Goal: Information Seeking & Learning: Check status

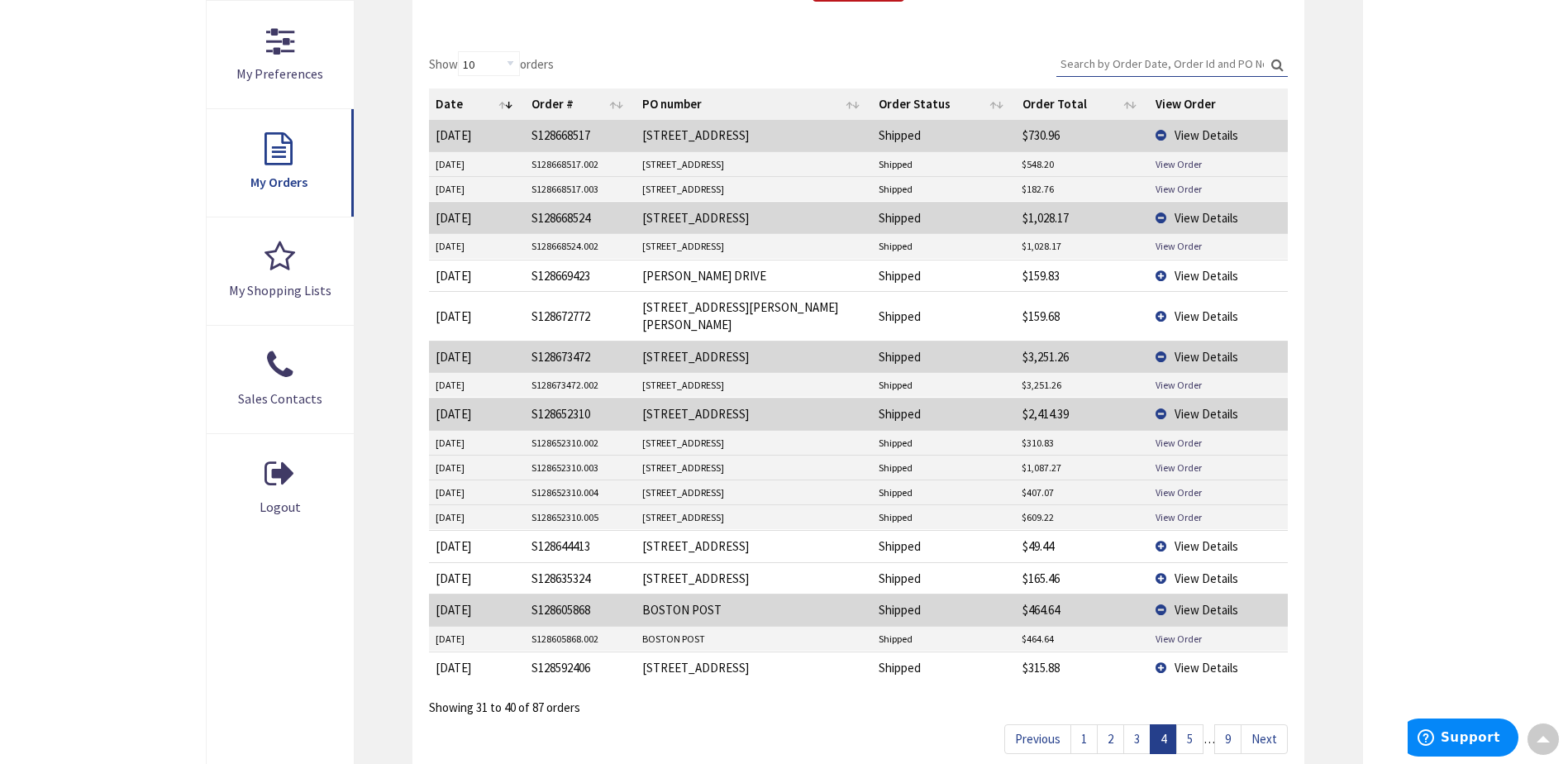
click at [1139, 724] on link "3" at bounding box center [1137, 738] width 27 height 29
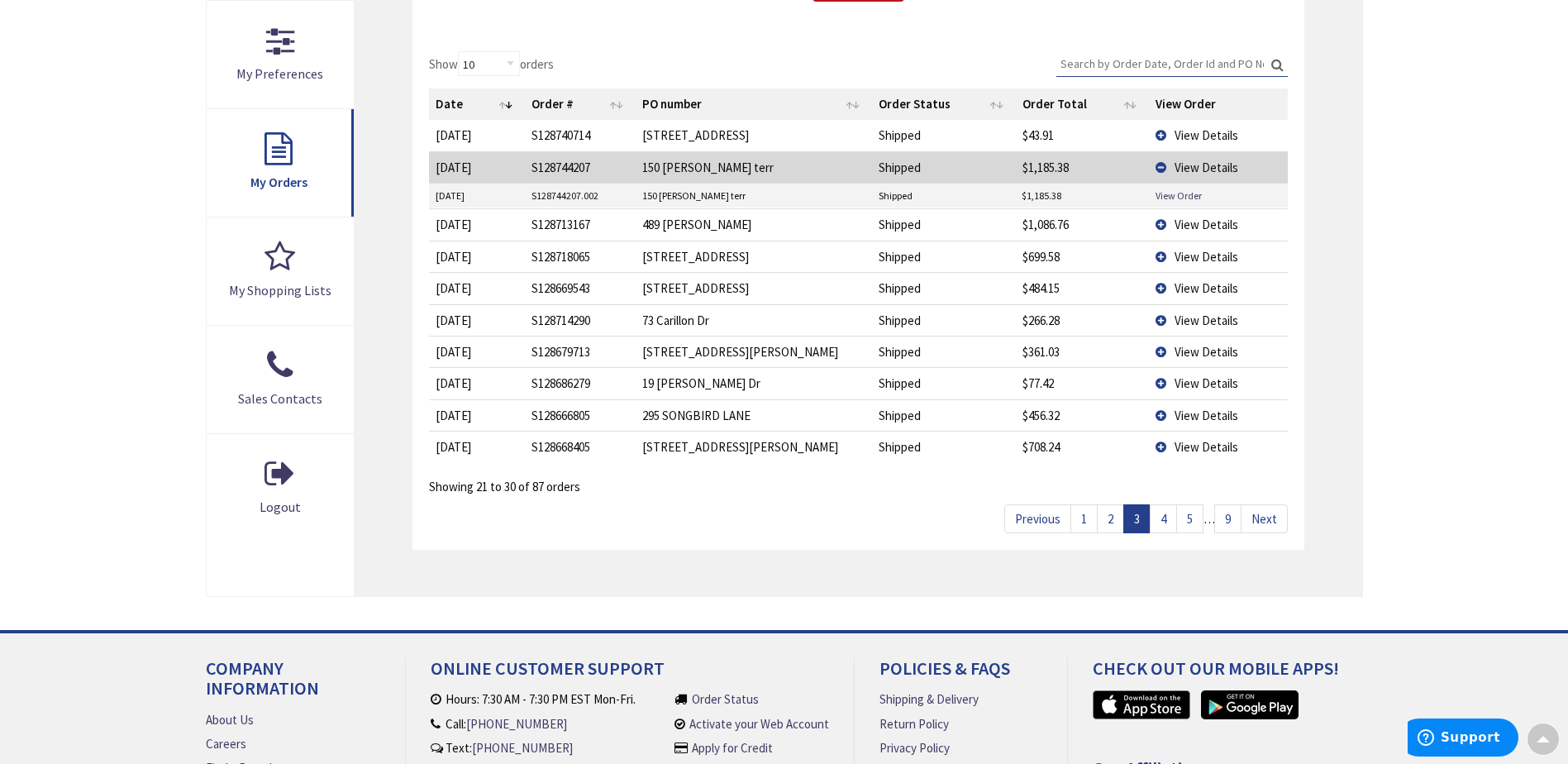
click at [1190, 220] on span "View Details" at bounding box center [1206, 225] width 63 height 16
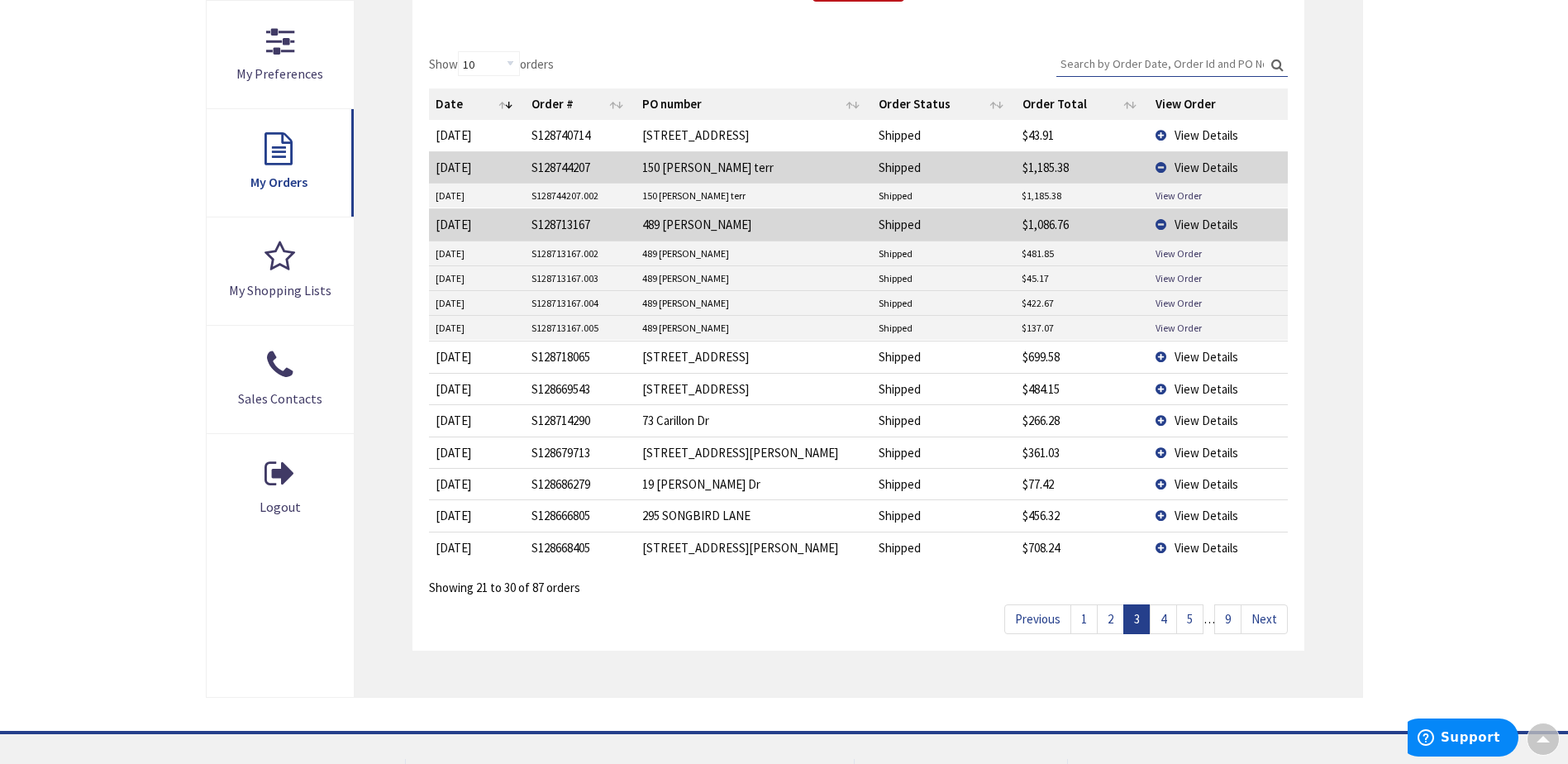
click at [1193, 354] on span "View Details" at bounding box center [1206, 356] width 63 height 16
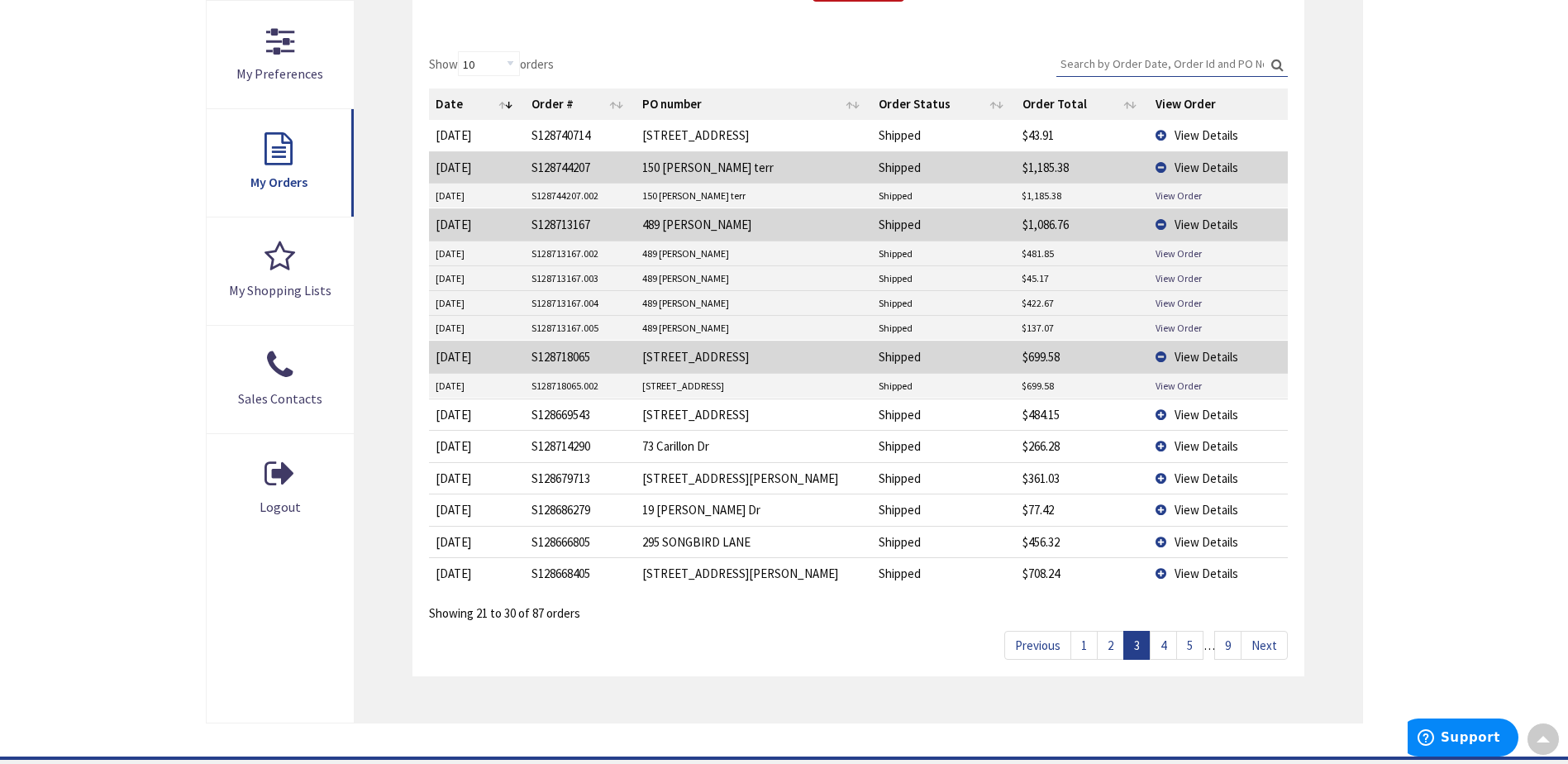
click at [1201, 417] on span "View Details" at bounding box center [1206, 414] width 63 height 16
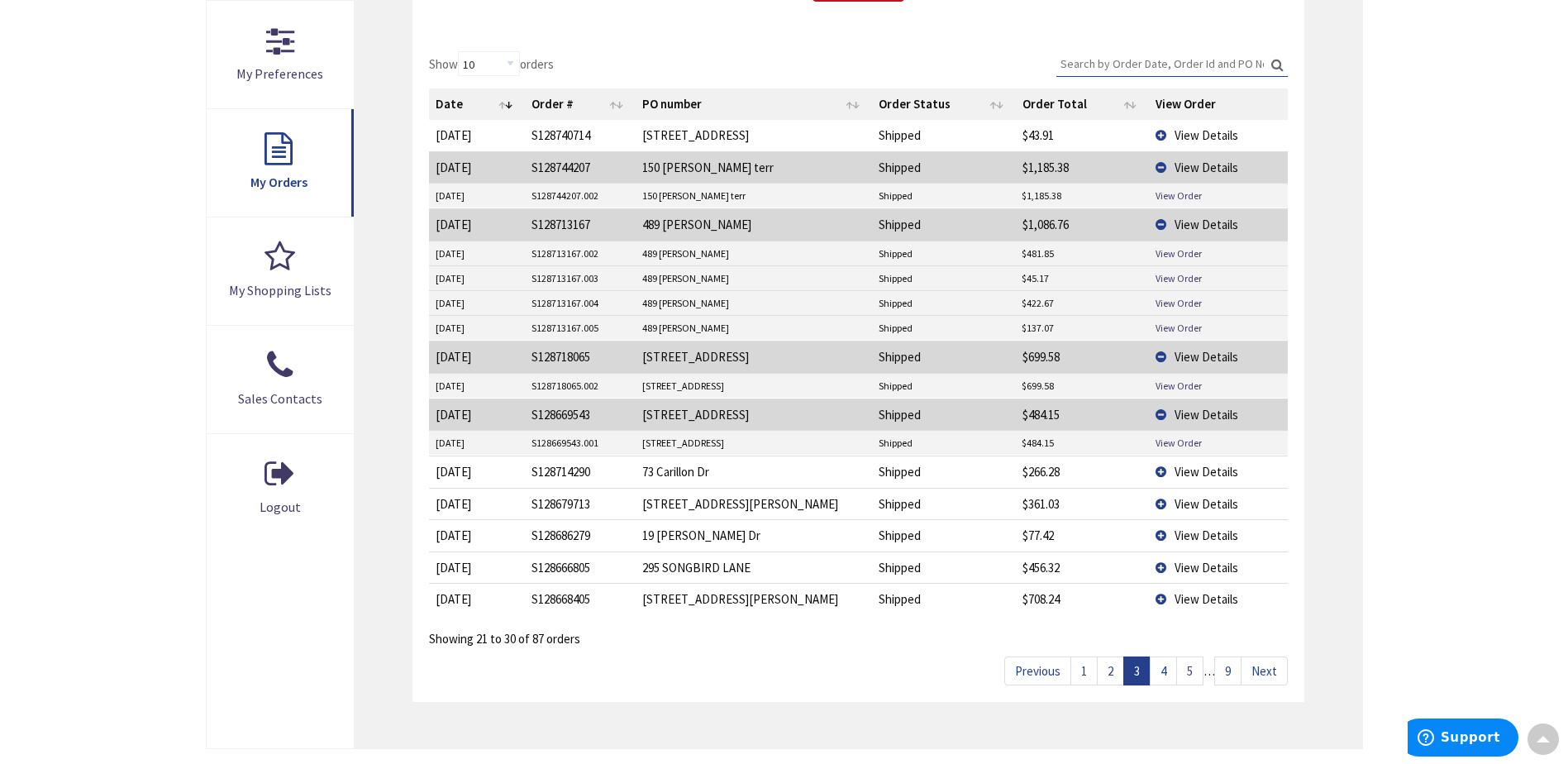
click at [1199, 469] on span "View Details" at bounding box center [1206, 472] width 63 height 16
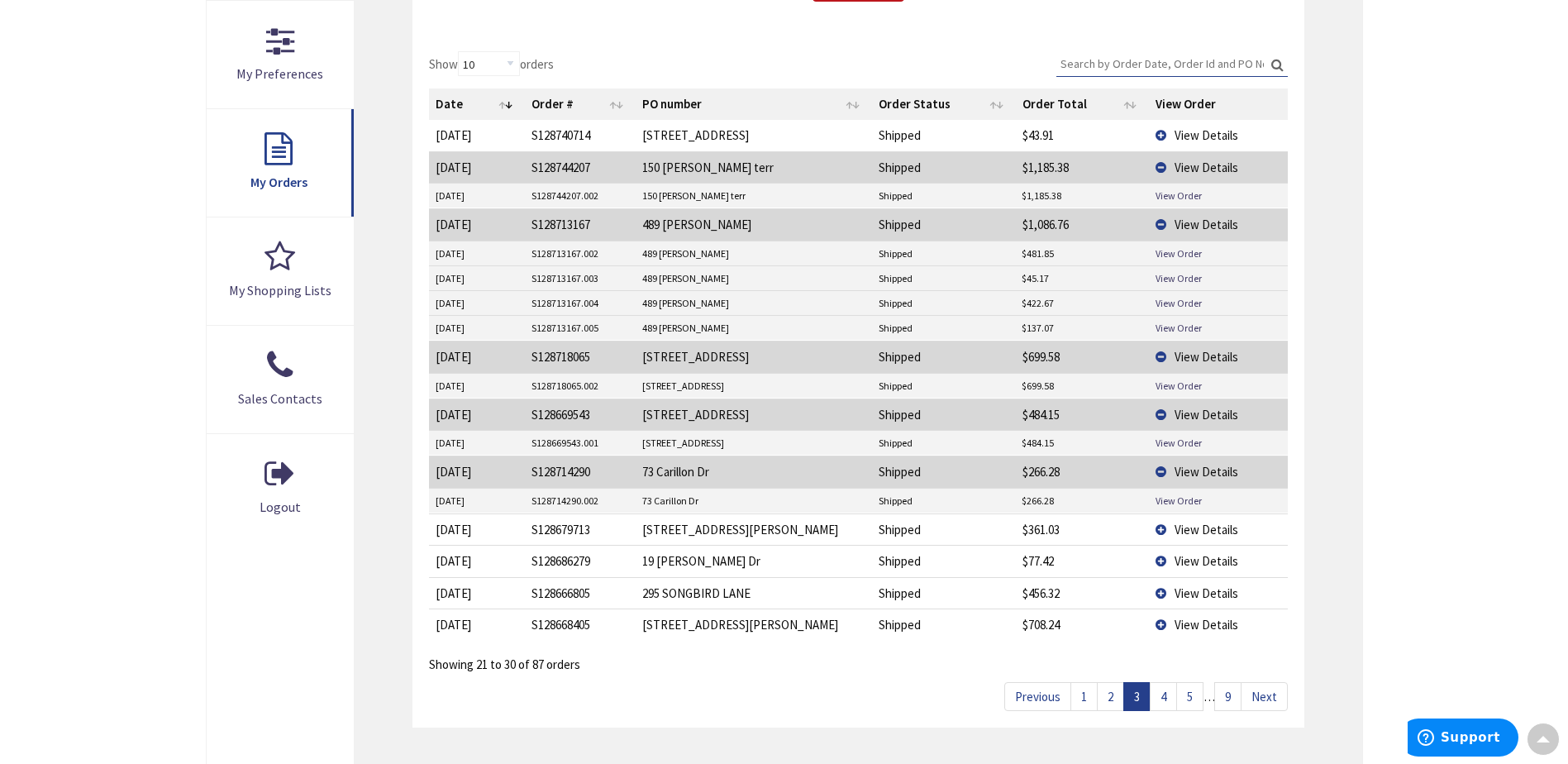
click at [1206, 531] on span "View Details" at bounding box center [1206, 530] width 63 height 16
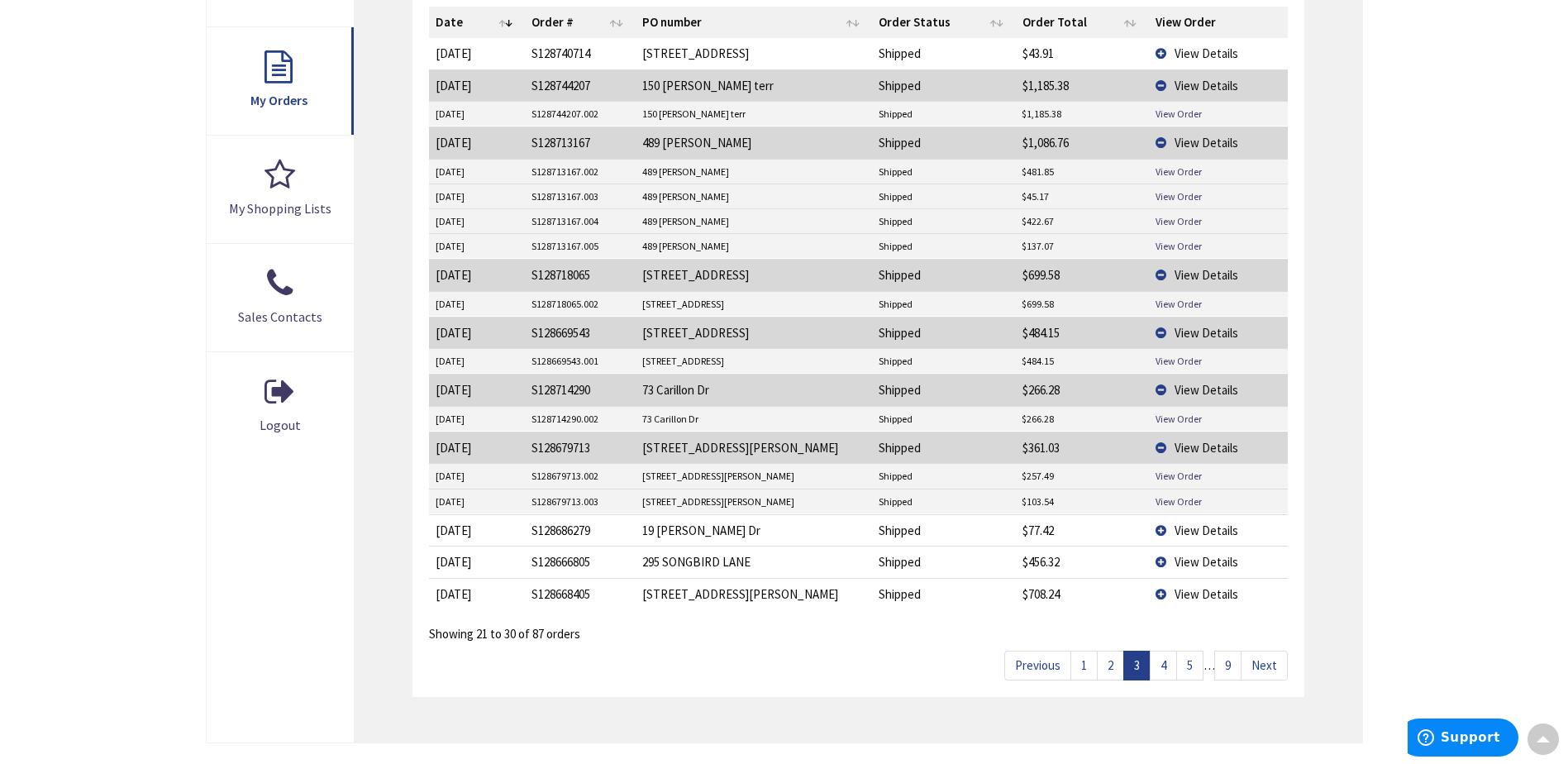
scroll to position [547, 0]
click at [1208, 559] on span "View Details" at bounding box center [1206, 561] width 63 height 16
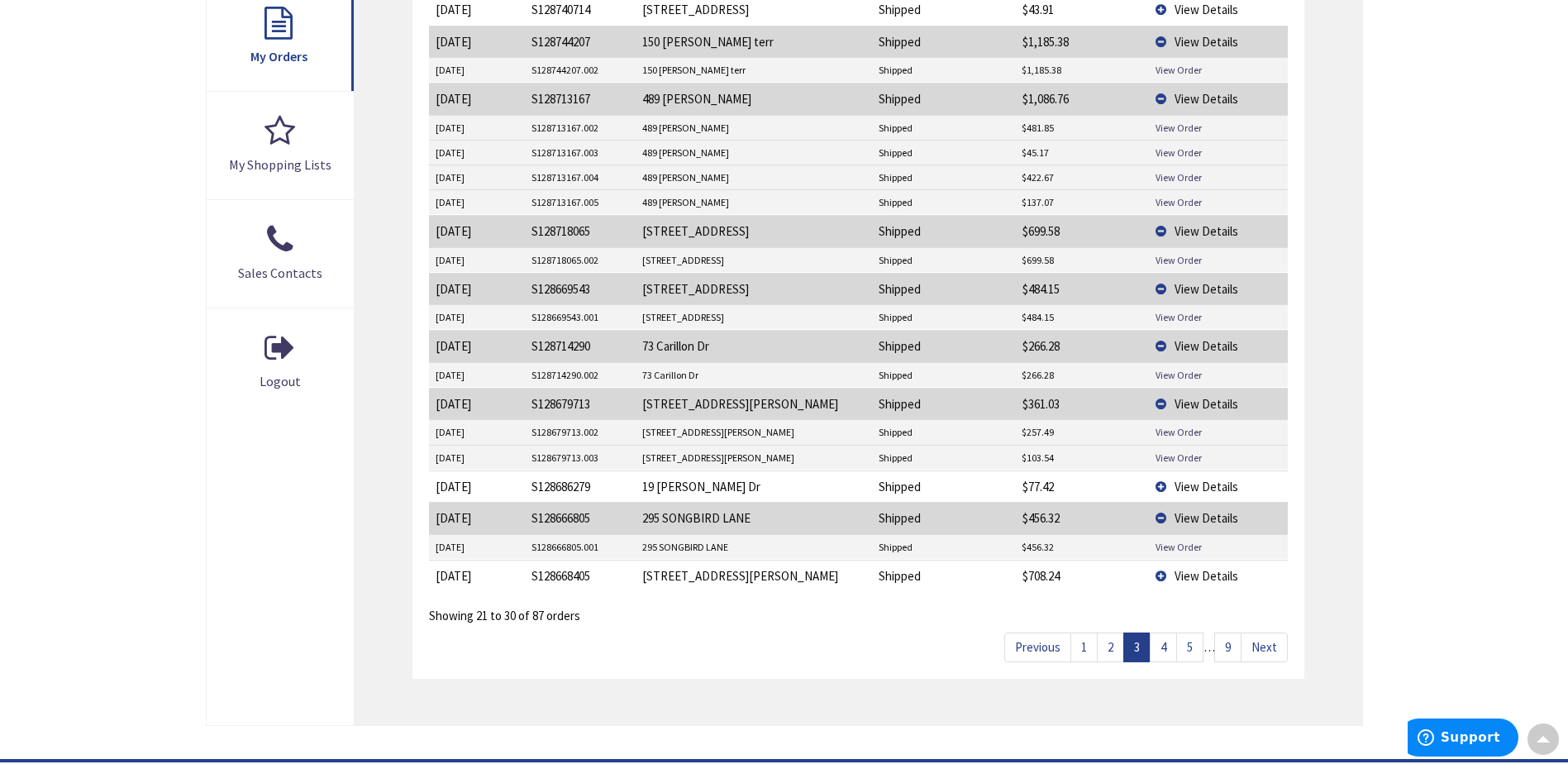
scroll to position [629, 0]
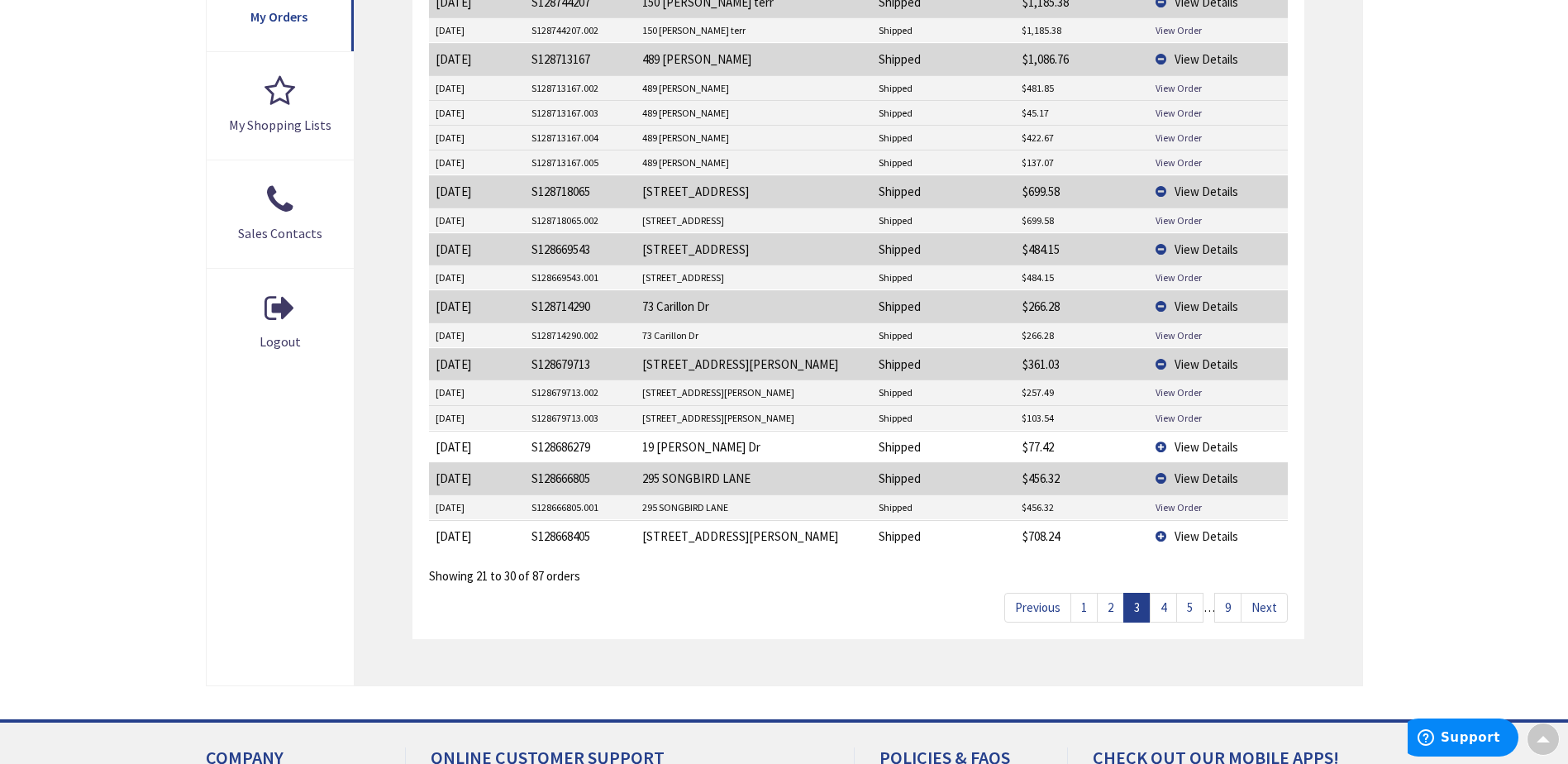
click at [1211, 535] on span "View Details" at bounding box center [1206, 537] width 63 height 16
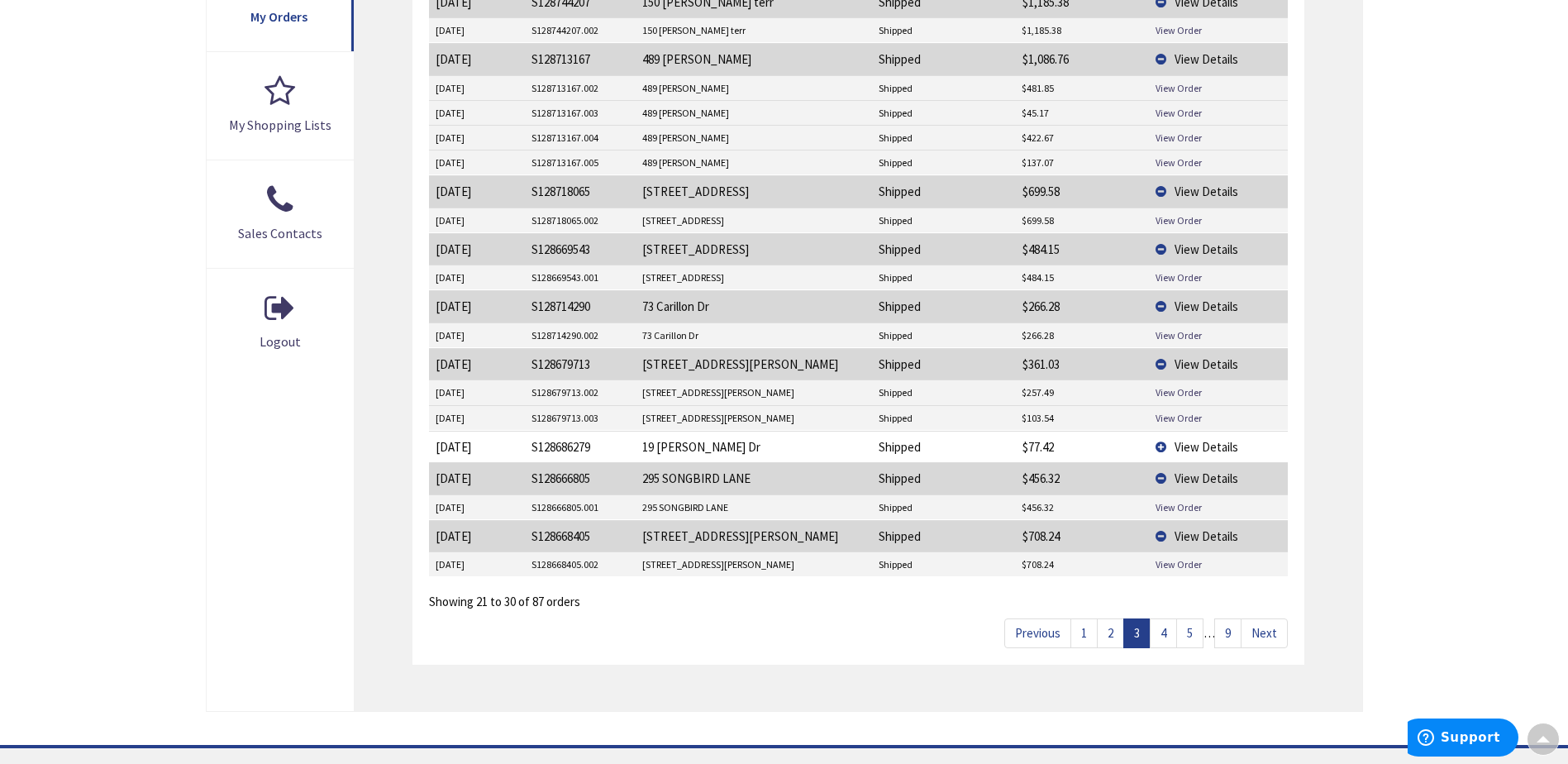
scroll to position [712, 0]
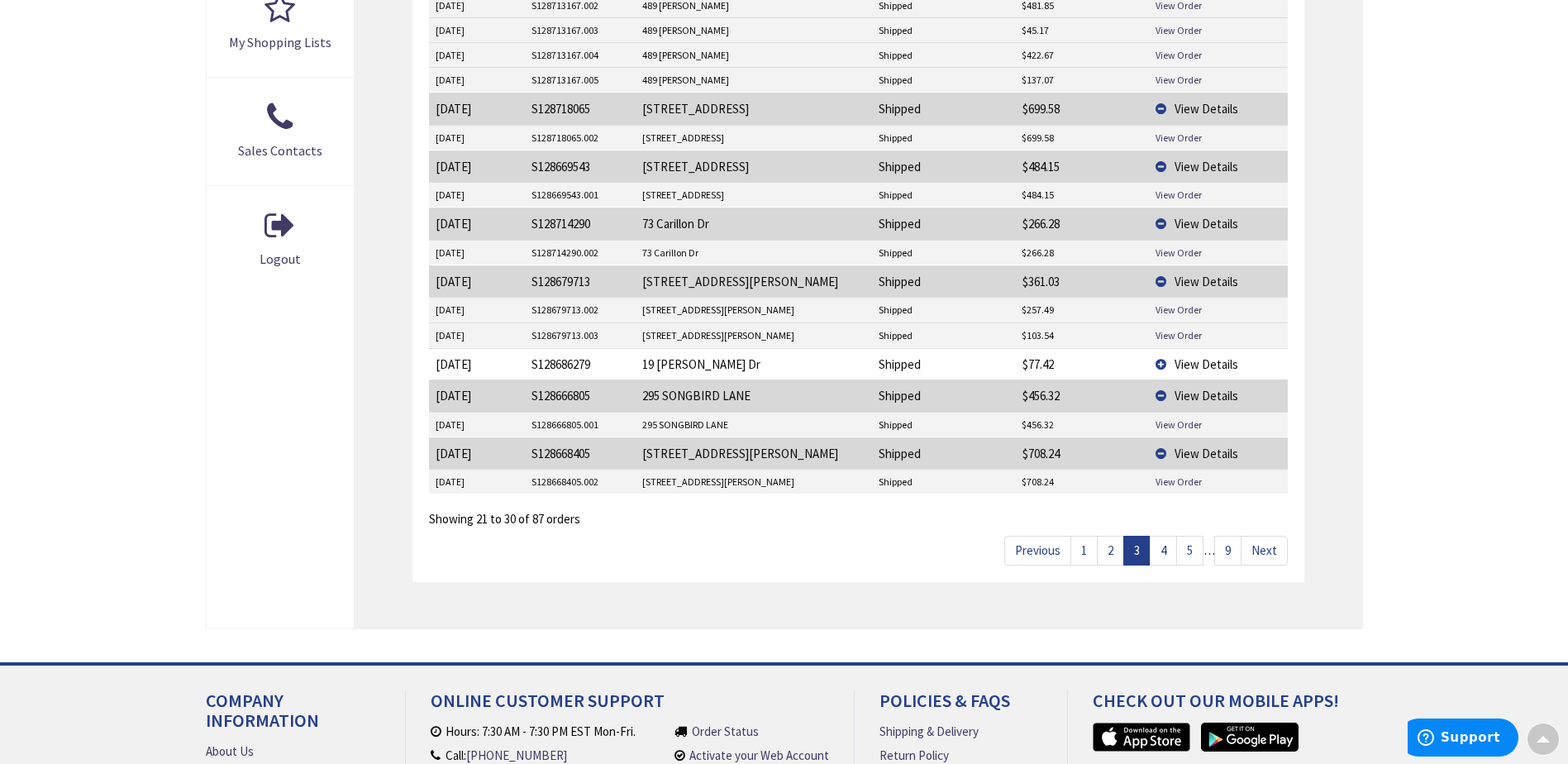
click at [1162, 548] on link "4" at bounding box center [1163, 550] width 27 height 29
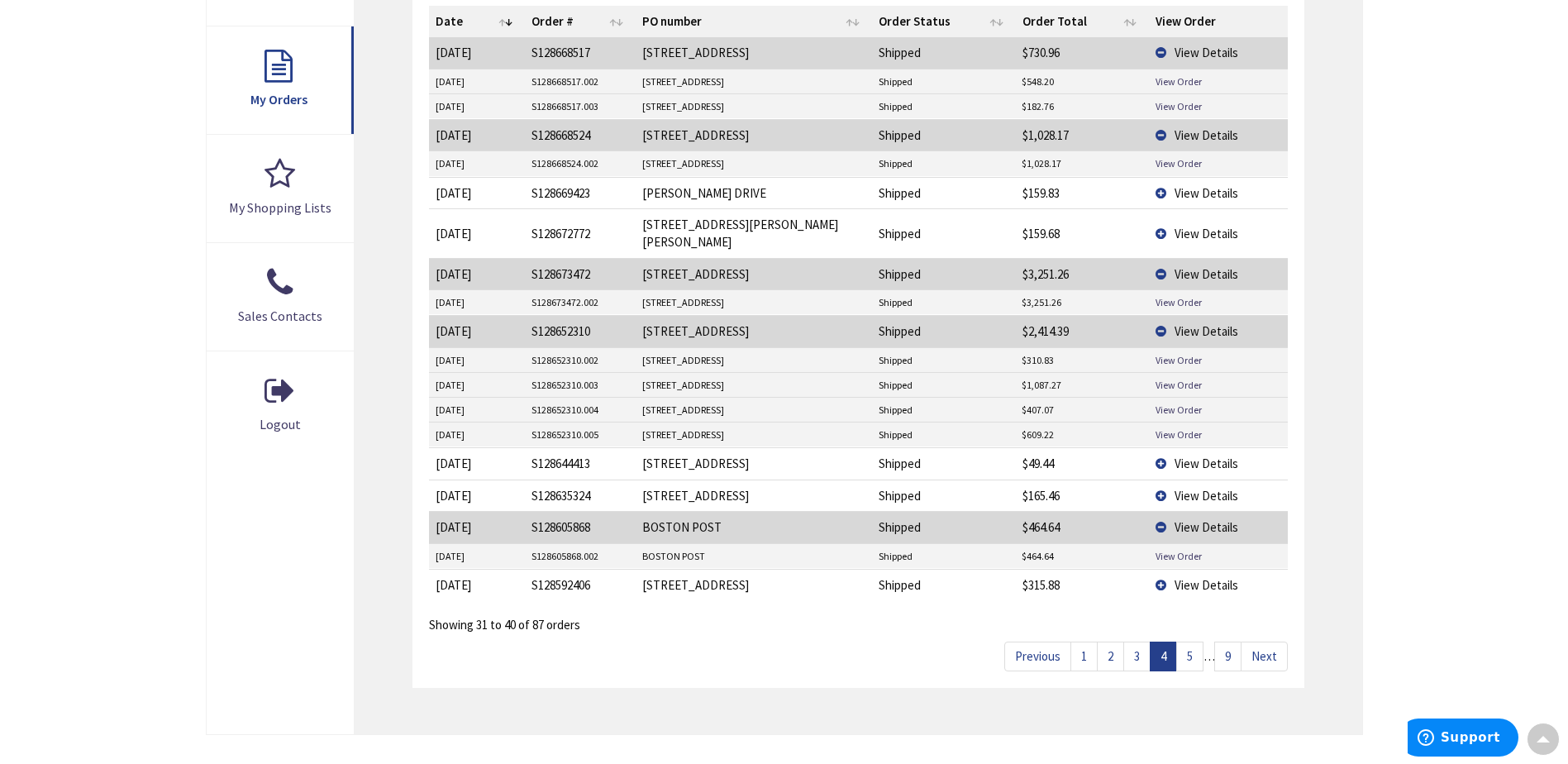
scroll to position [464, 0]
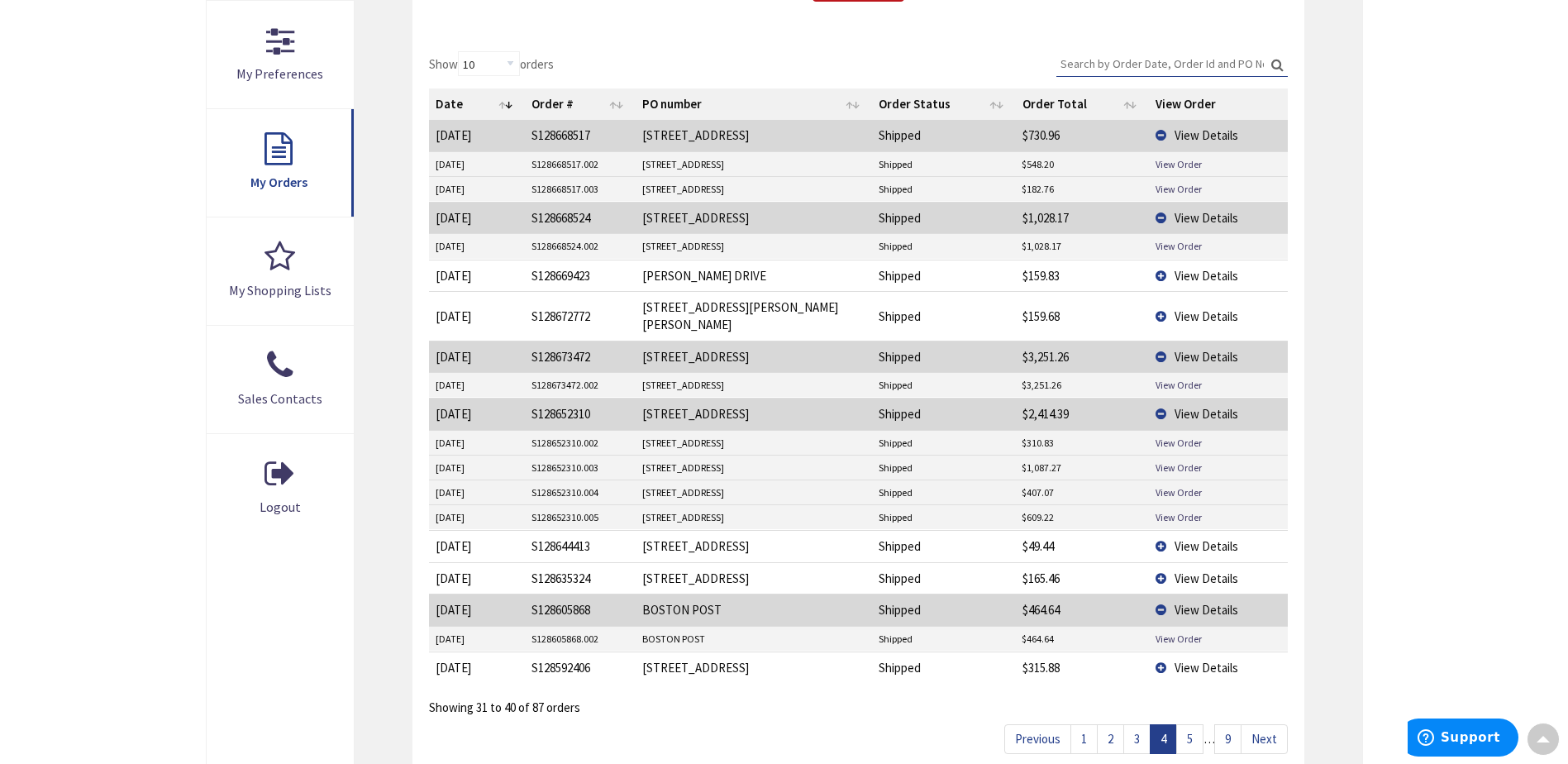
click at [1197, 571] on span "View Details" at bounding box center [1206, 578] width 63 height 16
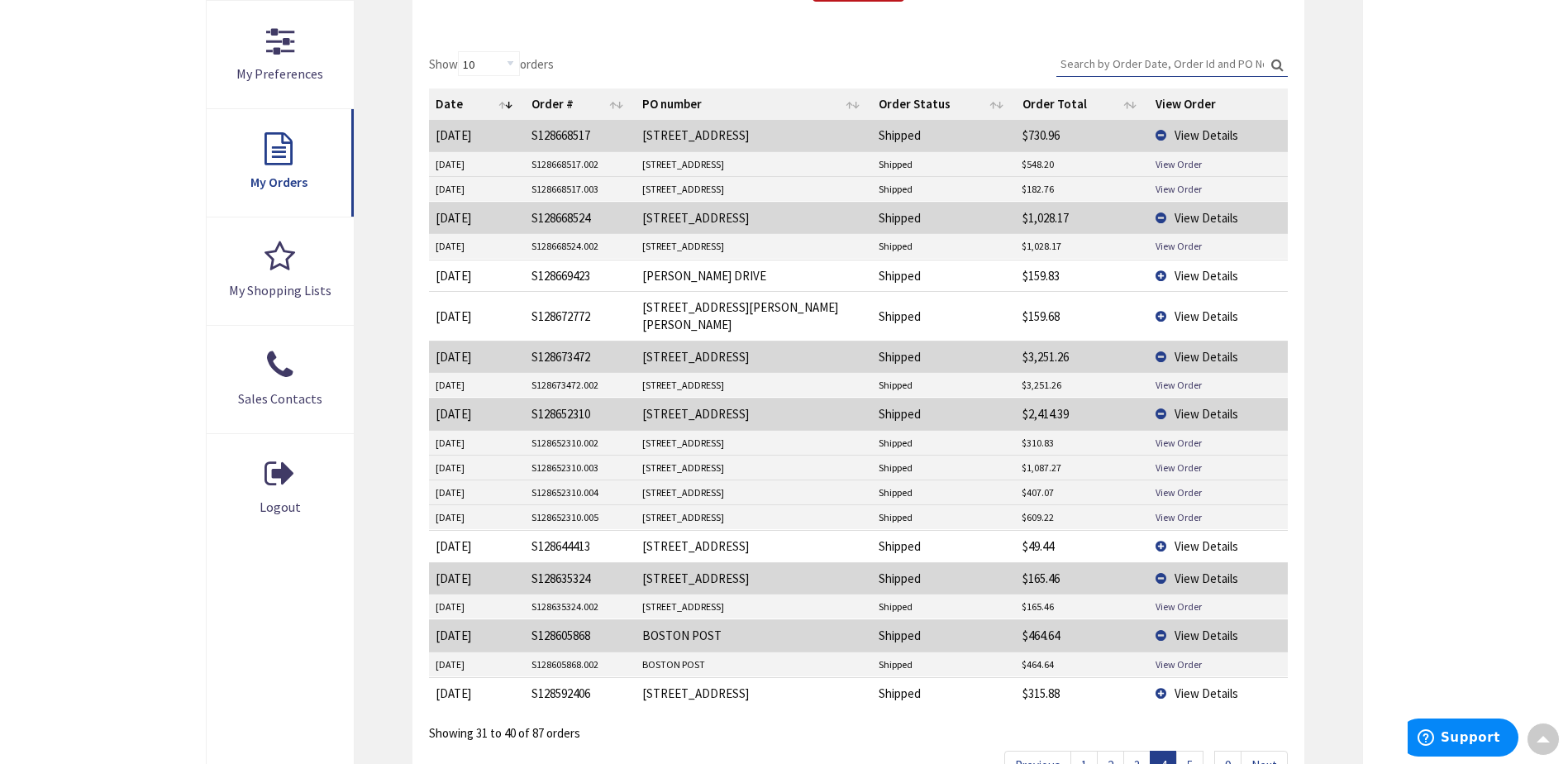
click at [1186, 751] on link "5" at bounding box center [1190, 765] width 27 height 29
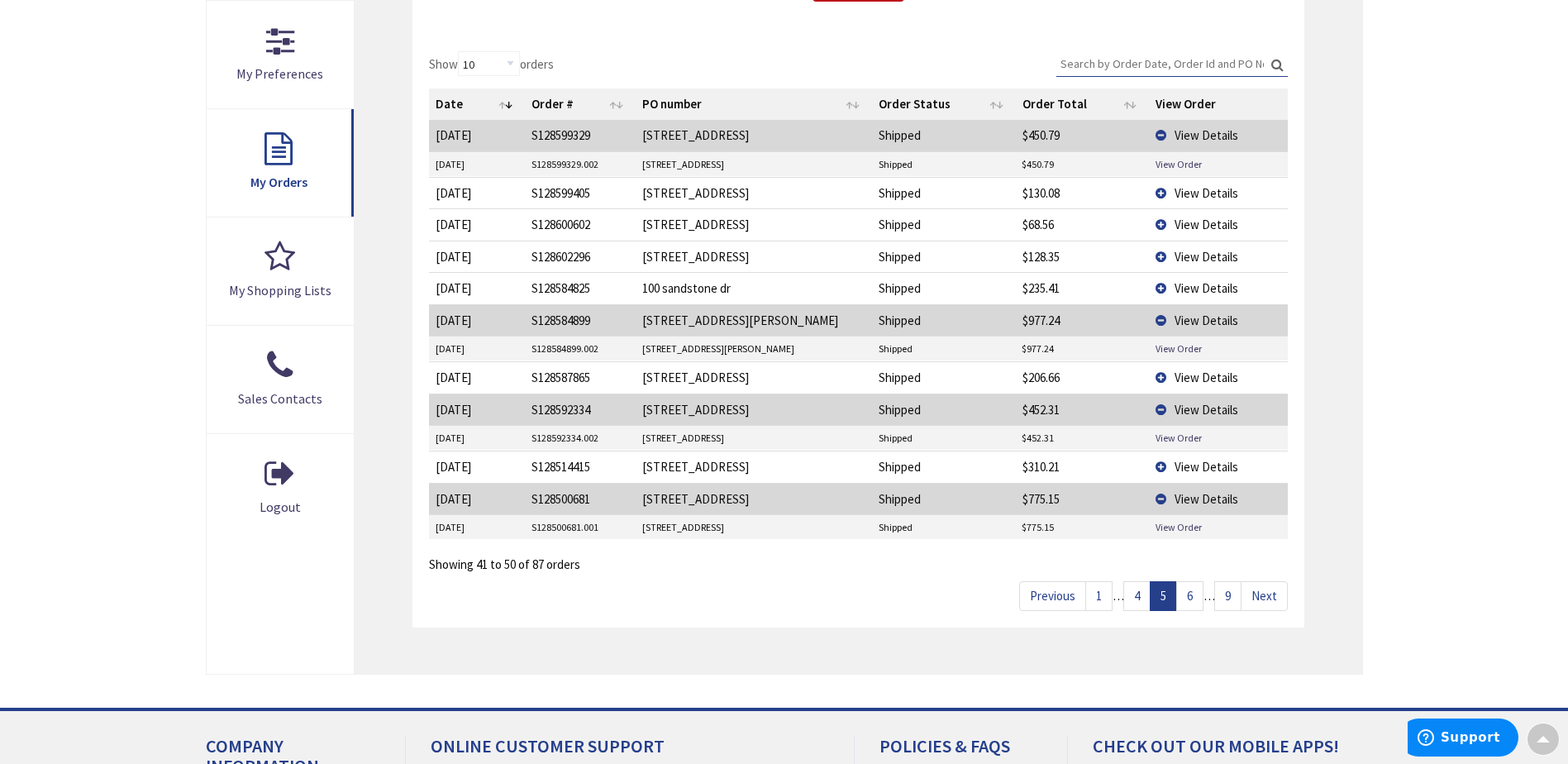
click at [1186, 597] on link "6" at bounding box center [1190, 595] width 27 height 29
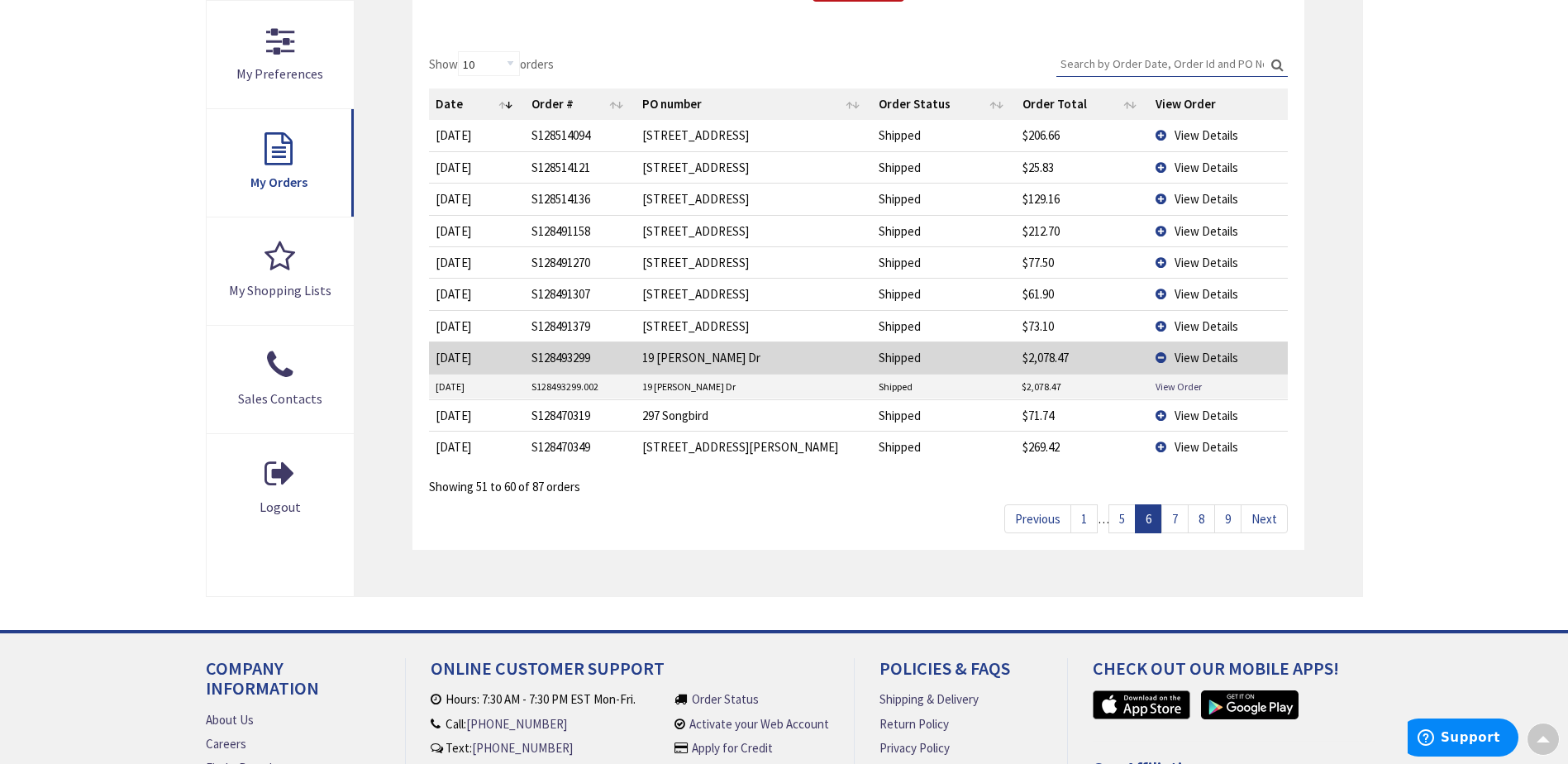
click at [1119, 523] on link "5" at bounding box center [1122, 518] width 27 height 29
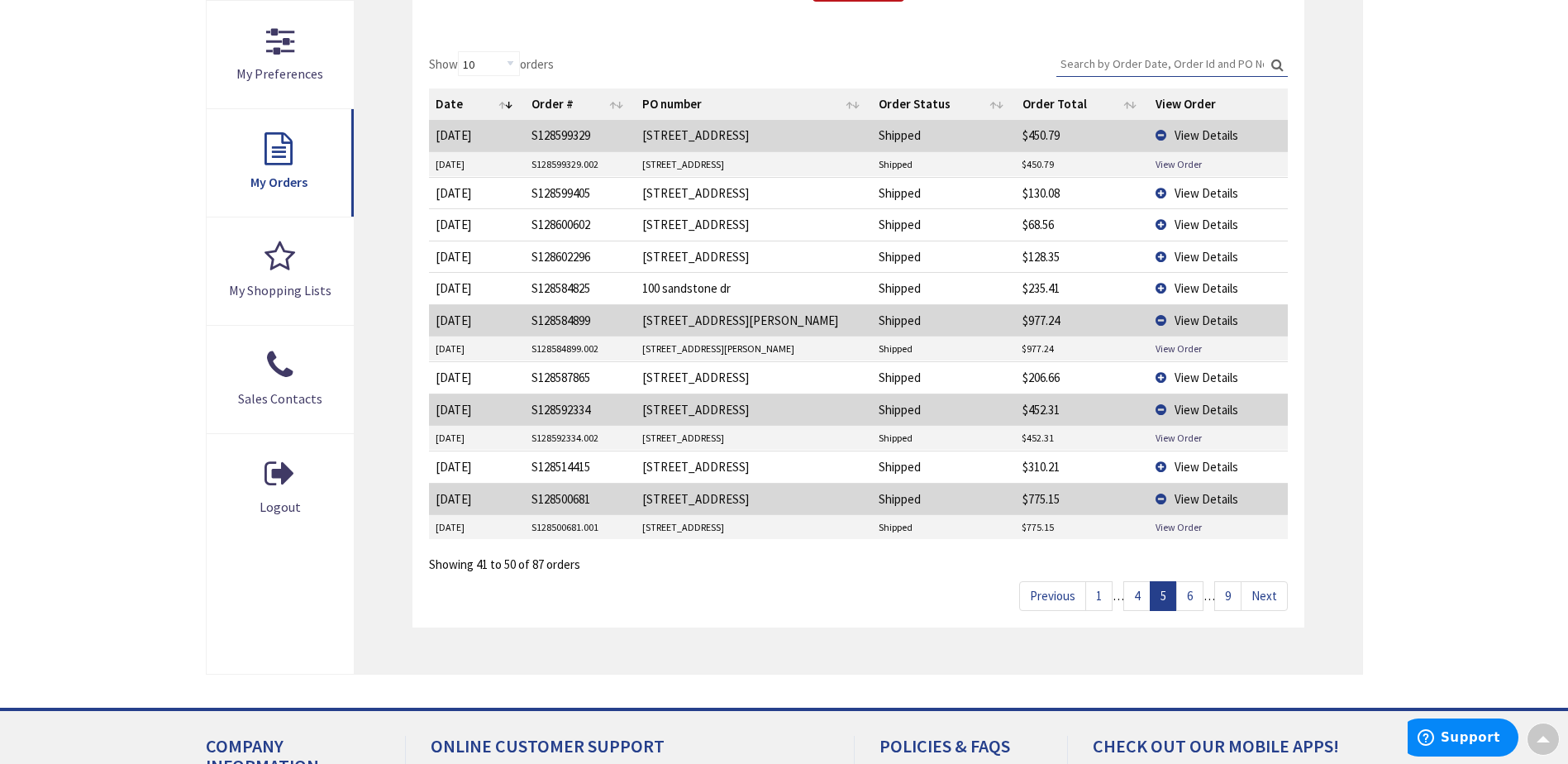
click at [1133, 601] on link "4" at bounding box center [1137, 595] width 27 height 29
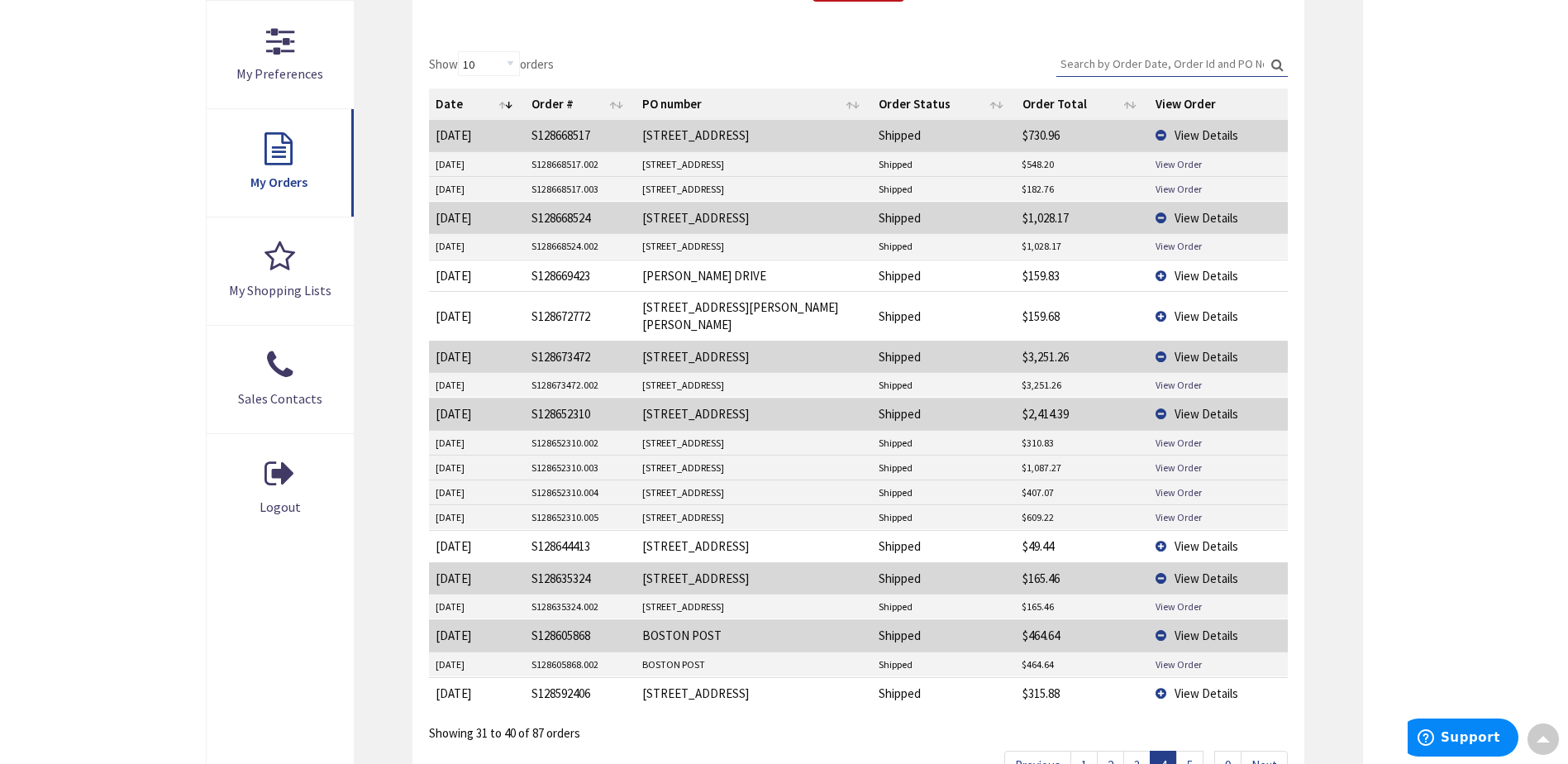
click at [1133, 751] on link "3" at bounding box center [1137, 765] width 27 height 29
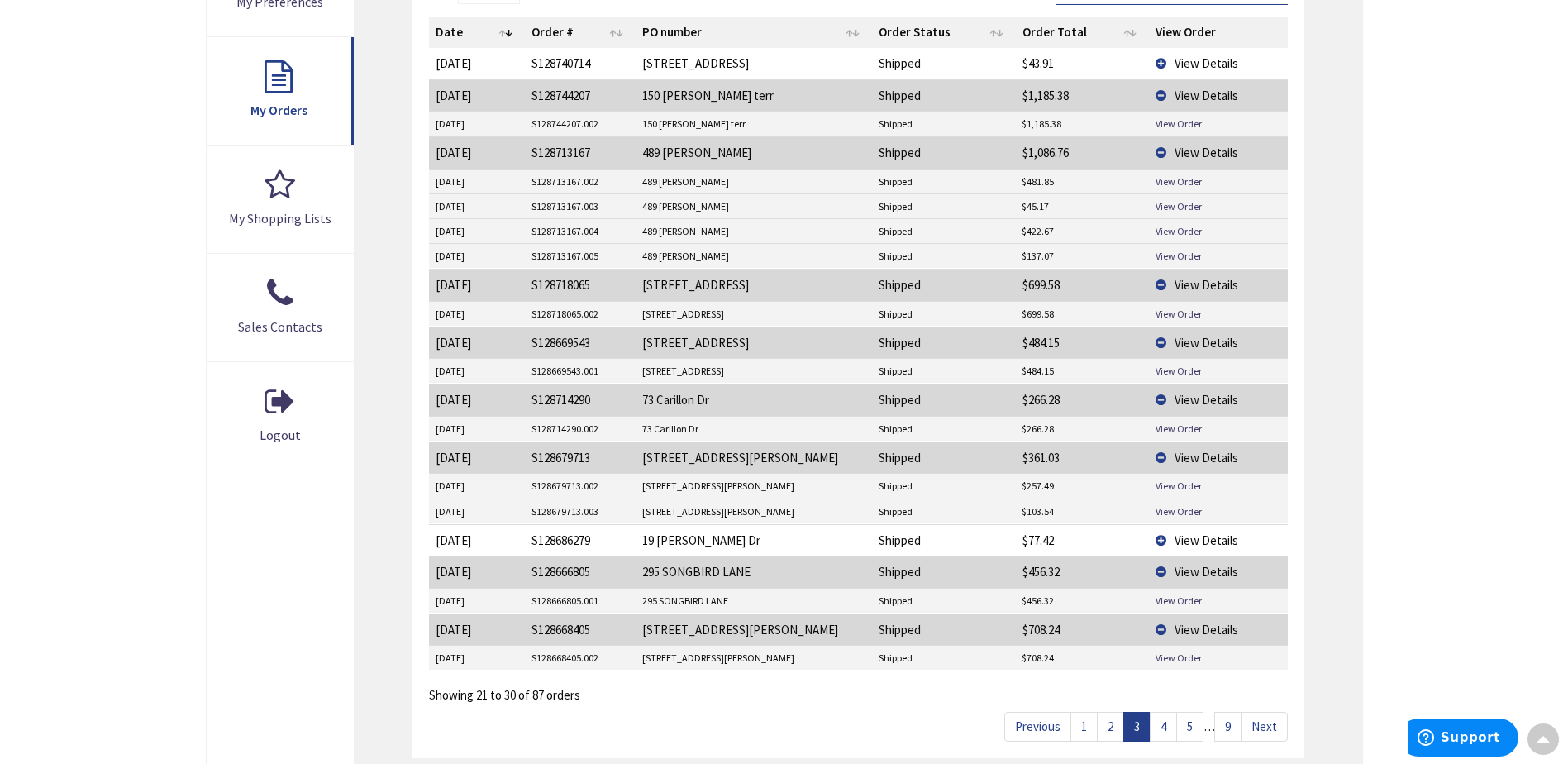
scroll to position [629, 0]
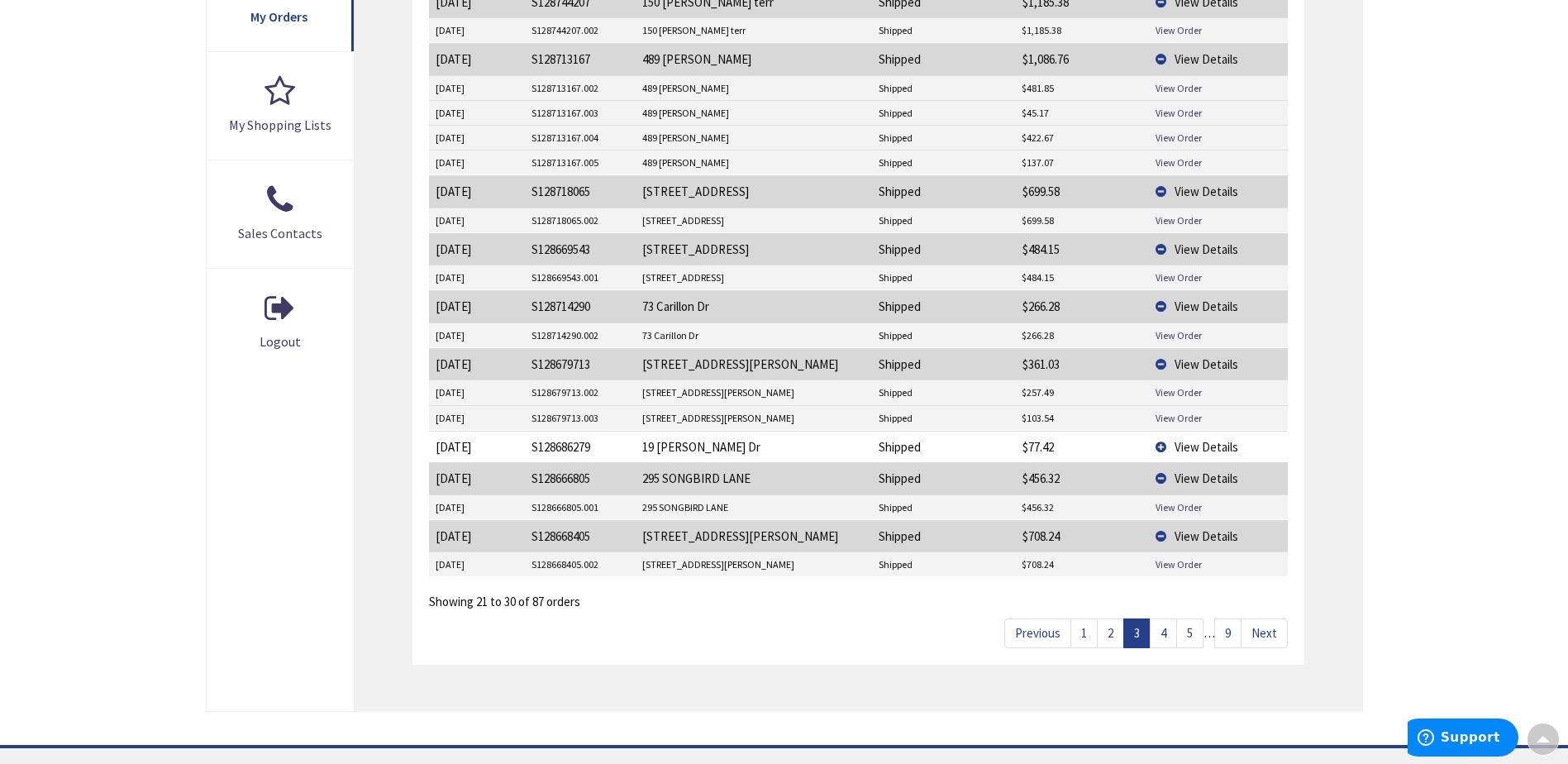
click at [1113, 639] on link "2" at bounding box center [1110, 633] width 27 height 29
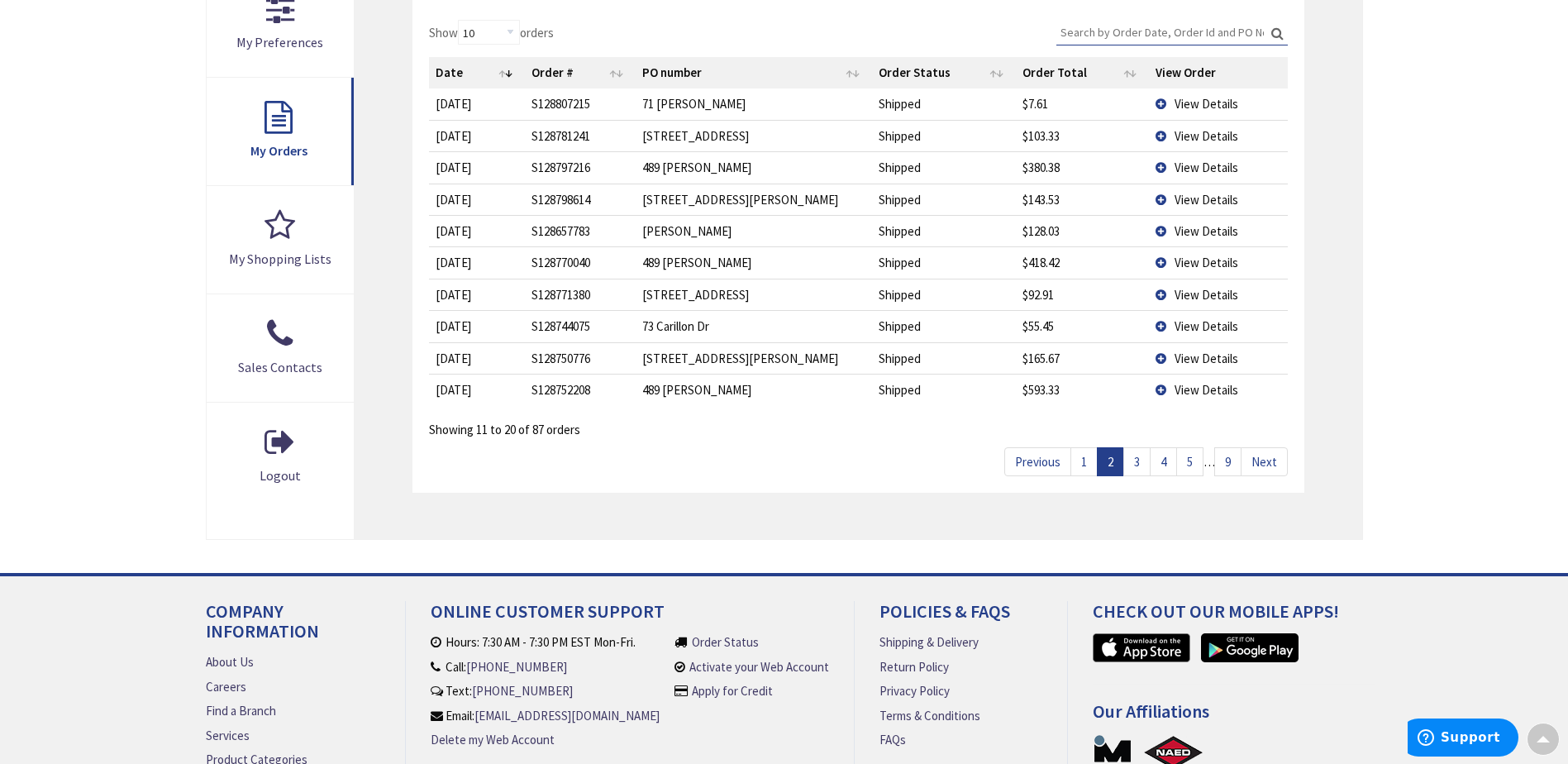
scroll to position [464, 0]
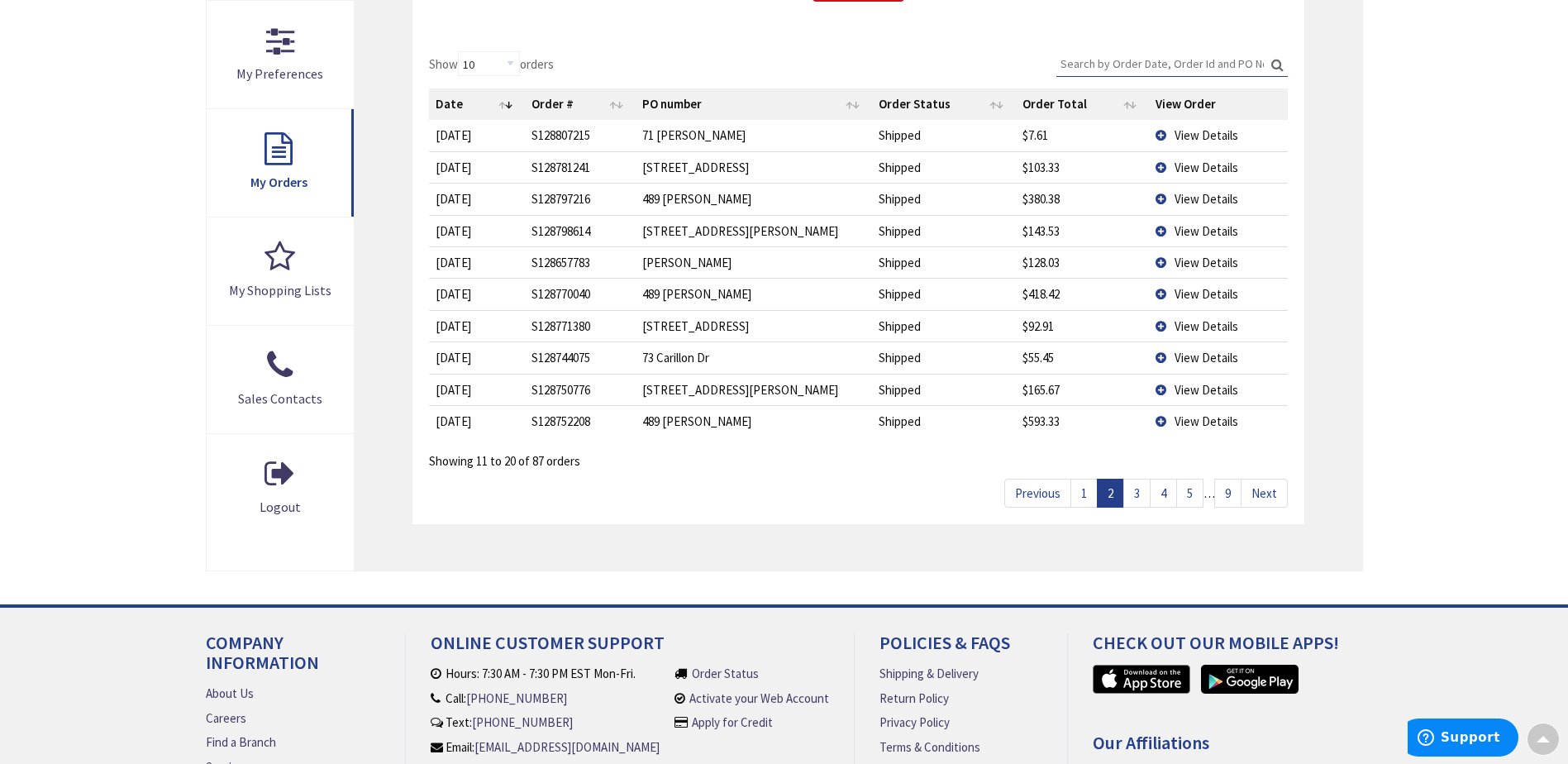
click at [1197, 198] on span "View Details" at bounding box center [1206, 199] width 63 height 16
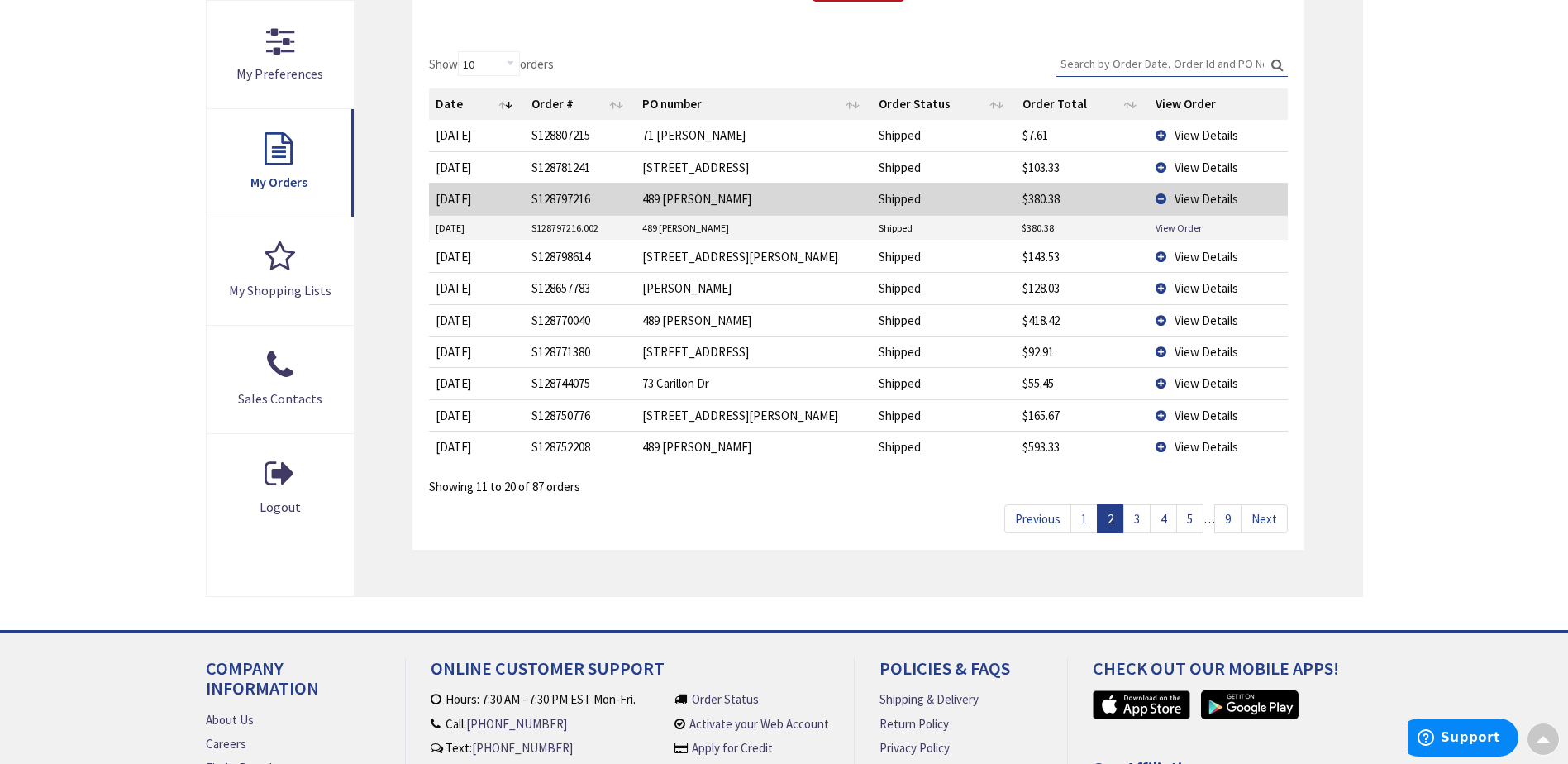
click at [1189, 318] on span "View Details" at bounding box center [1206, 320] width 63 height 16
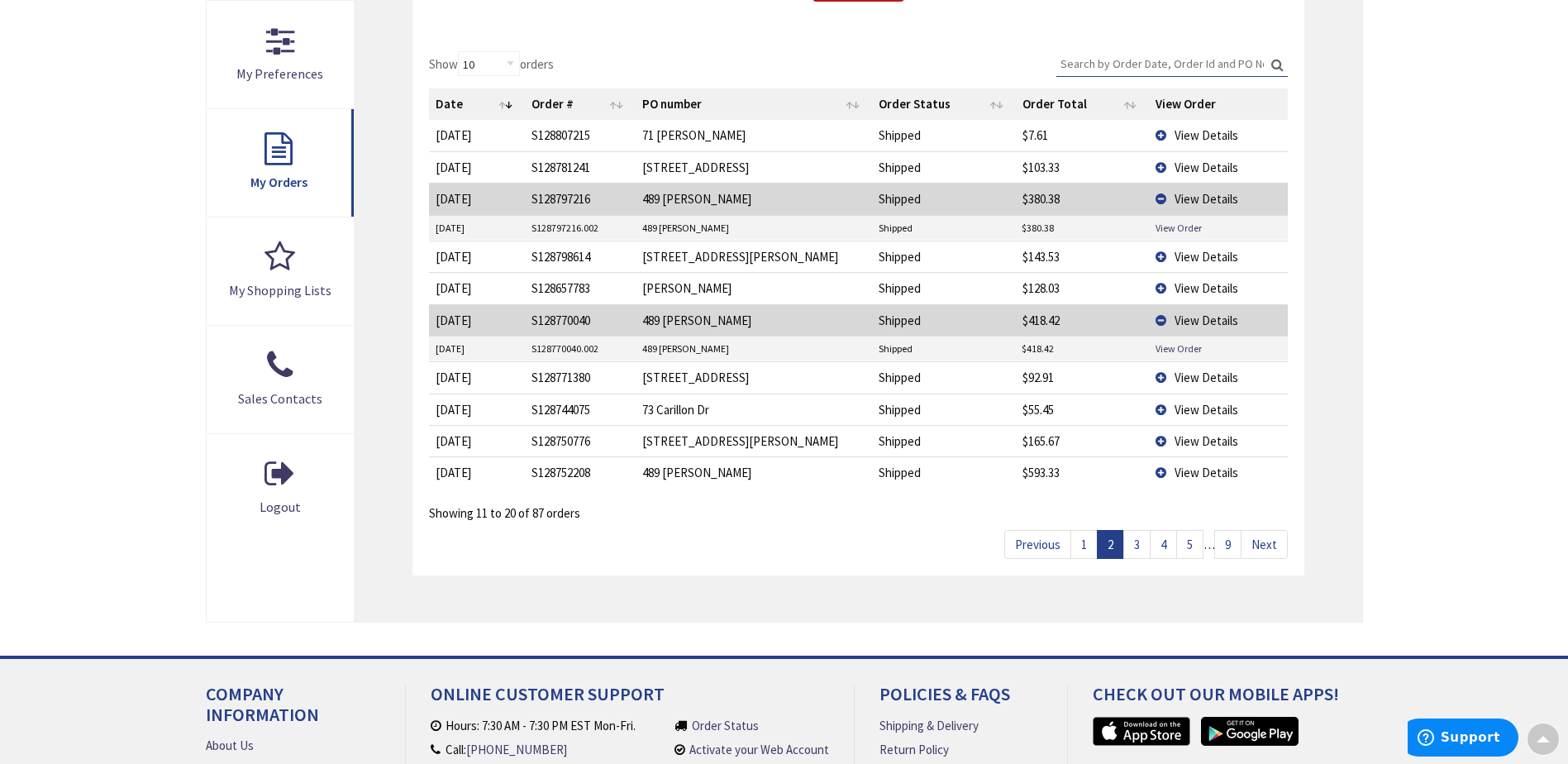
click at [1187, 445] on span "View Details" at bounding box center [1206, 441] width 63 height 16
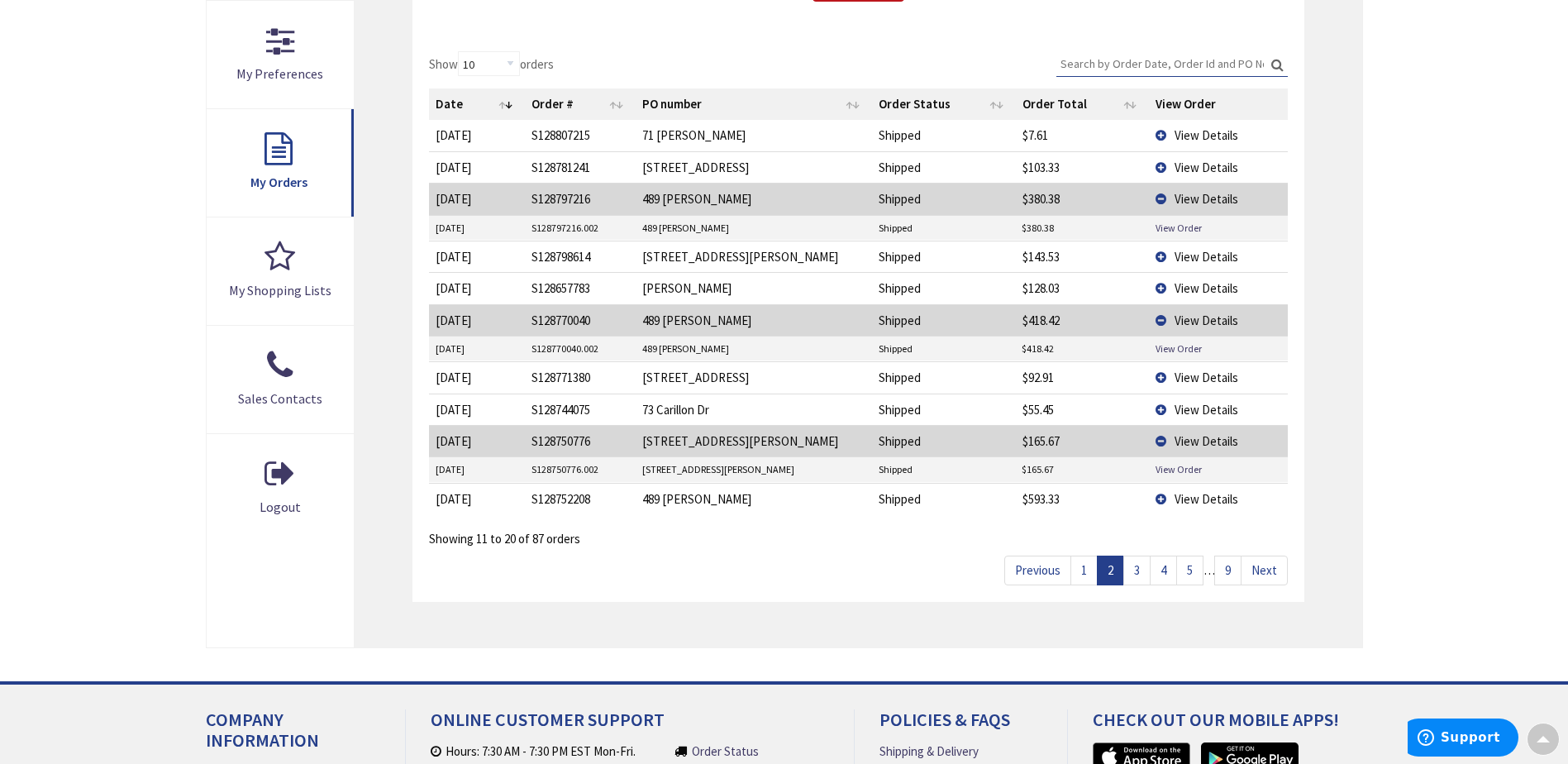
click at [1198, 501] on span "View Details" at bounding box center [1206, 499] width 63 height 16
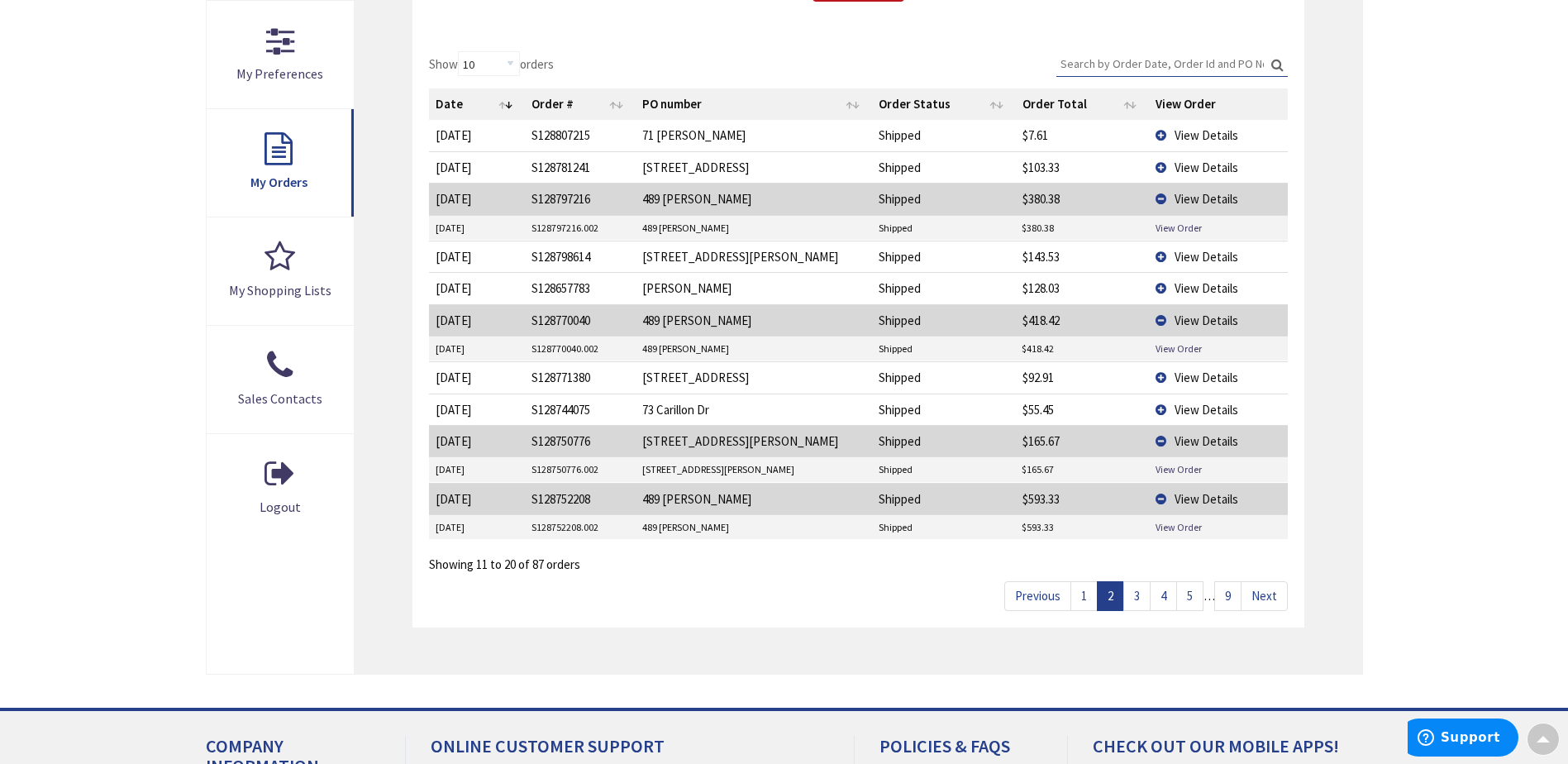
click at [1089, 597] on link "1" at bounding box center [1084, 595] width 27 height 29
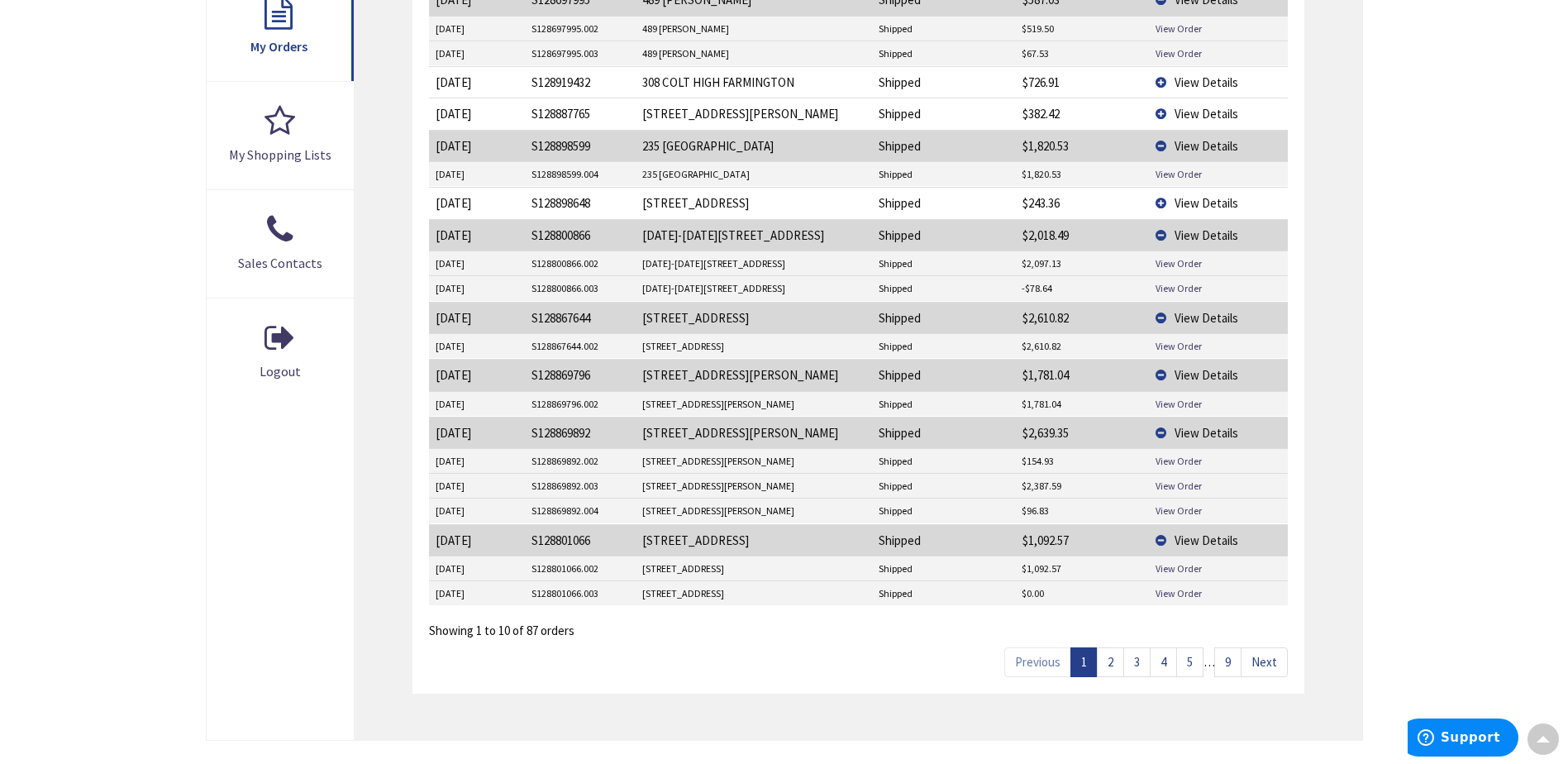
scroll to position [629, 0]
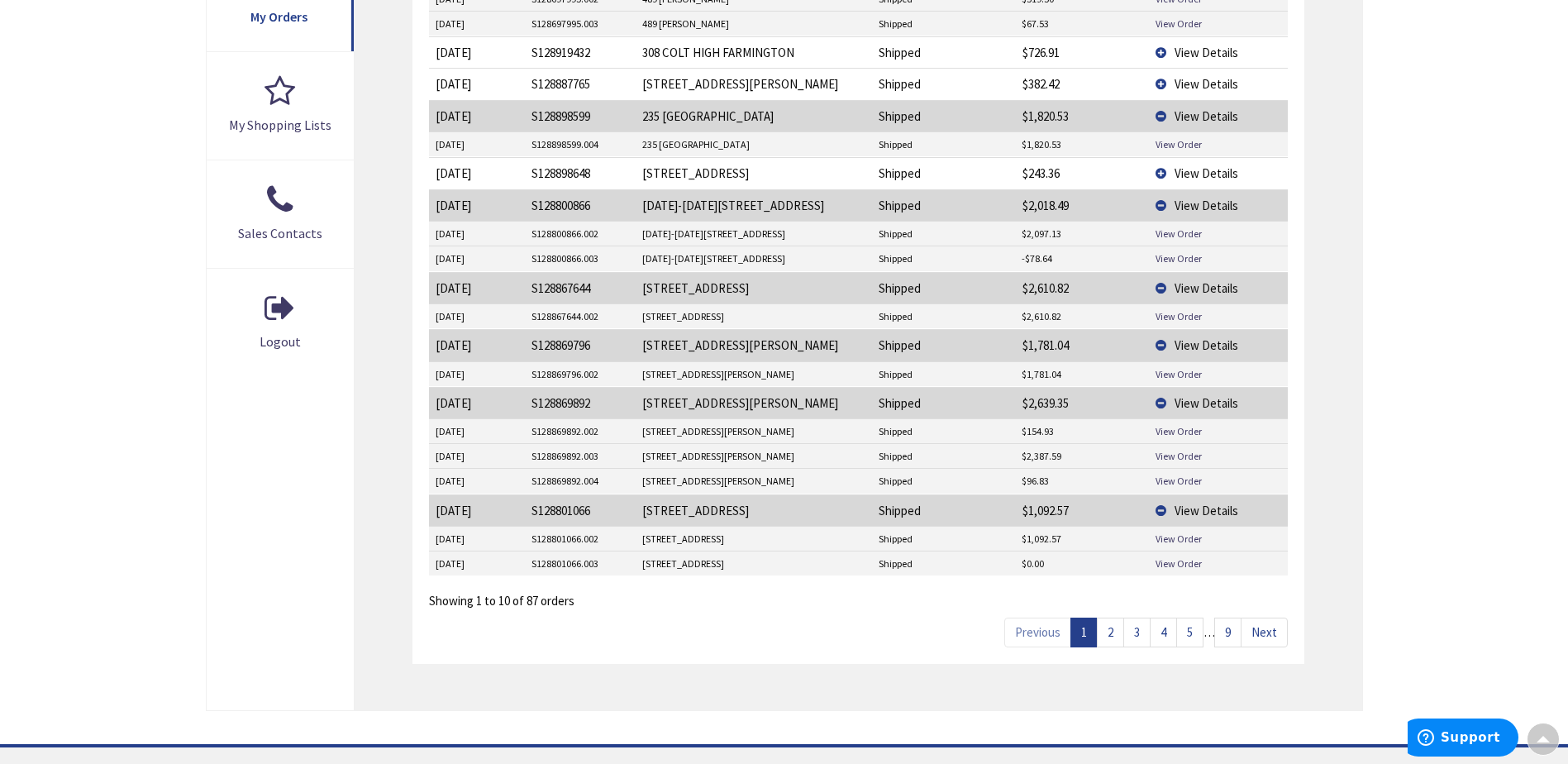
click at [1111, 638] on link "2" at bounding box center [1110, 632] width 27 height 29
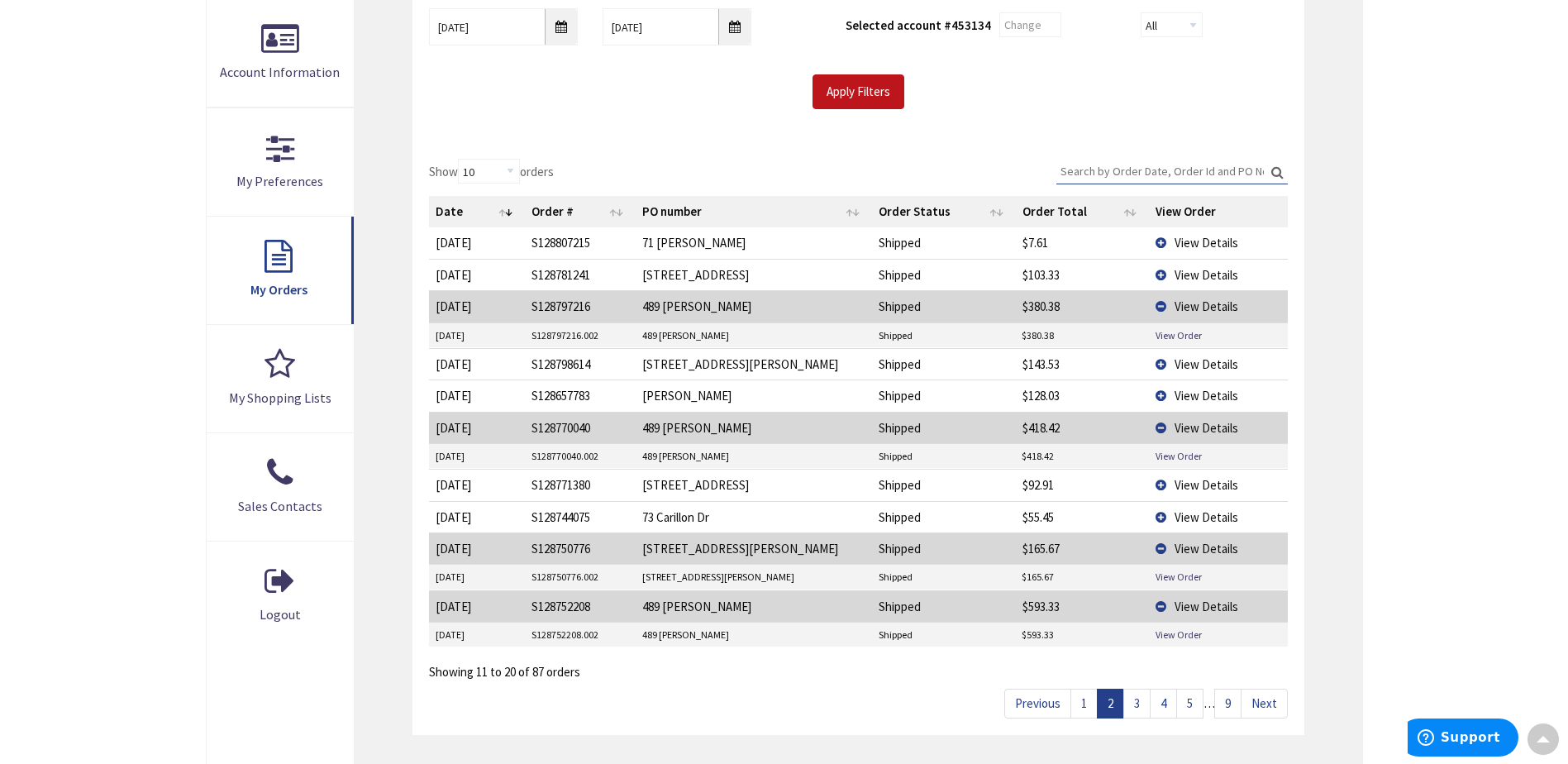
scroll to position [381, 0]
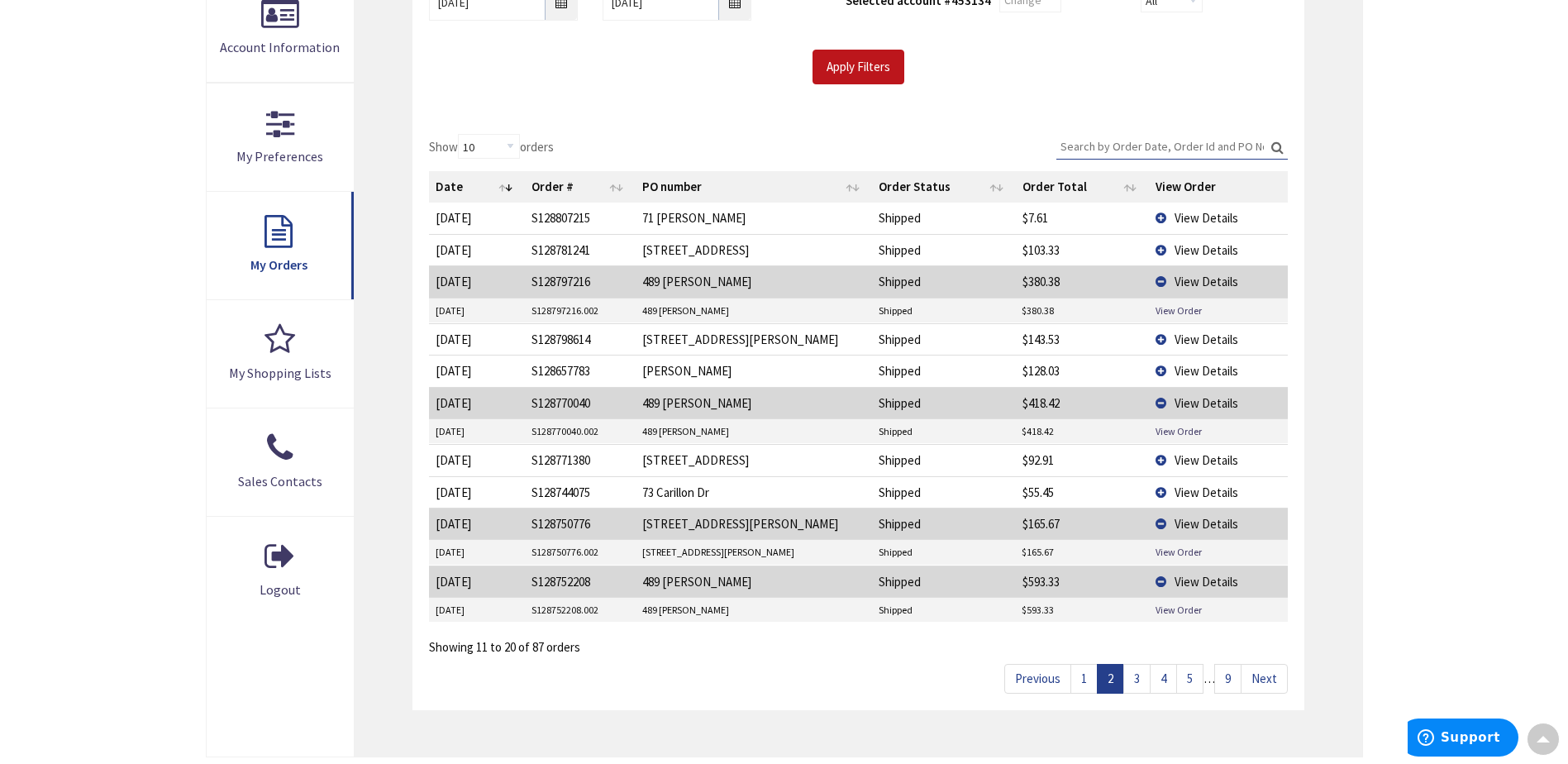
click at [1133, 685] on link "3" at bounding box center [1137, 679] width 27 height 29
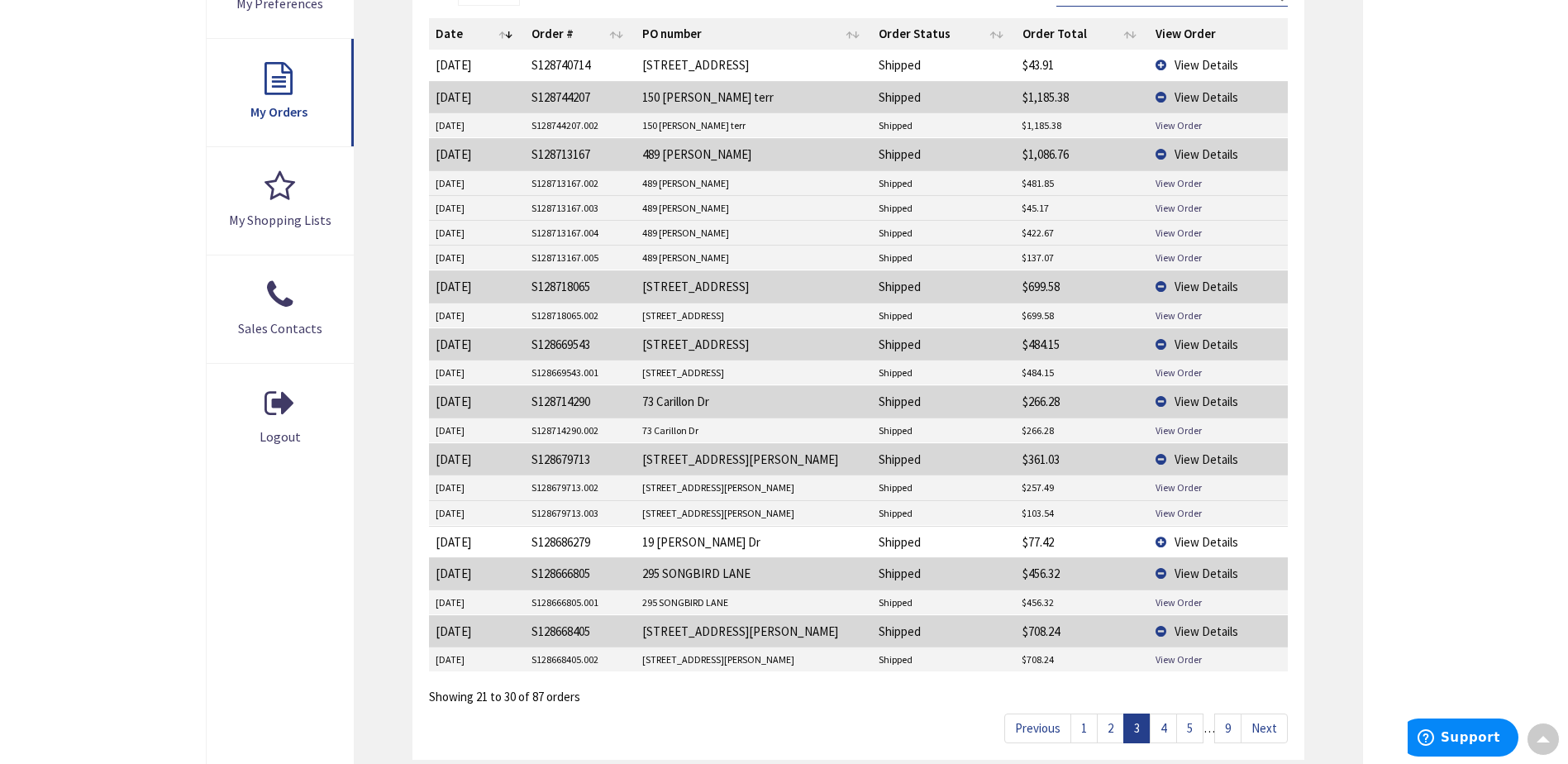
scroll to position [547, 0]
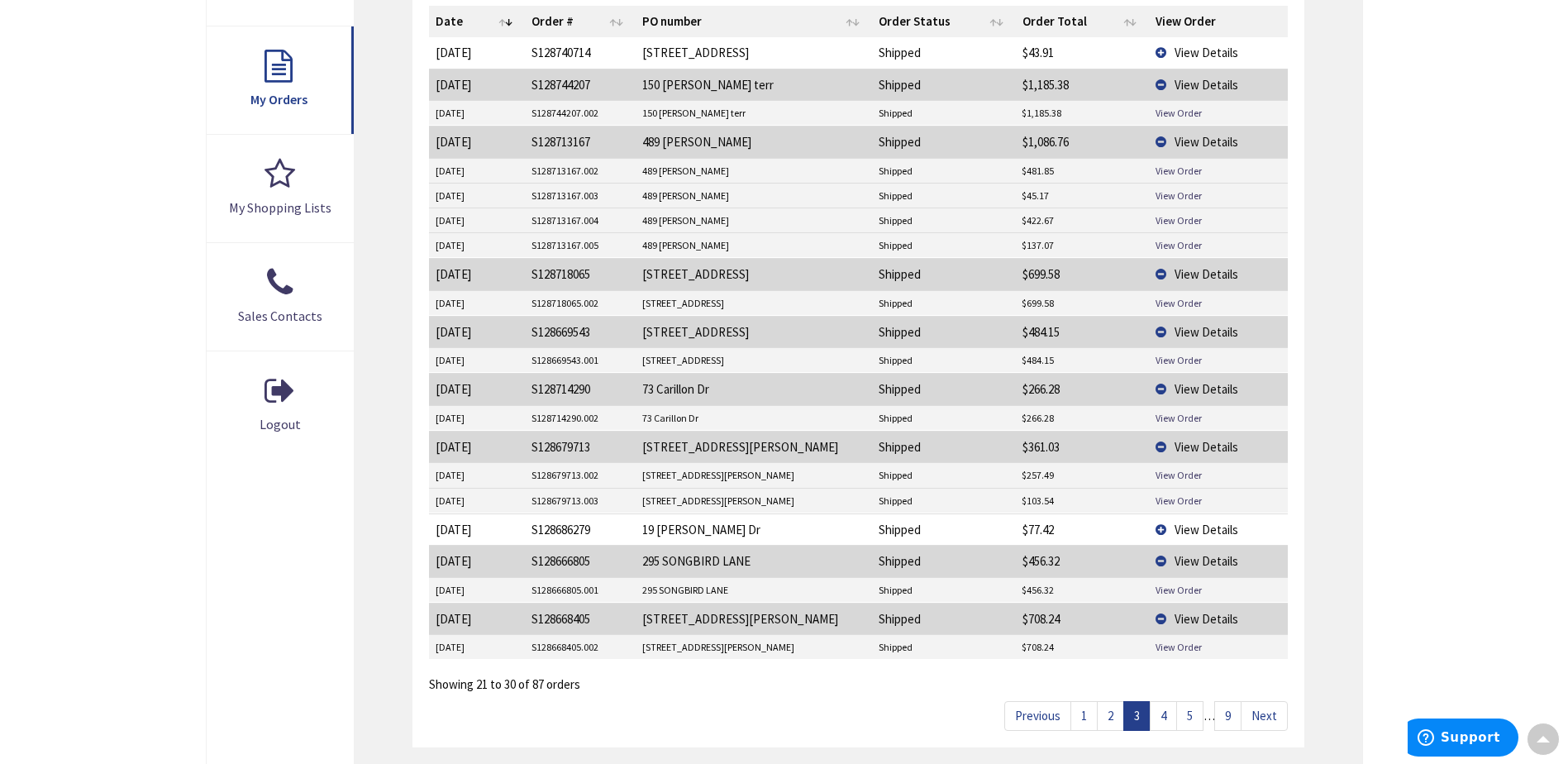
click at [1164, 724] on link "4" at bounding box center [1163, 716] width 27 height 29
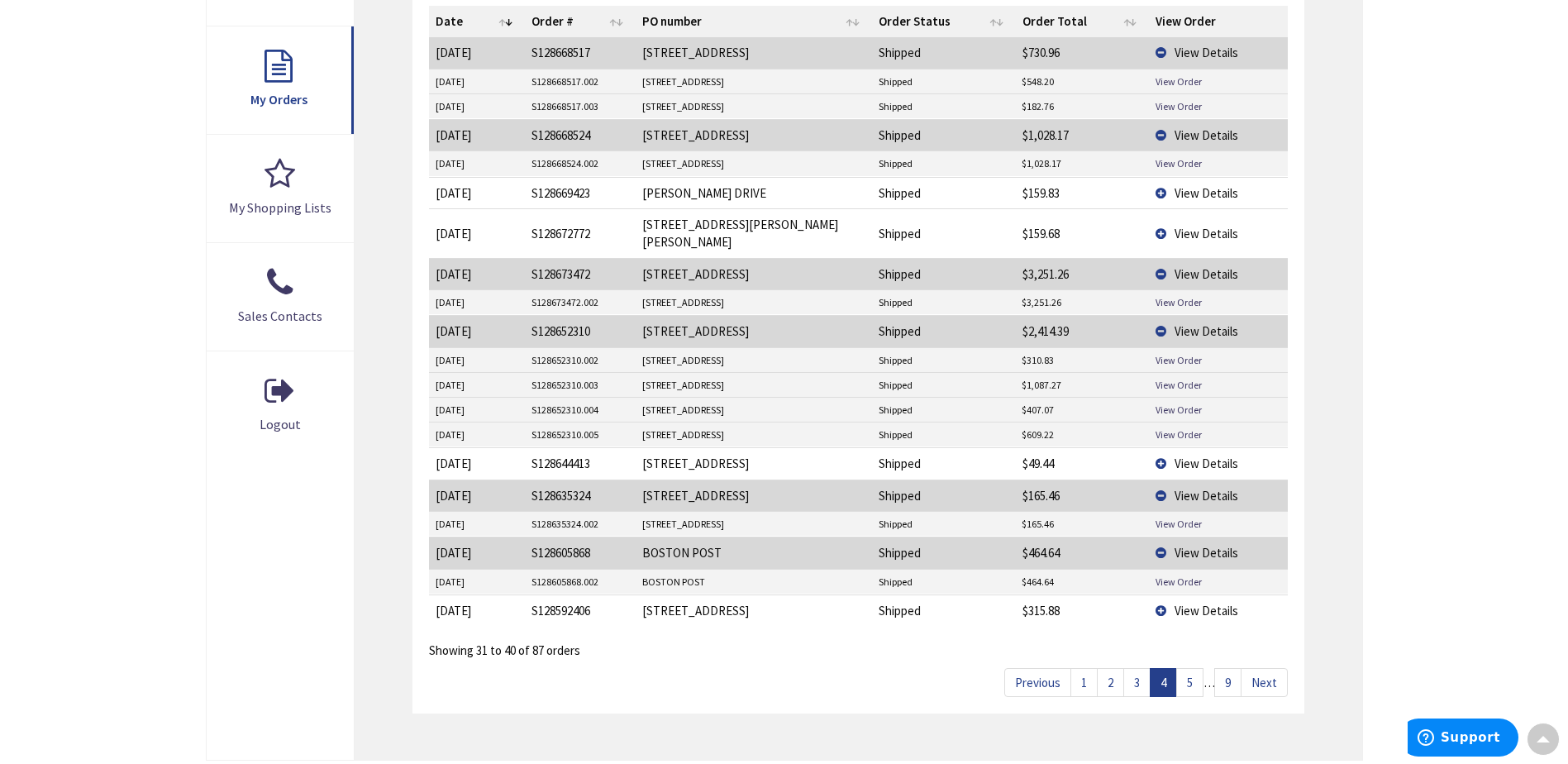
click at [725, 258] on td "[STREET_ADDRESS]" at bounding box center [754, 273] width 237 height 31
drag, startPoint x: 725, startPoint y: 255, endPoint x: 678, endPoint y: 253, distance: 47.0
click at [678, 258] on td "[STREET_ADDRESS]" at bounding box center [754, 273] width 237 height 31
drag, startPoint x: 678, startPoint y: 253, endPoint x: 692, endPoint y: 254, distance: 14.0
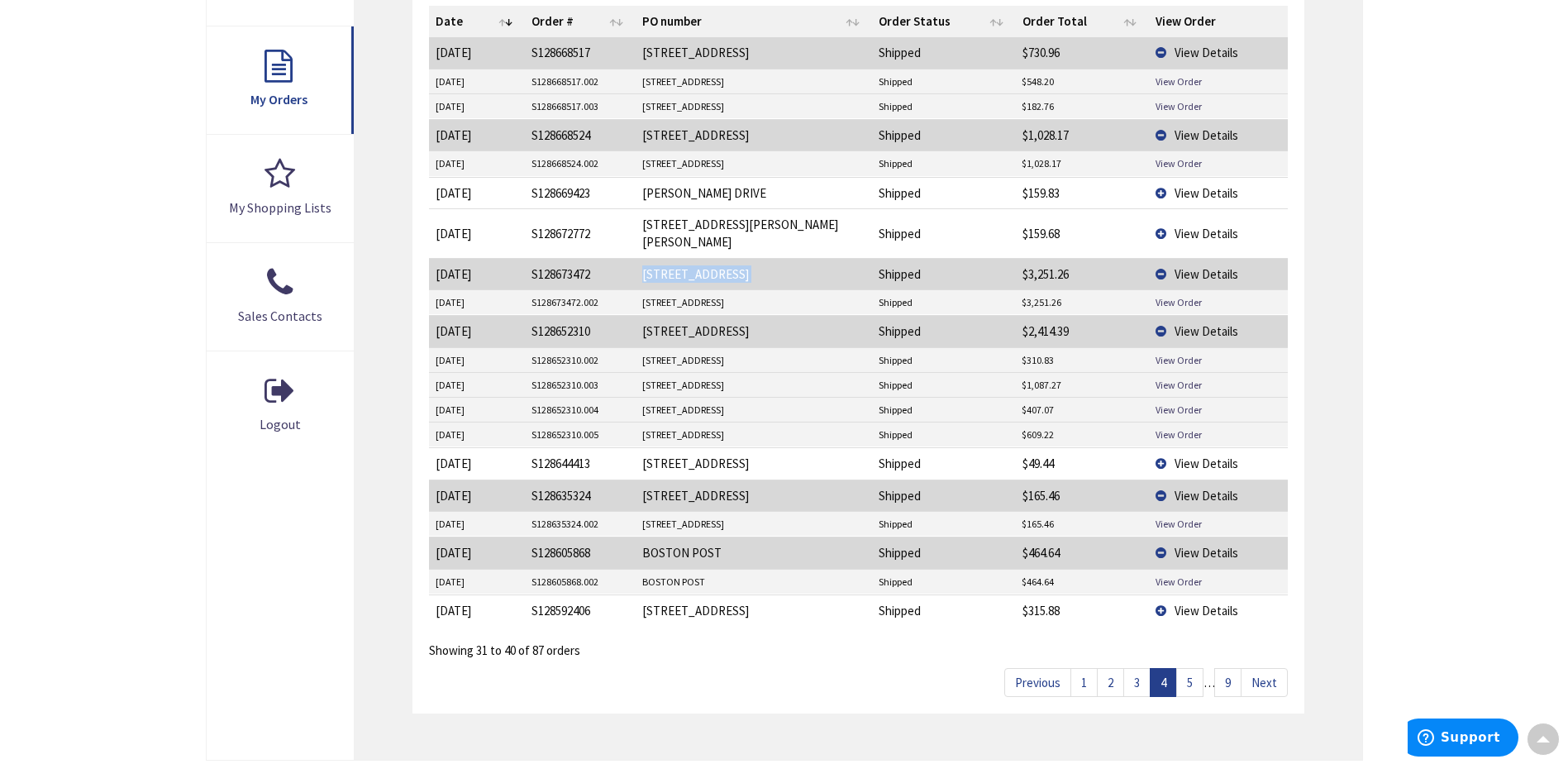
copy td "[STREET_ADDRESS]"
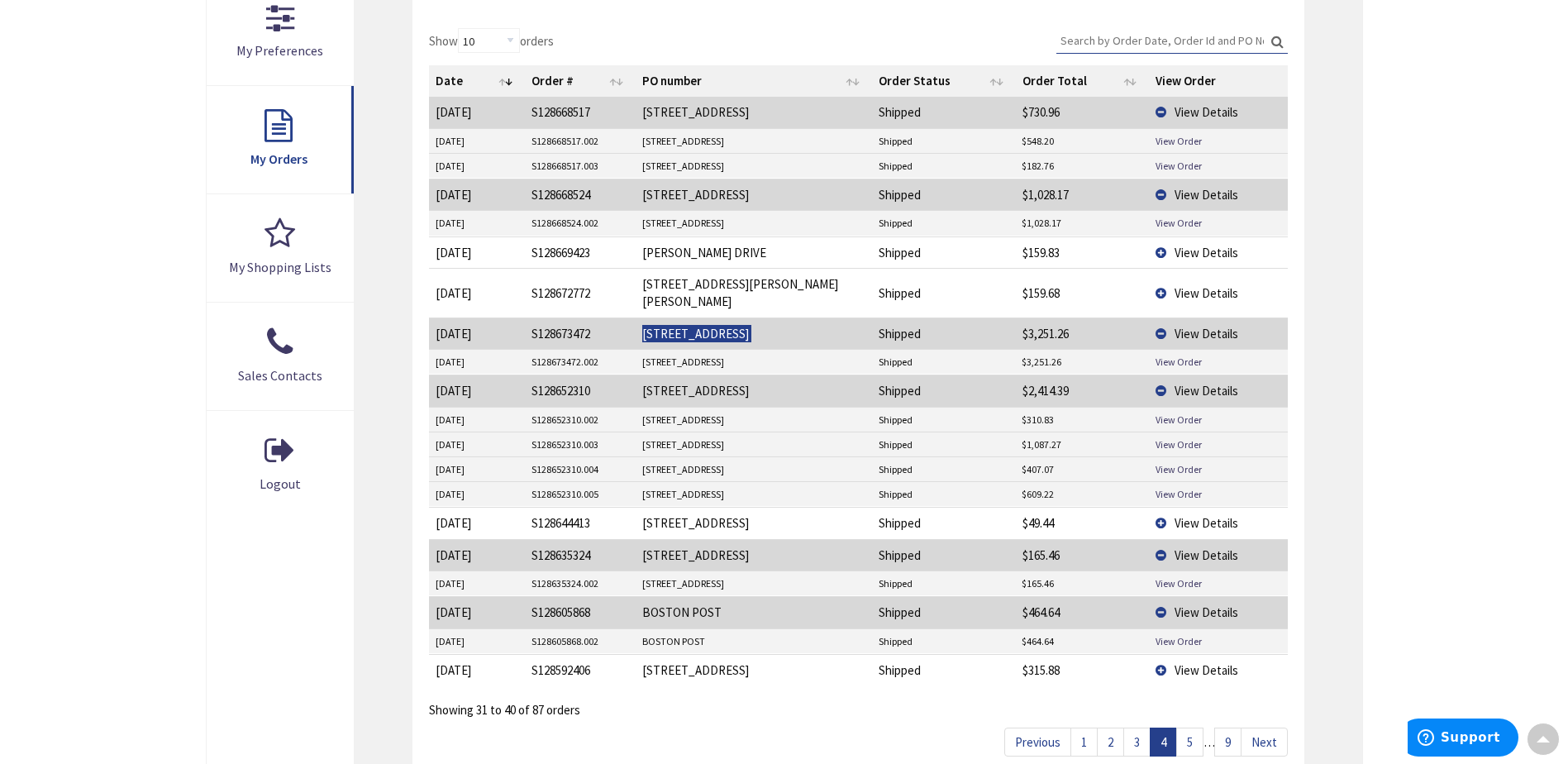
scroll to position [464, 0]
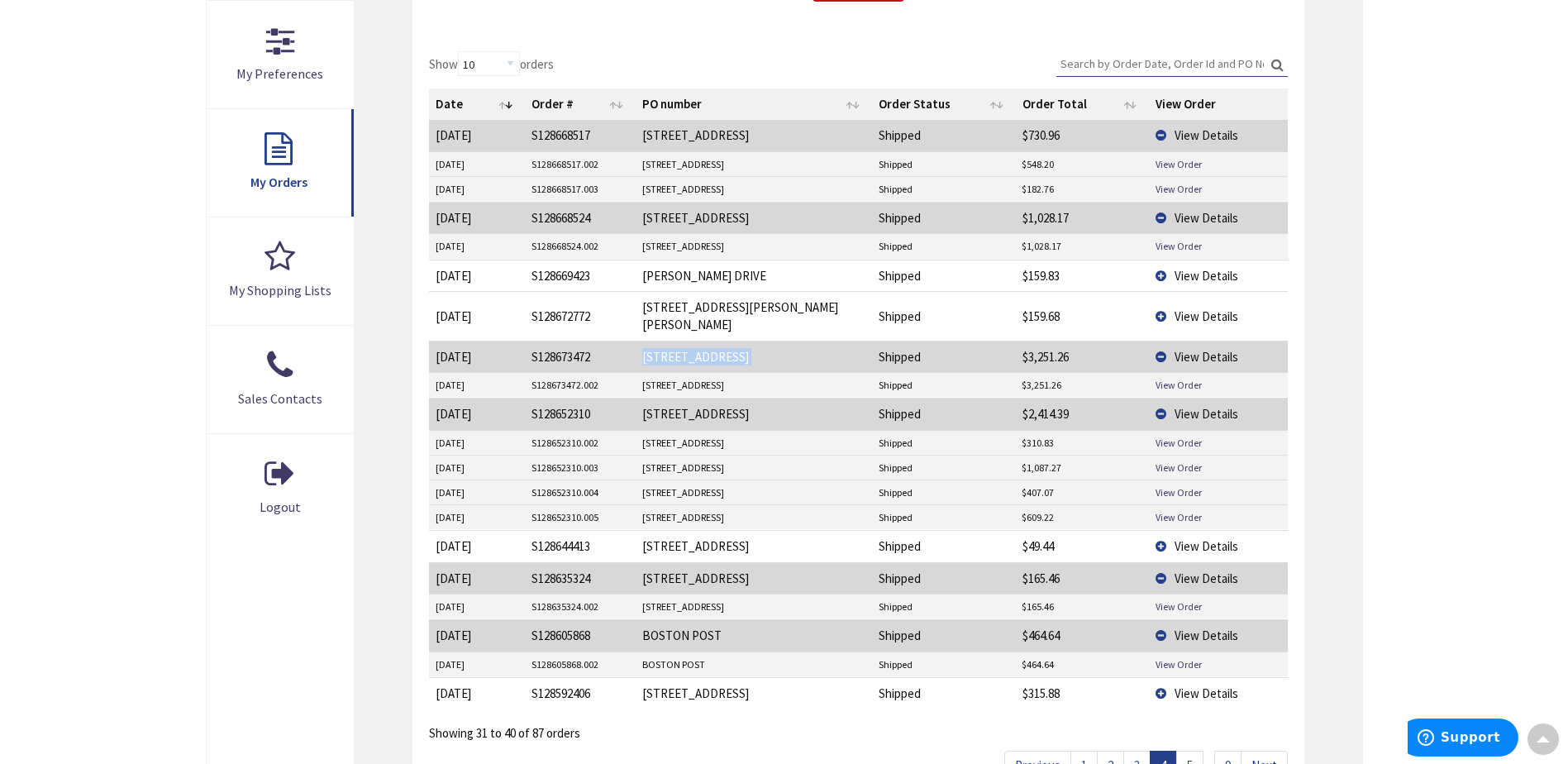
click at [1183, 751] on link "5" at bounding box center [1190, 765] width 27 height 29
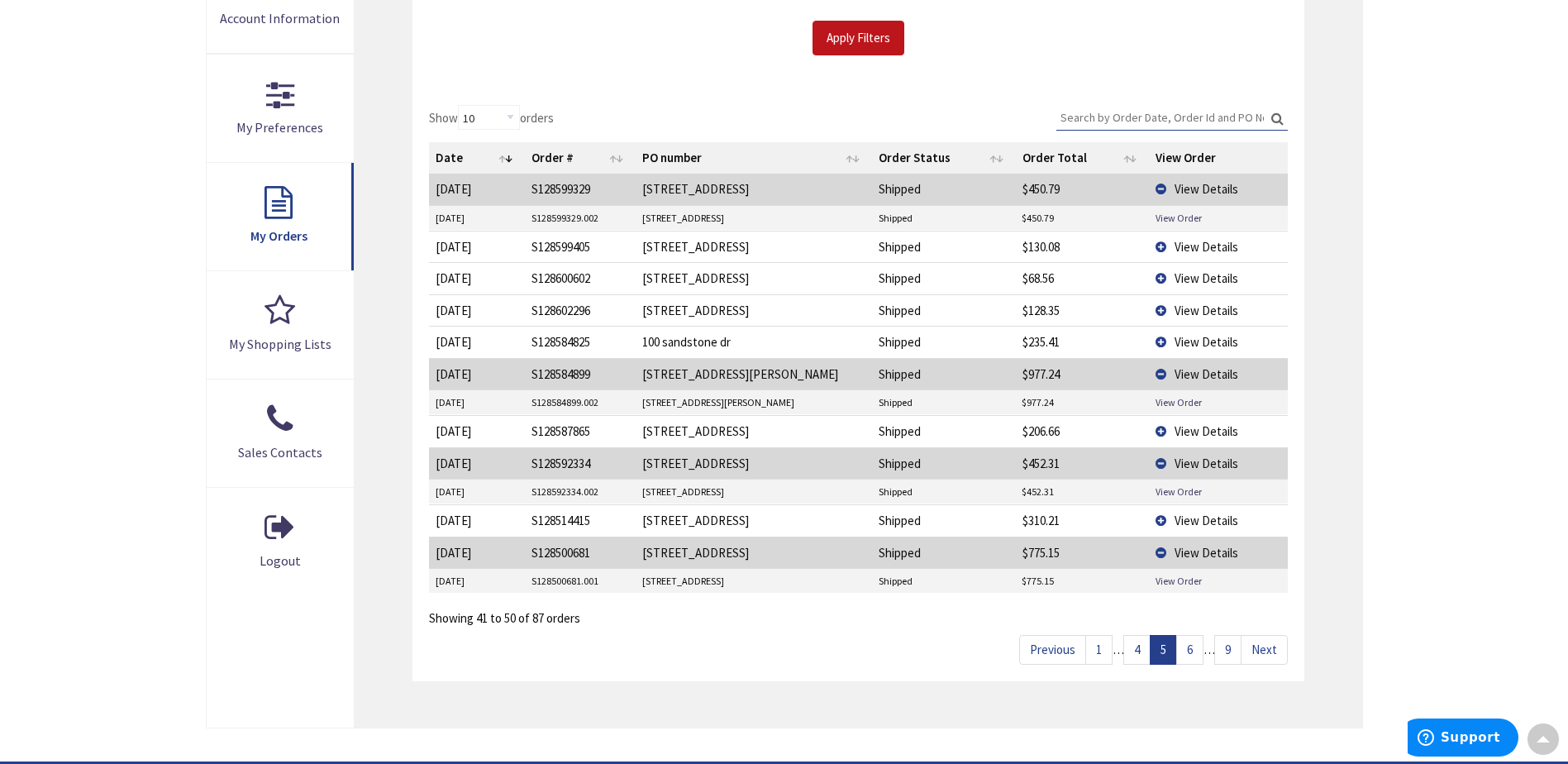
scroll to position [381, 0]
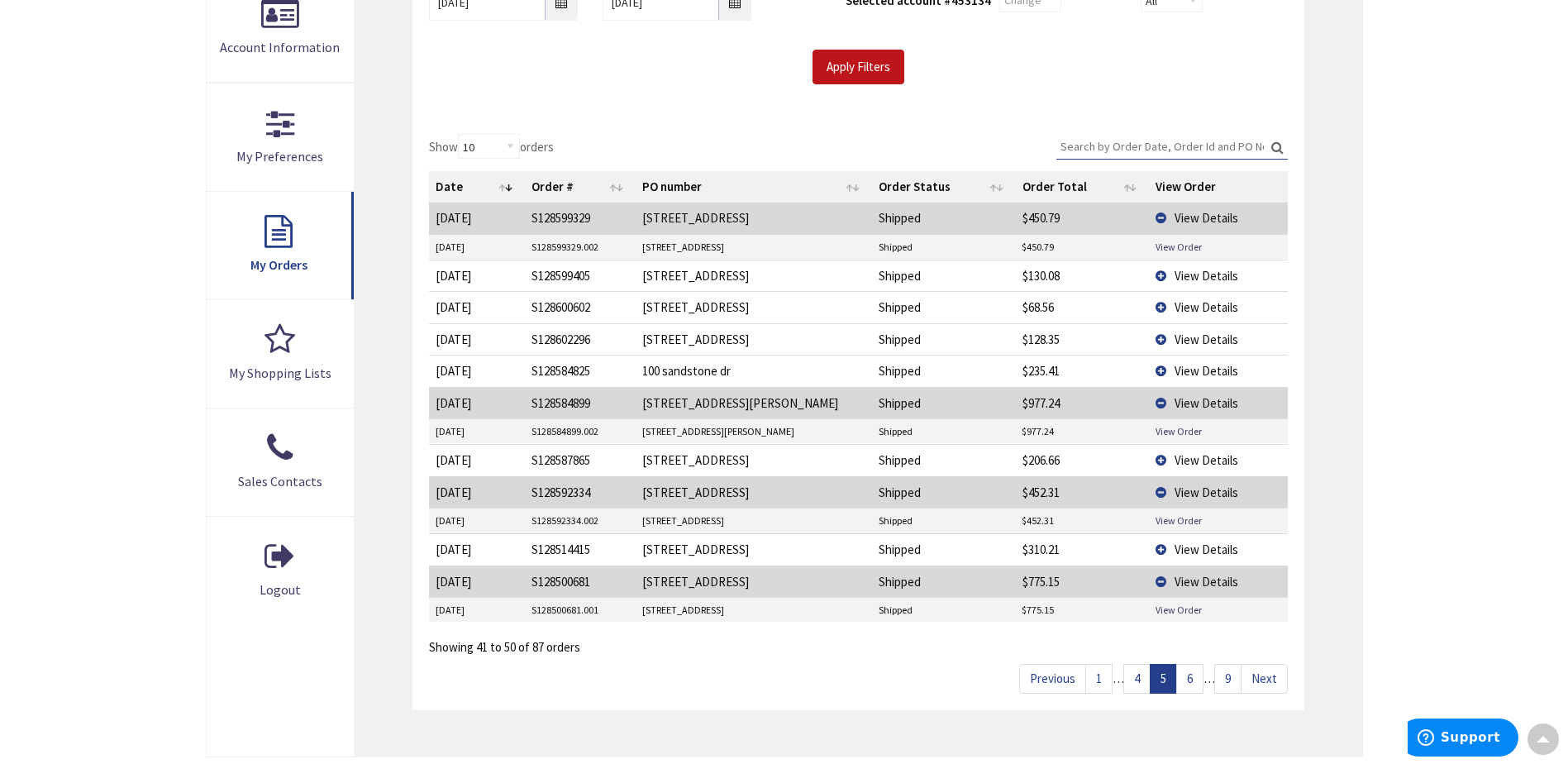
click at [1134, 677] on link "4" at bounding box center [1137, 679] width 27 height 29
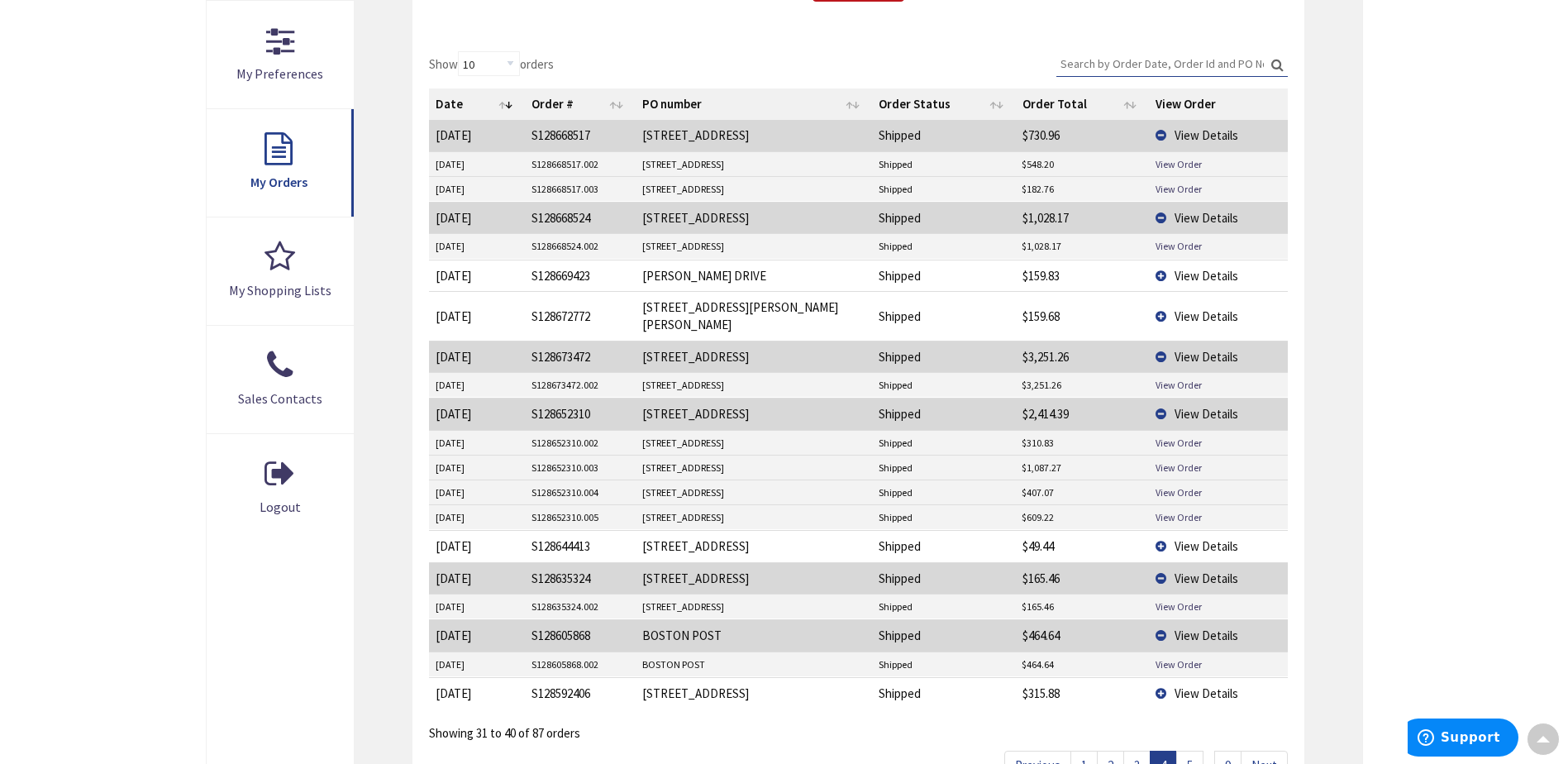
scroll to position [547, 0]
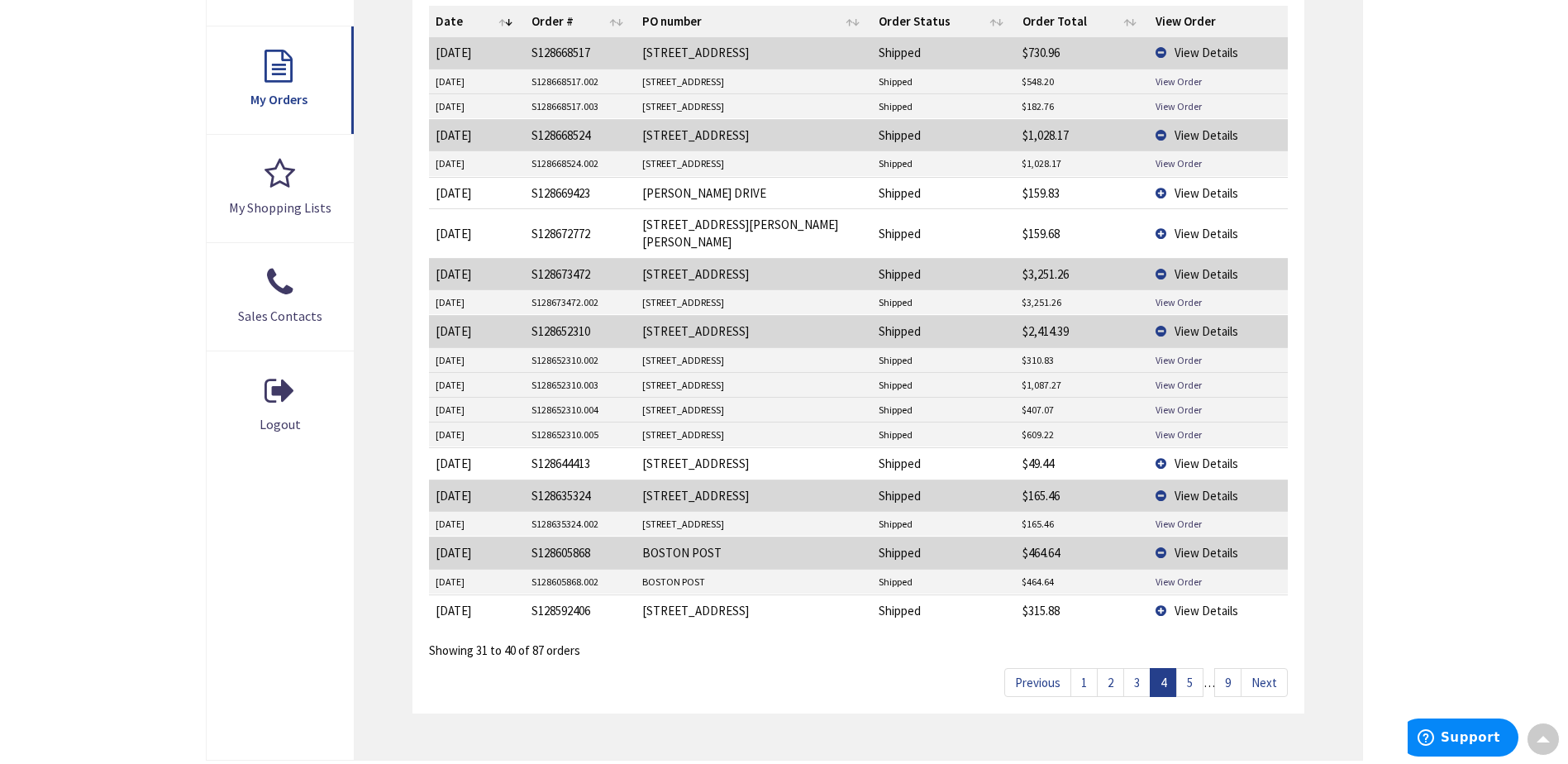
click at [1140, 668] on link "3" at bounding box center [1137, 682] width 27 height 29
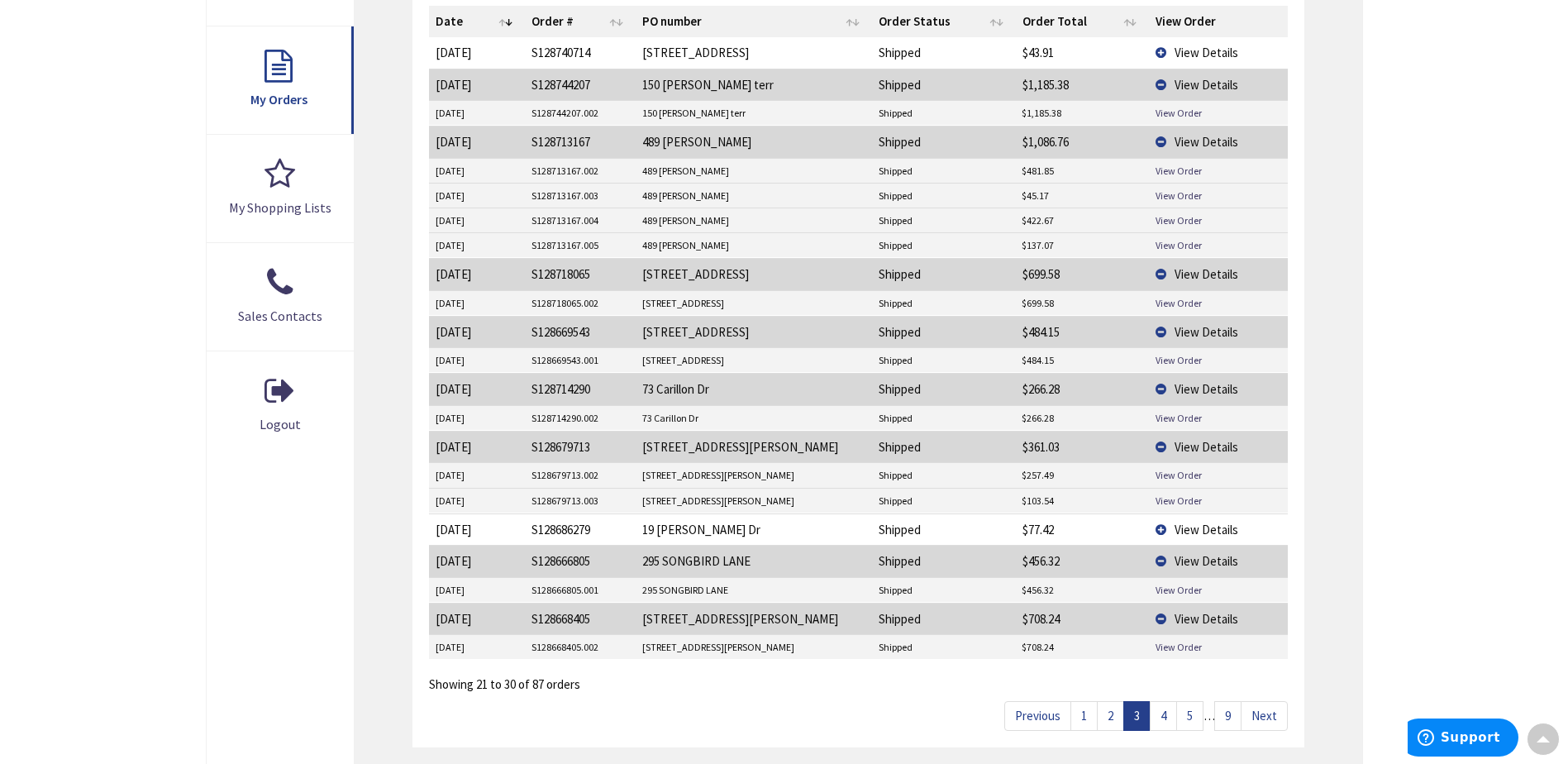
click at [736, 445] on td "[STREET_ADDRESS][PERSON_NAME]" at bounding box center [754, 446] width 237 height 31
drag, startPoint x: 736, startPoint y: 445, endPoint x: 708, endPoint y: 445, distance: 28.0
copy td "[STREET_ADDRESS][PERSON_NAME]"
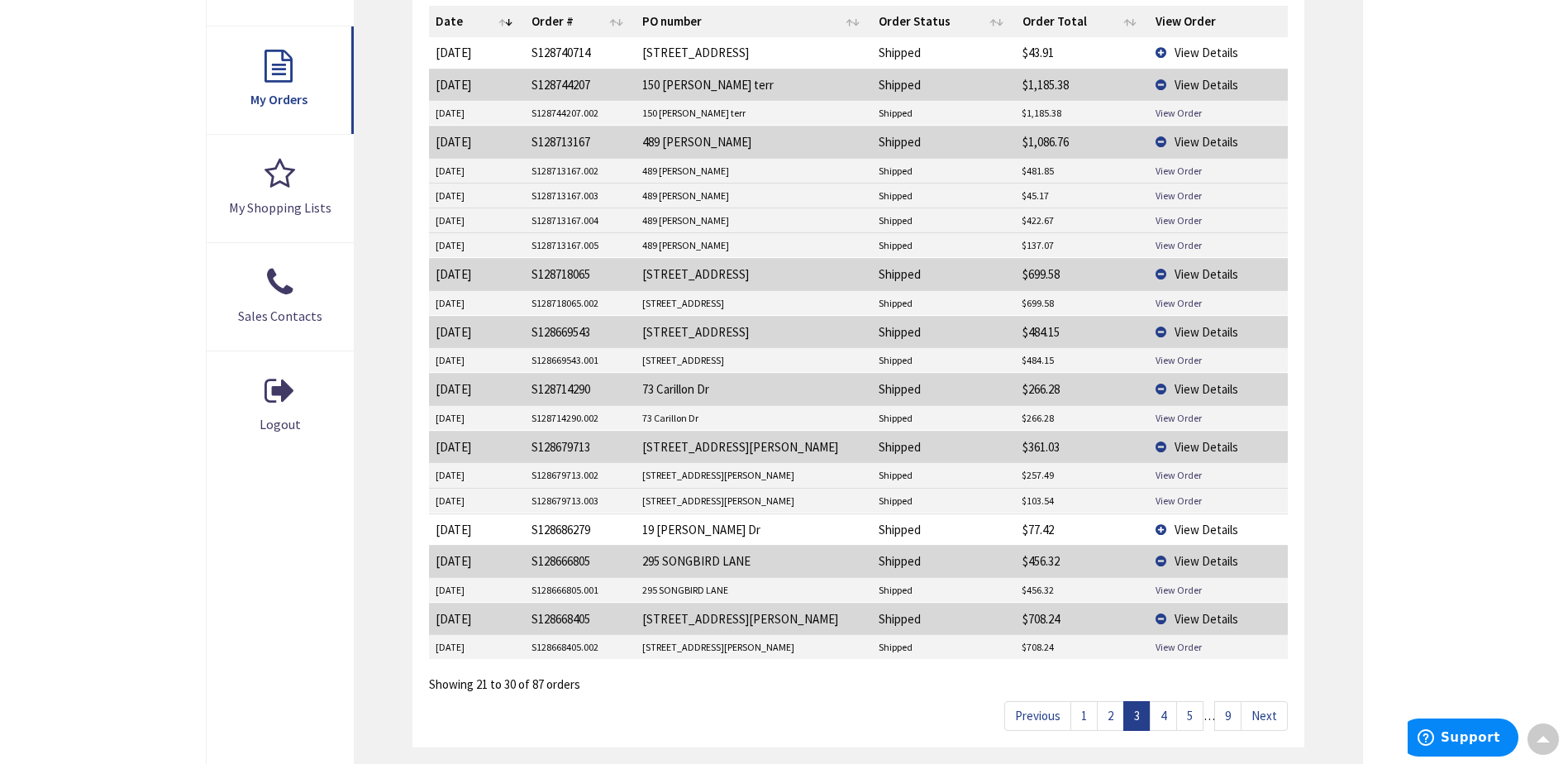
click at [693, 535] on td "19 [PERSON_NAME] Dr" at bounding box center [754, 529] width 237 height 31
click at [688, 533] on td "19 [PERSON_NAME] Dr" at bounding box center [754, 529] width 237 height 31
click at [707, 529] on td "19 [PERSON_NAME] Dr" at bounding box center [754, 529] width 237 height 31
click at [698, 526] on td "19 [PERSON_NAME] Dr" at bounding box center [754, 529] width 237 height 31
drag, startPoint x: 704, startPoint y: 528, endPoint x: 642, endPoint y: 528, distance: 62.0
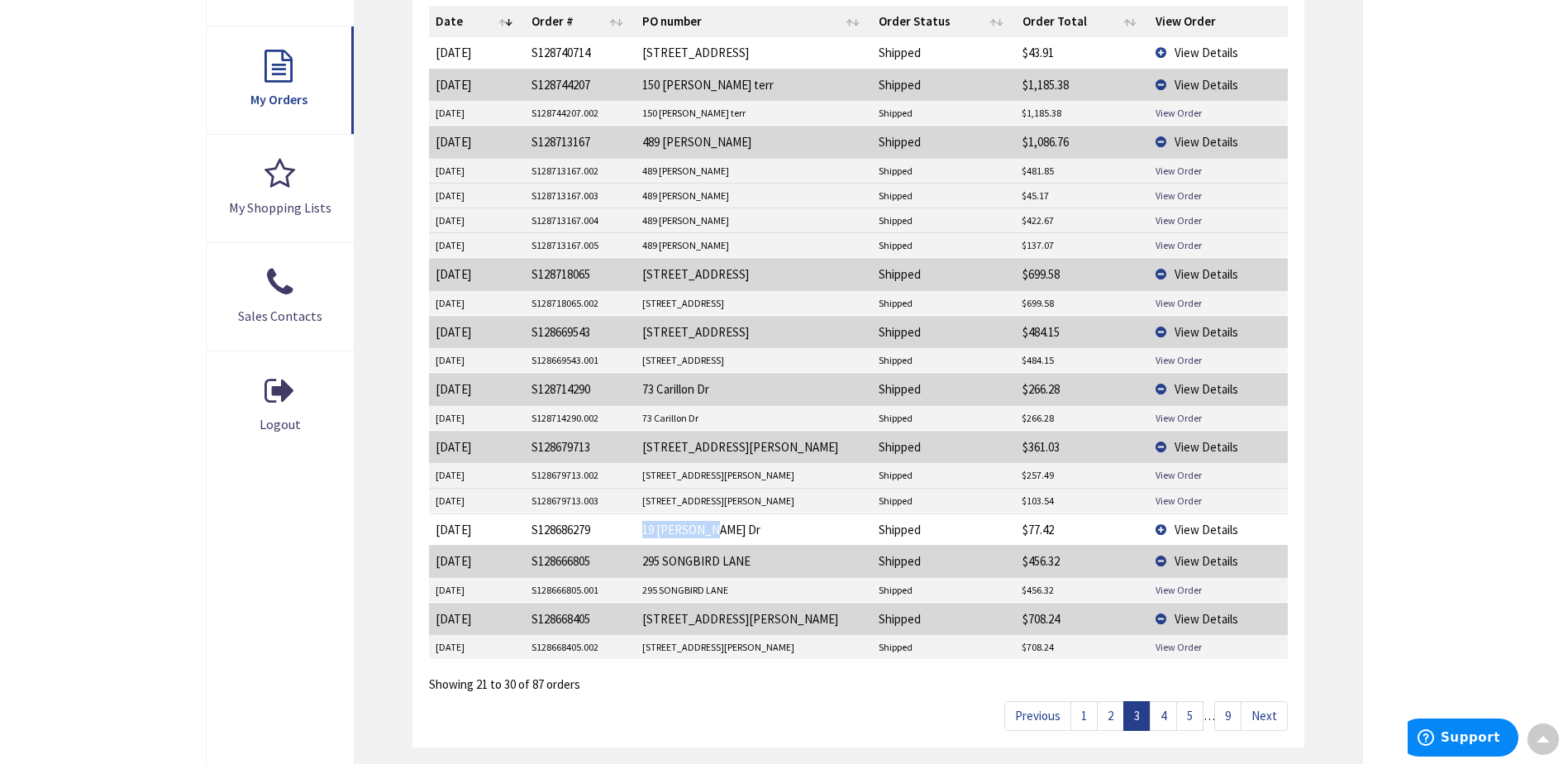
click at [642, 528] on td "19 [PERSON_NAME] Dr" at bounding box center [754, 529] width 237 height 31
drag, startPoint x: 642, startPoint y: 528, endPoint x: 656, endPoint y: 527, distance: 14.0
copy td "19 [PERSON_NAME] Dr"
click at [1160, 713] on link "4" at bounding box center [1163, 716] width 27 height 29
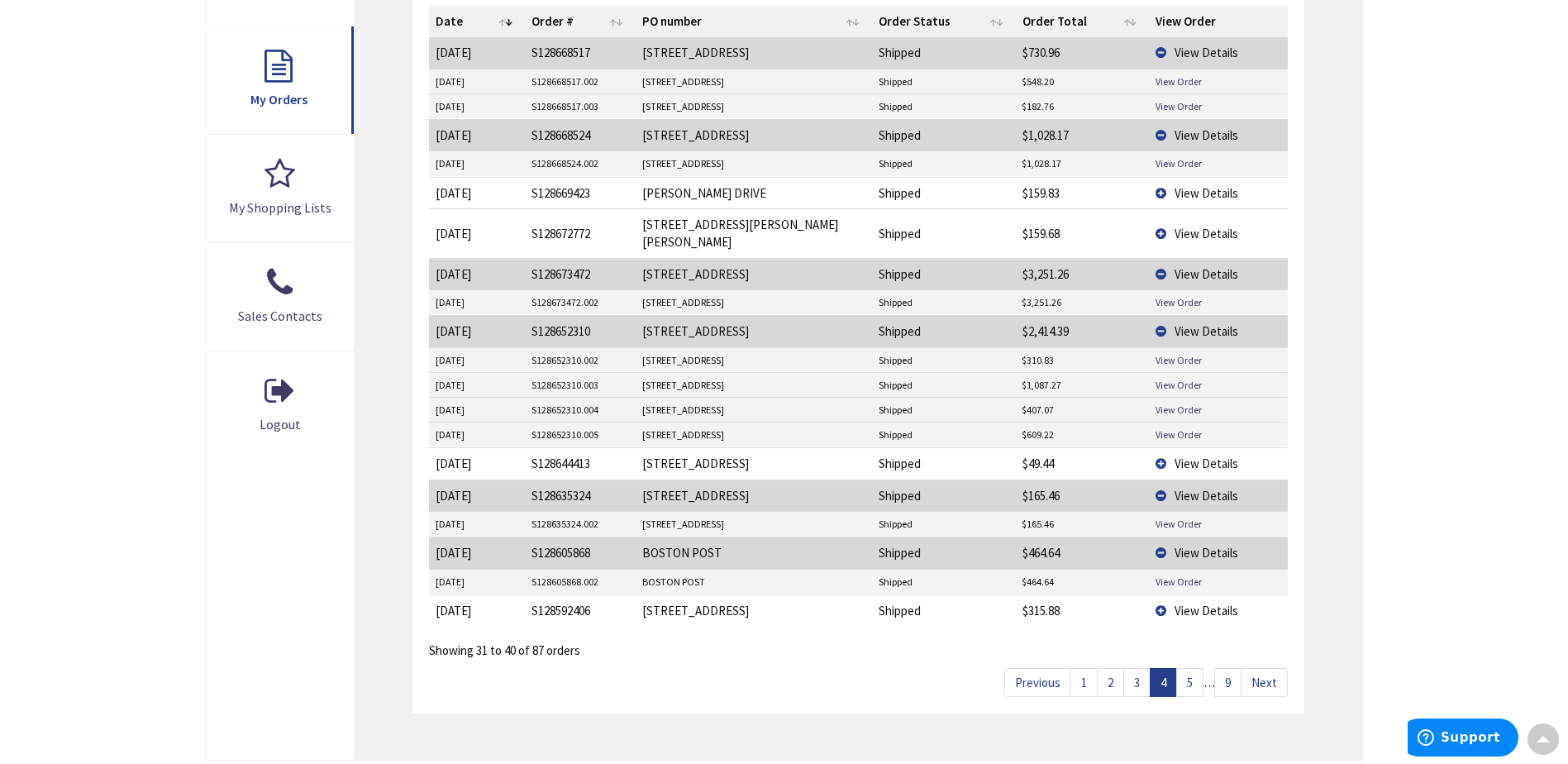
click at [1089, 668] on link "1" at bounding box center [1084, 682] width 27 height 29
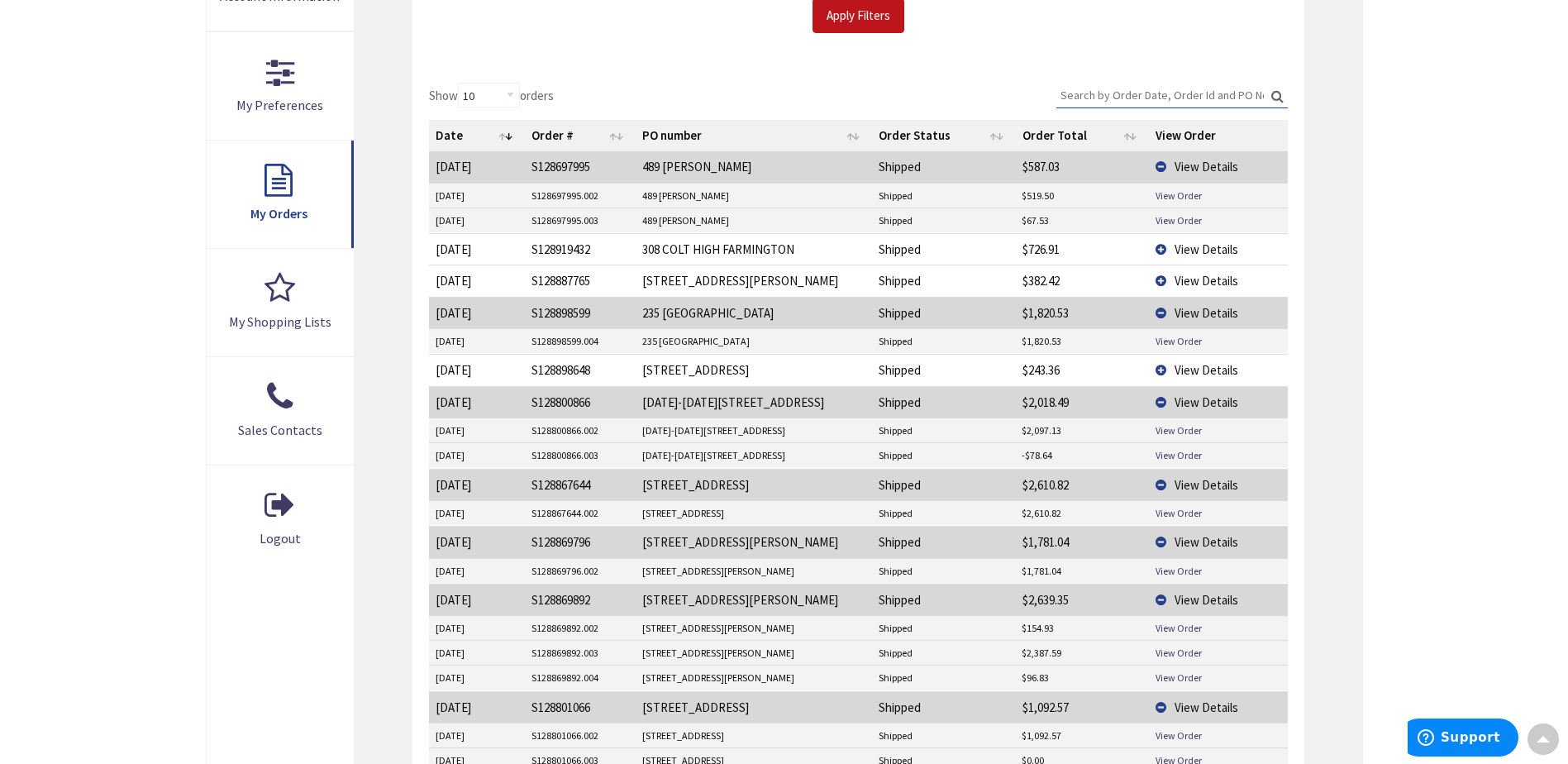
scroll to position [381, 0]
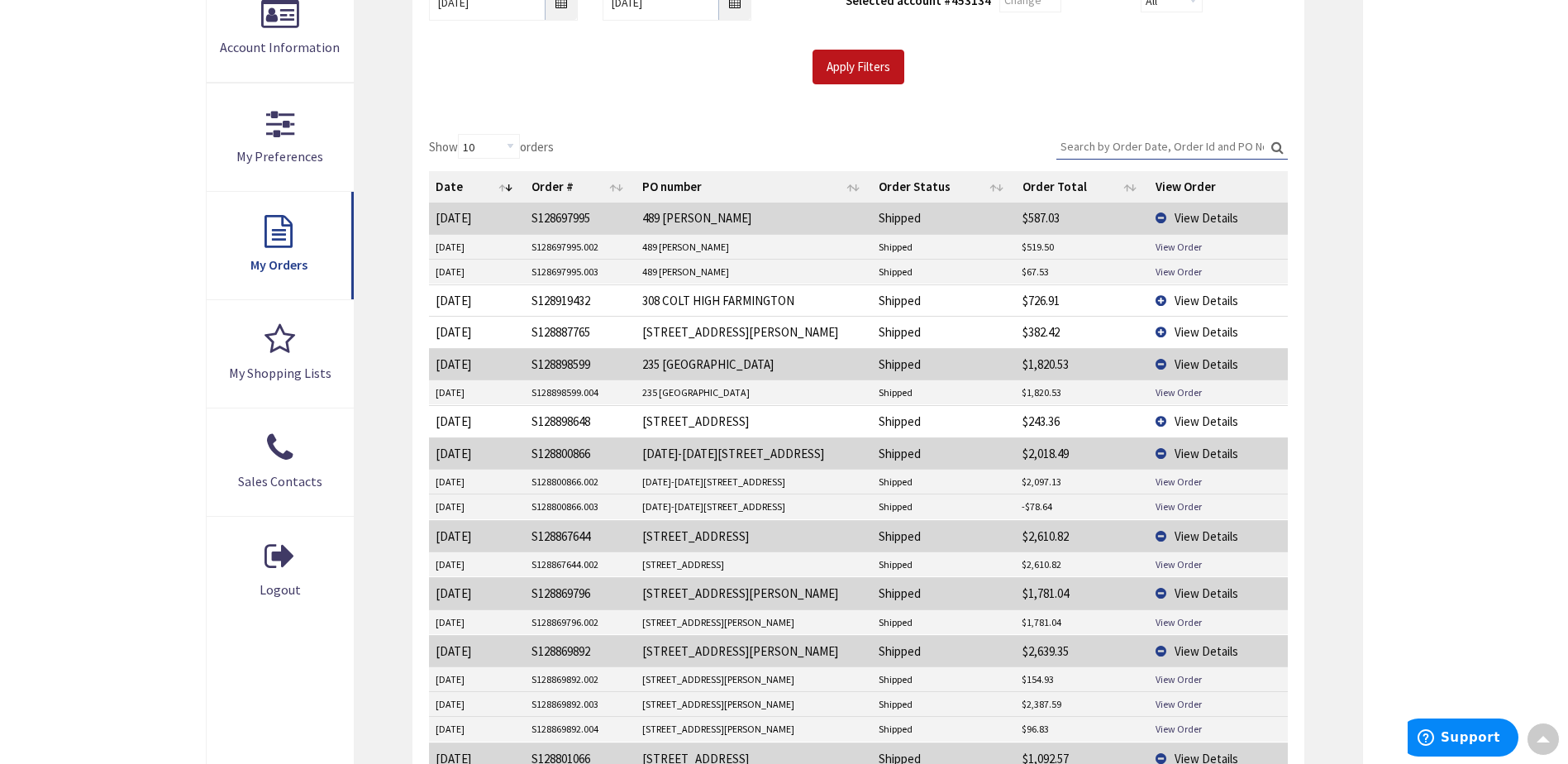
click at [713, 218] on td "489 [PERSON_NAME]" at bounding box center [754, 218] width 237 height 30
drag, startPoint x: 713, startPoint y: 218, endPoint x: 640, endPoint y: 223, distance: 73.2
click at [640, 223] on td "489 [PERSON_NAME]" at bounding box center [754, 218] width 237 height 30
drag, startPoint x: 640, startPoint y: 223, endPoint x: 660, endPoint y: 217, distance: 20.9
copy td "489 [PERSON_NAME]"
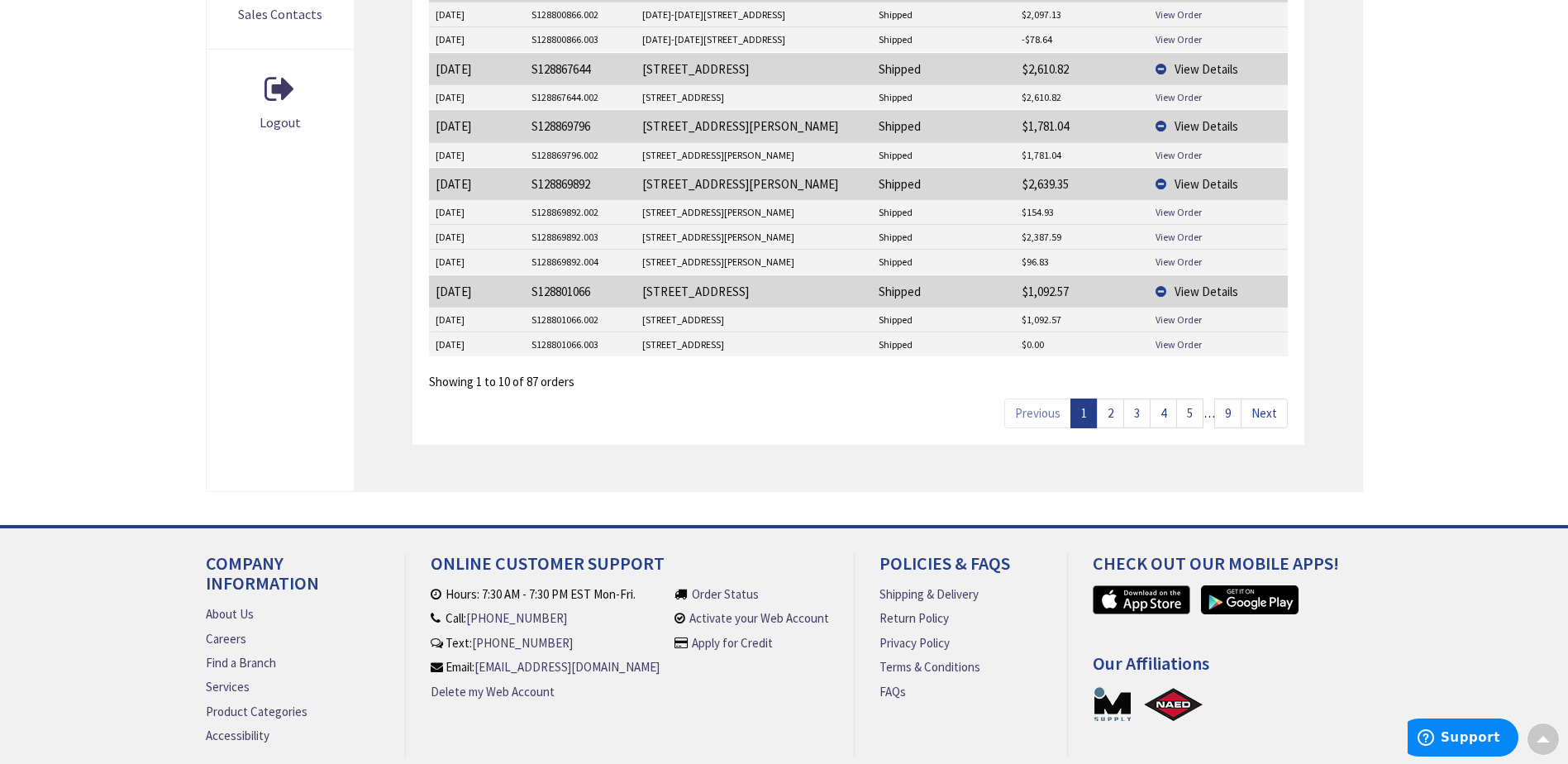
scroll to position [795, 0]
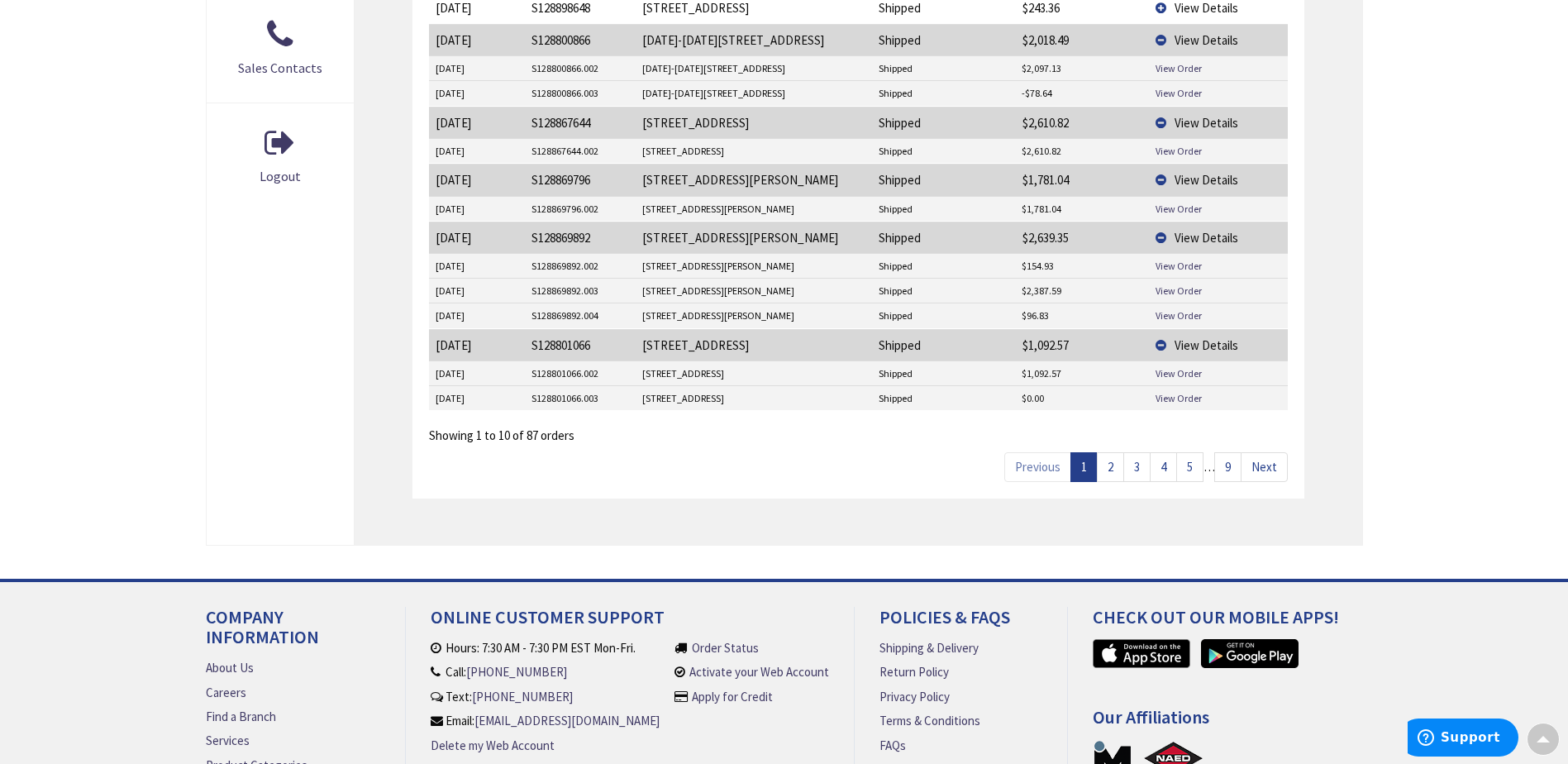
click at [1109, 469] on link "2" at bounding box center [1110, 466] width 27 height 29
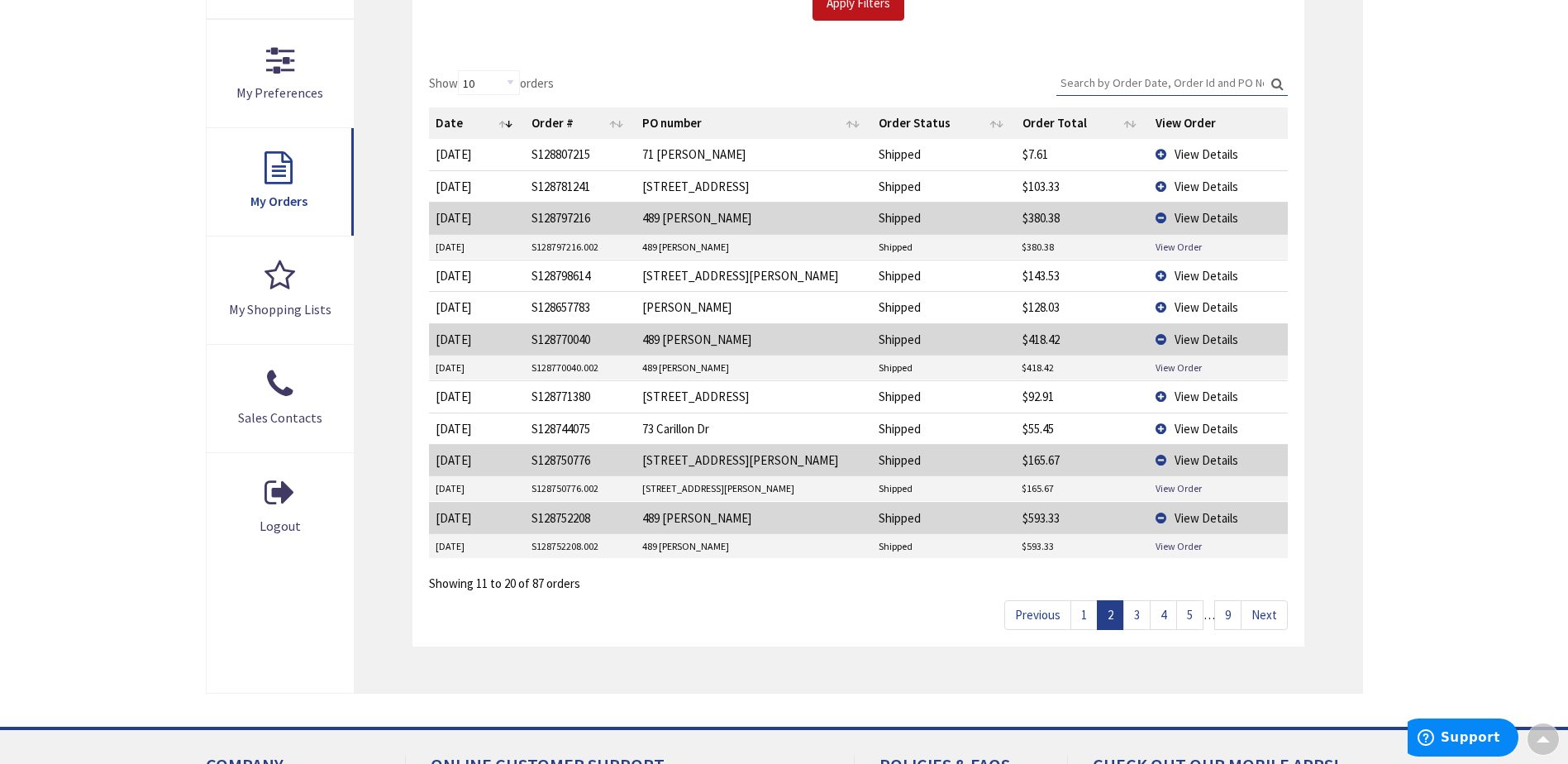
scroll to position [402, 0]
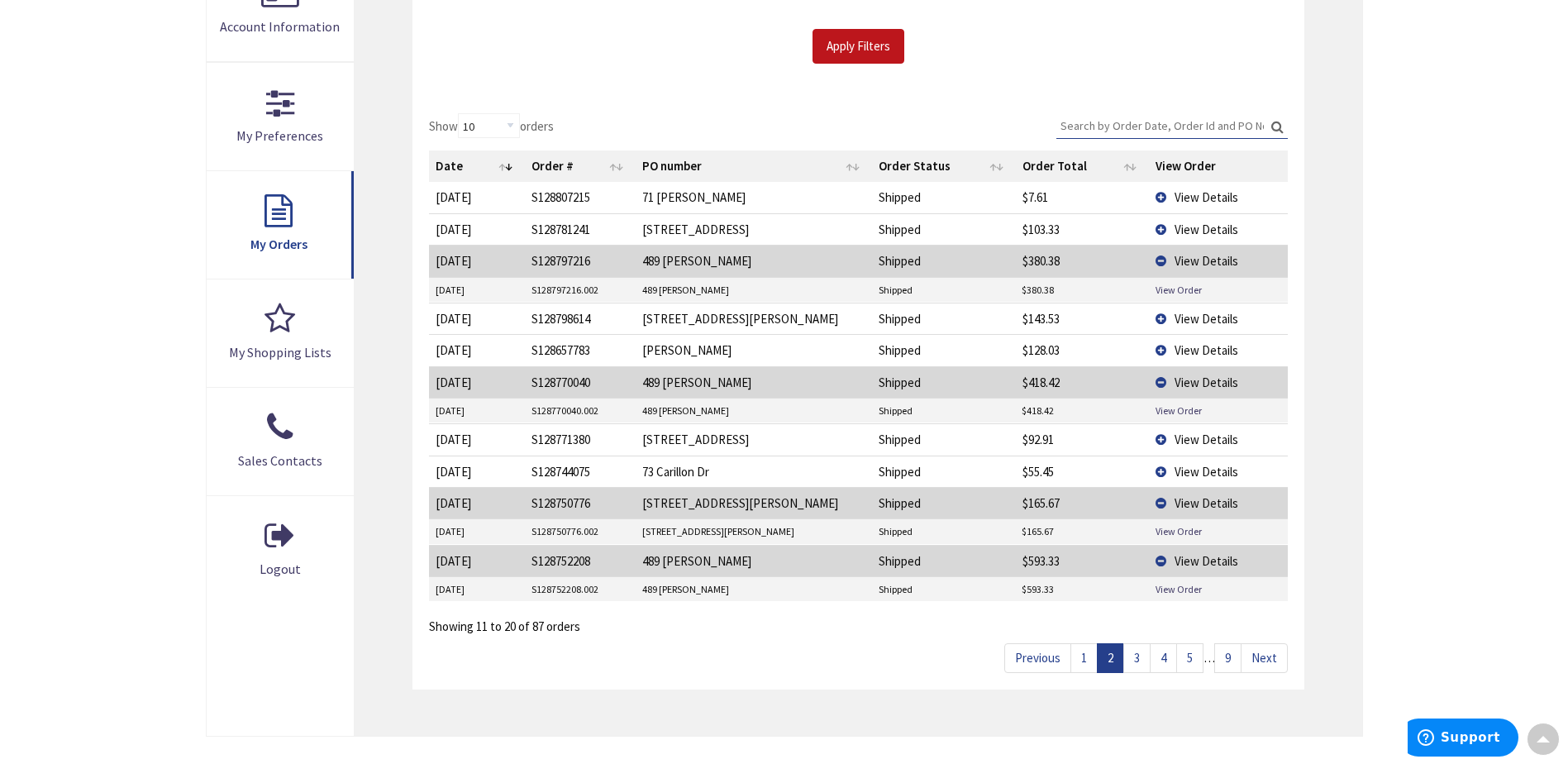
click at [1087, 665] on link "1" at bounding box center [1084, 658] width 27 height 29
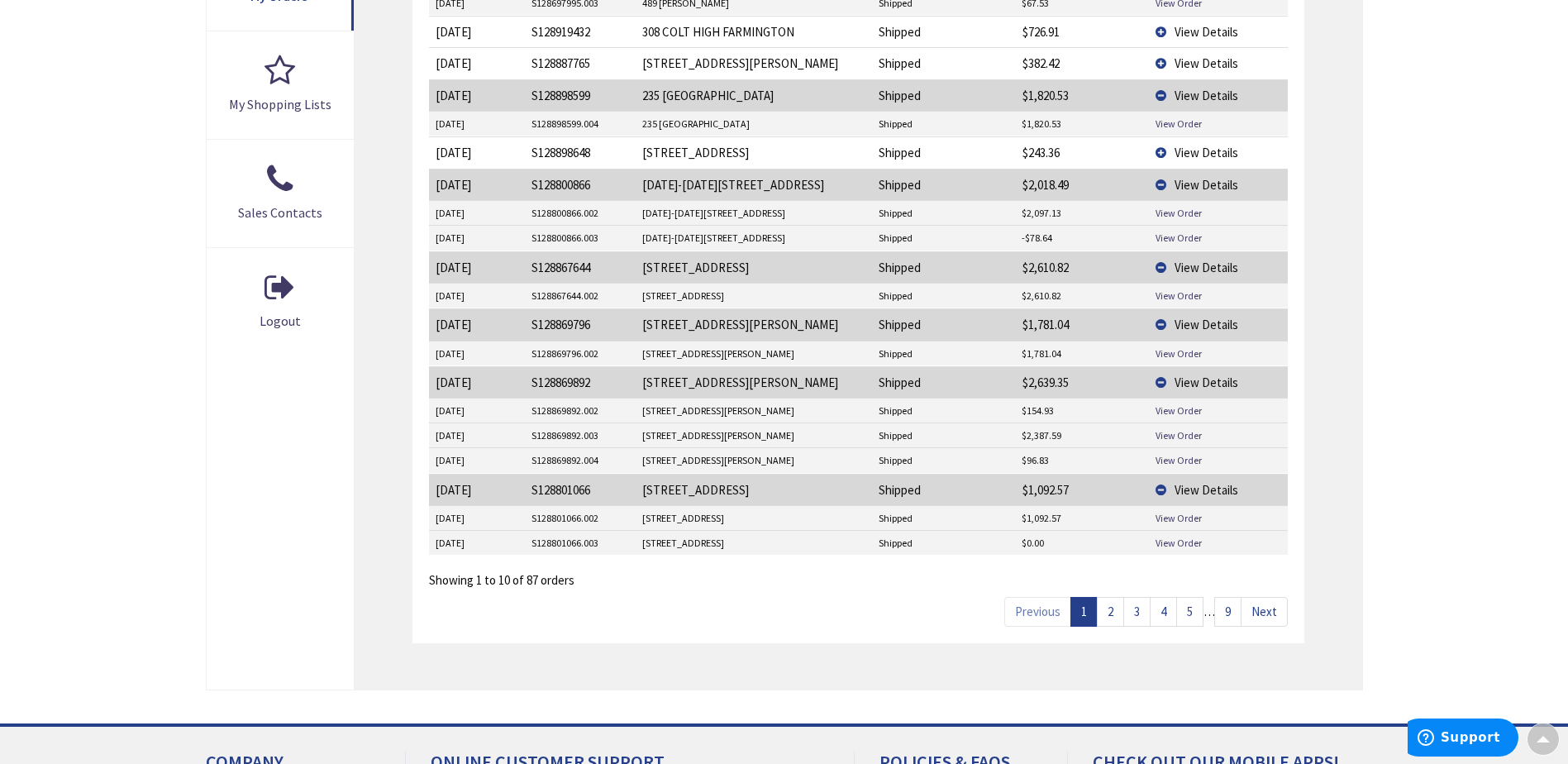
scroll to position [733, 0]
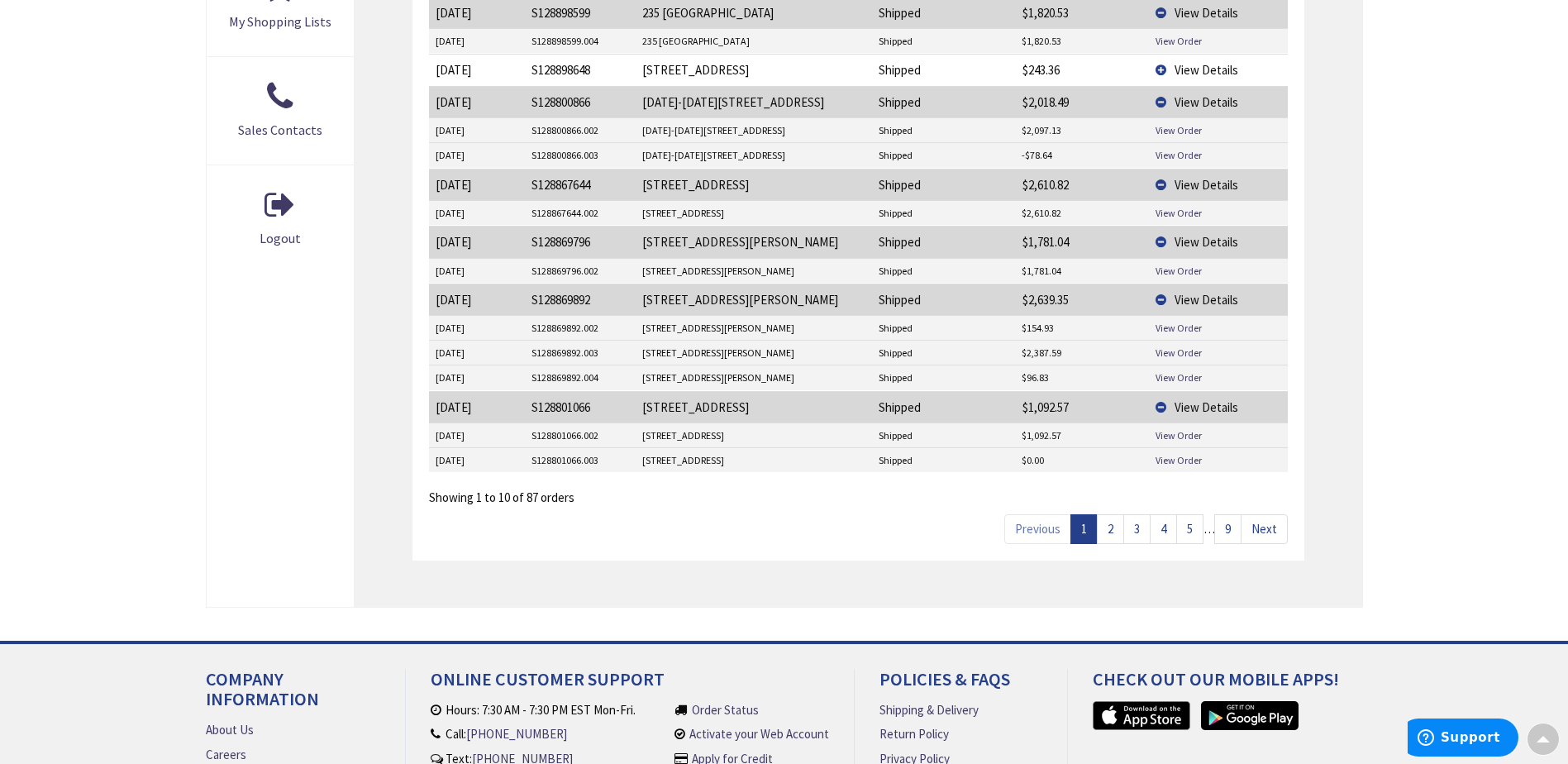
click at [1114, 525] on link "2" at bounding box center [1110, 529] width 27 height 29
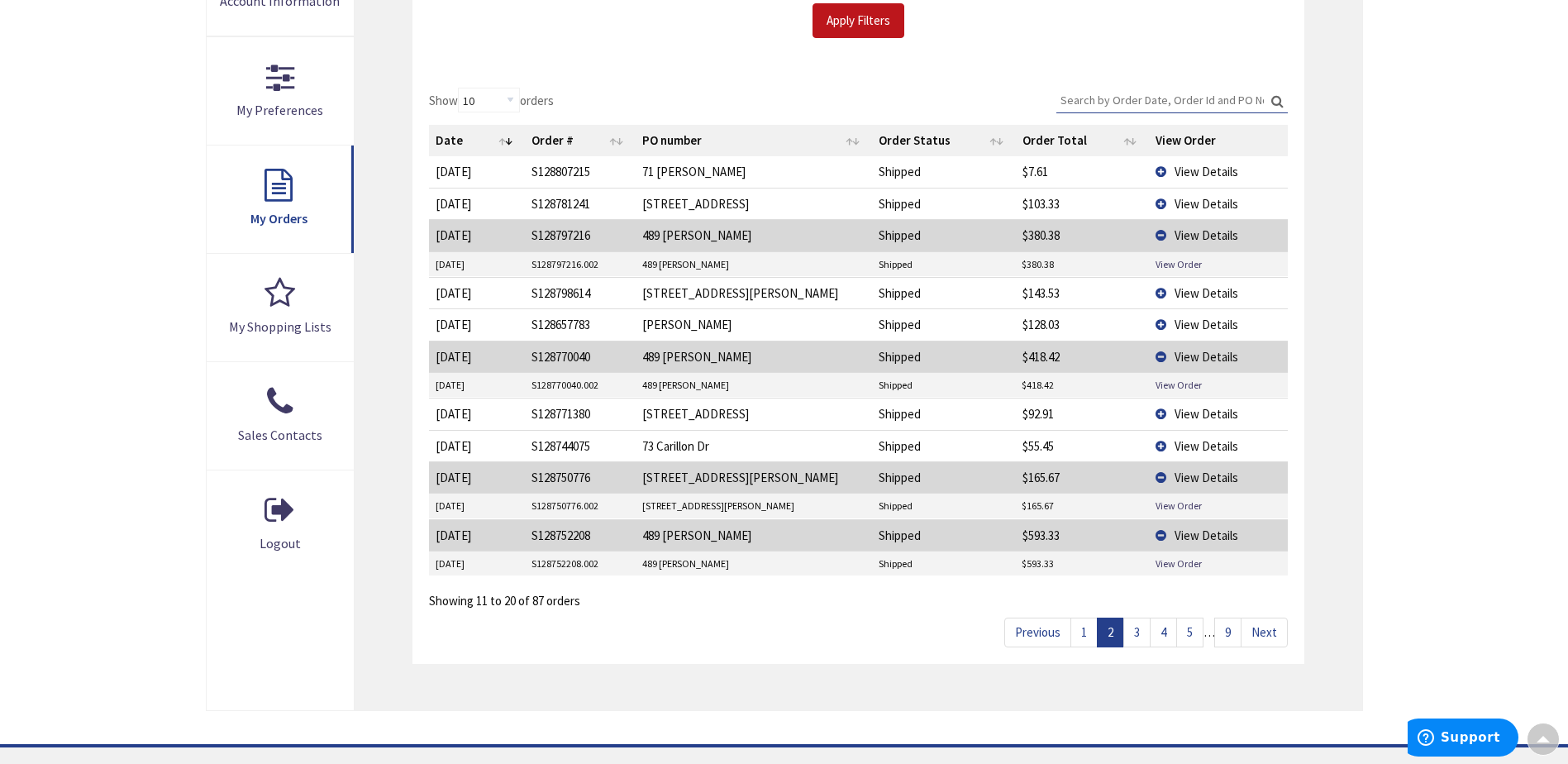
scroll to position [402, 0]
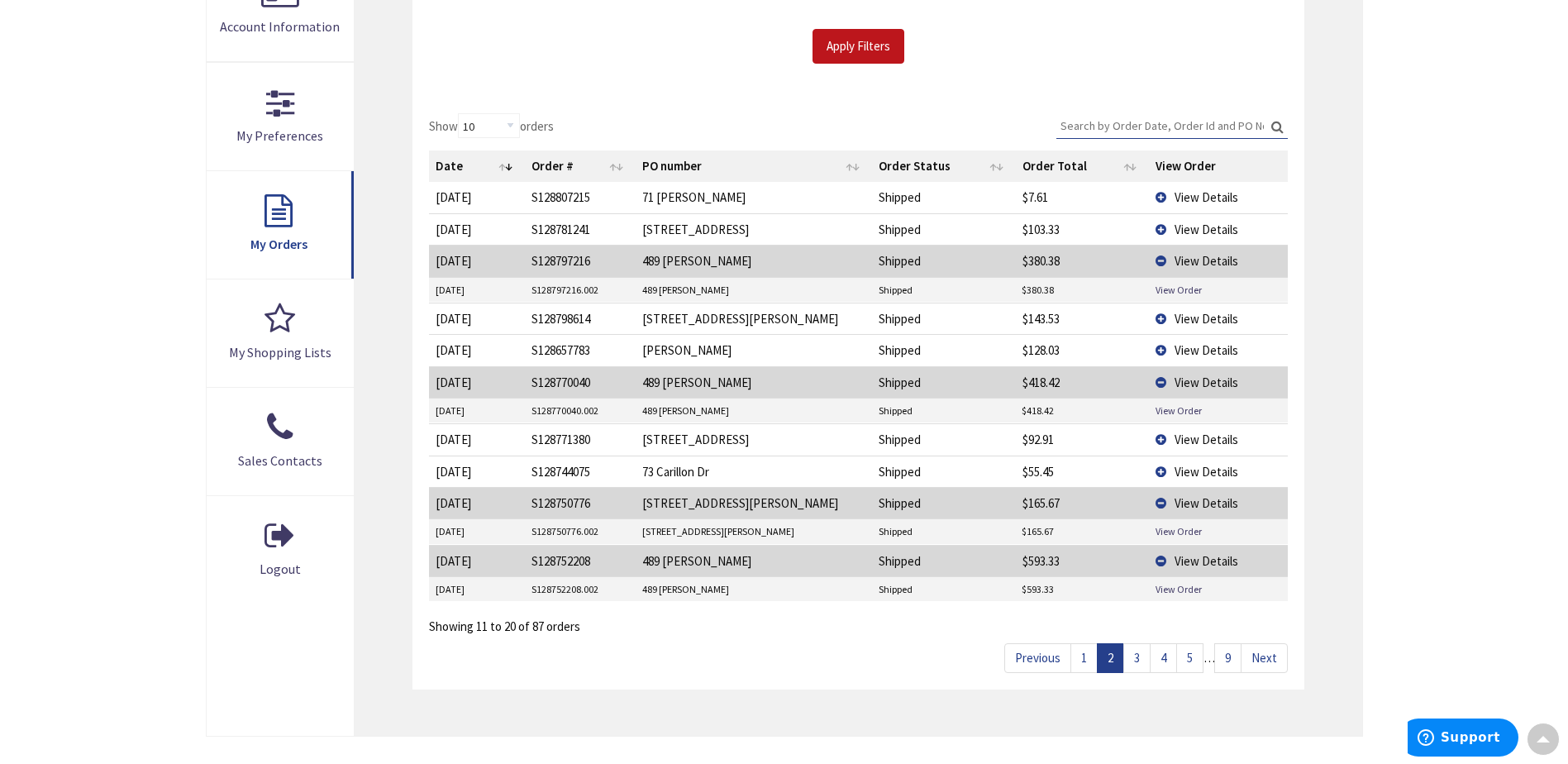
click at [1138, 658] on link "3" at bounding box center [1137, 658] width 27 height 29
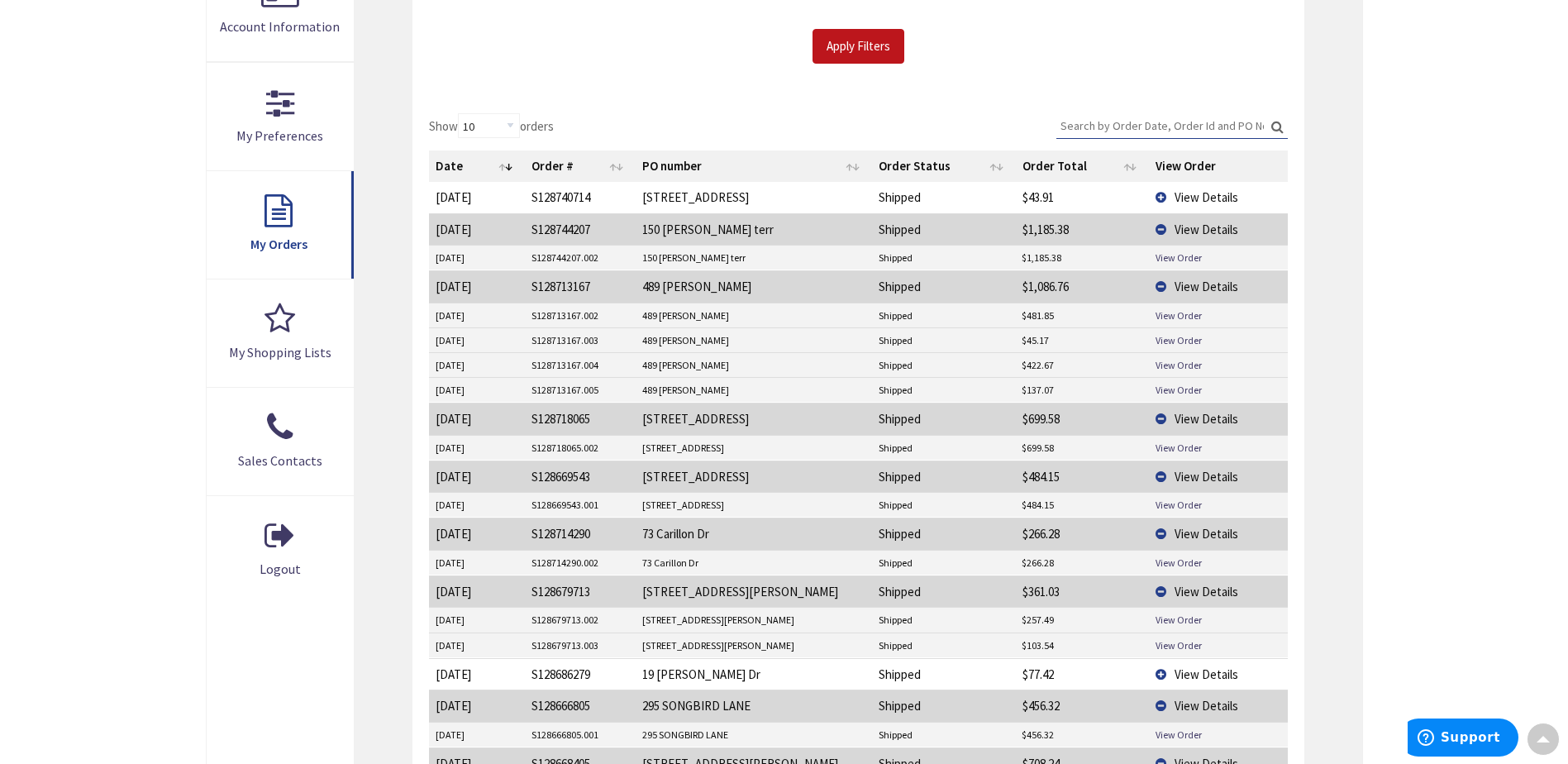
click at [718, 287] on td "489 [PERSON_NAME]" at bounding box center [754, 285] width 237 height 31
drag, startPoint x: 718, startPoint y: 287, endPoint x: 640, endPoint y: 292, distance: 78.2
click at [640, 292] on td "489 [PERSON_NAME]" at bounding box center [754, 285] width 237 height 31
drag, startPoint x: 640, startPoint y: 292, endPoint x: 656, endPoint y: 287, distance: 16.8
copy td "489 [PERSON_NAME]"
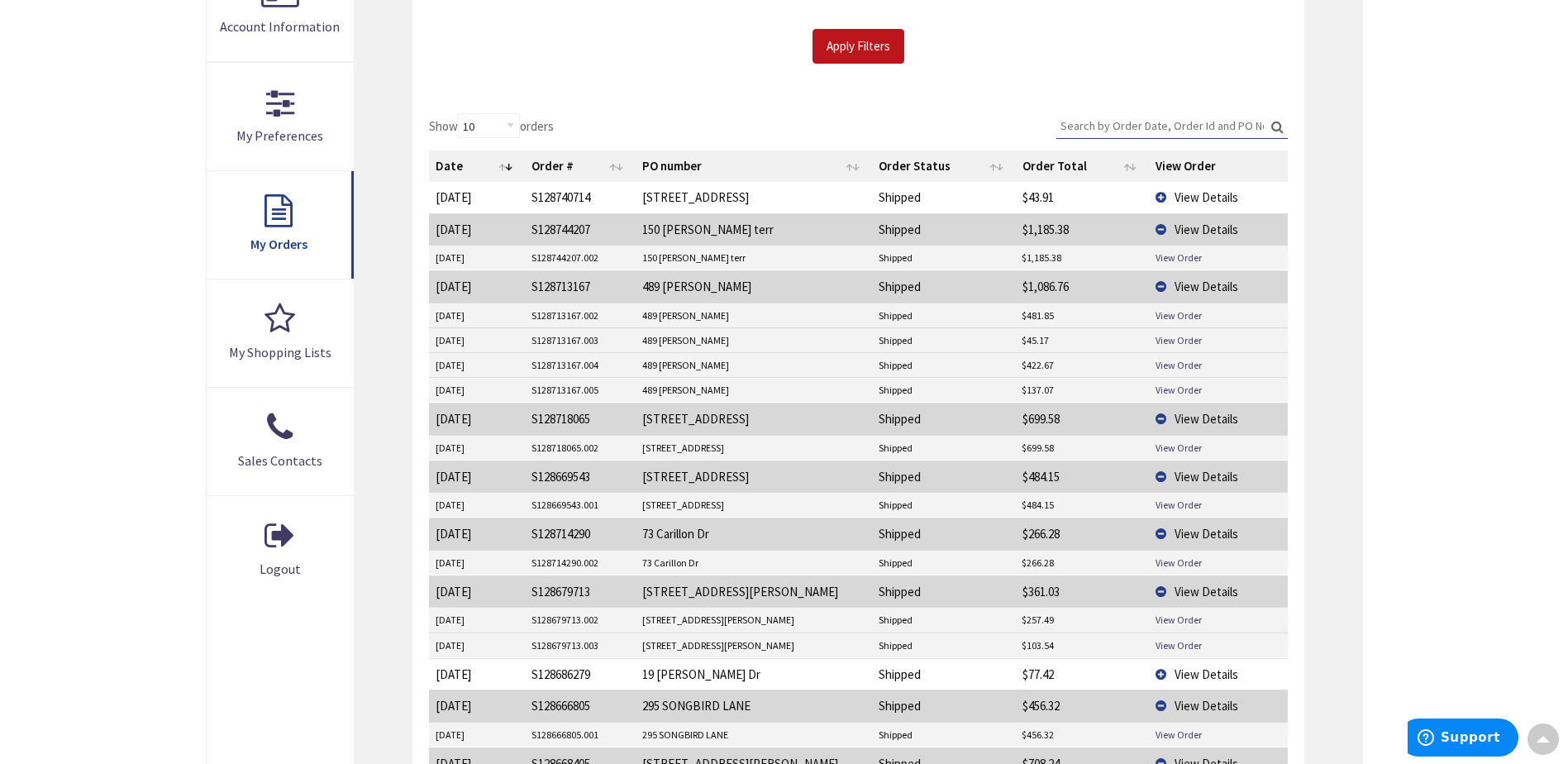
click at [723, 504] on td "[STREET_ADDRESS]" at bounding box center [754, 505] width 237 height 25
drag, startPoint x: 716, startPoint y: 505, endPoint x: 675, endPoint y: 505, distance: 41.0
click at [675, 505] on td "[STREET_ADDRESS]" at bounding box center [754, 505] width 237 height 25
drag, startPoint x: 675, startPoint y: 505, endPoint x: 723, endPoint y: 501, distance: 48.2
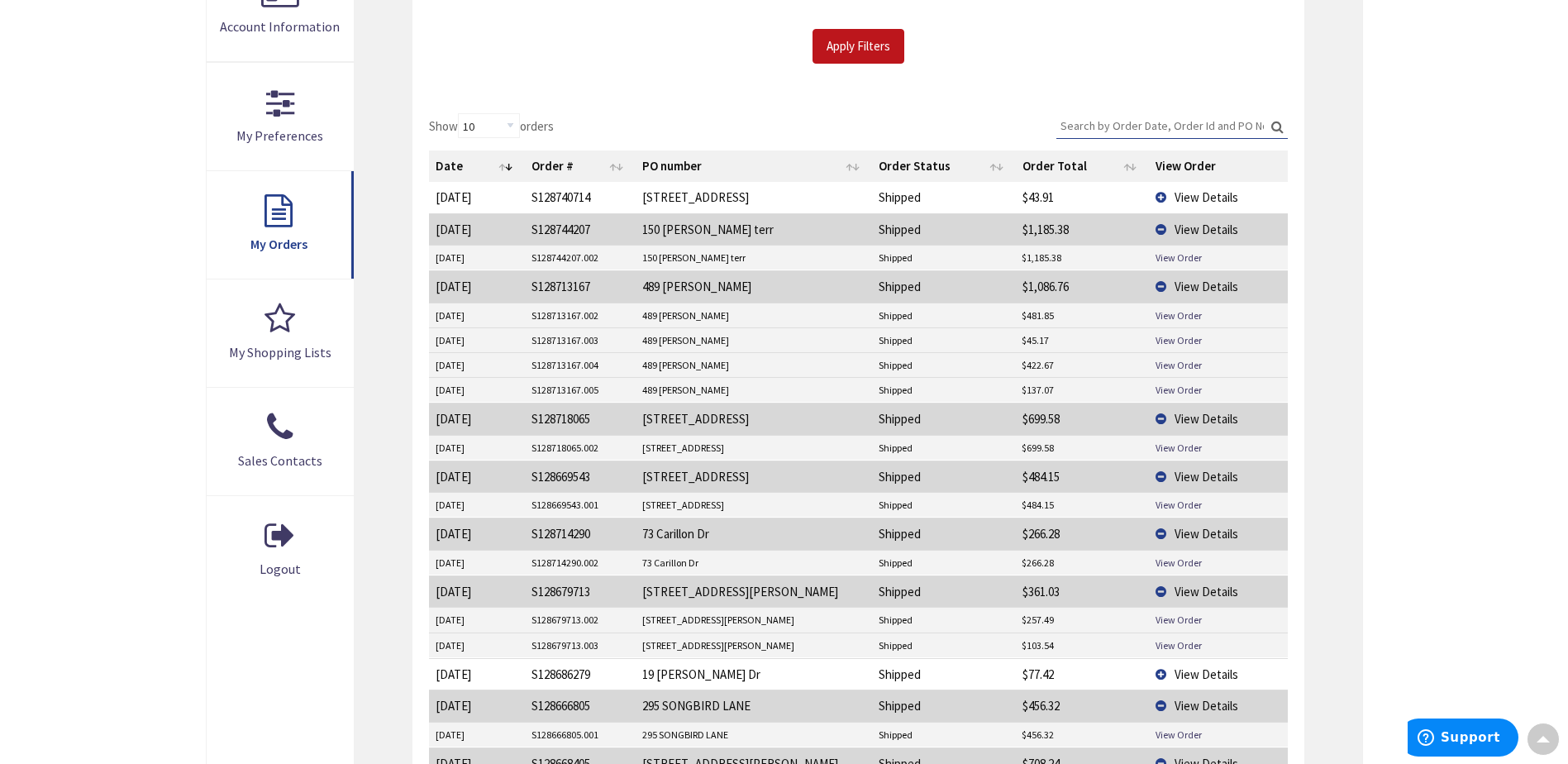
click at [723, 501] on td "[STREET_ADDRESS]" at bounding box center [754, 505] width 237 height 25
drag, startPoint x: 723, startPoint y: 501, endPoint x: 638, endPoint y: 507, distance: 85.2
click at [638, 507] on td "[STREET_ADDRESS]" at bounding box center [754, 505] width 237 height 25
drag, startPoint x: 638, startPoint y: 507, endPoint x: 658, endPoint y: 502, distance: 20.6
copy td "[STREET_ADDRESS]"
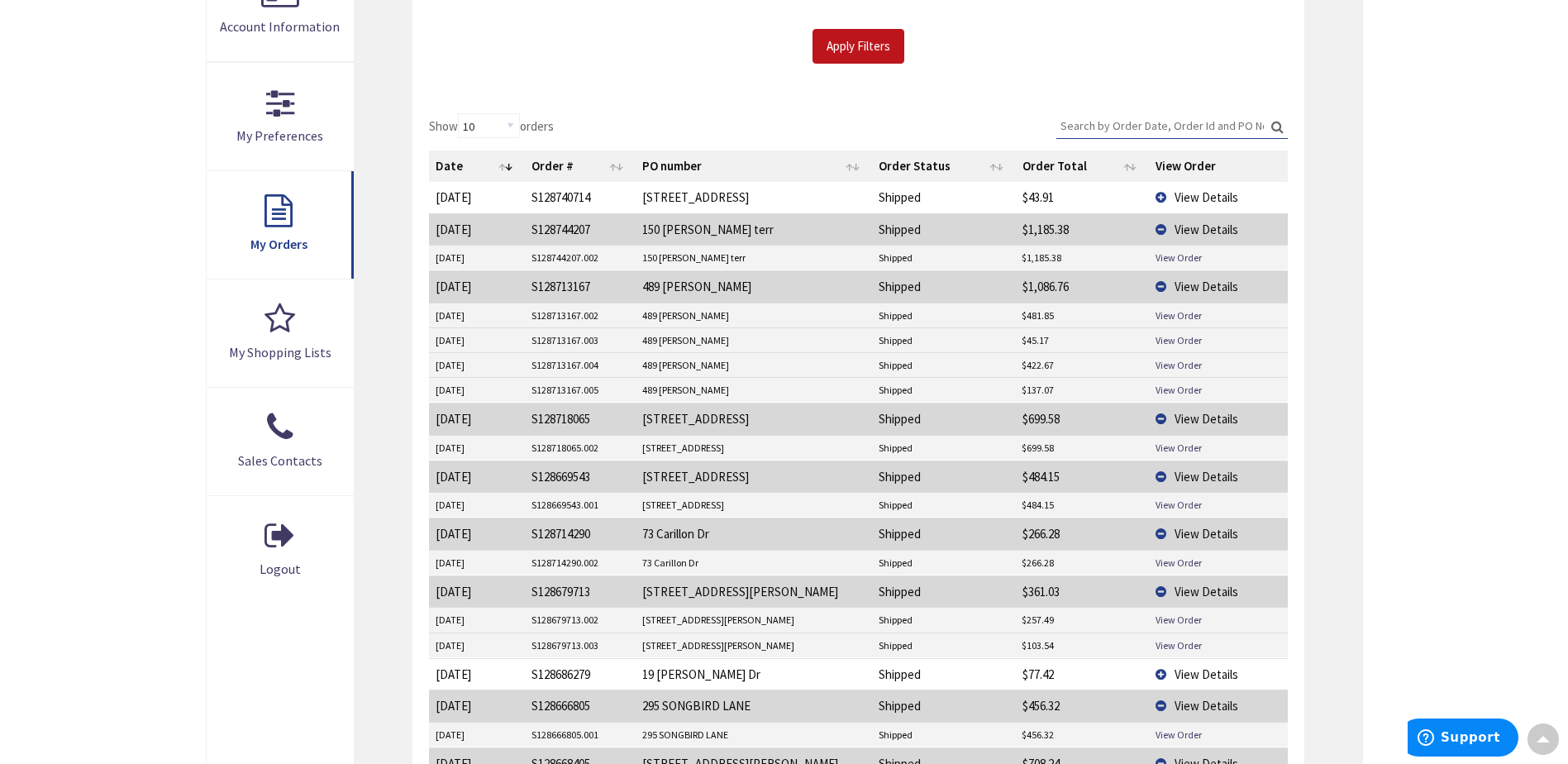
click at [712, 533] on td "73 Carillon Dr" at bounding box center [754, 533] width 237 height 31
drag, startPoint x: 712, startPoint y: 533, endPoint x: 701, endPoint y: 533, distance: 11.0
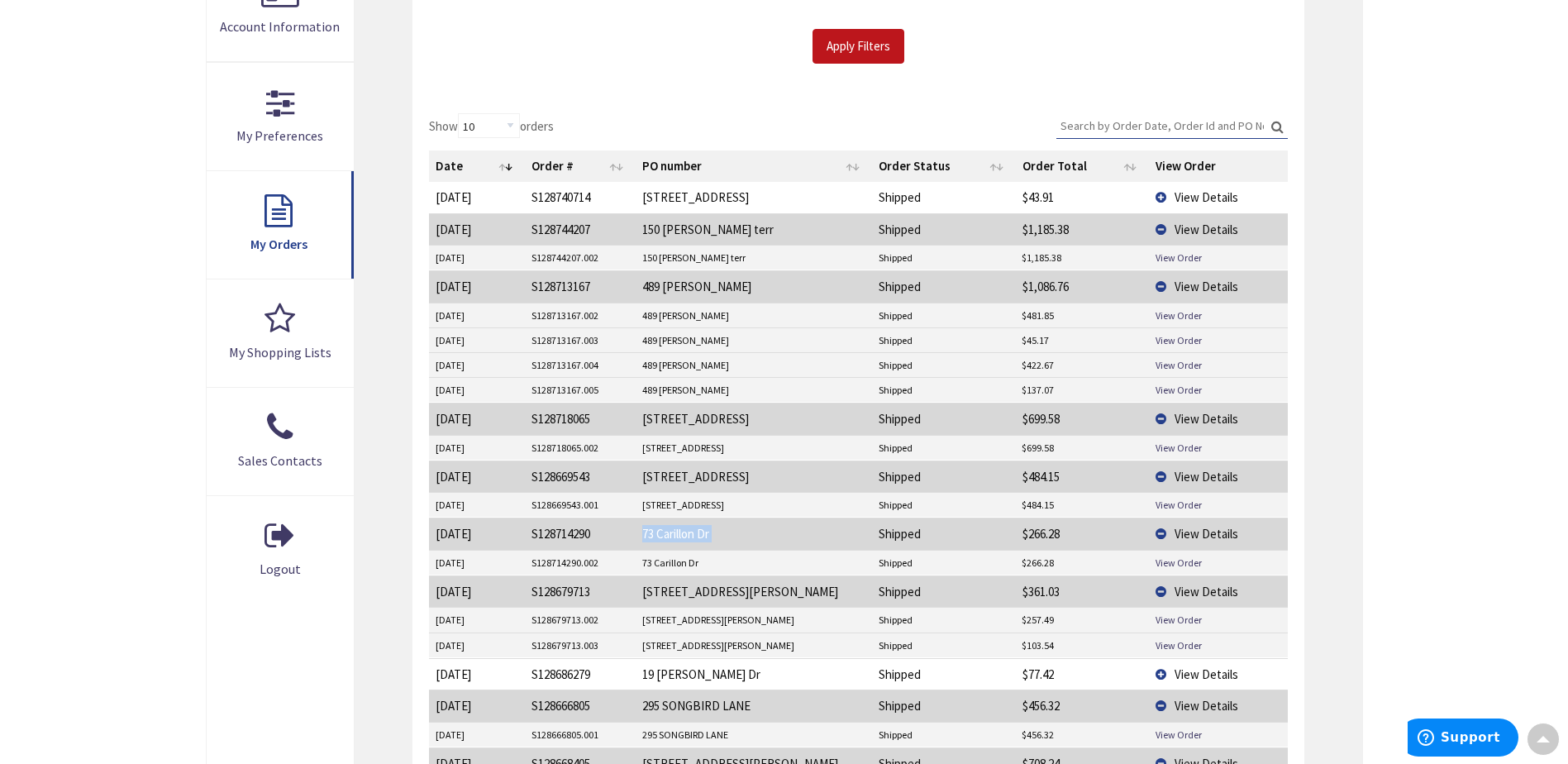
copy td "73 Carillon Dr"
click at [728, 414] on td "[STREET_ADDRESS]" at bounding box center [754, 418] width 237 height 31
click at [725, 420] on td "[STREET_ADDRESS]" at bounding box center [754, 418] width 237 height 31
drag, startPoint x: 725, startPoint y: 420, endPoint x: 641, endPoint y: 414, distance: 84.2
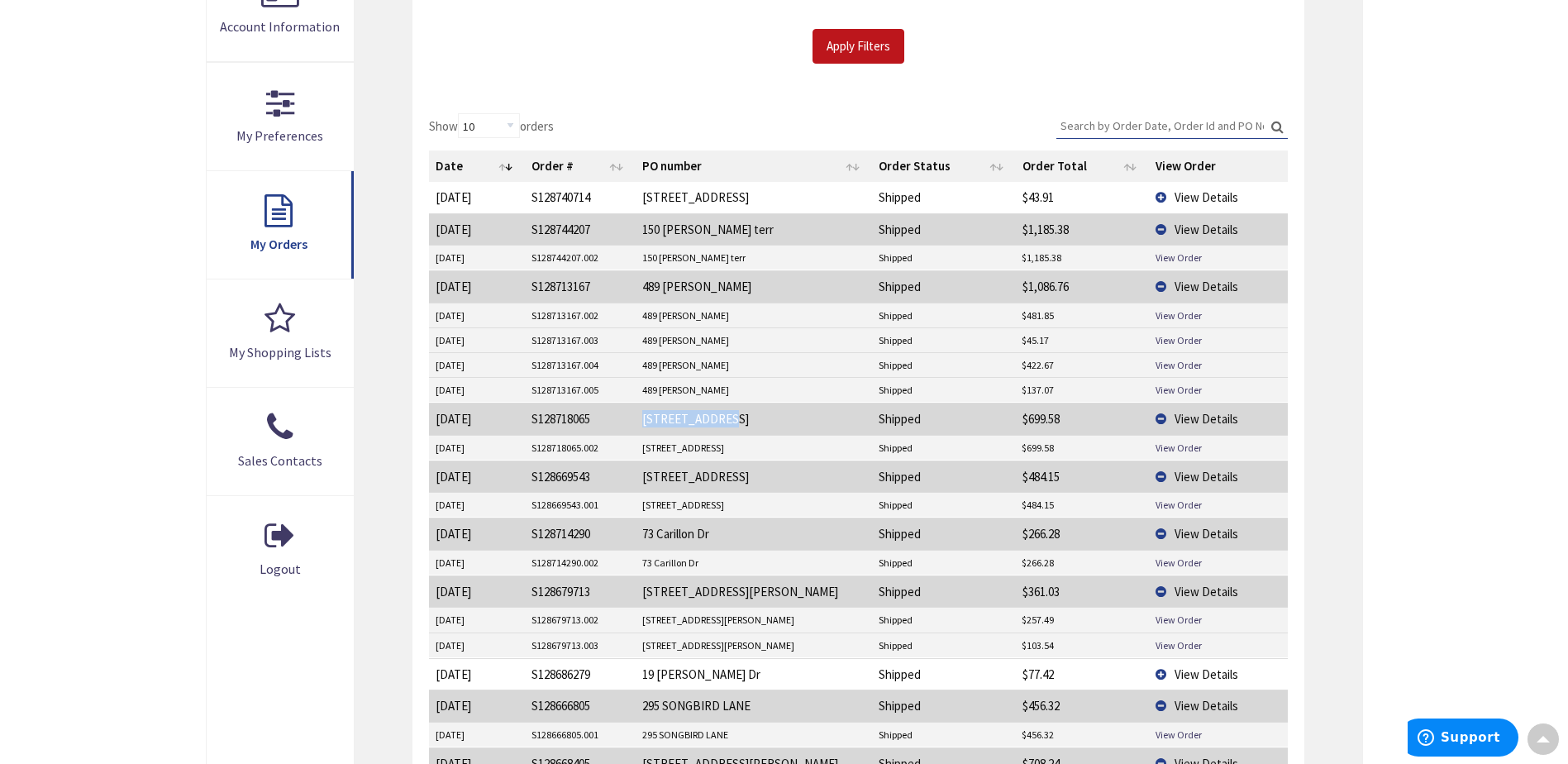
click at [641, 414] on td "[STREET_ADDRESS]" at bounding box center [754, 418] width 237 height 31
drag, startPoint x: 641, startPoint y: 414, endPoint x: 688, endPoint y: 419, distance: 47.3
copy td "[STREET_ADDRESS]"
click at [684, 389] on td "489 [PERSON_NAME]" at bounding box center [754, 391] width 237 height 25
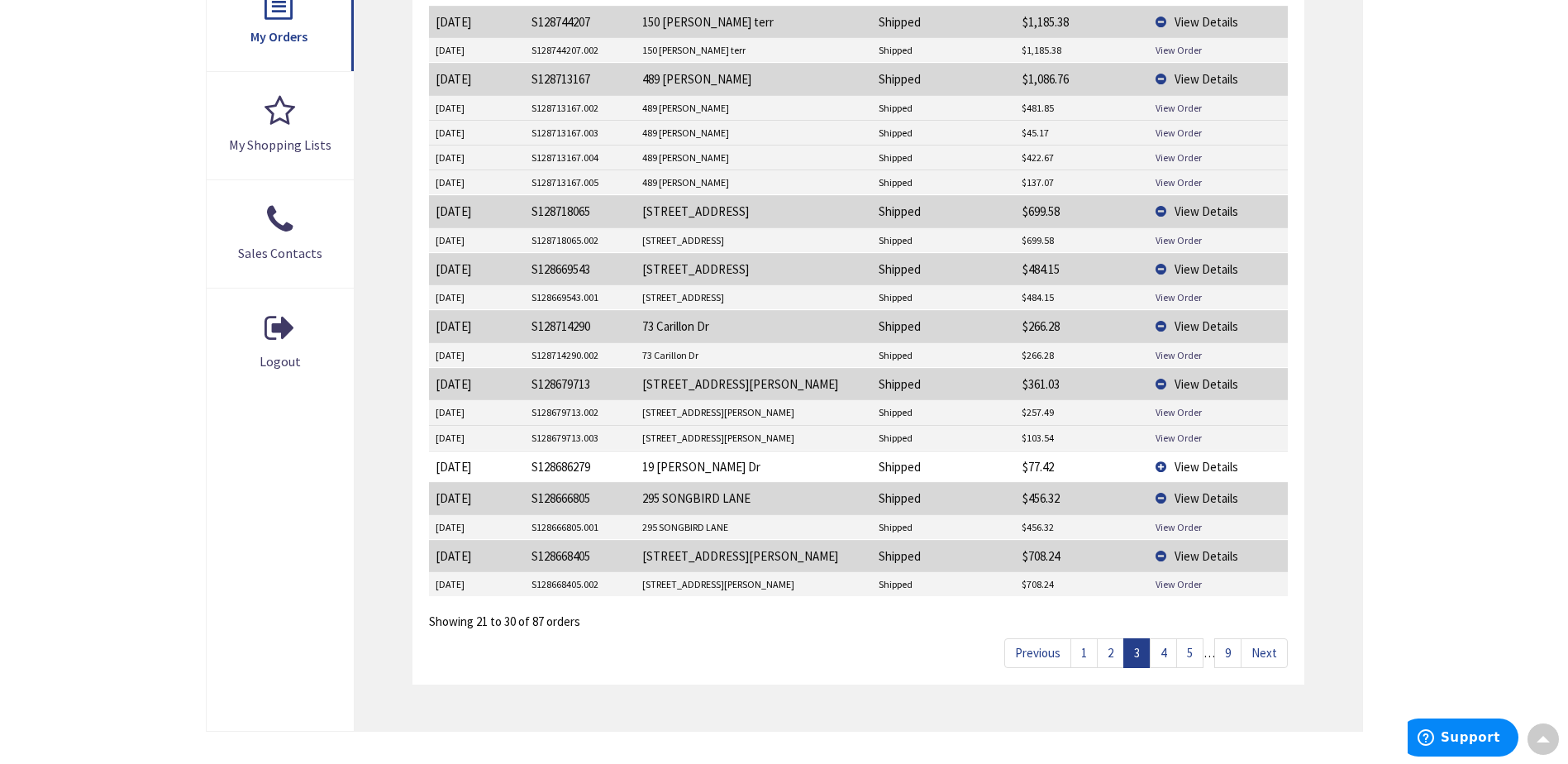
scroll to position [650, 0]
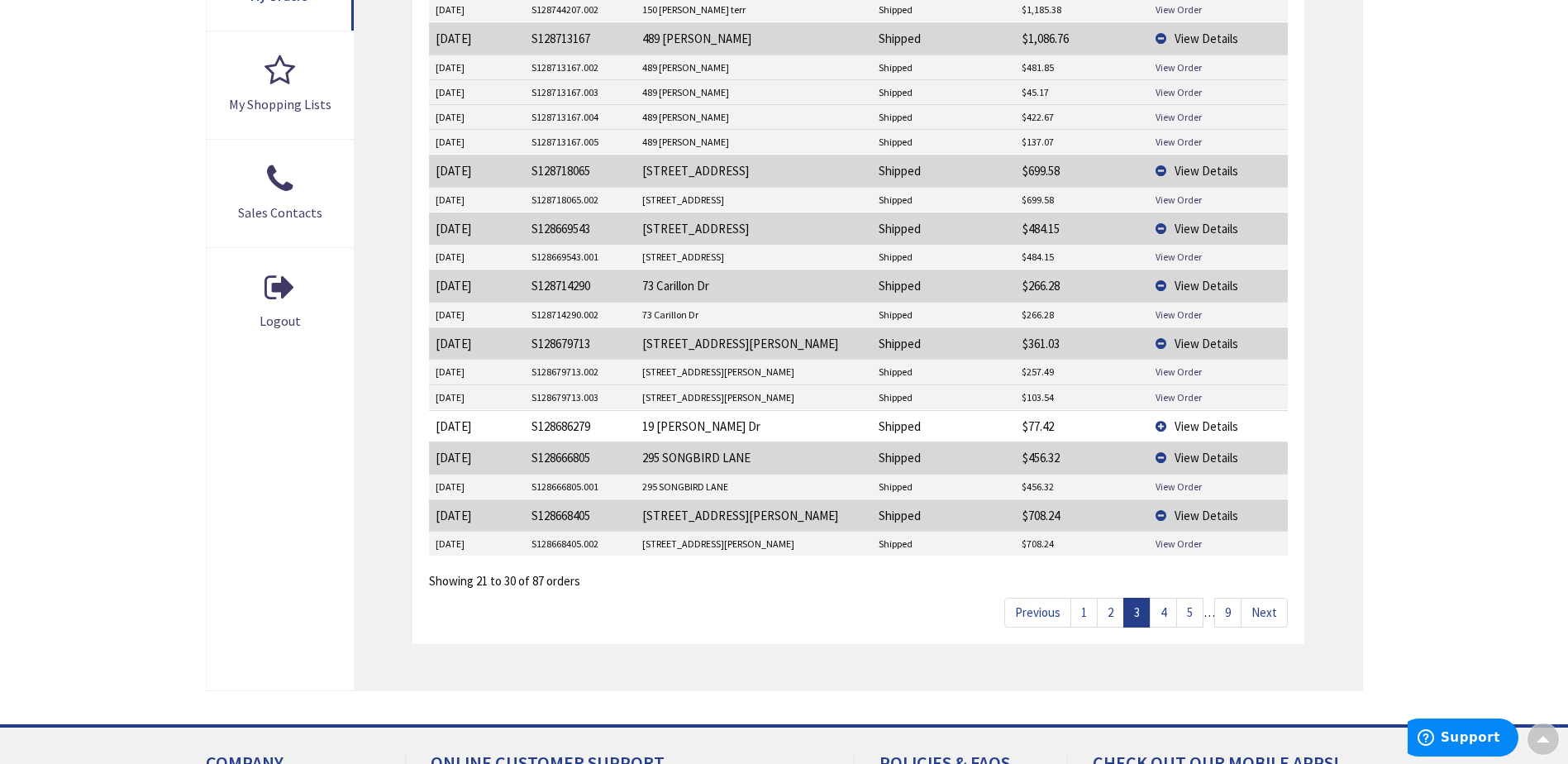
click at [1162, 619] on link "4" at bounding box center [1163, 612] width 27 height 29
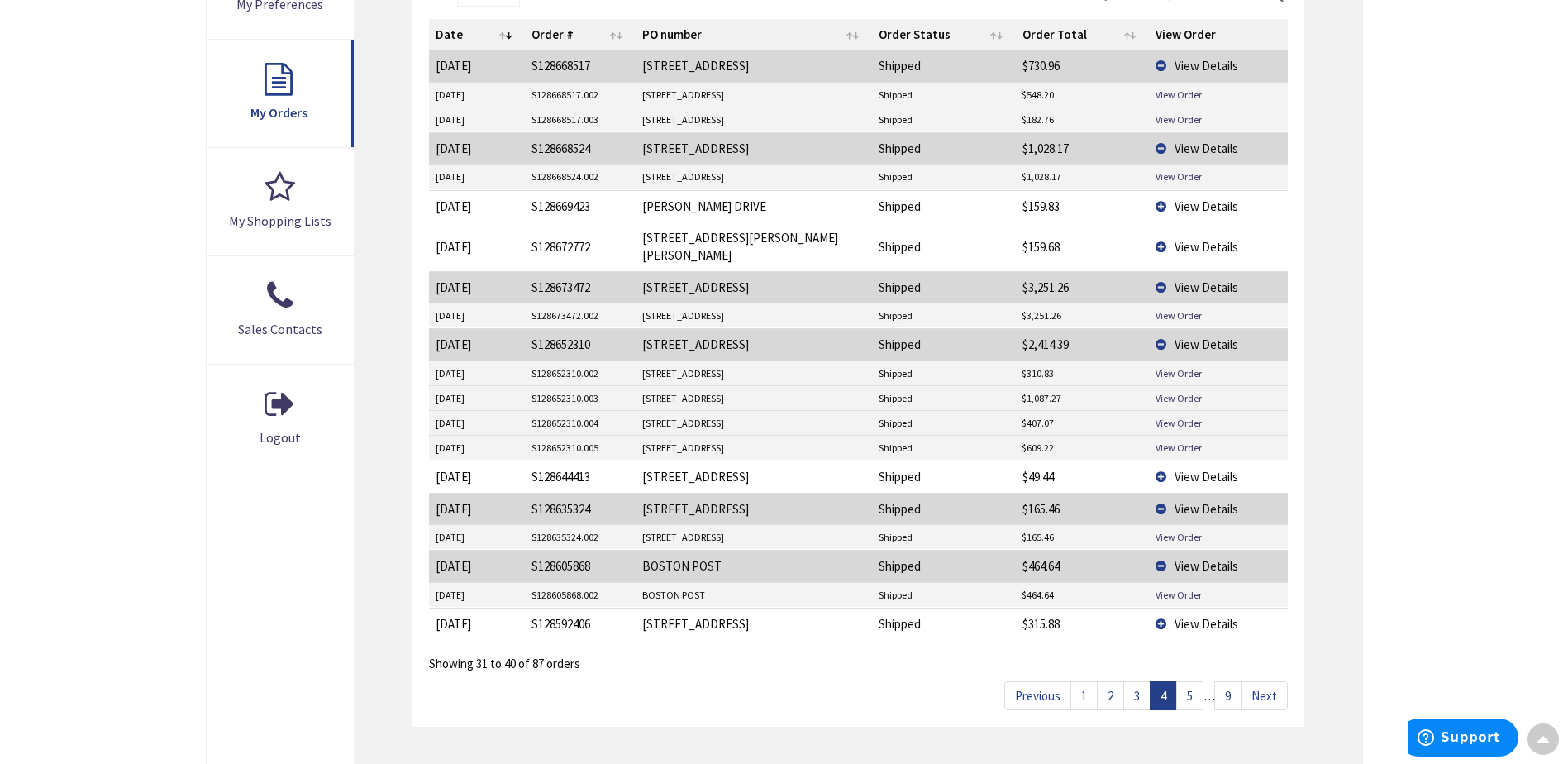
scroll to position [484, 0]
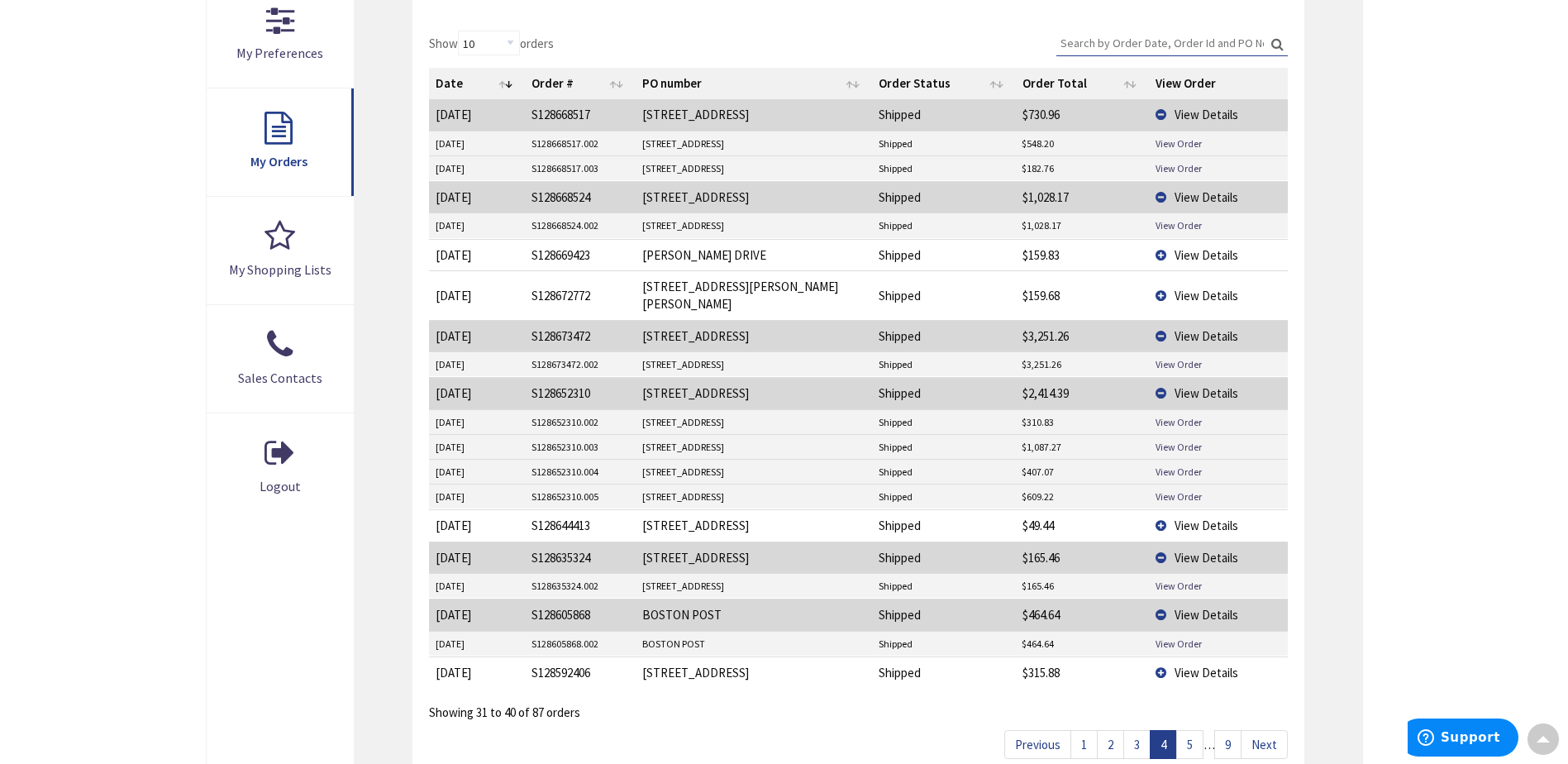
click at [1134, 731] on link "3" at bounding box center [1137, 745] width 27 height 29
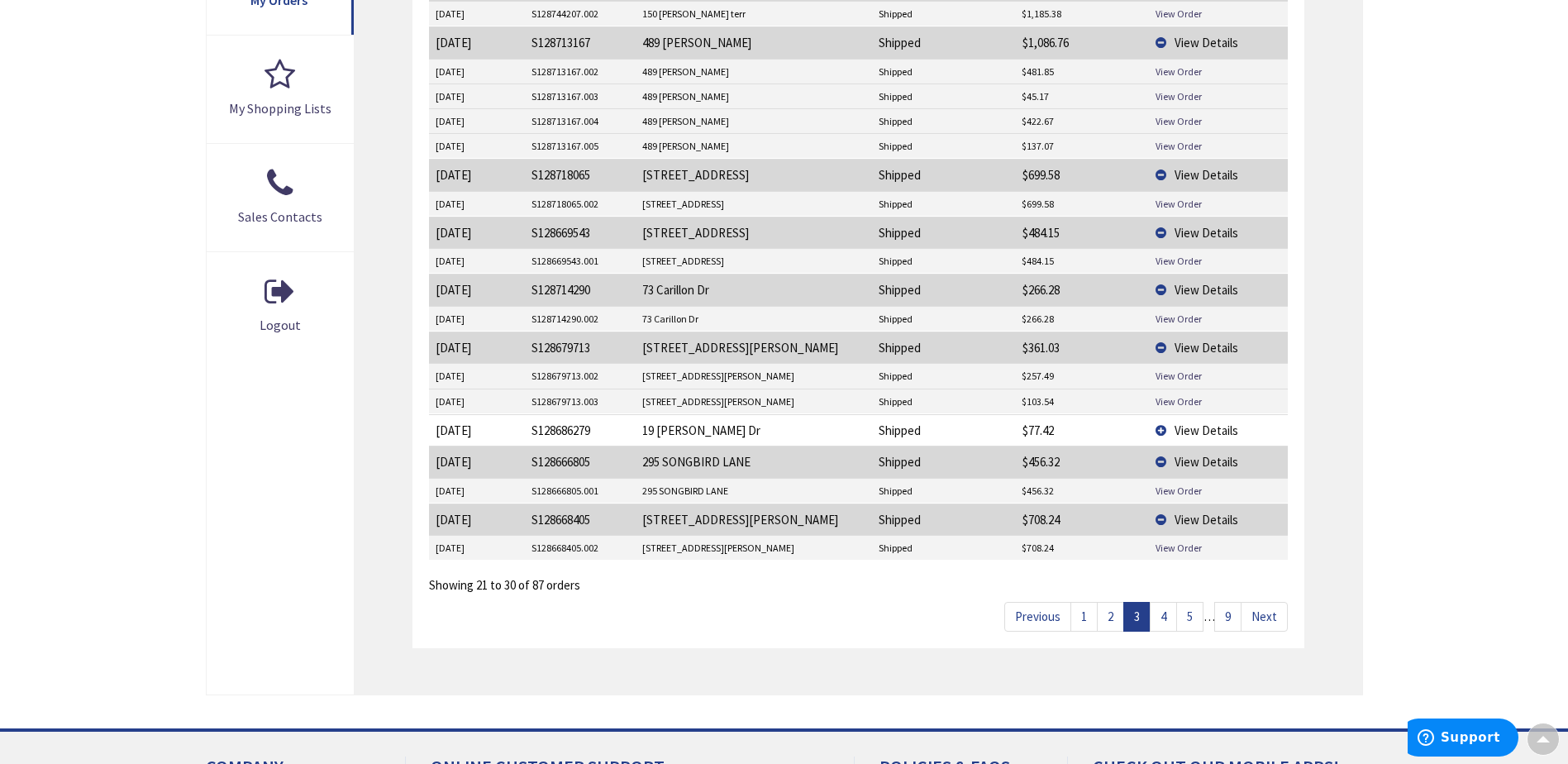
scroll to position [650, 0]
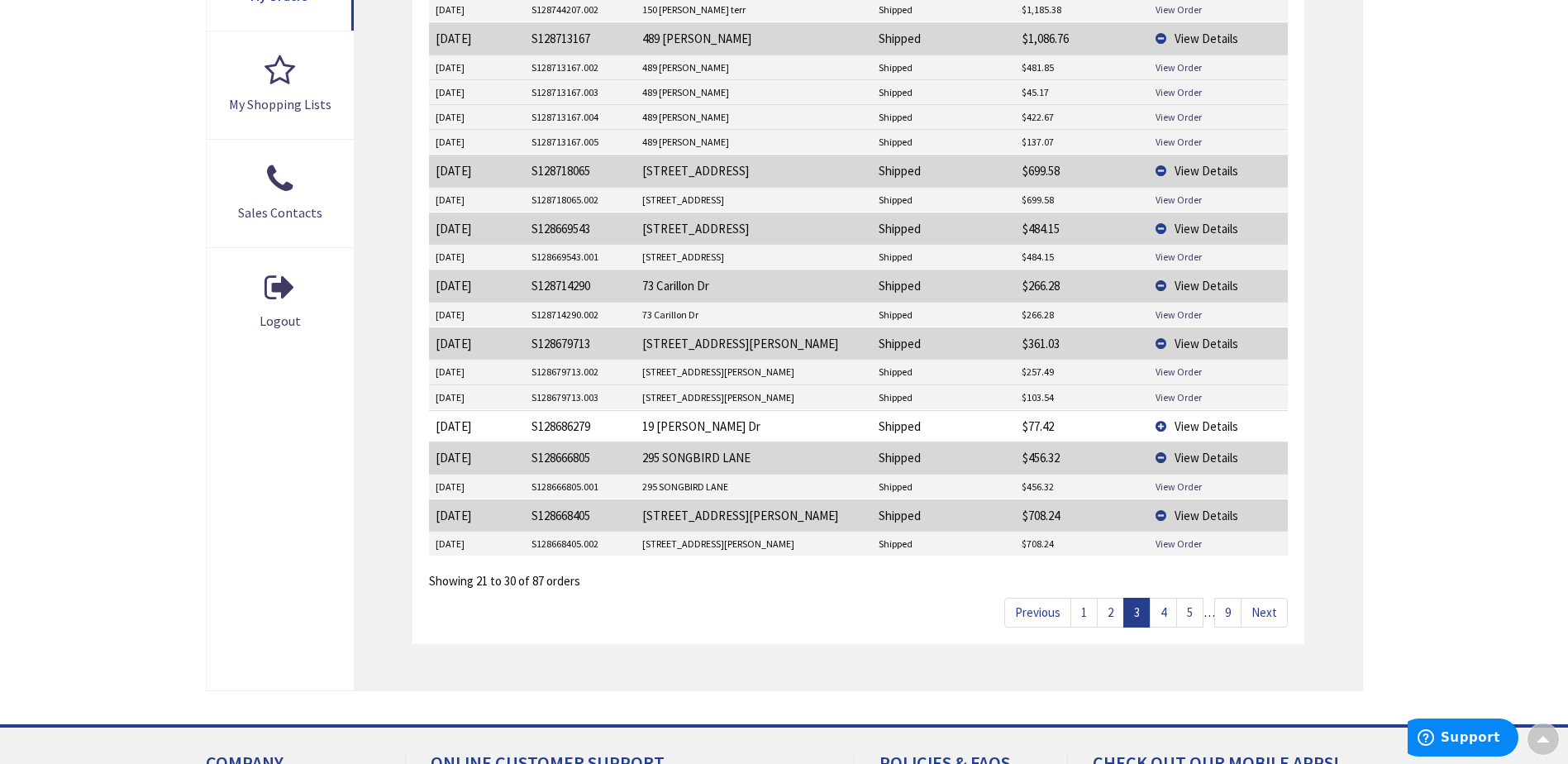
click at [1108, 616] on link "2" at bounding box center [1110, 612] width 27 height 29
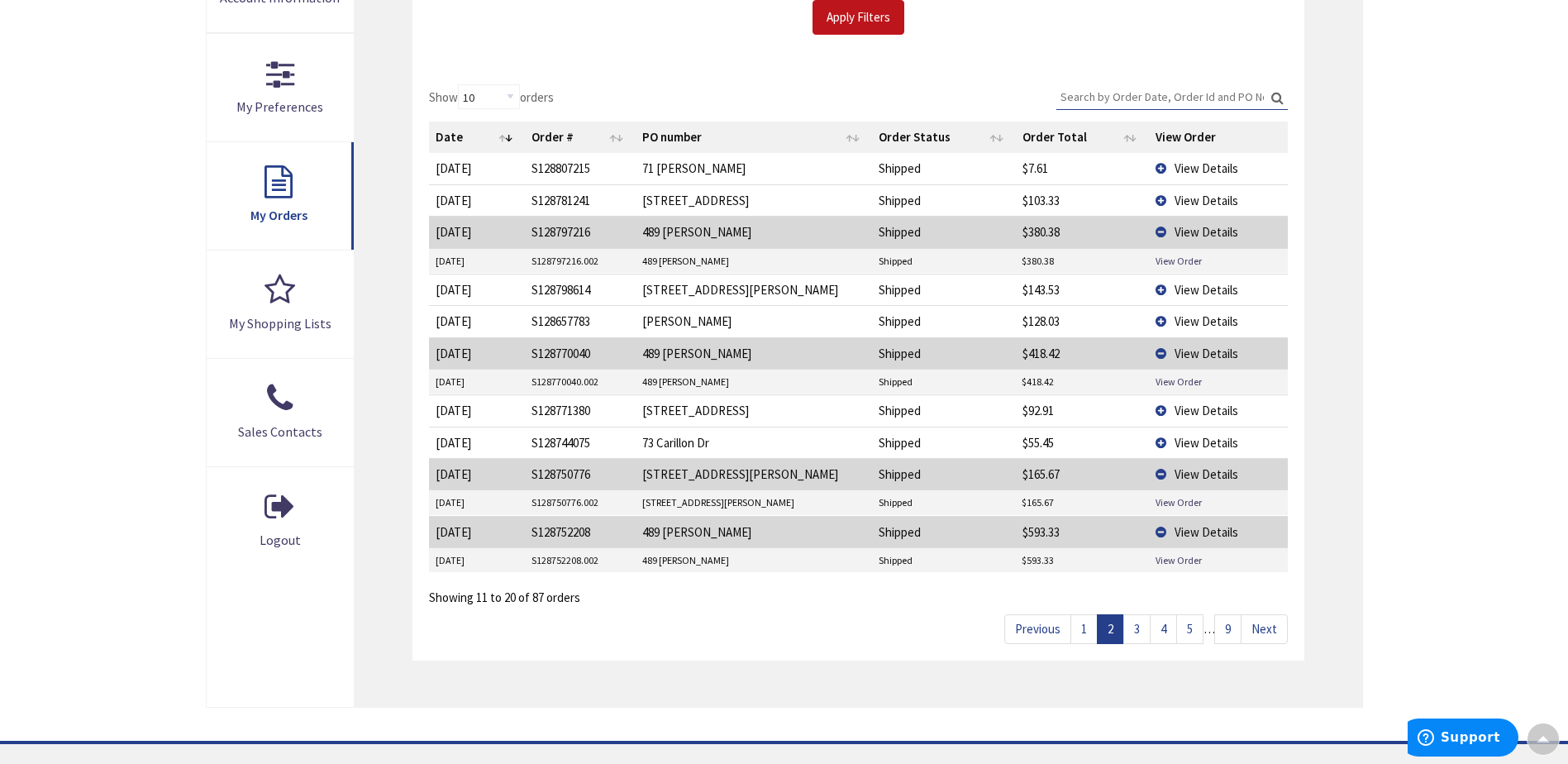
scroll to position [402, 0]
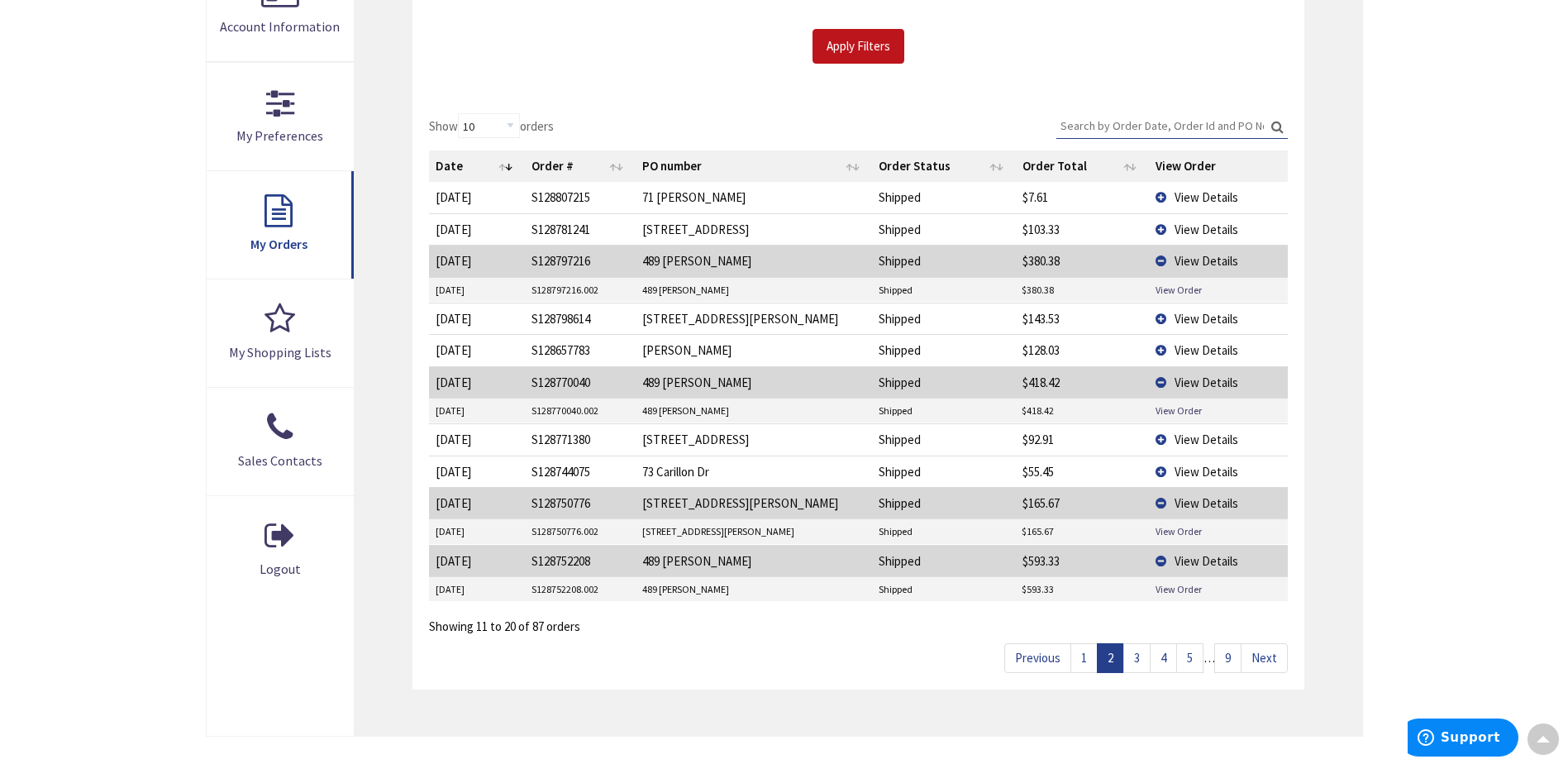
click at [1084, 665] on link "1" at bounding box center [1084, 658] width 27 height 29
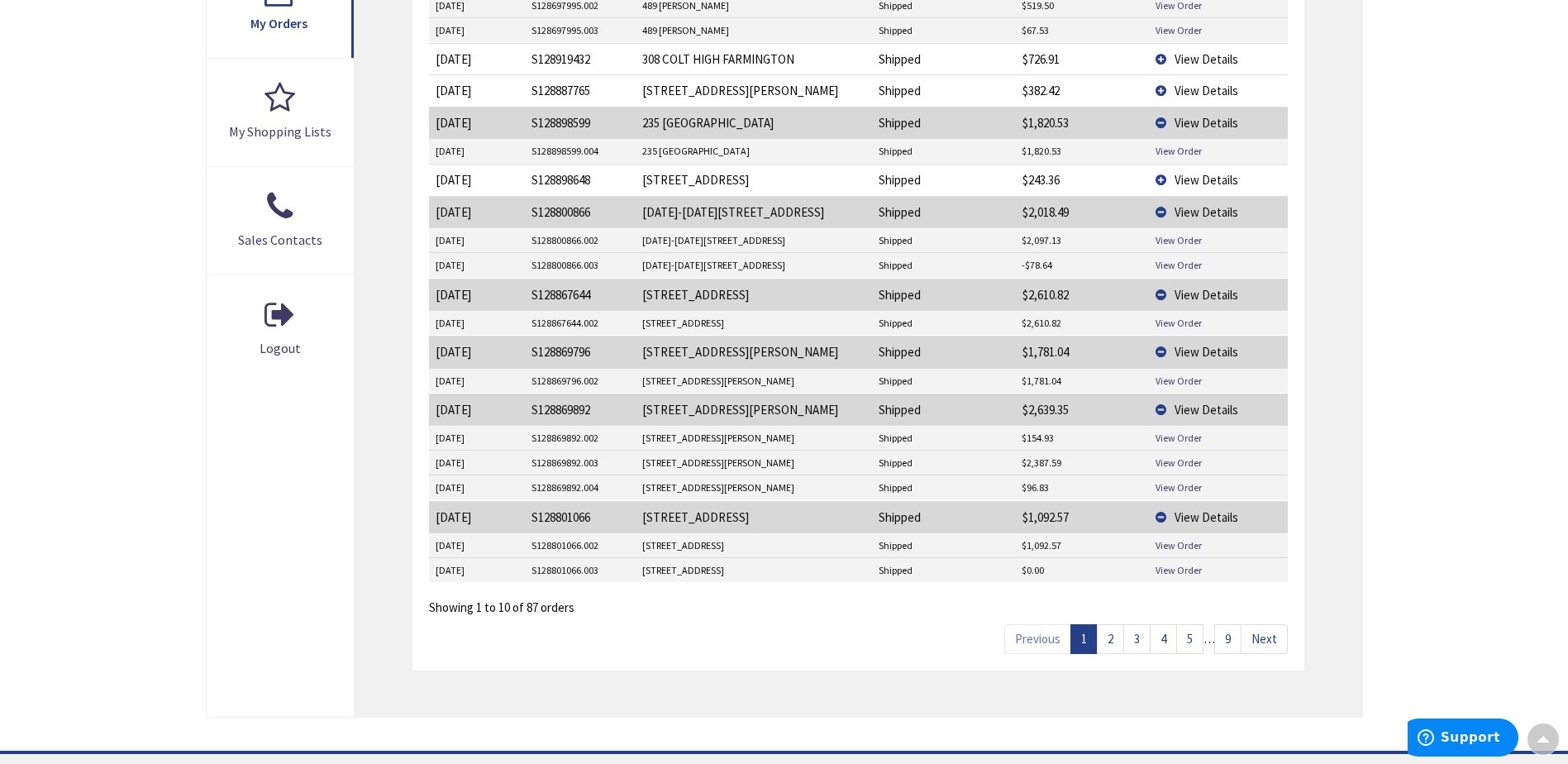
scroll to position [650, 0]
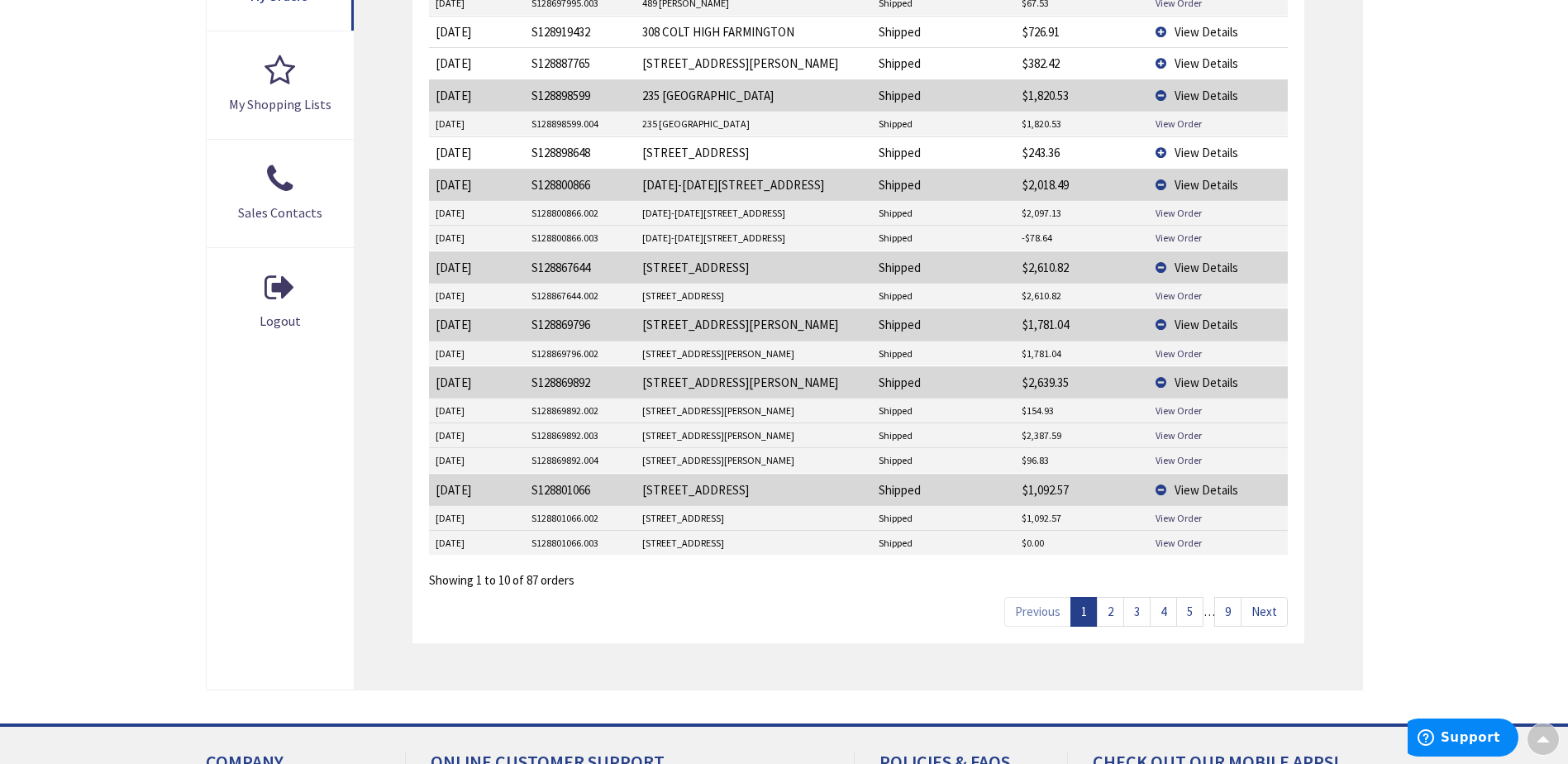
click at [1106, 619] on link "2" at bounding box center [1110, 611] width 27 height 29
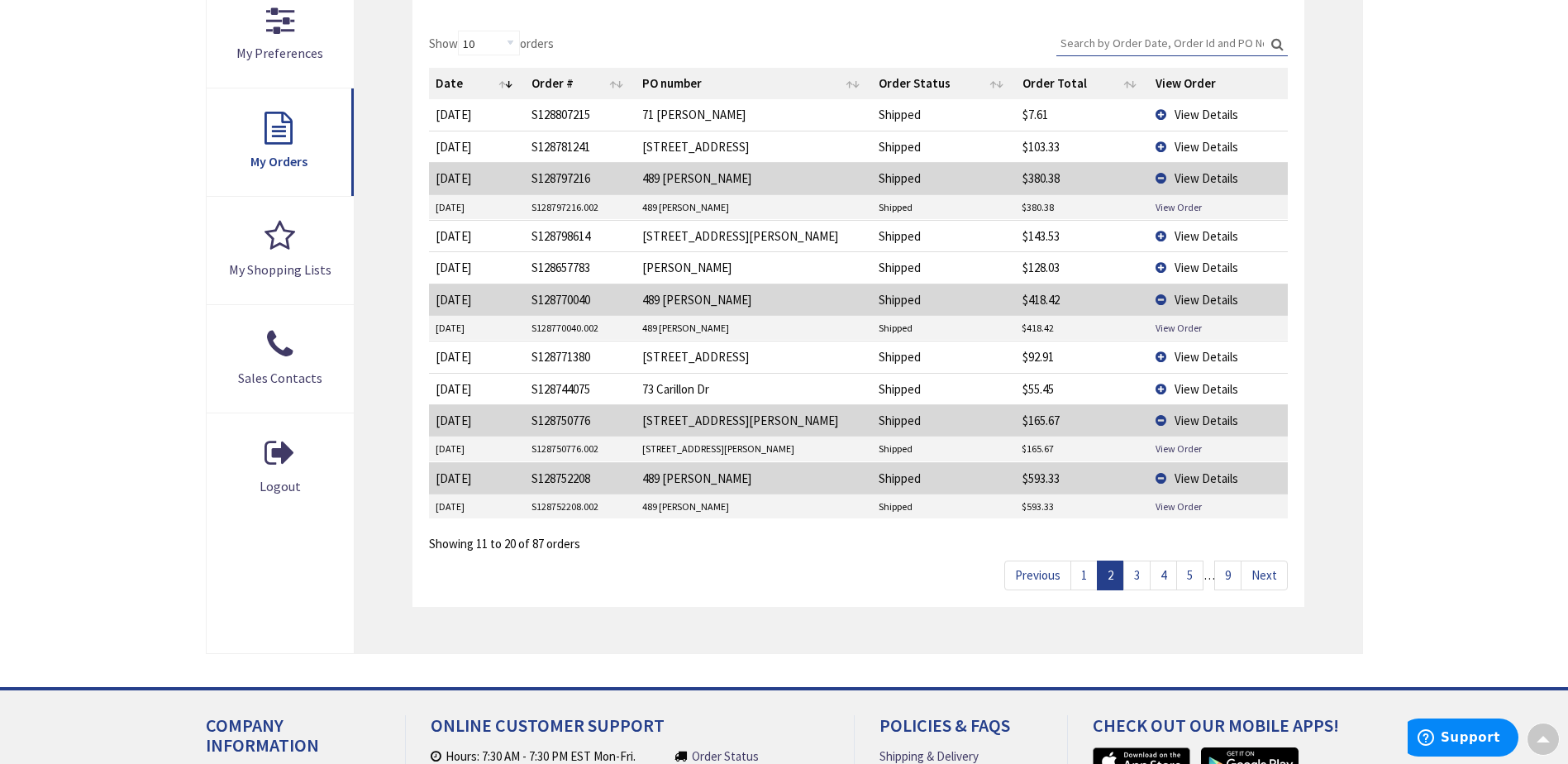
scroll to position [402, 0]
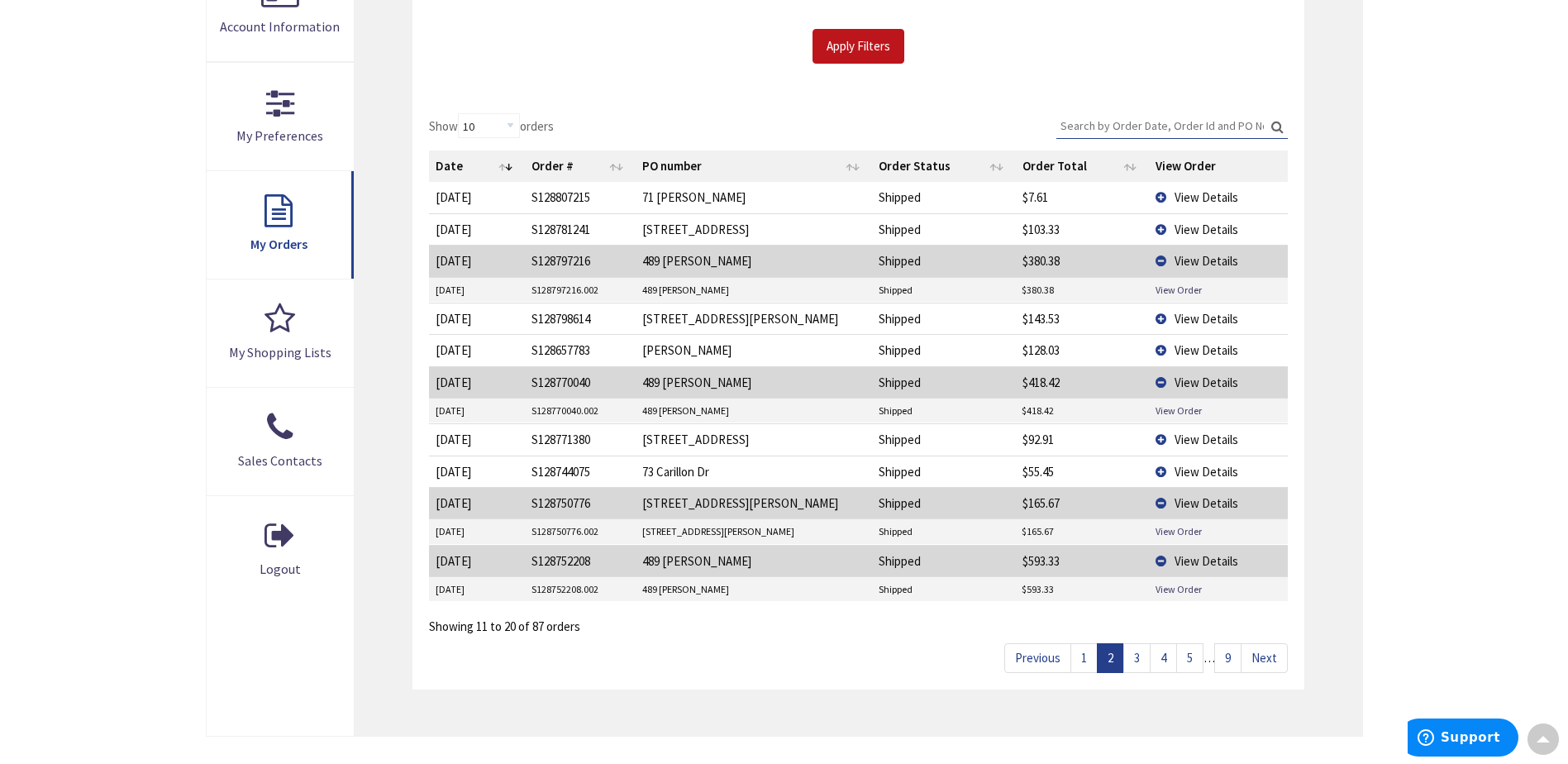
click at [1138, 654] on link "3" at bounding box center [1137, 658] width 27 height 29
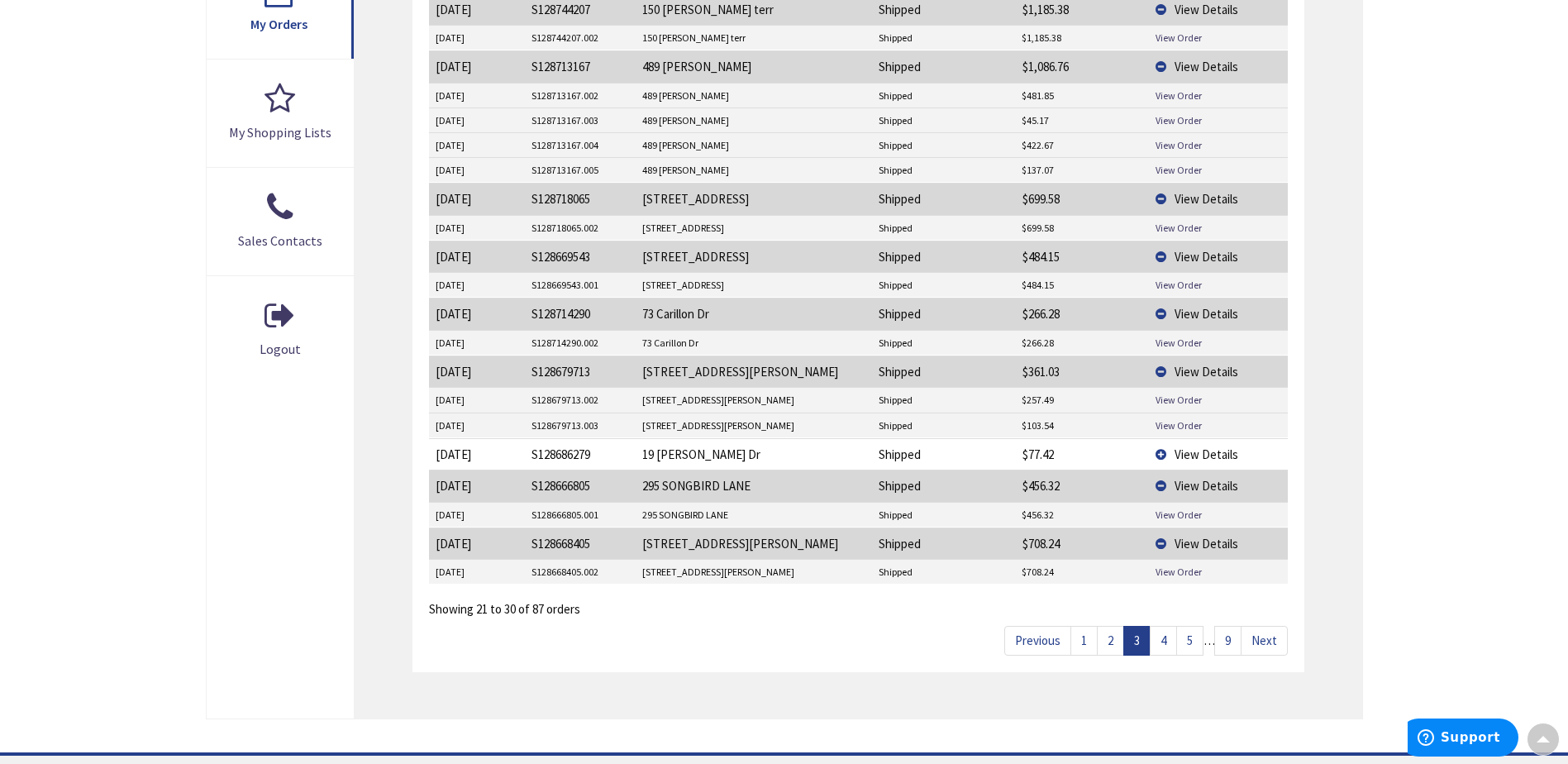
scroll to position [650, 0]
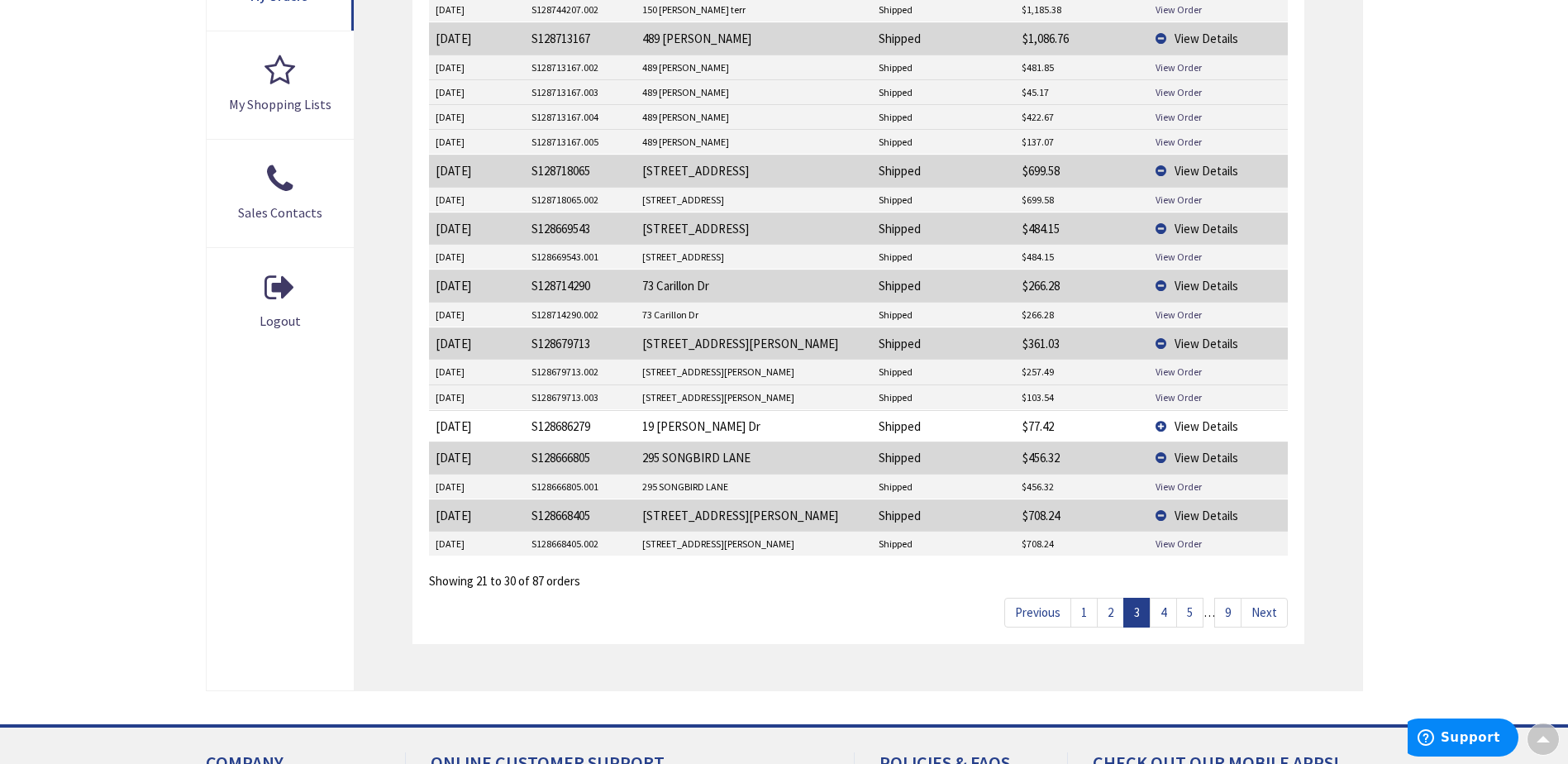
click at [1167, 618] on link "4" at bounding box center [1163, 612] width 27 height 29
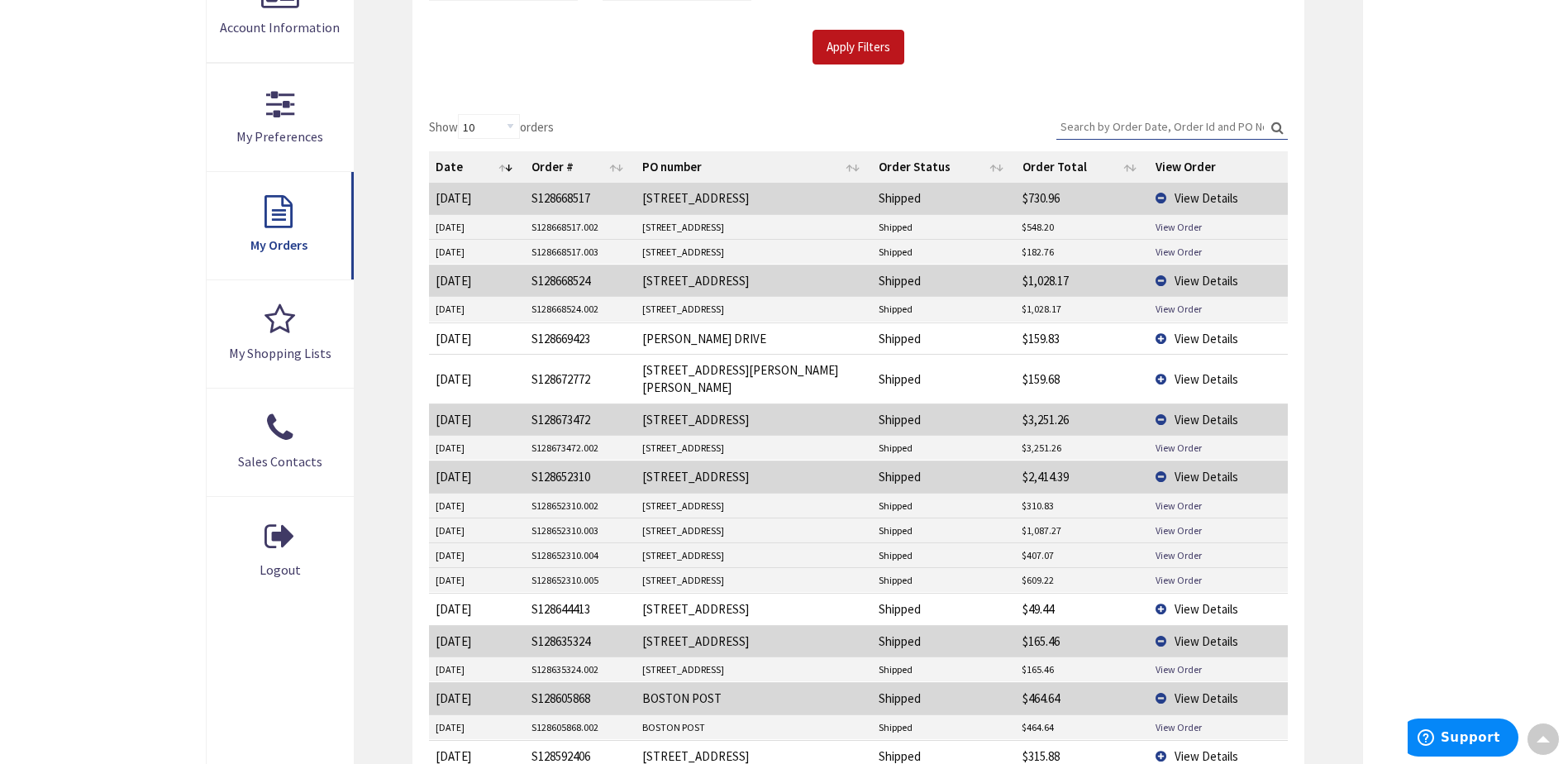
scroll to position [568, 0]
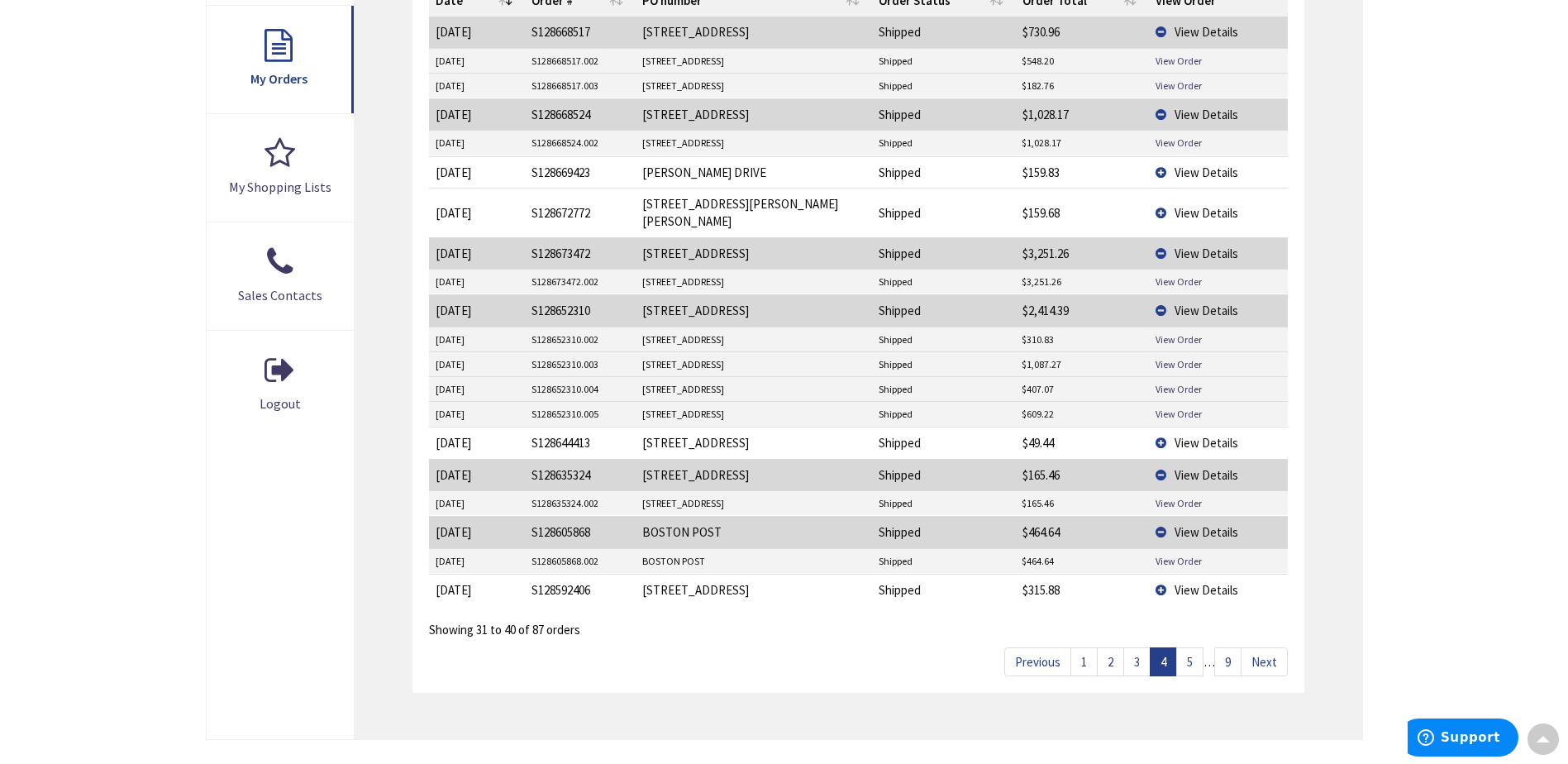
click at [1184, 647] on link "5" at bounding box center [1190, 662] width 27 height 29
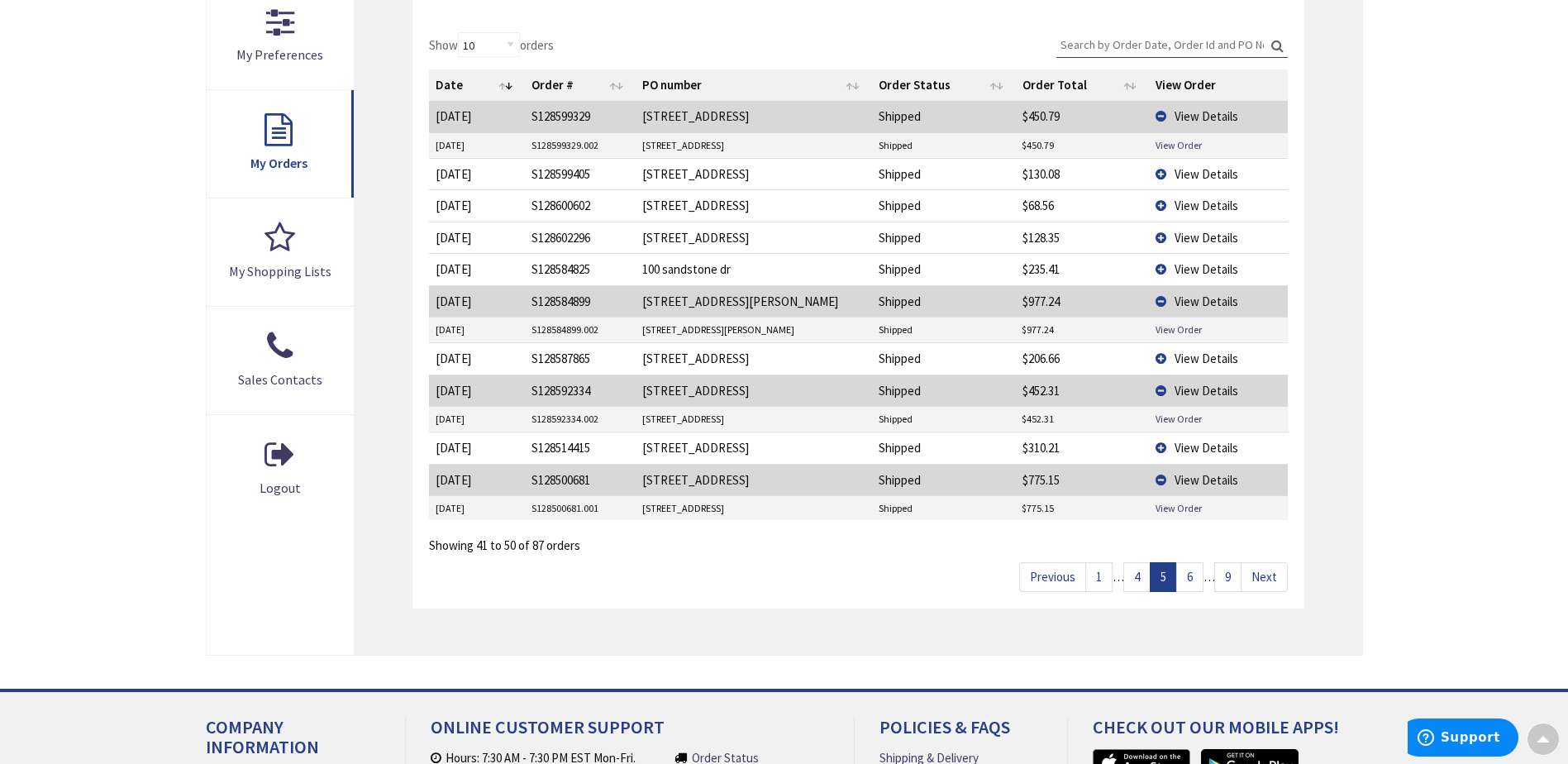
scroll to position [484, 0]
click at [1193, 574] on link "6" at bounding box center [1190, 575] width 27 height 29
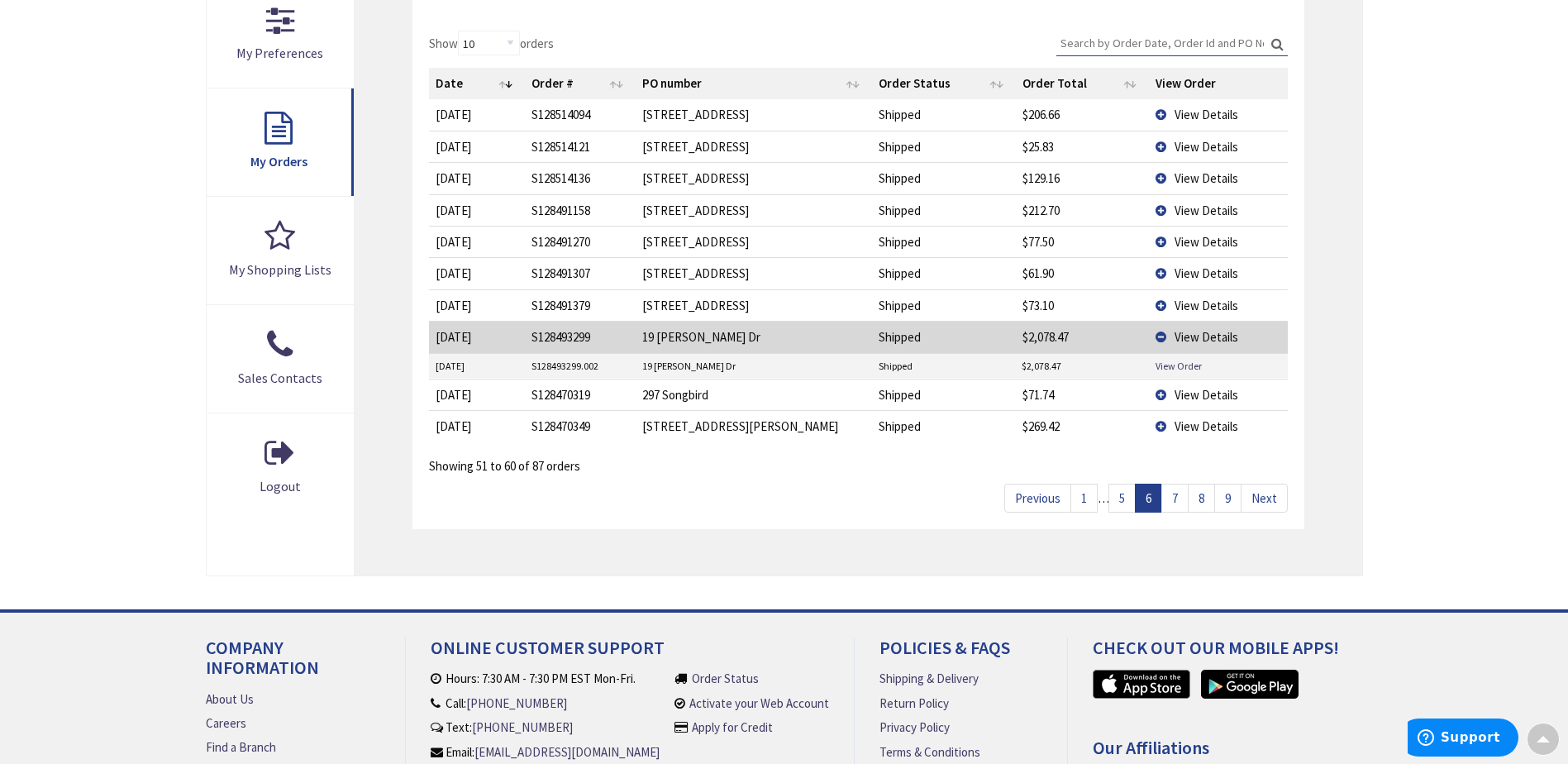
scroll to position [402, 0]
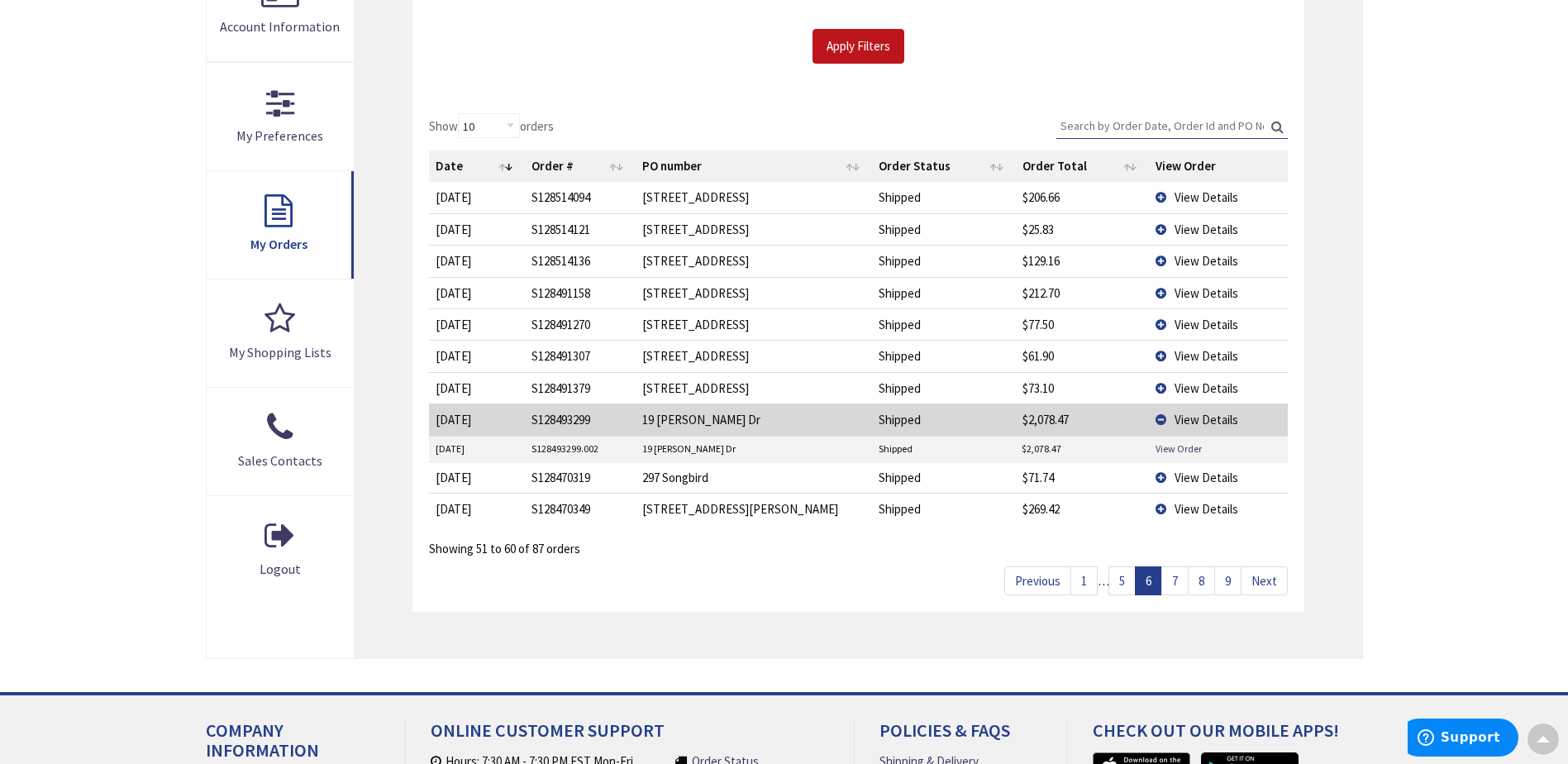
click at [1179, 581] on link "7" at bounding box center [1175, 581] width 27 height 29
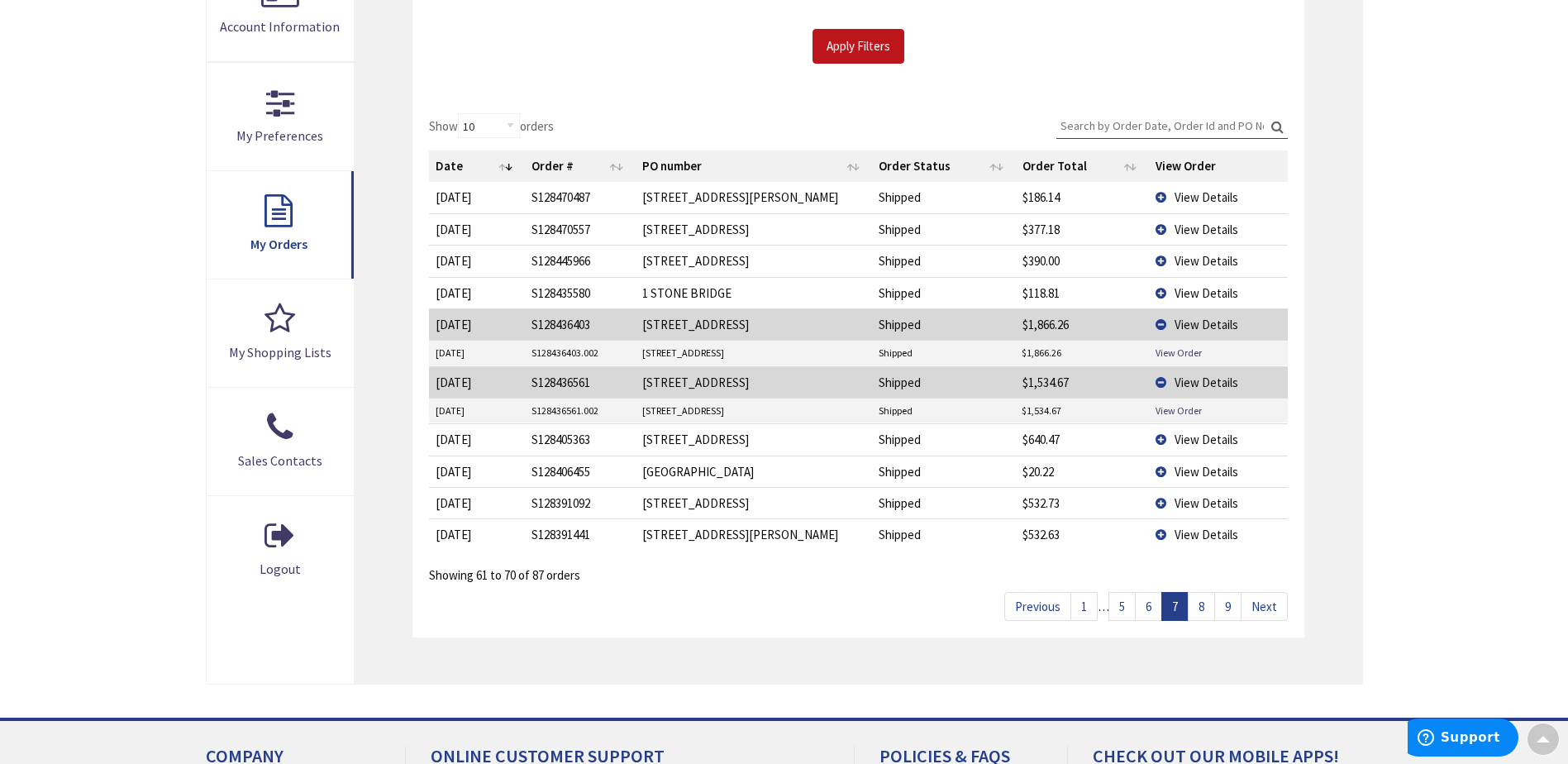
click at [1205, 615] on link "8" at bounding box center [1201, 607] width 27 height 29
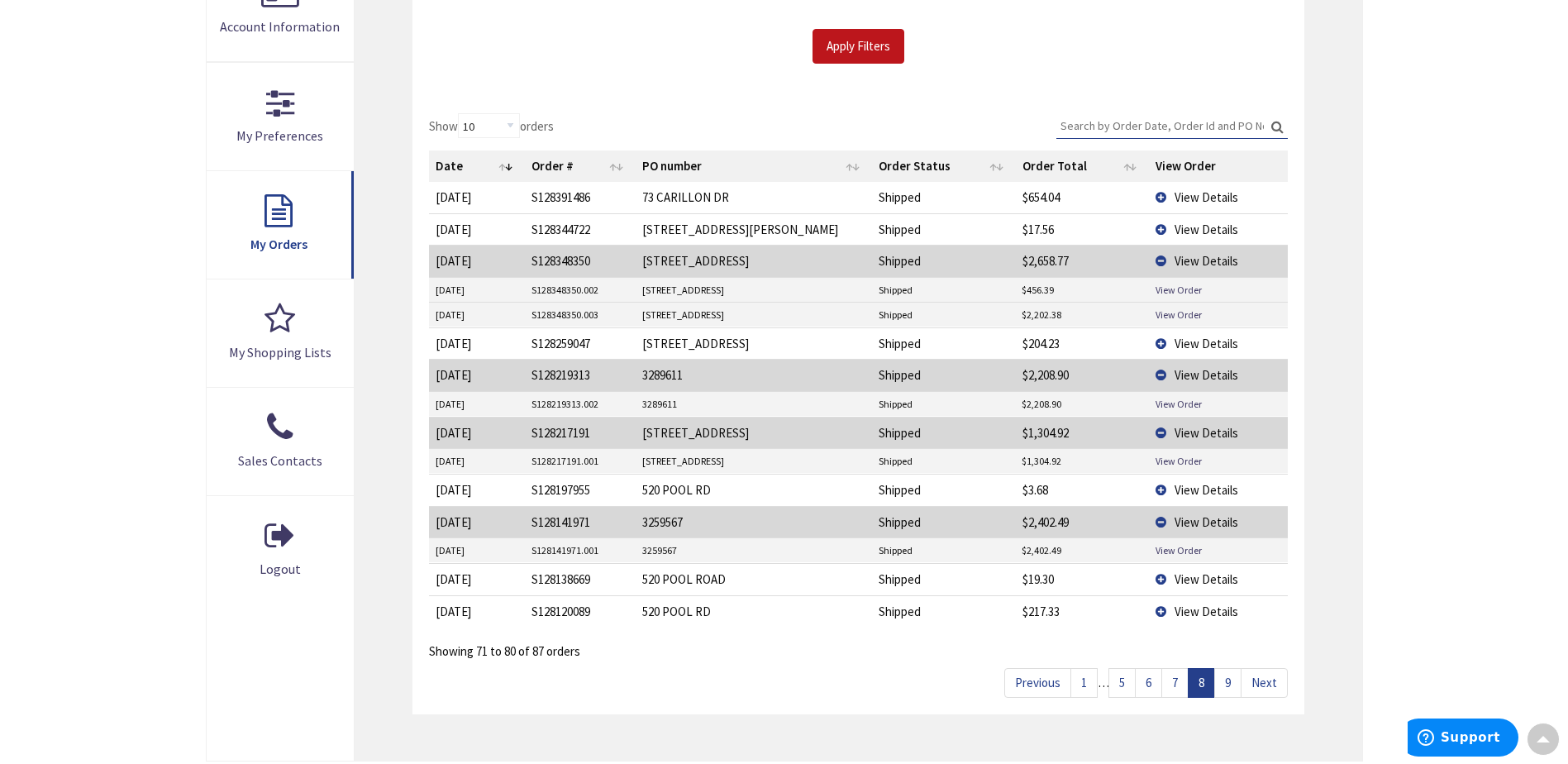
click at [1090, 687] on link "1" at bounding box center [1084, 682] width 27 height 29
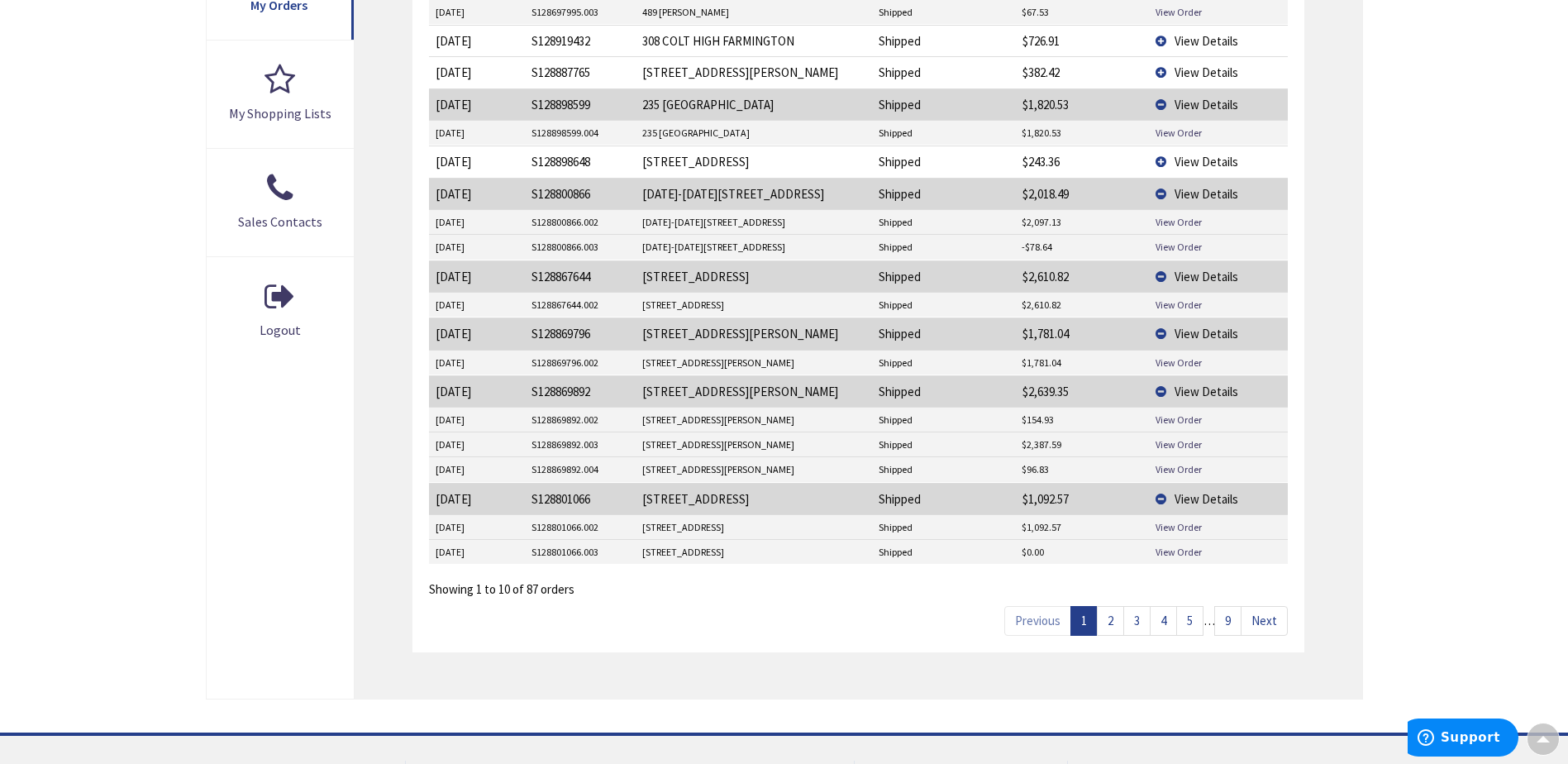
scroll to position [662, 0]
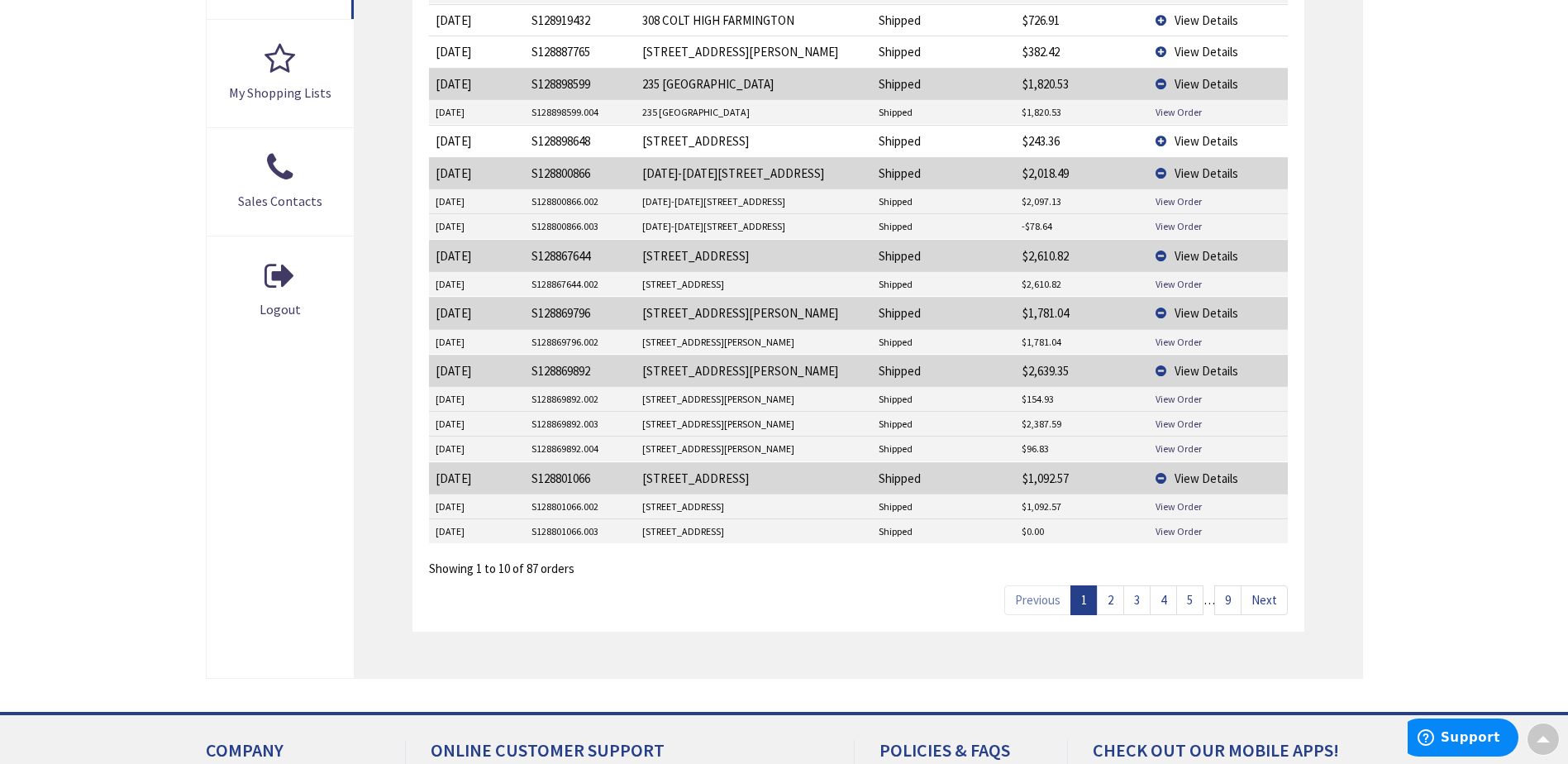
click at [1104, 602] on link "2" at bounding box center [1110, 600] width 27 height 29
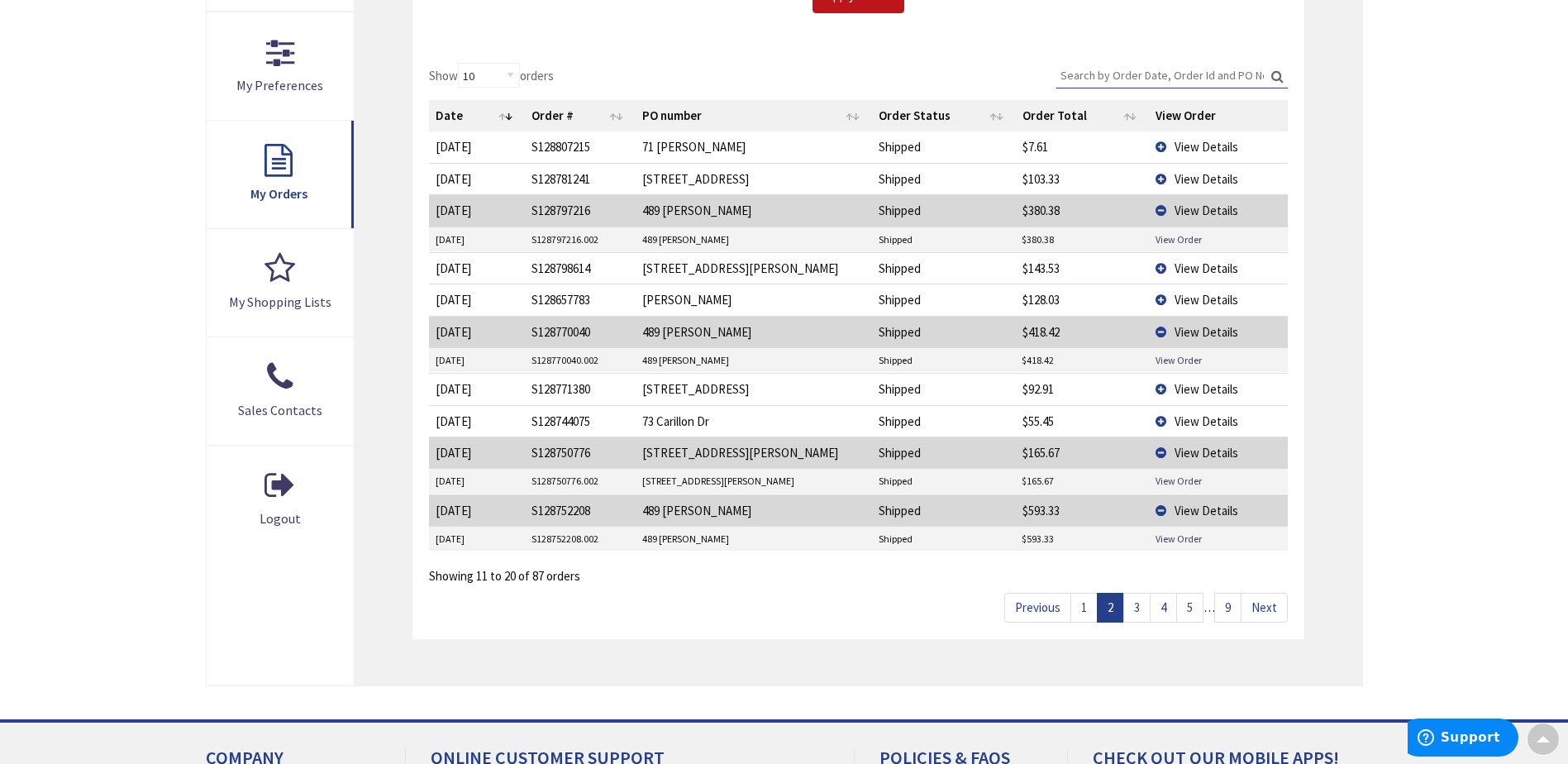
scroll to position [413, 0]
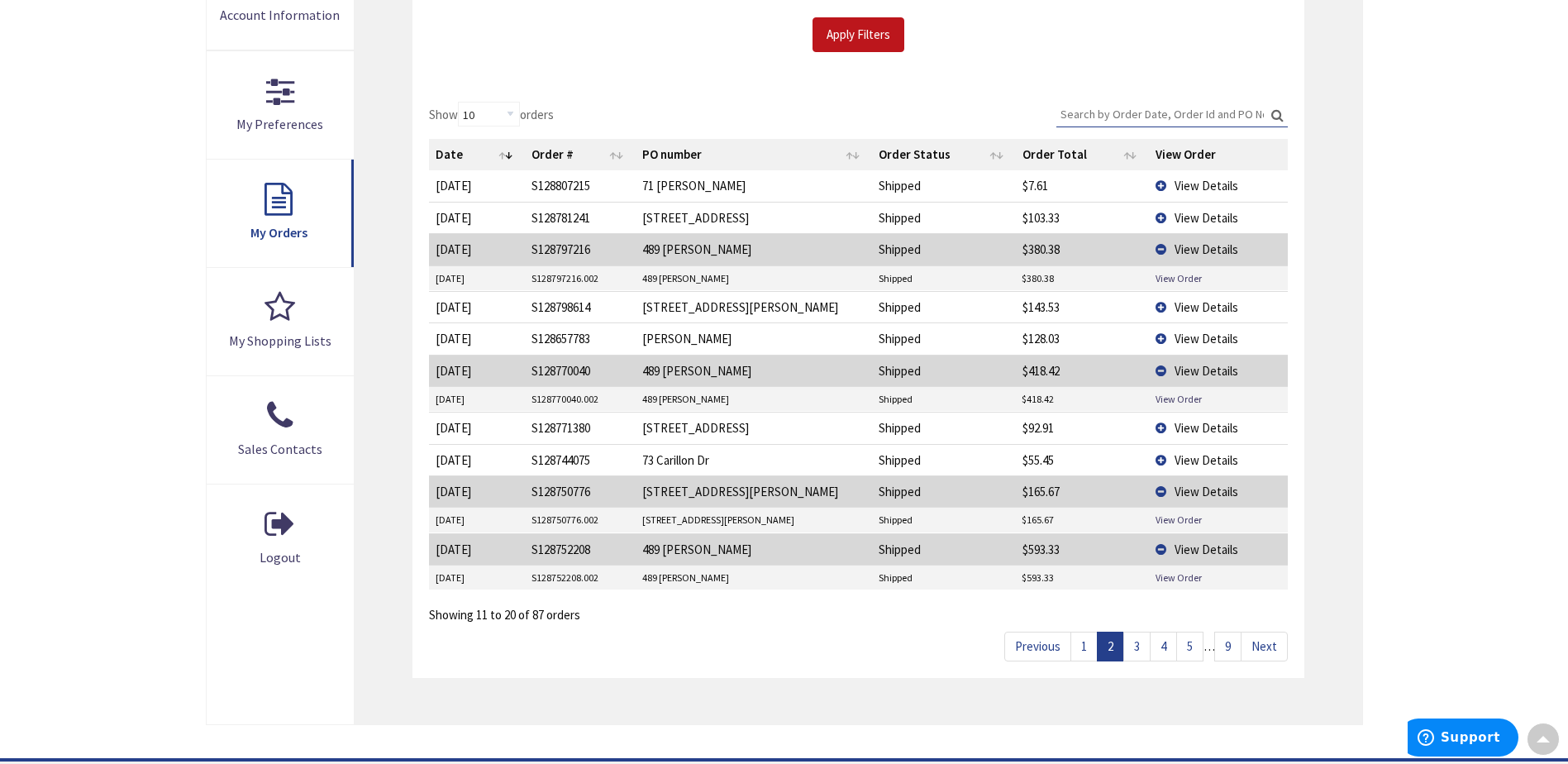
click at [1139, 646] on link "3" at bounding box center [1137, 646] width 27 height 29
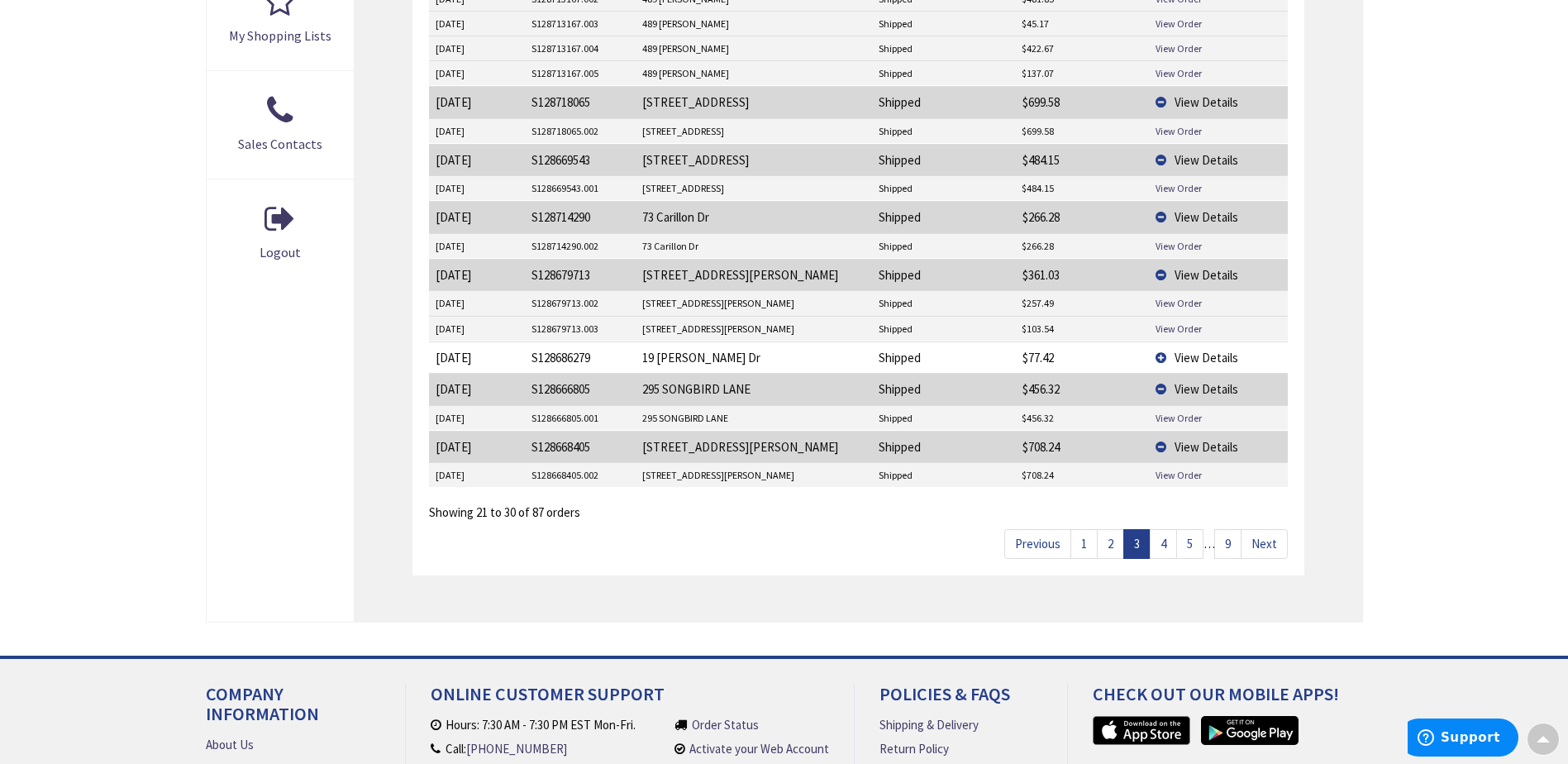
scroll to position [744, 0]
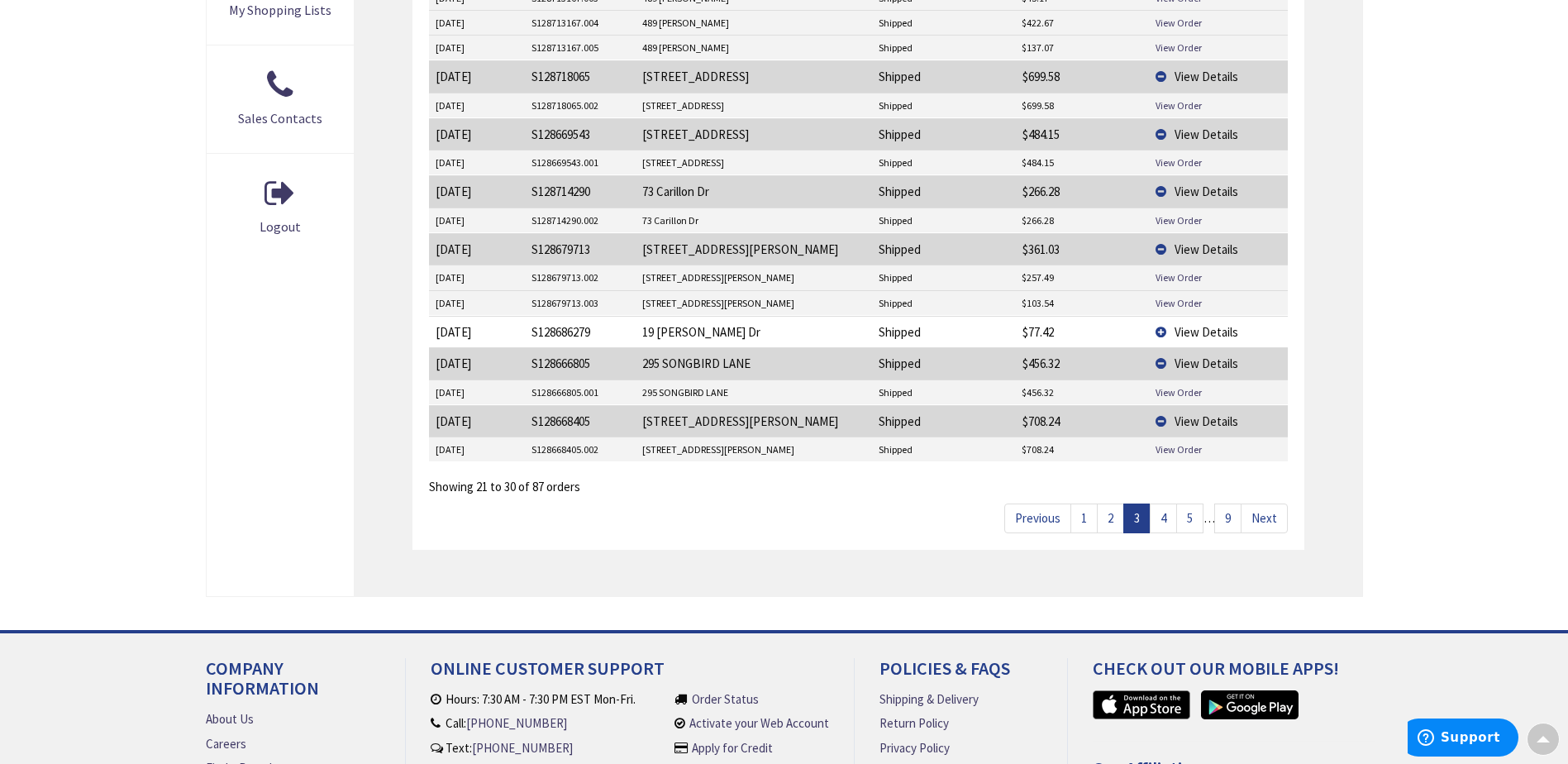
click at [1161, 512] on link "4" at bounding box center [1163, 518] width 27 height 29
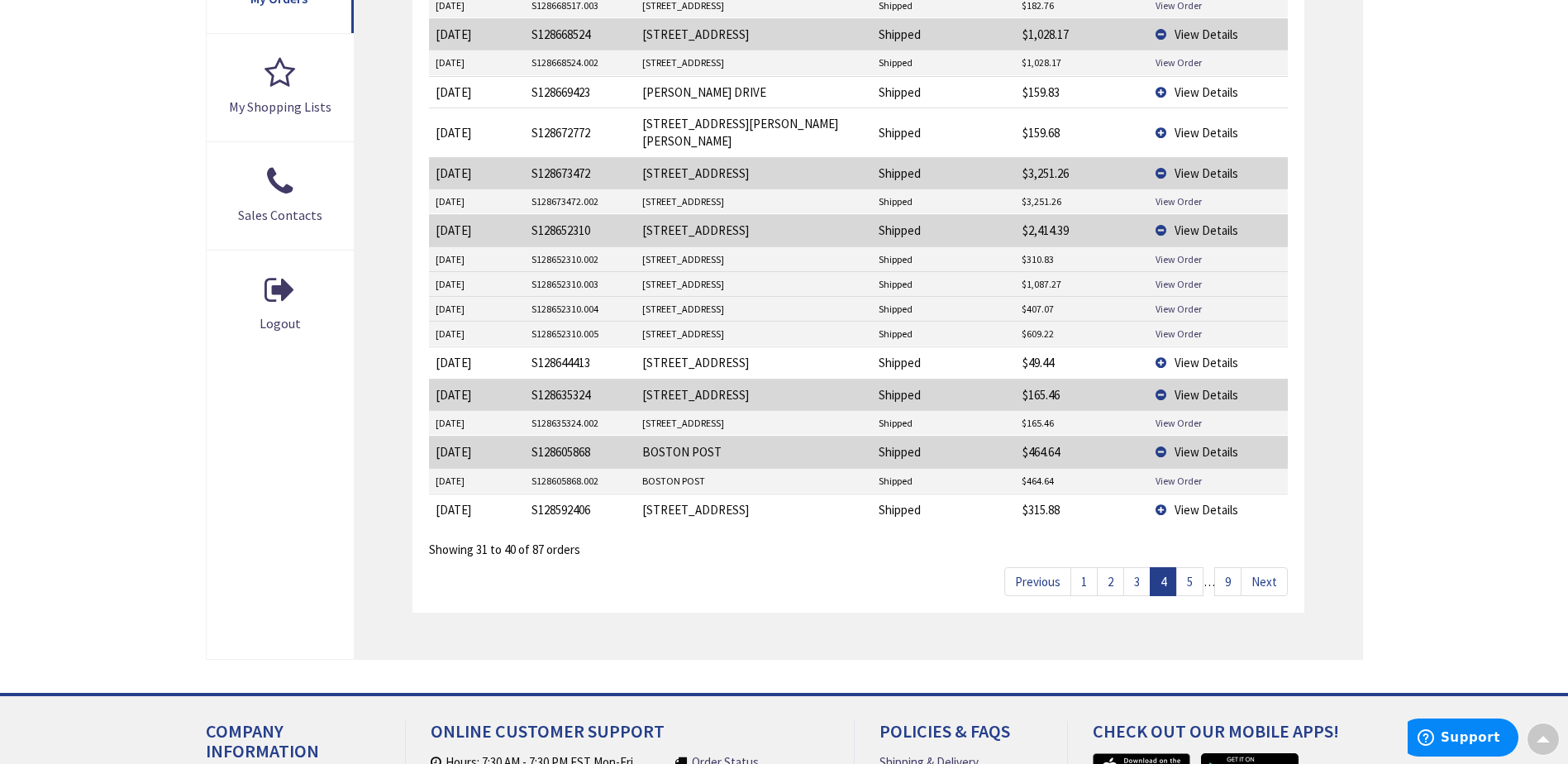
scroll to position [662, 0]
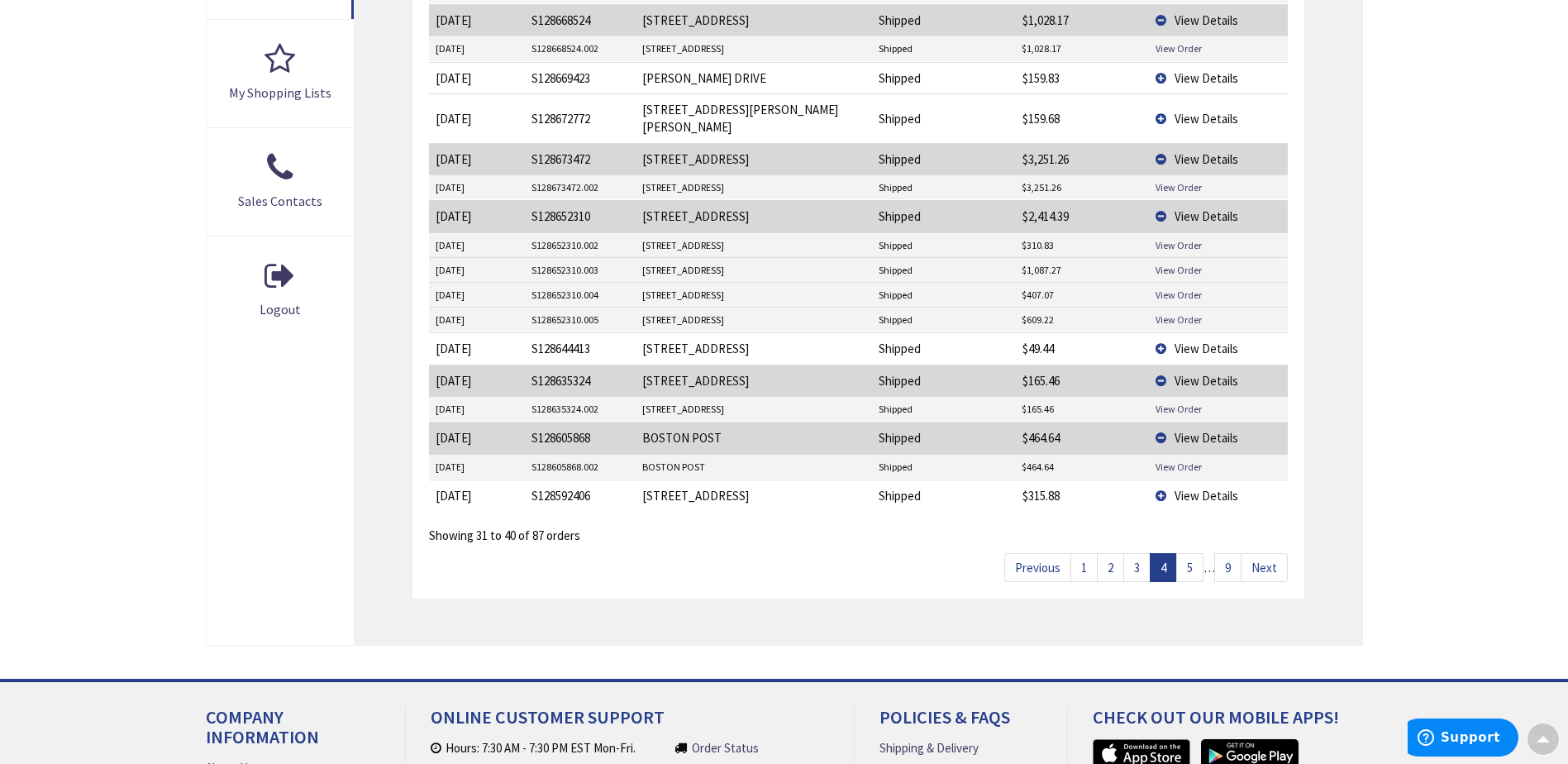
click at [1191, 554] on link "5" at bounding box center [1190, 568] width 27 height 29
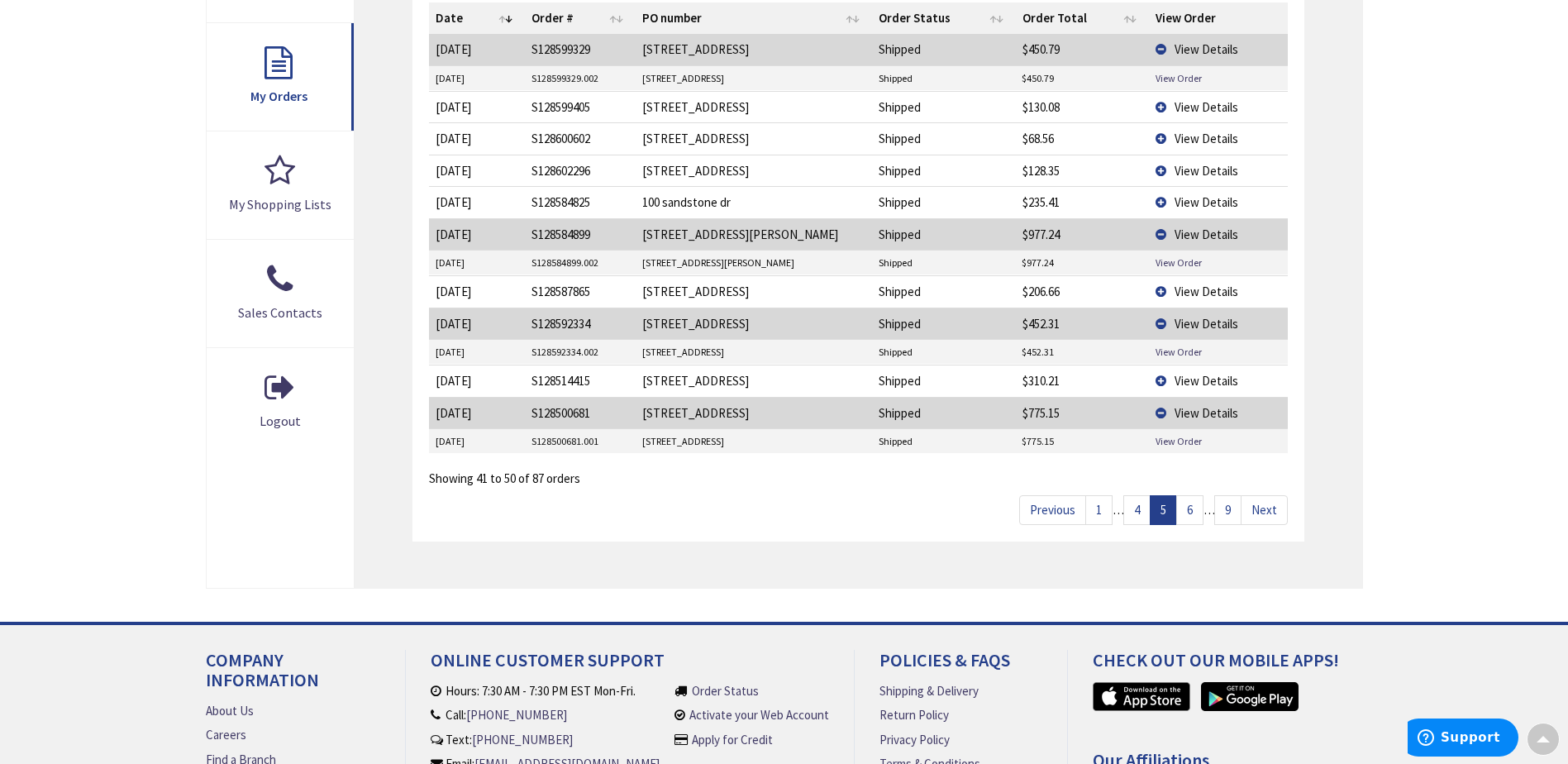
scroll to position [579, 0]
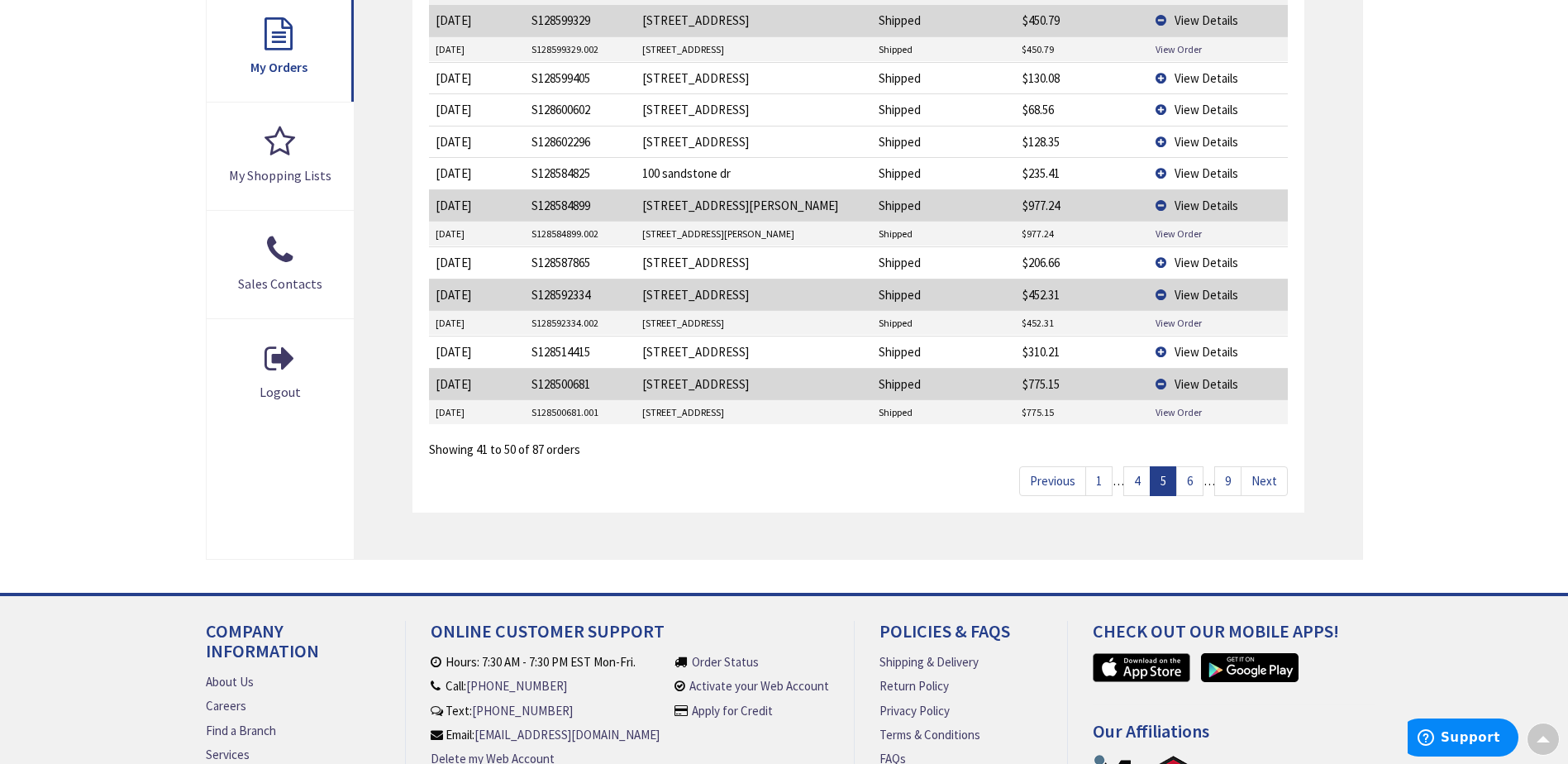
click at [1191, 482] on link "6" at bounding box center [1190, 481] width 27 height 29
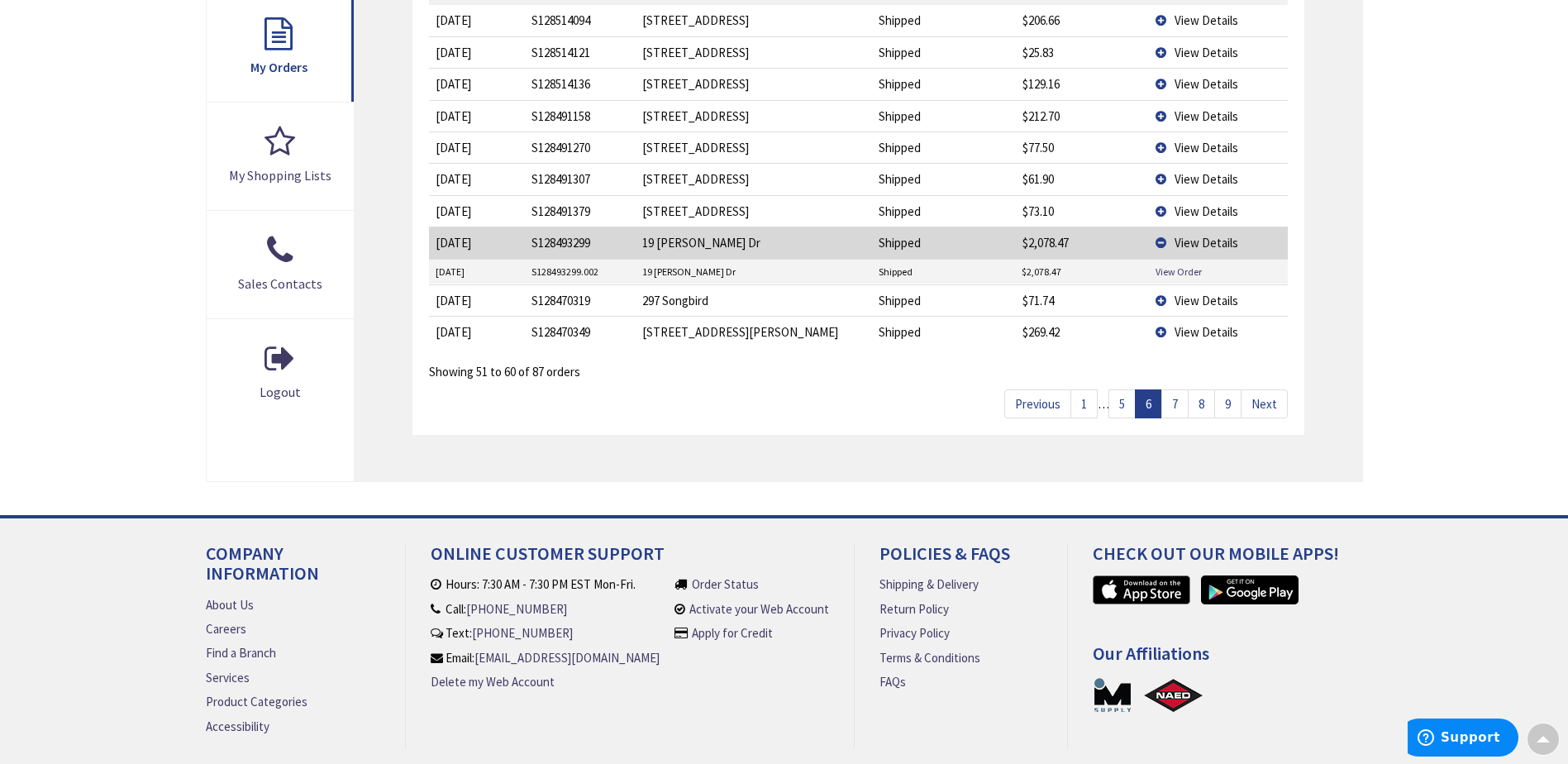
scroll to position [497, 0]
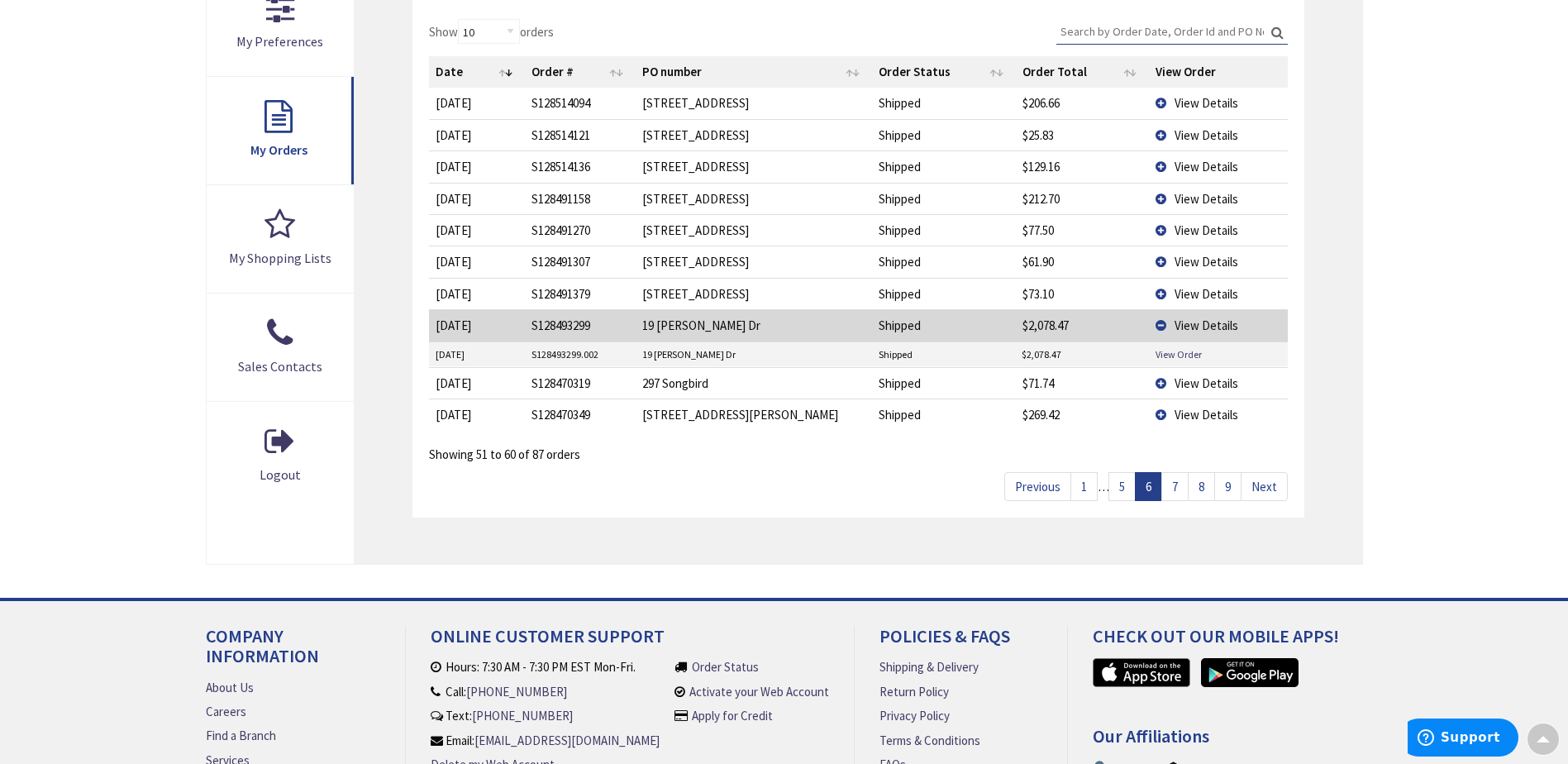
click at [1124, 490] on link "5" at bounding box center [1122, 486] width 27 height 29
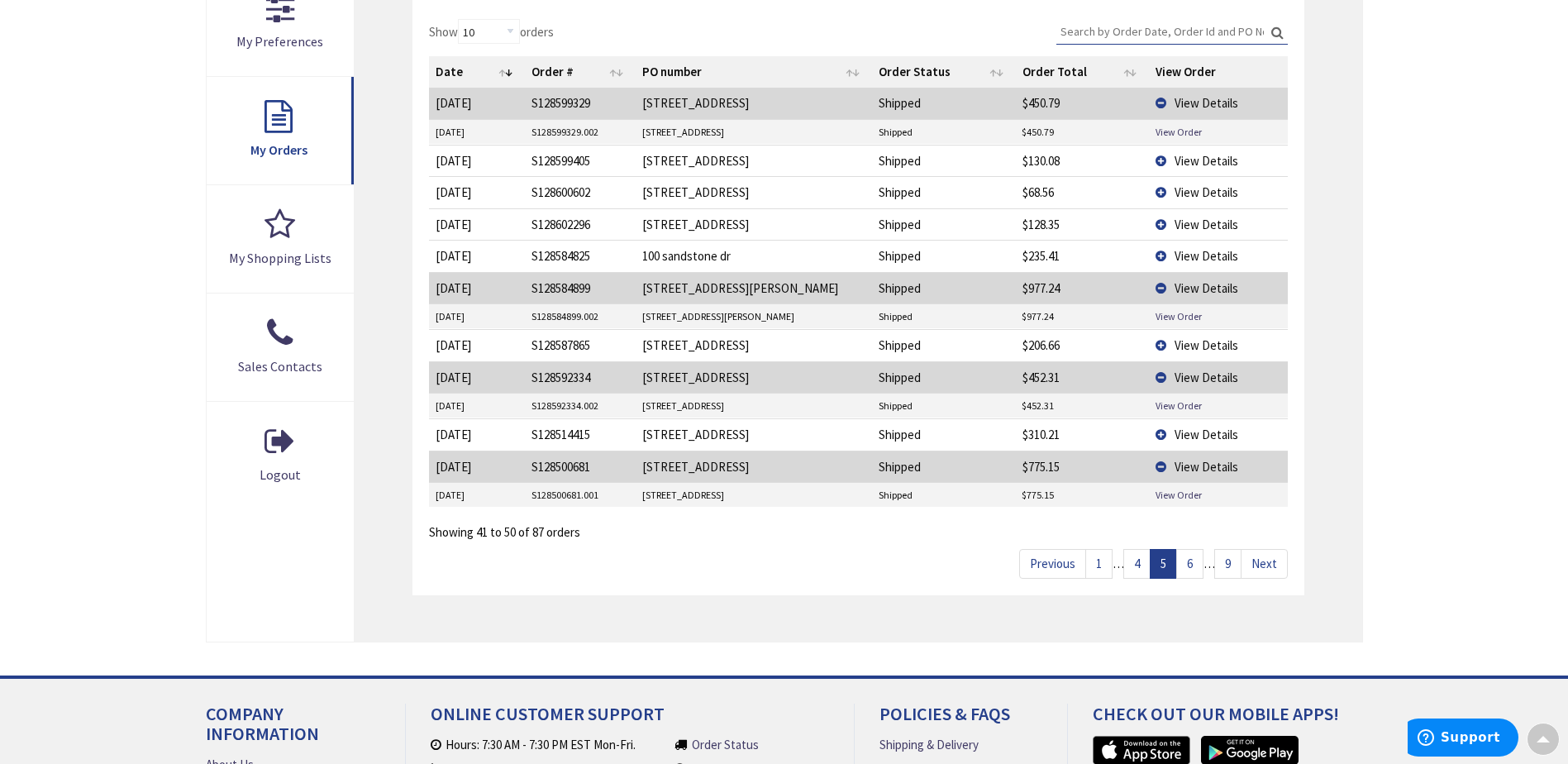
click at [1139, 566] on link "4" at bounding box center [1137, 563] width 27 height 29
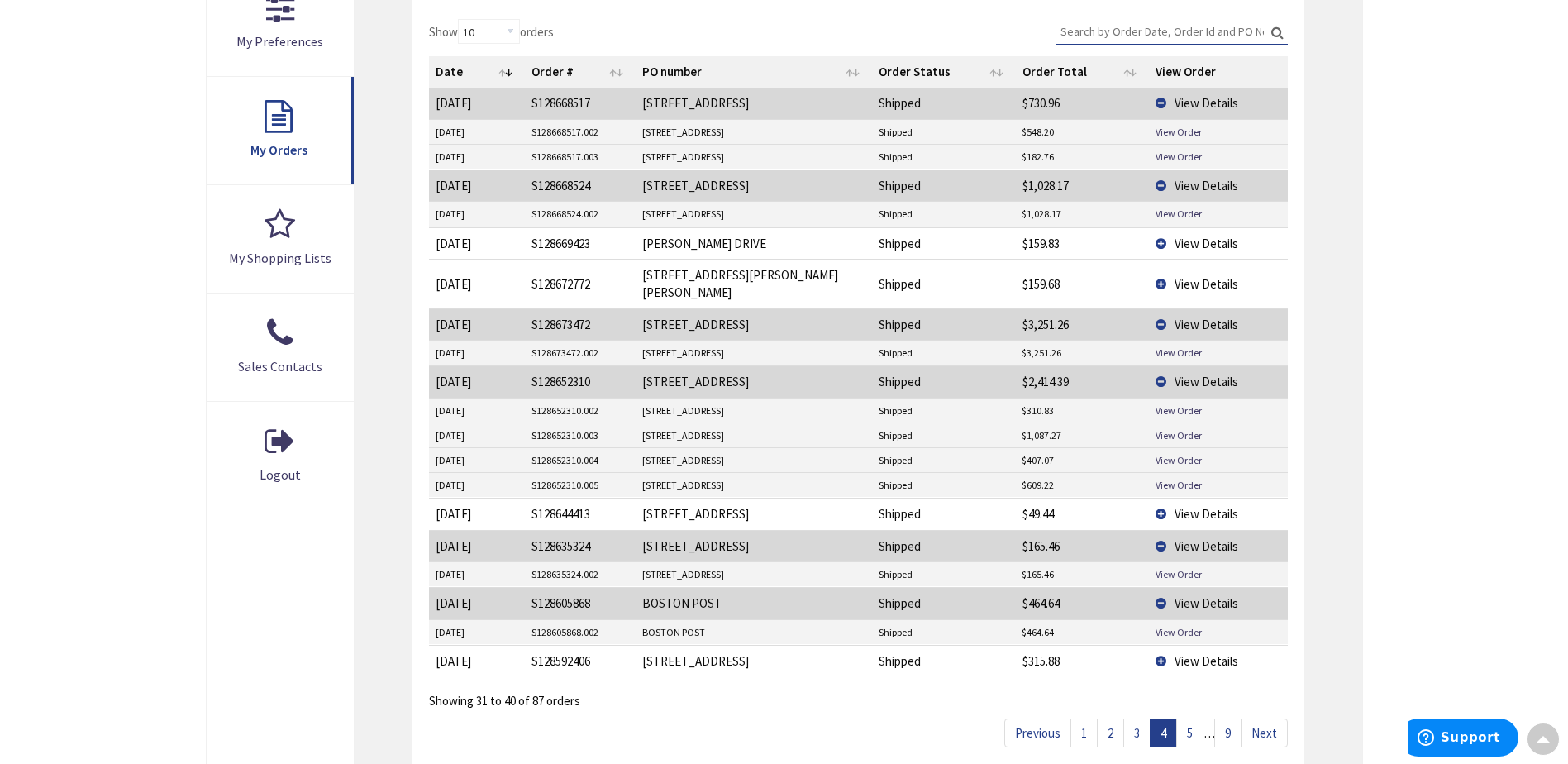
click at [1138, 719] on link "3" at bounding box center [1137, 733] width 27 height 29
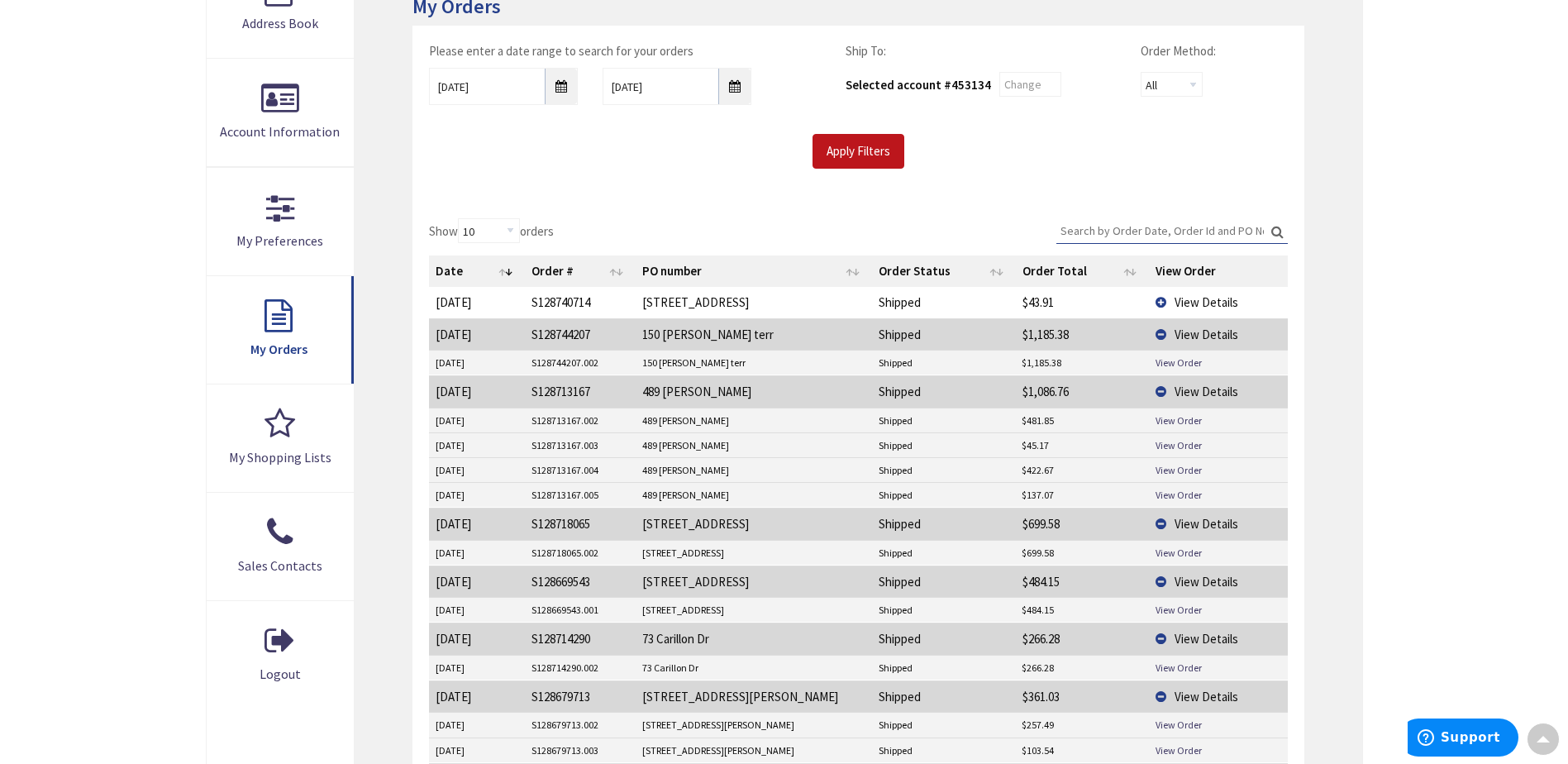
scroll to position [0, 0]
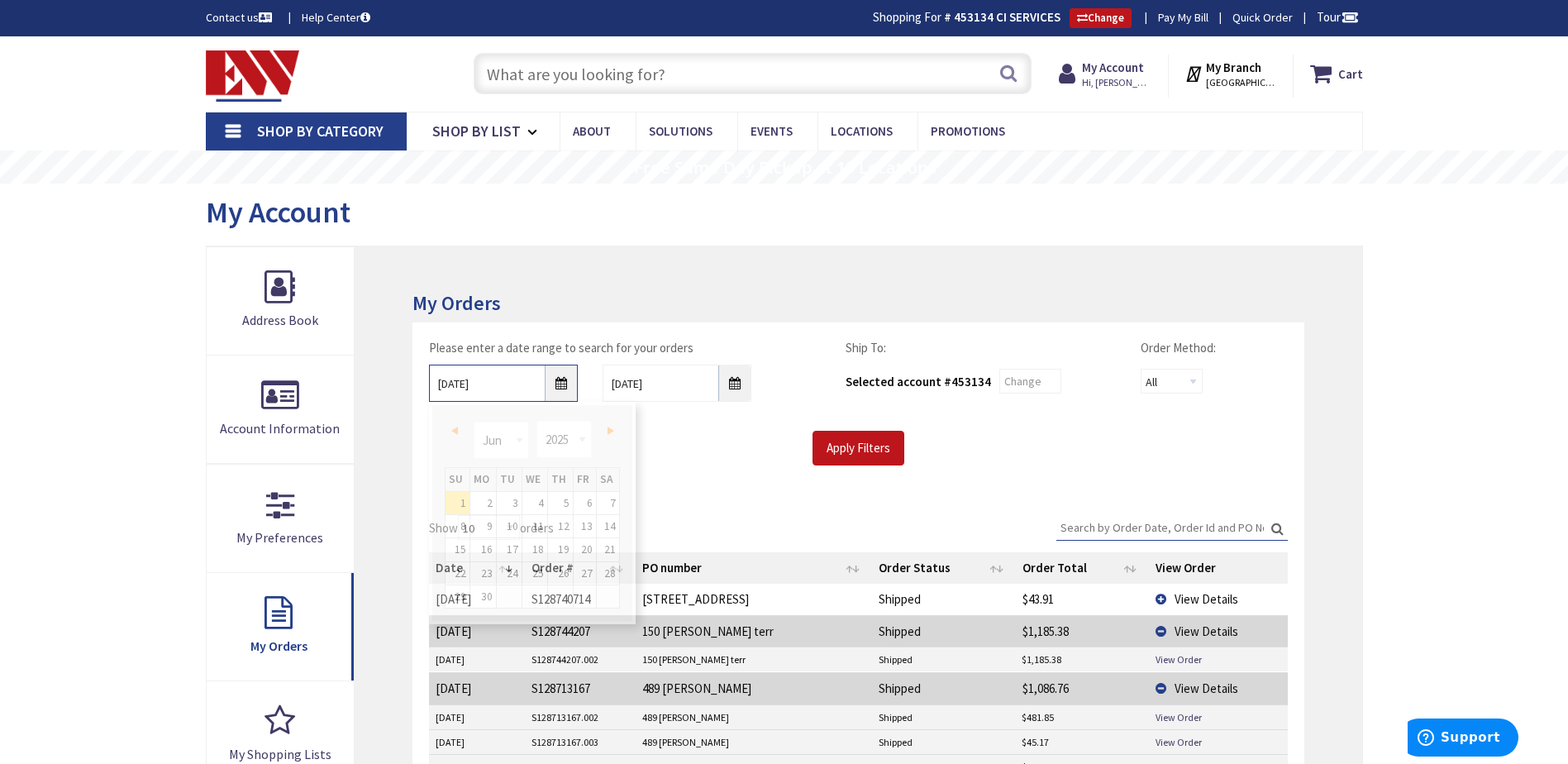
click at [561, 386] on input "06/01/2025" at bounding box center [503, 383] width 149 height 37
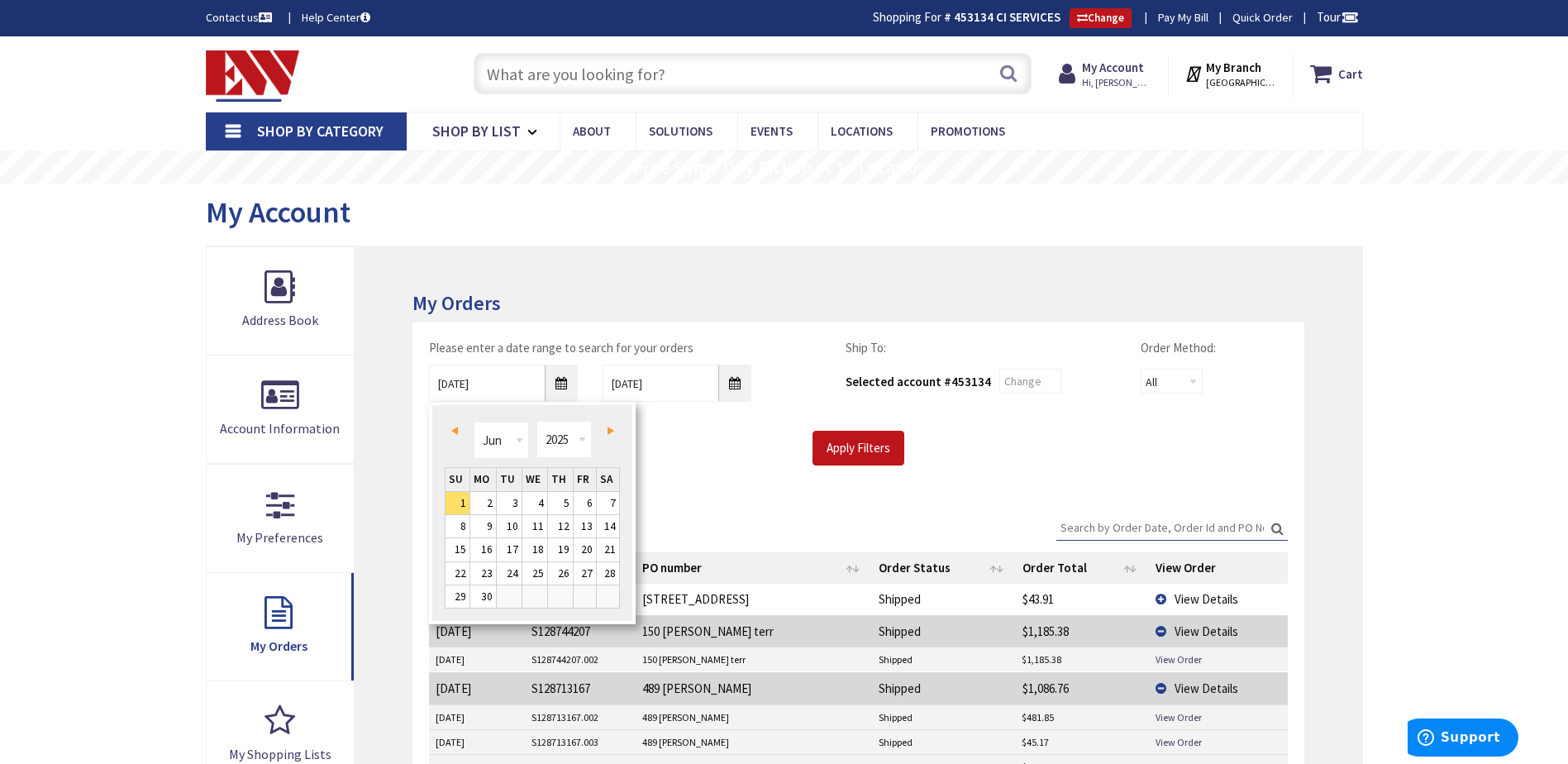
click at [604, 424] on link "Next" at bounding box center [607, 430] width 23 height 23
click at [603, 425] on link "Next" at bounding box center [607, 430] width 23 height 23
click at [484, 498] on link "1" at bounding box center [483, 503] width 26 height 23
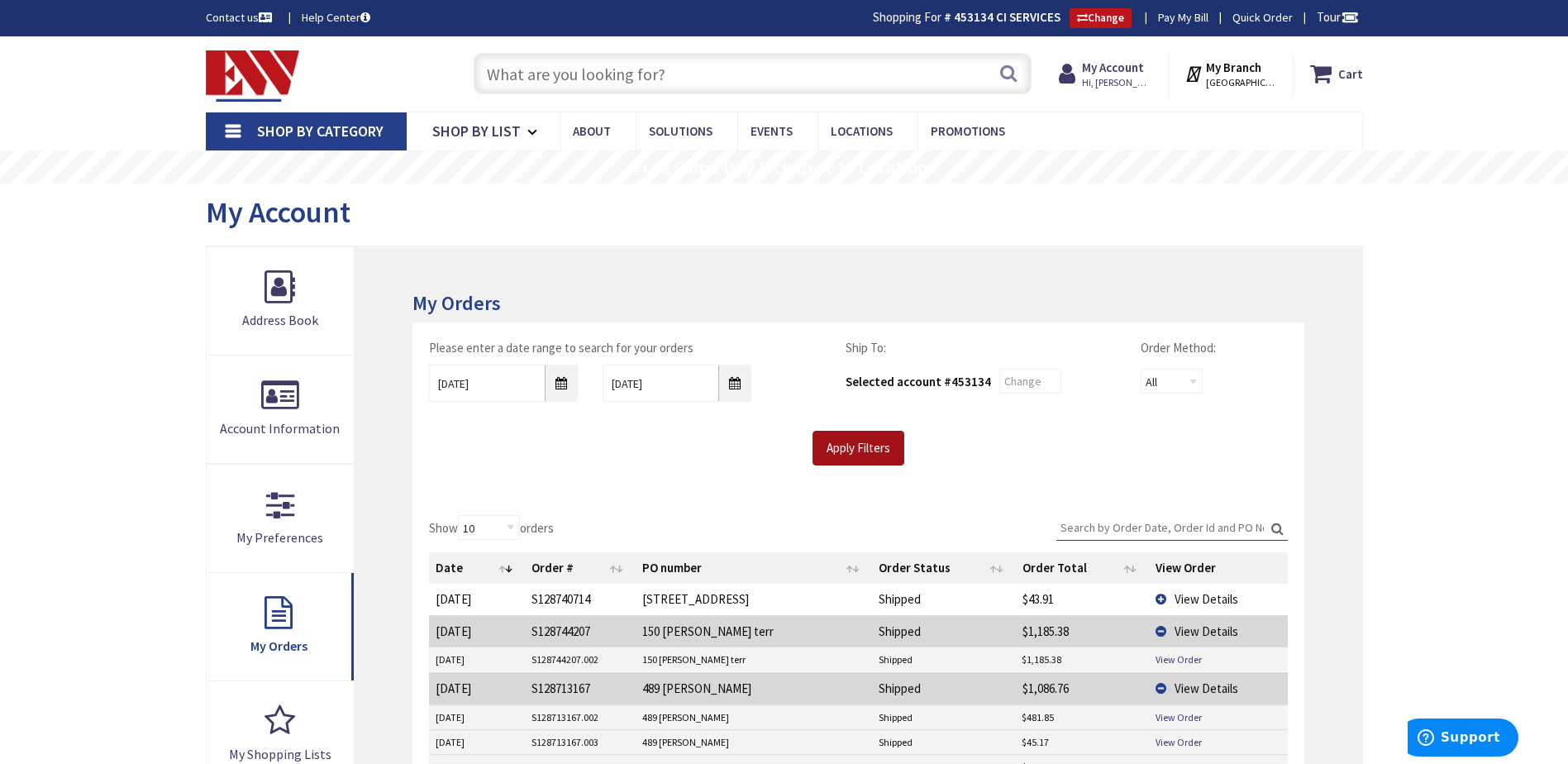
click at [851, 445] on input "Apply Filters" at bounding box center [858, 448] width 92 height 35
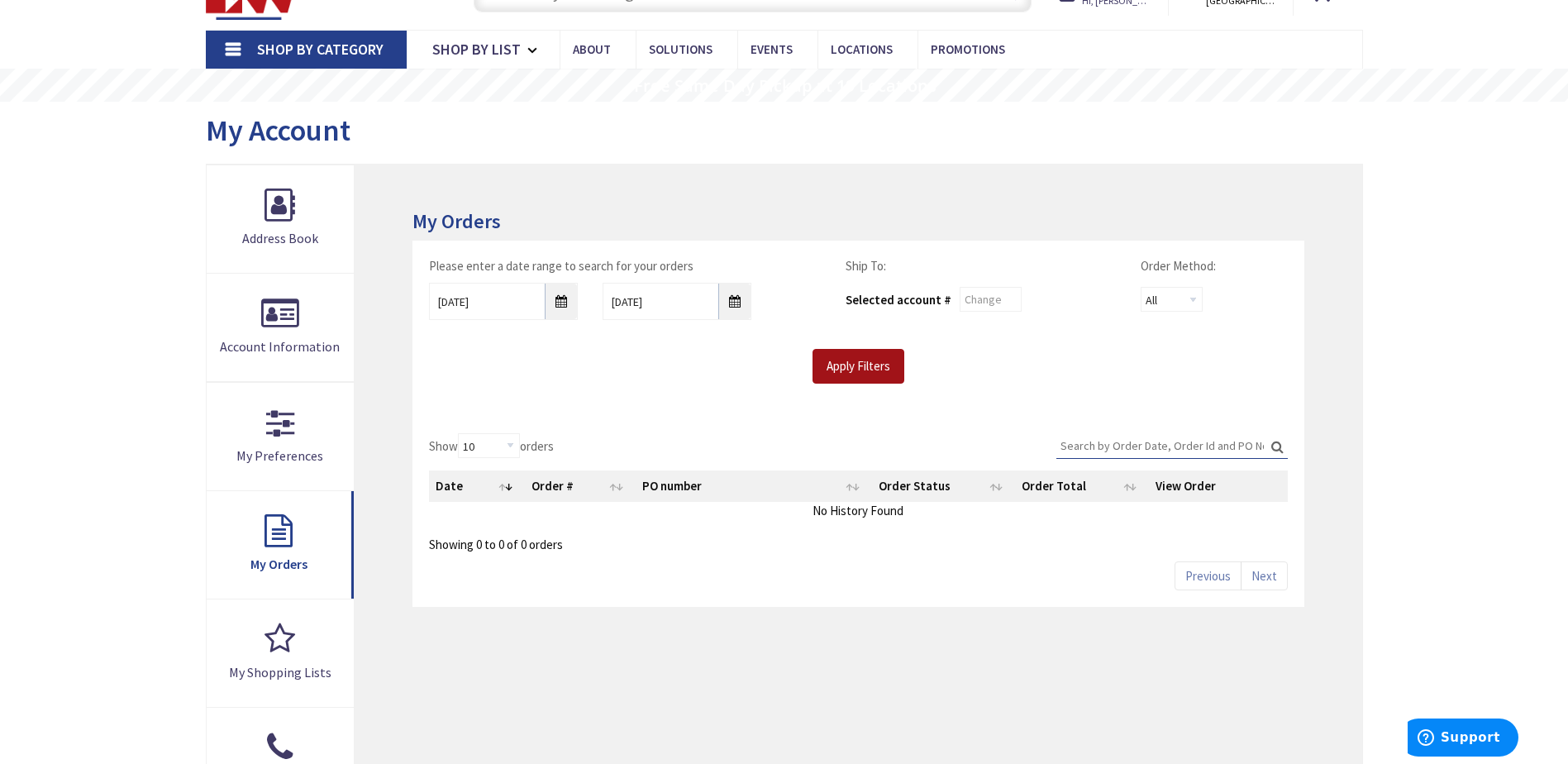
scroll to position [82, 0]
click at [854, 362] on input "Apply Filters" at bounding box center [858, 365] width 92 height 35
click at [558, 302] on input "[DATE]" at bounding box center [503, 300] width 149 height 37
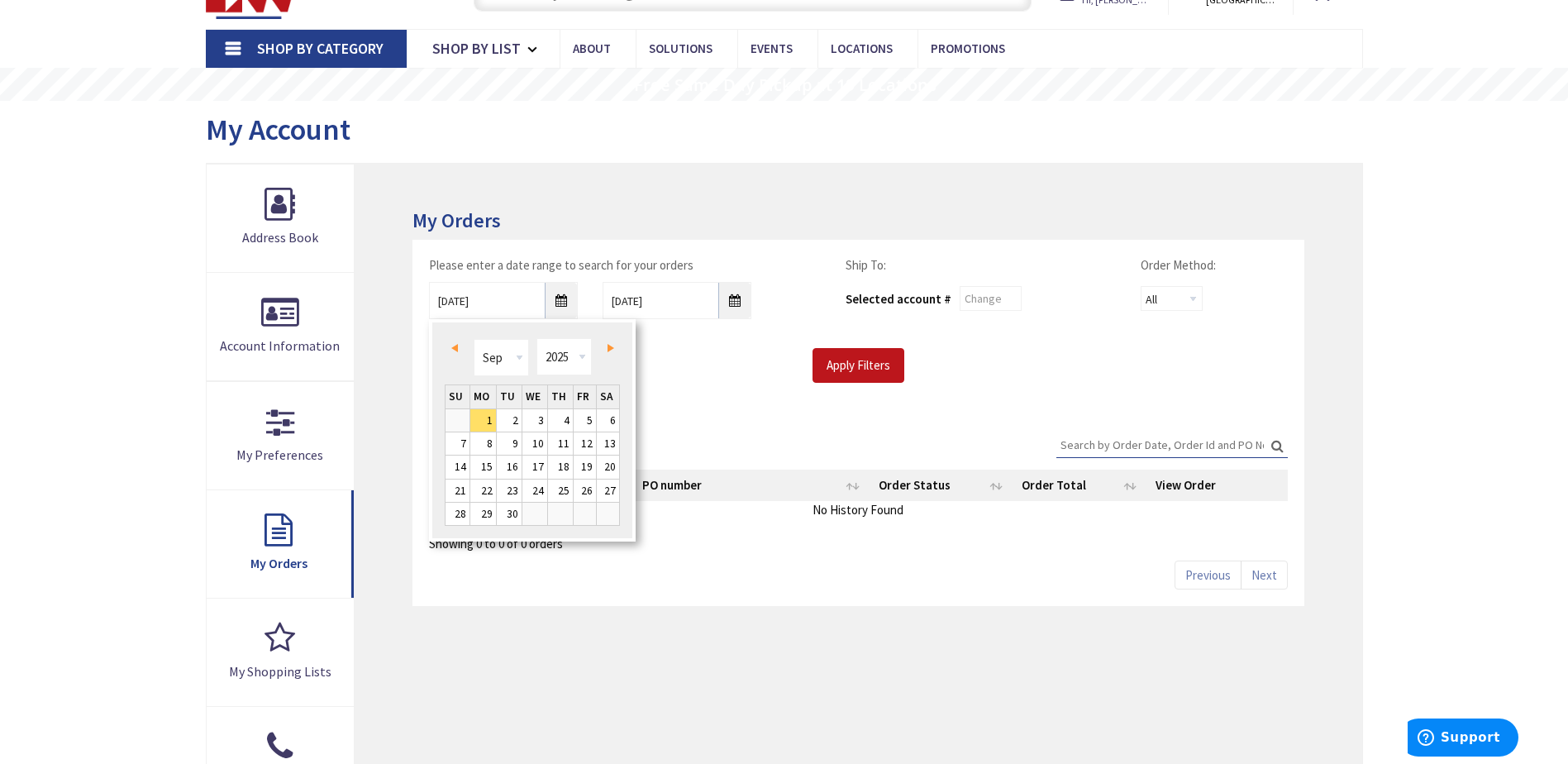
click at [455, 352] on span "Prev" at bounding box center [454, 348] width 7 height 9
type input "[DATE]"
click at [690, 361] on div "Apply Filters" at bounding box center [858, 365] width 883 height 35
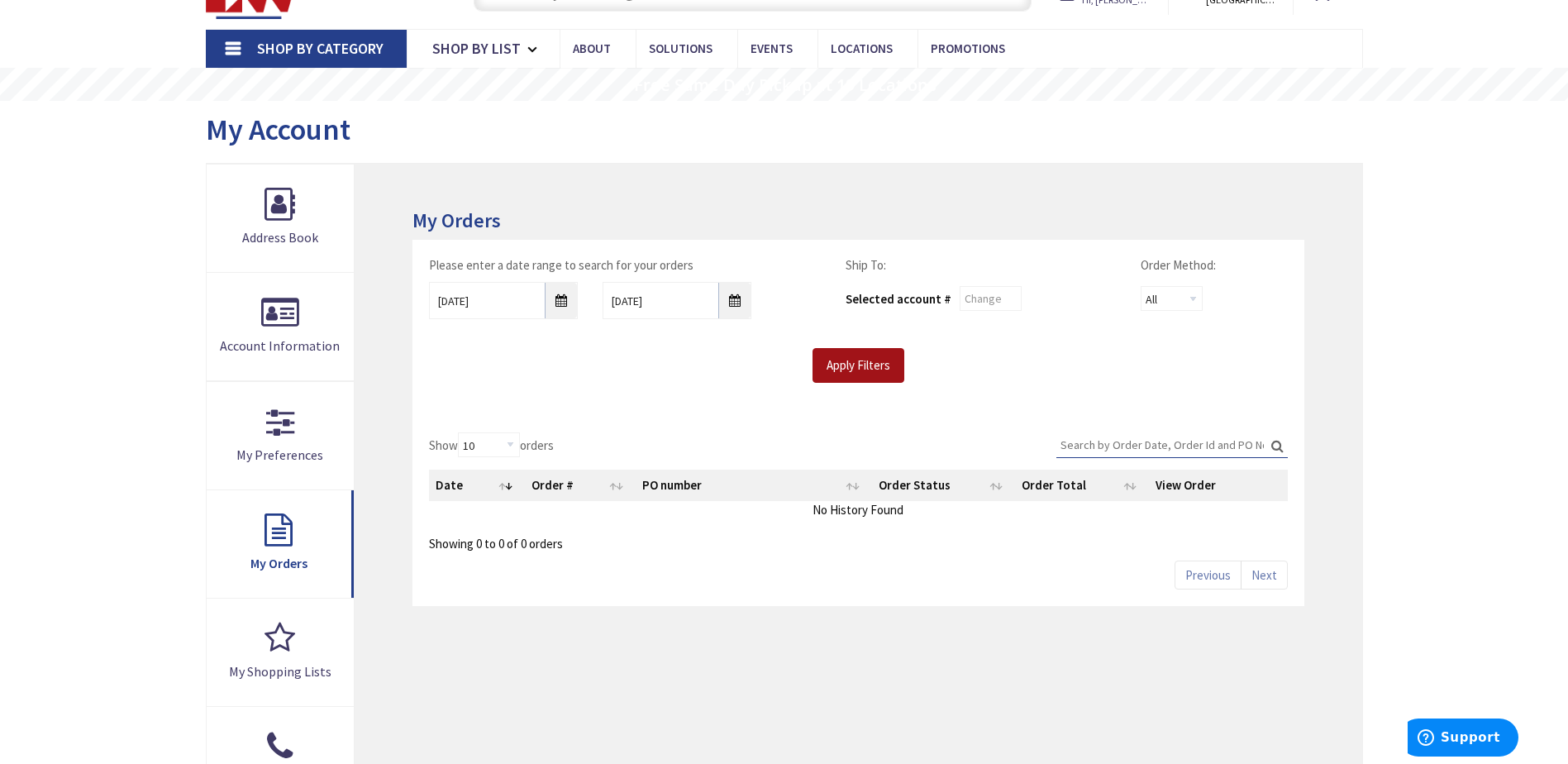
click at [856, 357] on input "Apply Filters" at bounding box center [858, 365] width 92 height 35
click at [730, 299] on input "[DATE]" at bounding box center [676, 300] width 149 height 37
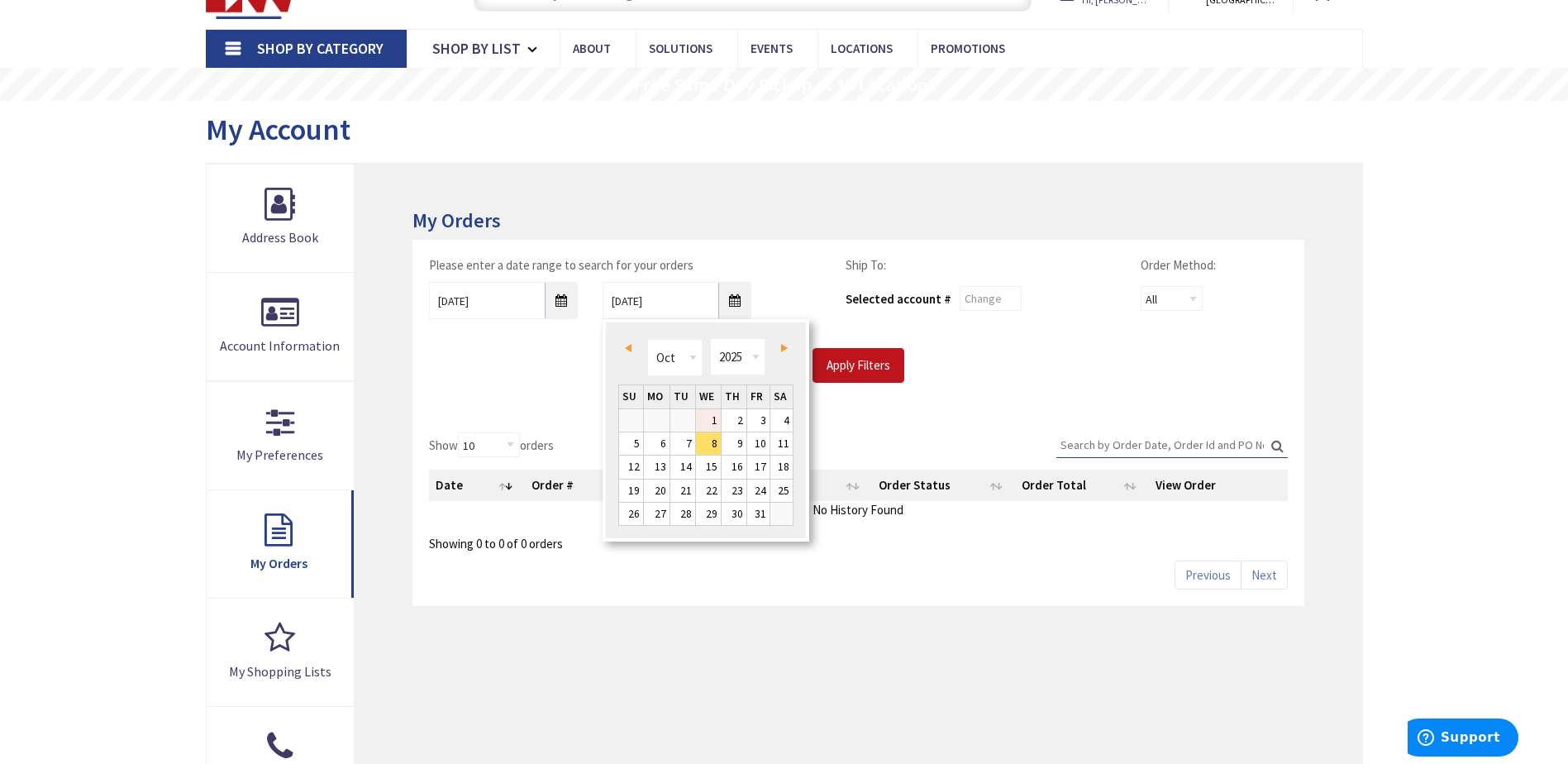
click at [712, 419] on link "1" at bounding box center [709, 421] width 25 height 23
type input "10/01/2025"
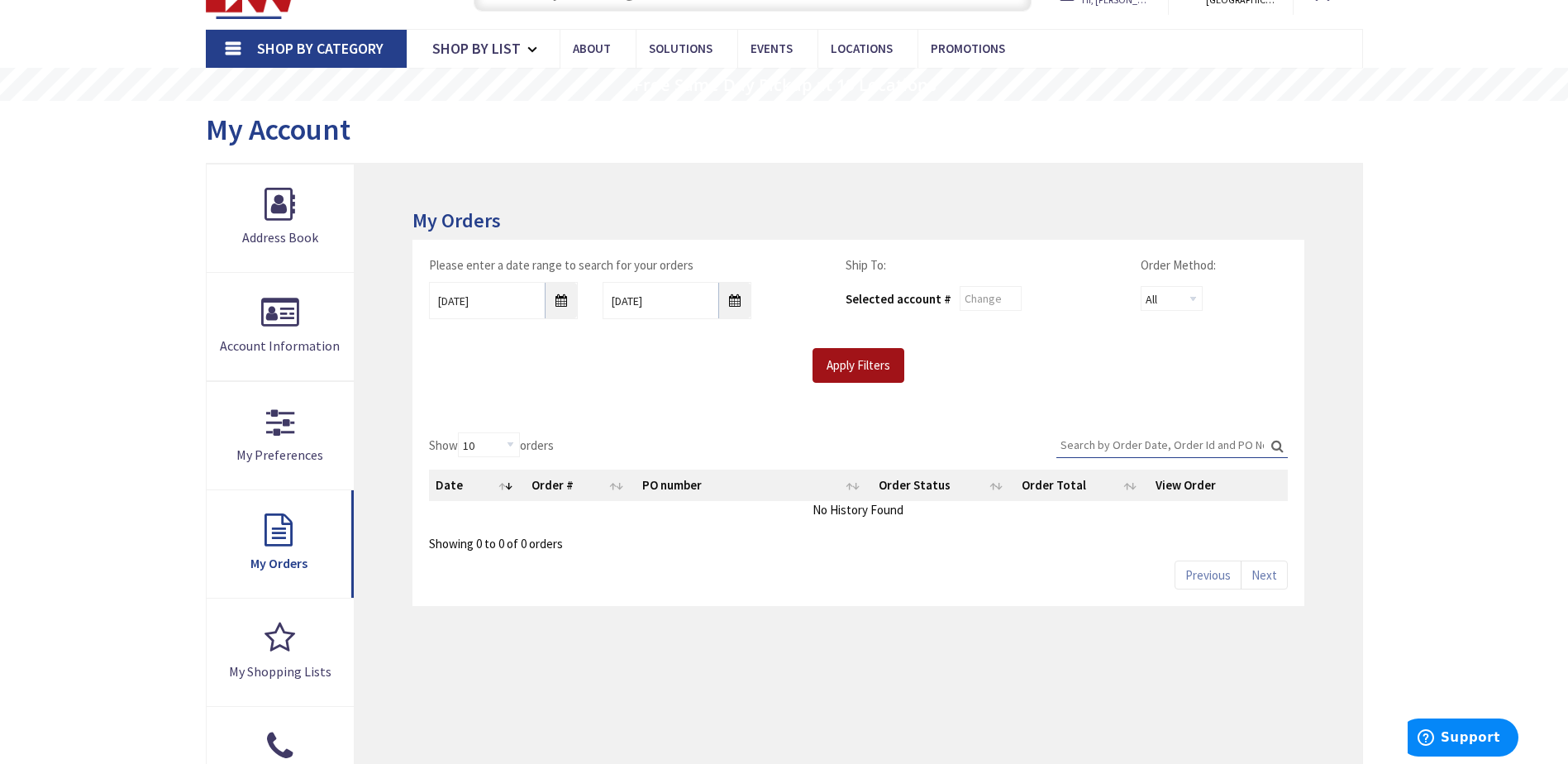
click at [851, 363] on input "Apply Filters" at bounding box center [858, 365] width 92 height 35
click at [553, 300] on input "[DATE]" at bounding box center [503, 300] width 149 height 37
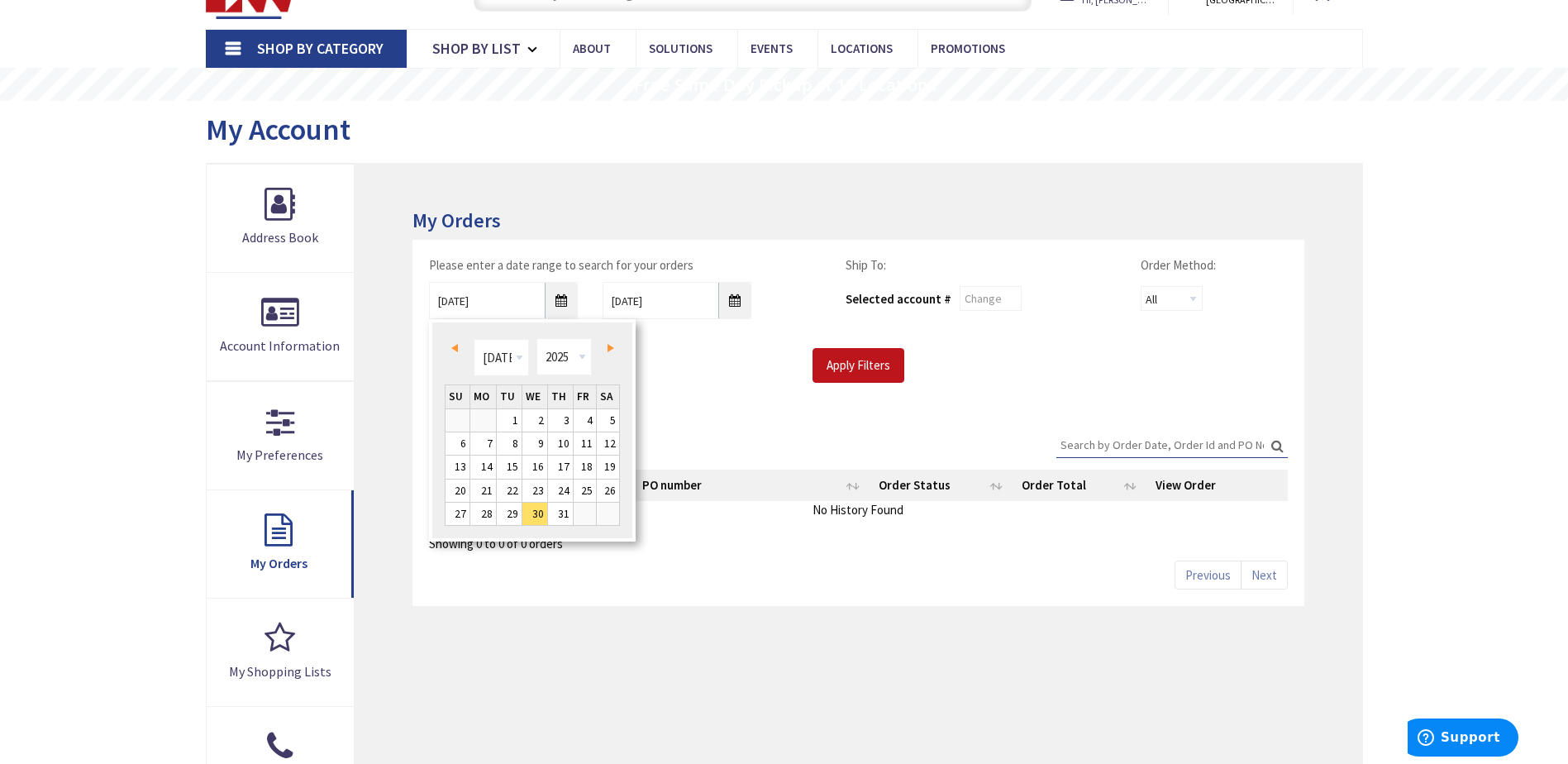
click at [607, 348] on span "Next" at bounding box center [610, 348] width 7 height 9
click at [606, 347] on link "Next" at bounding box center [607, 348] width 23 height 23
click at [481, 413] on link "1" at bounding box center [483, 421] width 26 height 23
type input "[DATE]"
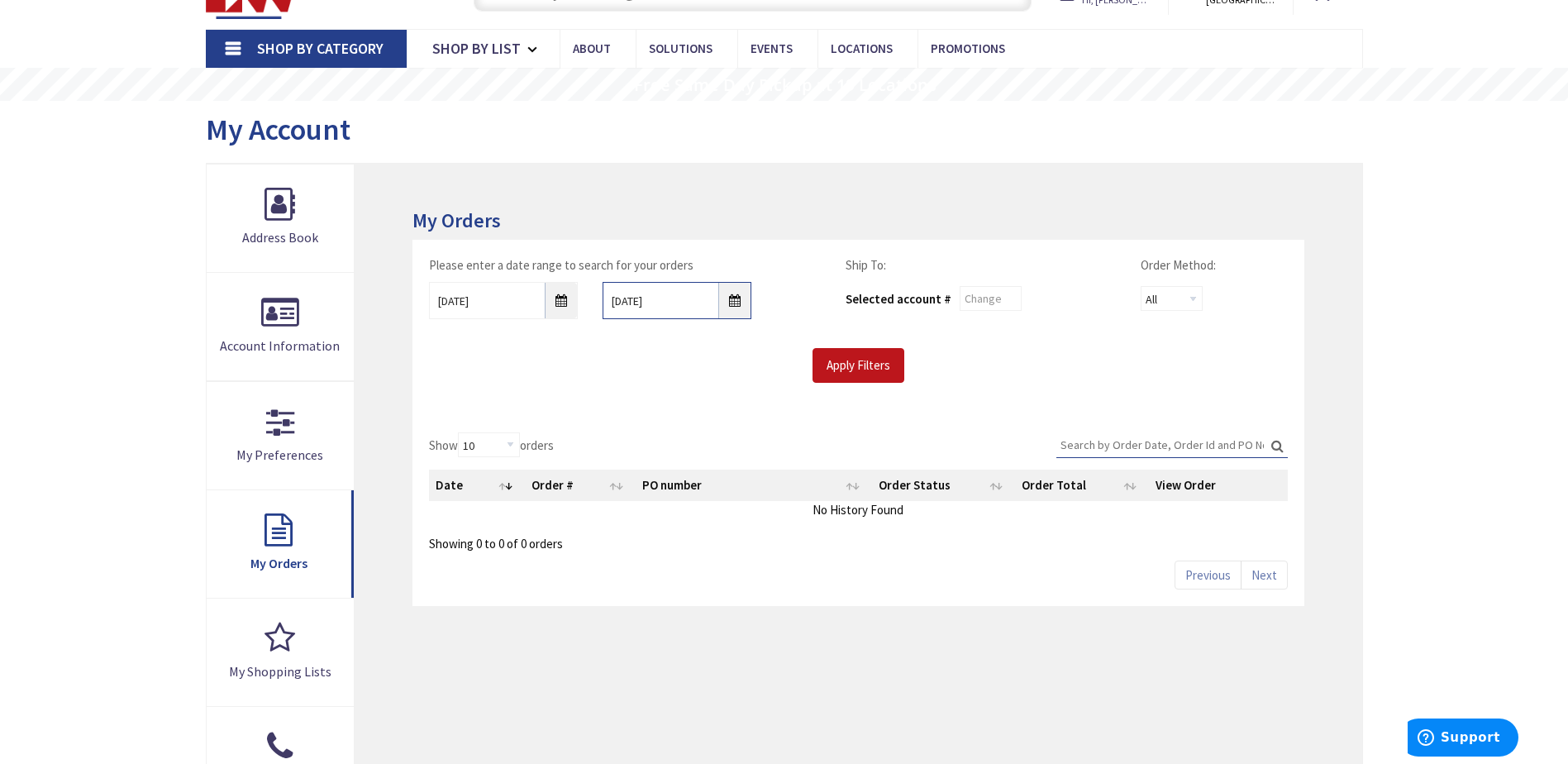
click at [730, 306] on input "10/01/2025" at bounding box center [676, 300] width 149 height 37
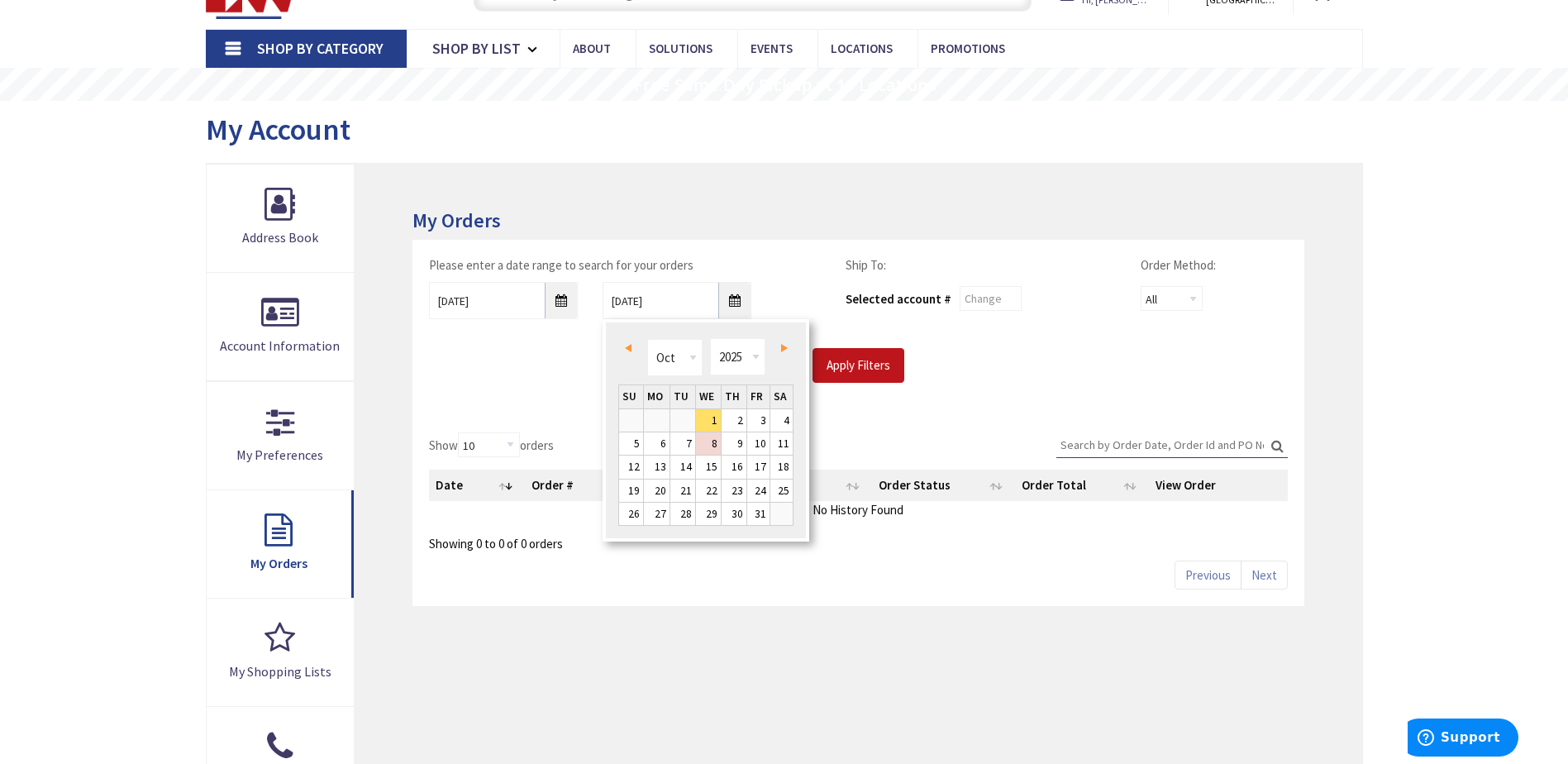
click at [628, 348] on span "Prev" at bounding box center [628, 348] width 7 height 9
click at [785, 346] on span "Next" at bounding box center [784, 348] width 7 height 9
click at [685, 511] on link "30" at bounding box center [683, 515] width 25 height 23
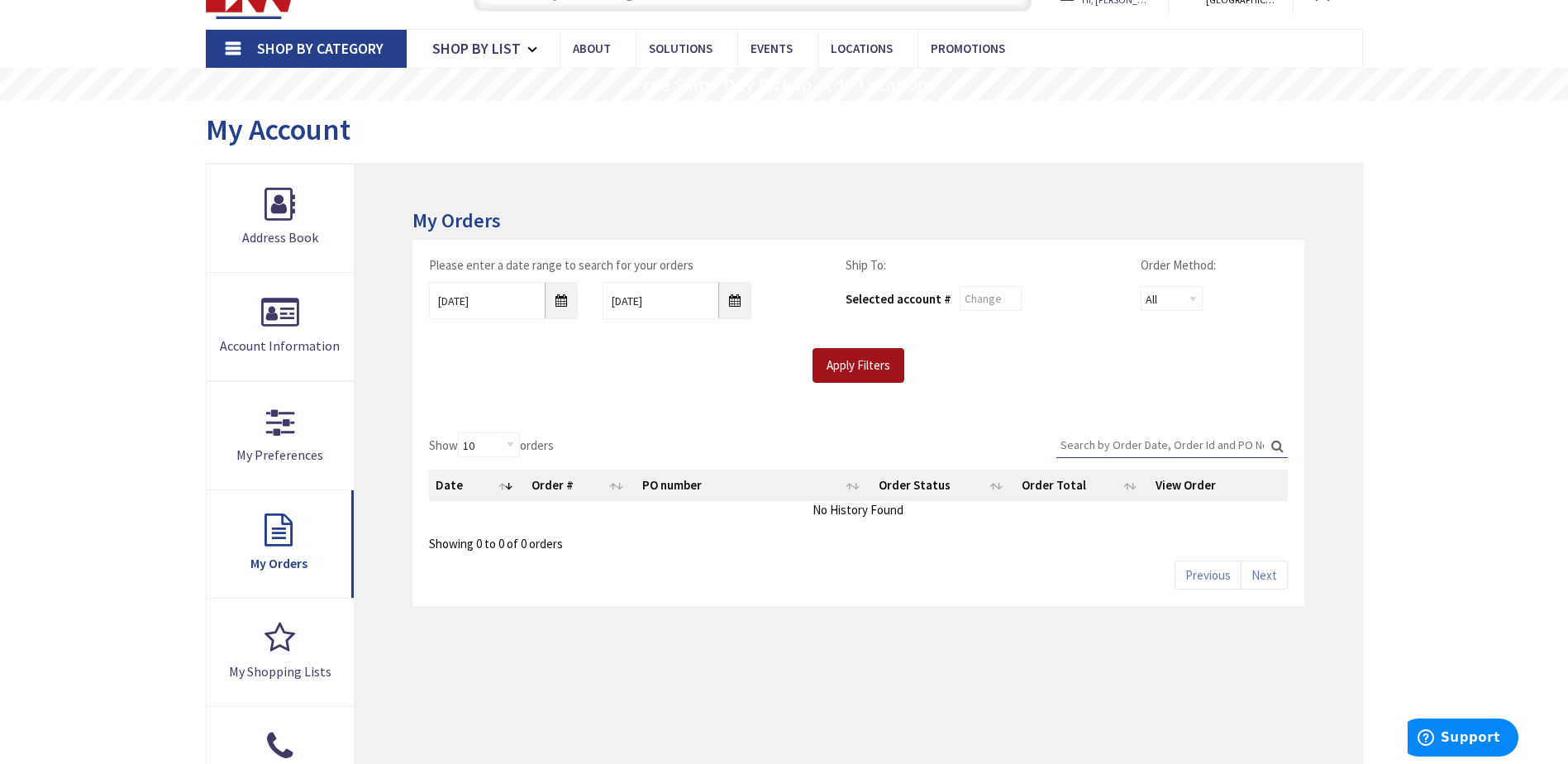
click at [855, 358] on input "Apply Filters" at bounding box center [858, 365] width 92 height 35
click at [732, 308] on input "09/30/2025" at bounding box center [676, 300] width 149 height 37
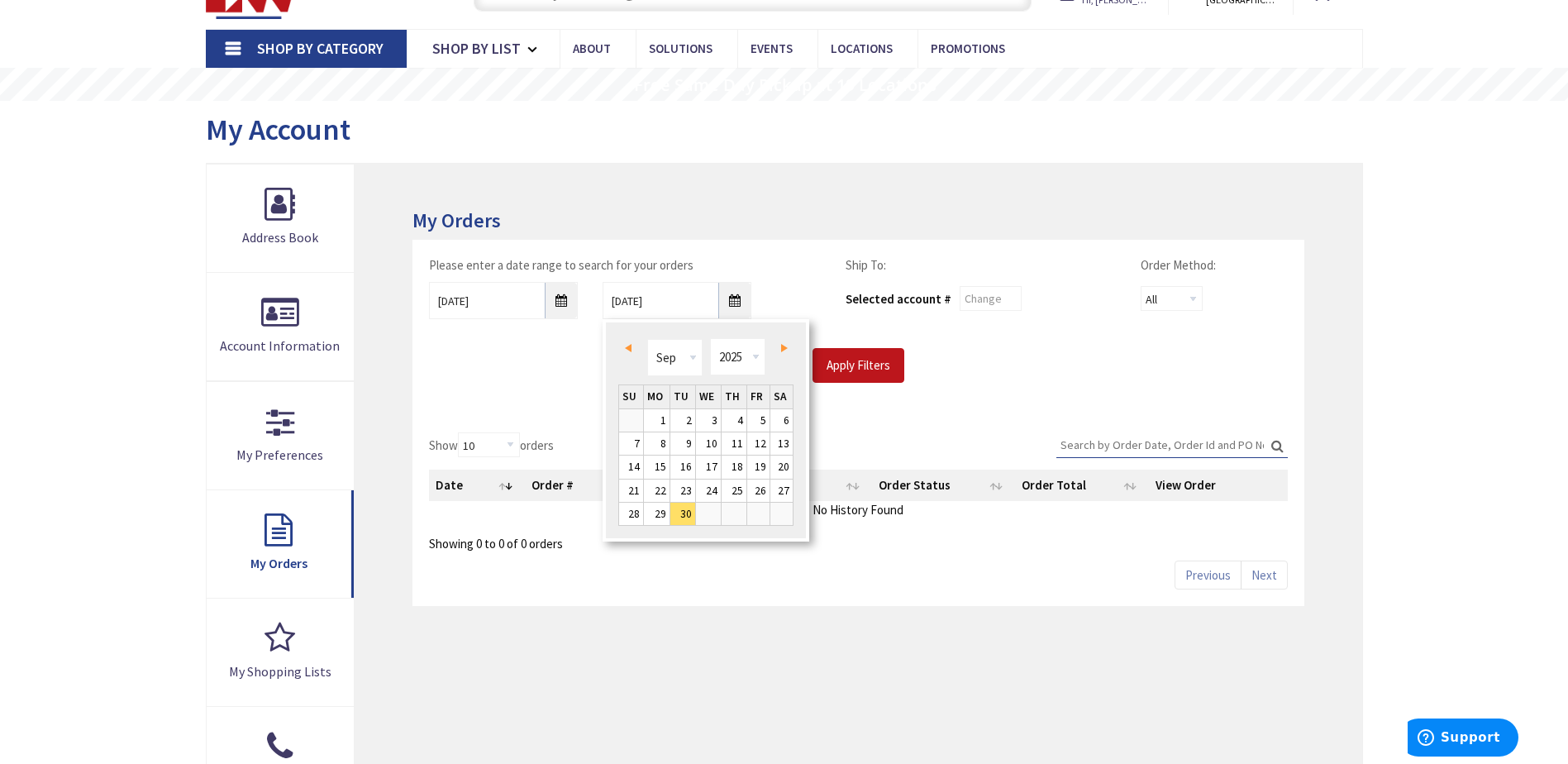
click at [631, 346] on span "Prev" at bounding box center [628, 348] width 7 height 9
click at [783, 348] on span "Next" at bounding box center [784, 348] width 7 height 9
type input "09/28/2025"
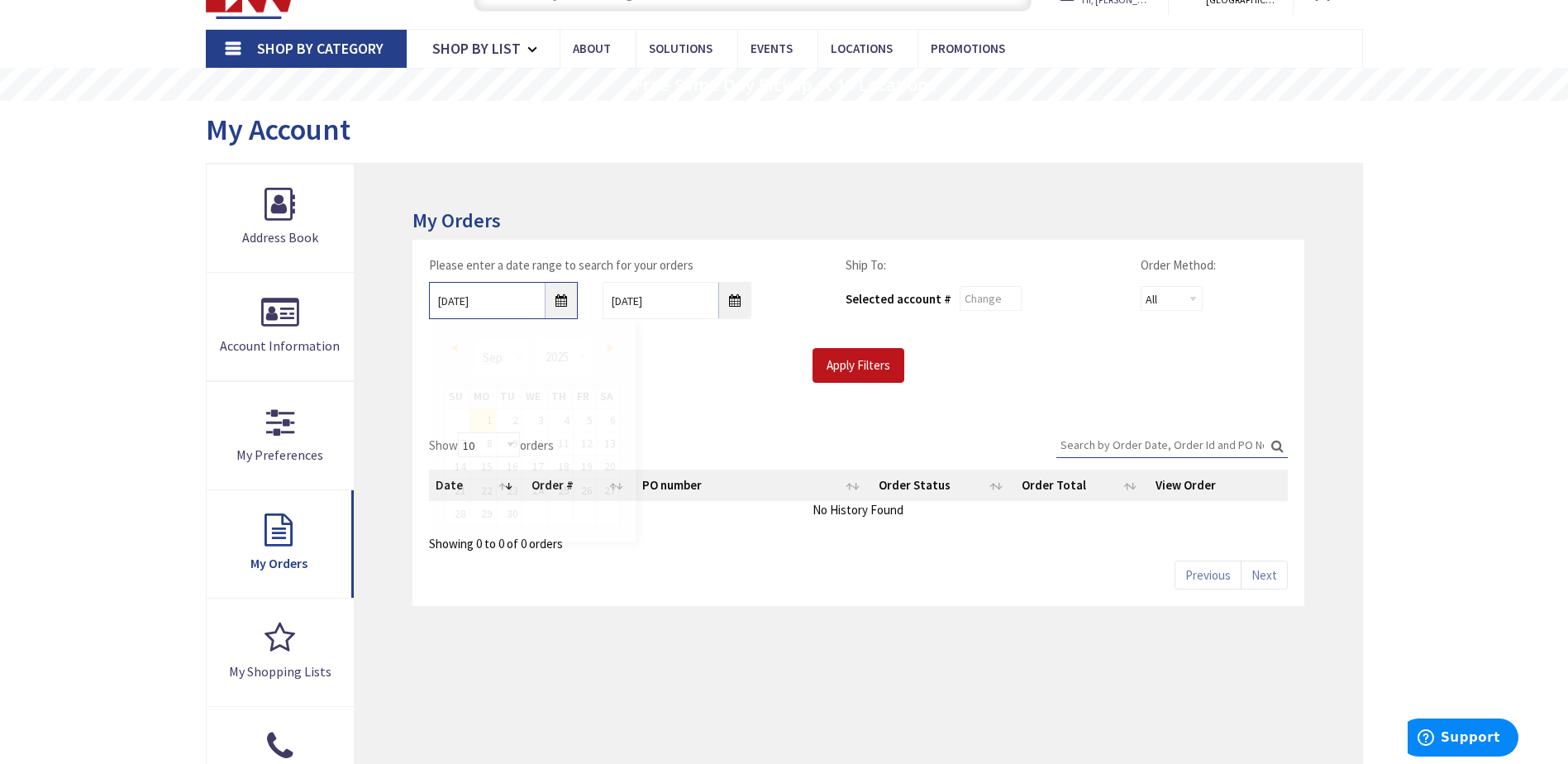
click at [557, 307] on input "[DATE]" at bounding box center [503, 300] width 149 height 37
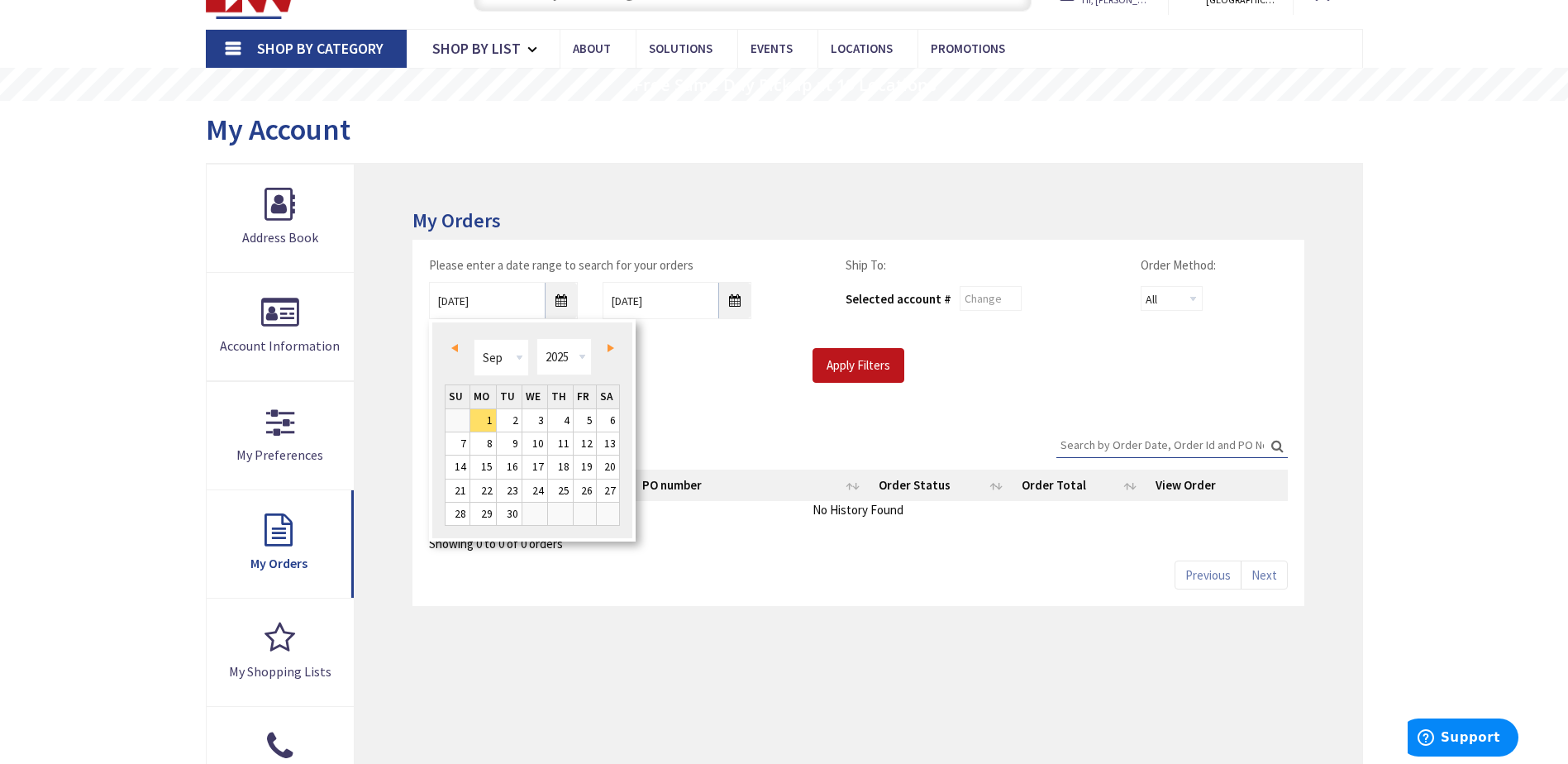
click at [454, 346] on span "Prev" at bounding box center [454, 348] width 7 height 9
click at [609, 348] on span "Next" at bounding box center [610, 348] width 7 height 9
click at [579, 418] on link "1" at bounding box center [586, 421] width 23 height 23
type input "08/01/2025"
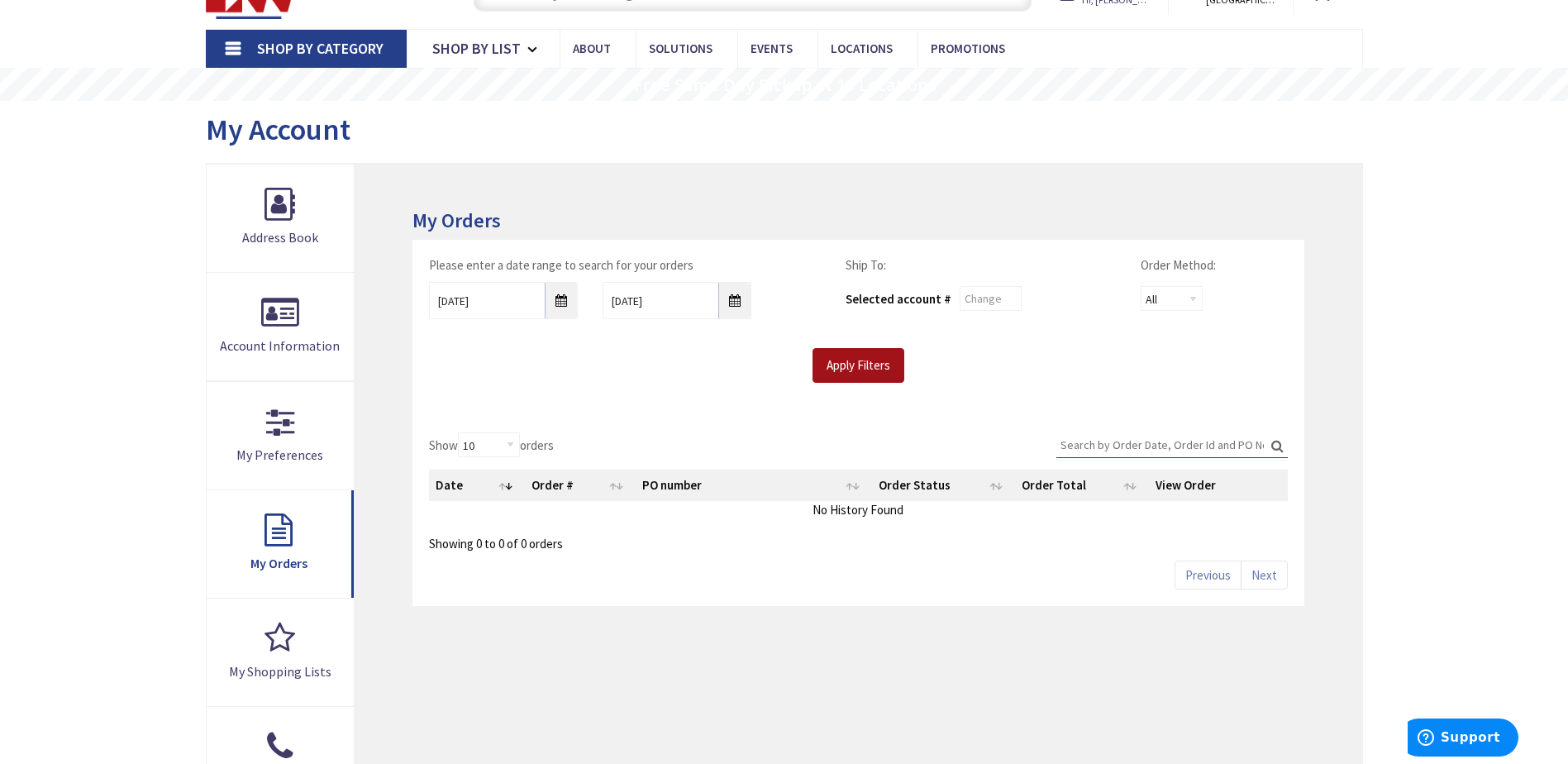
click at [844, 356] on input "Apply Filters" at bounding box center [858, 365] width 92 height 35
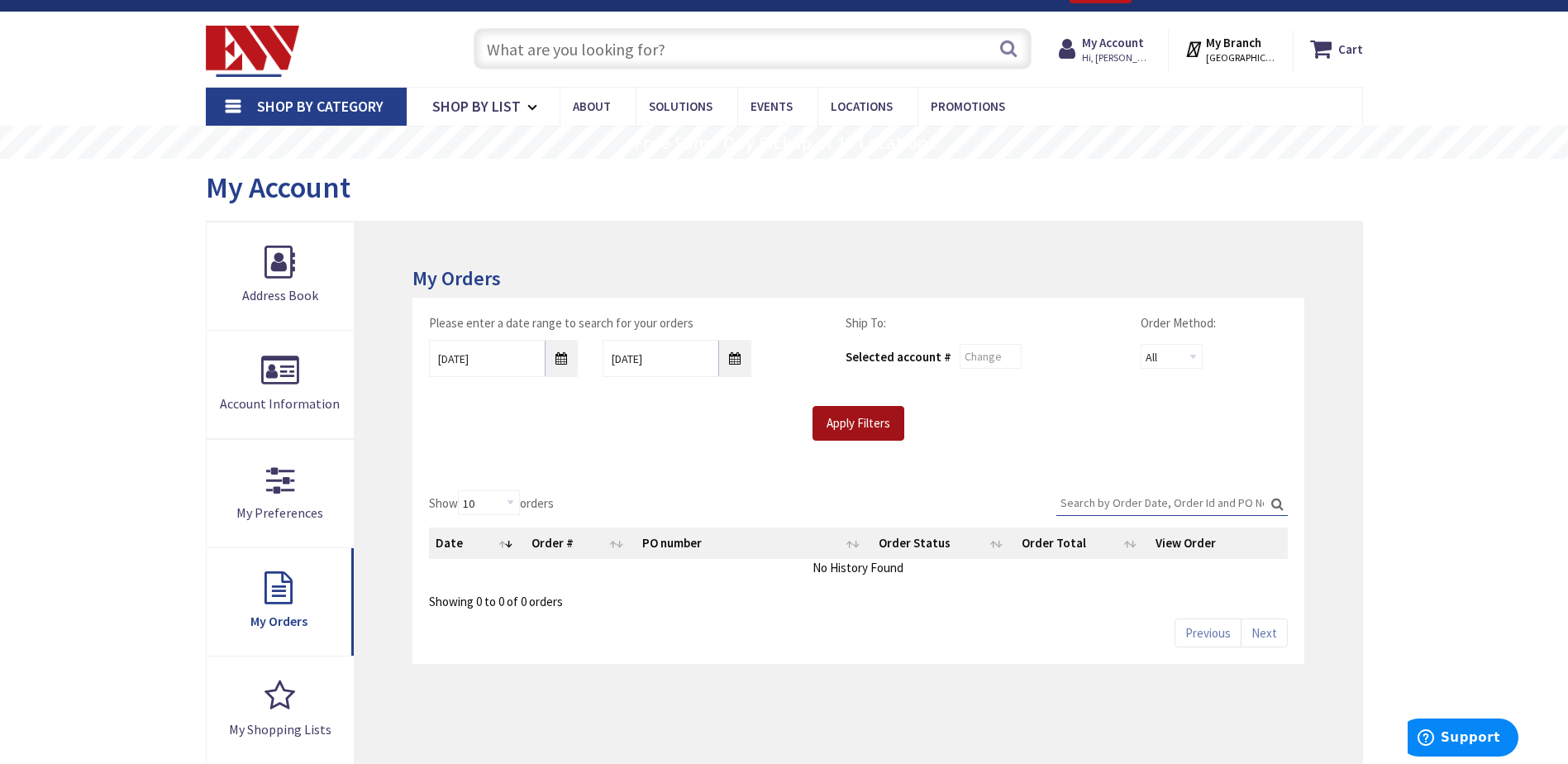
scroll to position [0, 0]
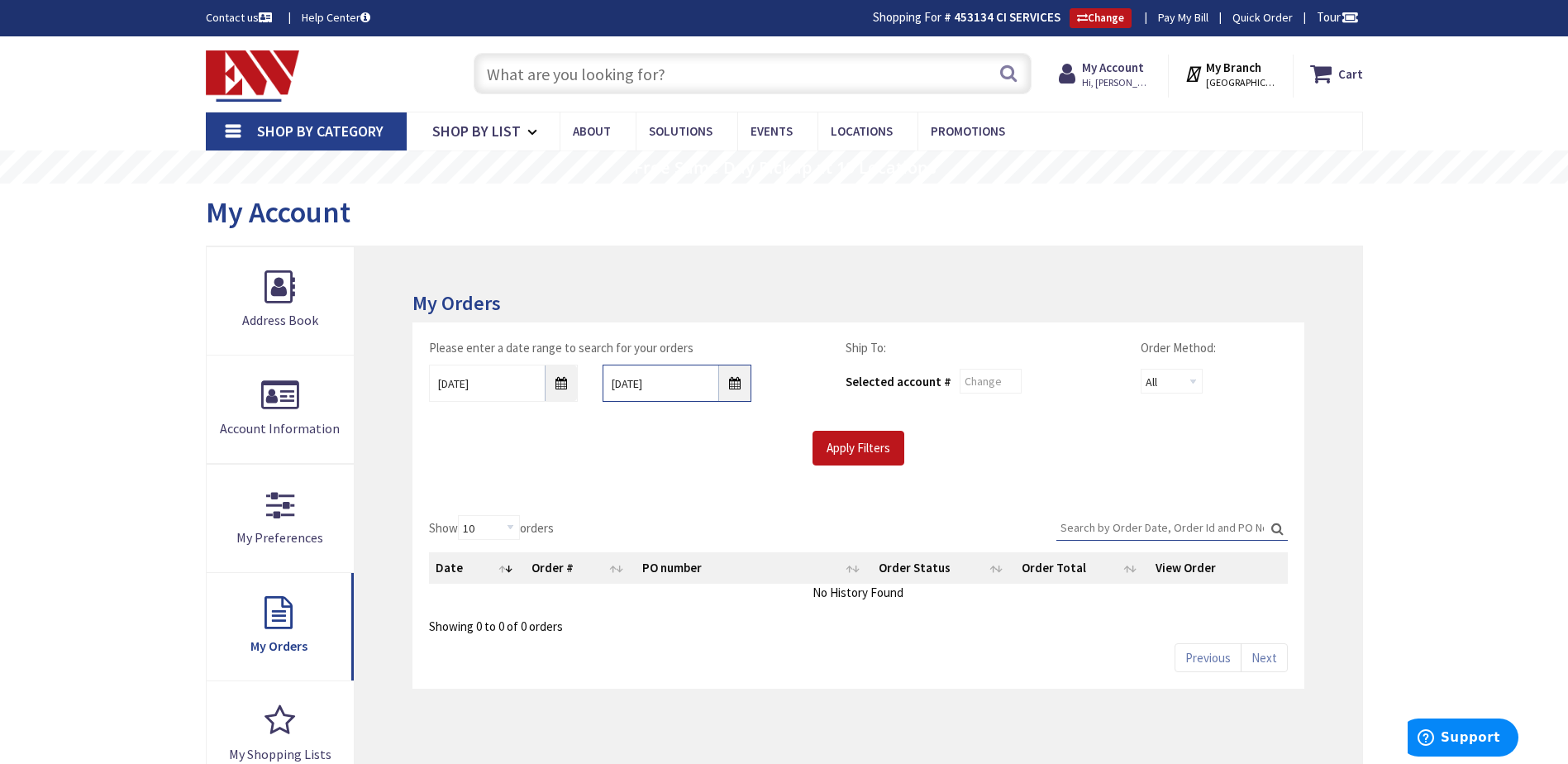
click at [736, 382] on input "09/28/2025" at bounding box center [676, 383] width 149 height 37
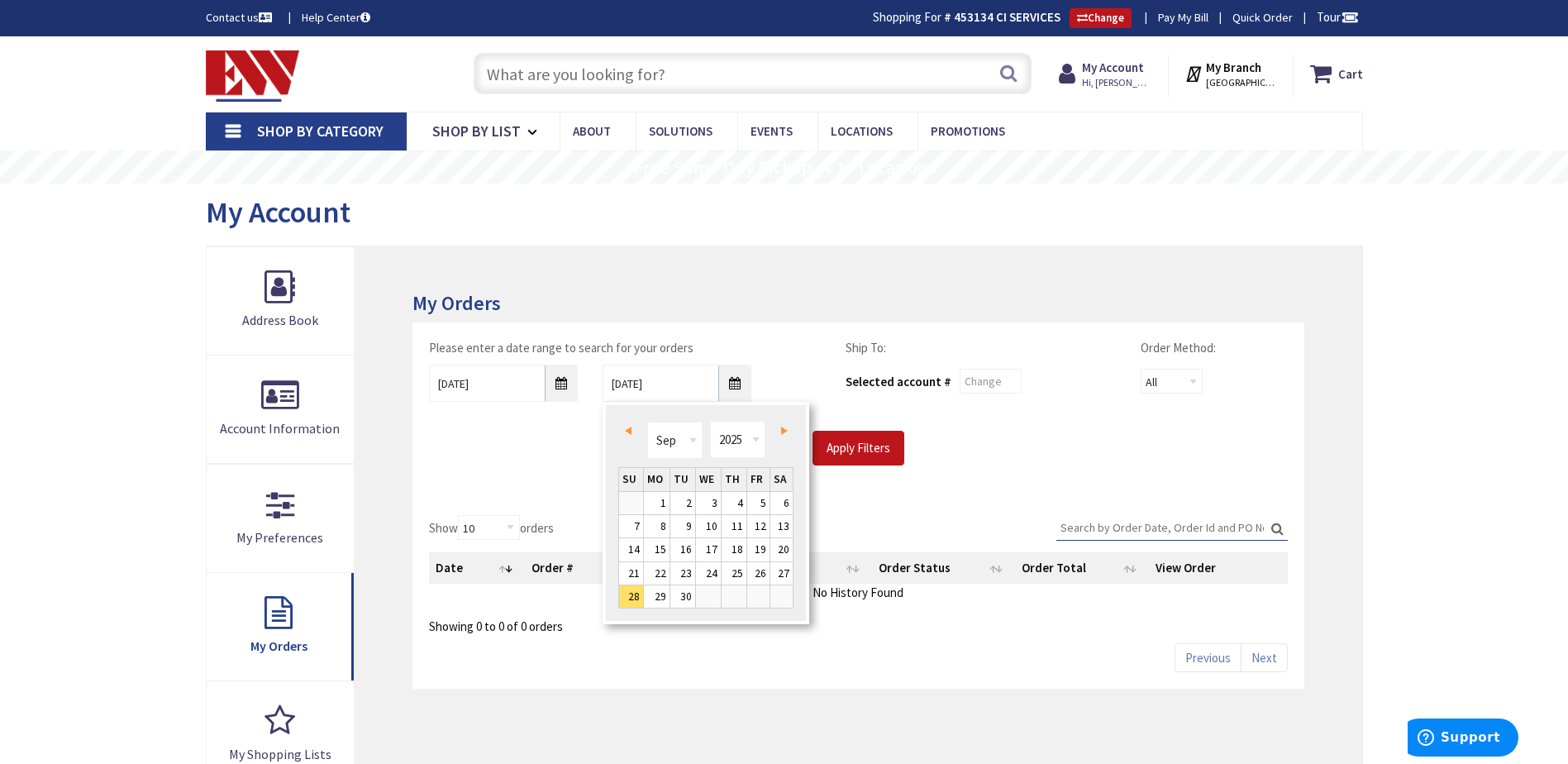
click at [786, 429] on span "Next" at bounding box center [784, 430] width 7 height 9
click at [712, 520] on link "8" at bounding box center [709, 527] width 25 height 23
type input "10/08/2025"
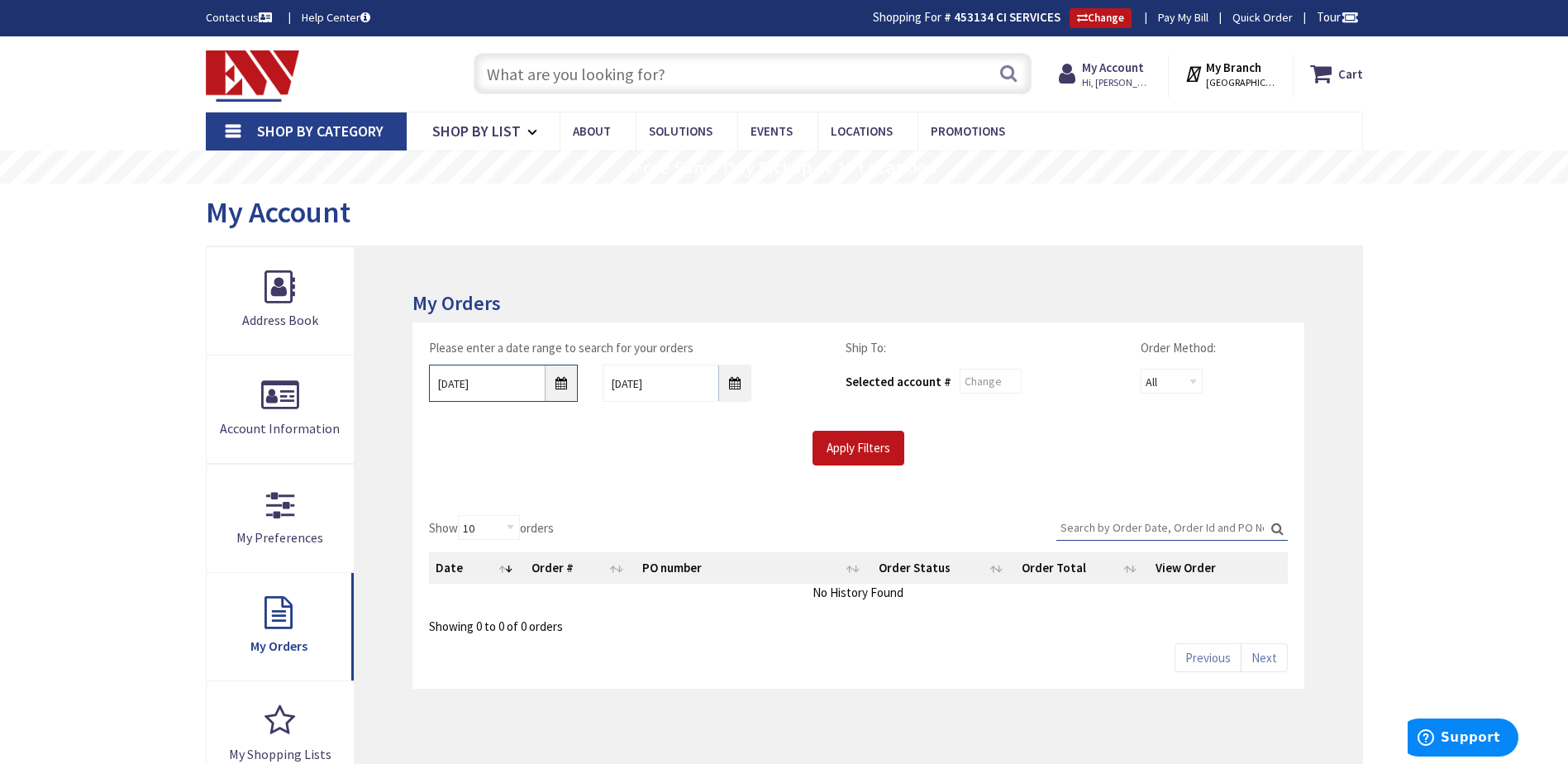
click at [561, 380] on input "08/01/2025" at bounding box center [503, 383] width 149 height 37
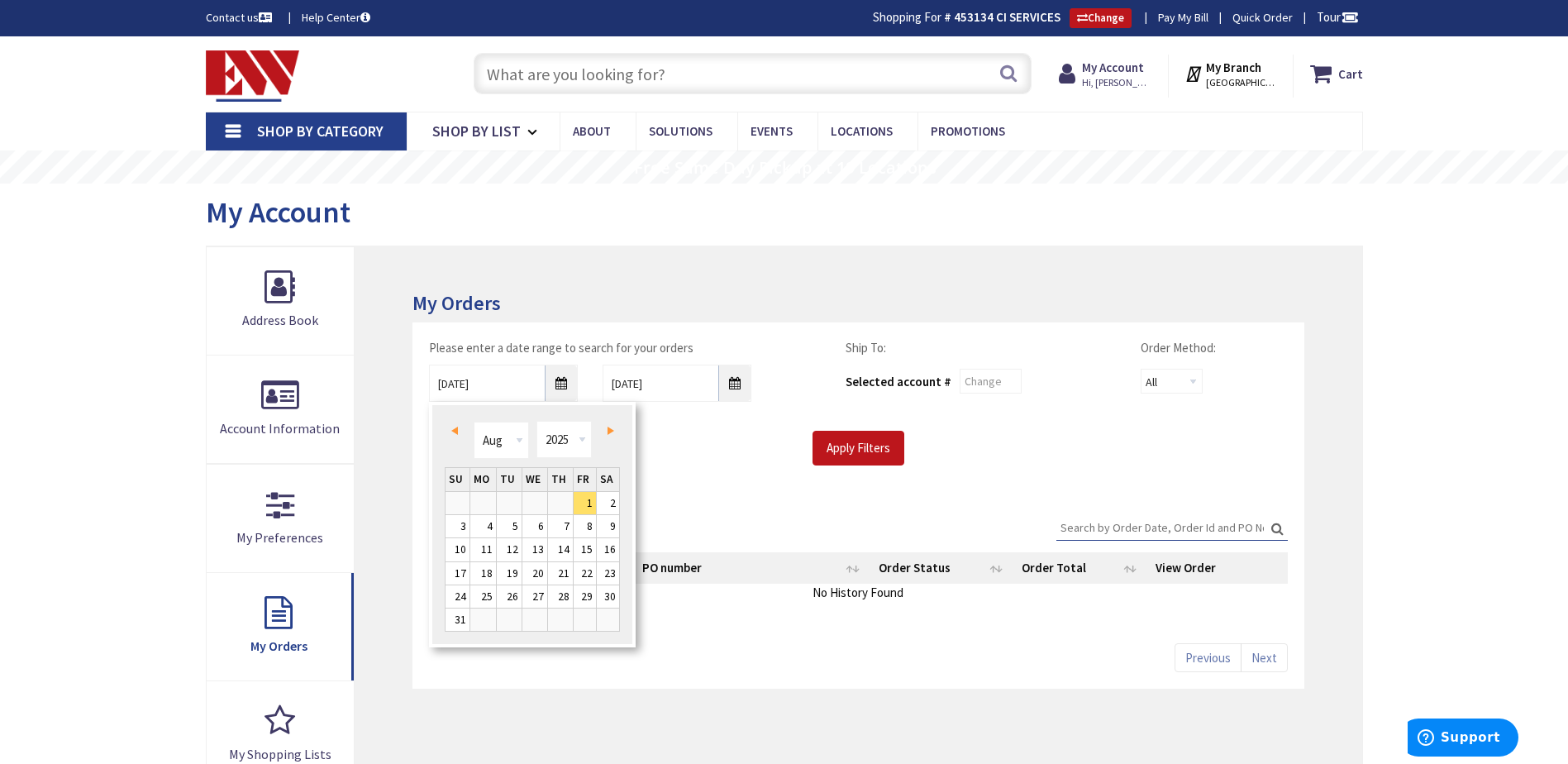
click at [455, 429] on span "Prev" at bounding box center [454, 430] width 7 height 9
click at [605, 428] on link "Next" at bounding box center [607, 430] width 23 height 23
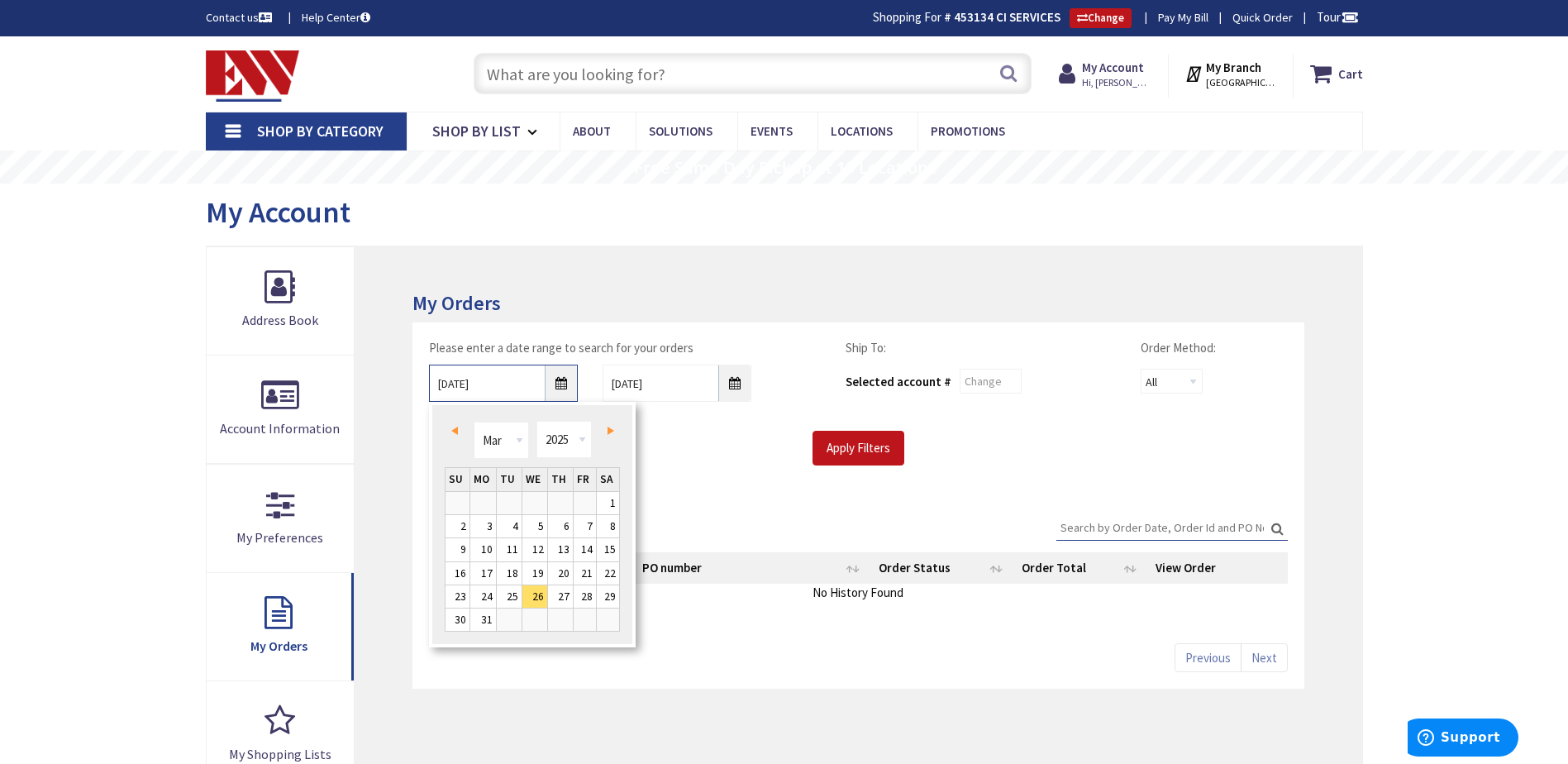
type input "04/25/2025"
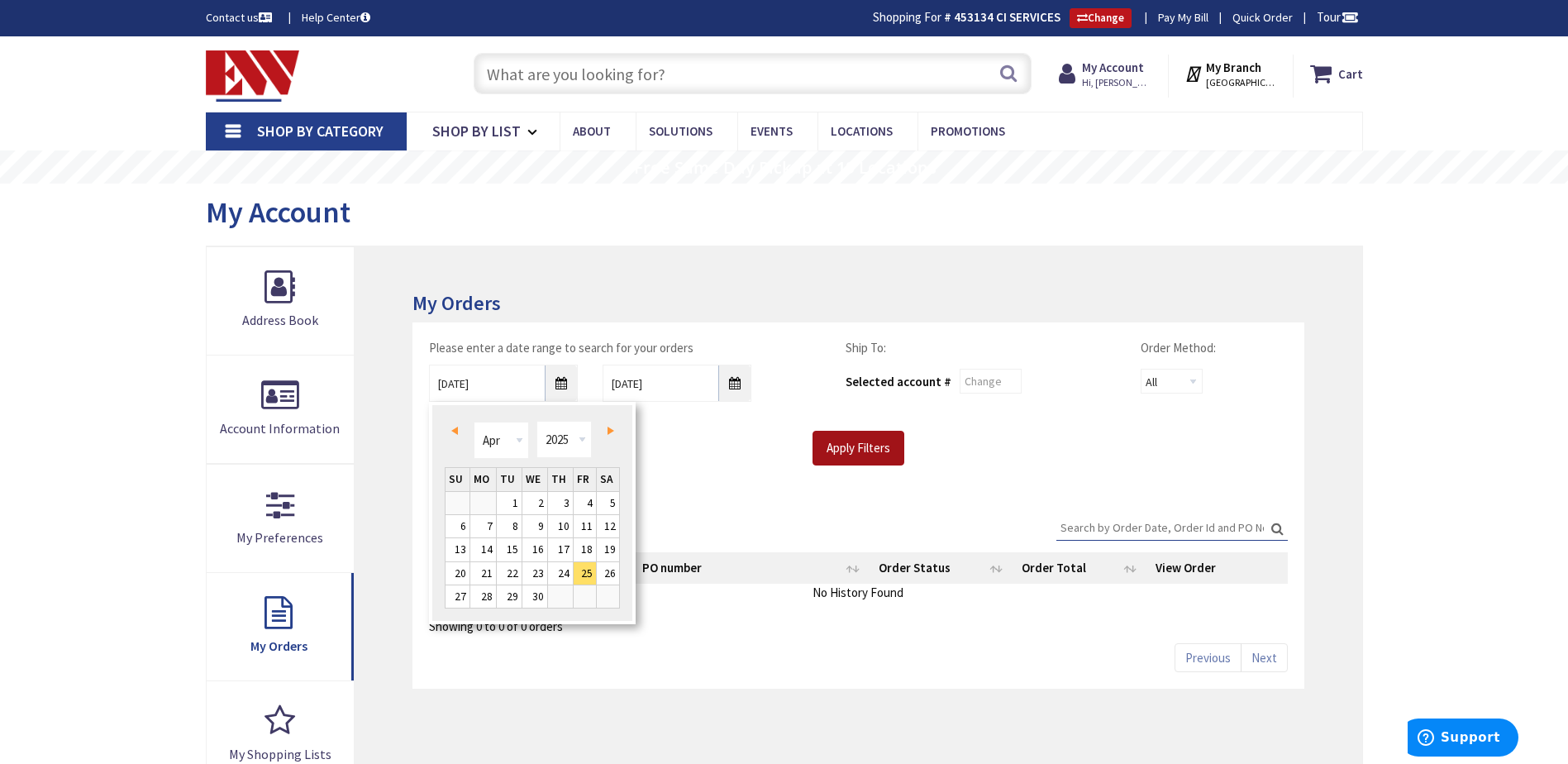
click at [863, 439] on input "Apply Filters" at bounding box center [858, 448] width 92 height 35
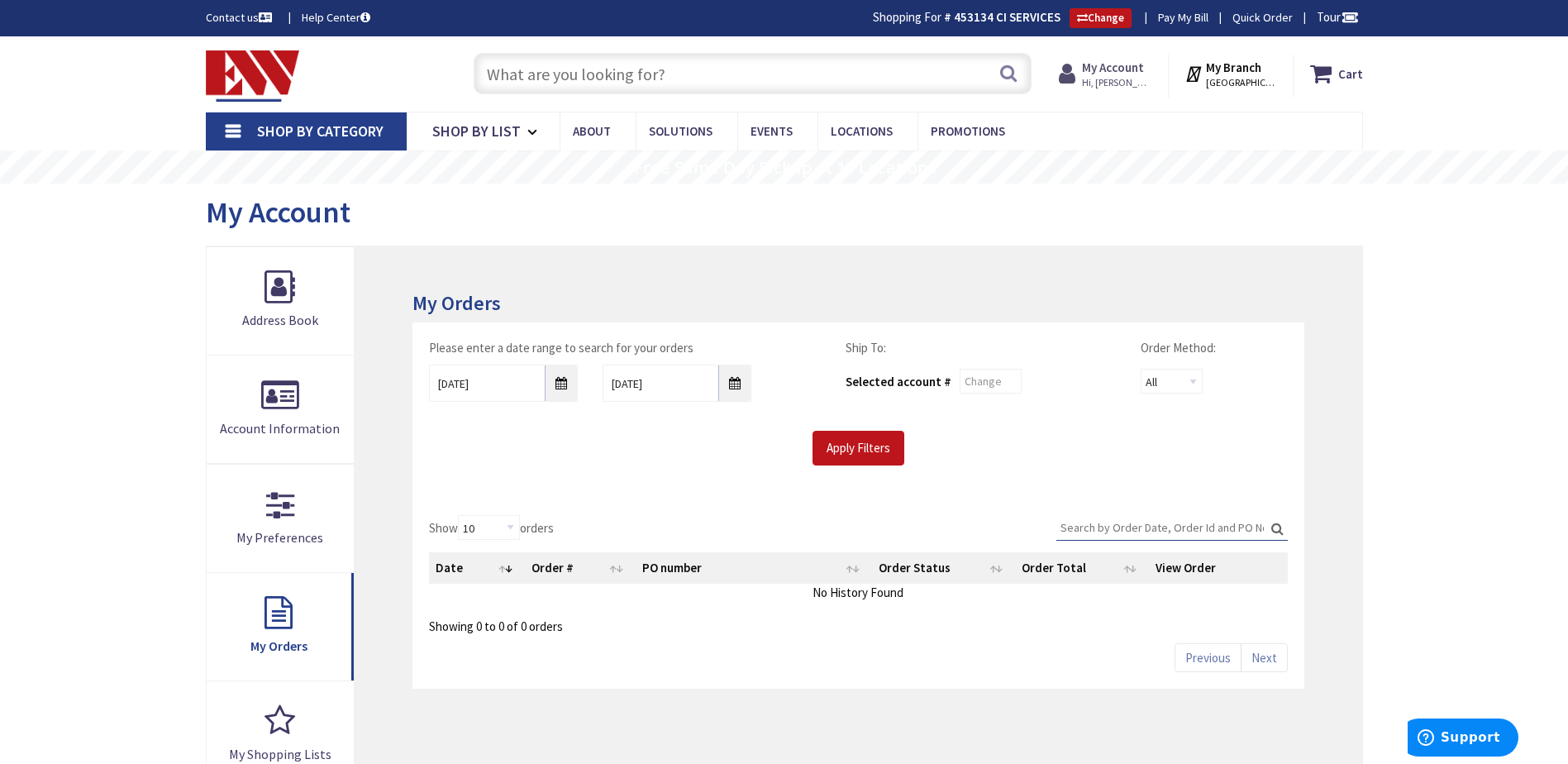
click at [1120, 78] on span "Hi, [PERSON_NAME]" at bounding box center [1117, 82] width 70 height 13
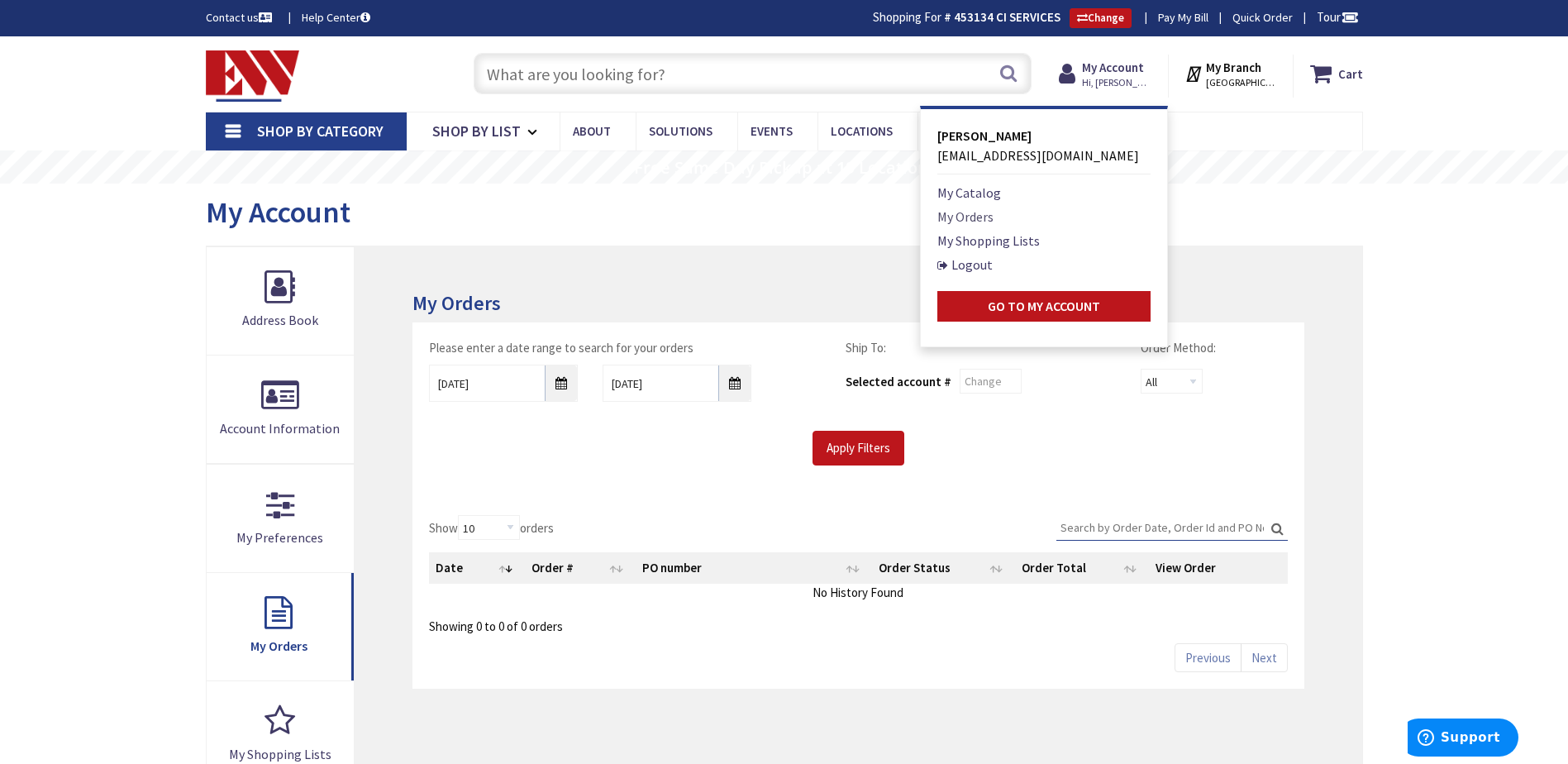
click at [982, 224] on link "My Orders" at bounding box center [965, 216] width 56 height 20
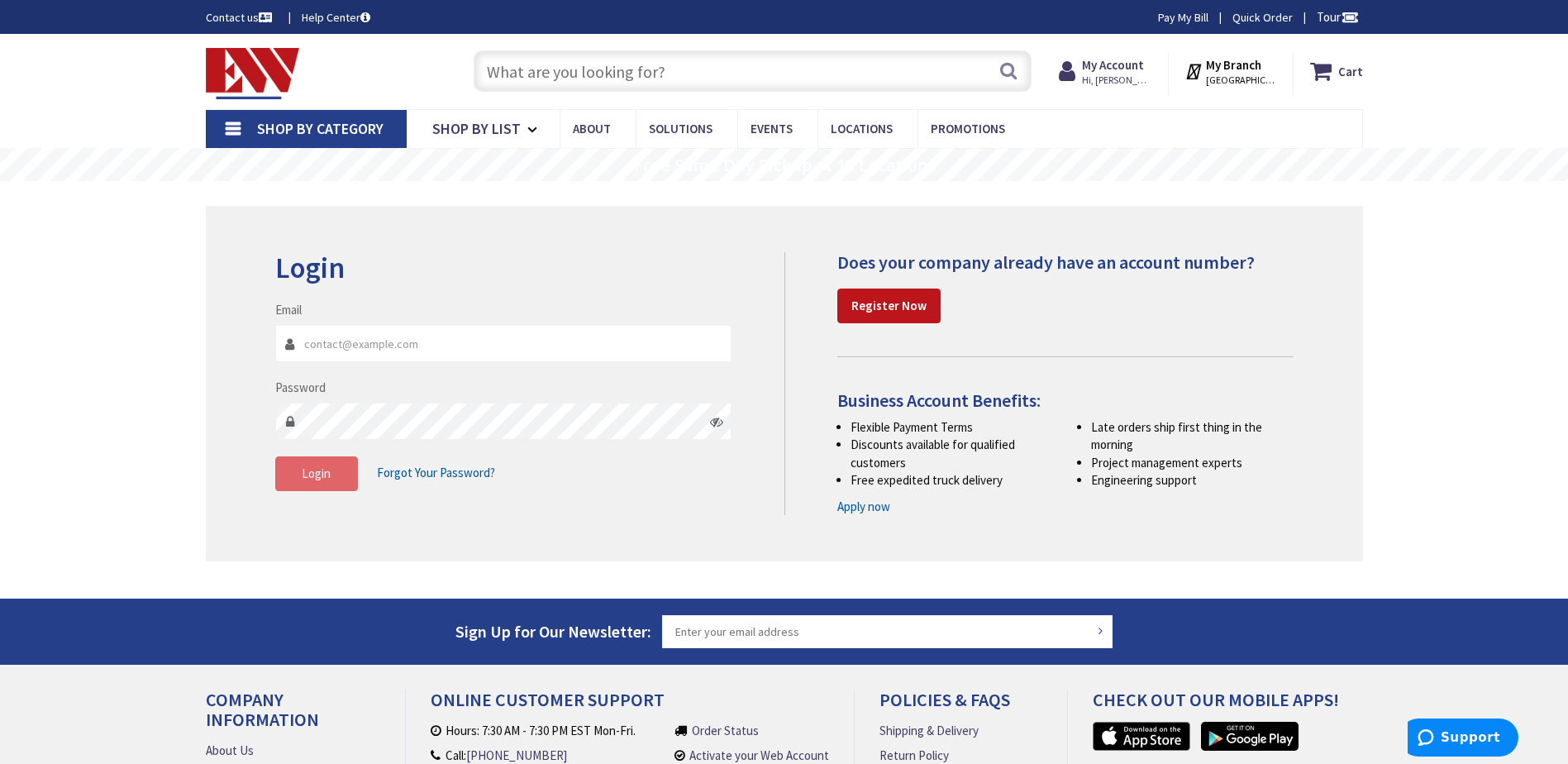
type input "[EMAIL_ADDRESS][DOMAIN_NAME]"
click at [320, 480] on span "Login" at bounding box center [316, 473] width 29 height 16
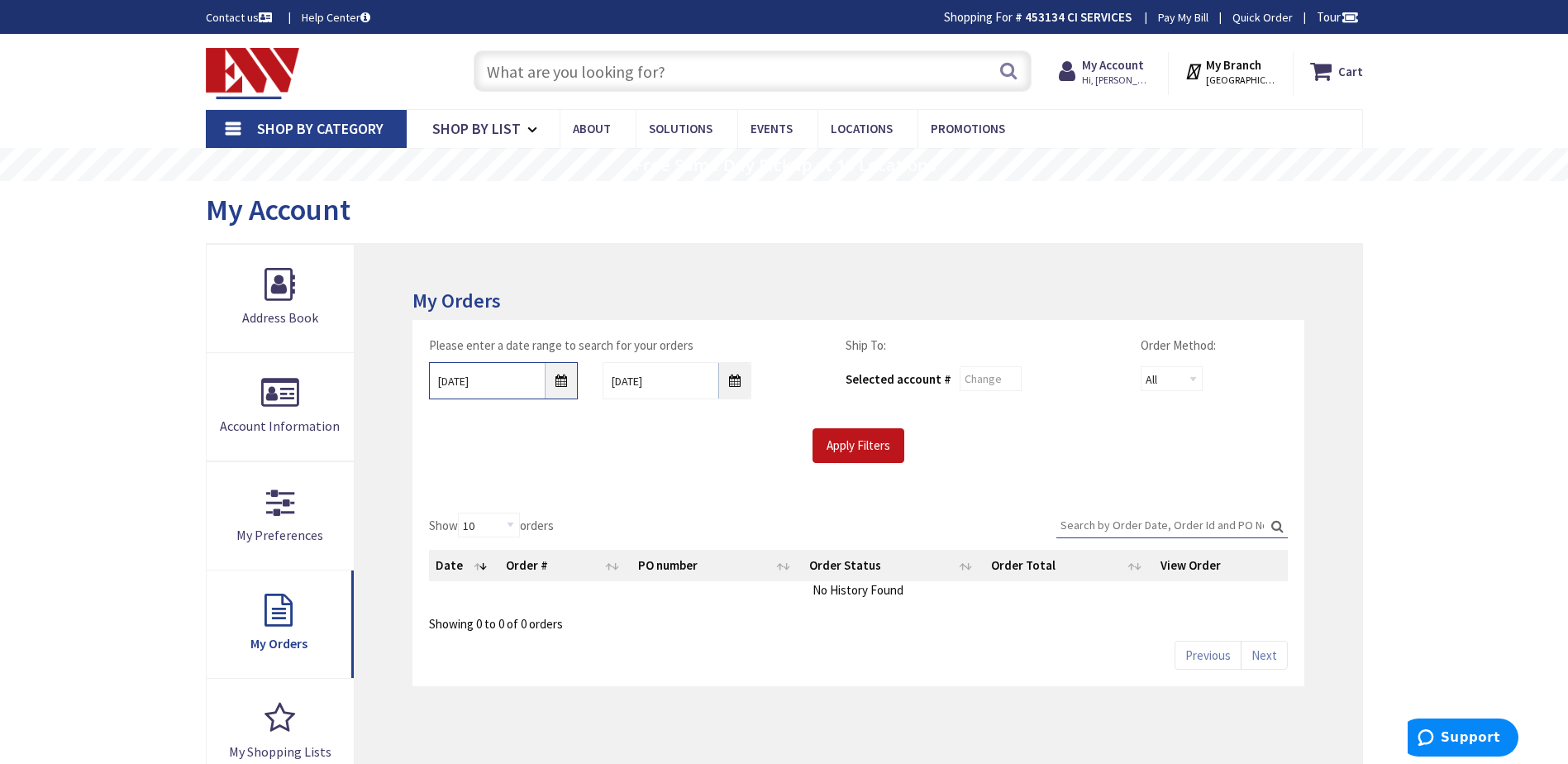
click at [560, 382] on input "[DATE]" at bounding box center [503, 380] width 149 height 37
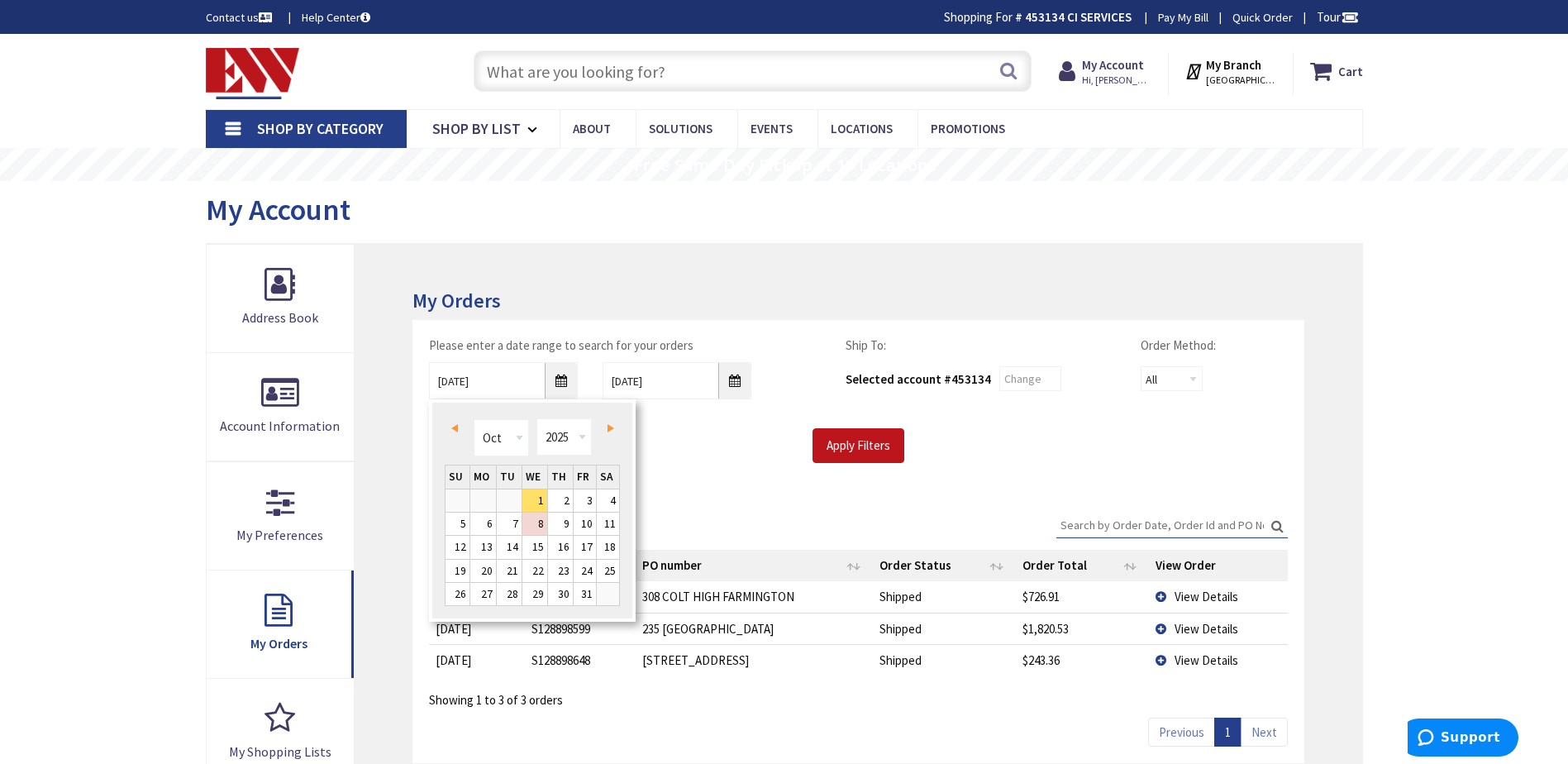
click at [454, 430] on span "Prev" at bounding box center [454, 428] width 7 height 9
click at [605, 426] on link "Next" at bounding box center [607, 428] width 23 height 23
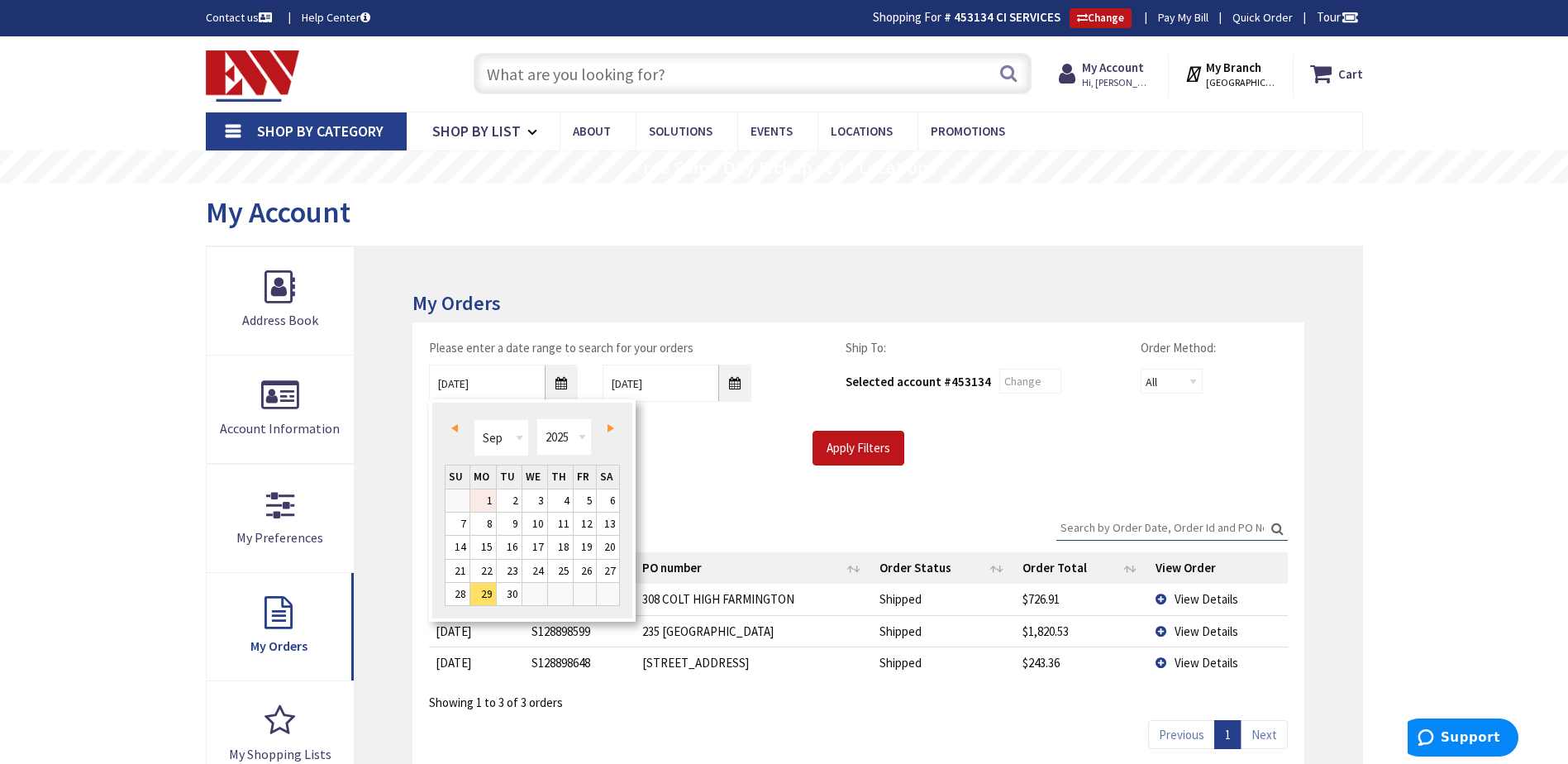
click at [485, 494] on link "1" at bounding box center [483, 501] width 26 height 23
type input "[DATE]"
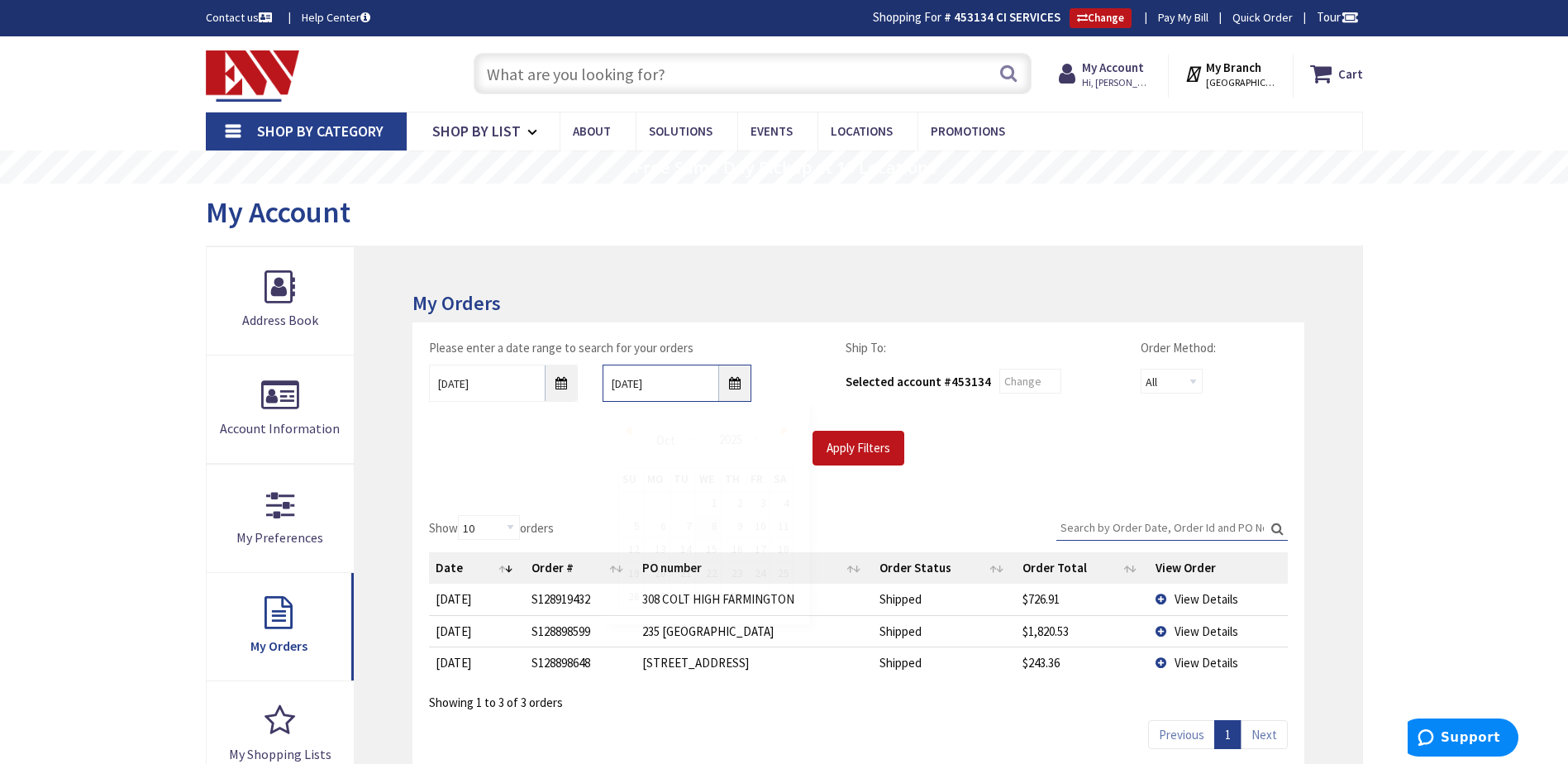
click at [733, 386] on input "[DATE]" at bounding box center [676, 383] width 149 height 37
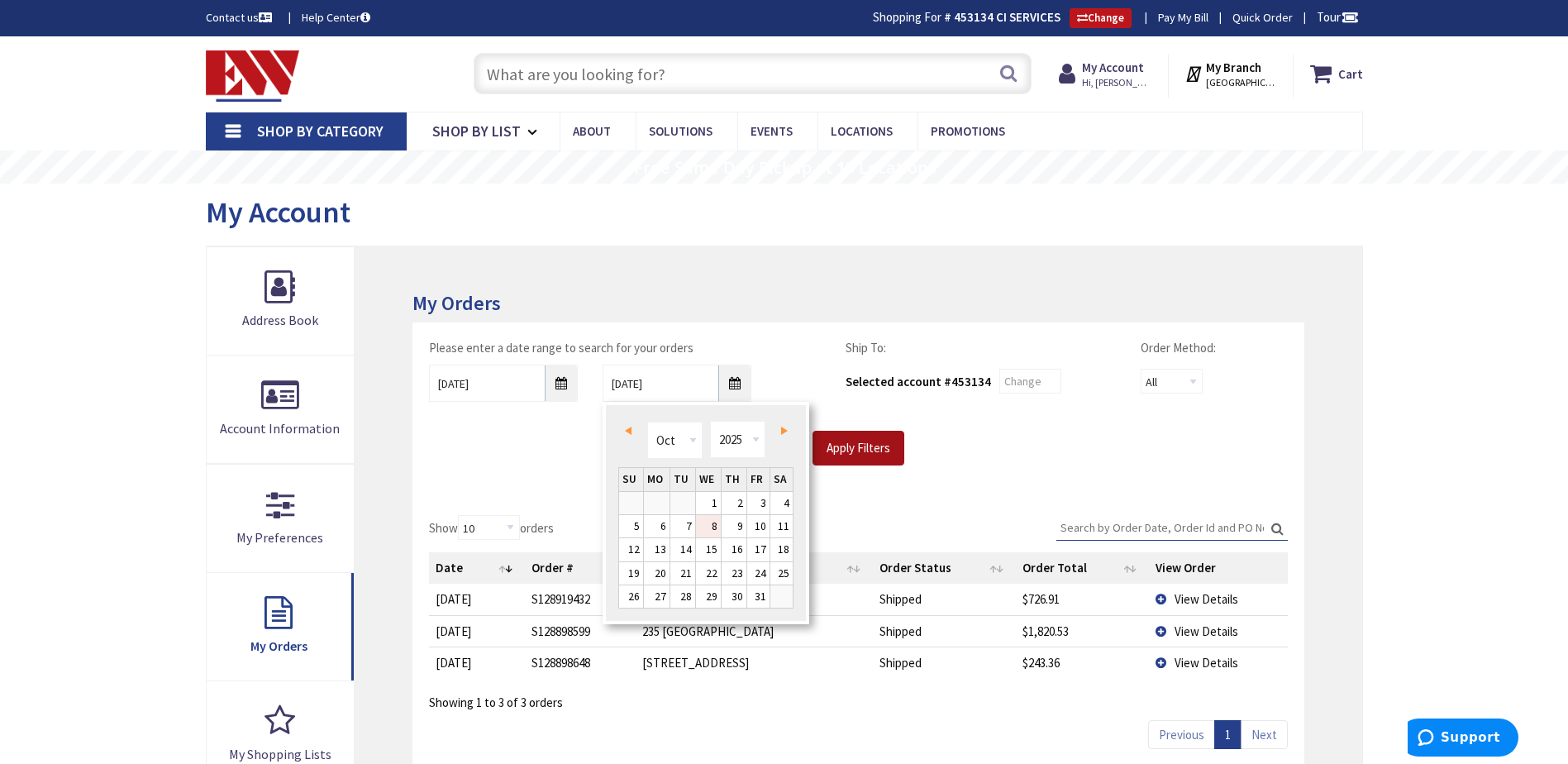
click at [856, 446] on input "Apply Filters" at bounding box center [858, 448] width 92 height 35
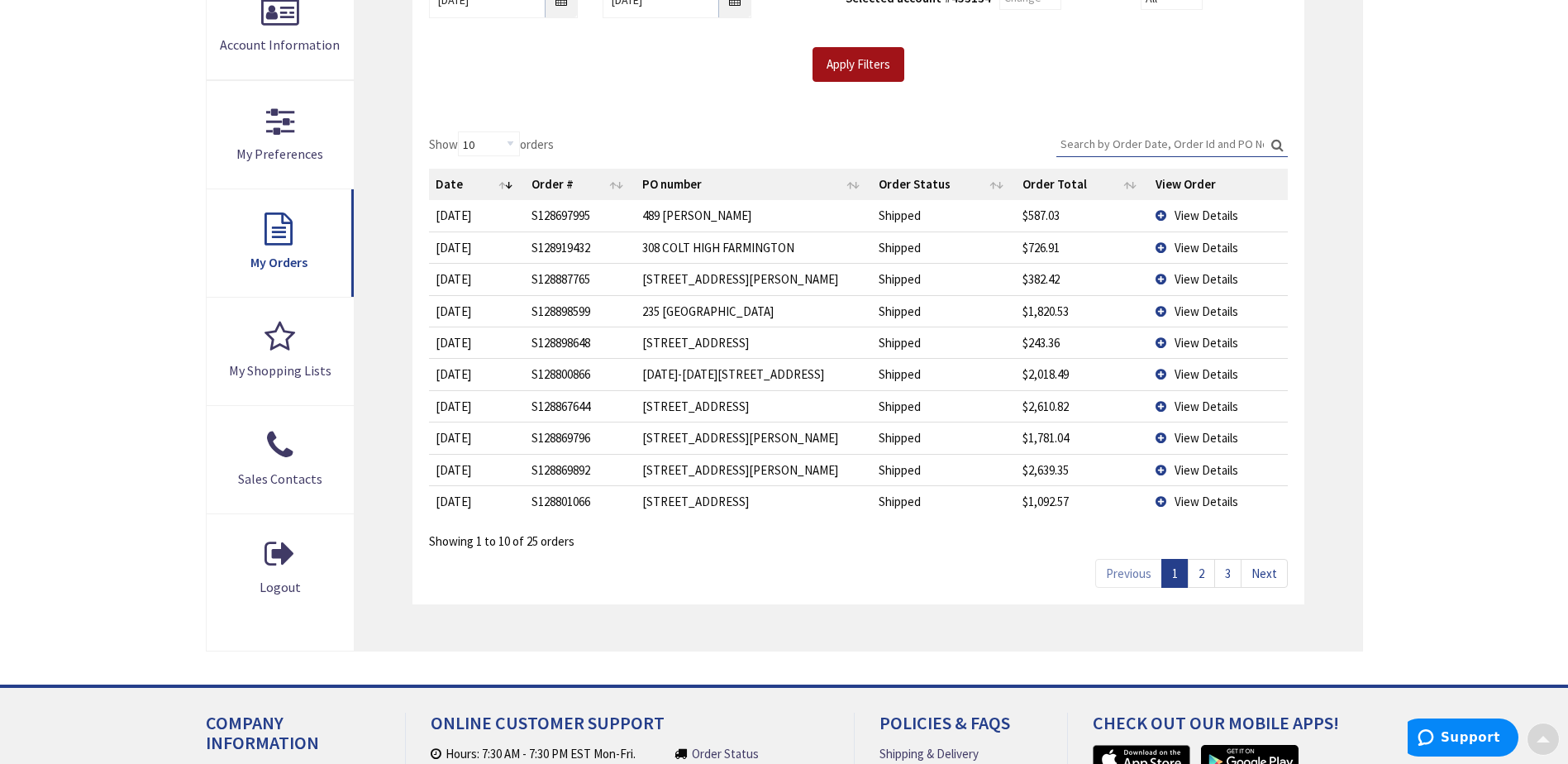
scroll to position [413, 0]
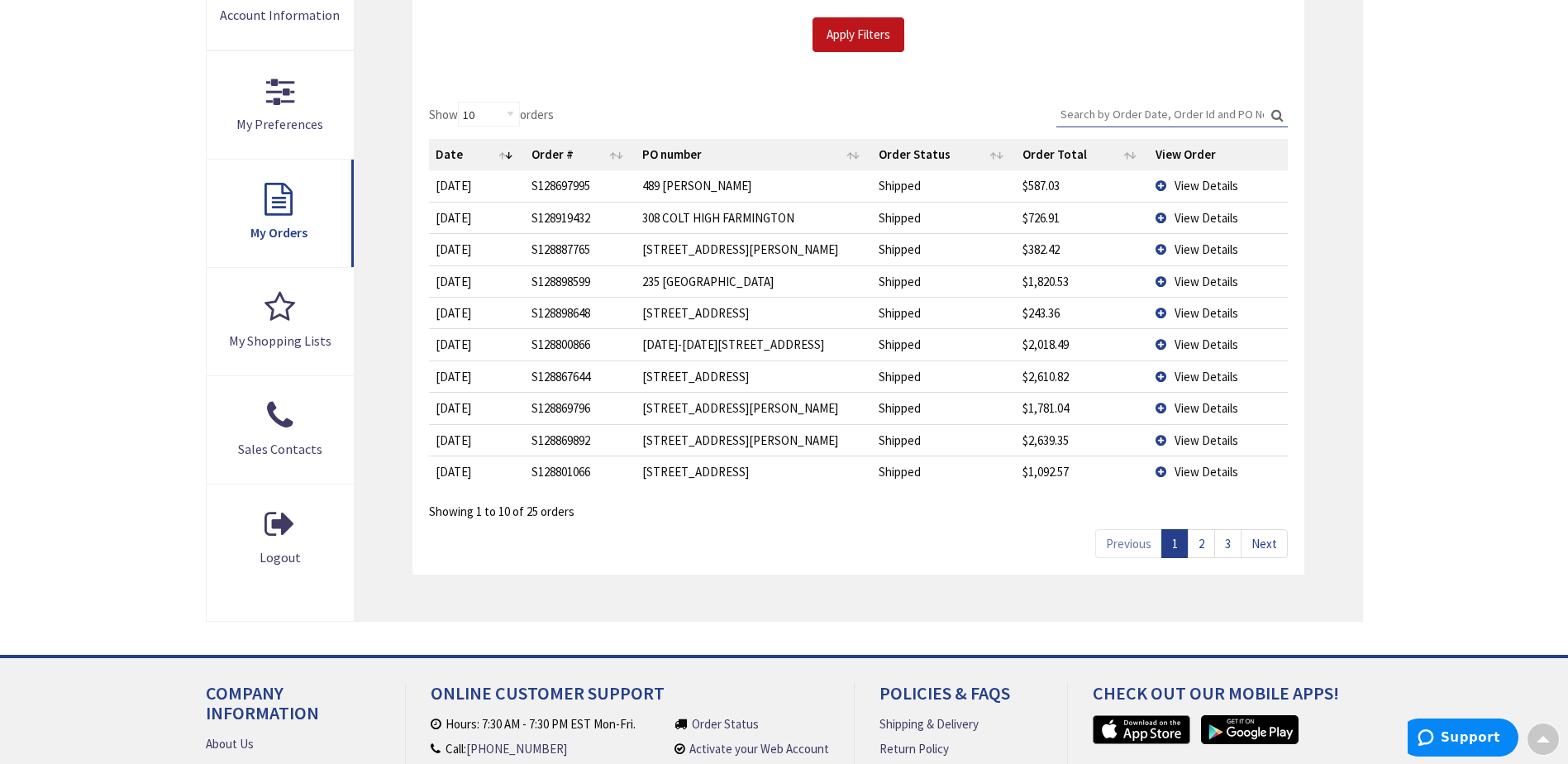
click at [1199, 549] on link "2" at bounding box center [1201, 544] width 27 height 29
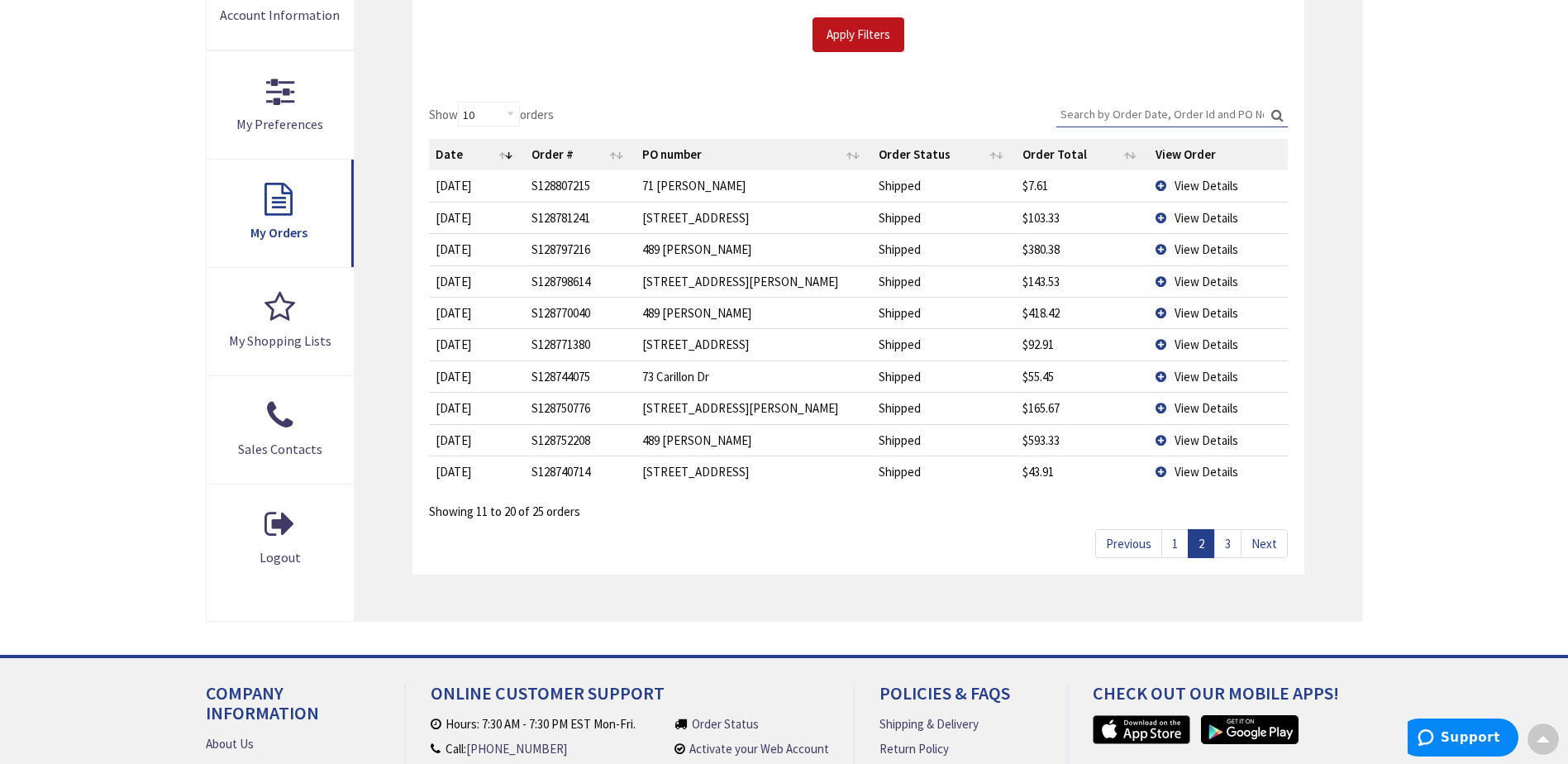
click at [1228, 540] on link "3" at bounding box center [1228, 544] width 27 height 29
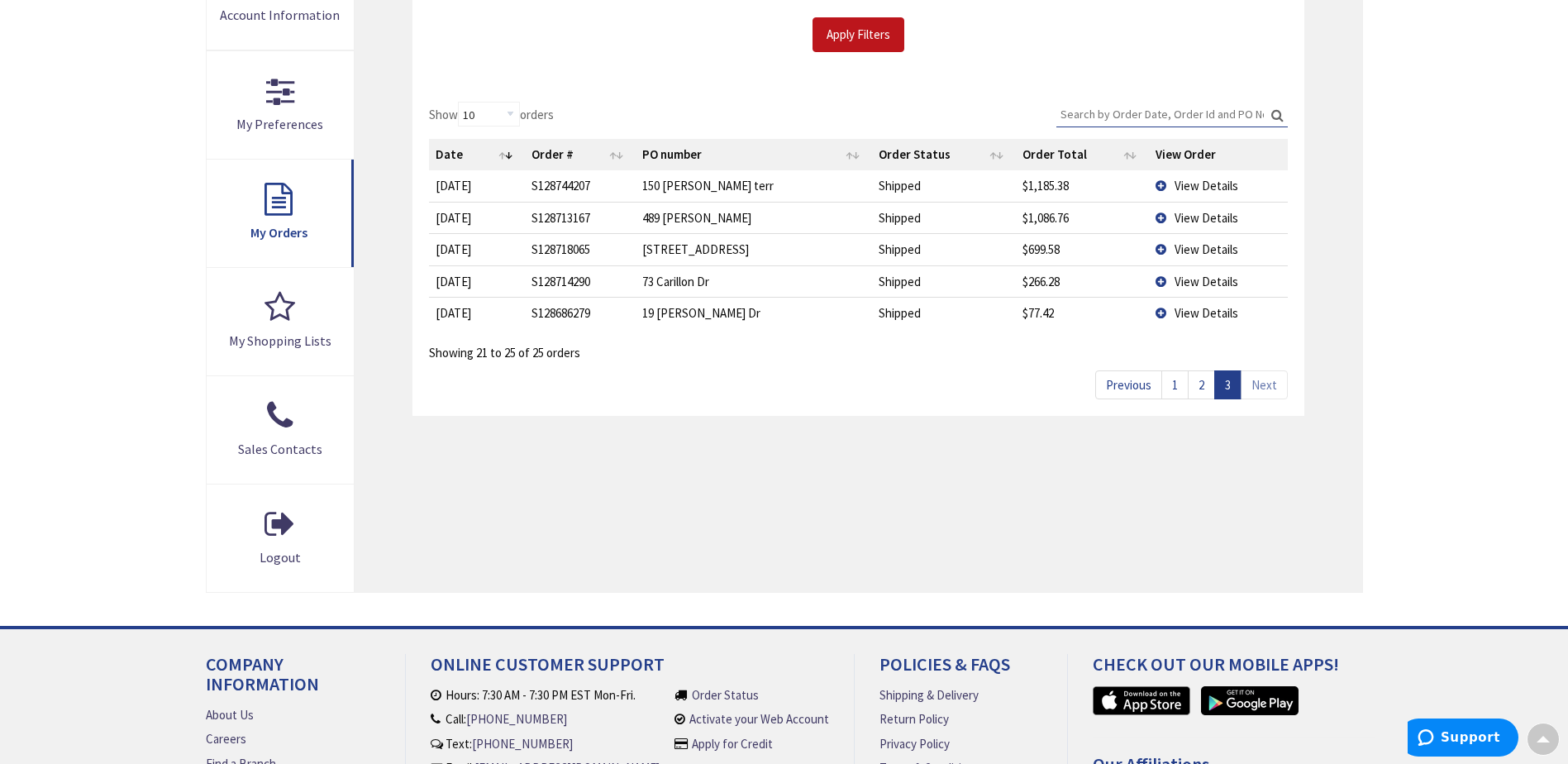
click at [1169, 385] on link "1" at bounding box center [1175, 385] width 27 height 29
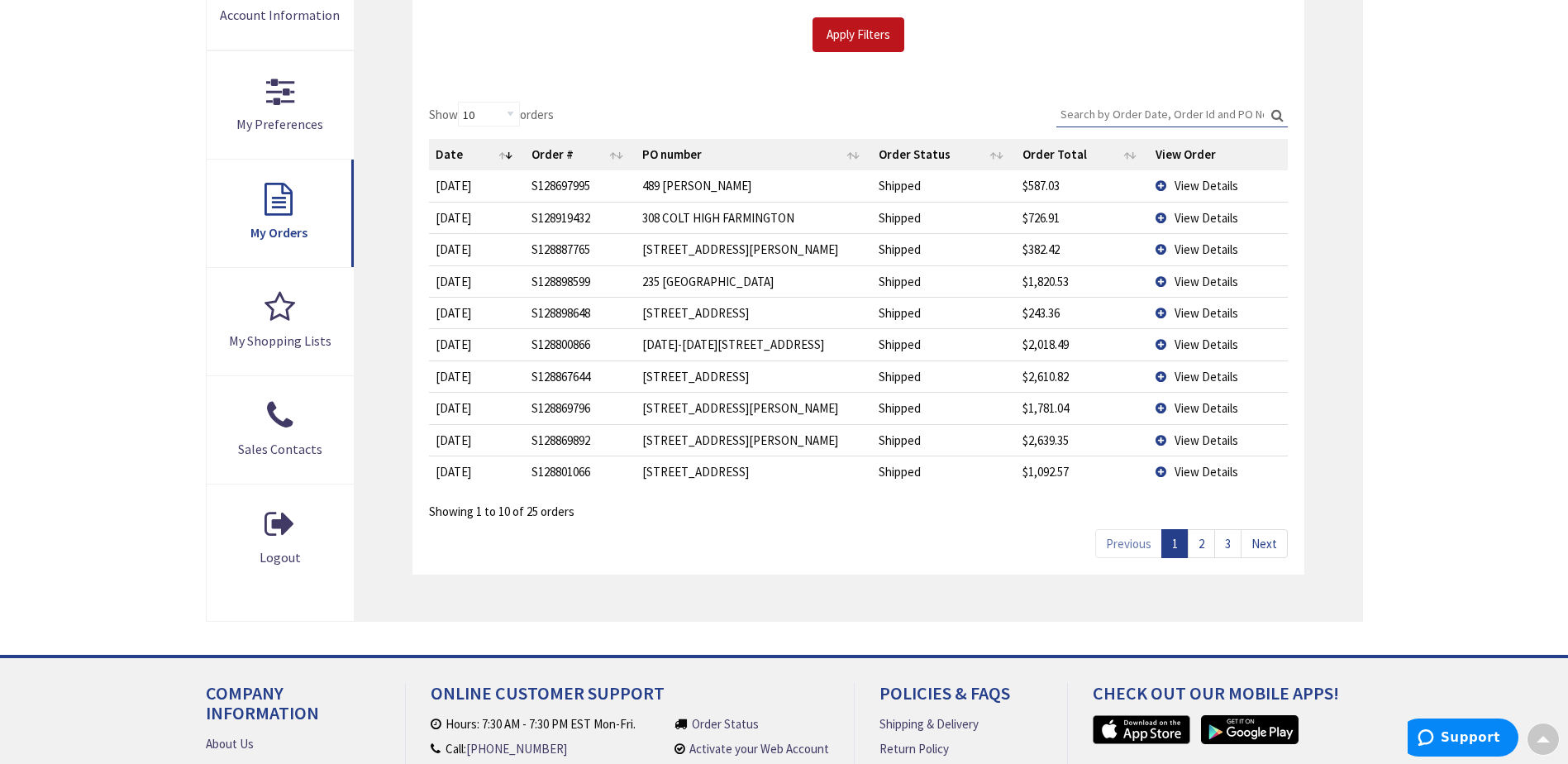
click at [1209, 185] on span "View Details" at bounding box center [1206, 186] width 63 height 16
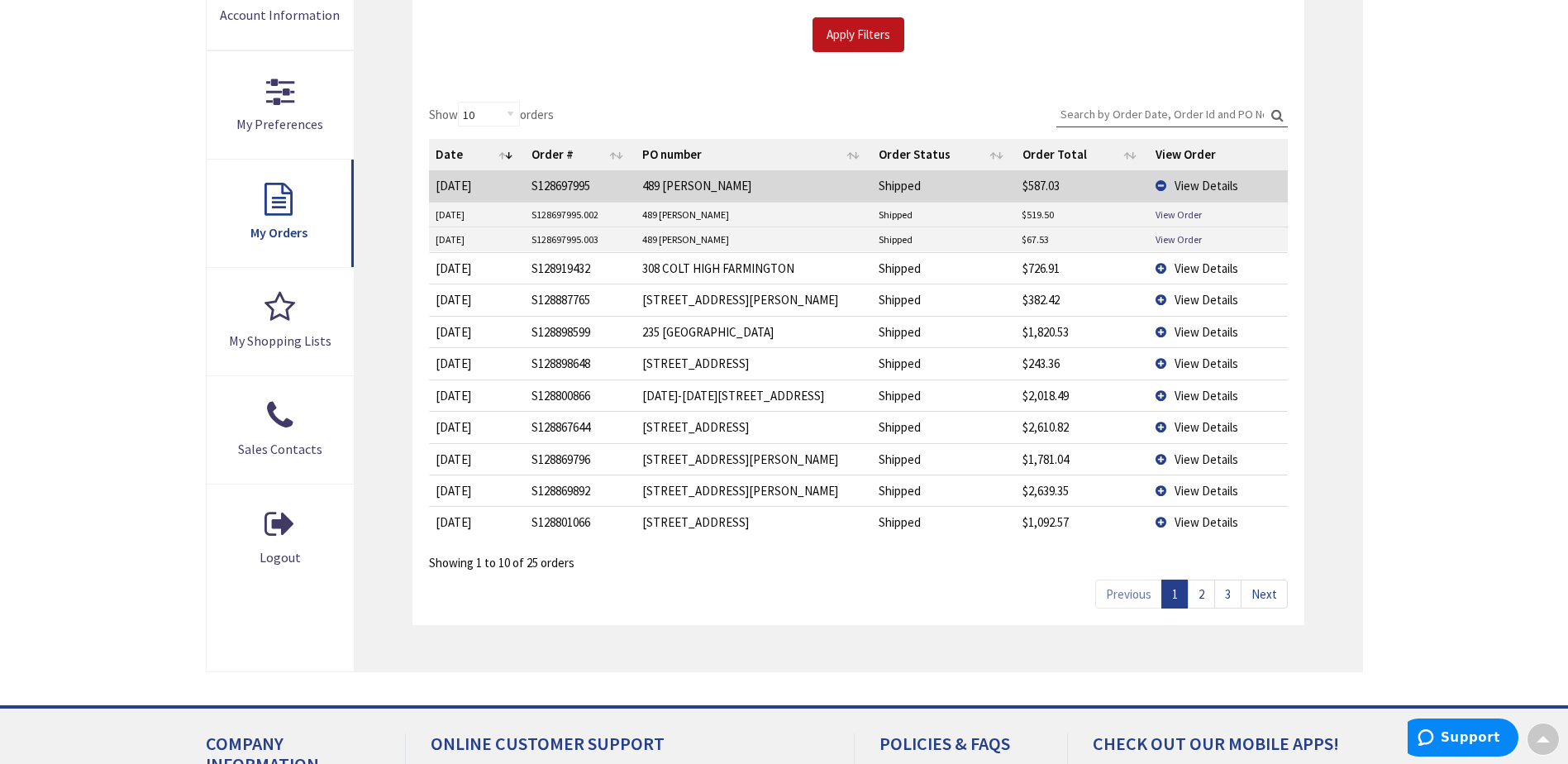
click at [1210, 264] on span "View Details" at bounding box center [1206, 268] width 63 height 16
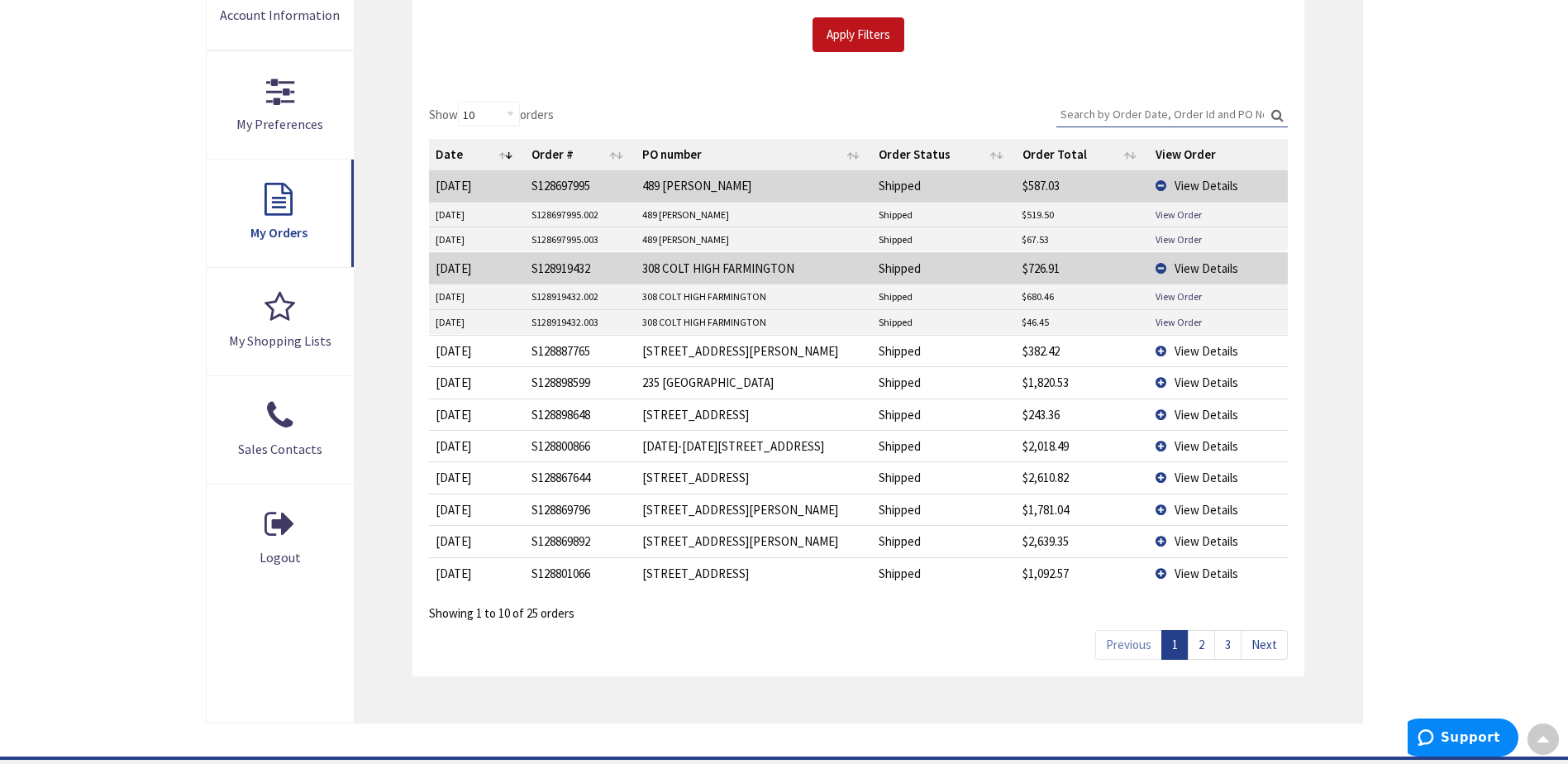
click at [1204, 383] on span "View Details" at bounding box center [1206, 382] width 63 height 16
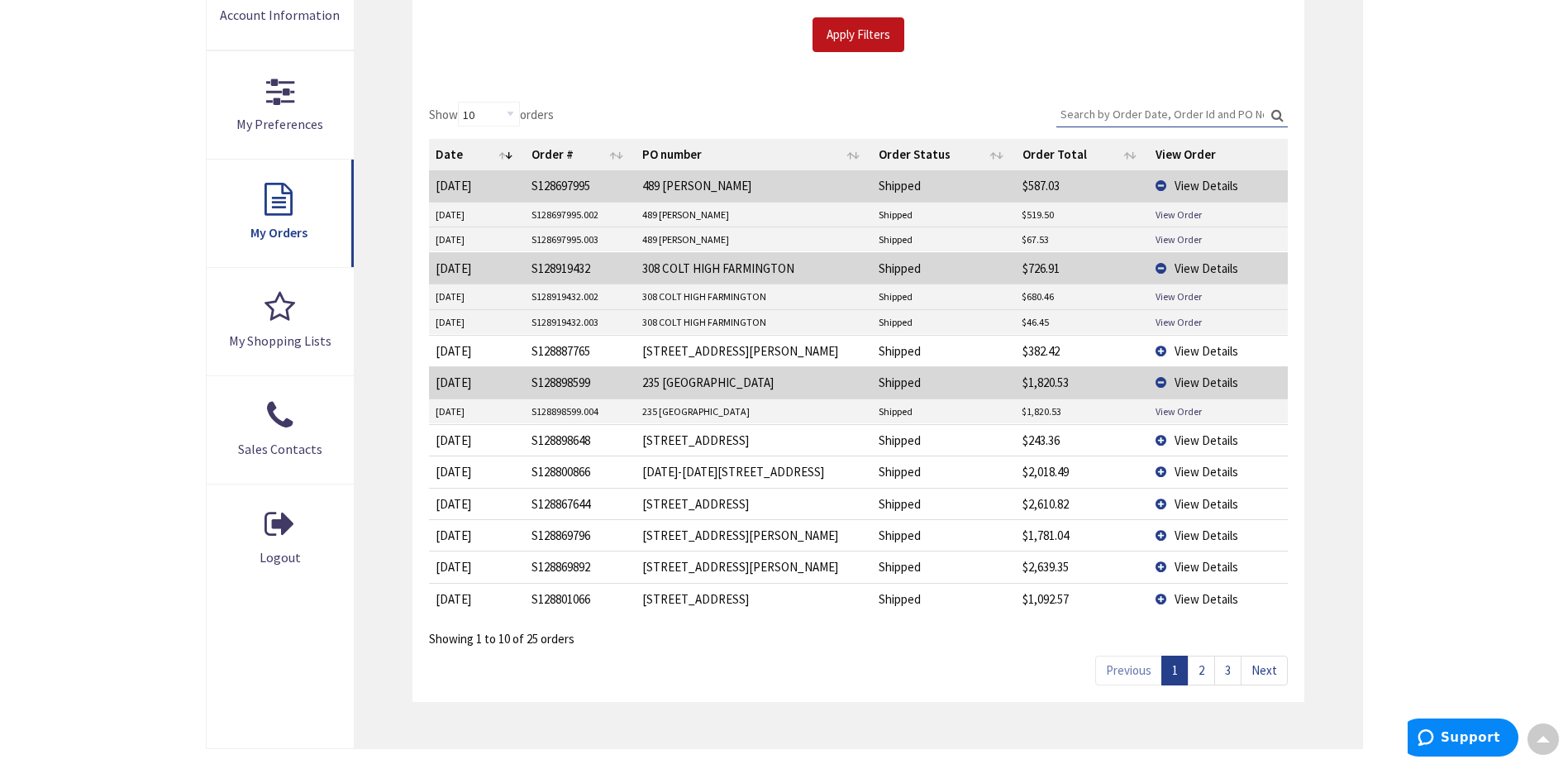
click at [1199, 473] on span "View Details" at bounding box center [1206, 472] width 63 height 16
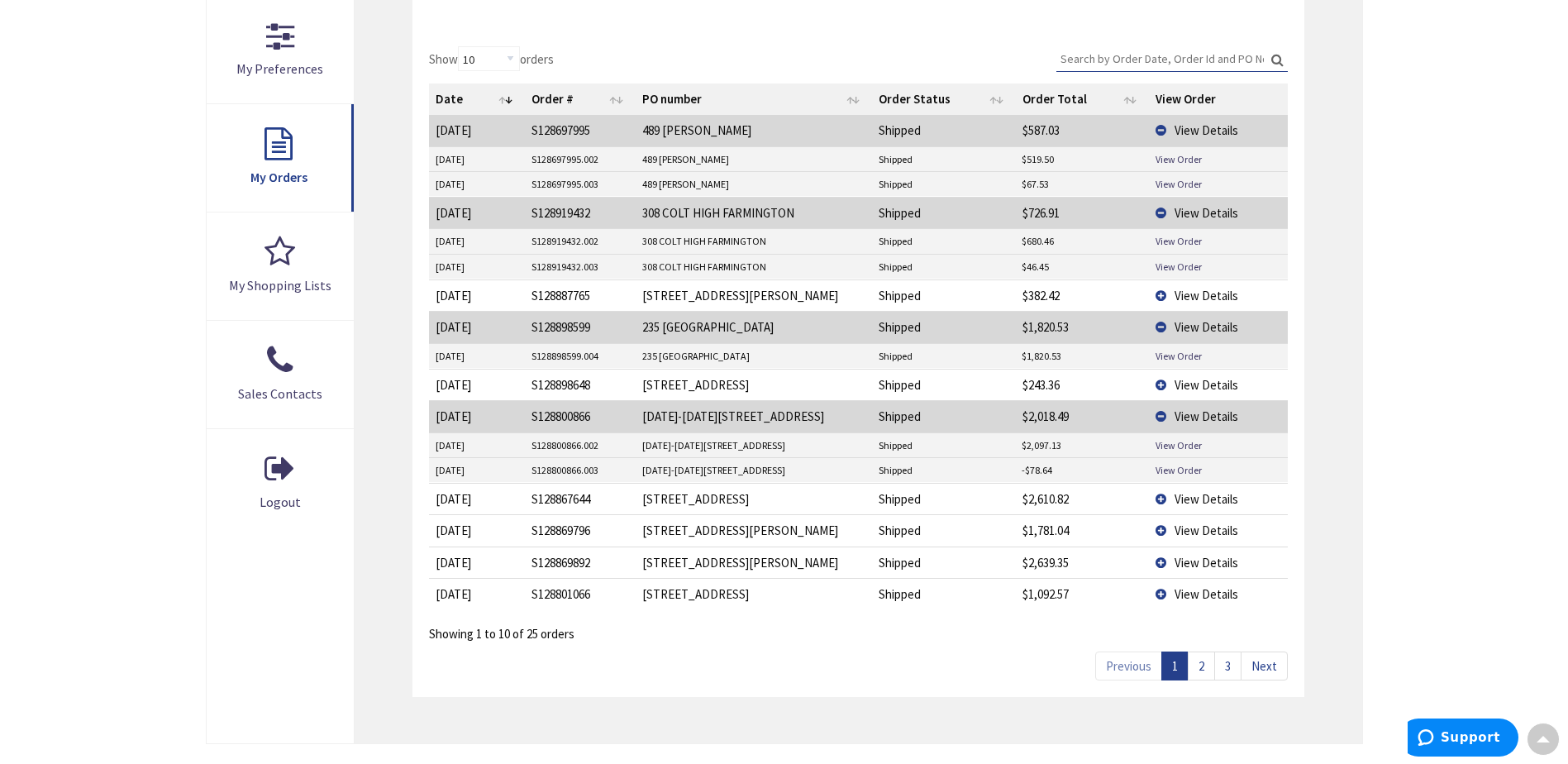
scroll to position [497, 0]
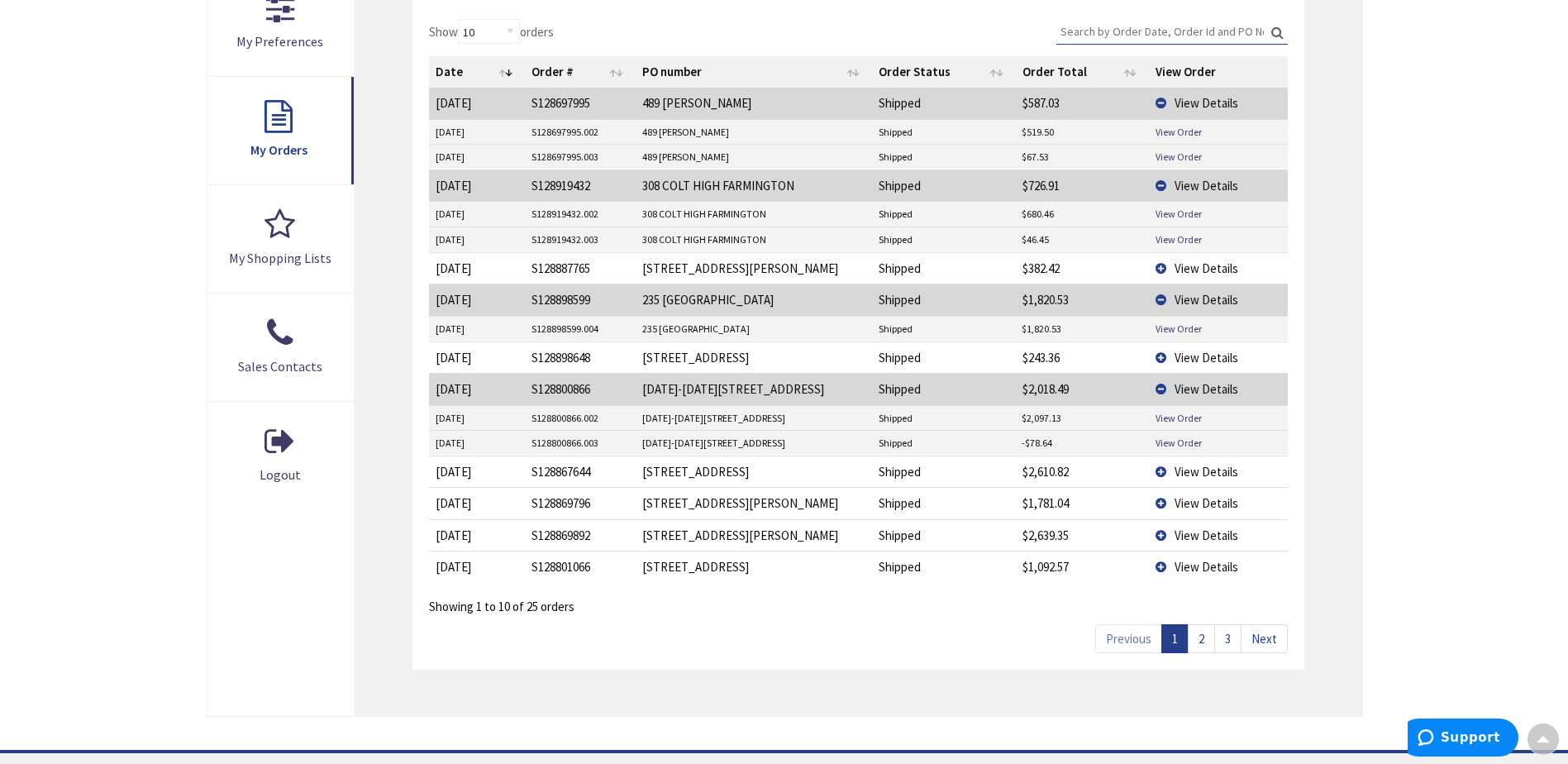
click at [1216, 471] on span "View Details" at bounding box center [1206, 472] width 63 height 16
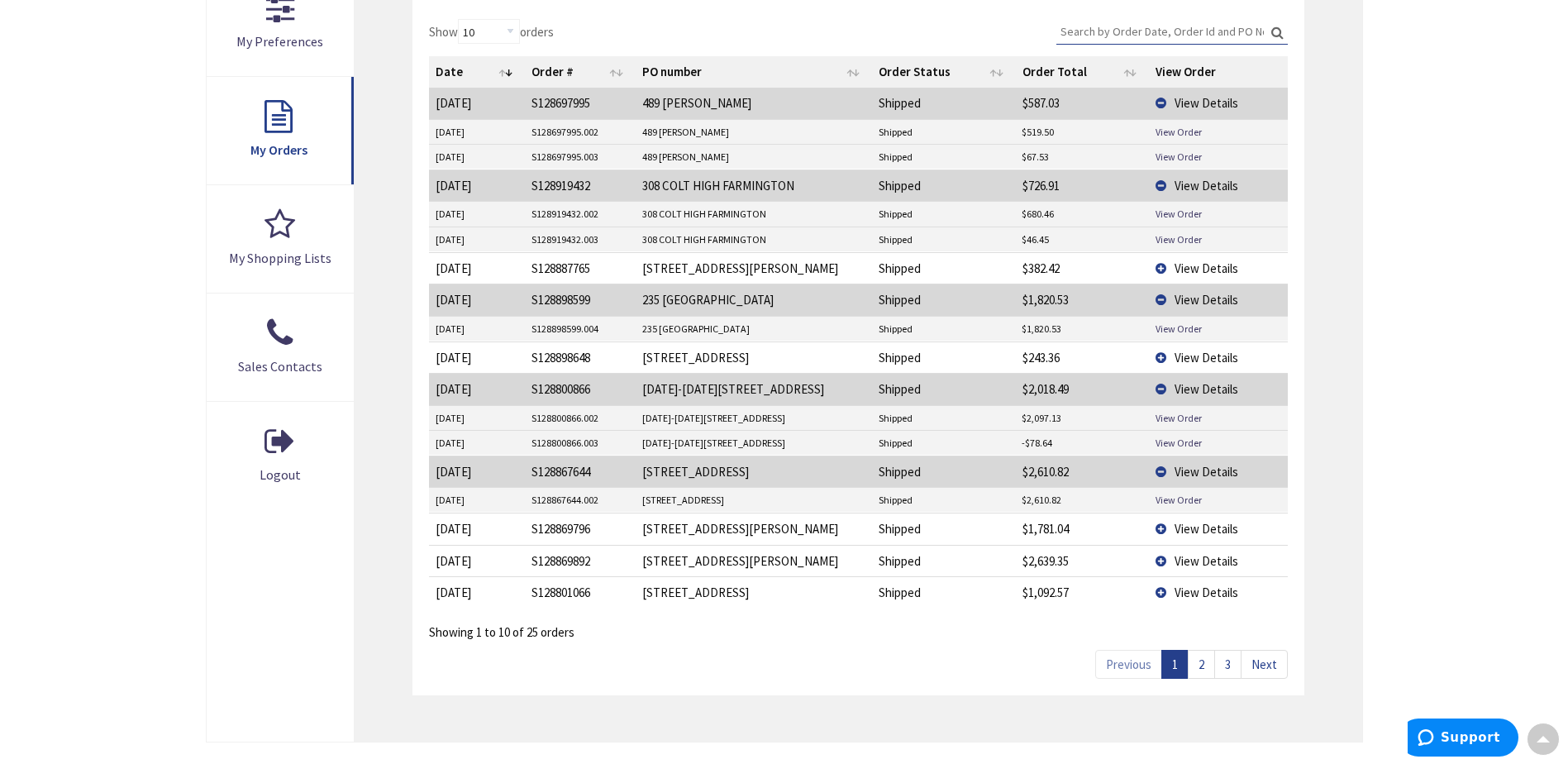
click at [1205, 530] on span "View Details" at bounding box center [1206, 529] width 63 height 16
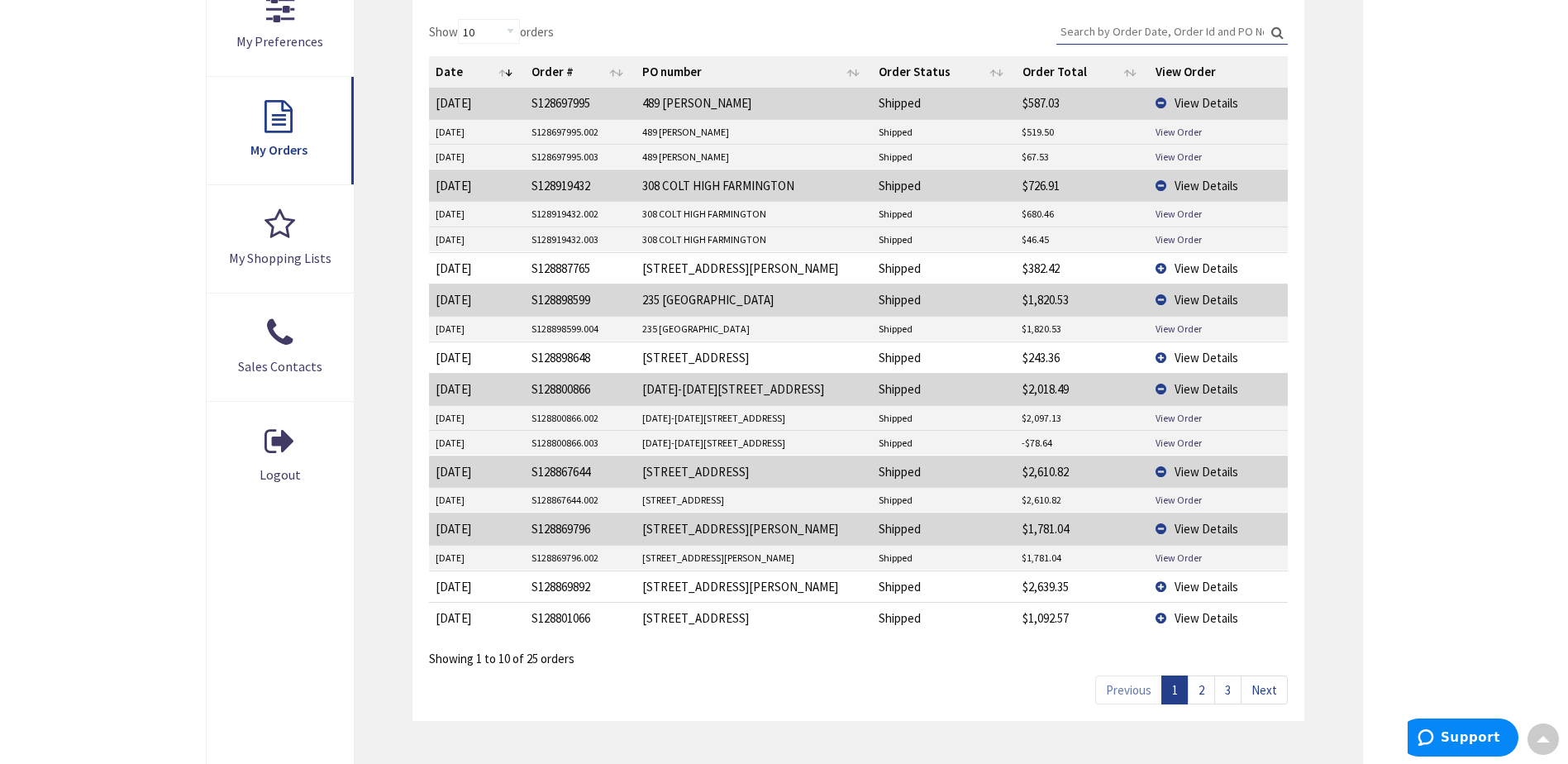
click at [1205, 590] on span "View Details" at bounding box center [1206, 587] width 63 height 16
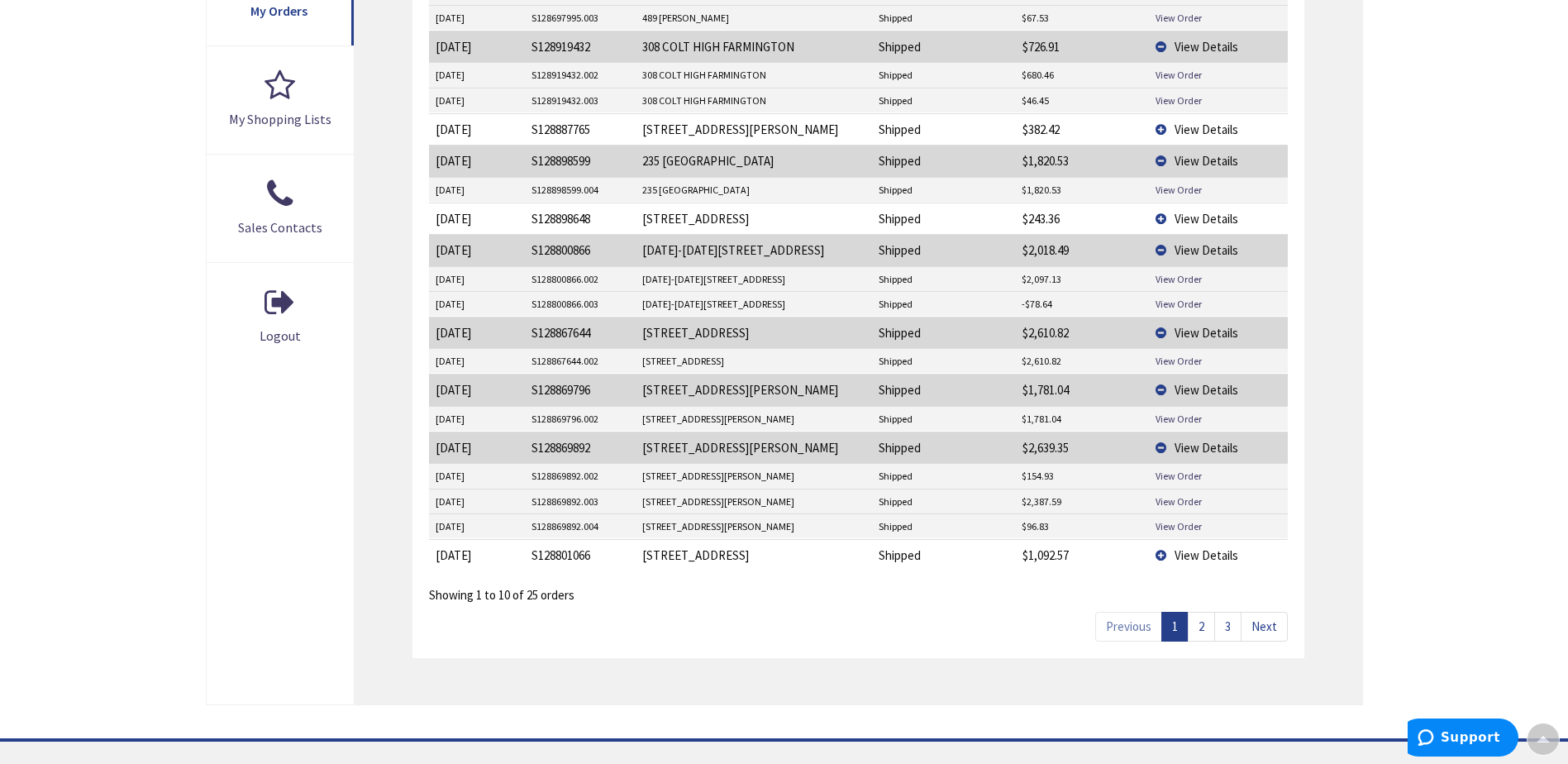
scroll to position [662, 0]
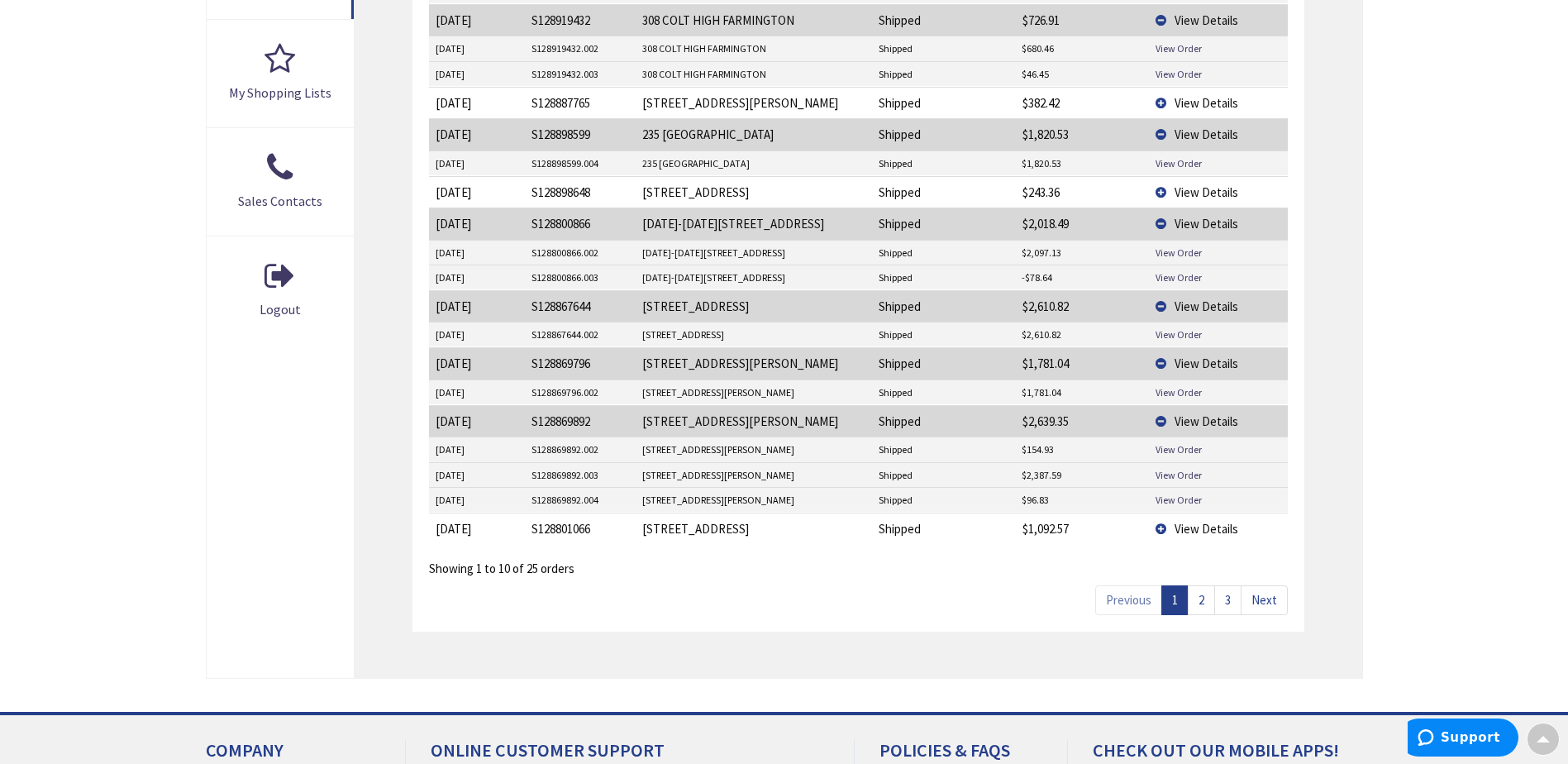
click at [1197, 528] on span "View Details" at bounding box center [1206, 529] width 63 height 16
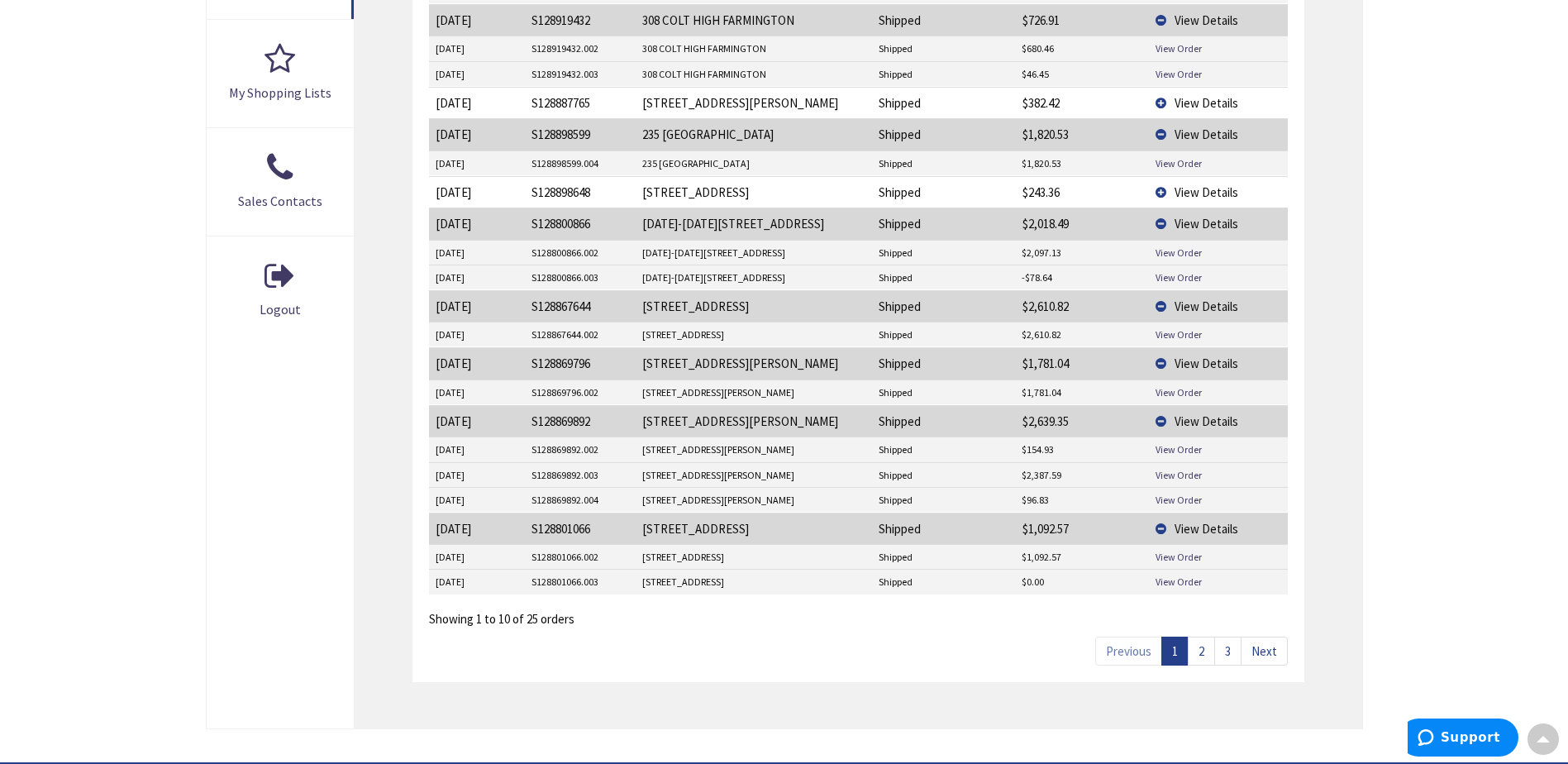
click at [1198, 647] on link "2" at bounding box center [1201, 651] width 27 height 29
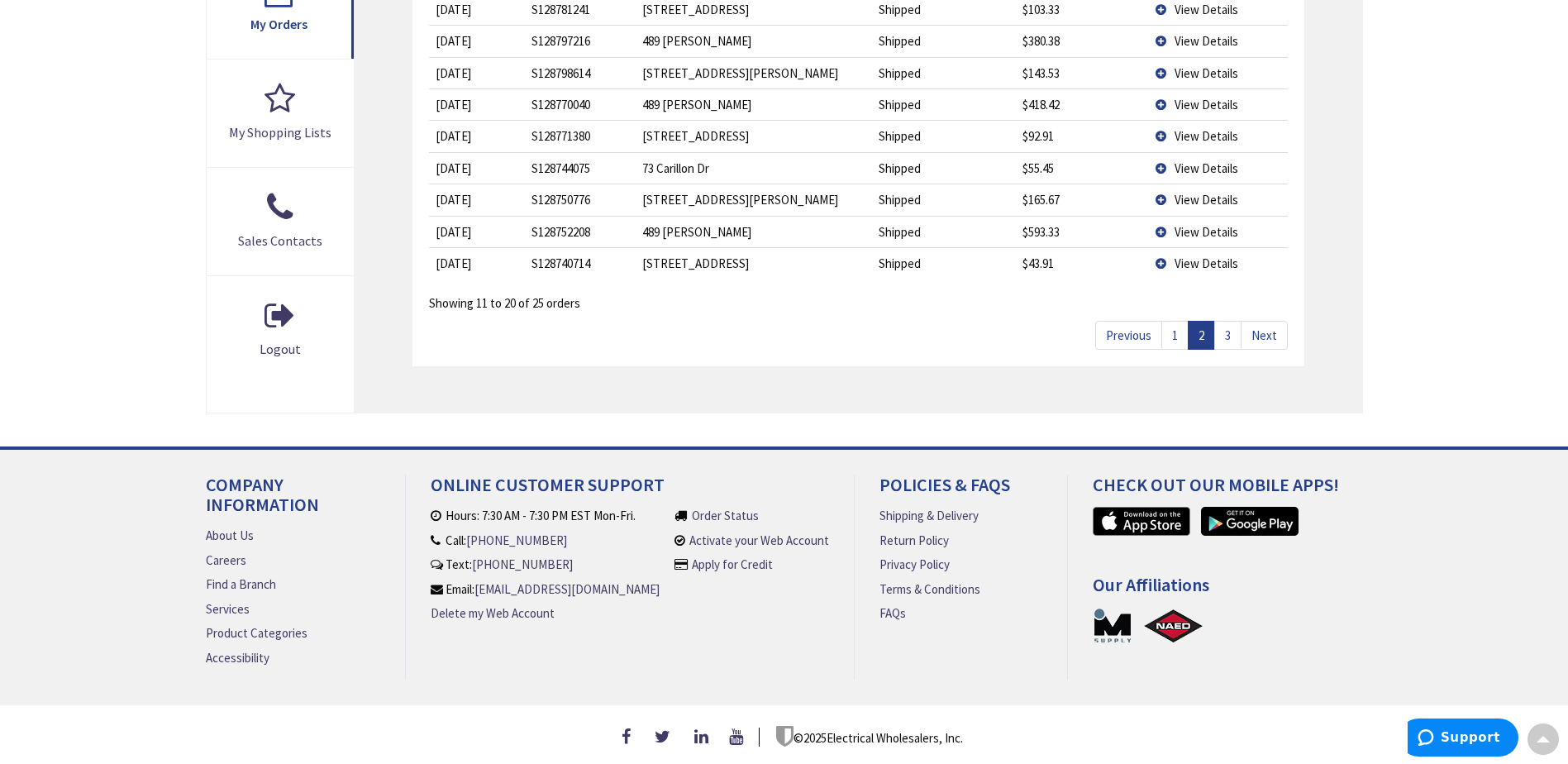
scroll to position [381, 0]
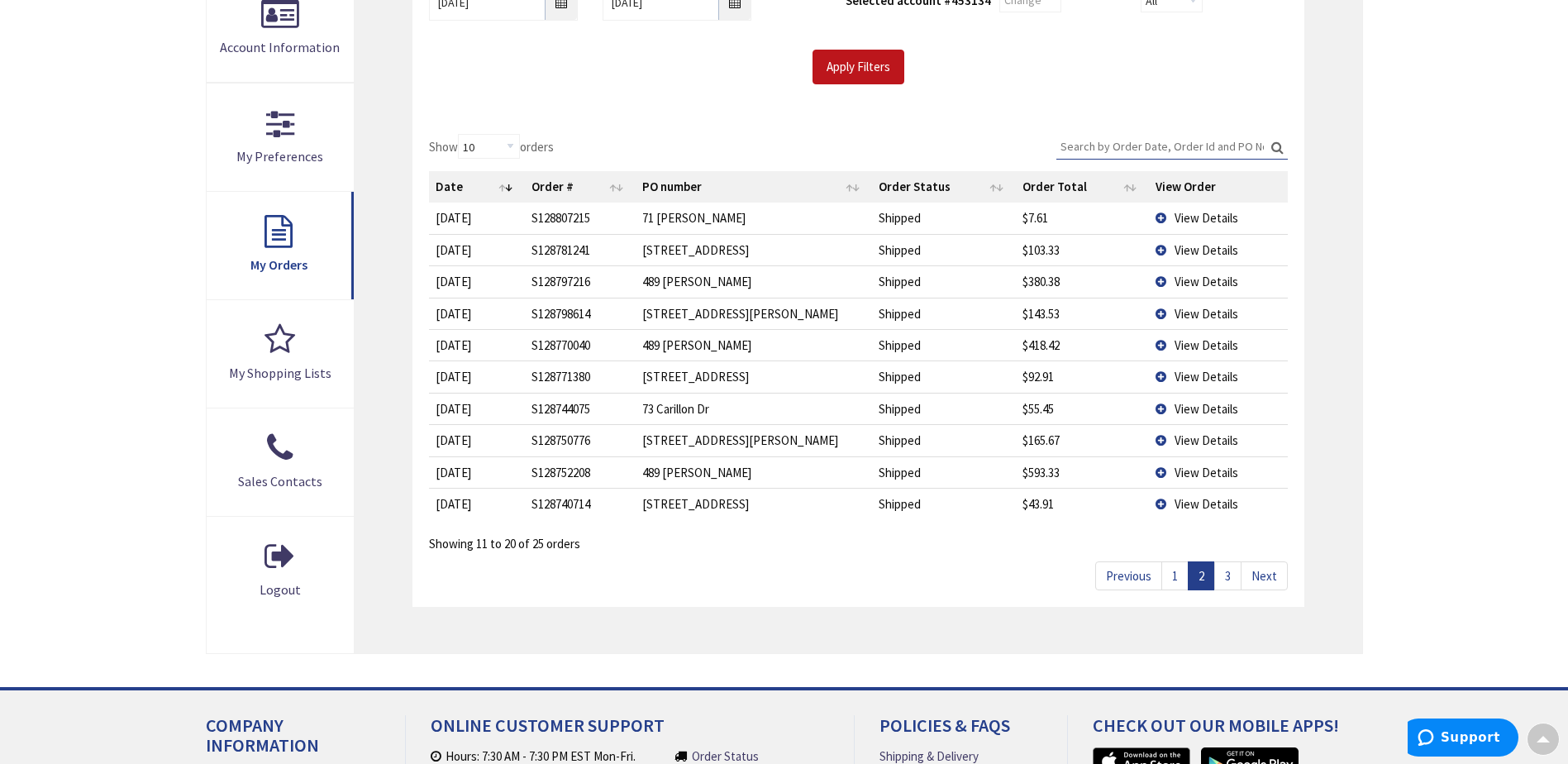
click at [1198, 477] on span "View Details" at bounding box center [1206, 472] width 63 height 16
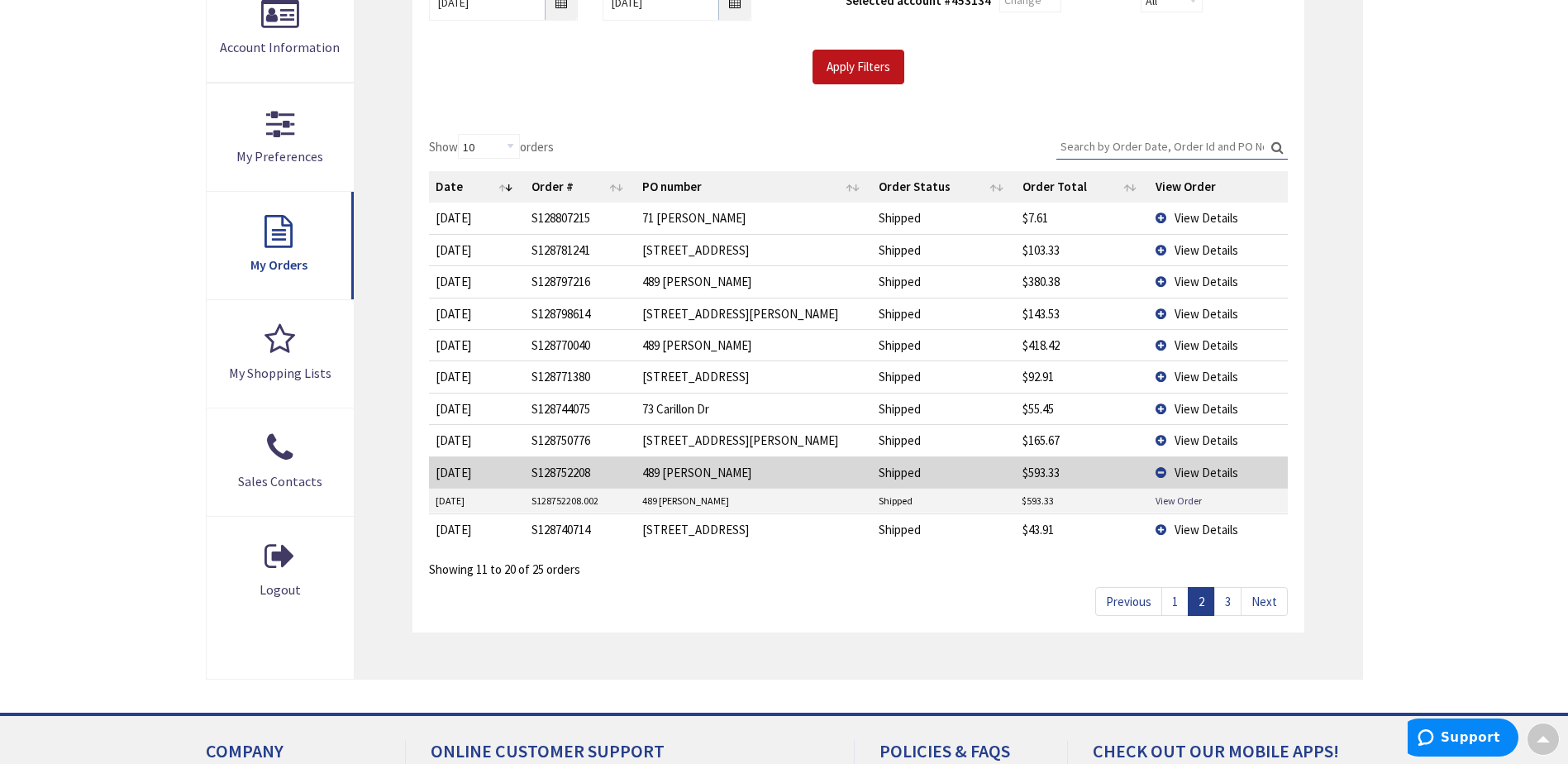
click at [1229, 600] on link "3" at bounding box center [1228, 602] width 27 height 29
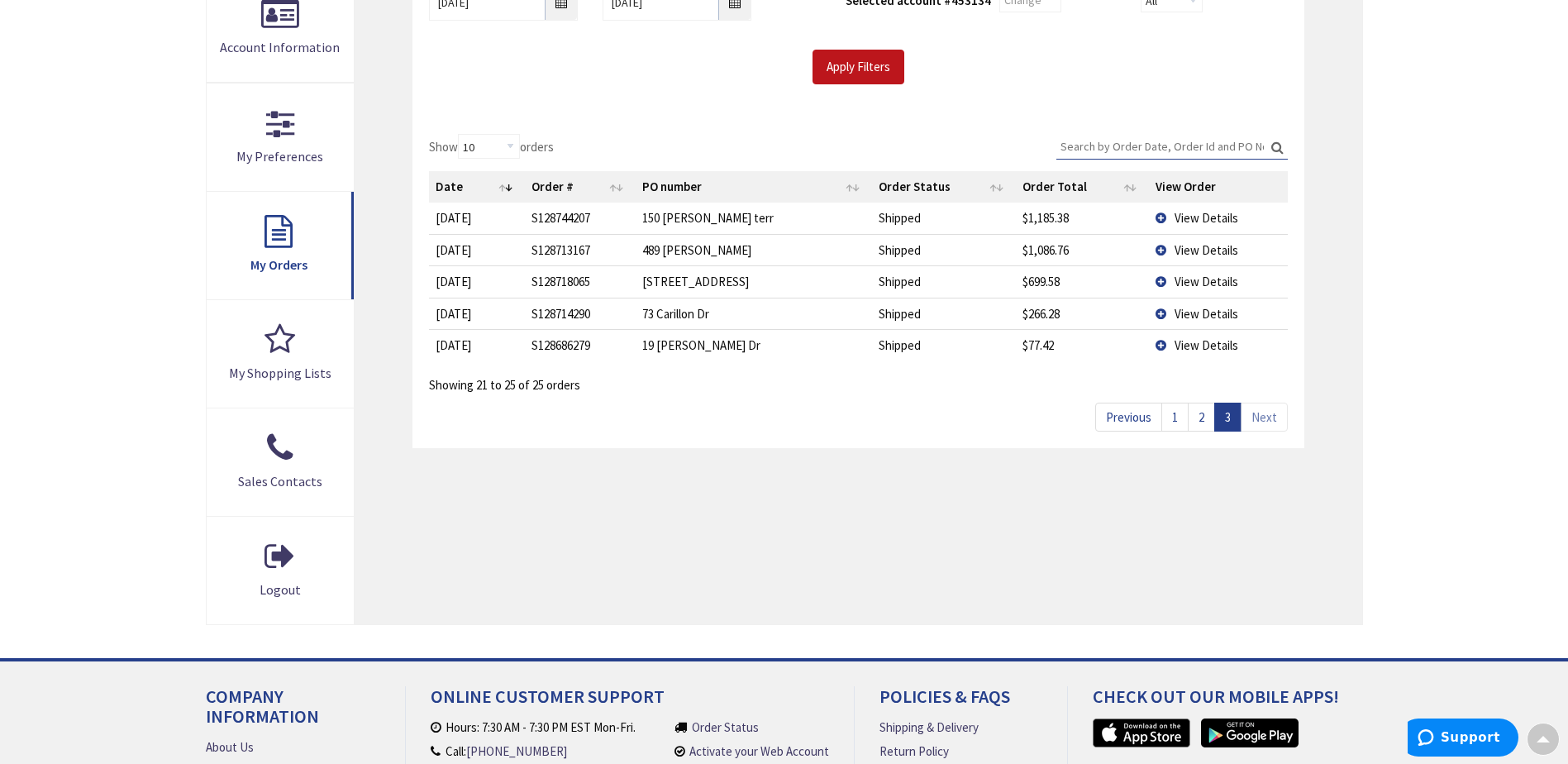
click at [1220, 217] on span "View Details" at bounding box center [1206, 218] width 63 height 16
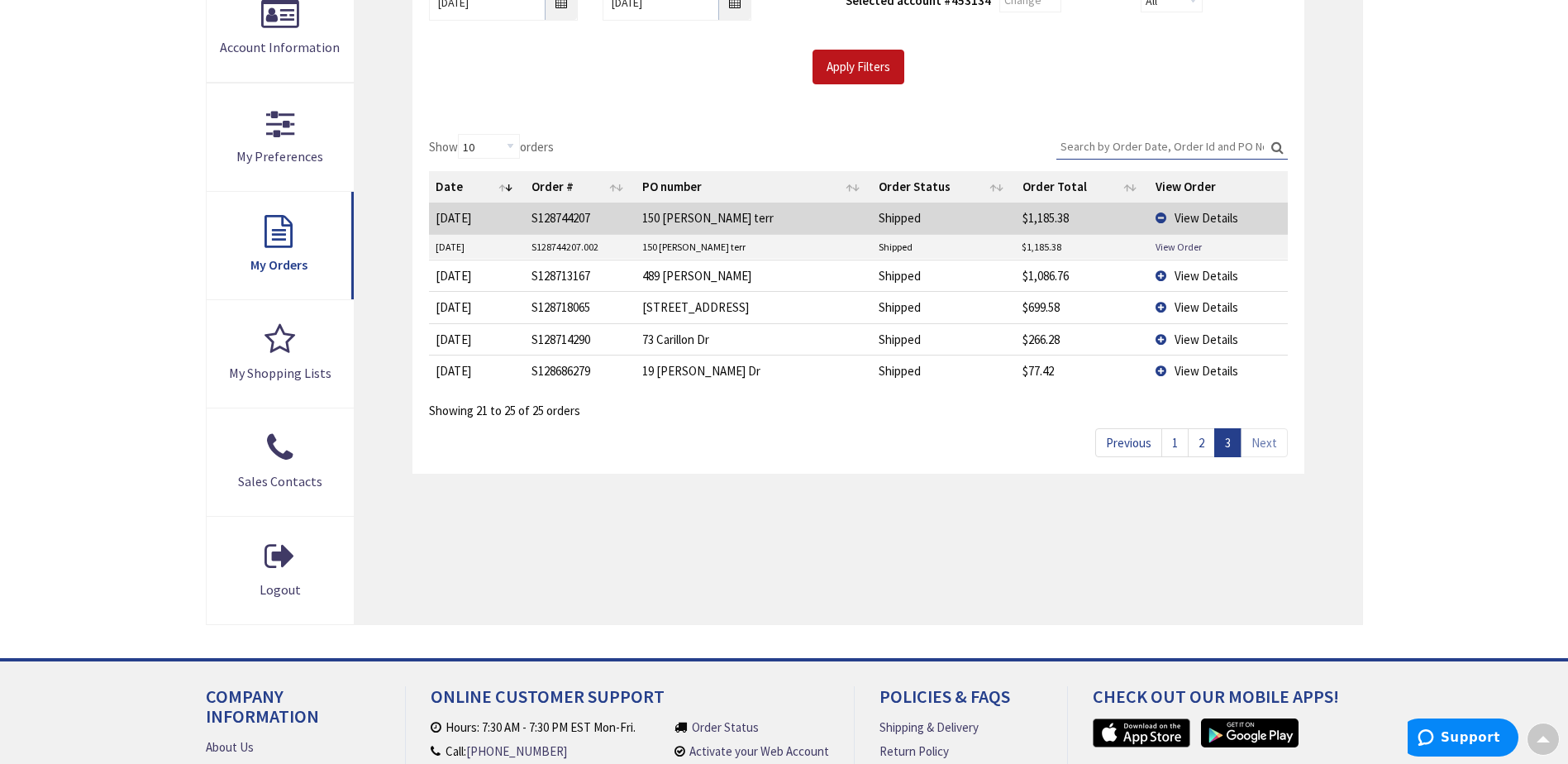
click at [1199, 271] on span "View Details" at bounding box center [1206, 276] width 63 height 16
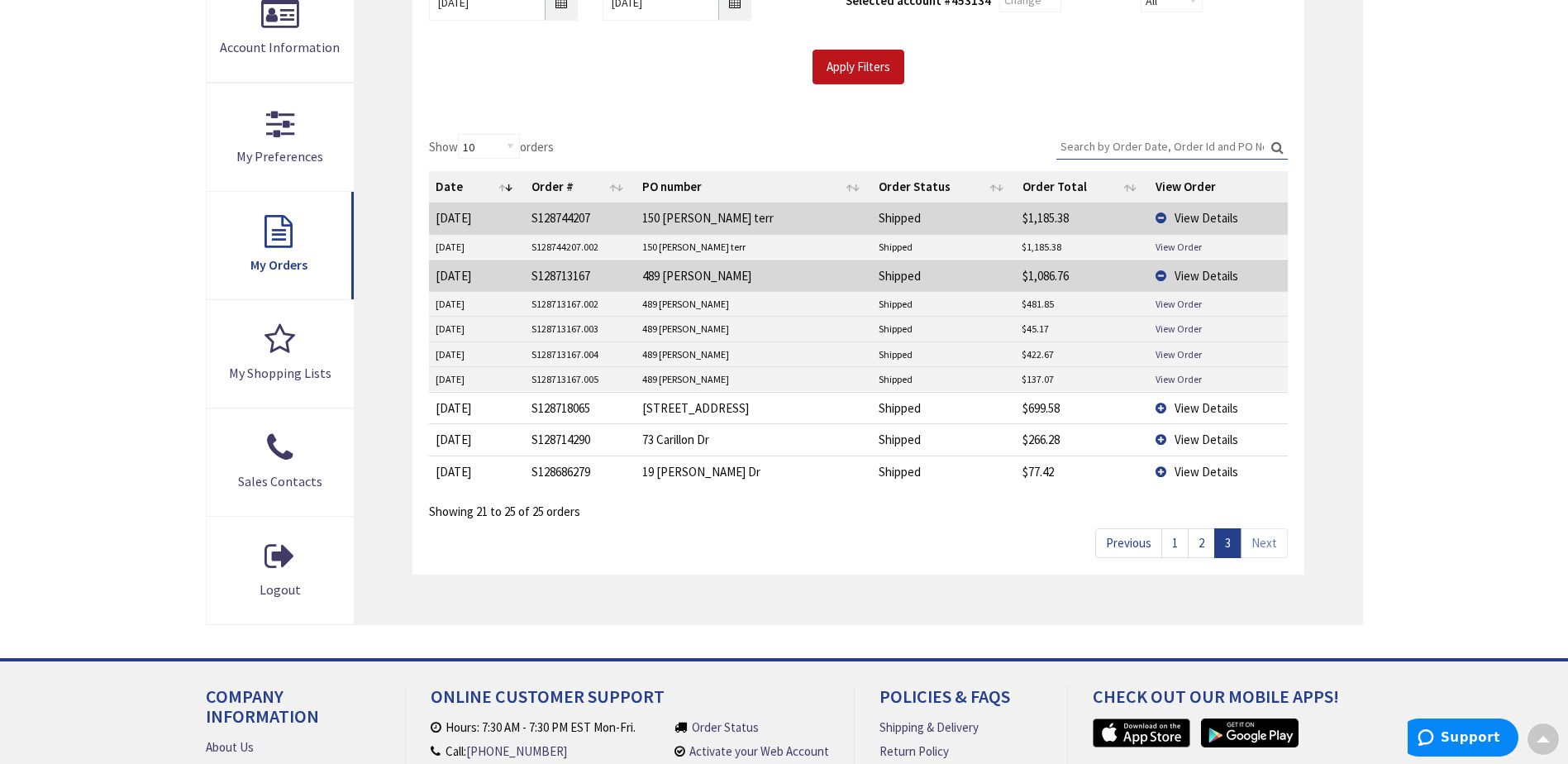
click at [1199, 403] on span "View Details" at bounding box center [1206, 408] width 63 height 16
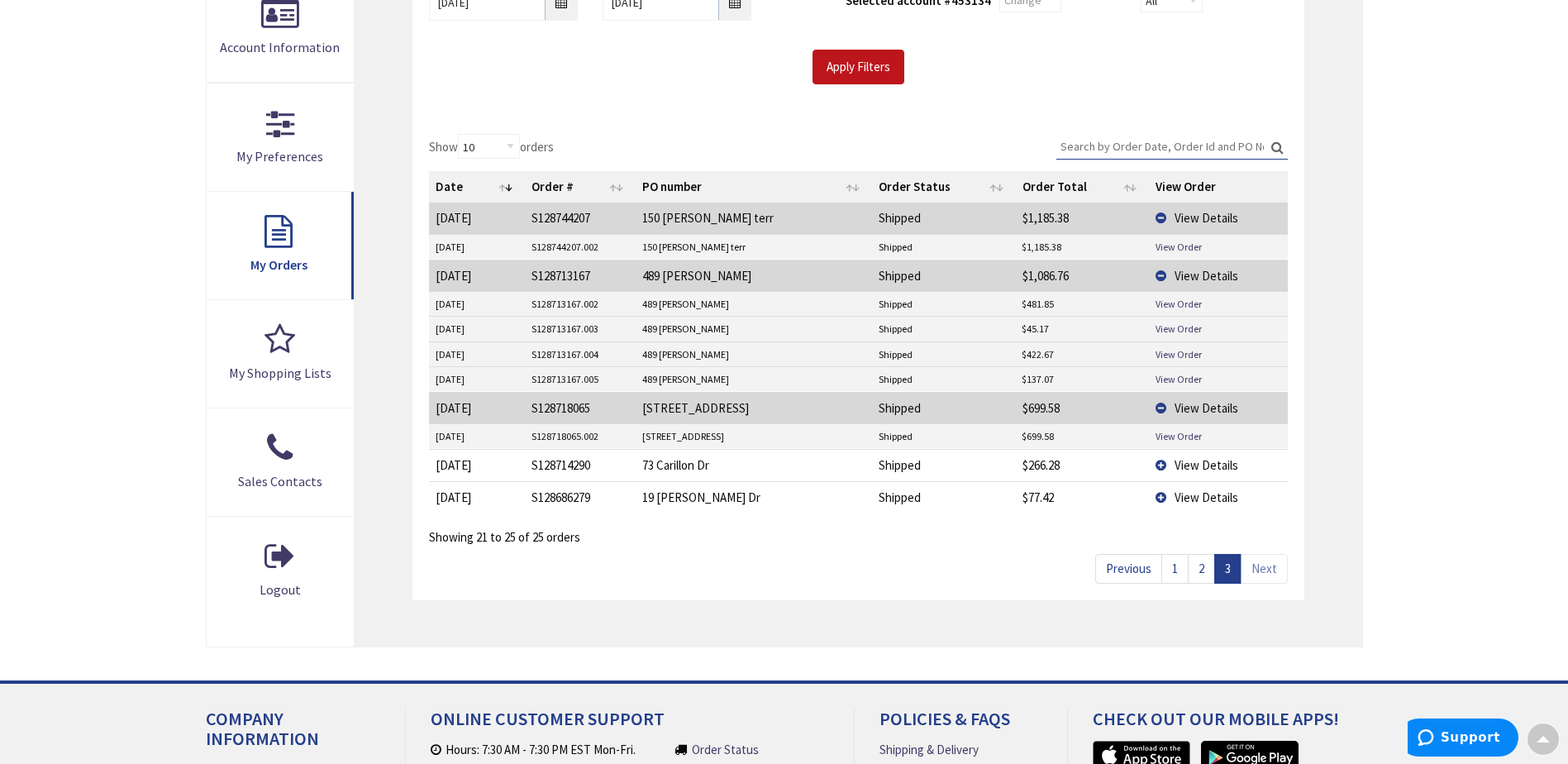
click at [1204, 464] on span "View Details" at bounding box center [1206, 465] width 63 height 16
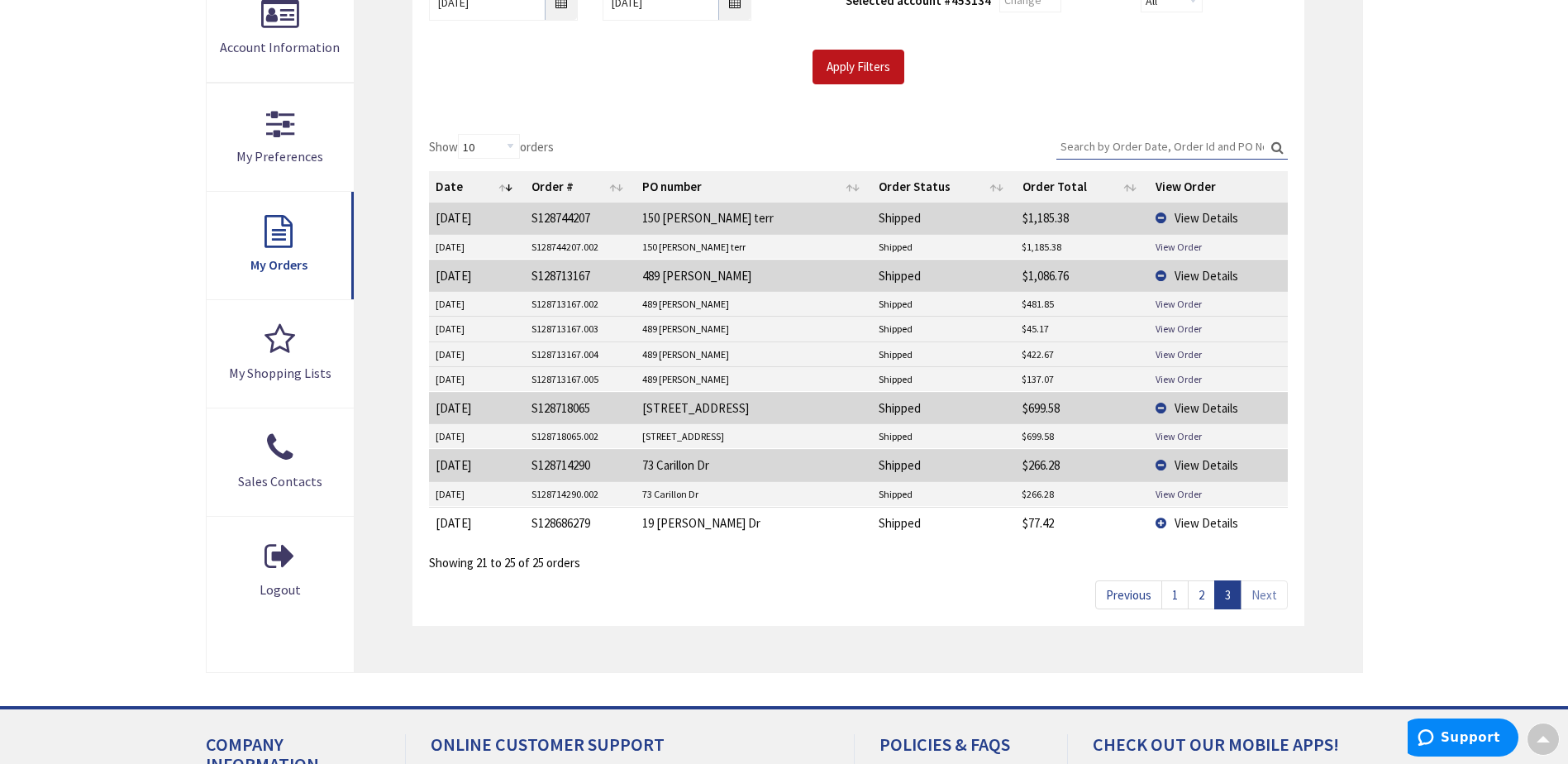
click at [1203, 595] on link "2" at bounding box center [1201, 595] width 27 height 29
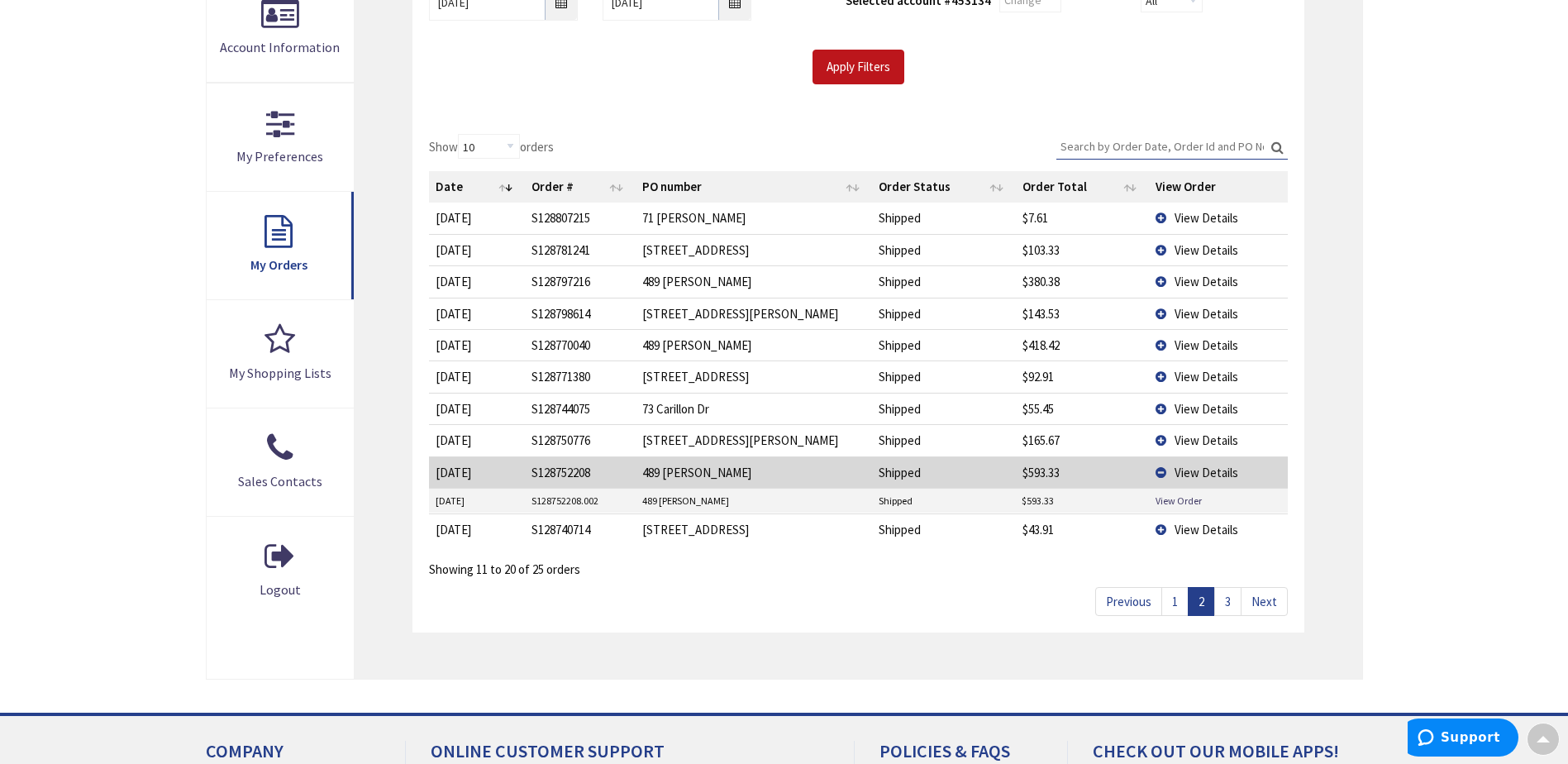
click at [1176, 602] on link "1" at bounding box center [1175, 602] width 27 height 29
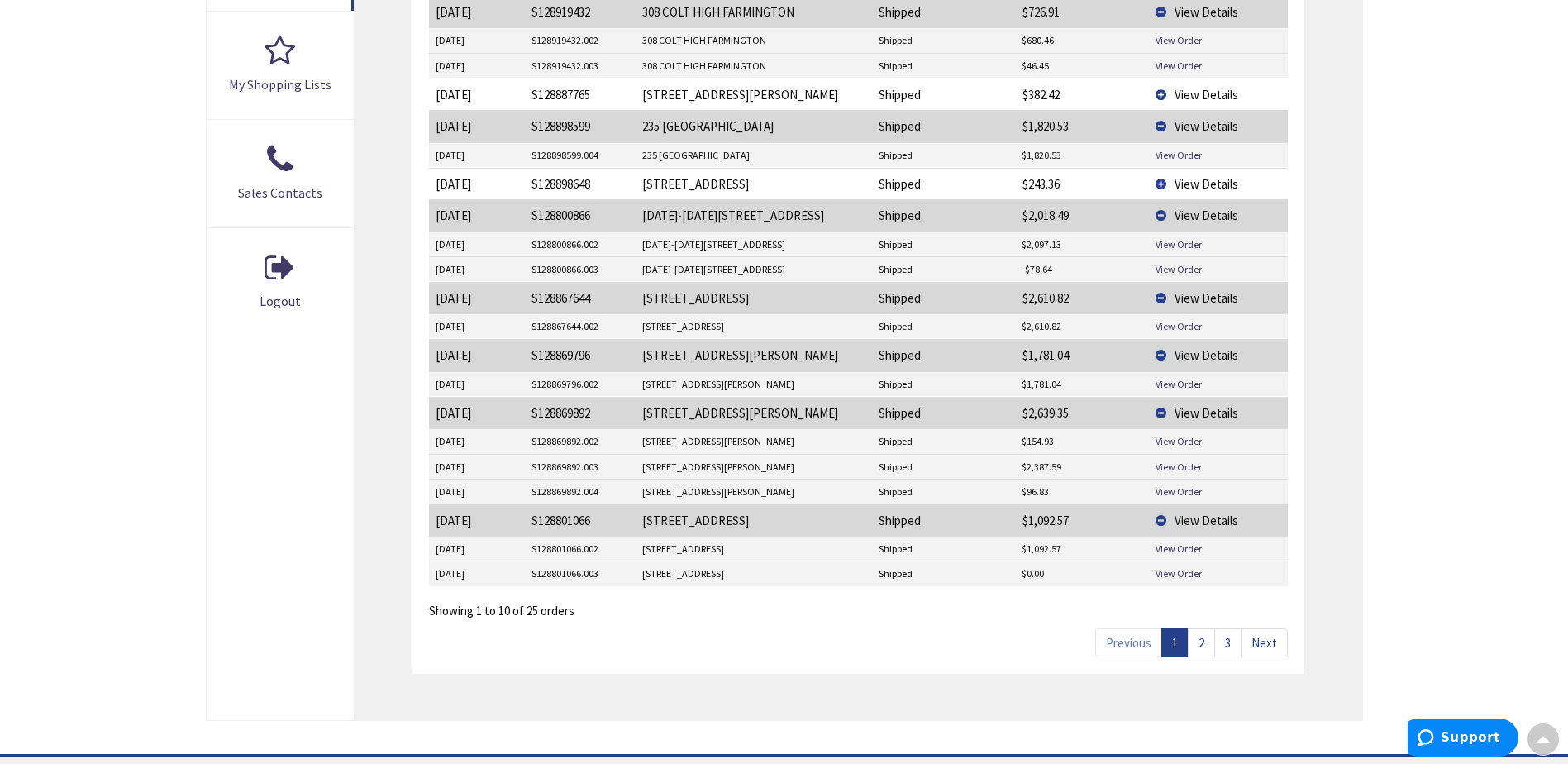
scroll to position [712, 0]
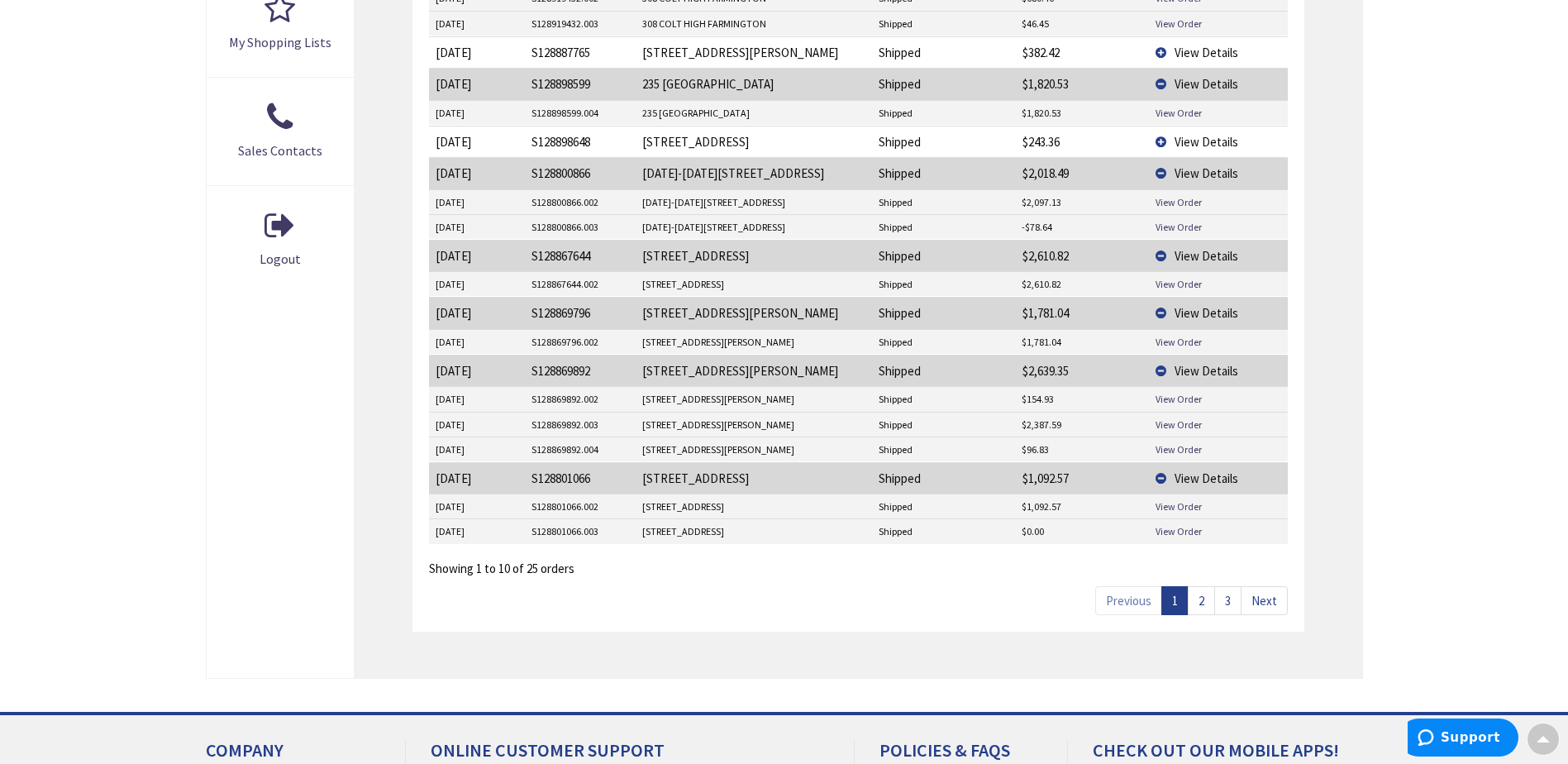
click at [1206, 607] on link "2" at bounding box center [1201, 601] width 27 height 29
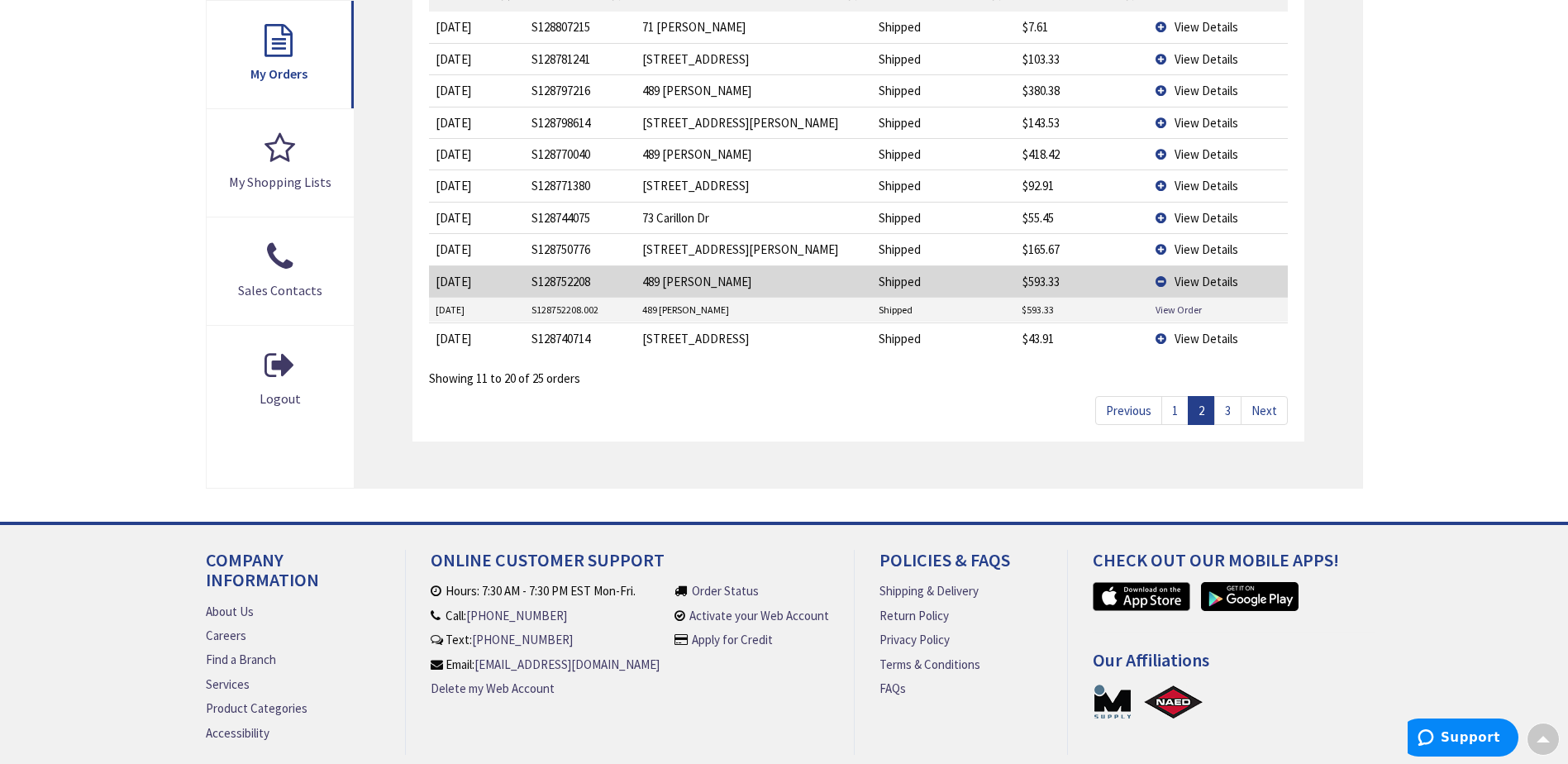
scroll to position [490, 0]
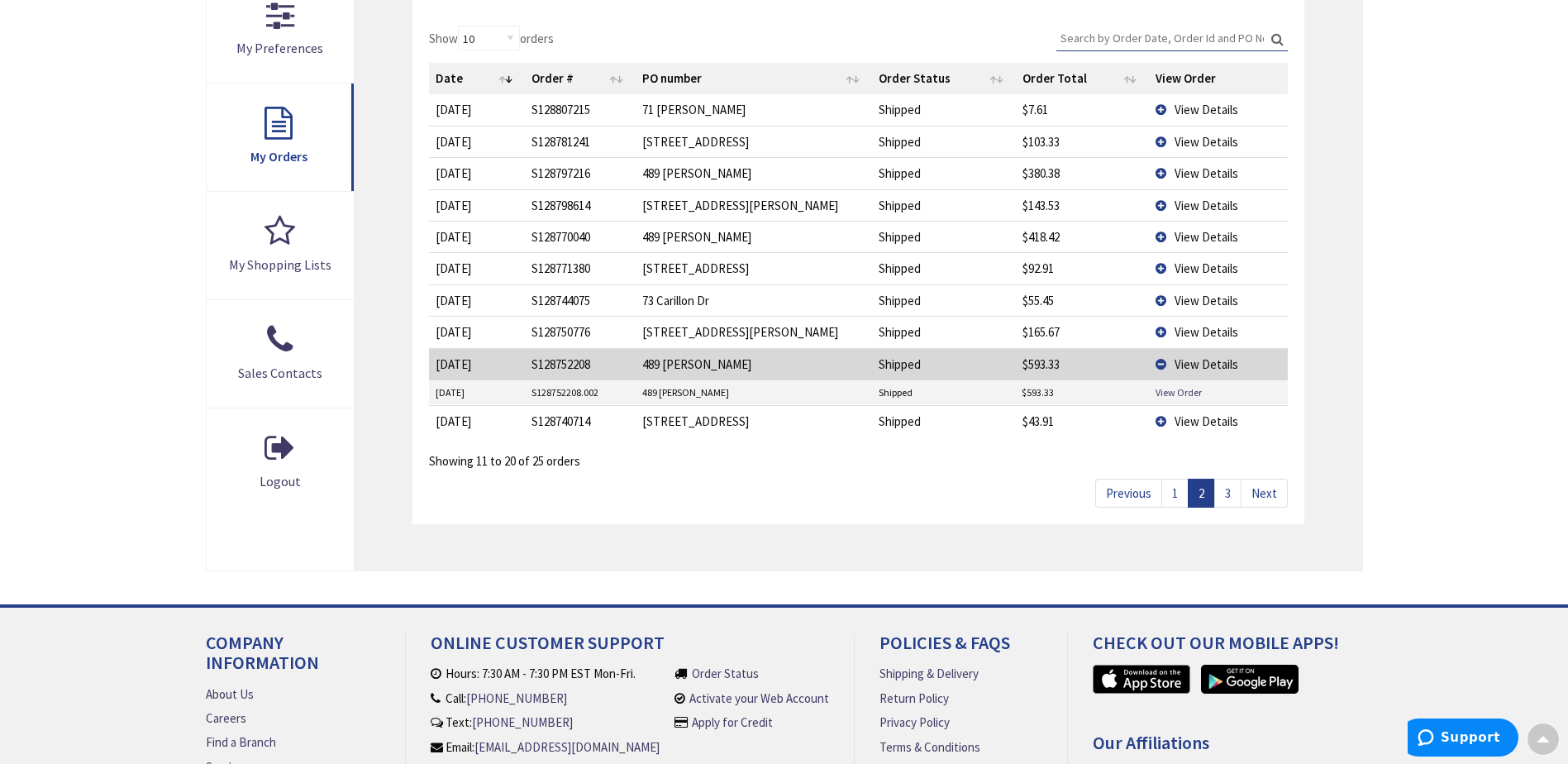
click at [715, 302] on td "73 Carillon Dr" at bounding box center [754, 300] width 237 height 31
click at [713, 303] on td "73 Carillon Dr" at bounding box center [754, 300] width 237 height 31
drag, startPoint x: 713, startPoint y: 303, endPoint x: 697, endPoint y: 302, distance: 16.0
copy td "73 Carillon Dr"
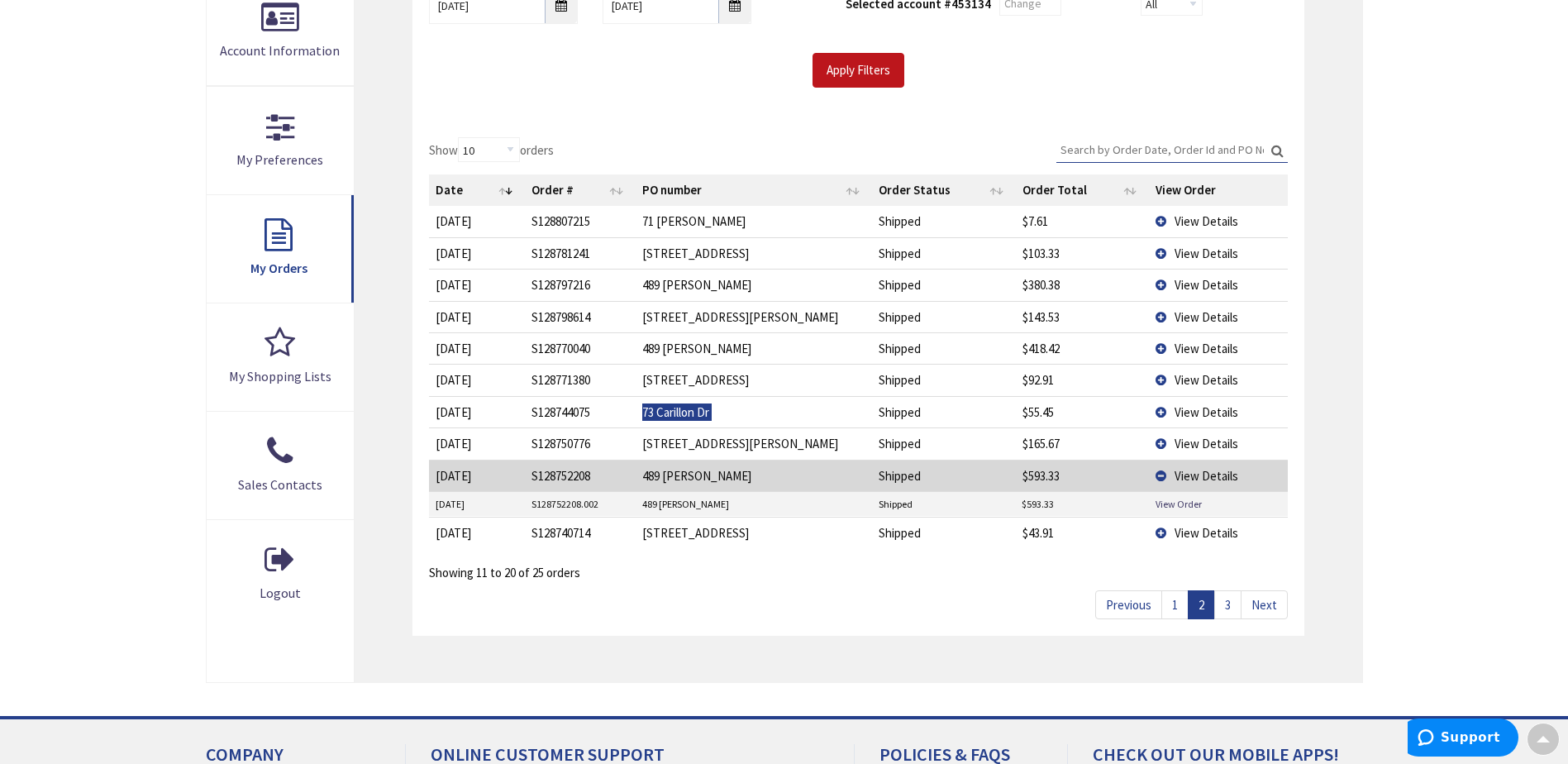
scroll to position [407, 0]
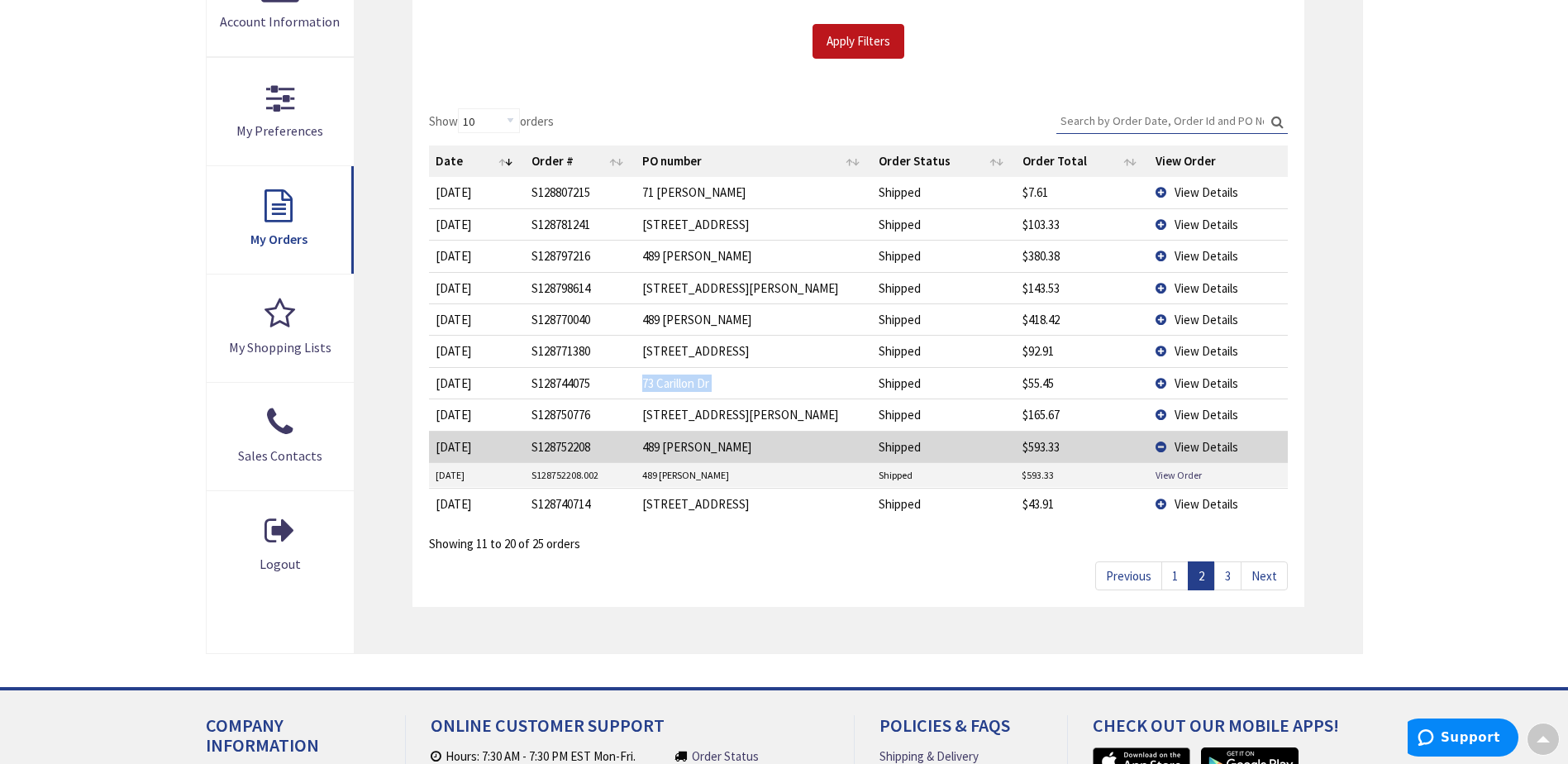
click at [1176, 573] on link "1" at bounding box center [1175, 576] width 27 height 29
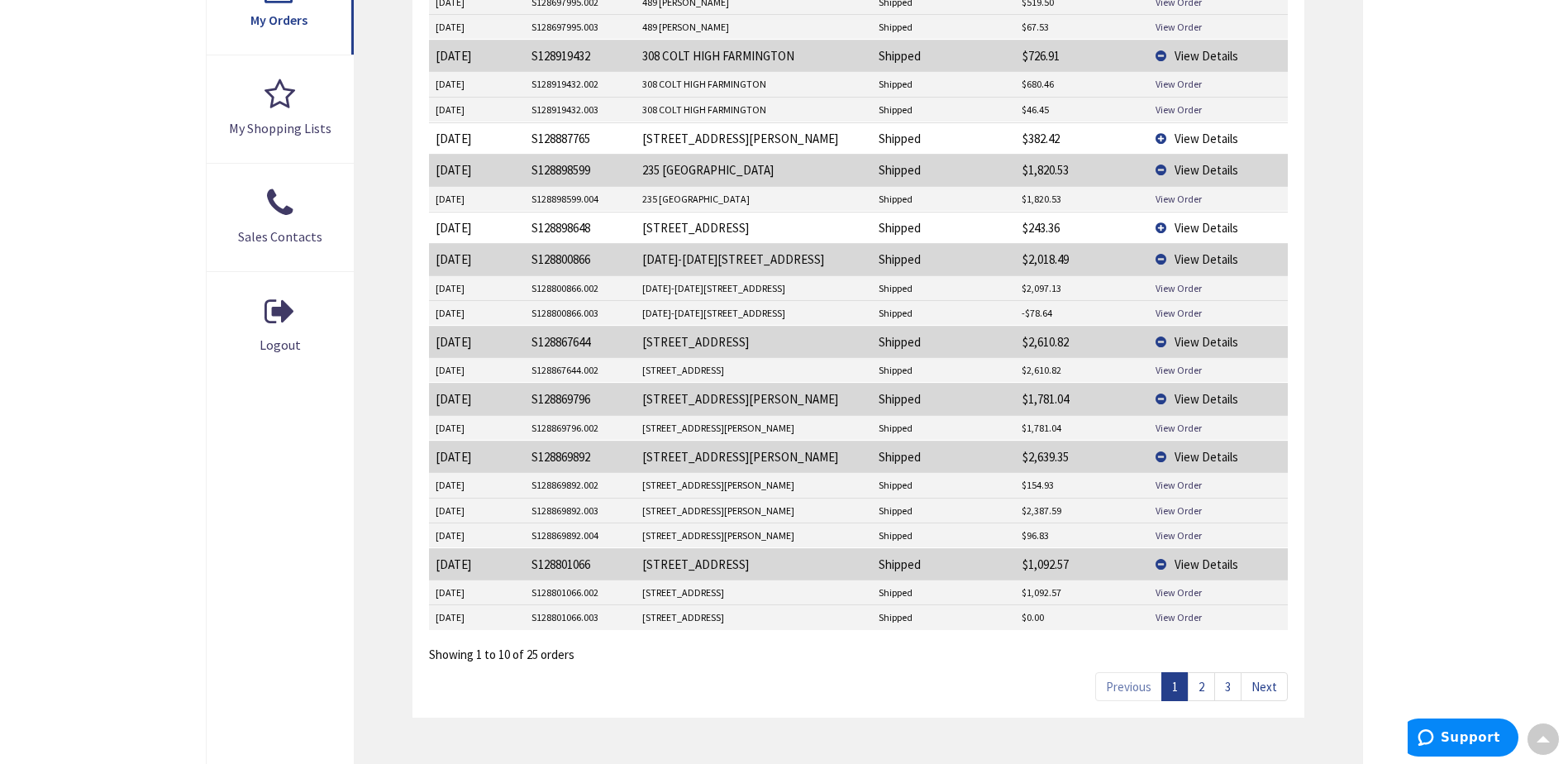
scroll to position [655, 0]
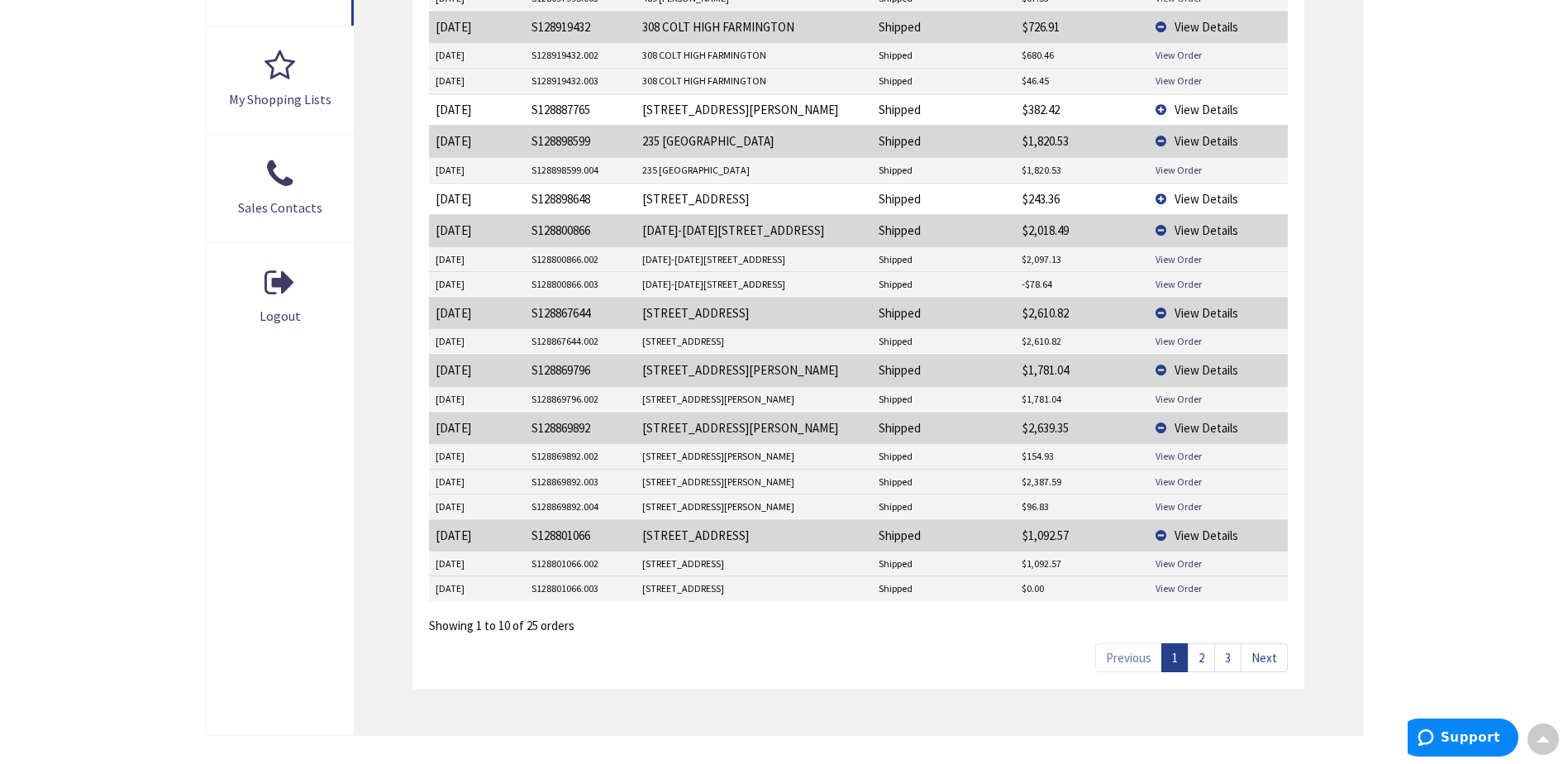
click at [1231, 657] on link "3" at bounding box center [1228, 658] width 27 height 29
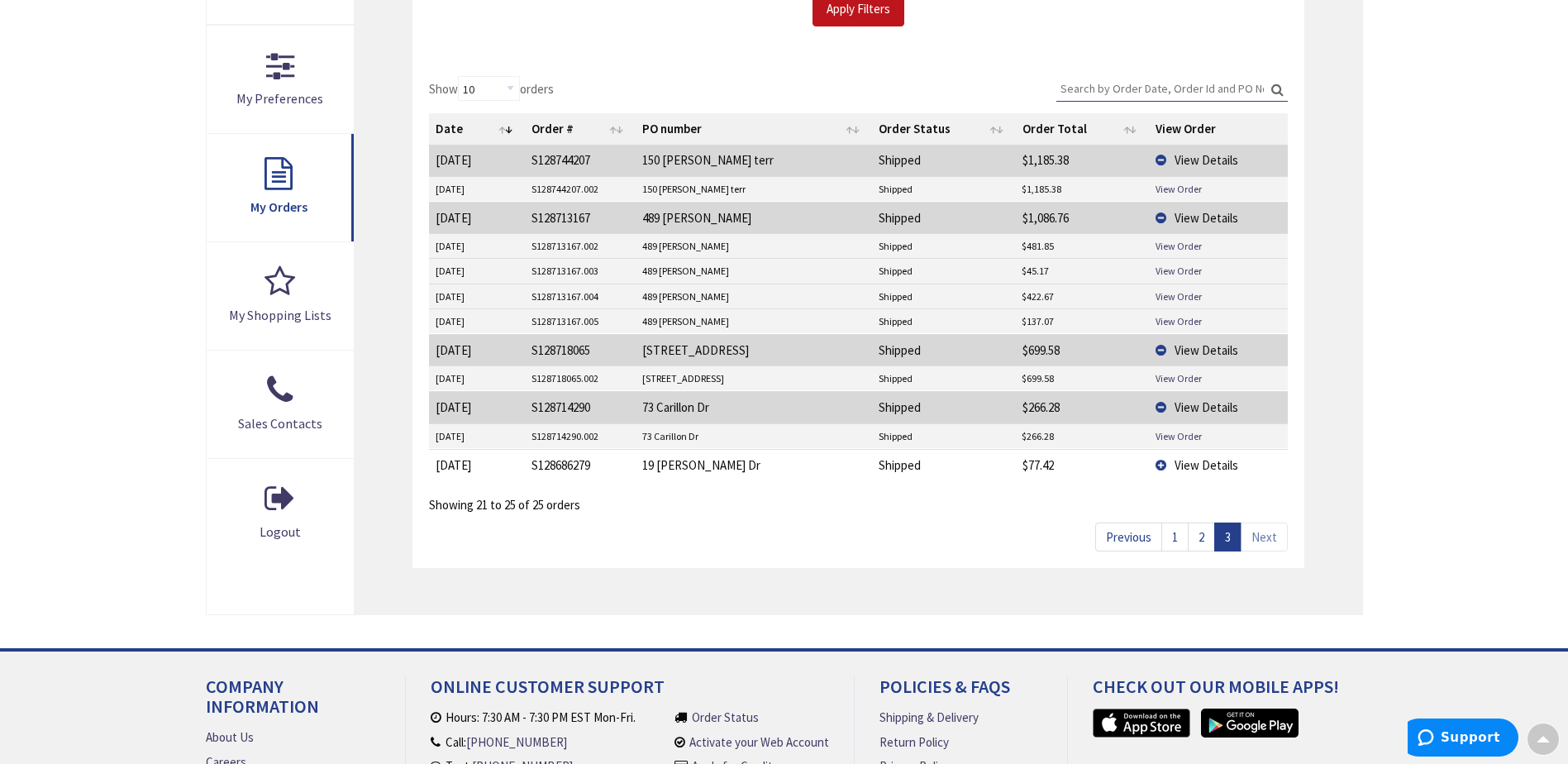
scroll to position [400, 0]
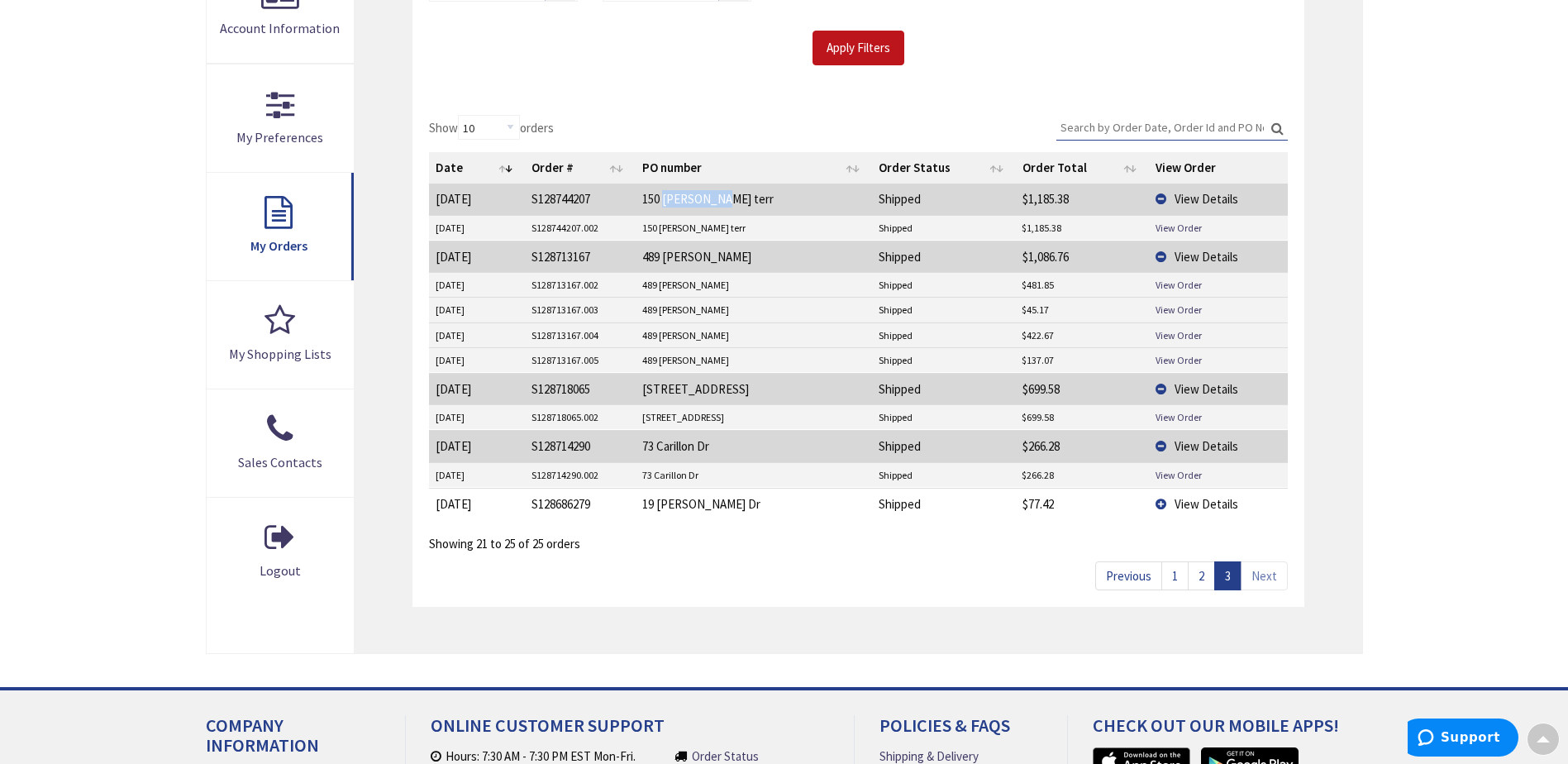
drag, startPoint x: 718, startPoint y: 198, endPoint x: 663, endPoint y: 200, distance: 55.0
click at [663, 200] on td "150 [PERSON_NAME] terr" at bounding box center [754, 199] width 237 height 30
drag, startPoint x: 663, startPoint y: 200, endPoint x: 723, endPoint y: 196, distance: 60.1
click at [723, 196] on td "150 [PERSON_NAME] terr" at bounding box center [754, 199] width 237 height 30
drag, startPoint x: 723, startPoint y: 196, endPoint x: 644, endPoint y: 201, distance: 79.2
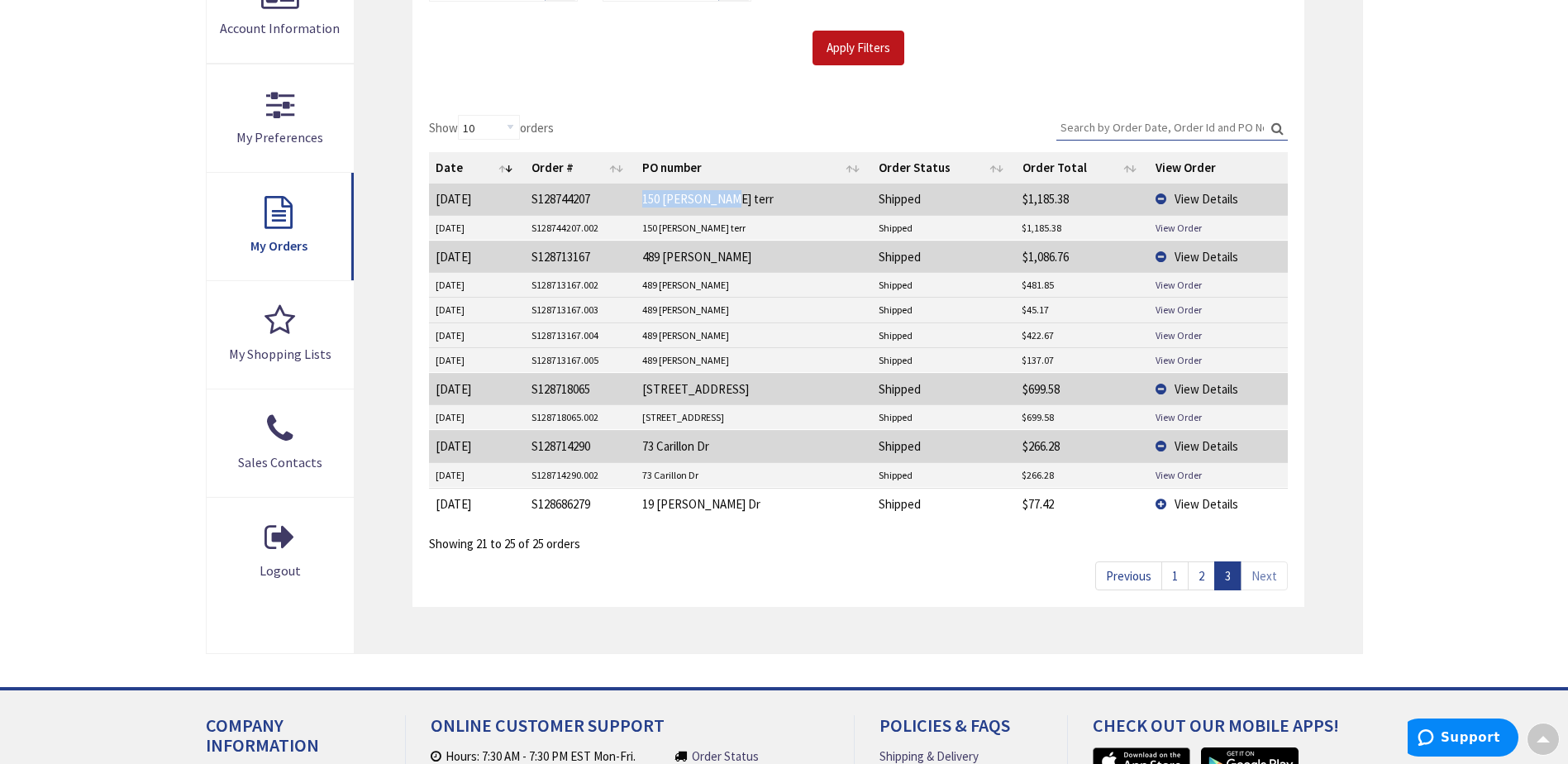
click at [644, 201] on td "150 [PERSON_NAME] terr" at bounding box center [754, 199] width 237 height 30
copy td "150 [PERSON_NAME] terr"
click at [1209, 575] on link "2" at bounding box center [1201, 576] width 27 height 29
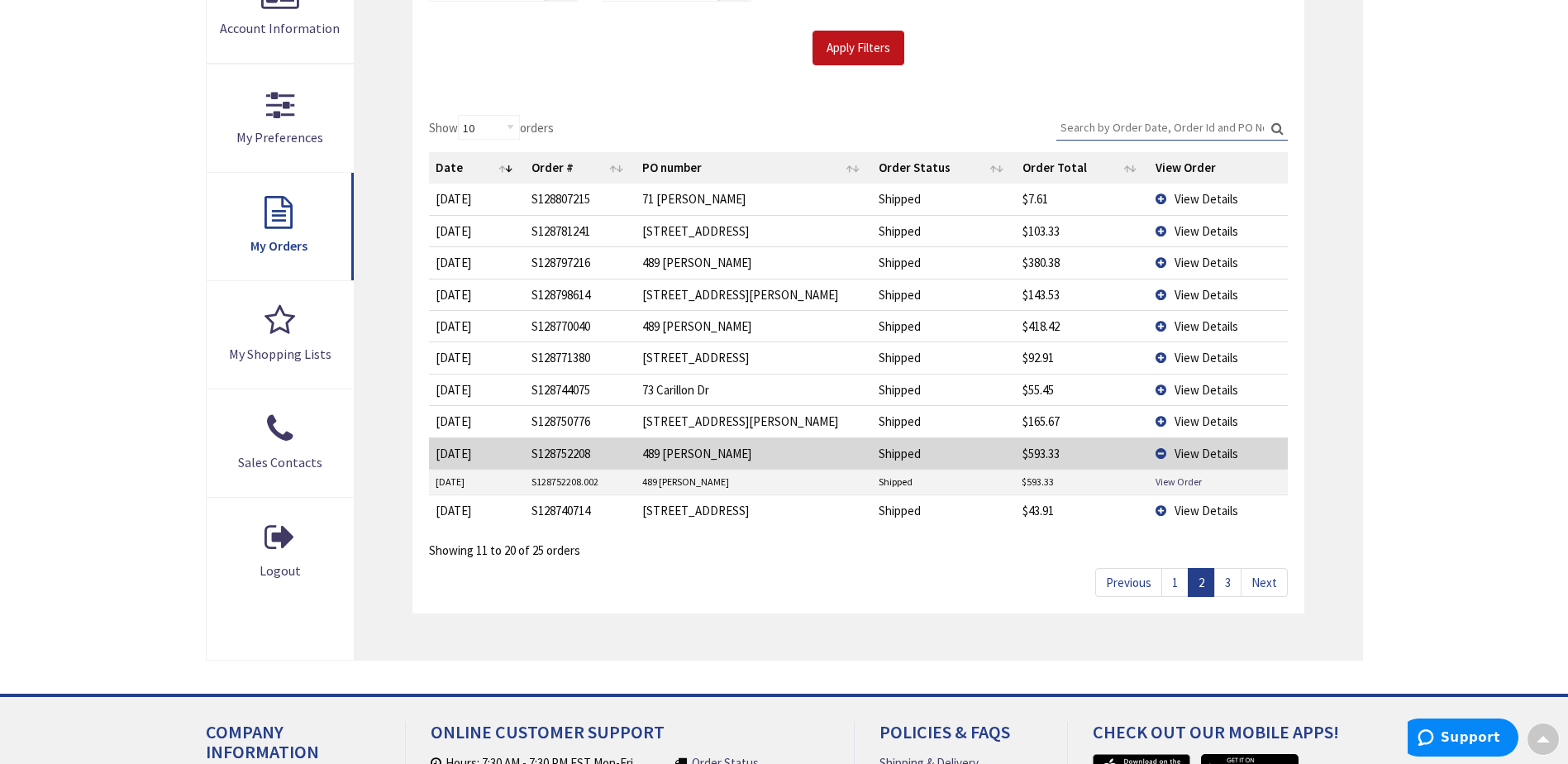
drag, startPoint x: 789, startPoint y: 510, endPoint x: 643, endPoint y: 511, distance: 146.0
click at [643, 511] on td "[STREET_ADDRESS]" at bounding box center [754, 510] width 237 height 31
drag, startPoint x: 643, startPoint y: 511, endPoint x: 676, endPoint y: 508, distance: 33.1
copy td "[STREET_ADDRESS]"
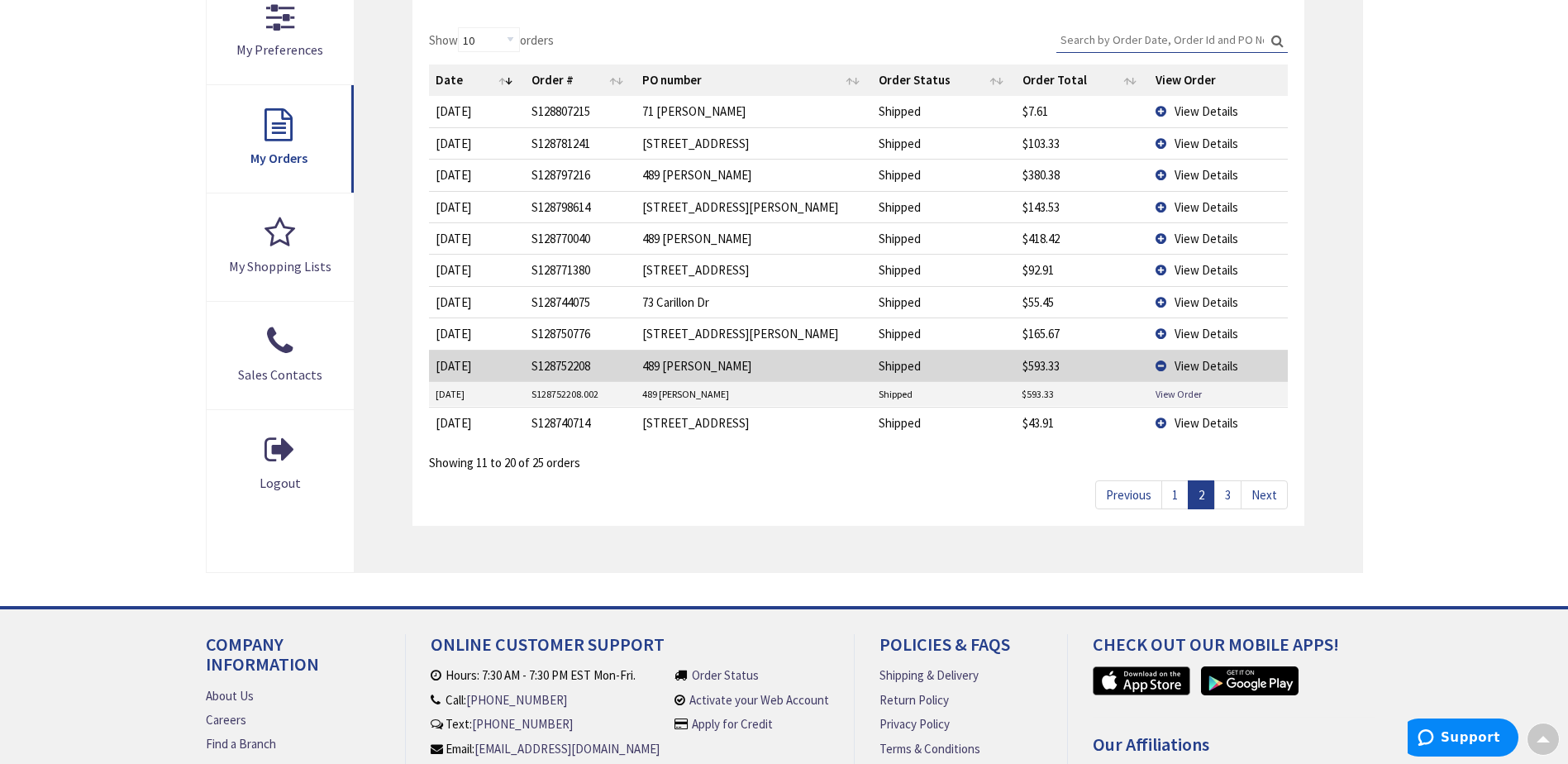
scroll to position [483, 0]
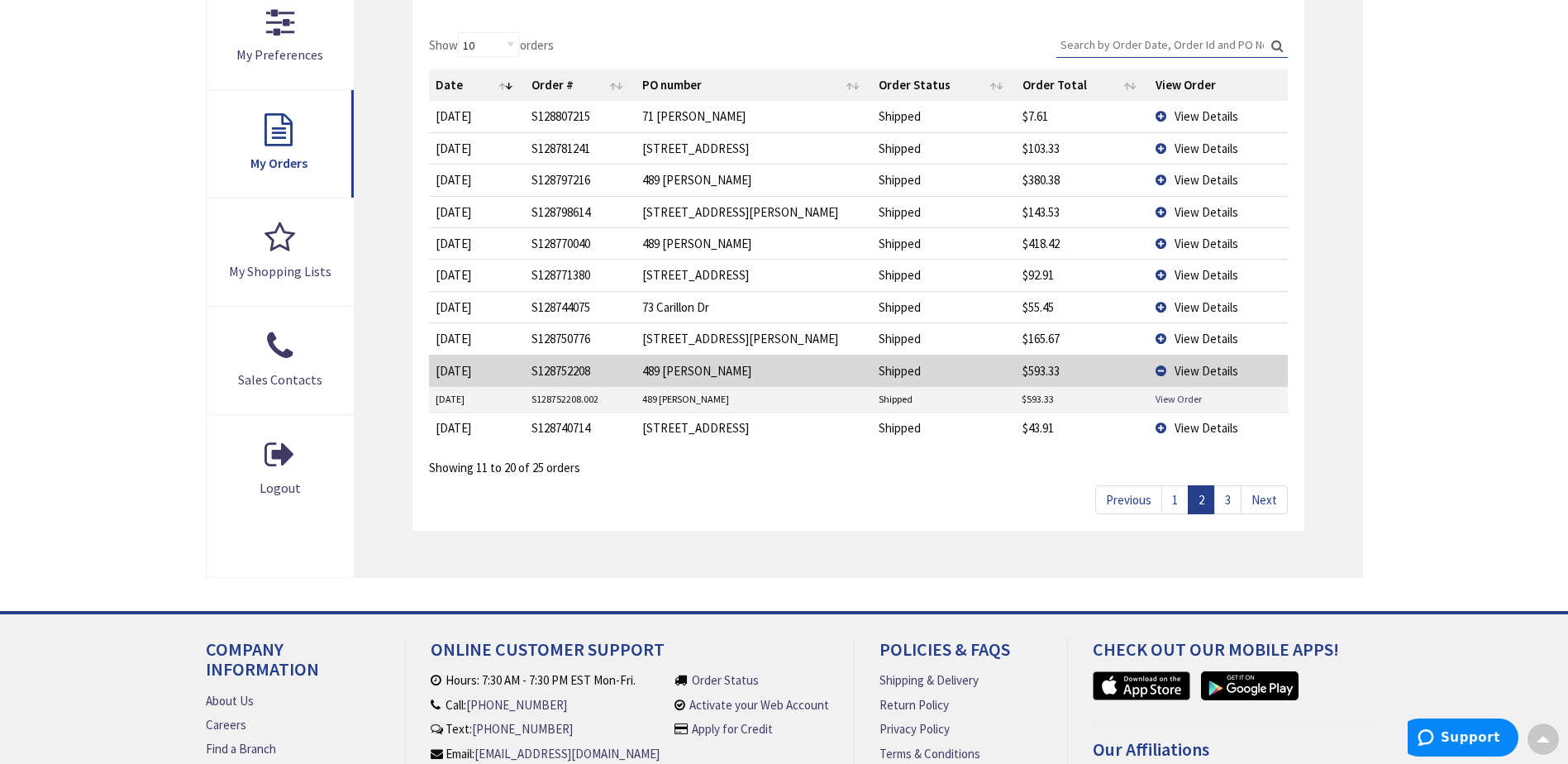
click at [828, 212] on td "[STREET_ADDRESS][PERSON_NAME]" at bounding box center [754, 211] width 237 height 31
click at [756, 371] on td "489 [PERSON_NAME]" at bounding box center [754, 370] width 237 height 31
click at [859, 367] on td "489 [PERSON_NAME]" at bounding box center [754, 370] width 237 height 31
click at [720, 373] on td "489 [PERSON_NAME]" at bounding box center [754, 370] width 237 height 31
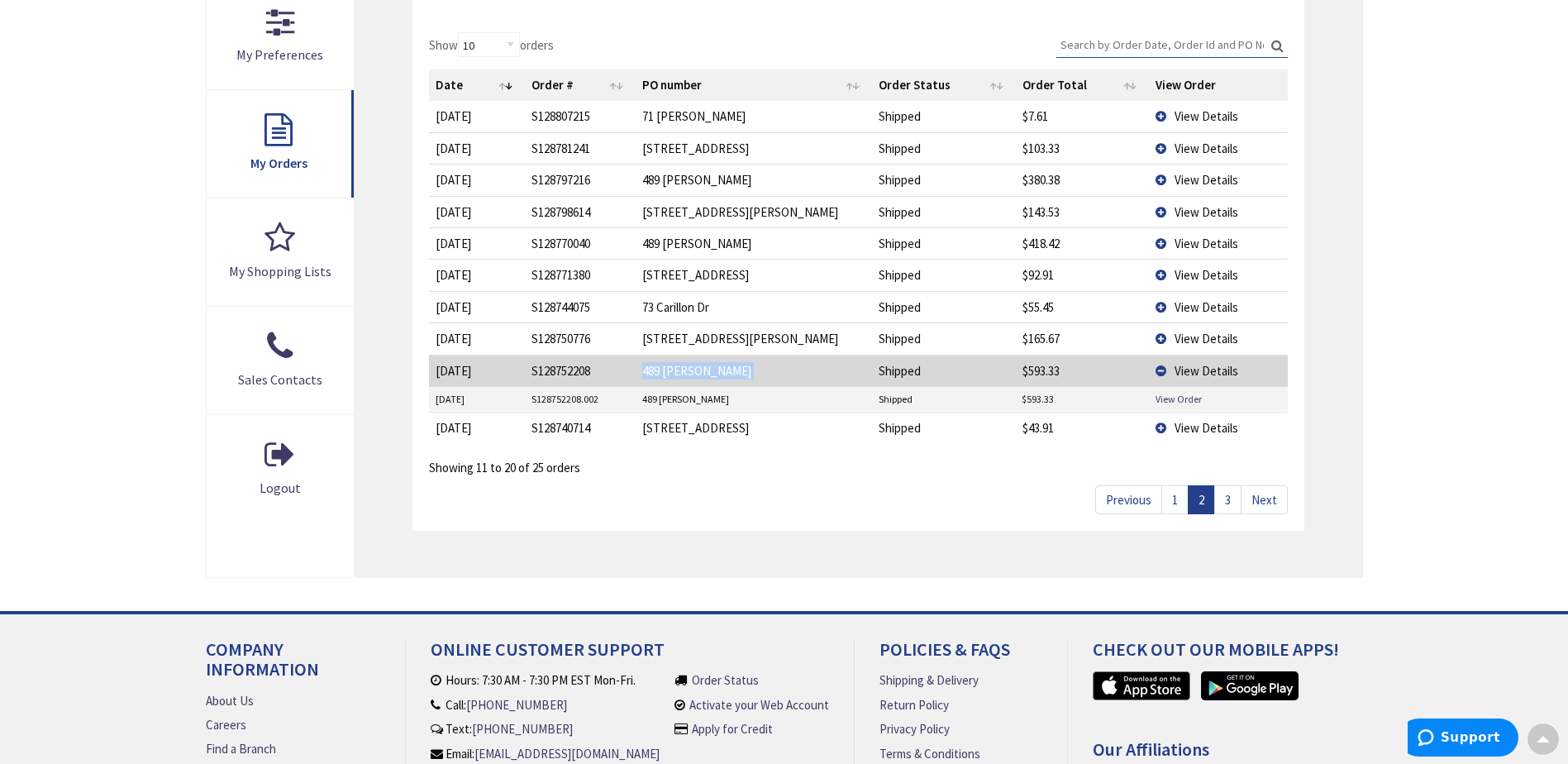
click at [714, 373] on td "489 [PERSON_NAME]" at bounding box center [754, 370] width 237 height 31
drag, startPoint x: 714, startPoint y: 373, endPoint x: 698, endPoint y: 373, distance: 16.0
copy td "489 [PERSON_NAME]"
click at [996, 329] on td "Shipped" at bounding box center [945, 337] width 144 height 31
drag, startPoint x: 754, startPoint y: 339, endPoint x: 637, endPoint y: 337, distance: 117.0
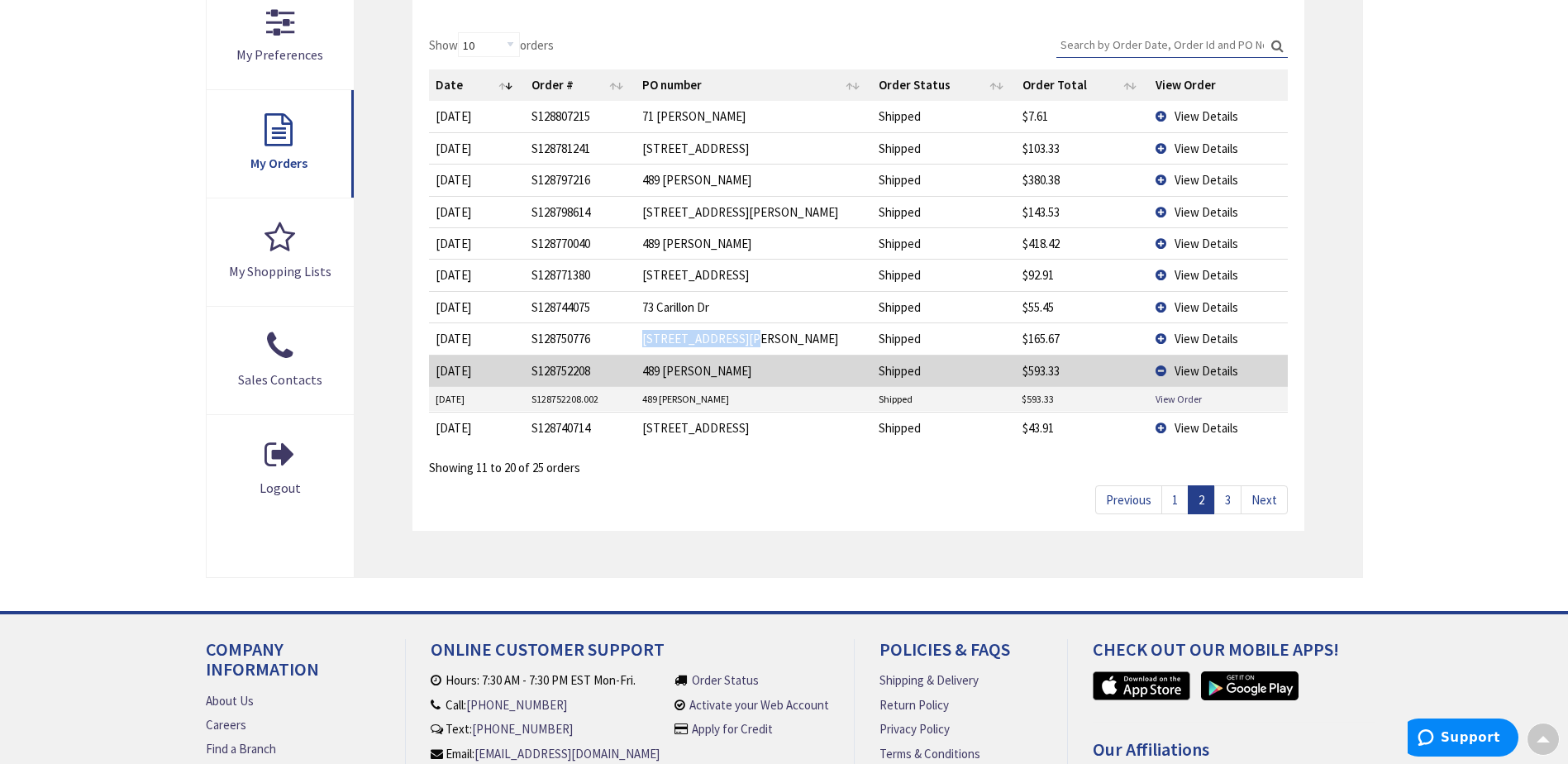
click at [637, 337] on td "[STREET_ADDRESS][PERSON_NAME]" at bounding box center [754, 337] width 237 height 31
drag, startPoint x: 637, startPoint y: 337, endPoint x: 671, endPoint y: 335, distance: 34.1
copy td "150 HAMLIN TERRACE"
click at [1231, 503] on link "3" at bounding box center [1228, 500] width 27 height 29
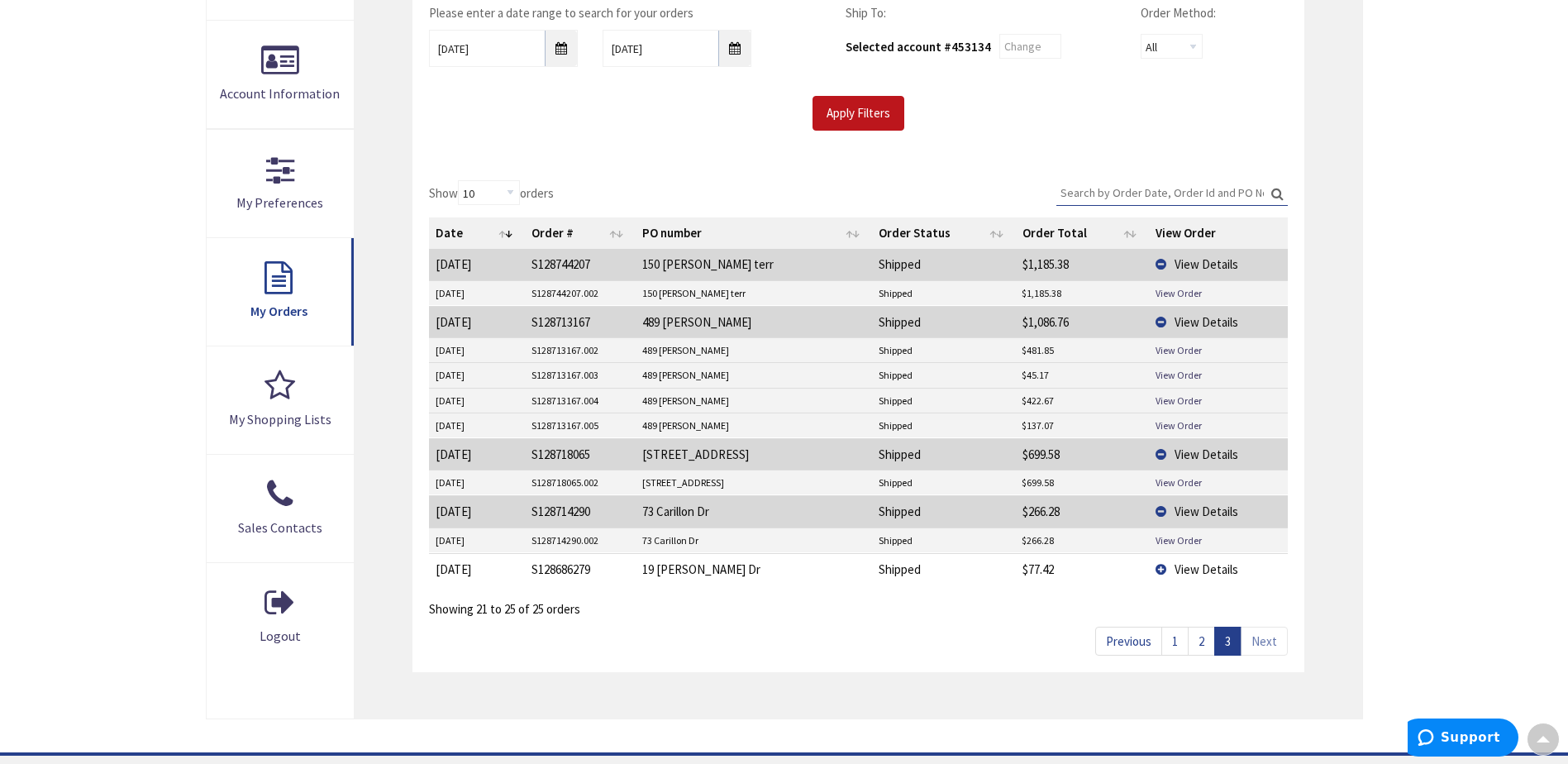
scroll to position [318, 0]
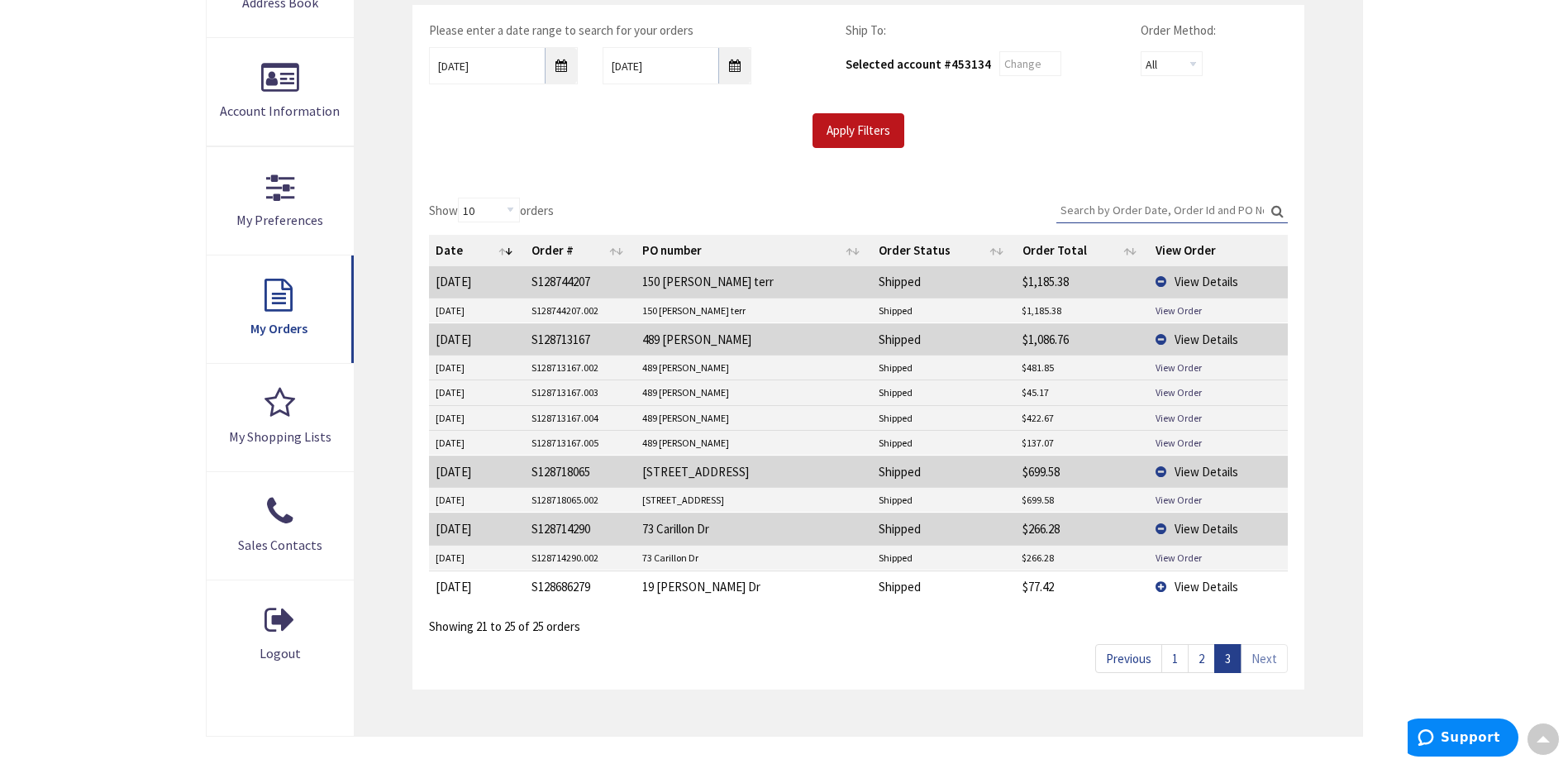
click at [1171, 660] on link "1" at bounding box center [1175, 659] width 27 height 29
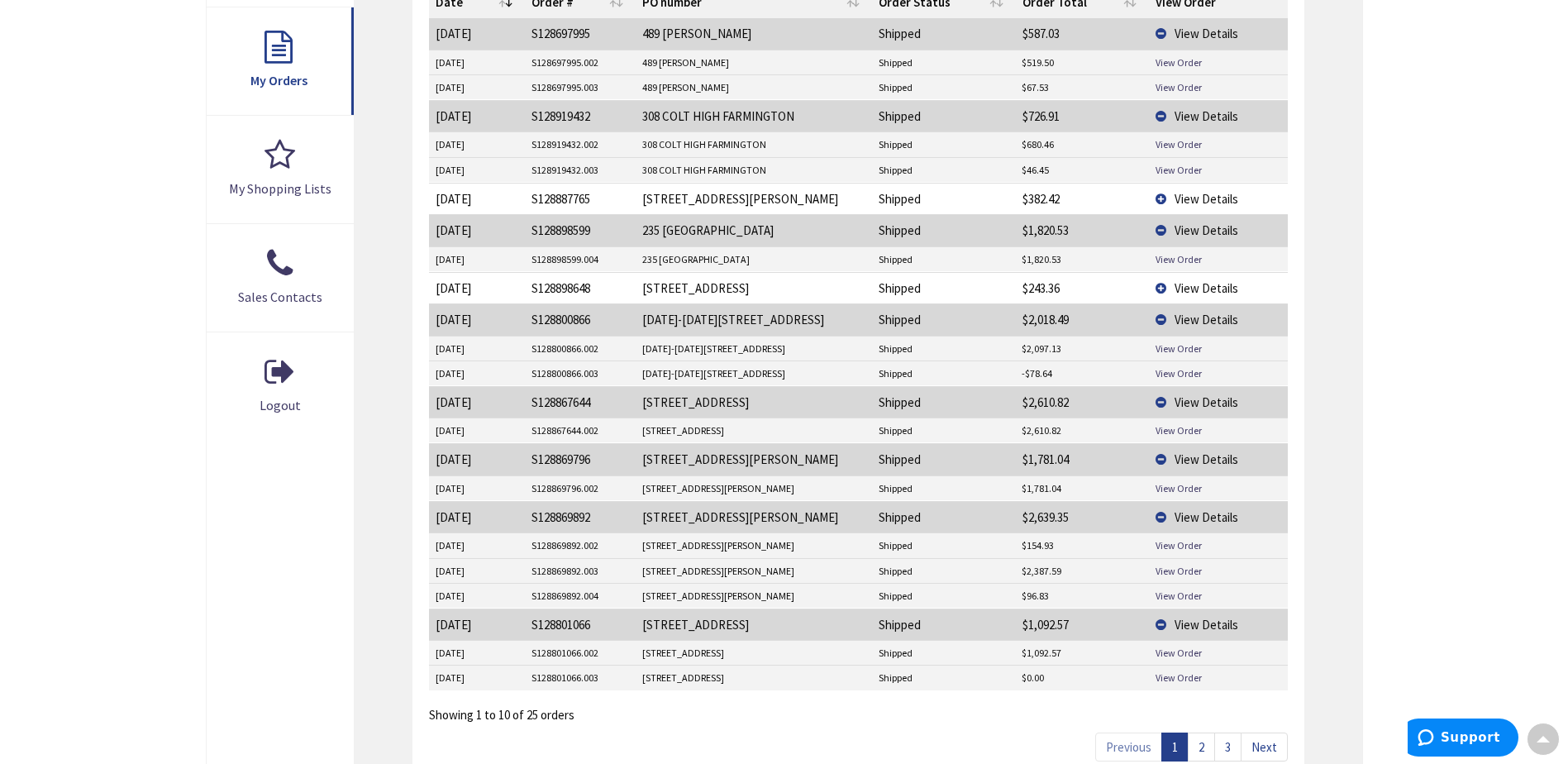
scroll to position [648, 0]
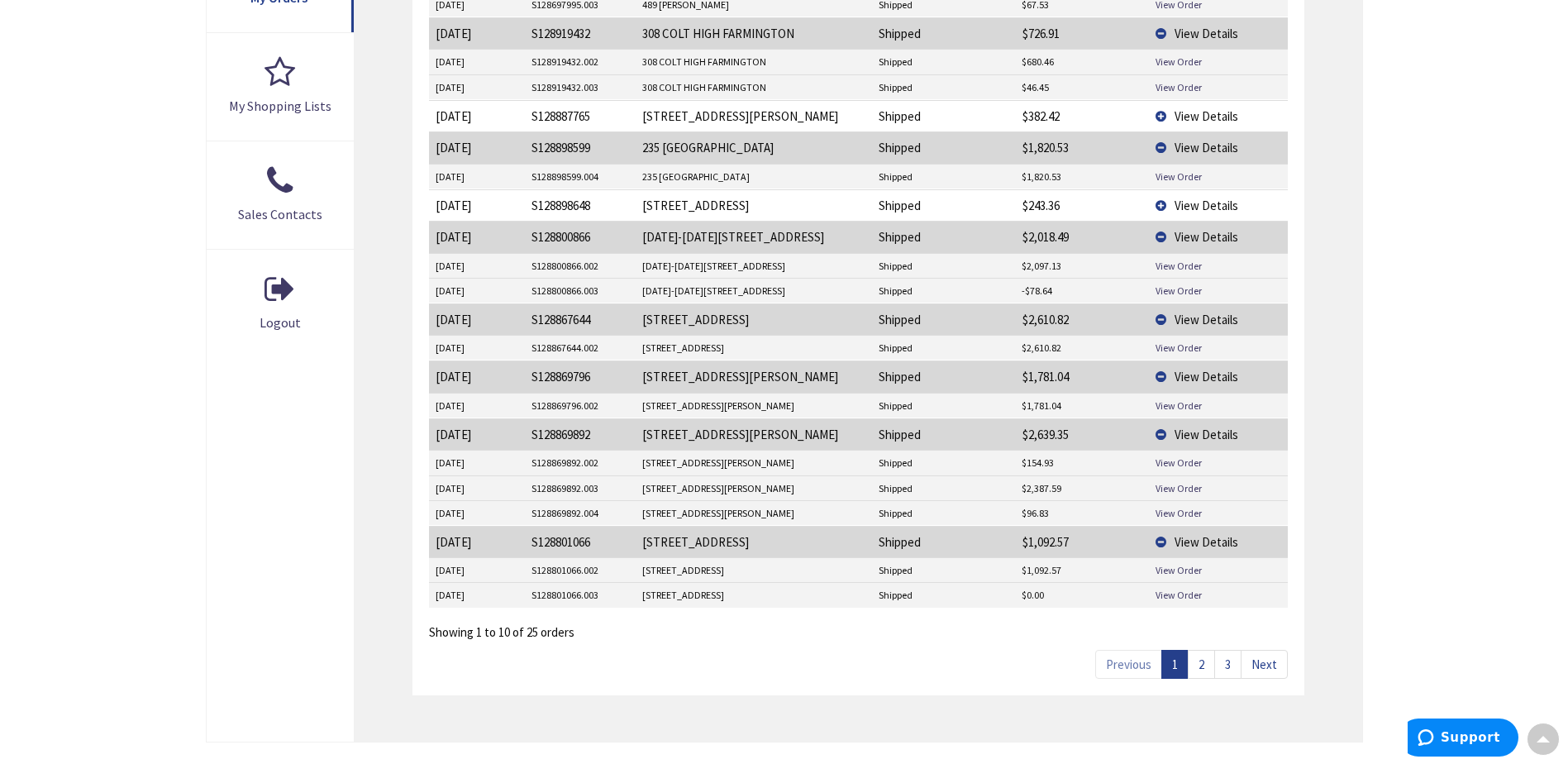
click at [1205, 664] on link "2" at bounding box center [1201, 664] width 27 height 29
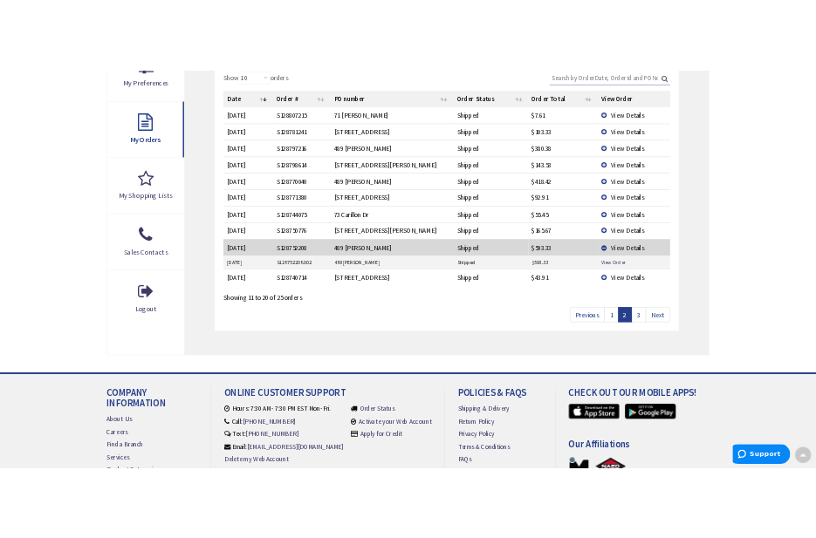
scroll to position [510, 0]
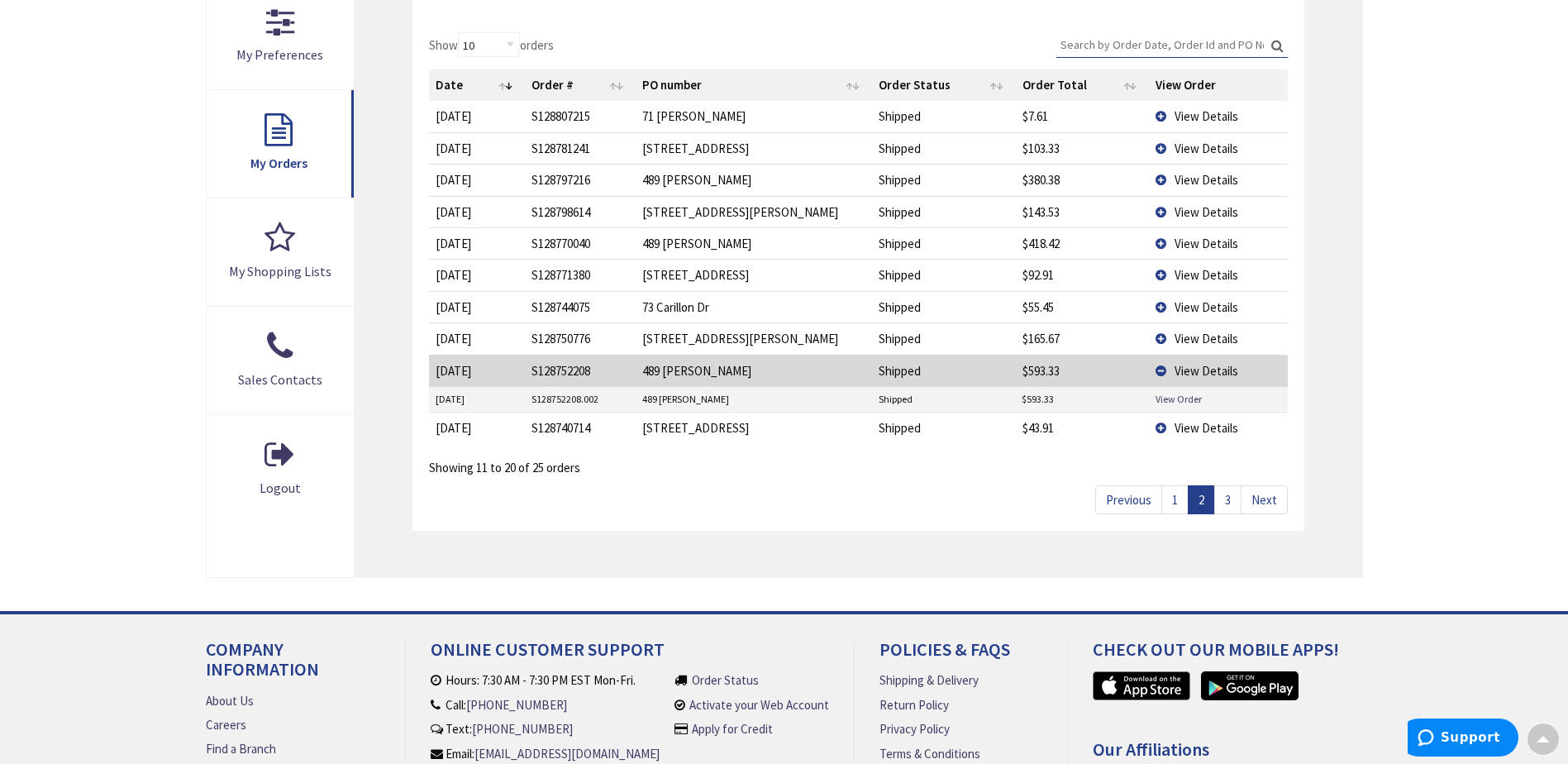
click at [717, 244] on td "489 [PERSON_NAME]" at bounding box center [754, 243] width 237 height 31
drag, startPoint x: 717, startPoint y: 244, endPoint x: 692, endPoint y: 246, distance: 25.1
copy td "489 [PERSON_NAME]"
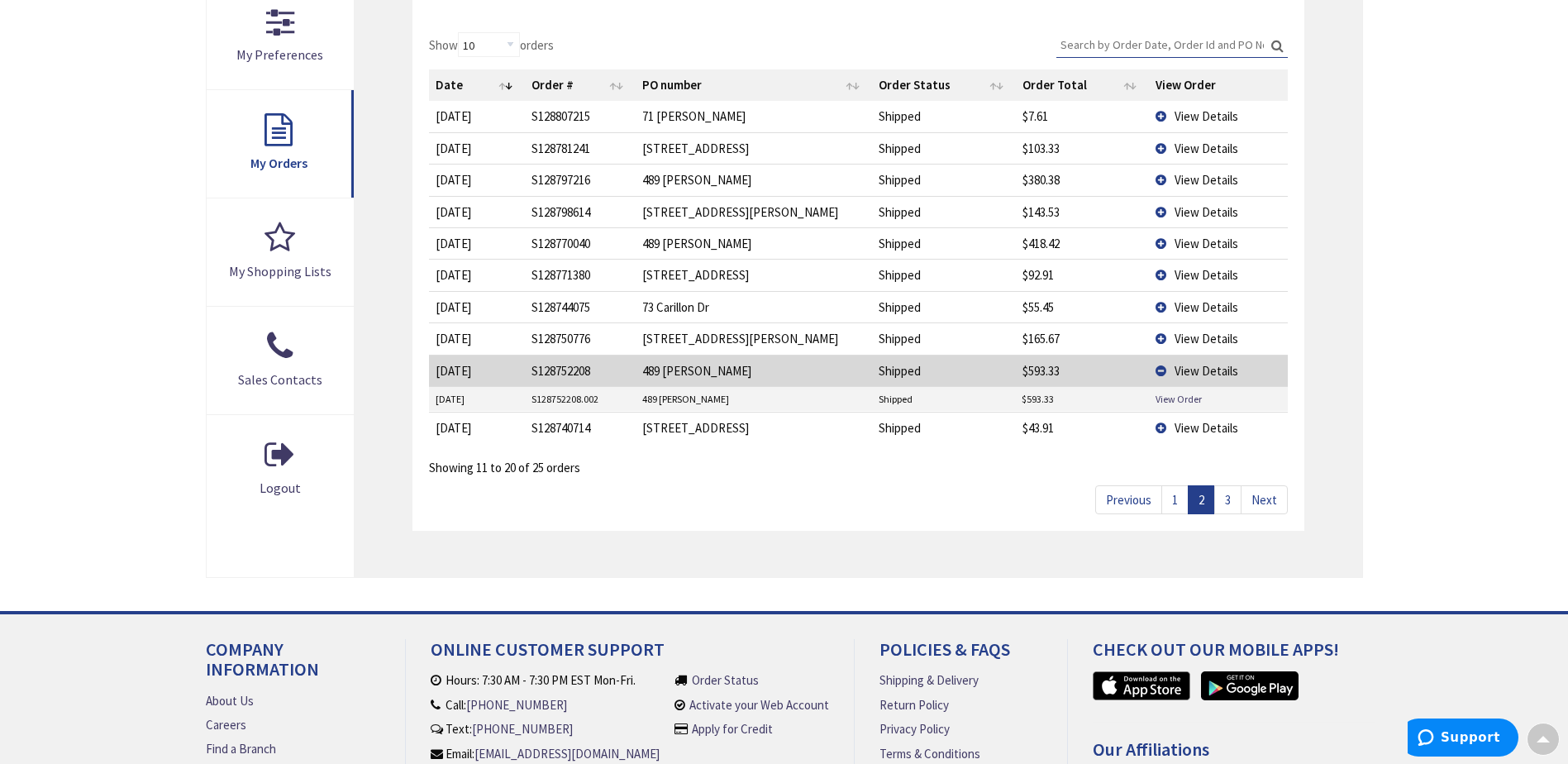
click at [763, 281] on td "[STREET_ADDRESS]" at bounding box center [754, 274] width 237 height 31
click at [760, 271] on td "[STREET_ADDRESS]" at bounding box center [754, 274] width 237 height 31
click at [760, 273] on td "[STREET_ADDRESS]" at bounding box center [754, 274] width 237 height 31
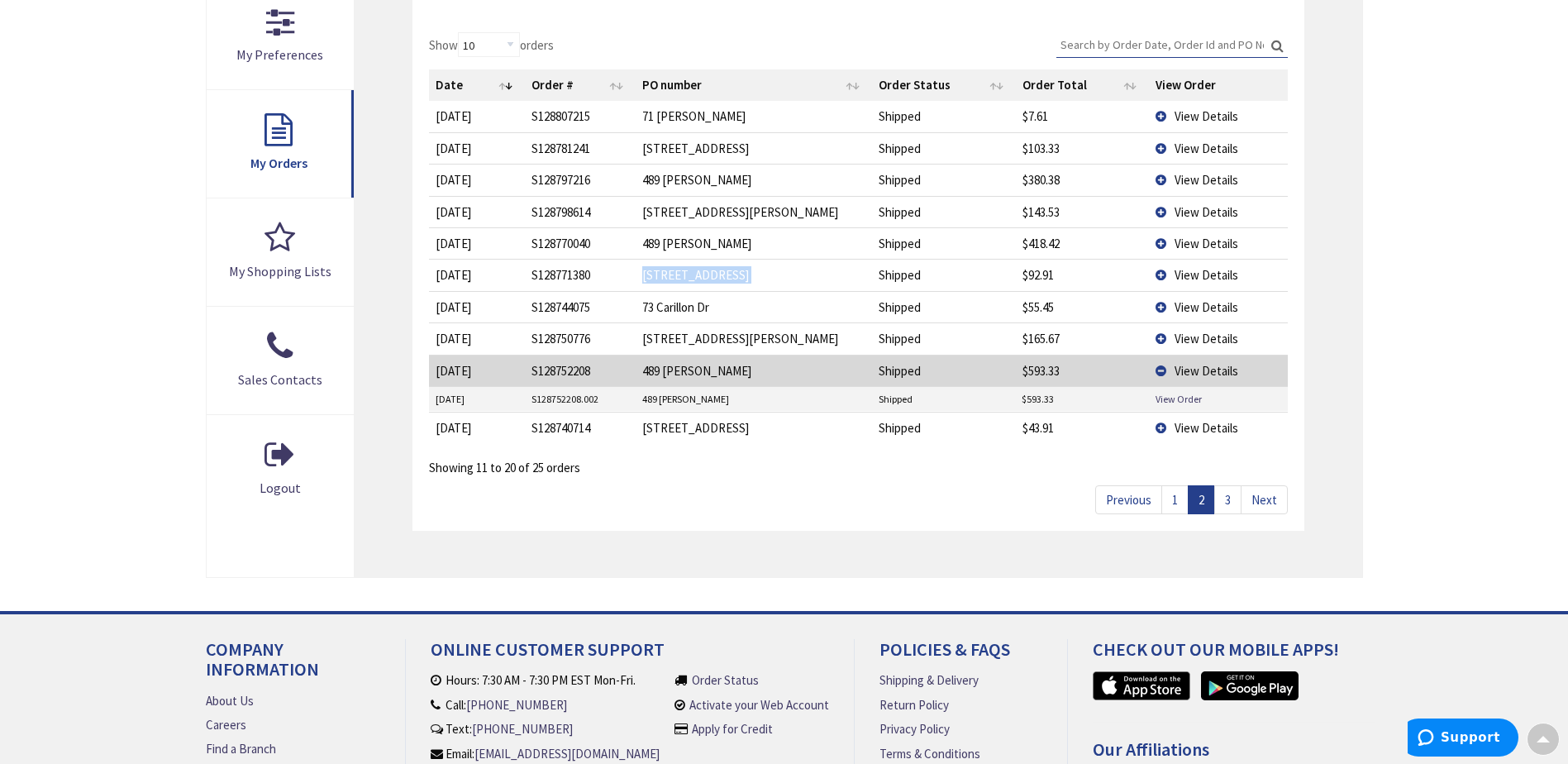
drag, startPoint x: 760, startPoint y: 273, endPoint x: 725, endPoint y: 274, distance: 35.0
copy td "[STREET_ADDRESS]"
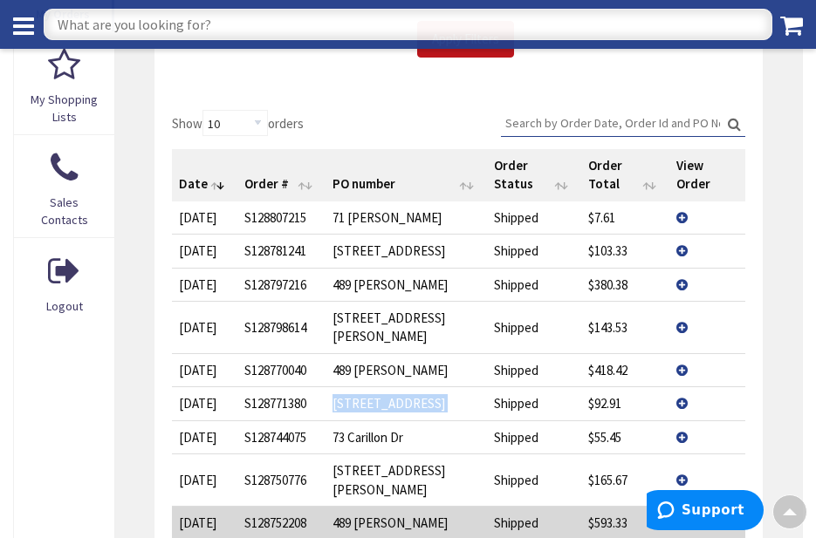
scroll to position [507, 0]
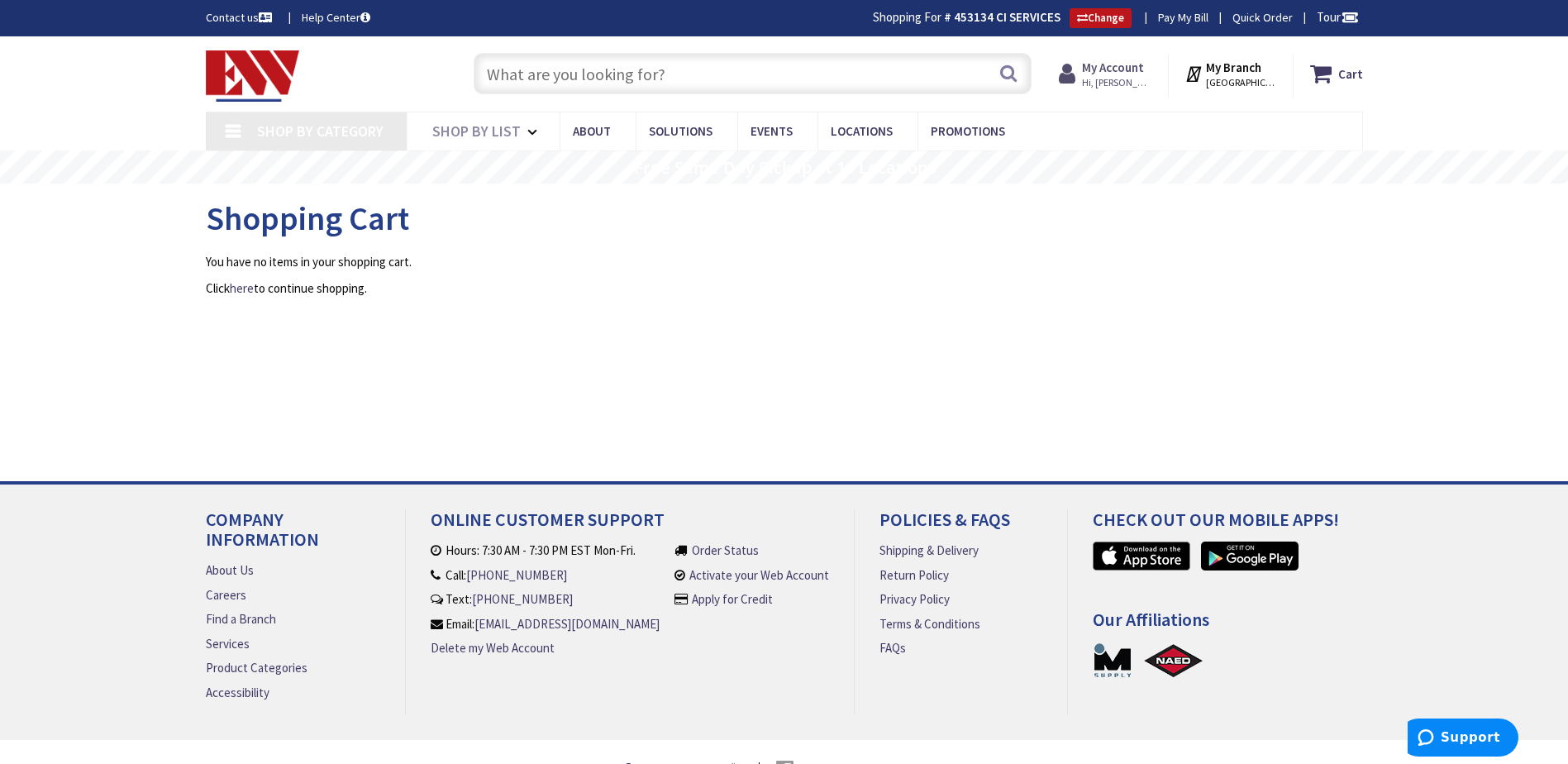
click at [1124, 68] on strong "My Account" at bounding box center [1112, 67] width 62 height 16
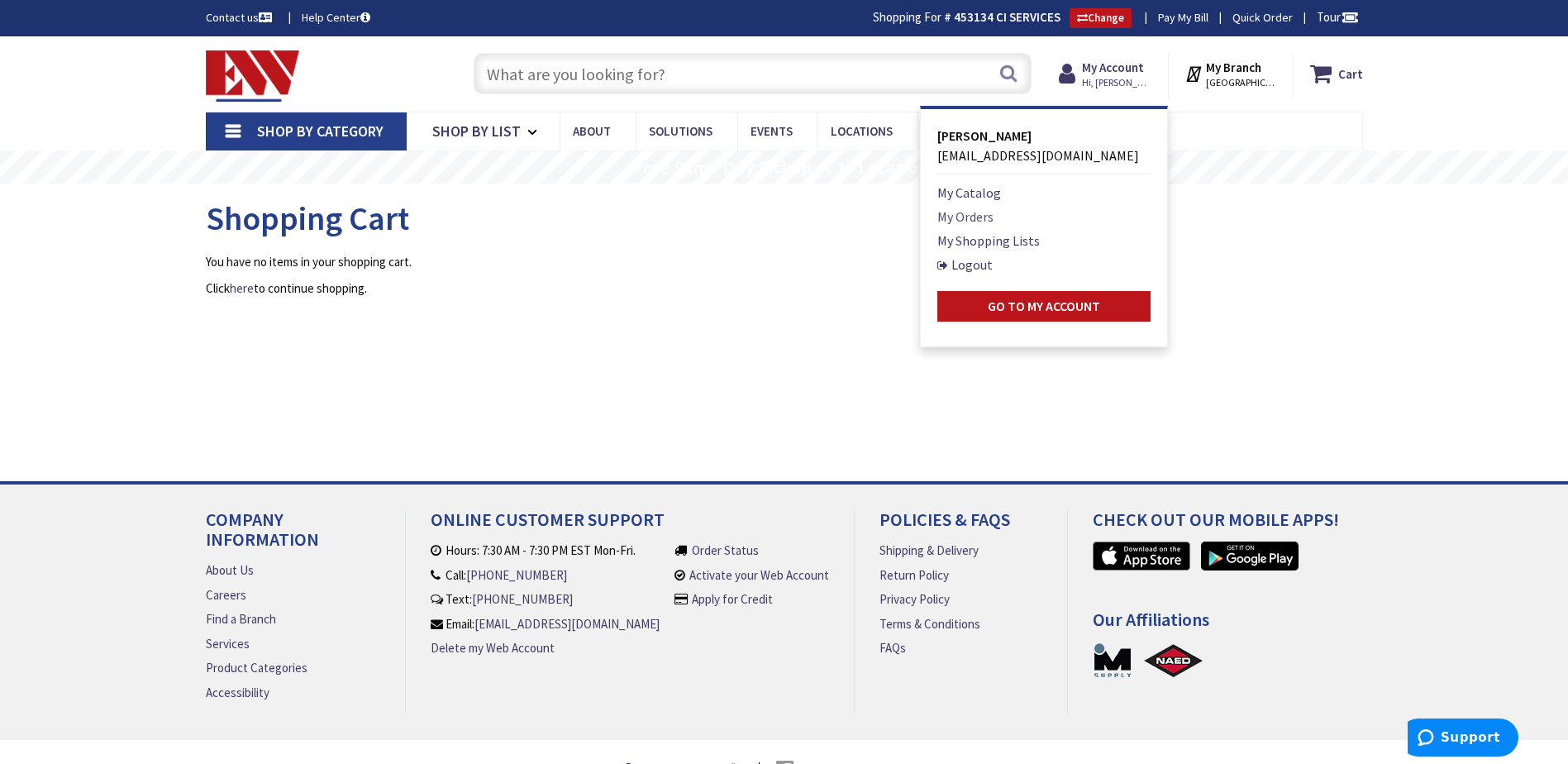
click at [976, 211] on link "My Orders" at bounding box center [965, 216] width 56 height 20
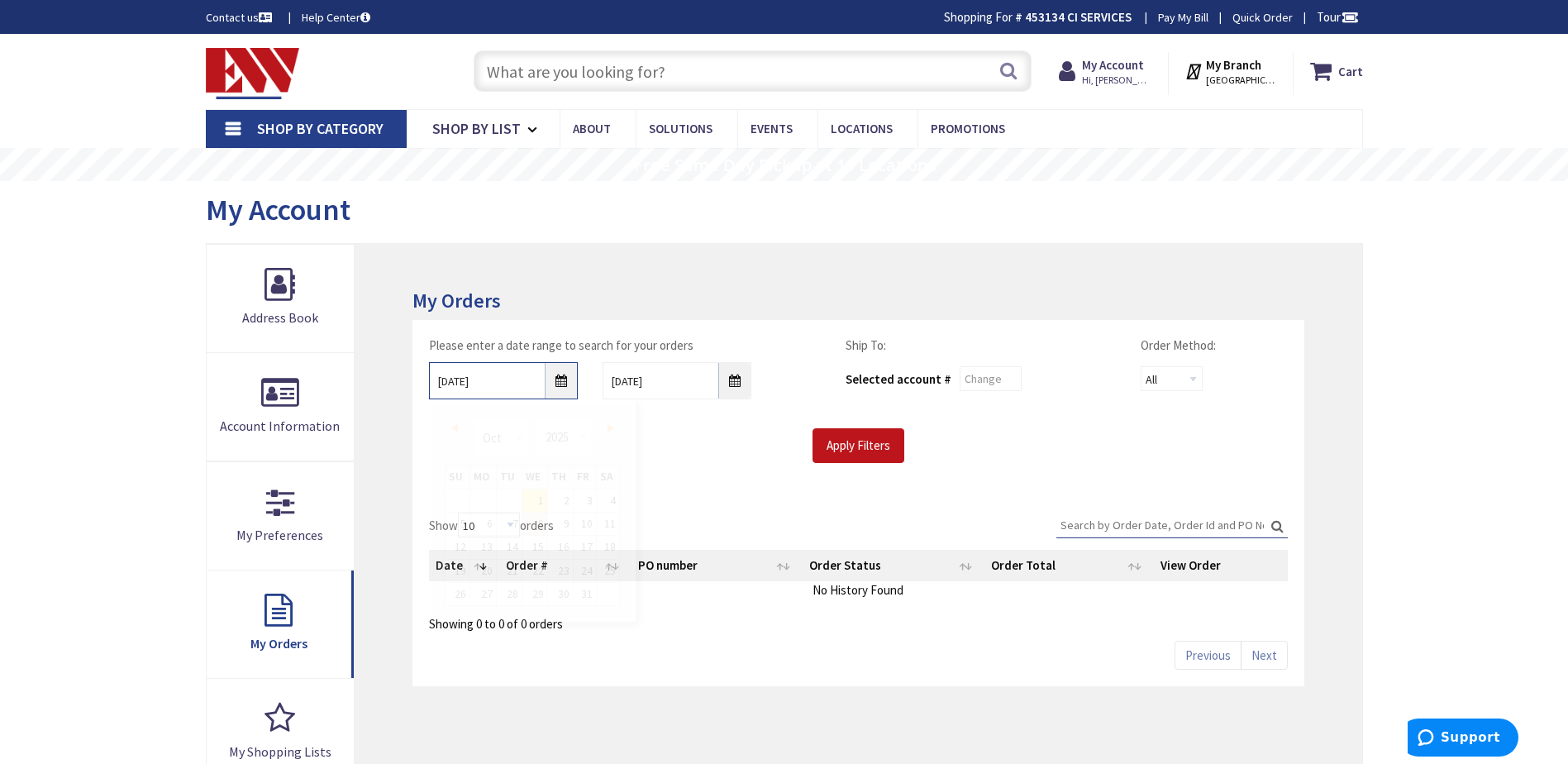
click at [559, 381] on input "[DATE]" at bounding box center [503, 380] width 149 height 37
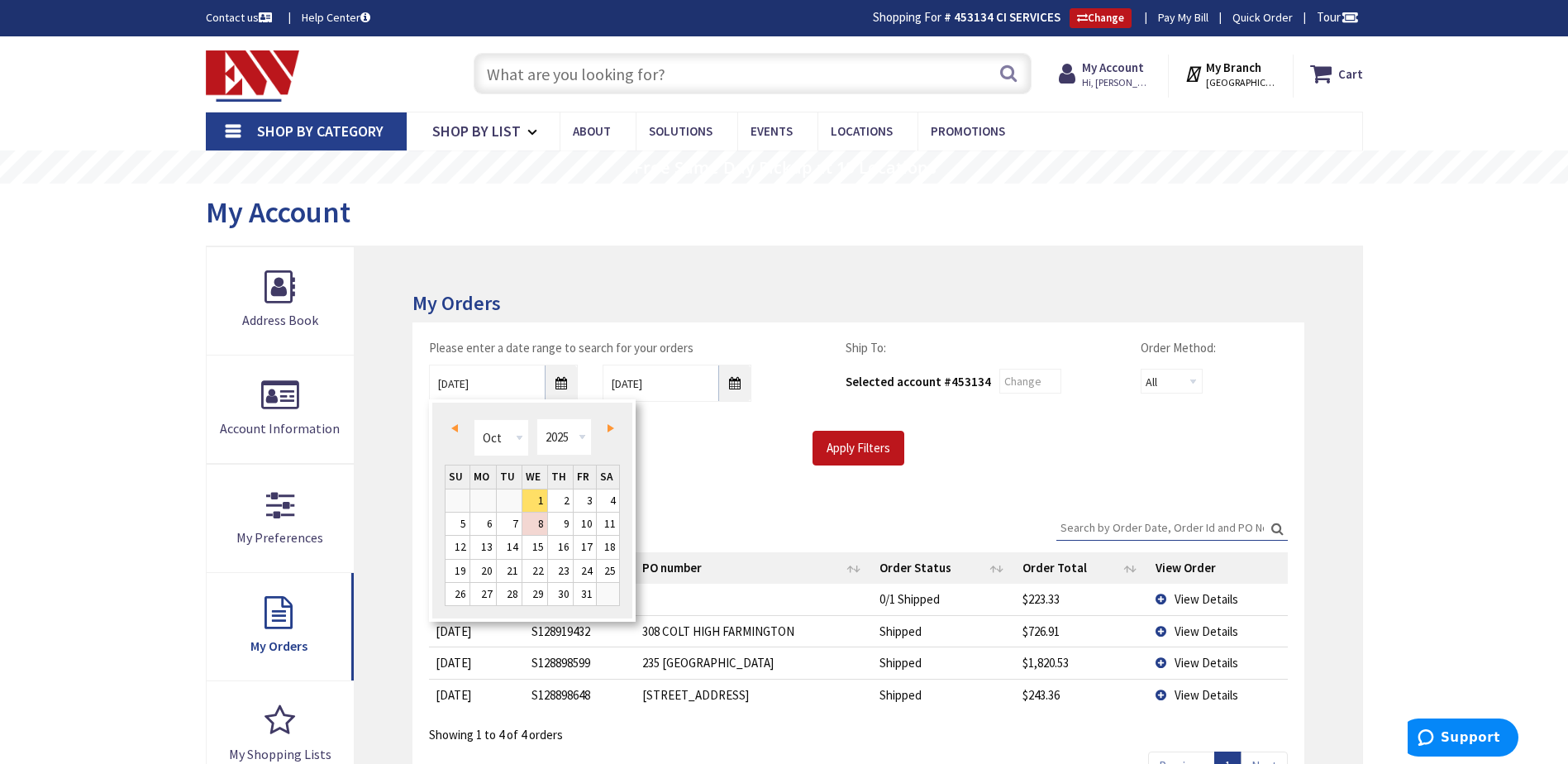
click at [451, 428] on span "Prev" at bounding box center [454, 428] width 7 height 9
click at [607, 427] on span "Next" at bounding box center [610, 428] width 7 height 9
click at [490, 502] on link "1" at bounding box center [483, 501] width 26 height 23
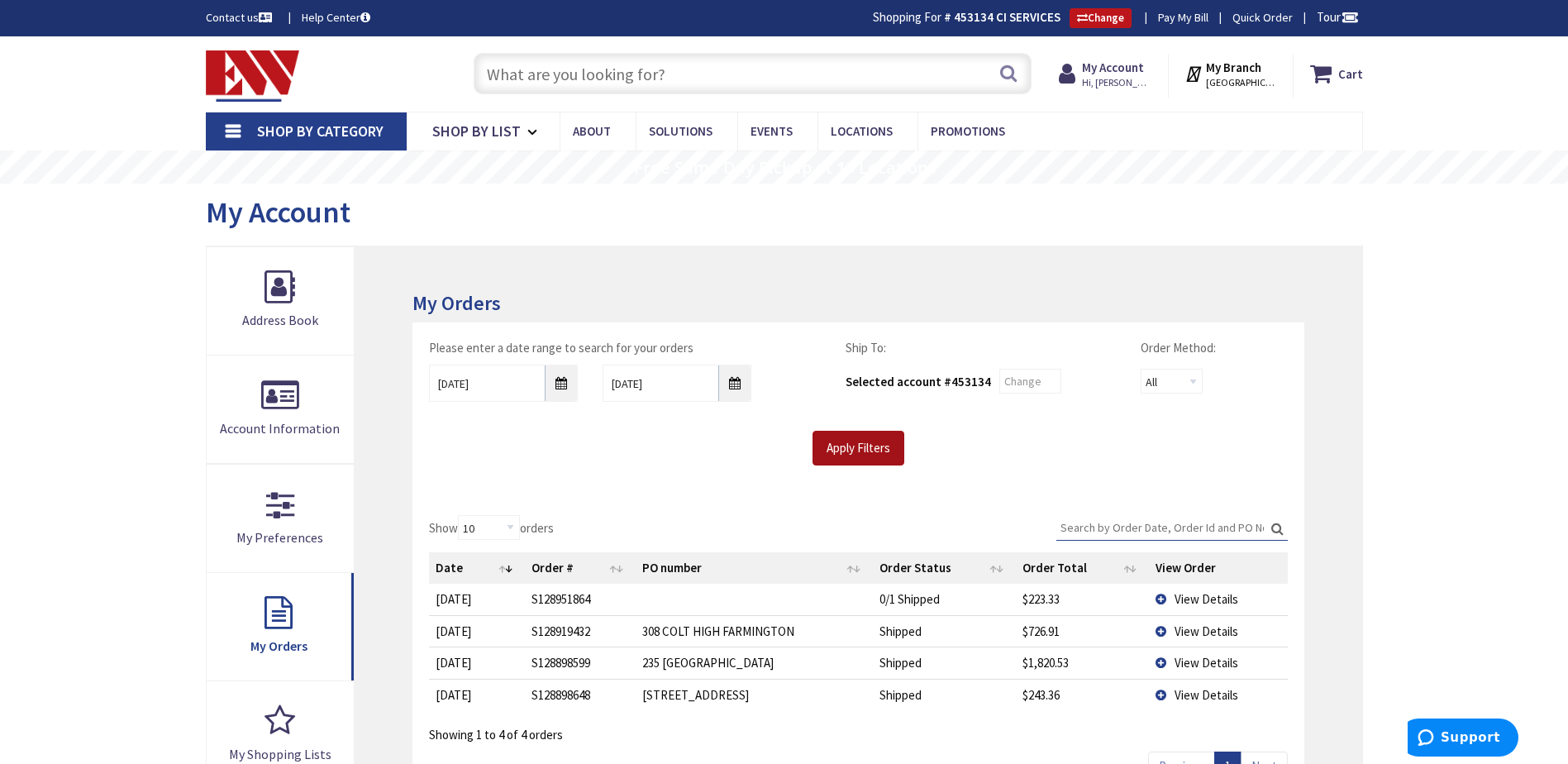
click at [850, 441] on input "Apply Filters" at bounding box center [858, 448] width 92 height 35
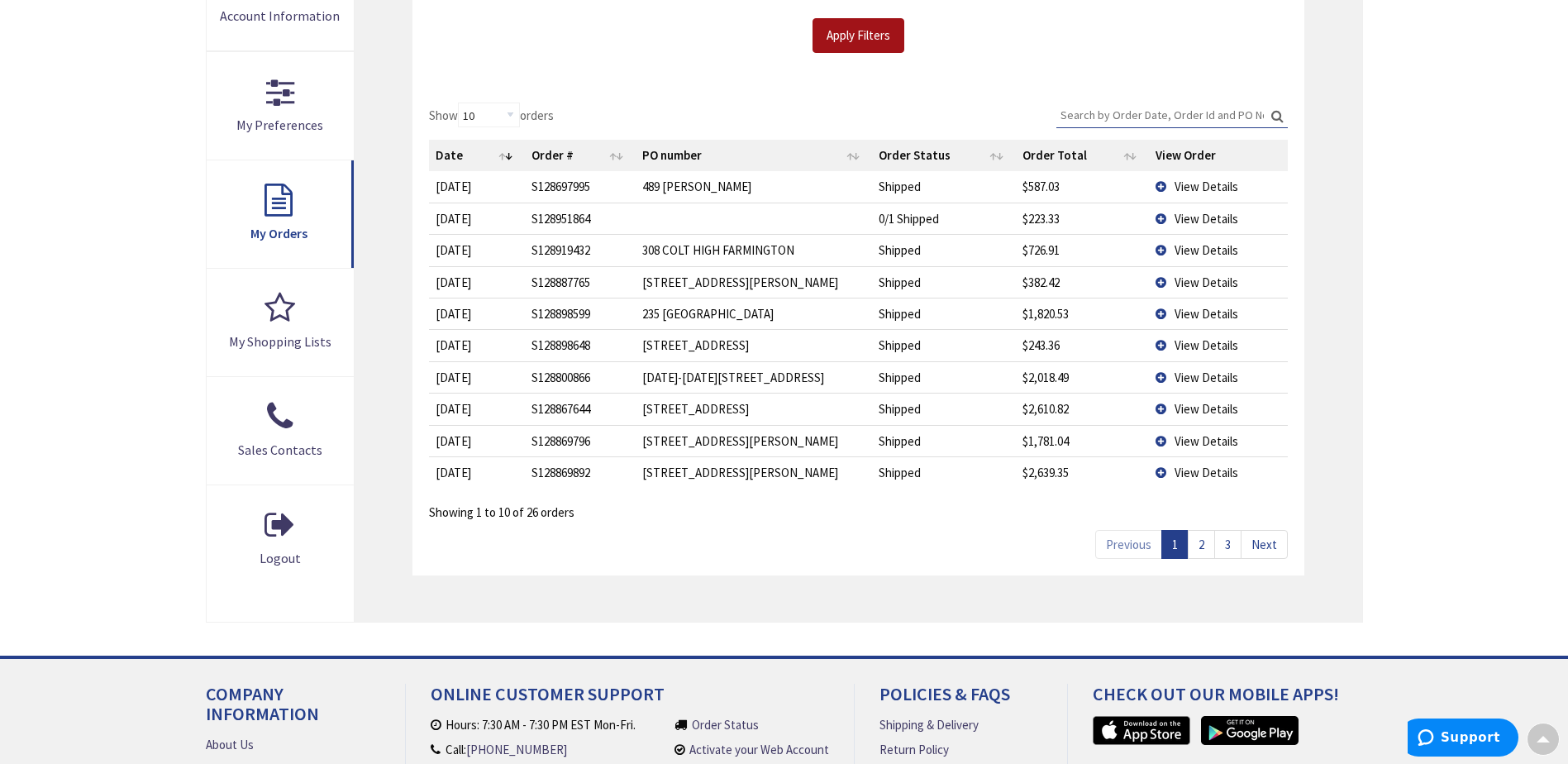
scroll to position [413, 0]
click at [1199, 190] on span "View Details" at bounding box center [1206, 186] width 63 height 16
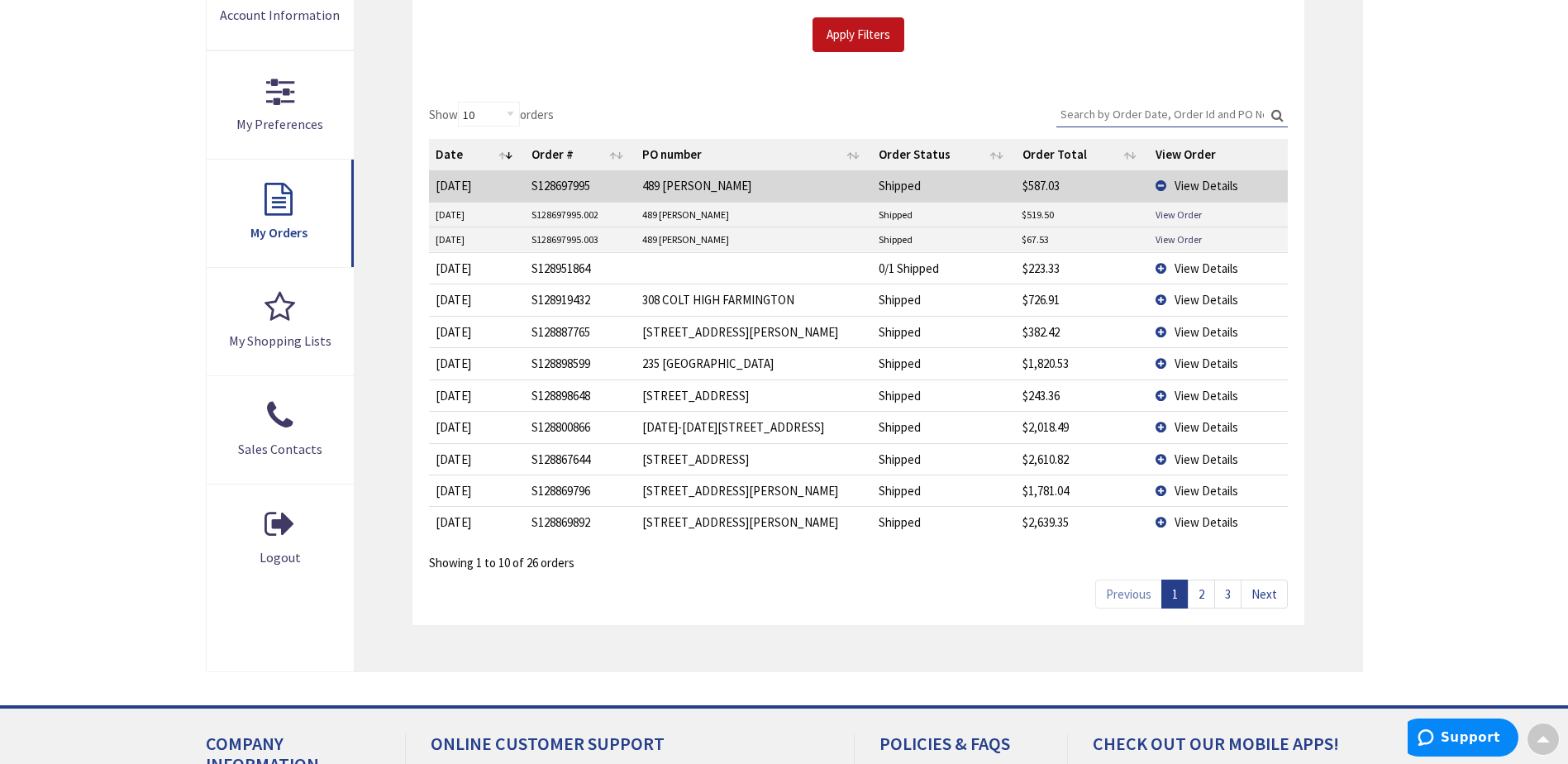
click at [1203, 264] on span "View Details" at bounding box center [1206, 268] width 63 height 16
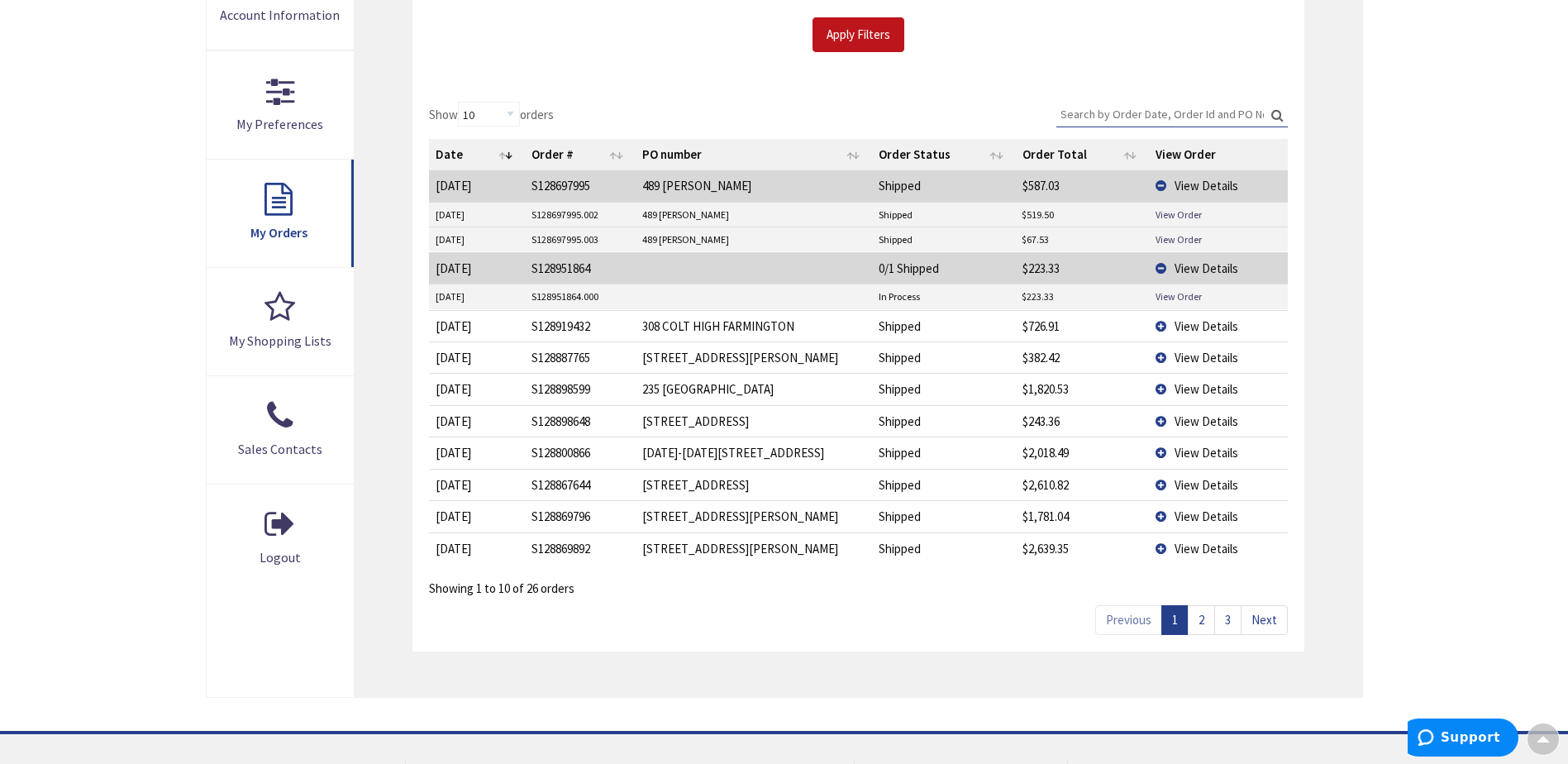
click at [1196, 330] on span "View Details" at bounding box center [1206, 326] width 63 height 16
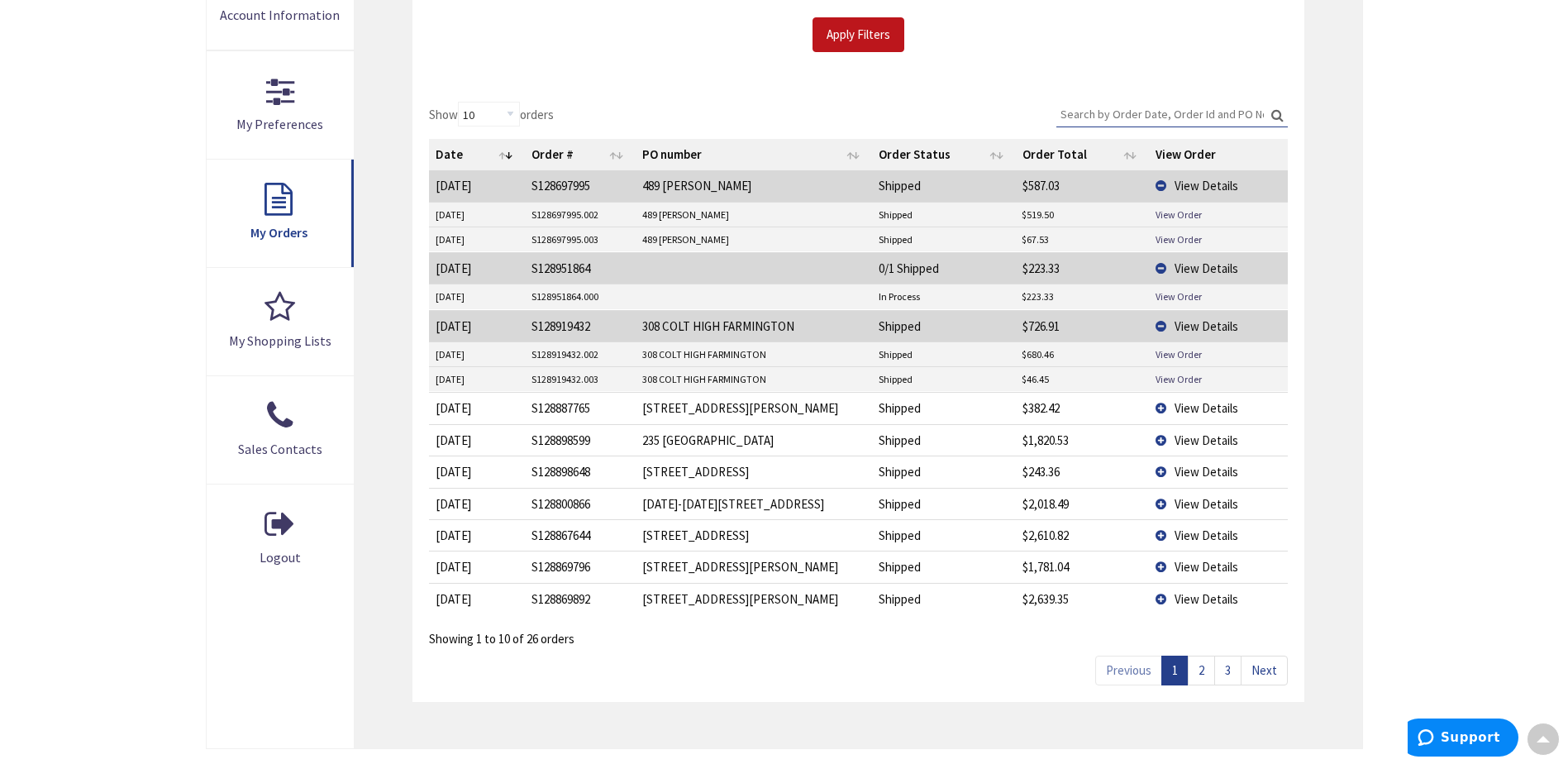
click at [1192, 406] on span "View Details" at bounding box center [1206, 408] width 63 height 16
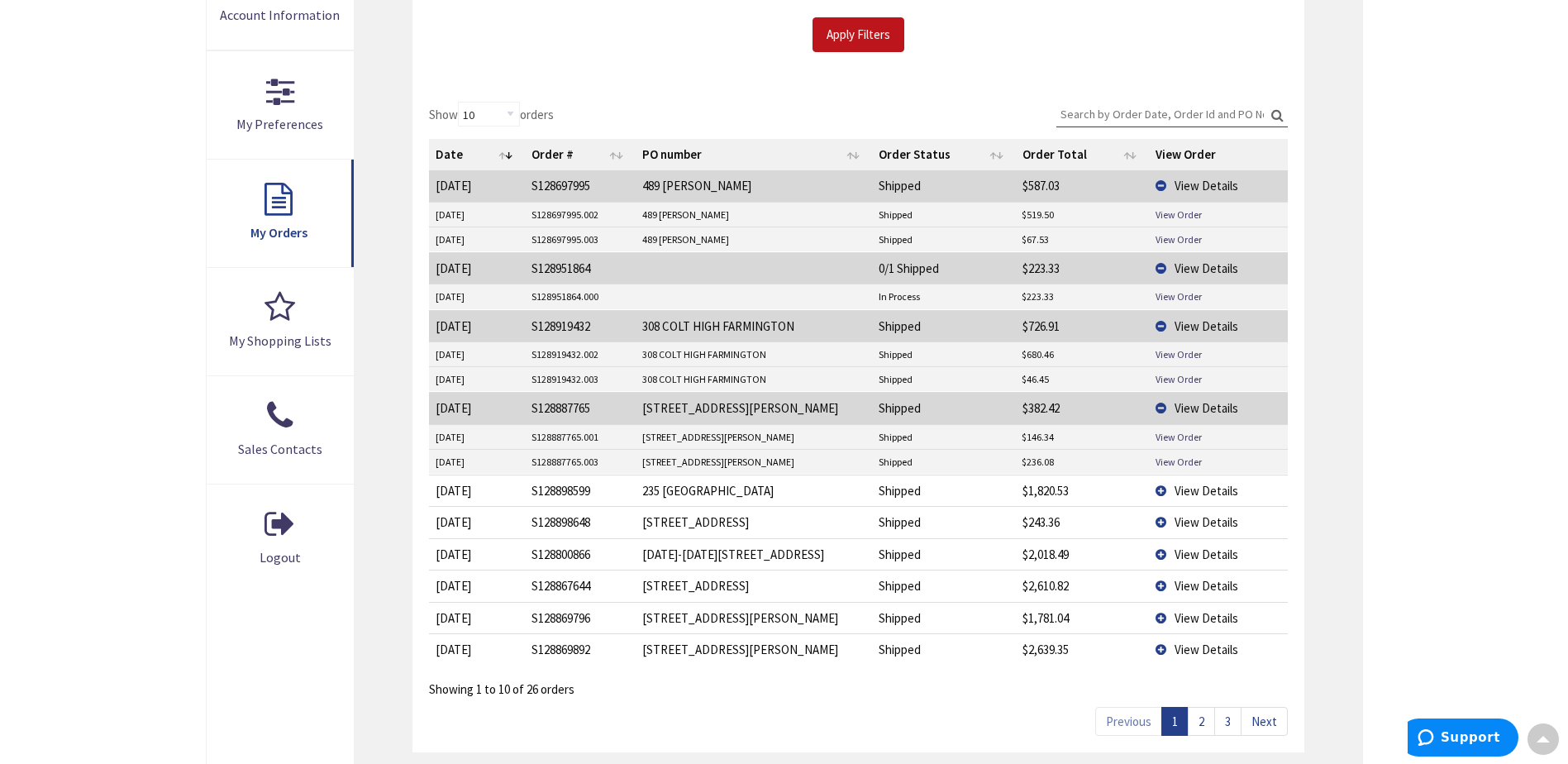
click at [1198, 494] on span "View Details" at bounding box center [1206, 491] width 63 height 16
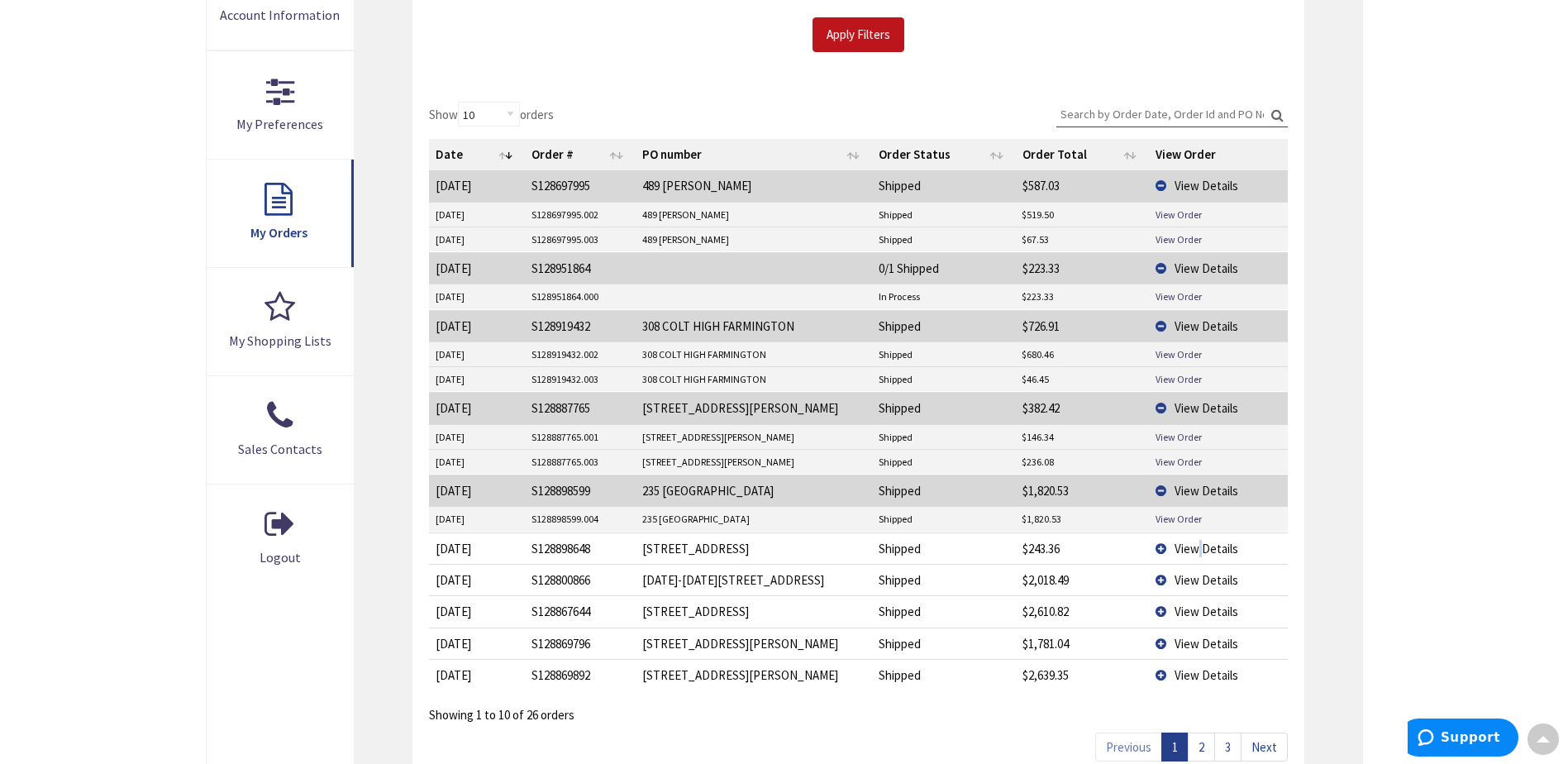
click at [1201, 549] on span "View Details" at bounding box center [1206, 549] width 63 height 16
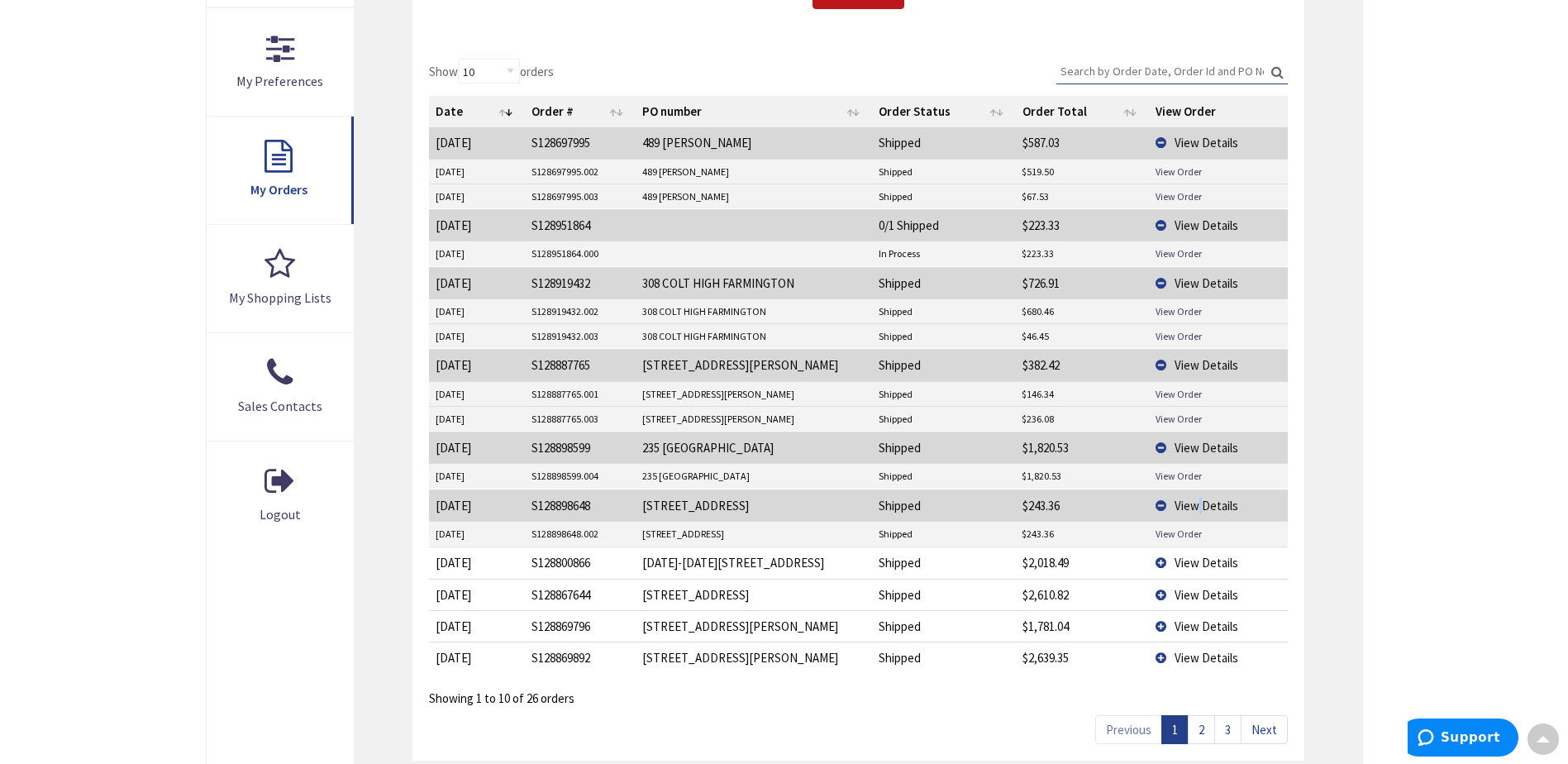
scroll to position [579, 0]
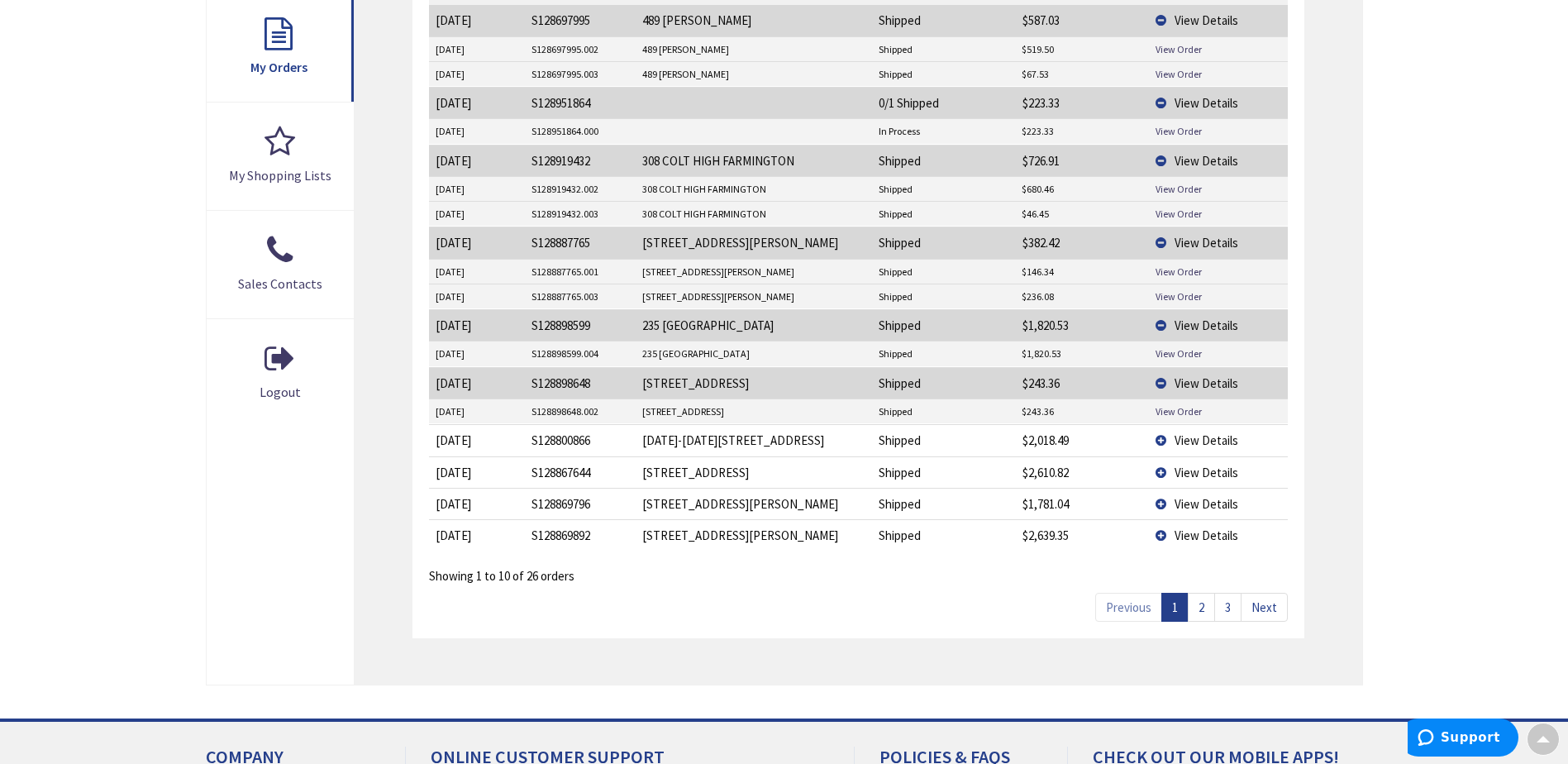
click at [1194, 437] on span "View Details" at bounding box center [1206, 440] width 63 height 16
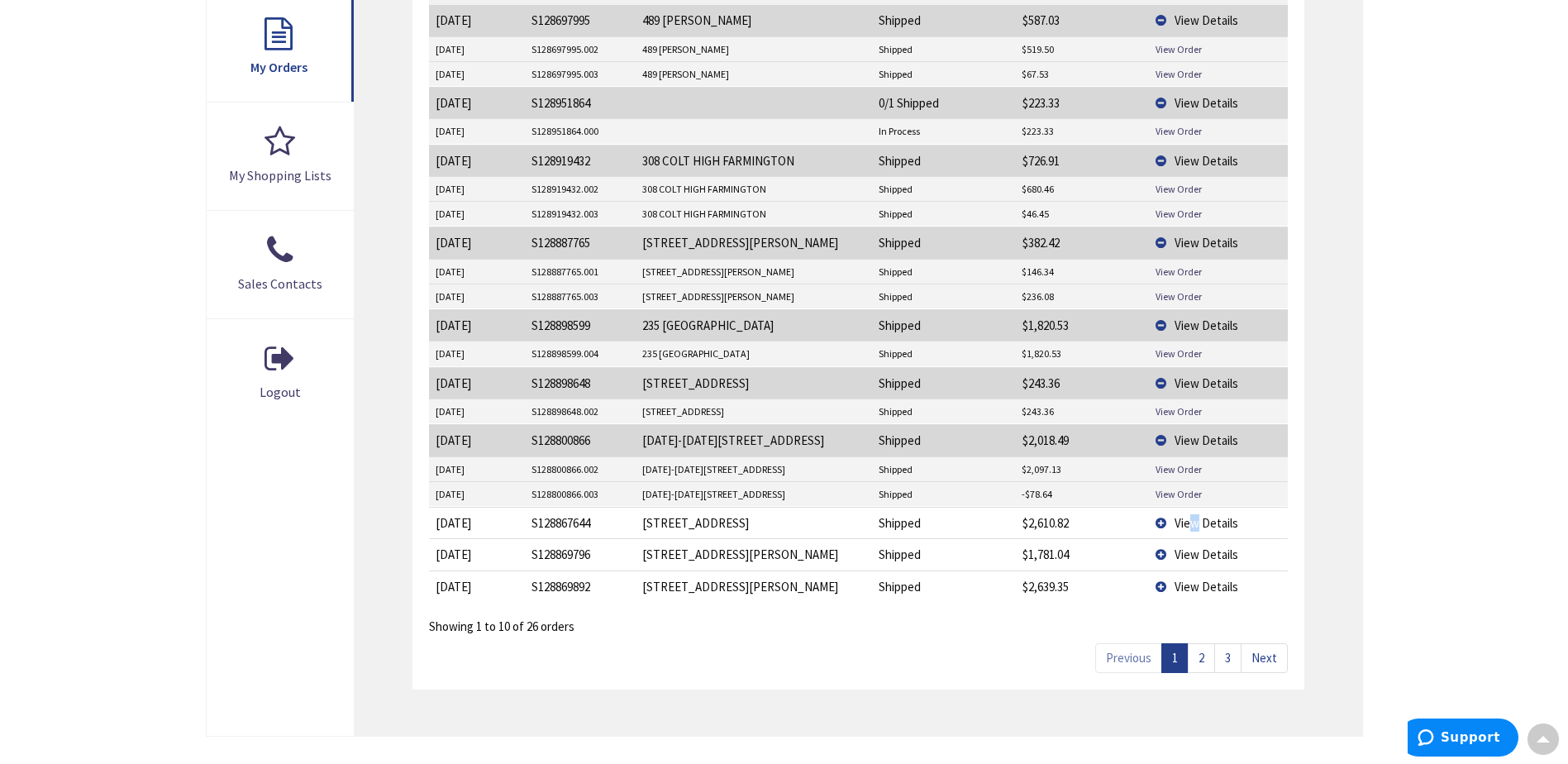
click at [1197, 522] on span "View Details" at bounding box center [1206, 523] width 63 height 16
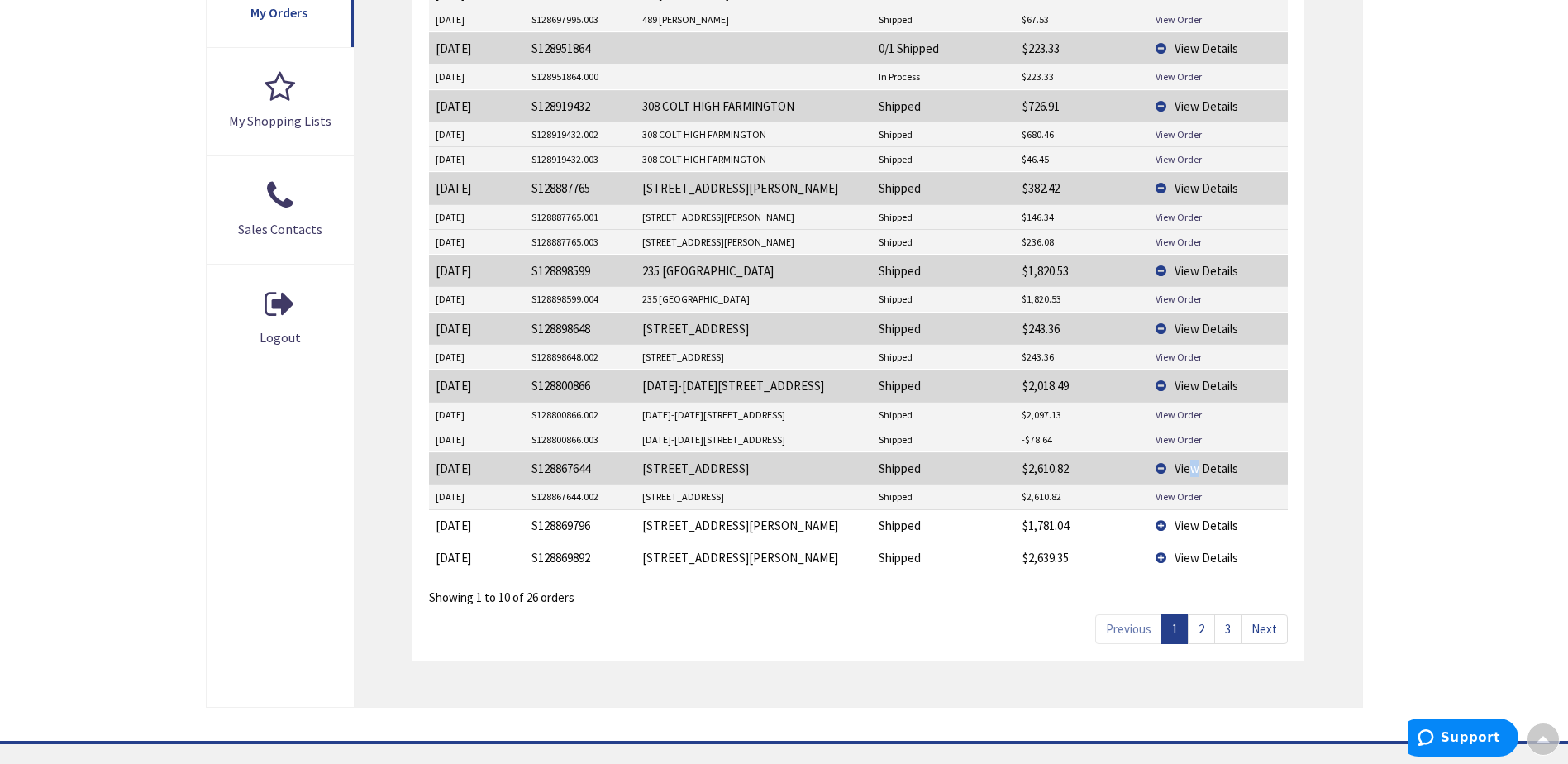
scroll to position [662, 0]
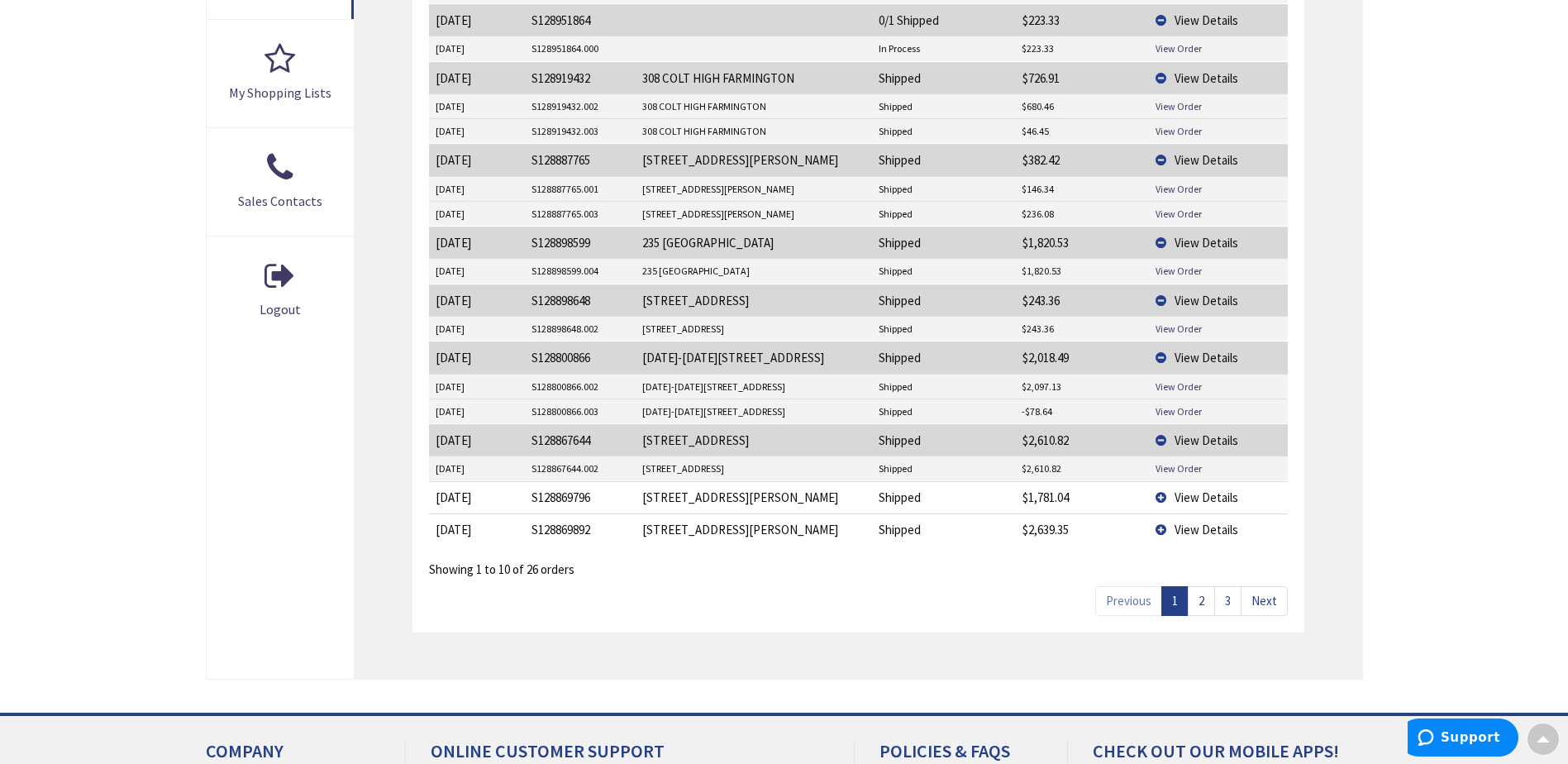
click at [1198, 498] on span "View Details" at bounding box center [1206, 498] width 63 height 16
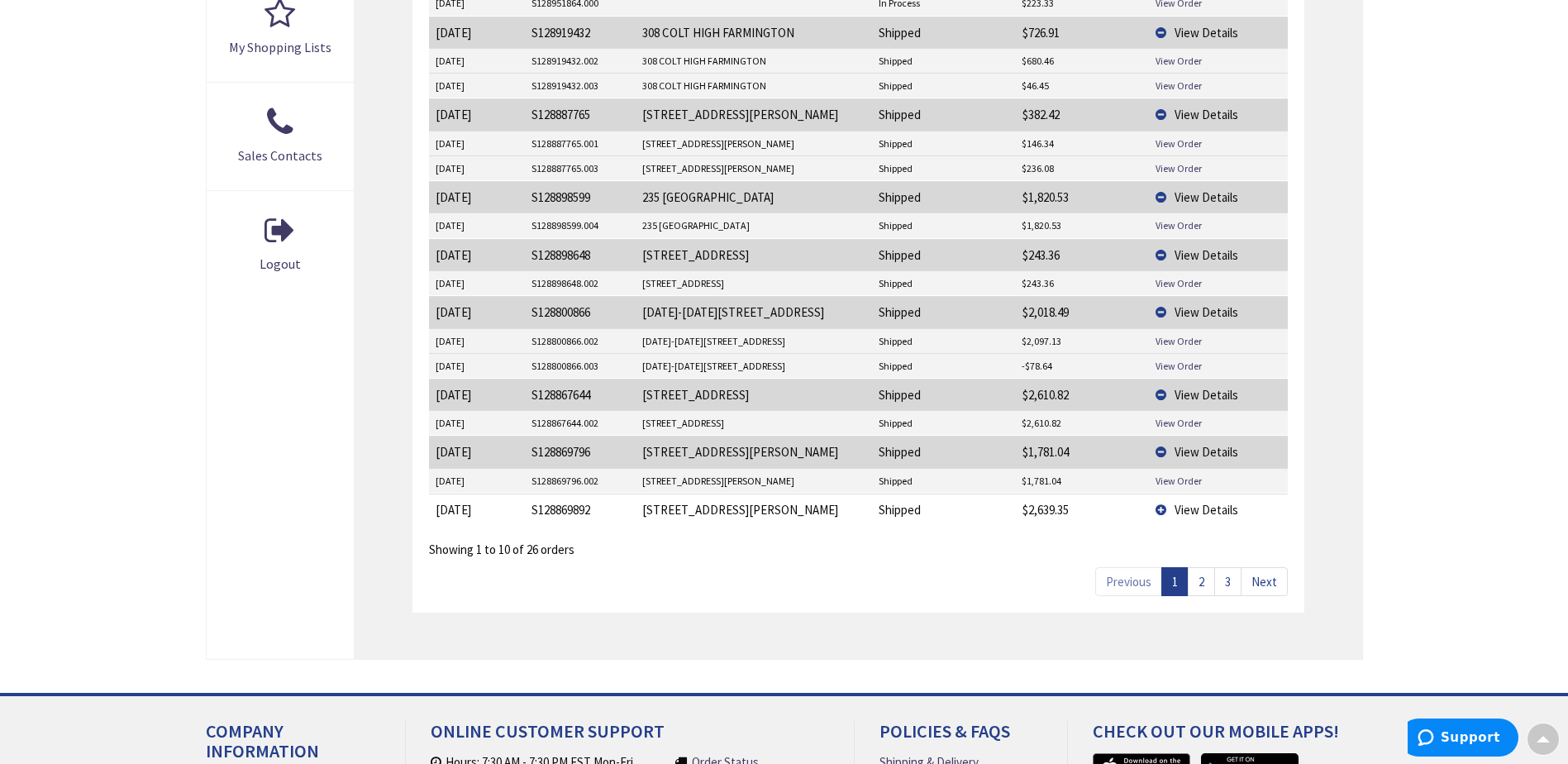
scroll to position [744, 0]
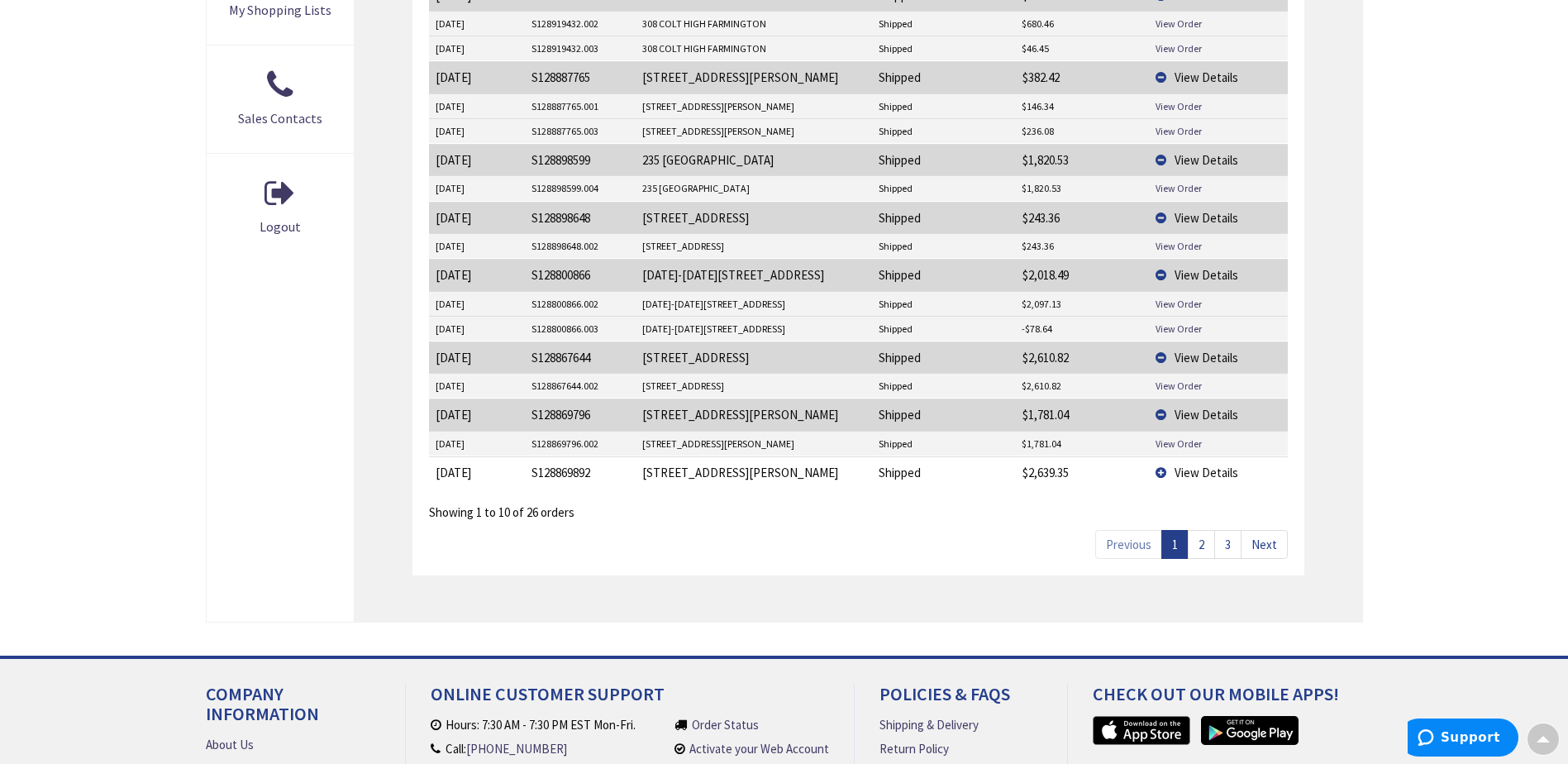
click at [1195, 470] on span "View Details" at bounding box center [1206, 472] width 63 height 16
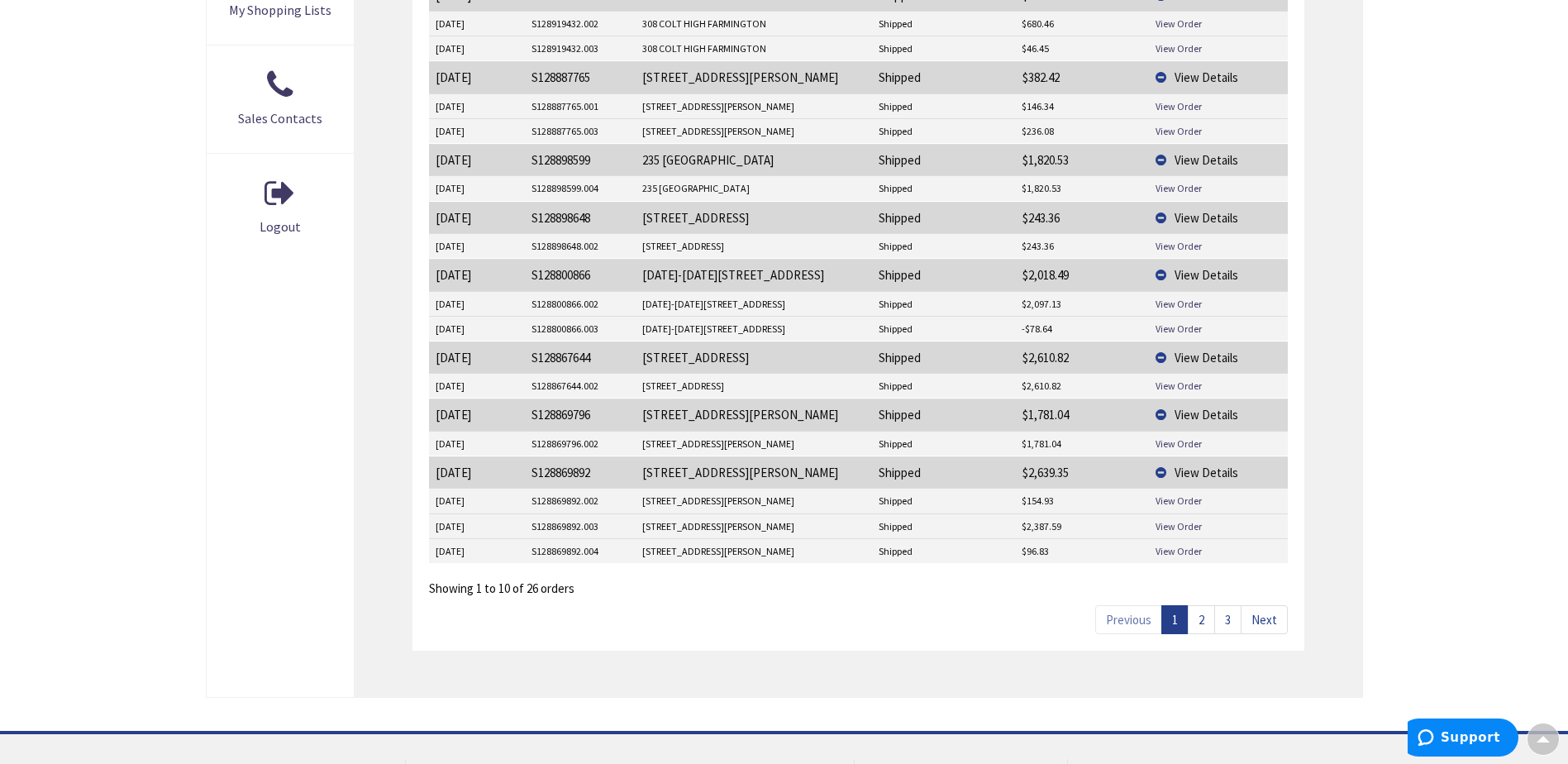
click at [1199, 616] on link "2" at bounding box center [1201, 620] width 27 height 29
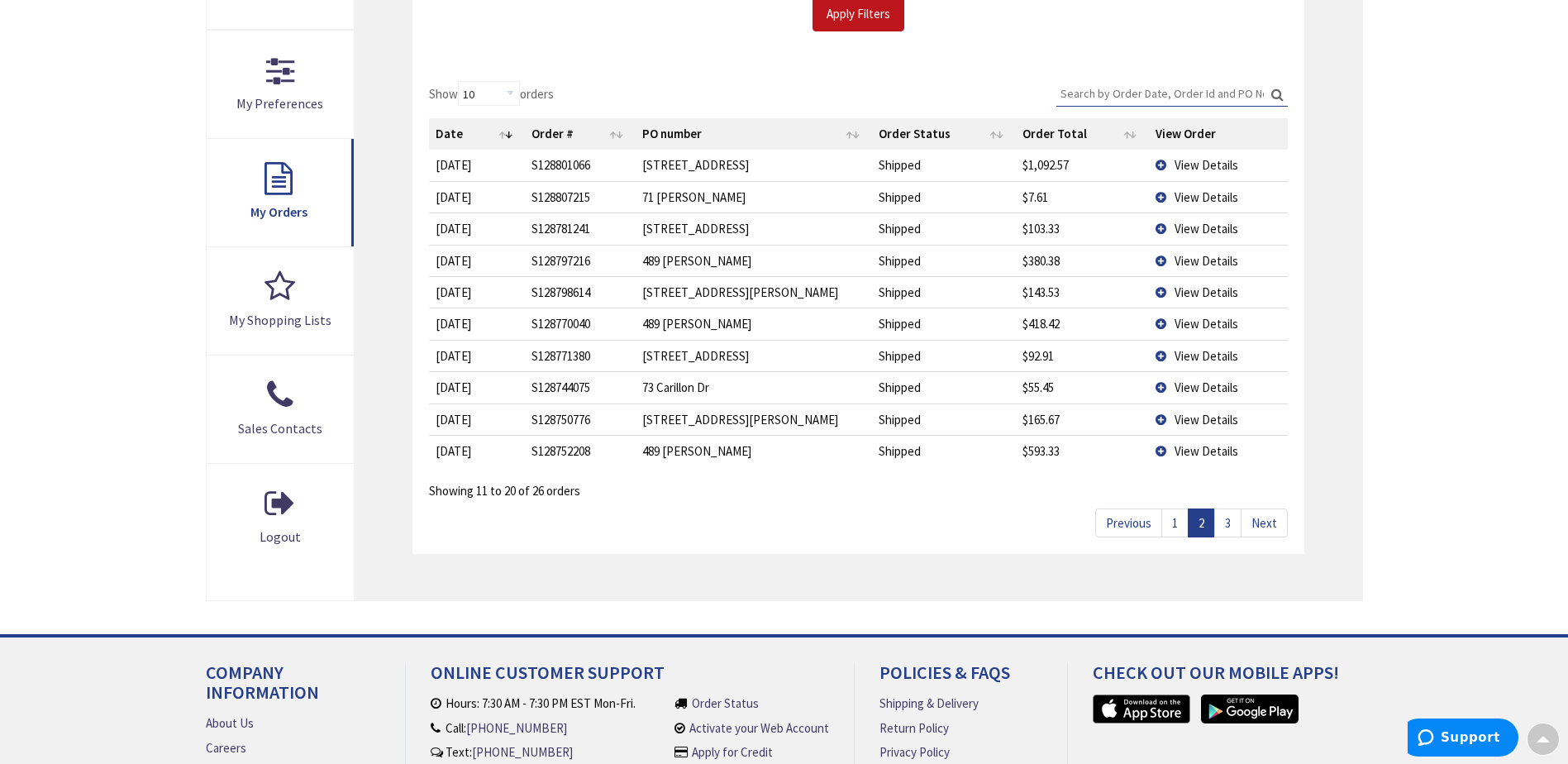
scroll to position [381, 0]
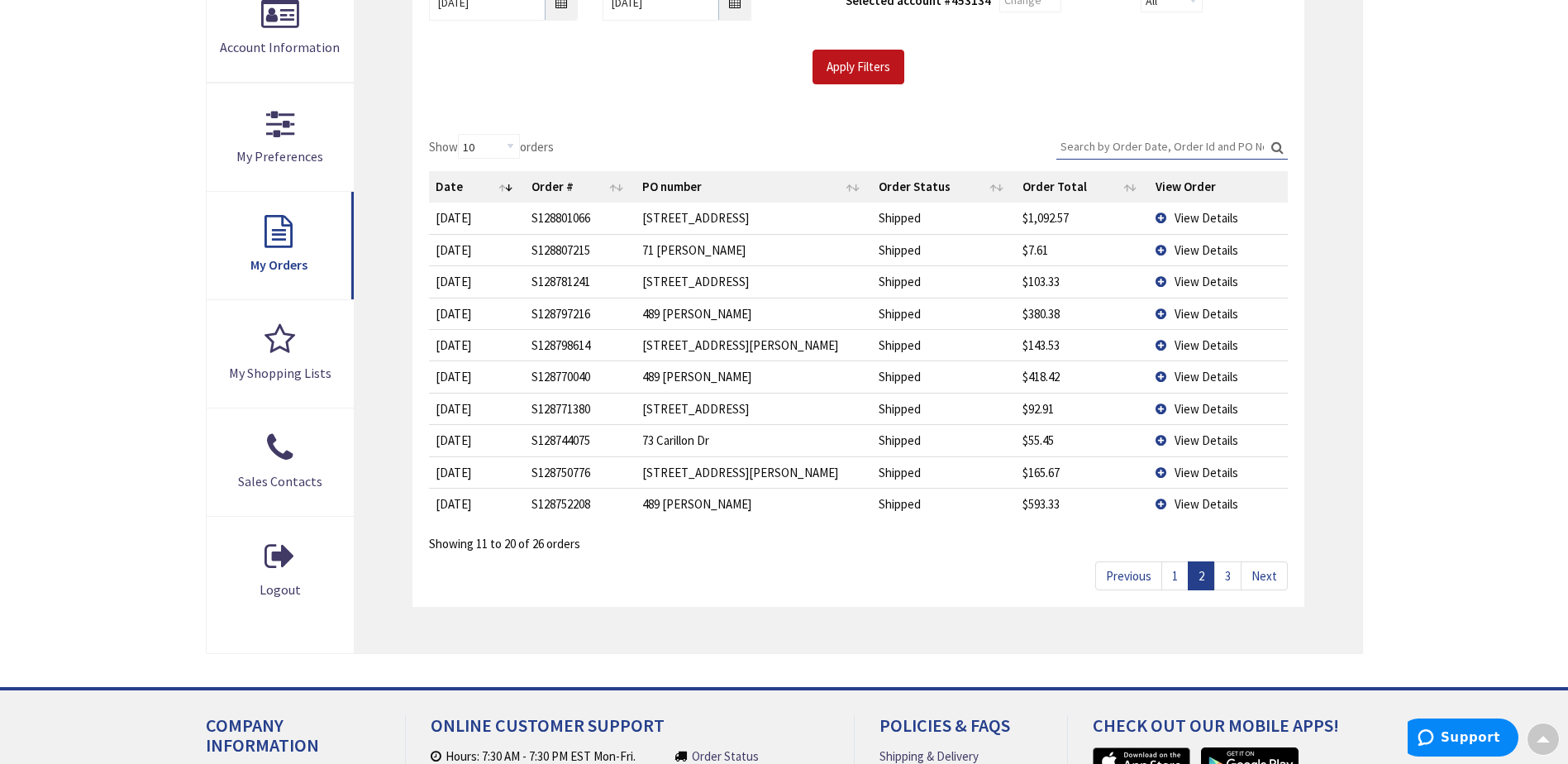
click at [1199, 222] on span "View Details" at bounding box center [1206, 218] width 63 height 16
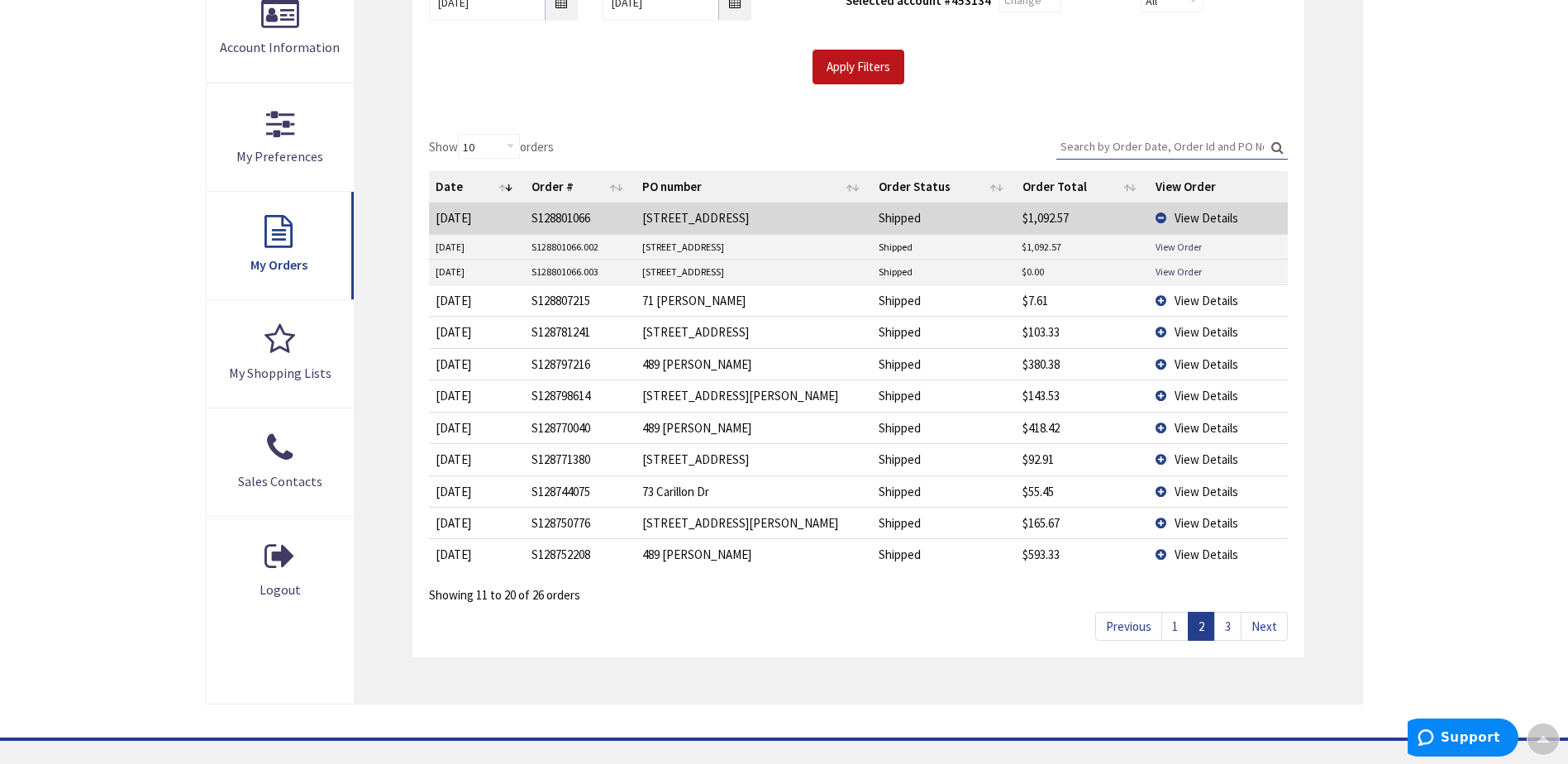
click at [1176, 627] on link "1" at bounding box center [1175, 627] width 27 height 29
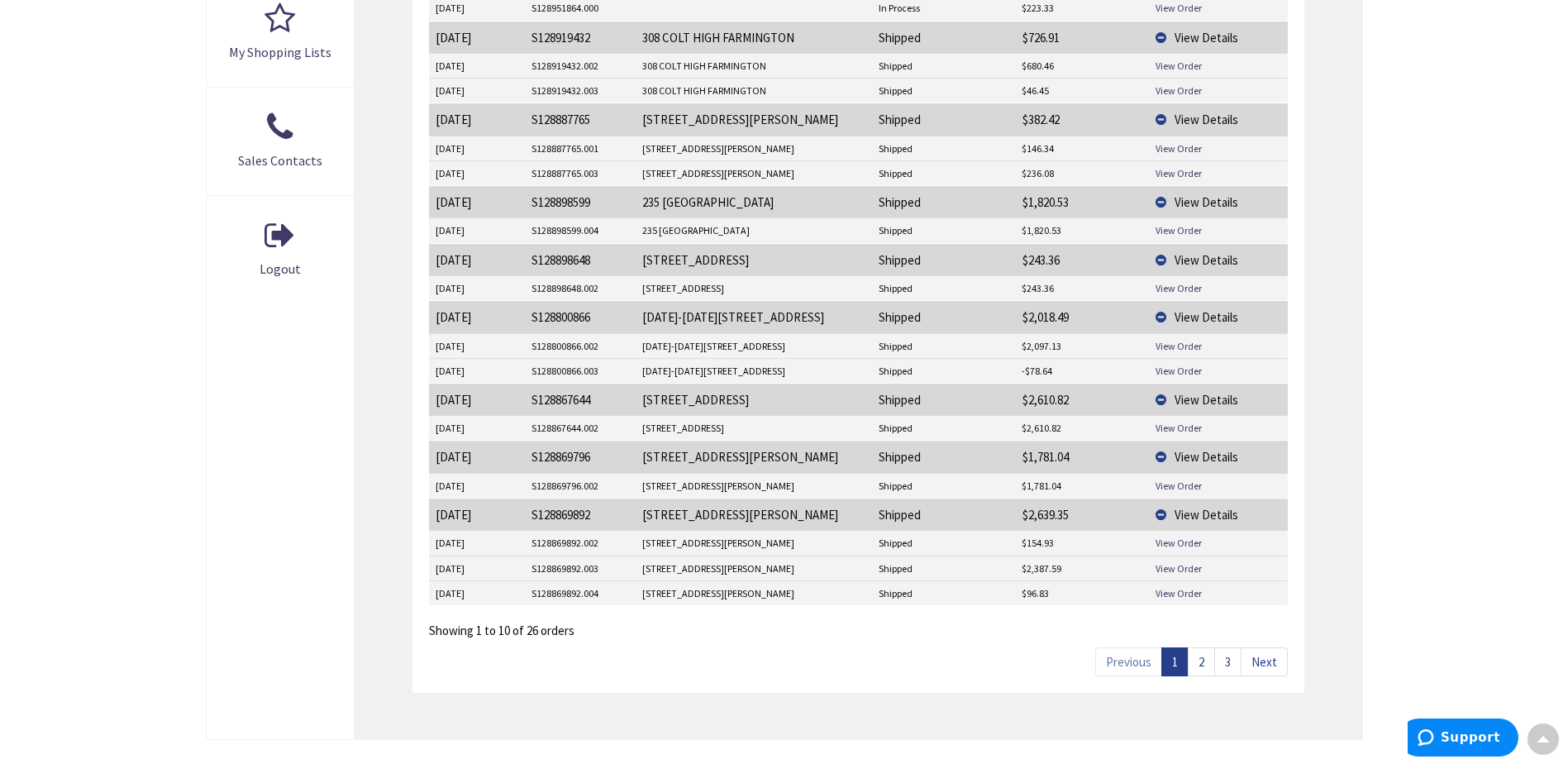
scroll to position [712, 0]
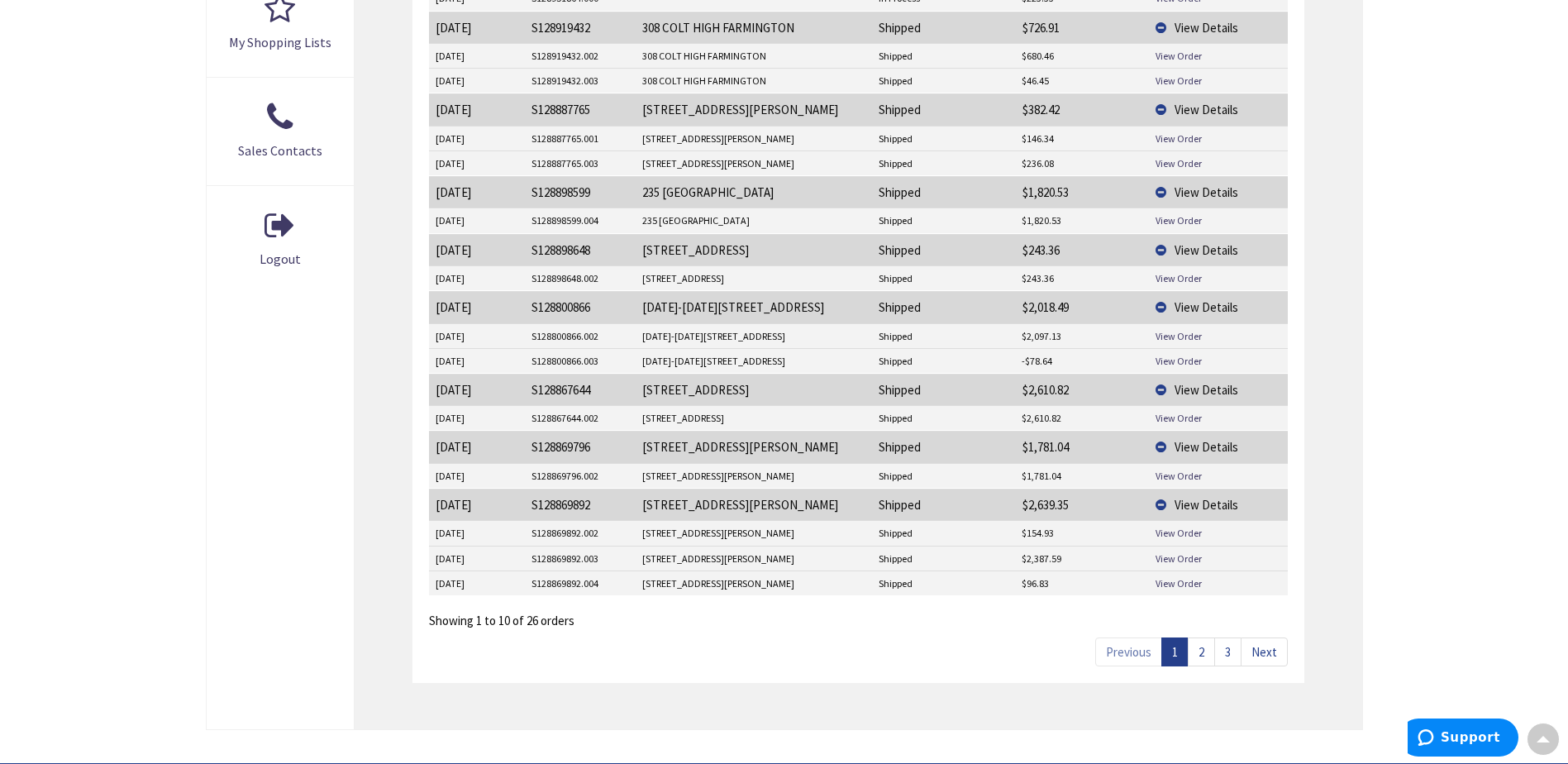
click at [1199, 653] on link "2" at bounding box center [1201, 652] width 27 height 29
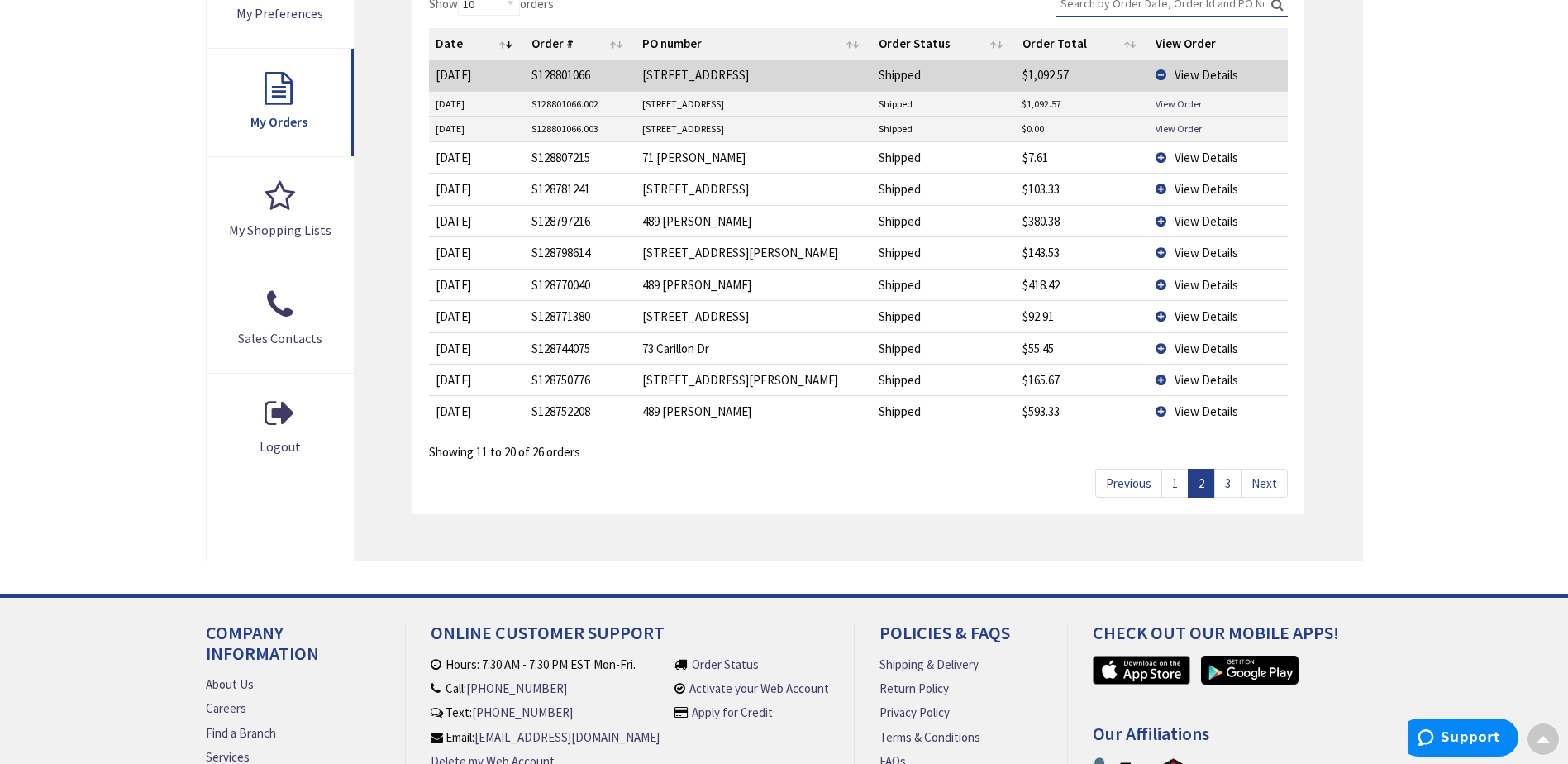
scroll to position [515, 0]
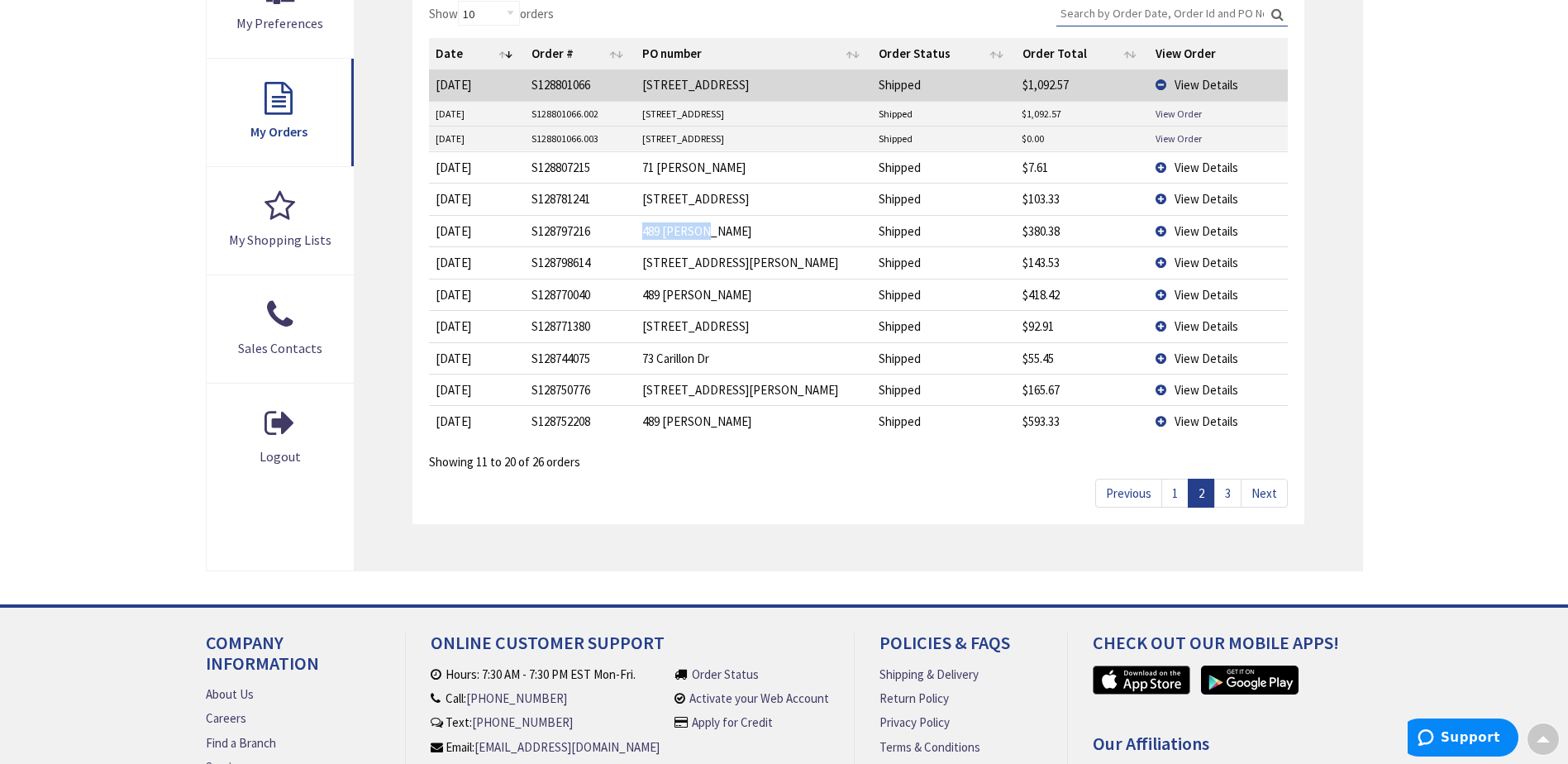
drag, startPoint x: 712, startPoint y: 230, endPoint x: 644, endPoint y: 237, distance: 68.4
click at [644, 237] on td "489 [PERSON_NAME]" at bounding box center [754, 230] width 237 height 31
drag, startPoint x: 644, startPoint y: 237, endPoint x: 685, endPoint y: 235, distance: 41.0
copy td "489 [PERSON_NAME]"
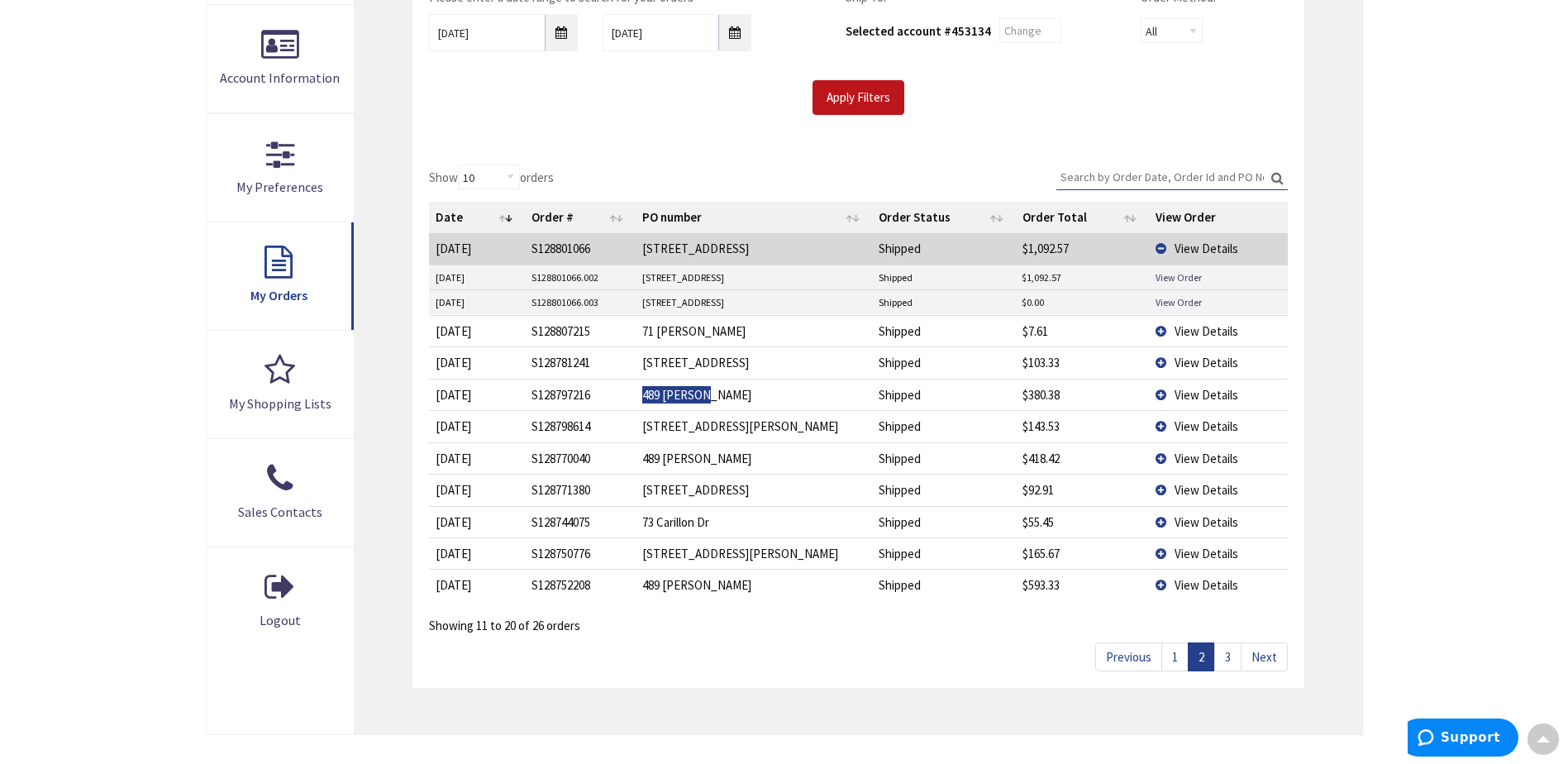
scroll to position [349, 0]
click at [1202, 461] on span "View Details" at bounding box center [1206, 460] width 63 height 16
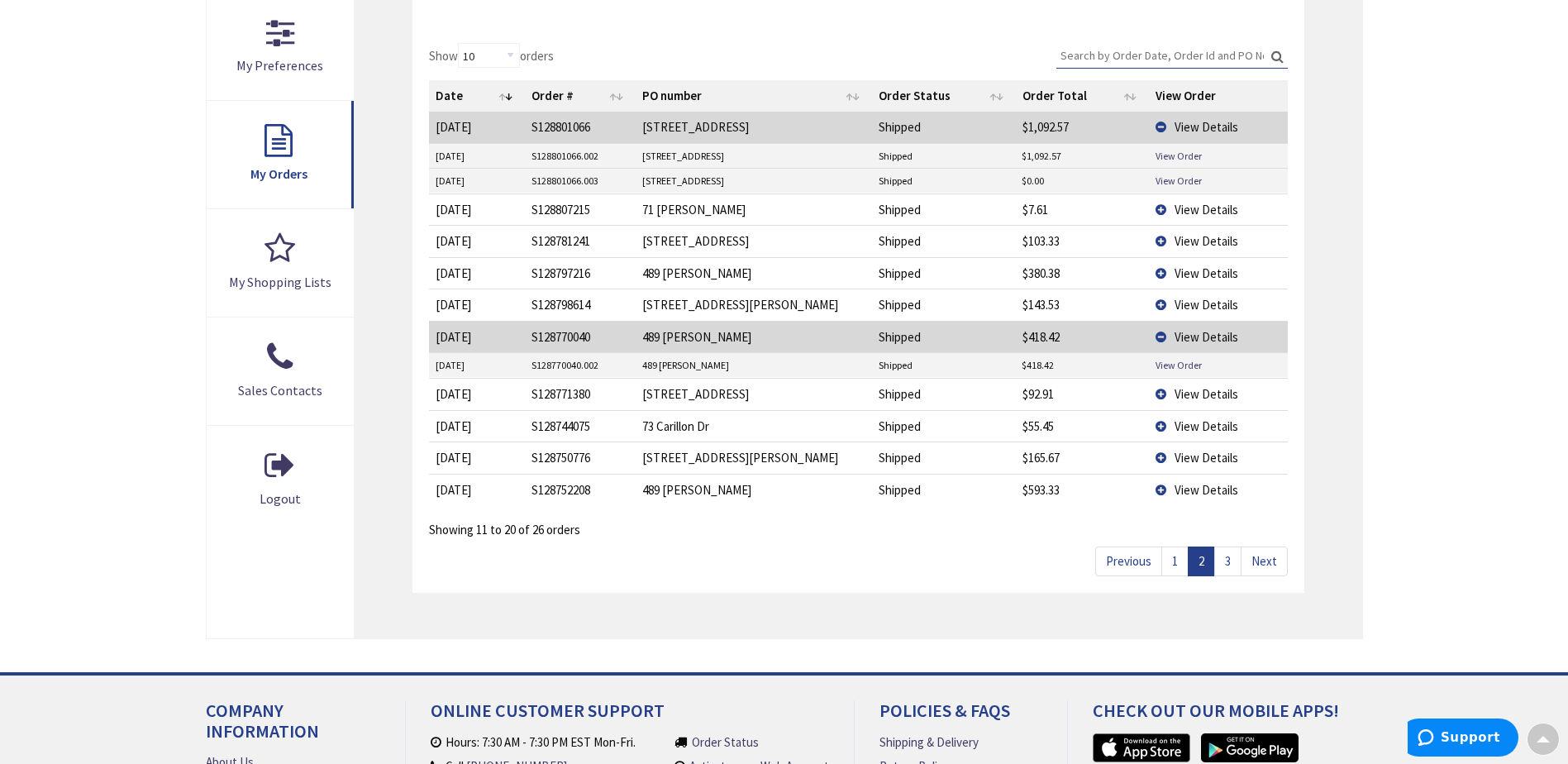
scroll to position [515, 0]
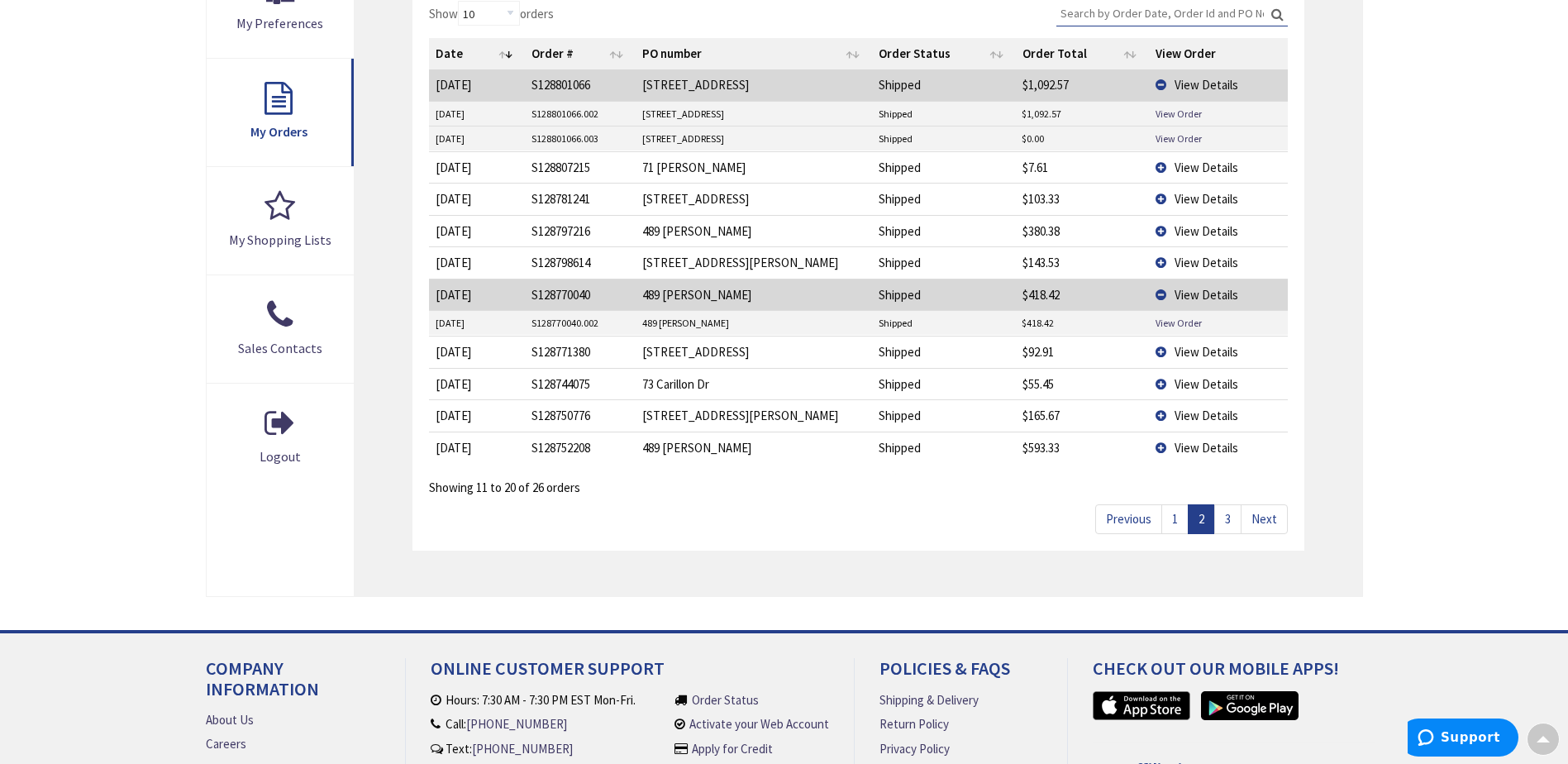
click at [1199, 446] on span "View Details" at bounding box center [1206, 447] width 63 height 16
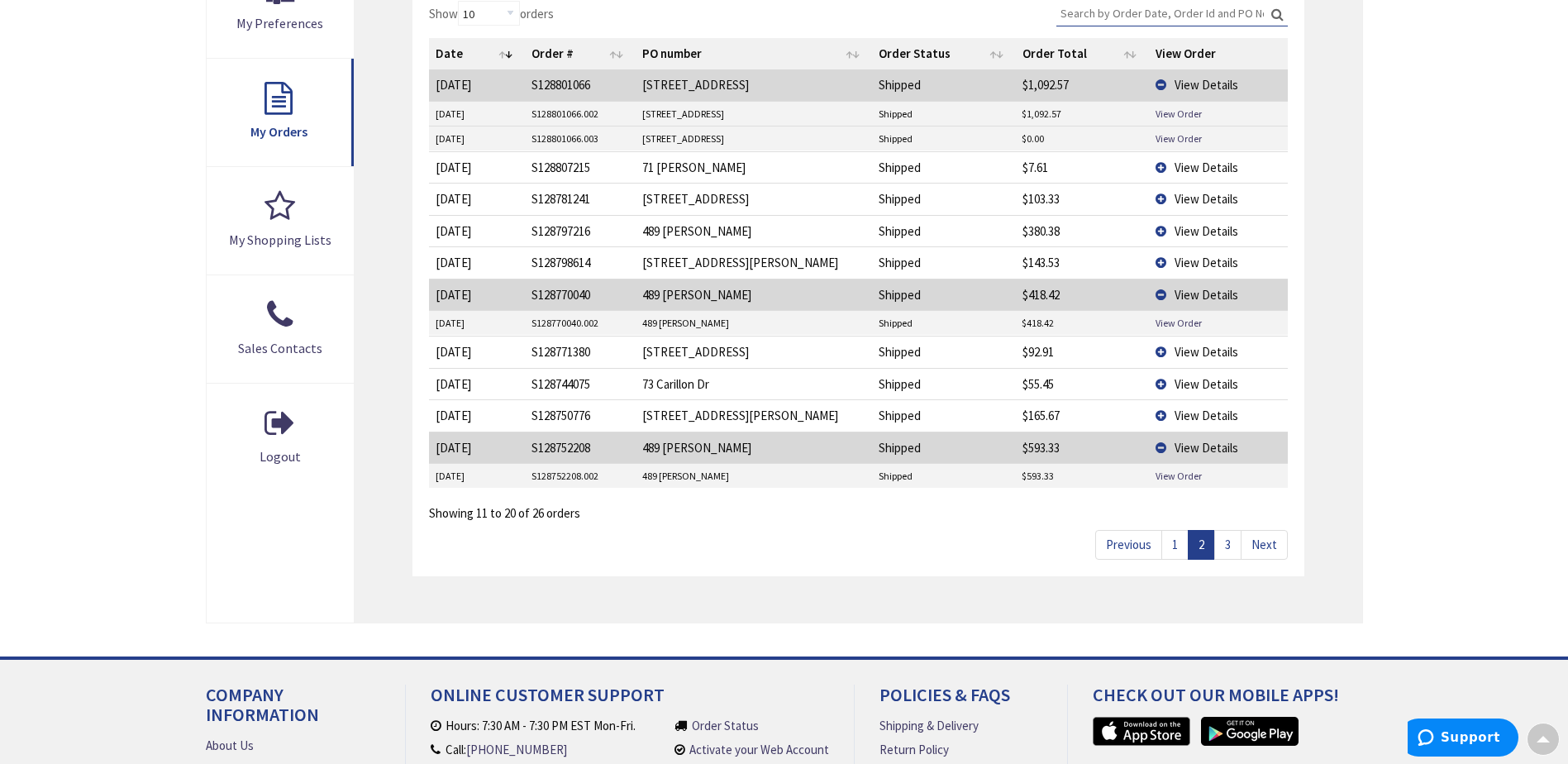
click at [1227, 546] on link "3" at bounding box center [1228, 544] width 27 height 29
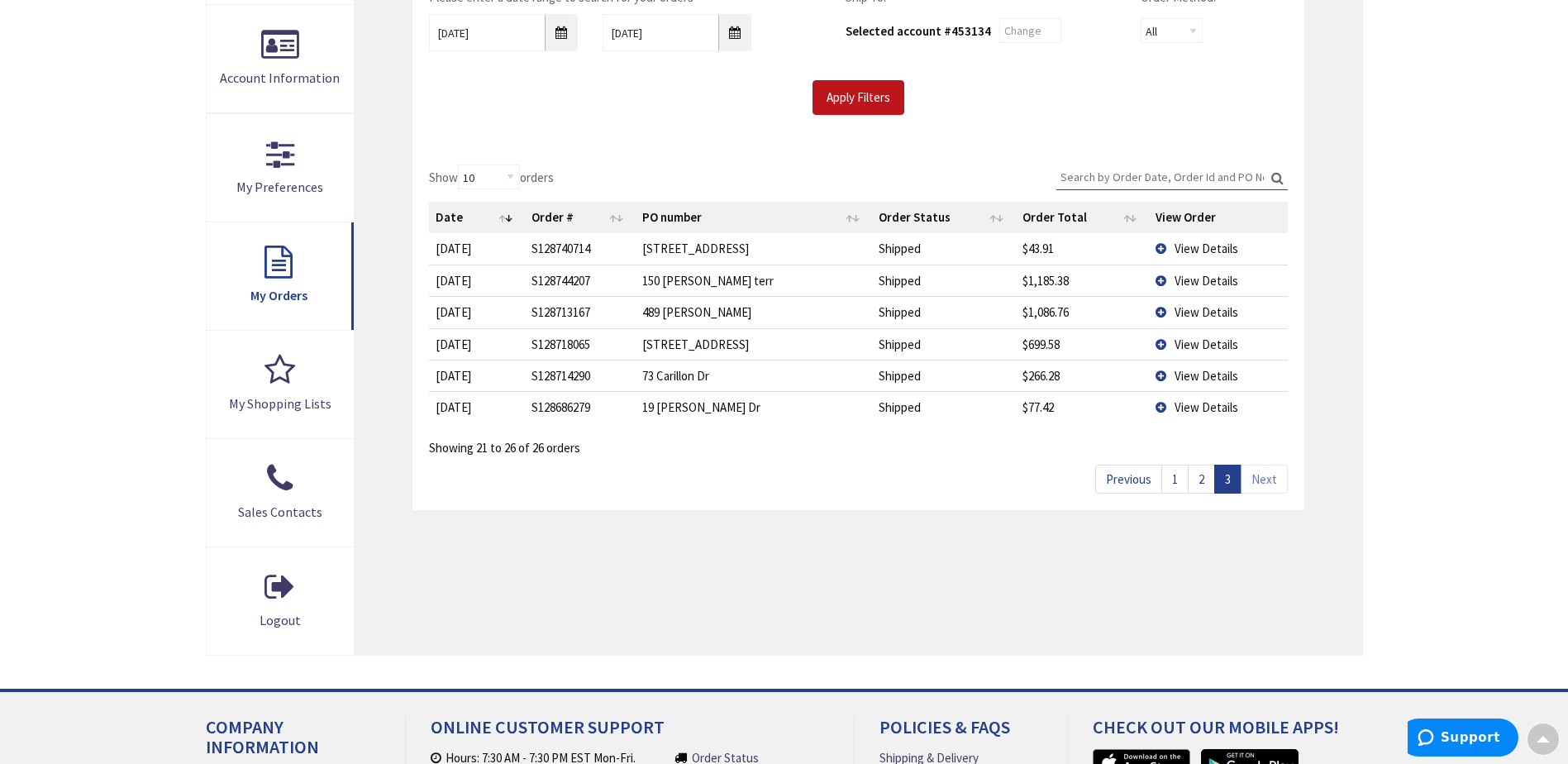
scroll to position [349, 0]
click at [1200, 279] on span "View Details" at bounding box center [1206, 282] width 63 height 16
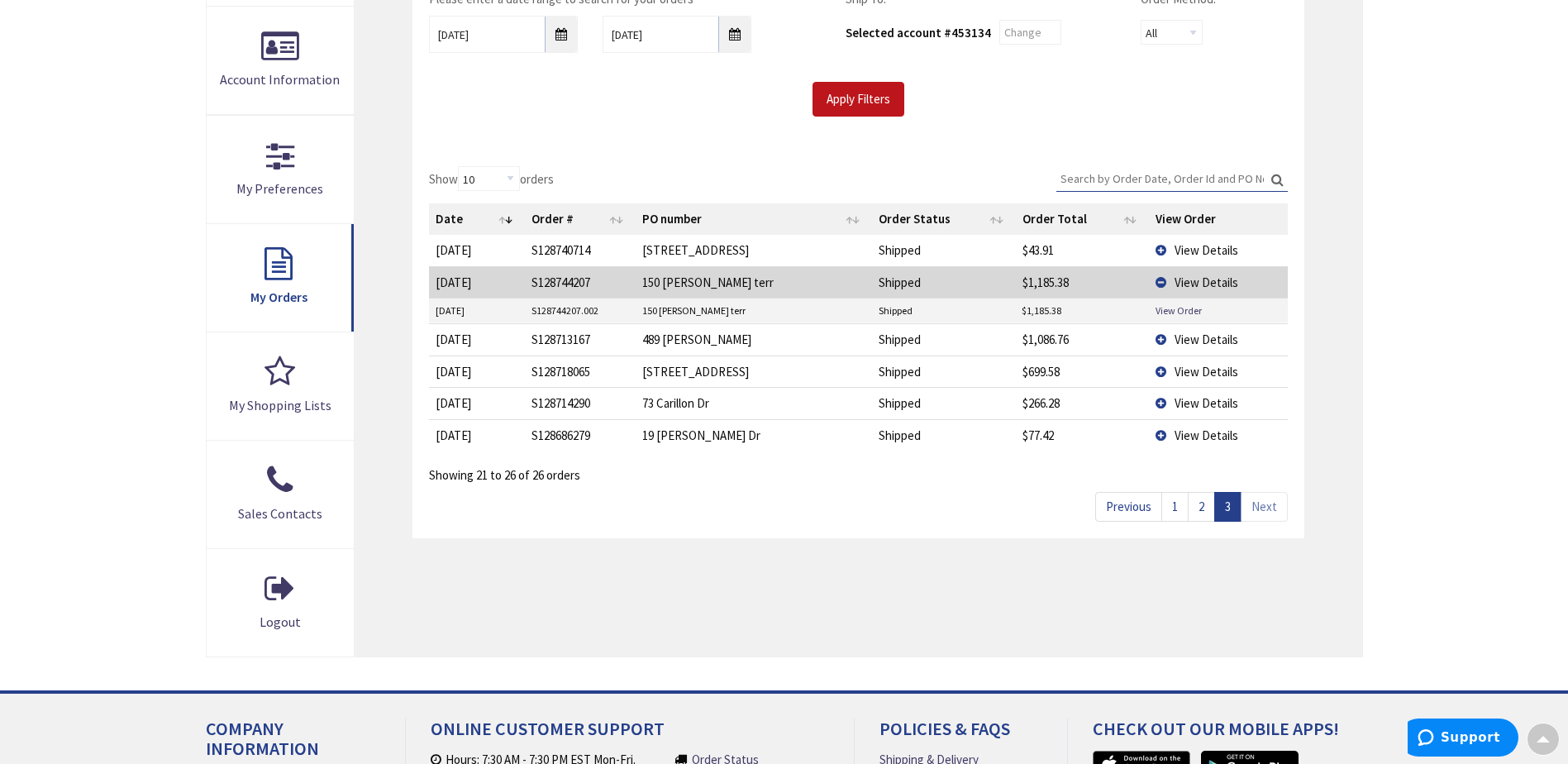
click at [1190, 341] on span "View Details" at bounding box center [1206, 339] width 63 height 16
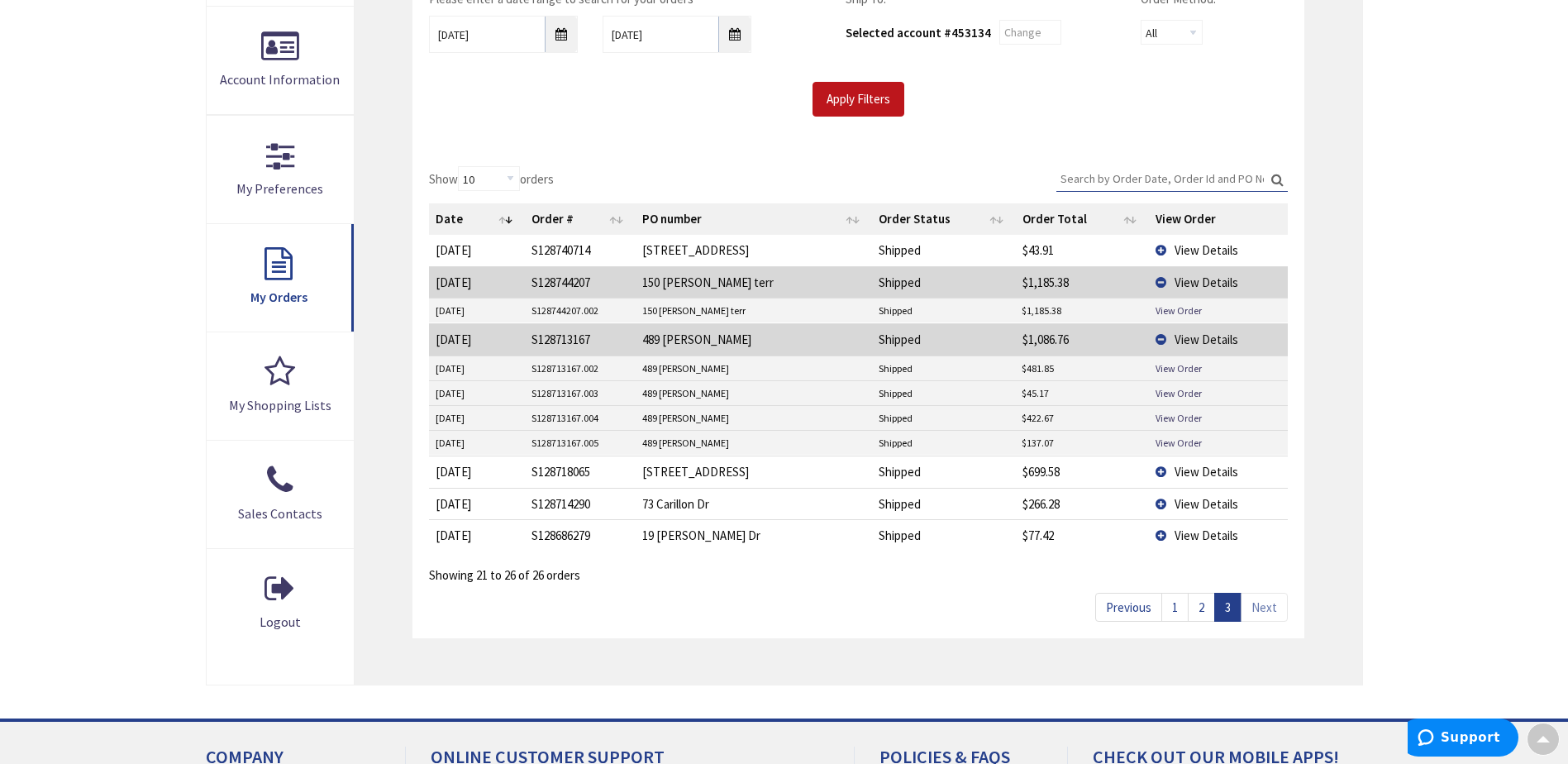
click at [1191, 471] on span "View Details" at bounding box center [1206, 472] width 63 height 16
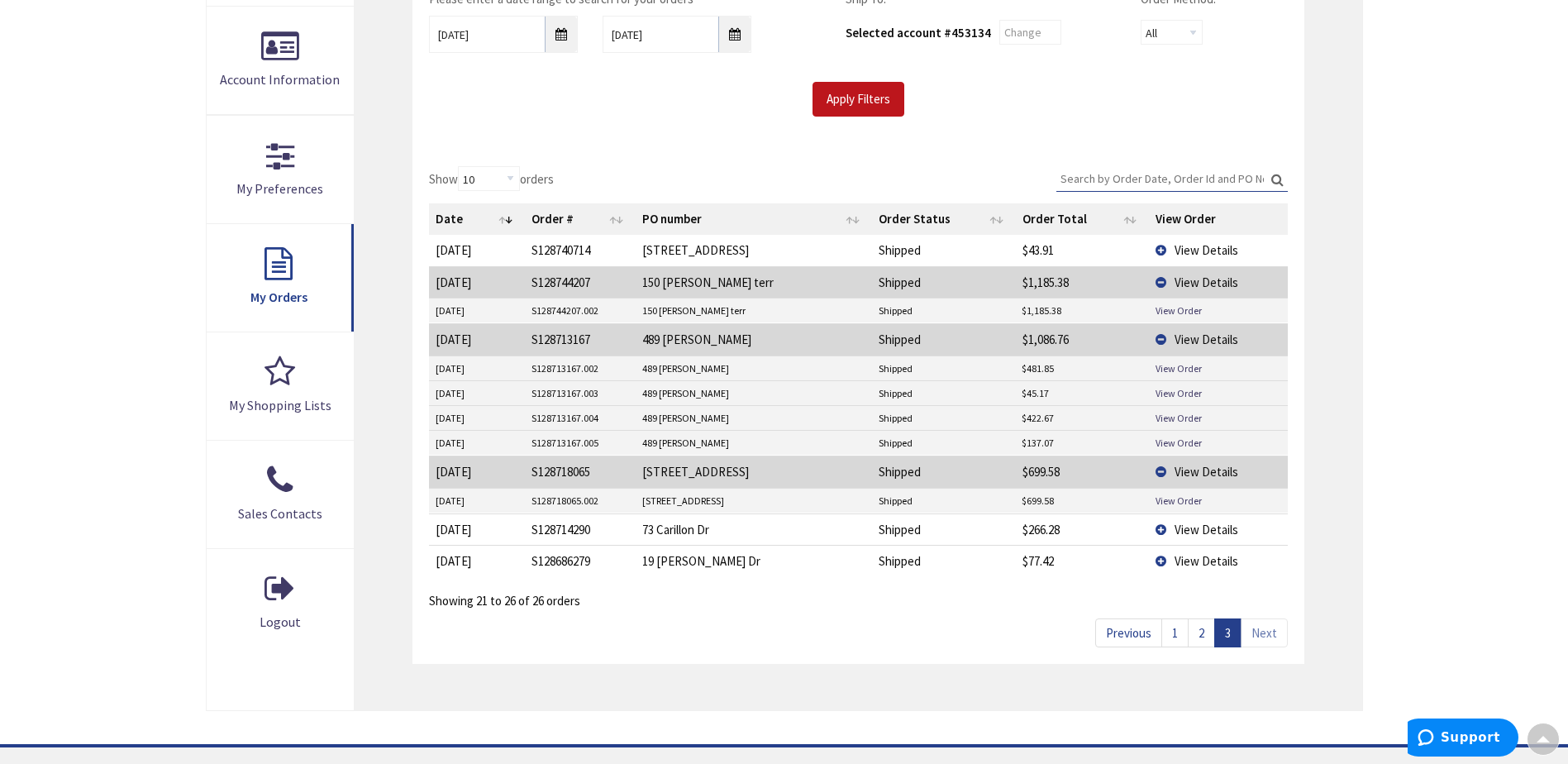
click at [1173, 636] on link "1" at bounding box center [1175, 633] width 27 height 29
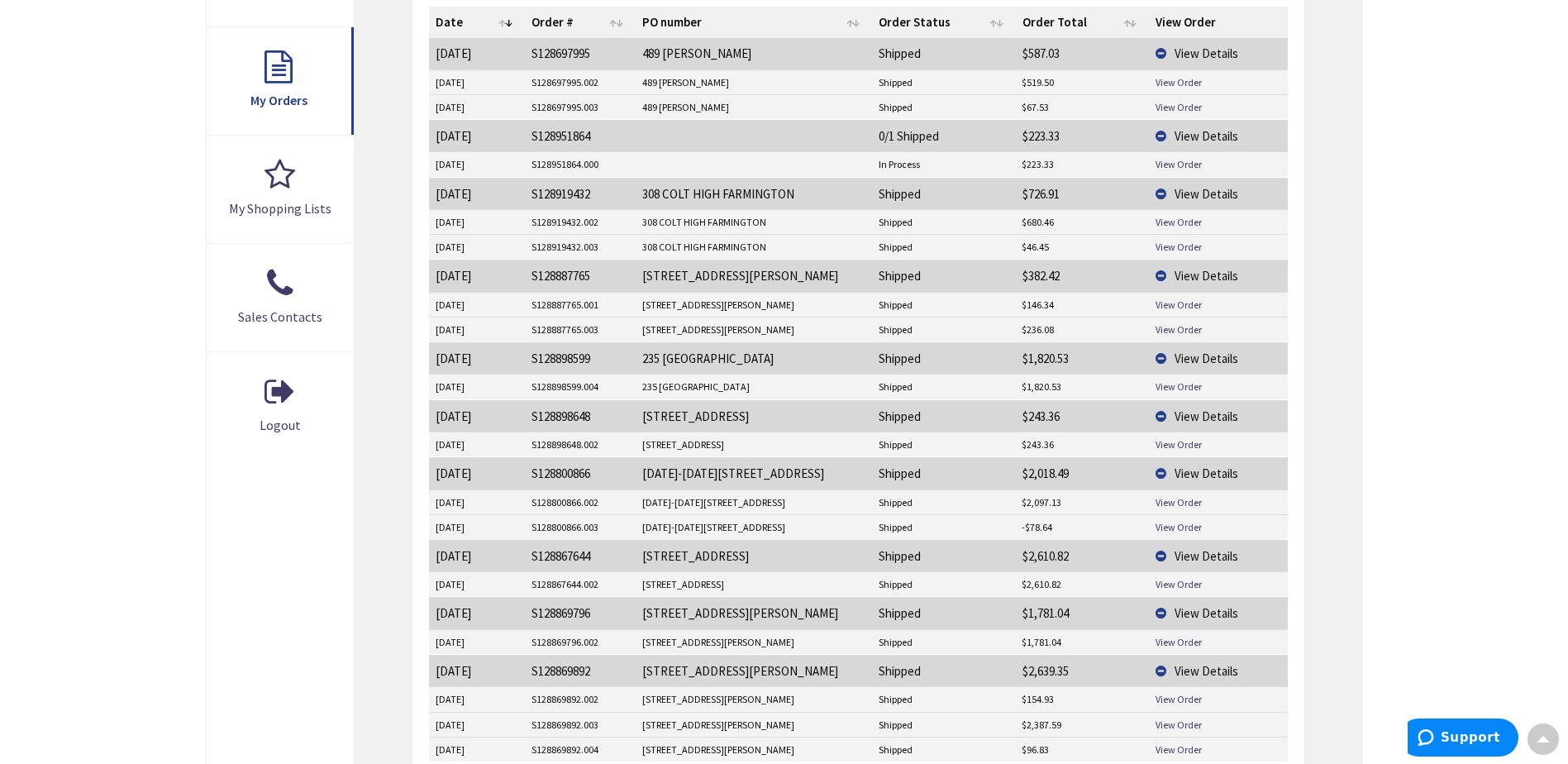
scroll to position [597, 0]
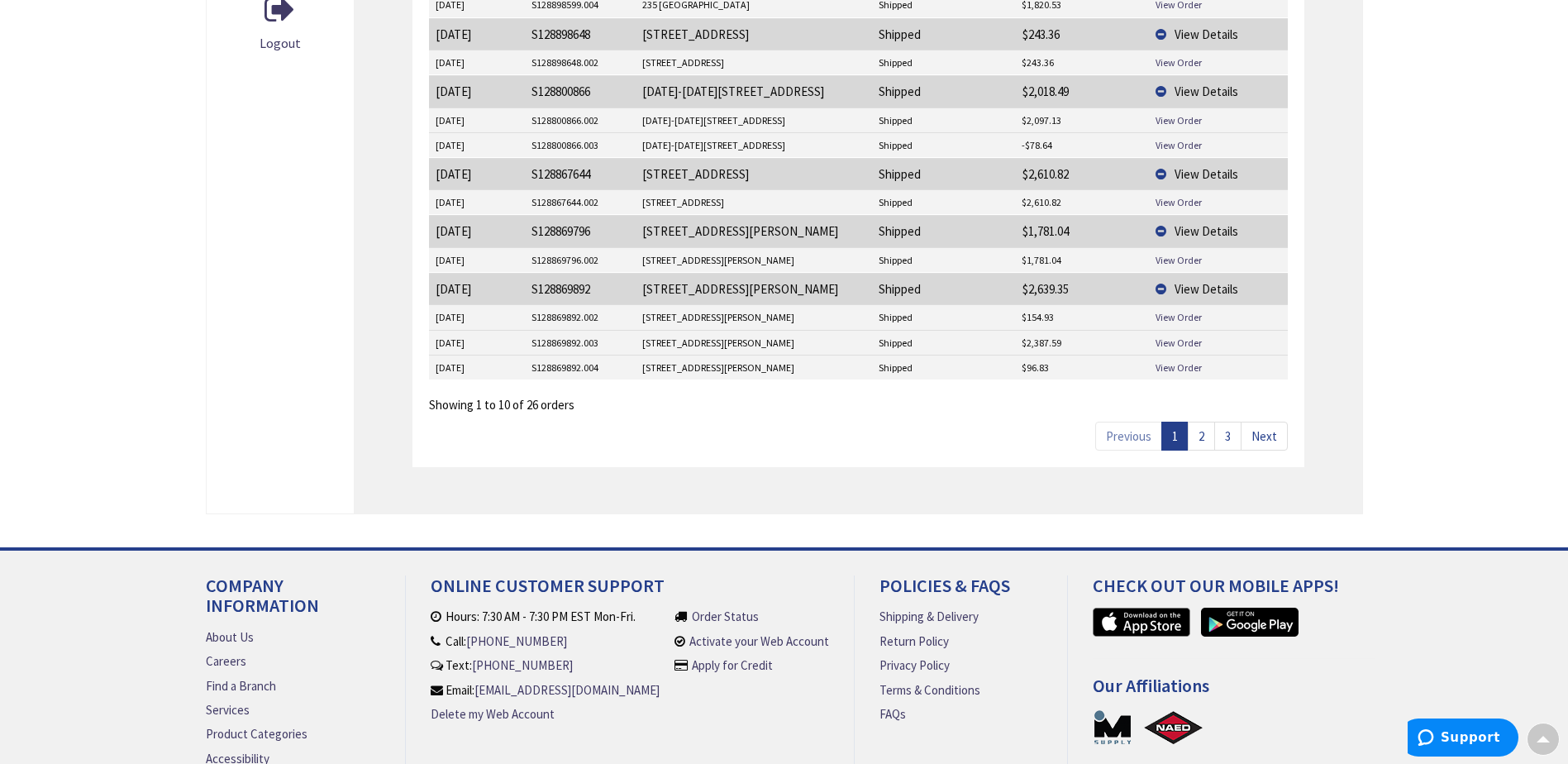
click at [1204, 431] on link "2" at bounding box center [1201, 436] width 27 height 29
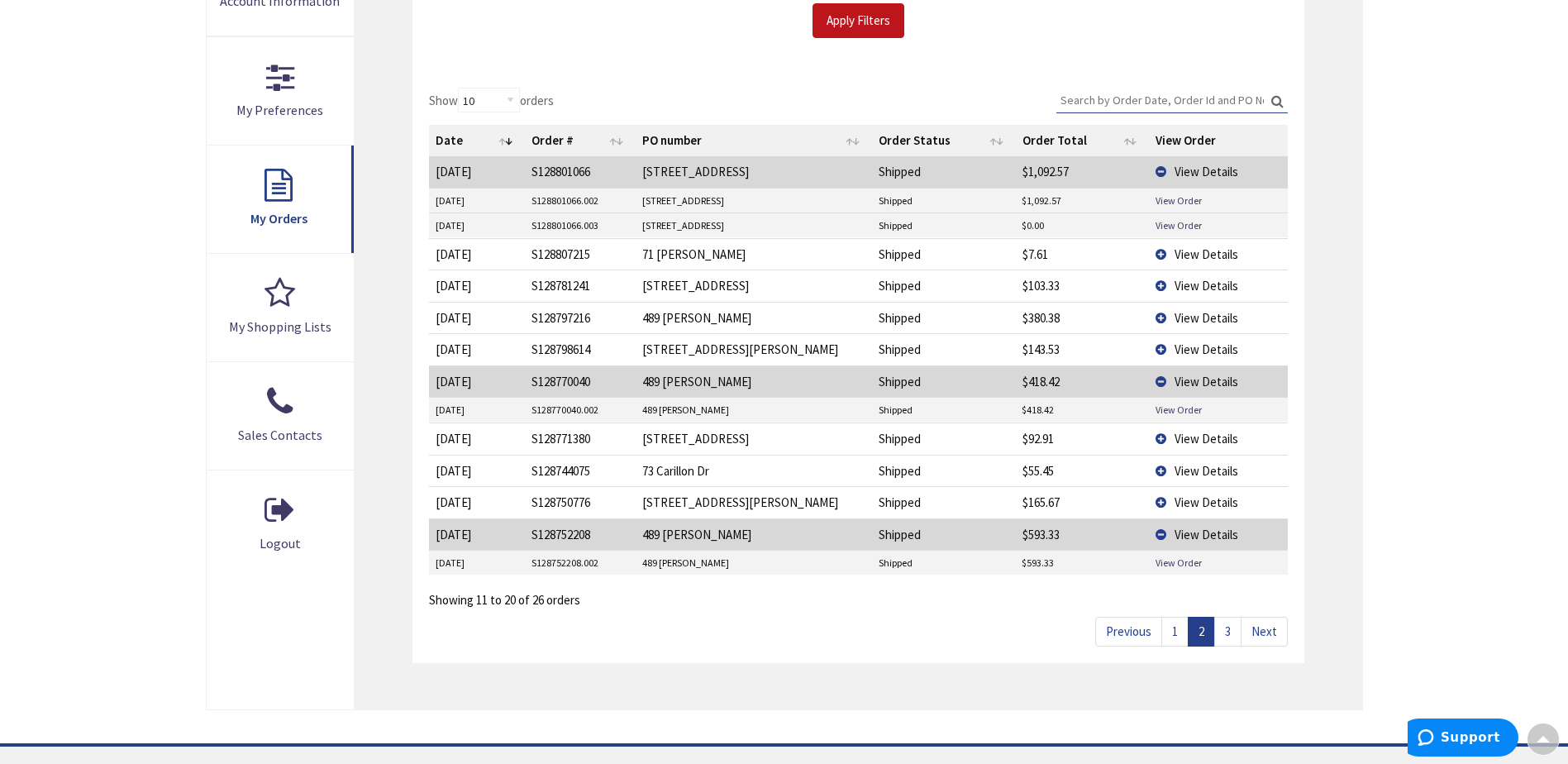
scroll to position [401, 0]
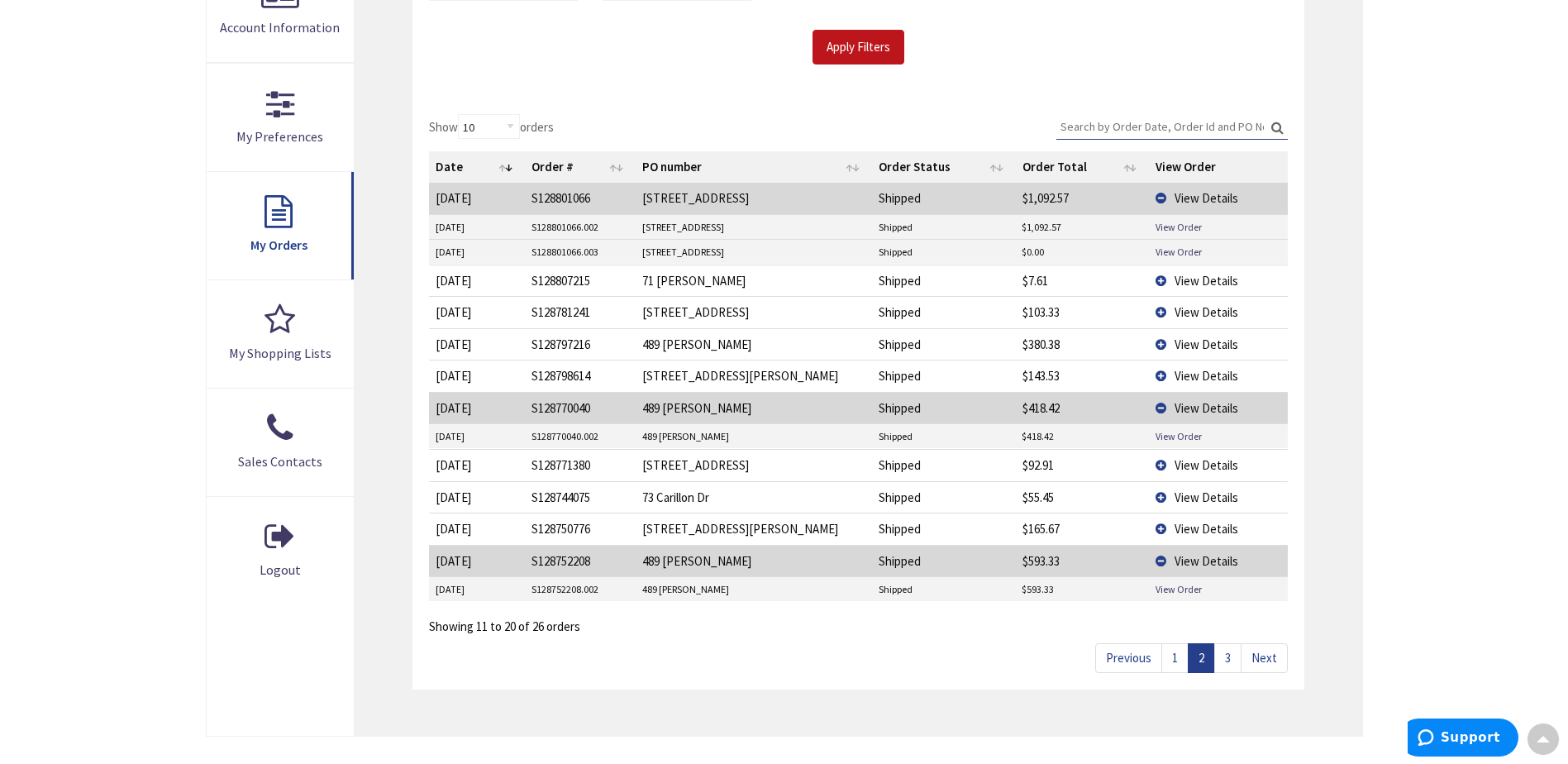
click at [1226, 655] on link "3" at bounding box center [1228, 658] width 27 height 29
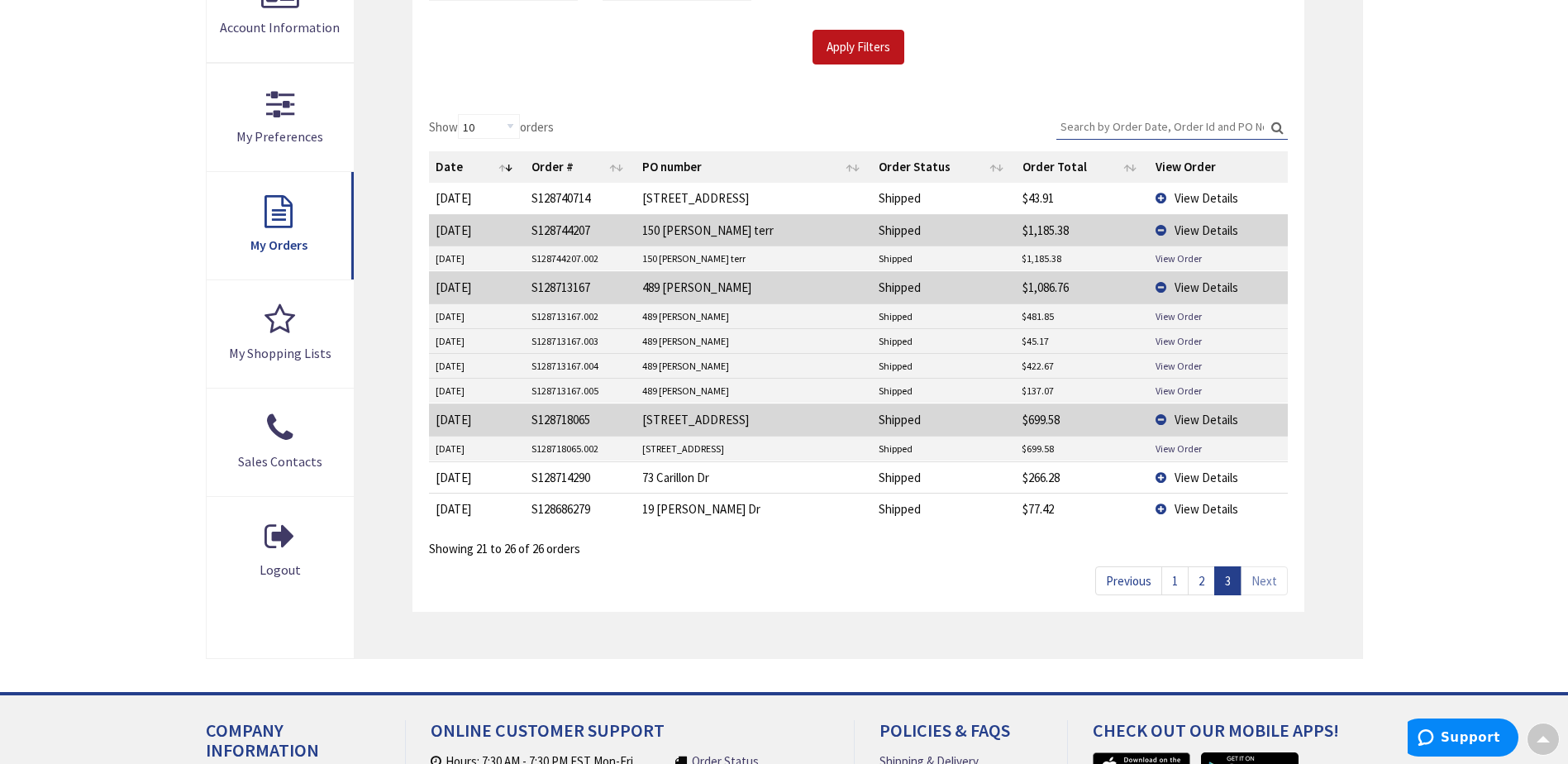
click at [1263, 590] on link "Next" at bounding box center [1265, 581] width 47 height 29
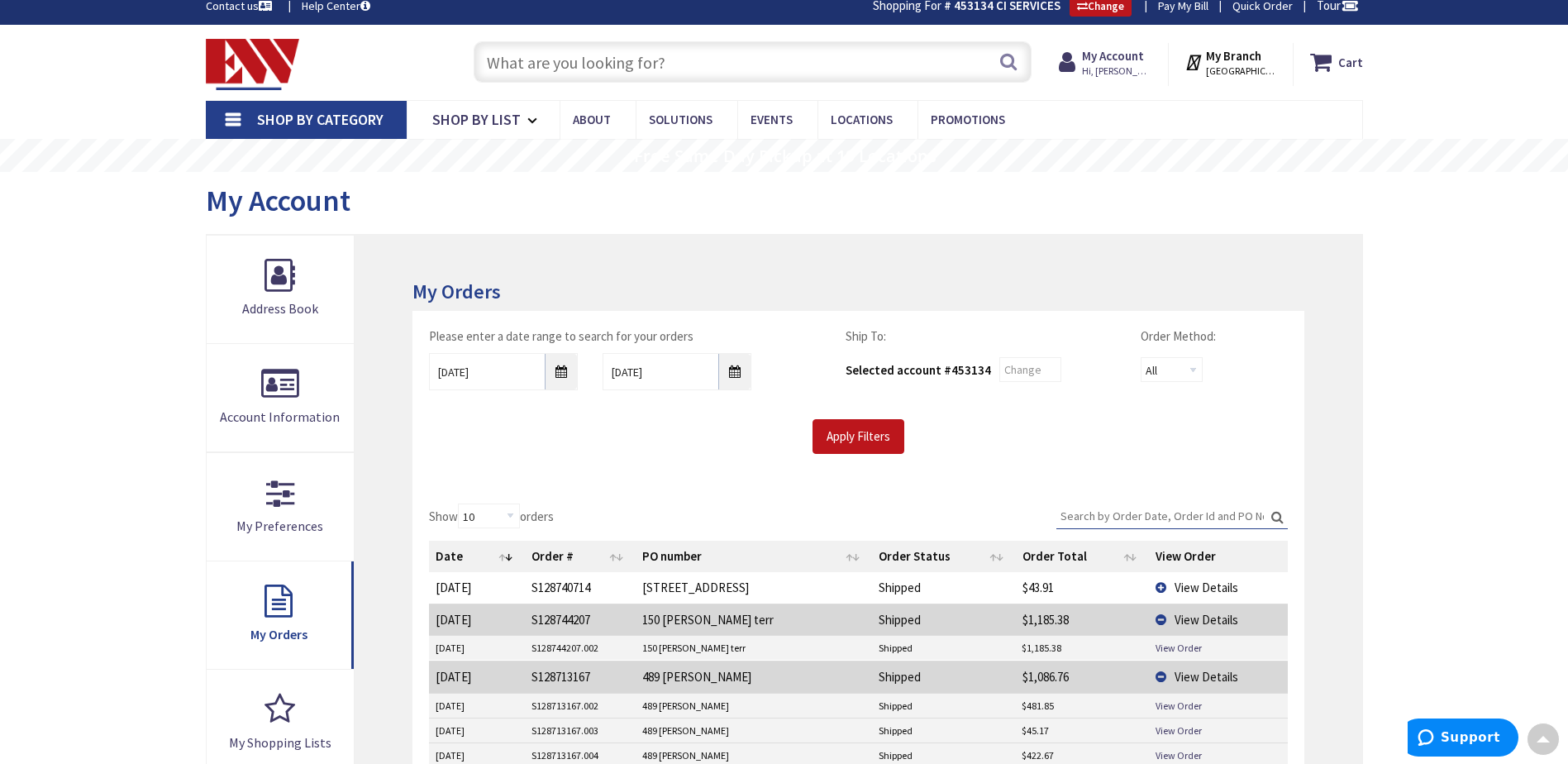
scroll to position [0, 0]
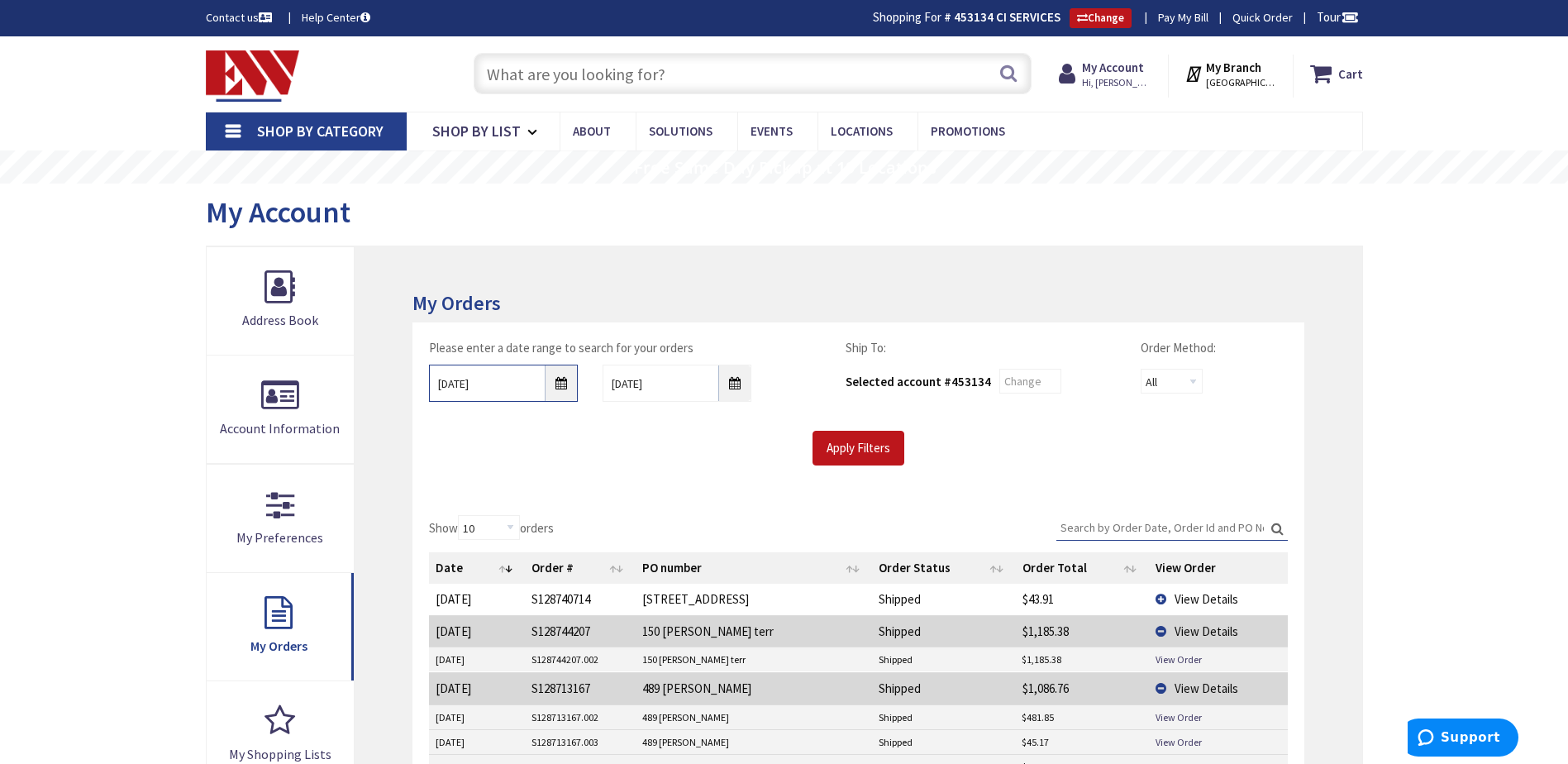
click at [558, 390] on input "[DATE]" at bounding box center [503, 383] width 149 height 37
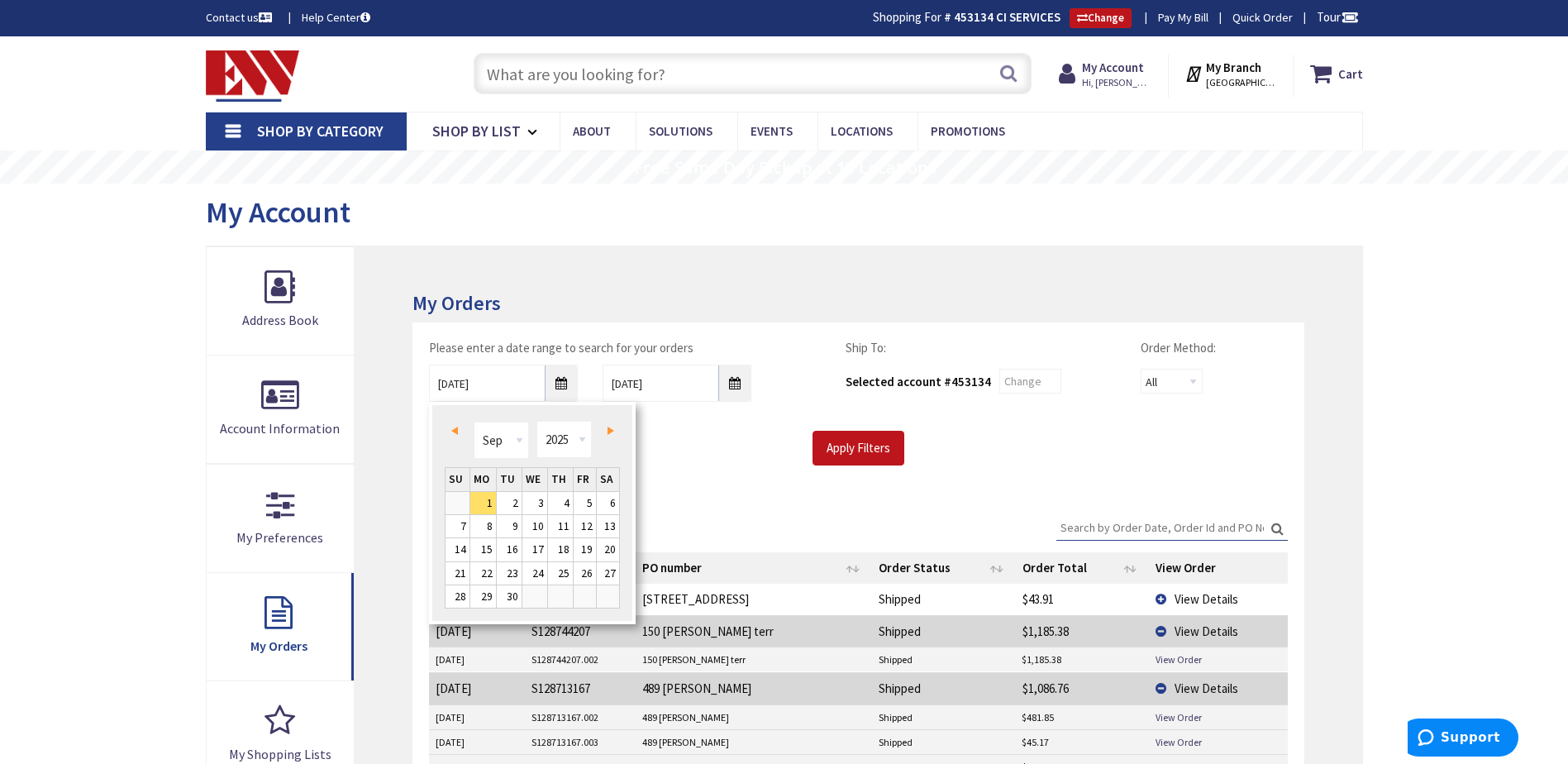
click at [454, 432] on span "Prev" at bounding box center [454, 430] width 7 height 9
click at [606, 426] on link "Next" at bounding box center [607, 430] width 23 height 23
click at [462, 548] on link "10" at bounding box center [457, 550] width 24 height 23
type input "[DATE]"
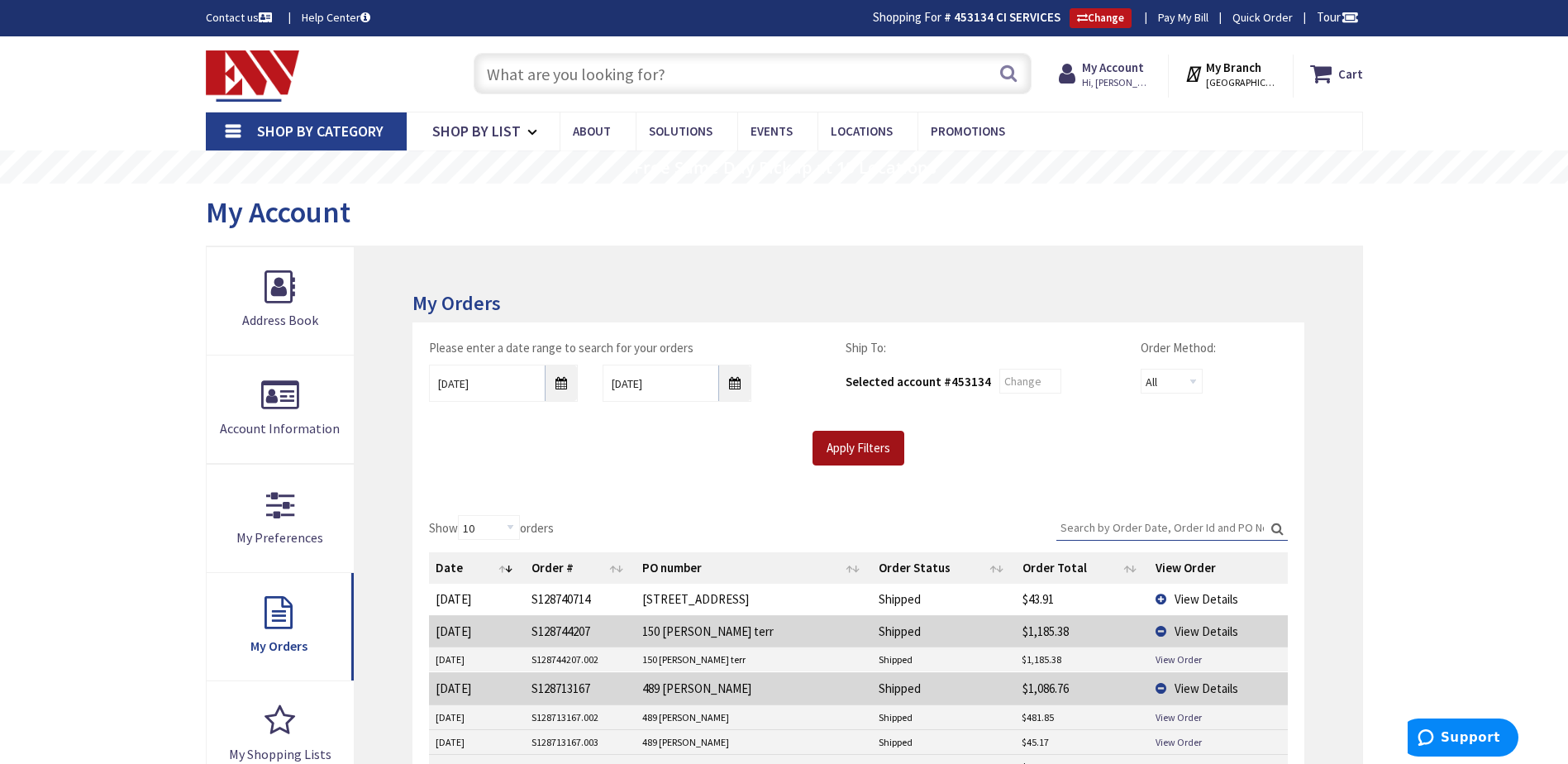
click at [861, 437] on input "Apply Filters" at bounding box center [858, 448] width 92 height 35
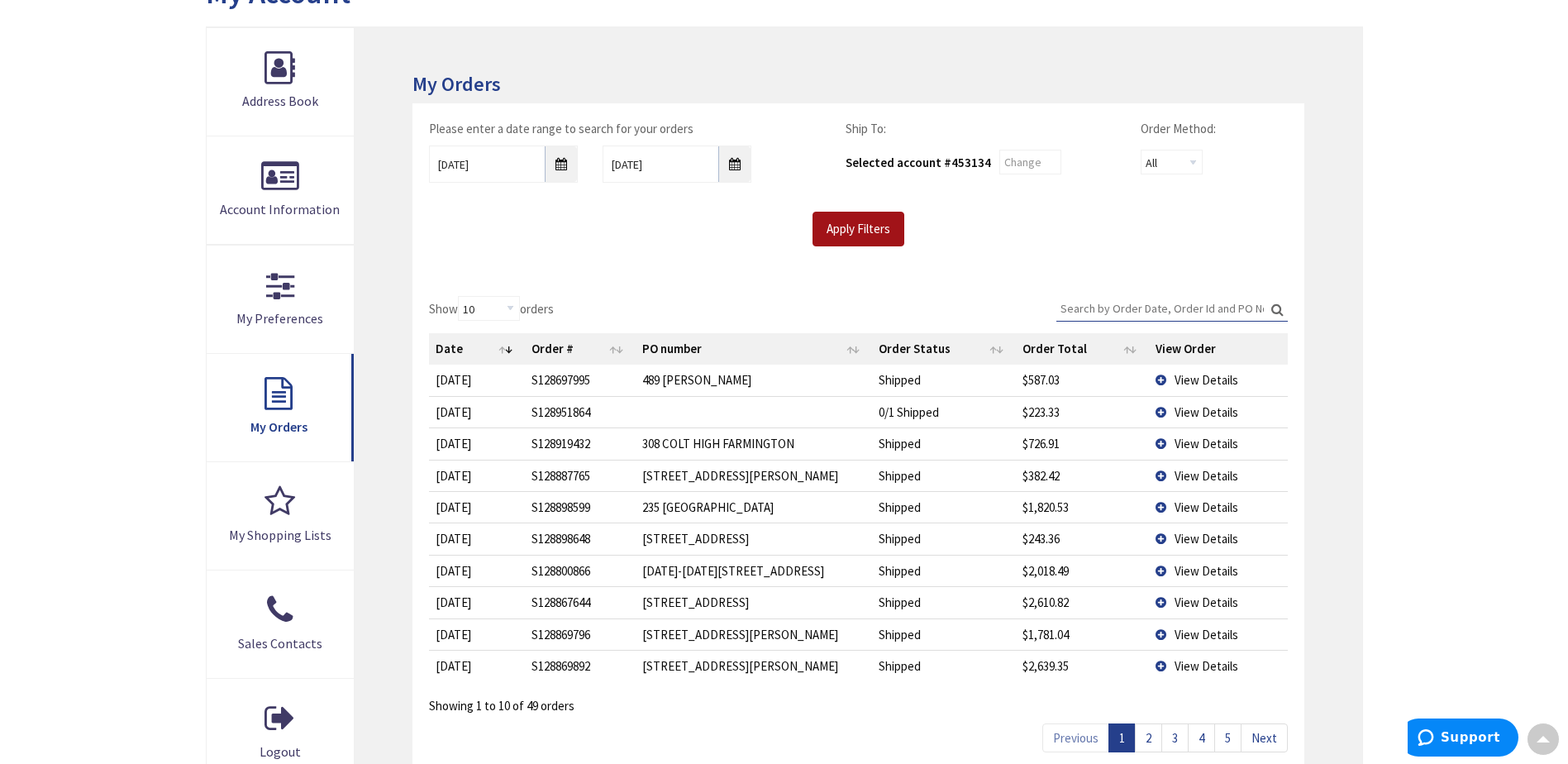
scroll to position [248, 0]
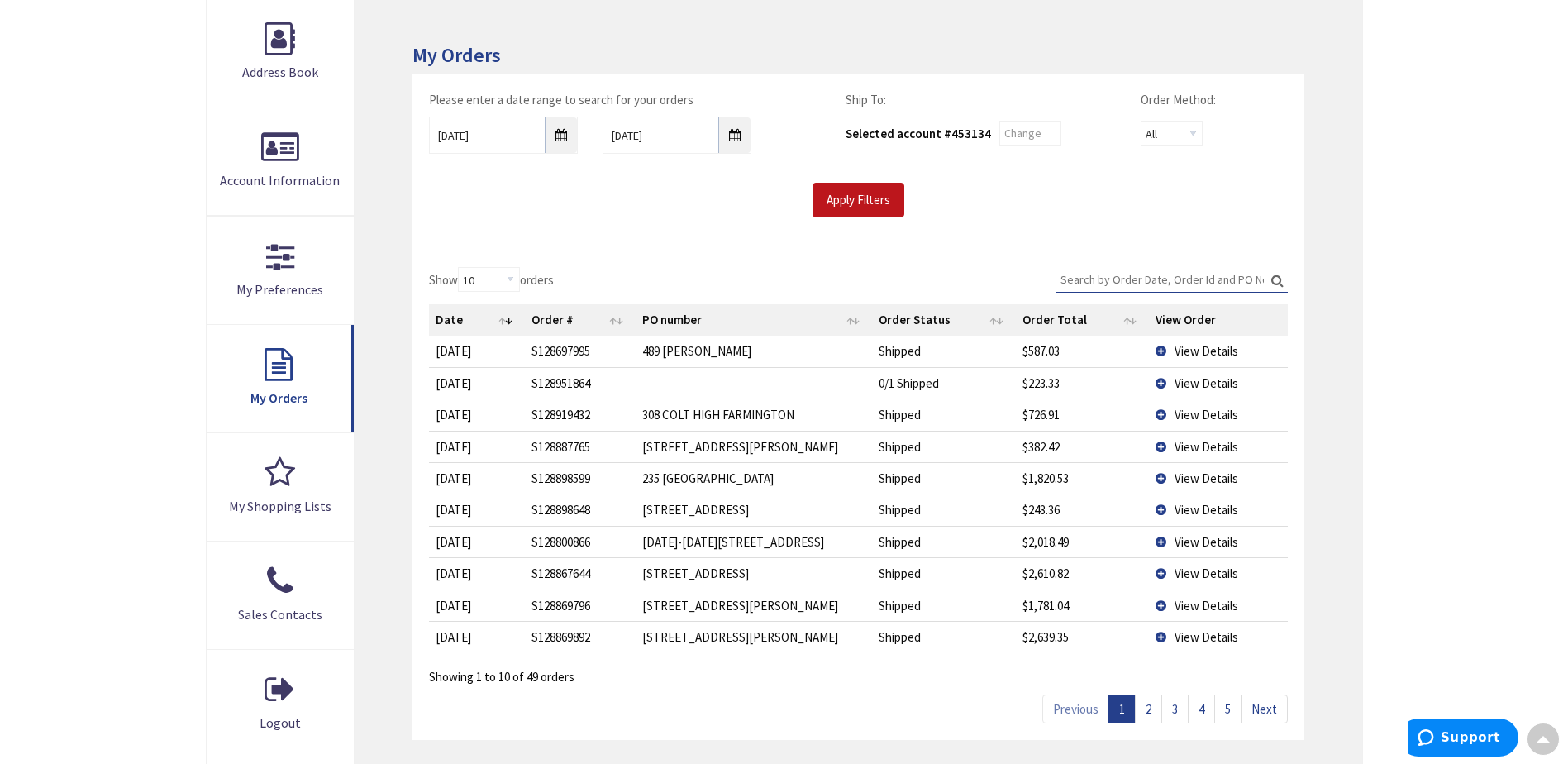
click at [1198, 348] on span "View Details" at bounding box center [1206, 351] width 63 height 16
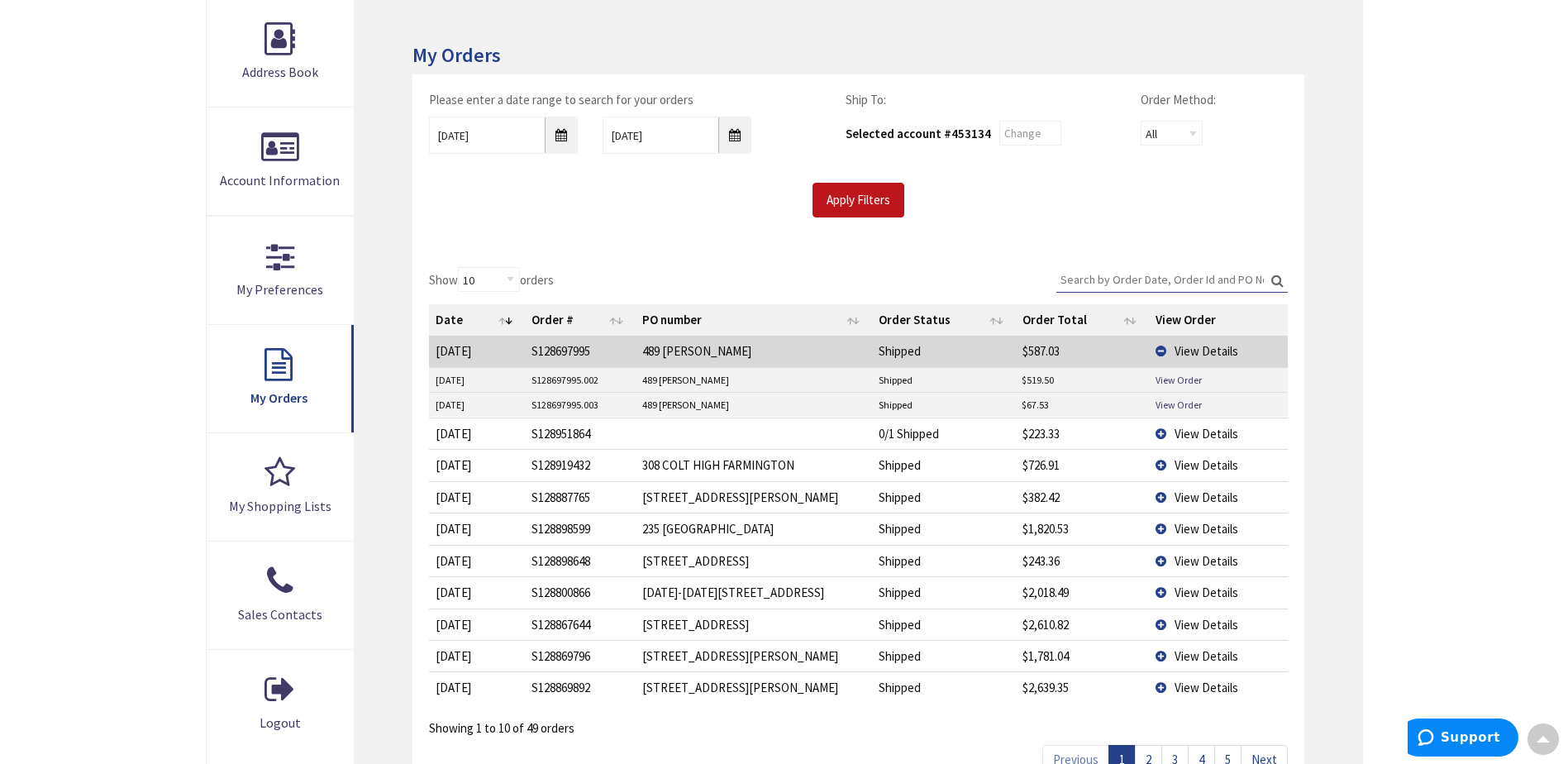
click at [1193, 469] on span "View Details" at bounding box center [1206, 465] width 63 height 16
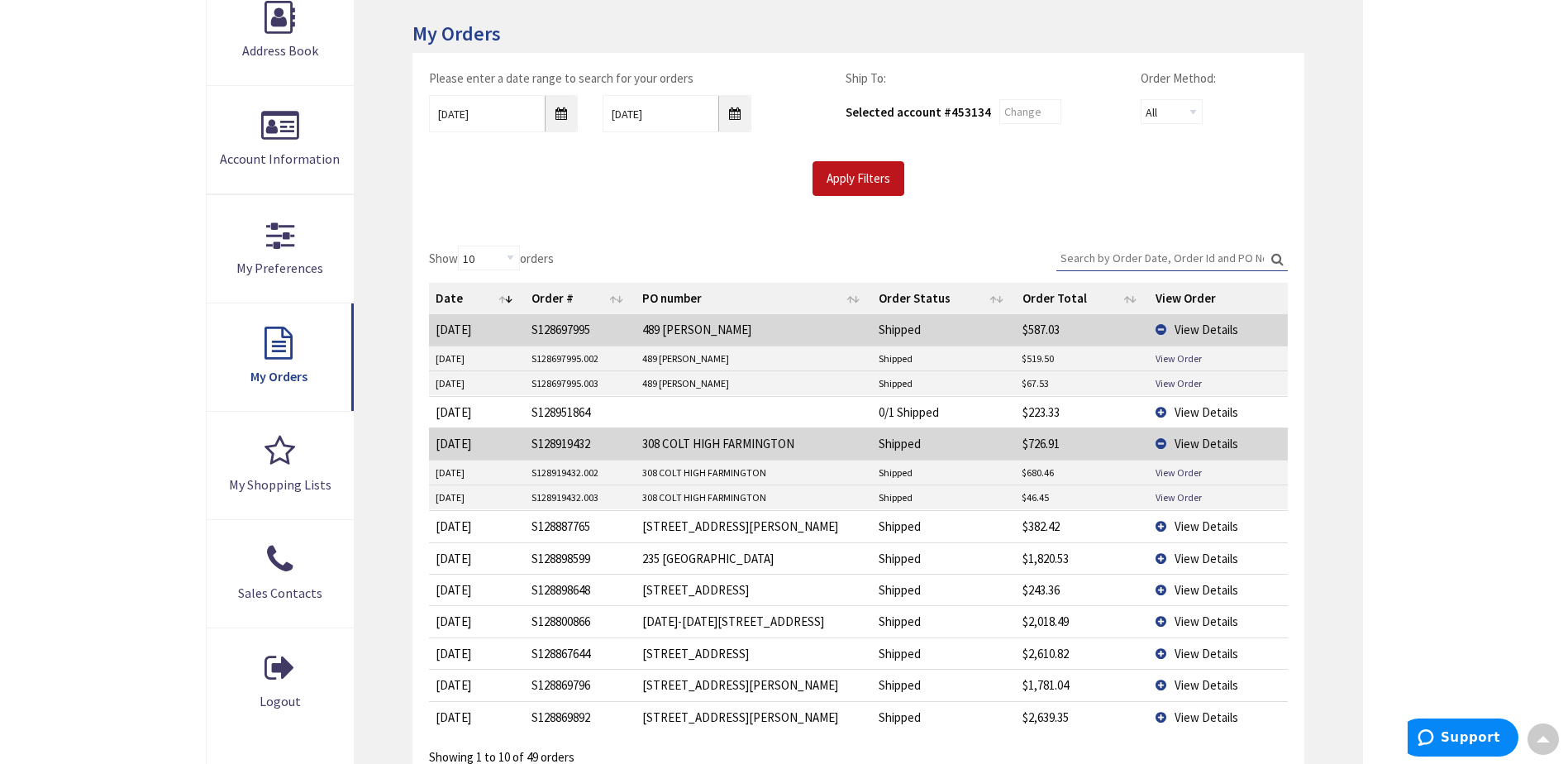
scroll to position [331, 0]
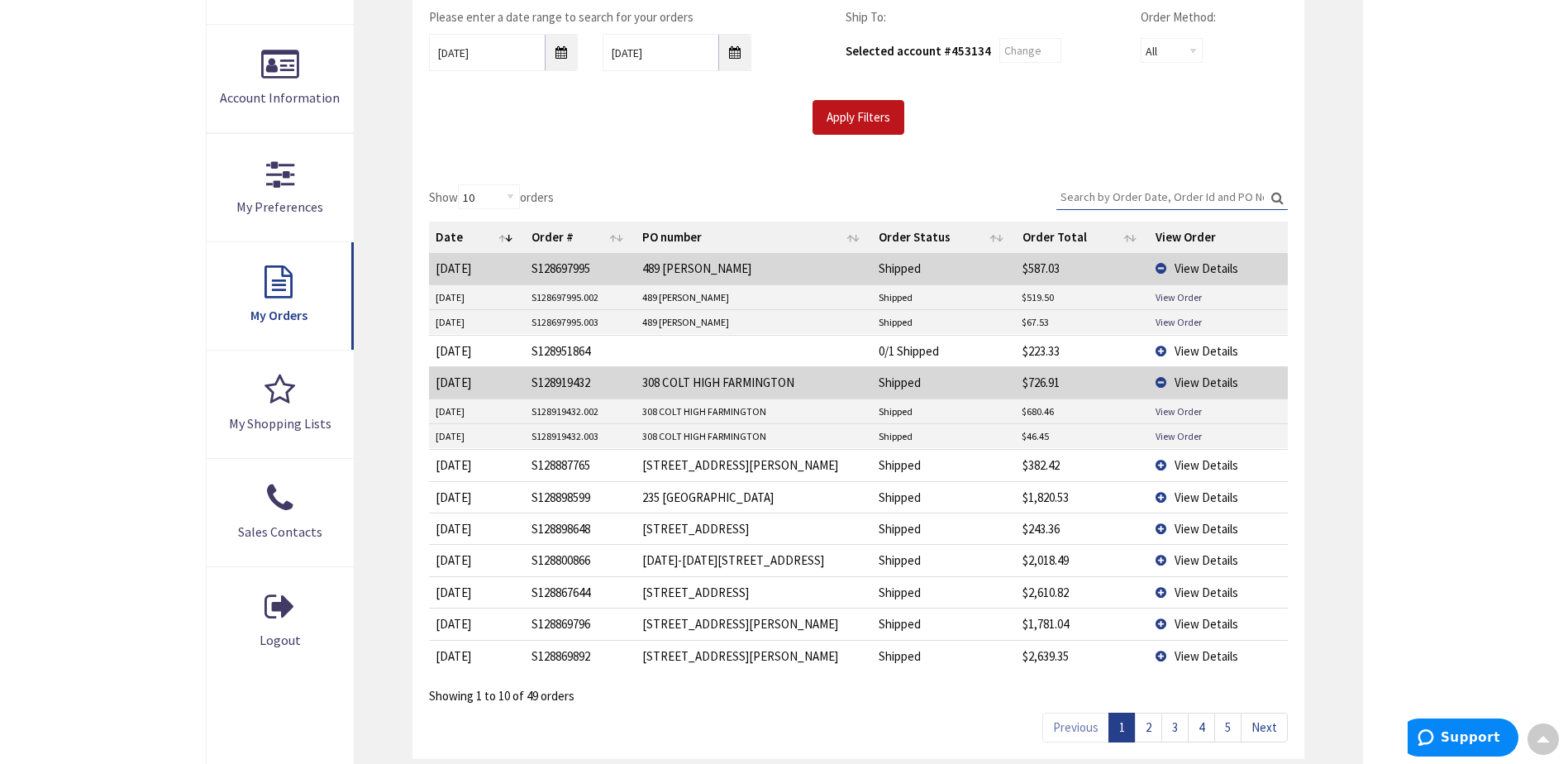
click at [1199, 495] on span "View Details" at bounding box center [1206, 498] width 63 height 16
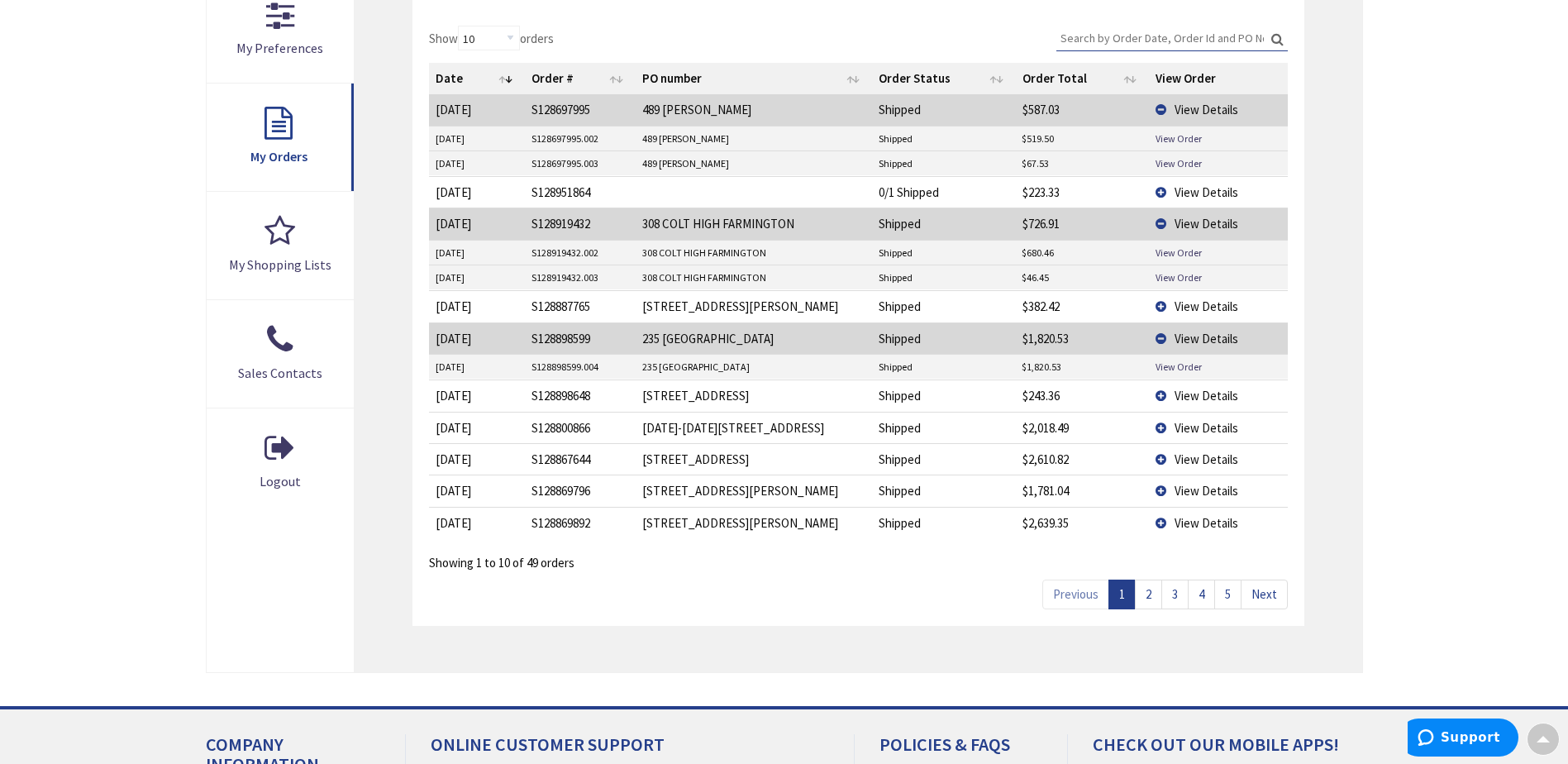
scroll to position [497, 0]
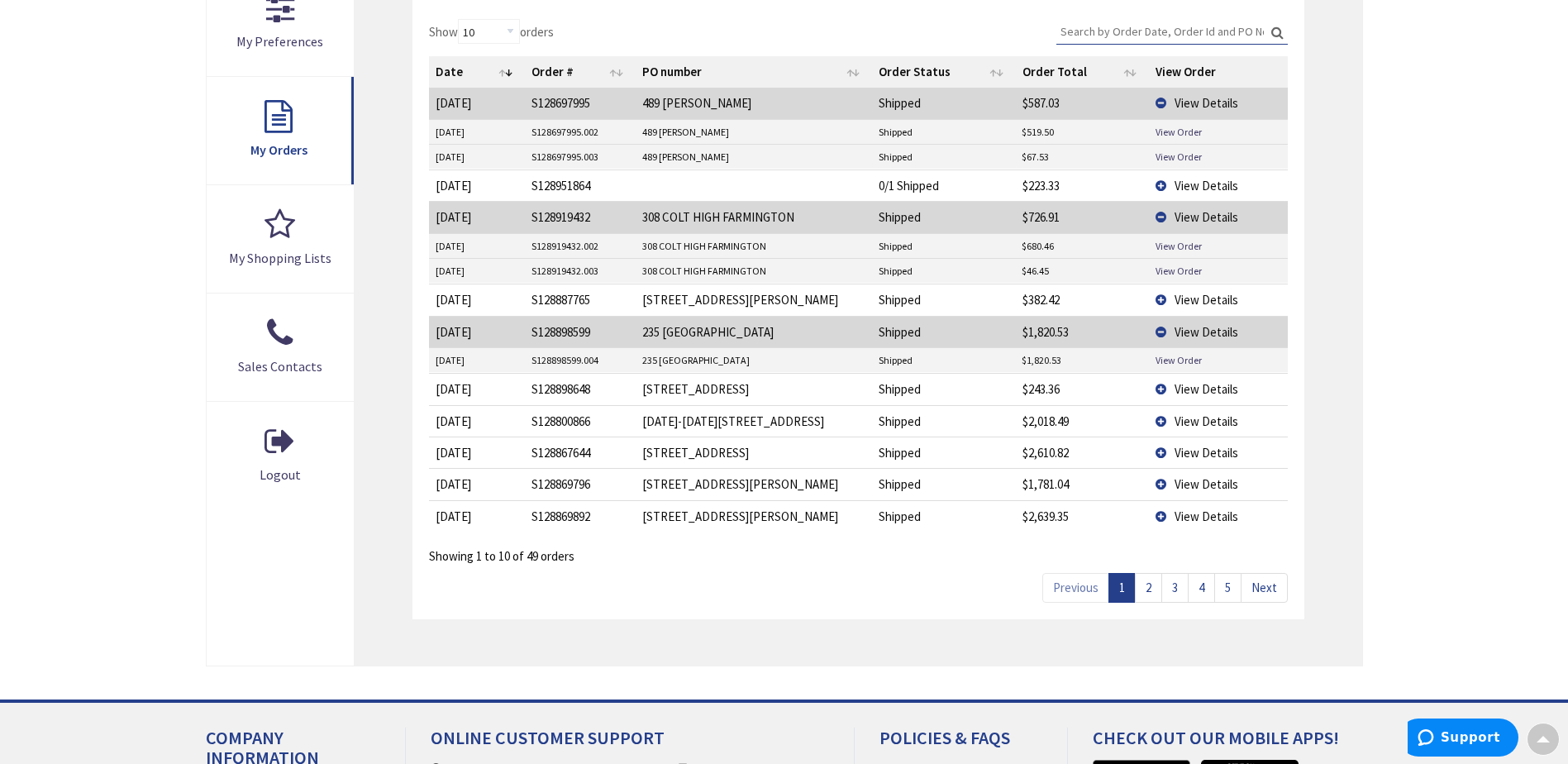
click at [1203, 417] on span "View Details" at bounding box center [1206, 421] width 63 height 16
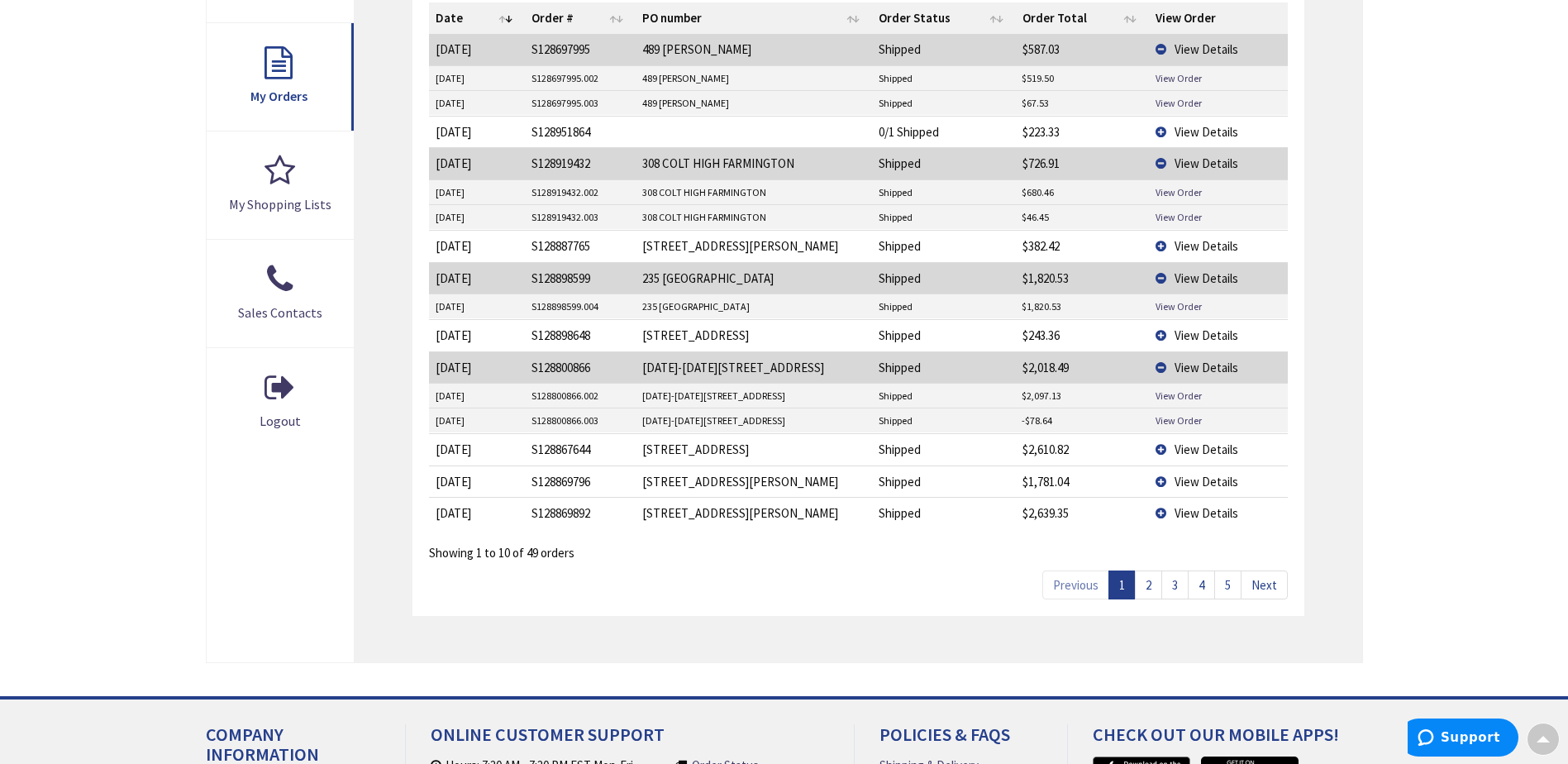
scroll to position [579, 0]
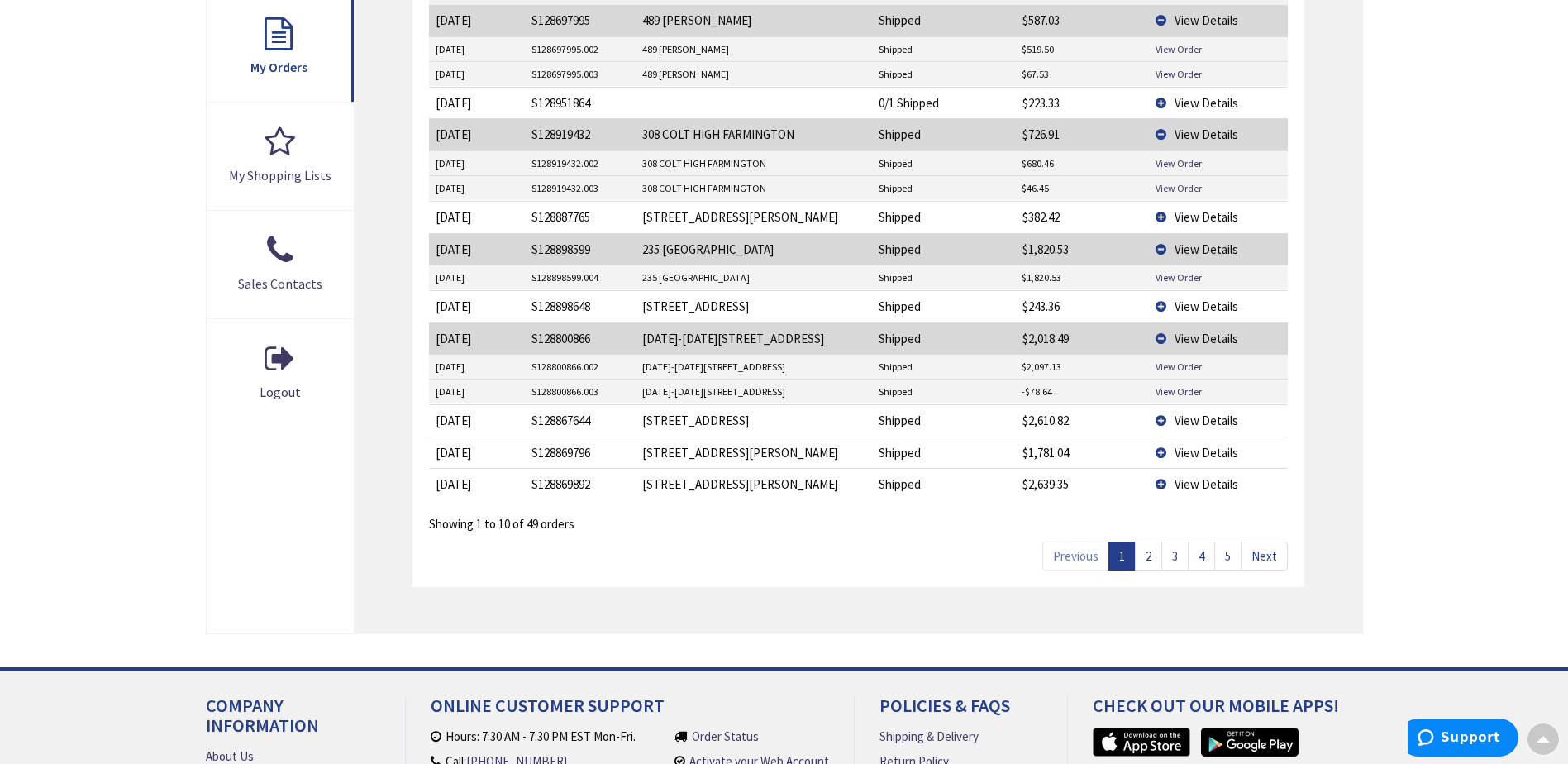
click at [1188, 418] on span "View Details" at bounding box center [1206, 420] width 63 height 16
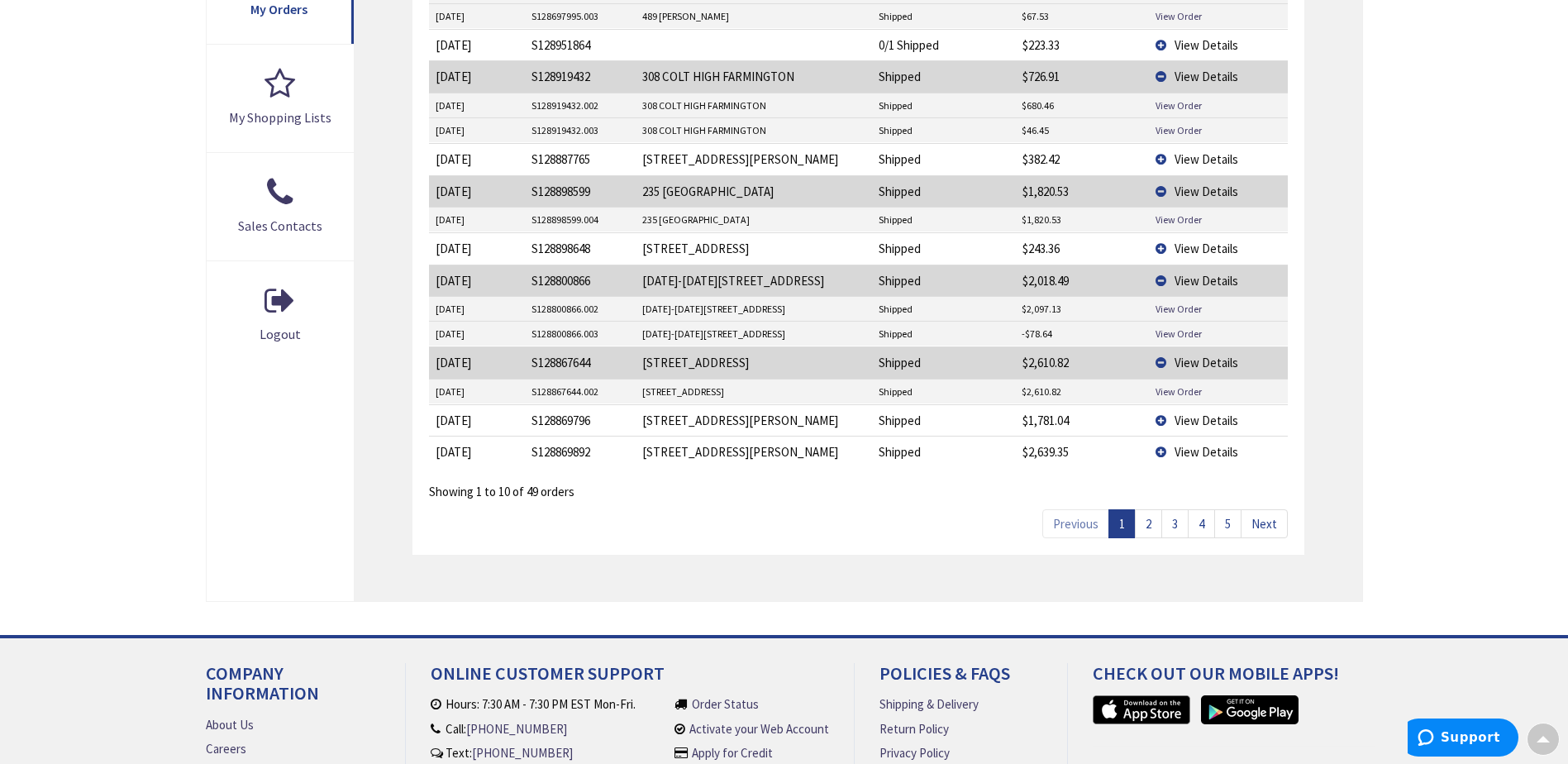
scroll to position [662, 0]
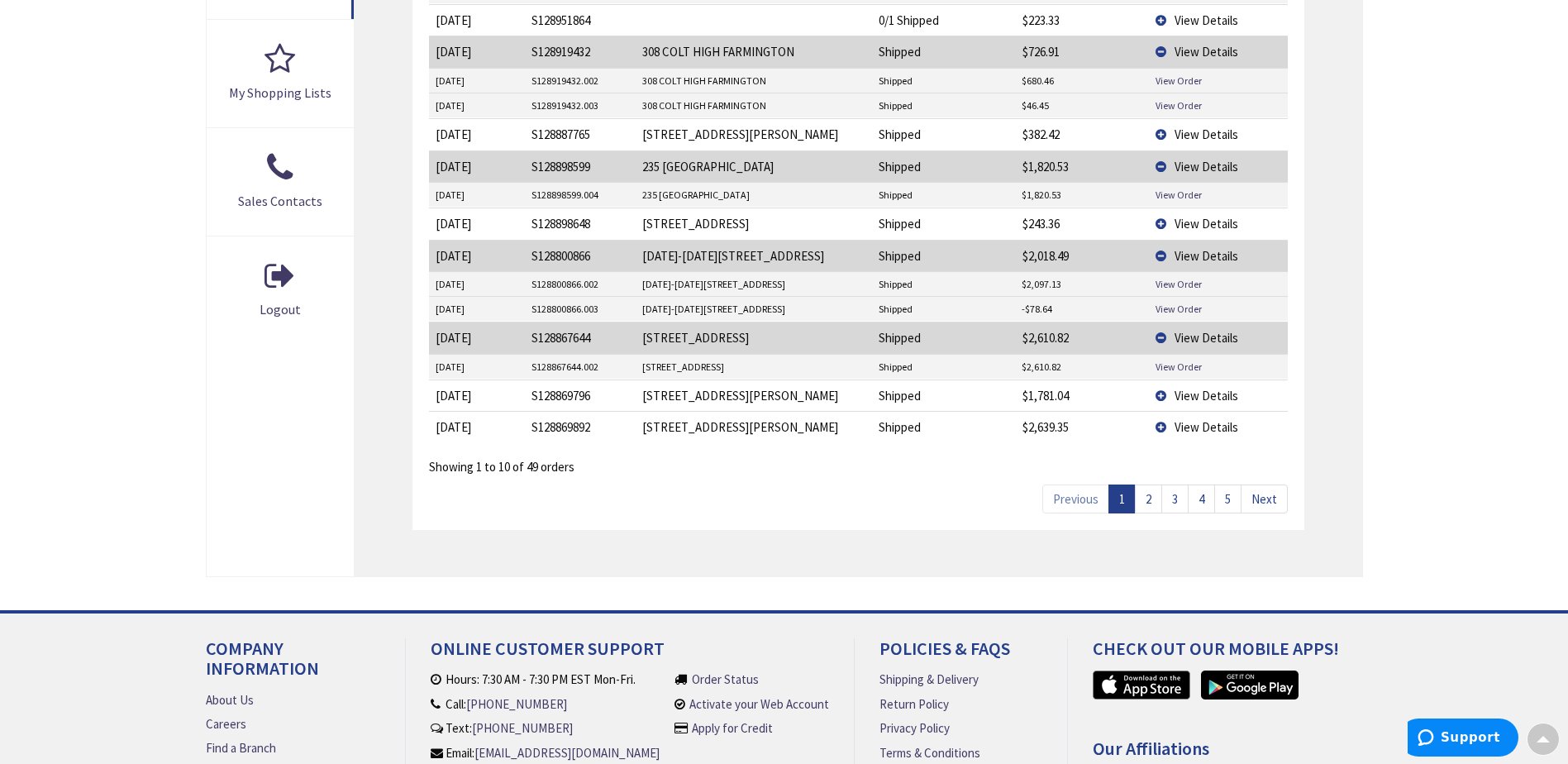
click at [1192, 393] on span "View Details" at bounding box center [1206, 395] width 63 height 16
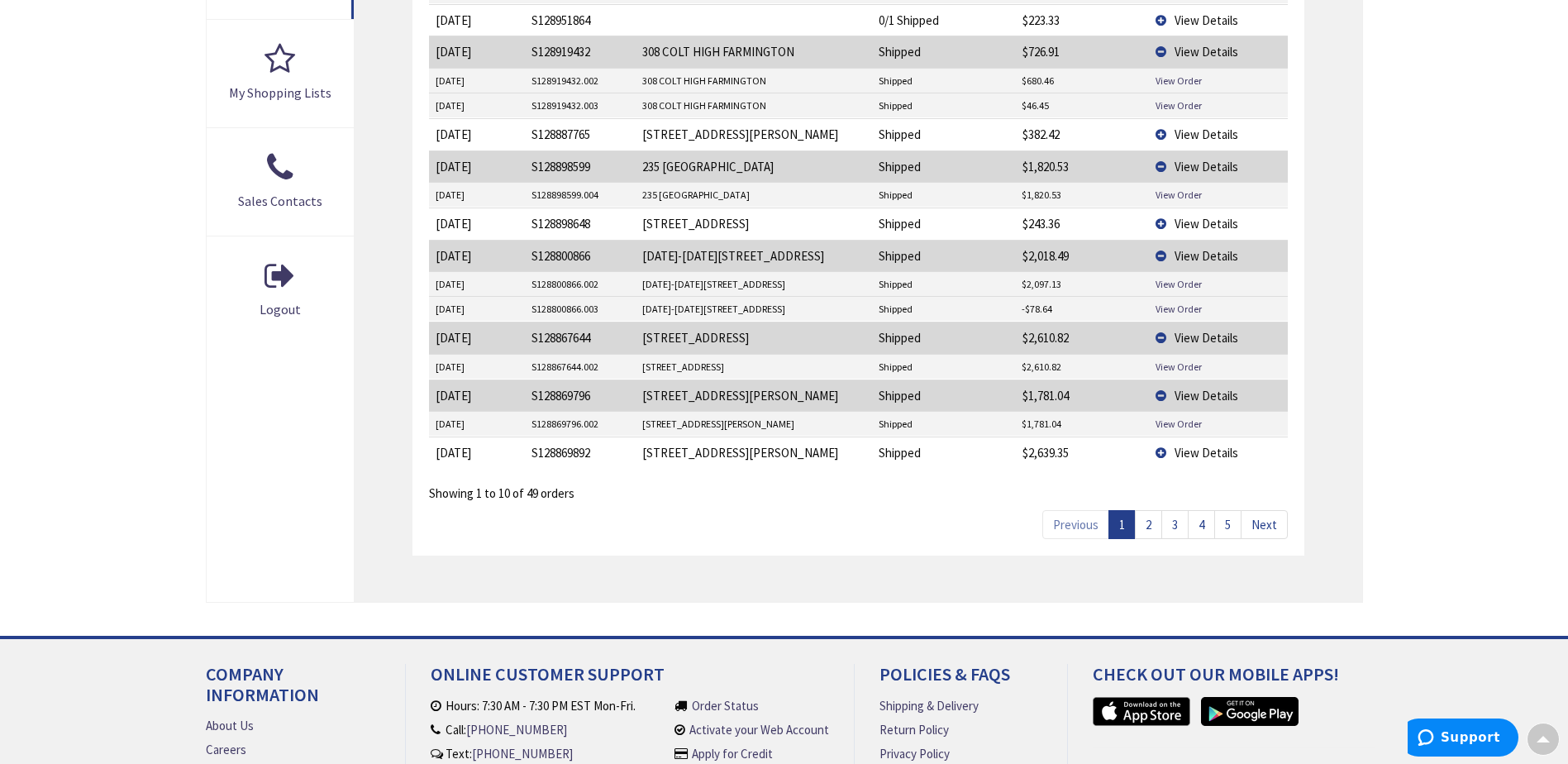
click at [1199, 451] on span "View Details" at bounding box center [1206, 452] width 63 height 16
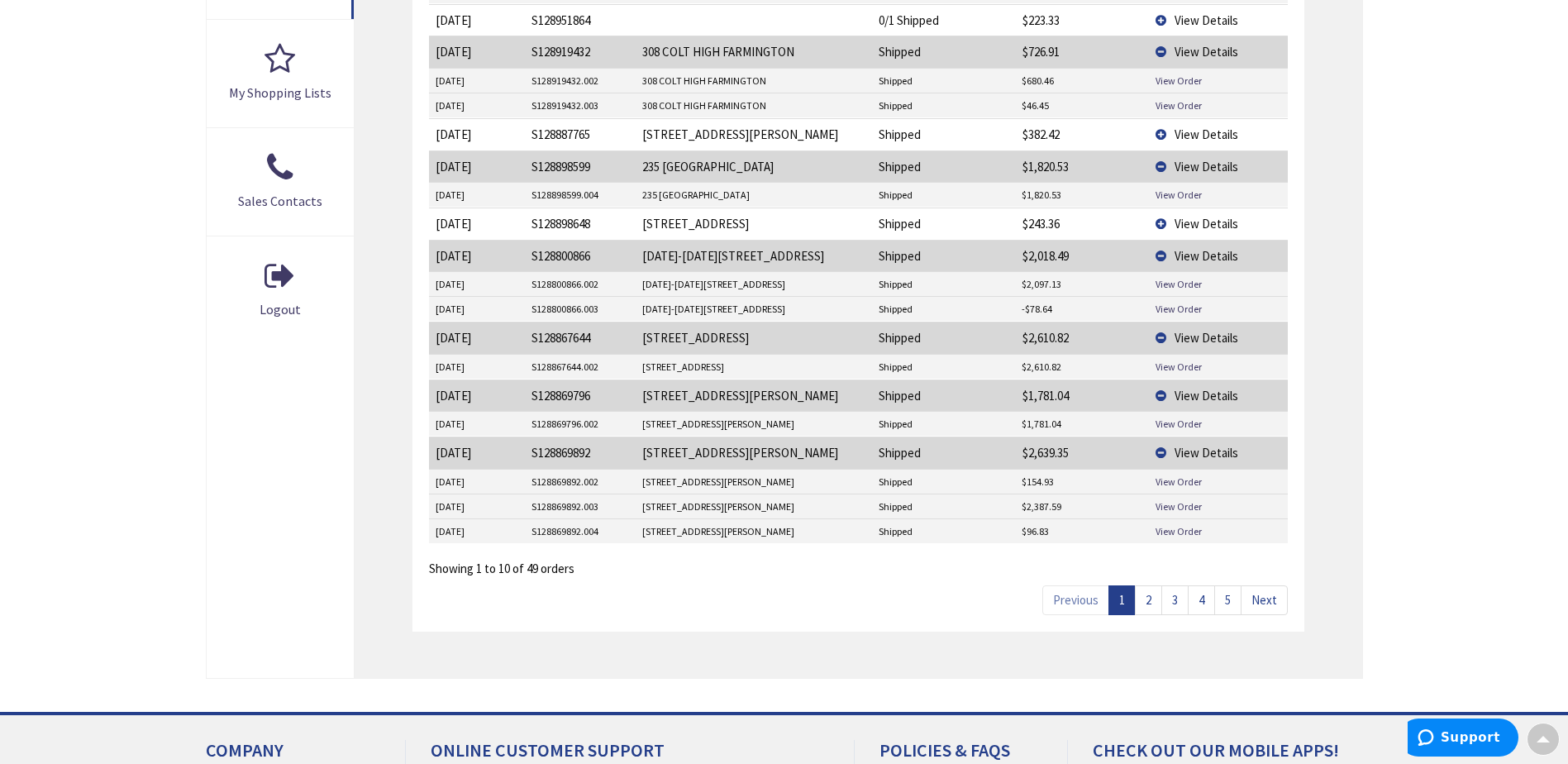
click at [1151, 601] on link "2" at bounding box center [1148, 600] width 27 height 29
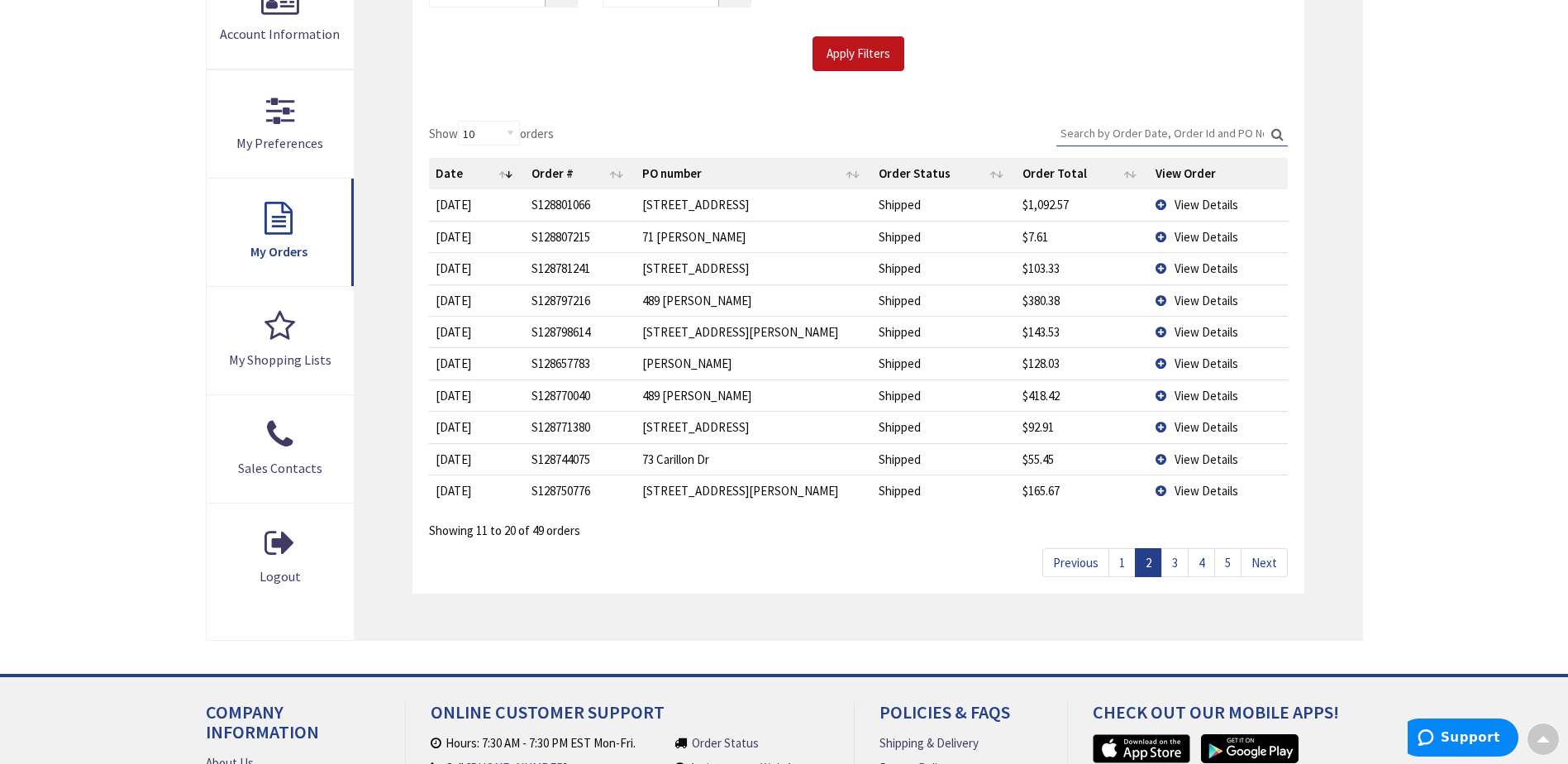
scroll to position [381, 0]
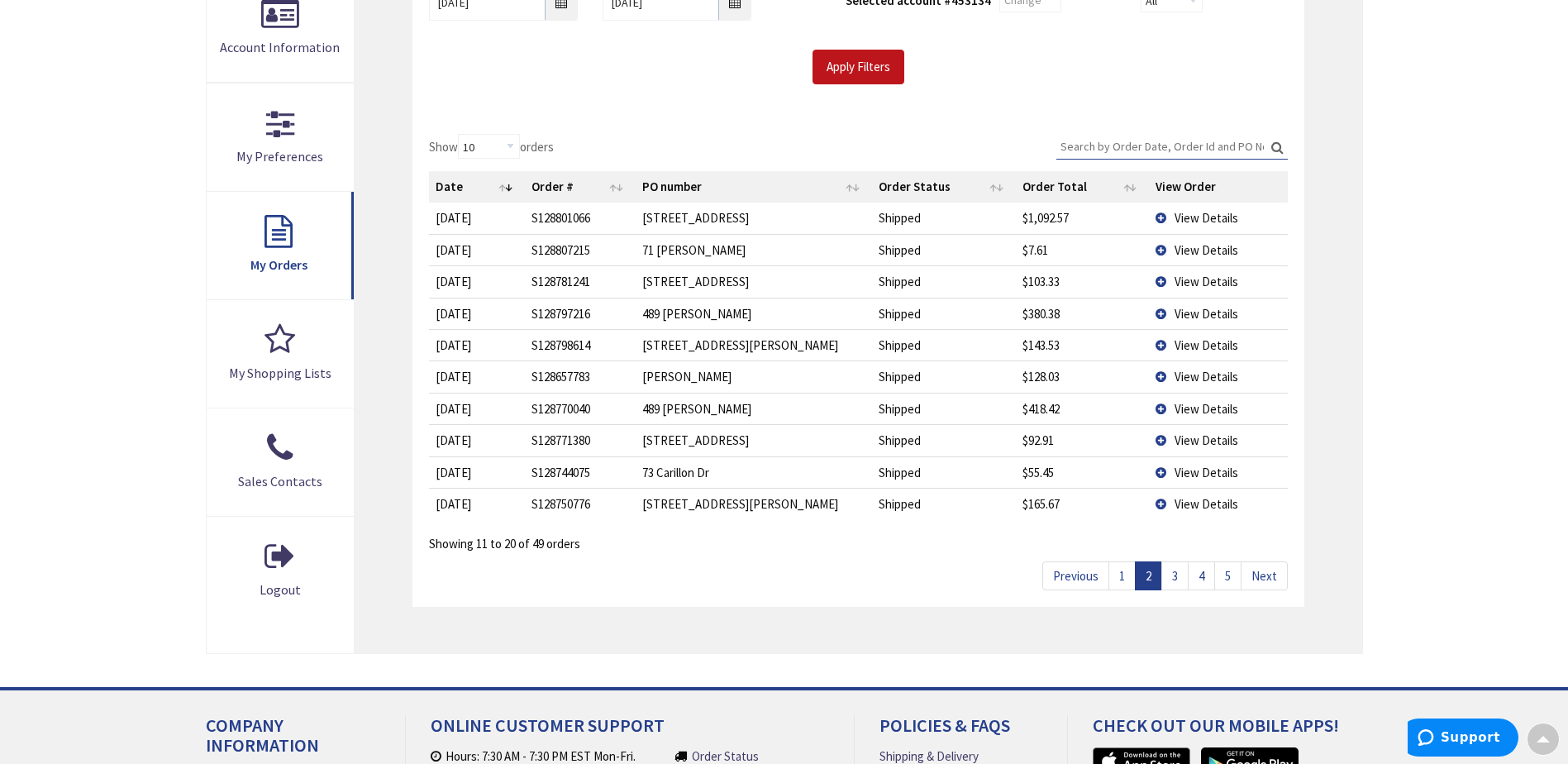
click at [1214, 211] on span "View Details" at bounding box center [1206, 218] width 63 height 16
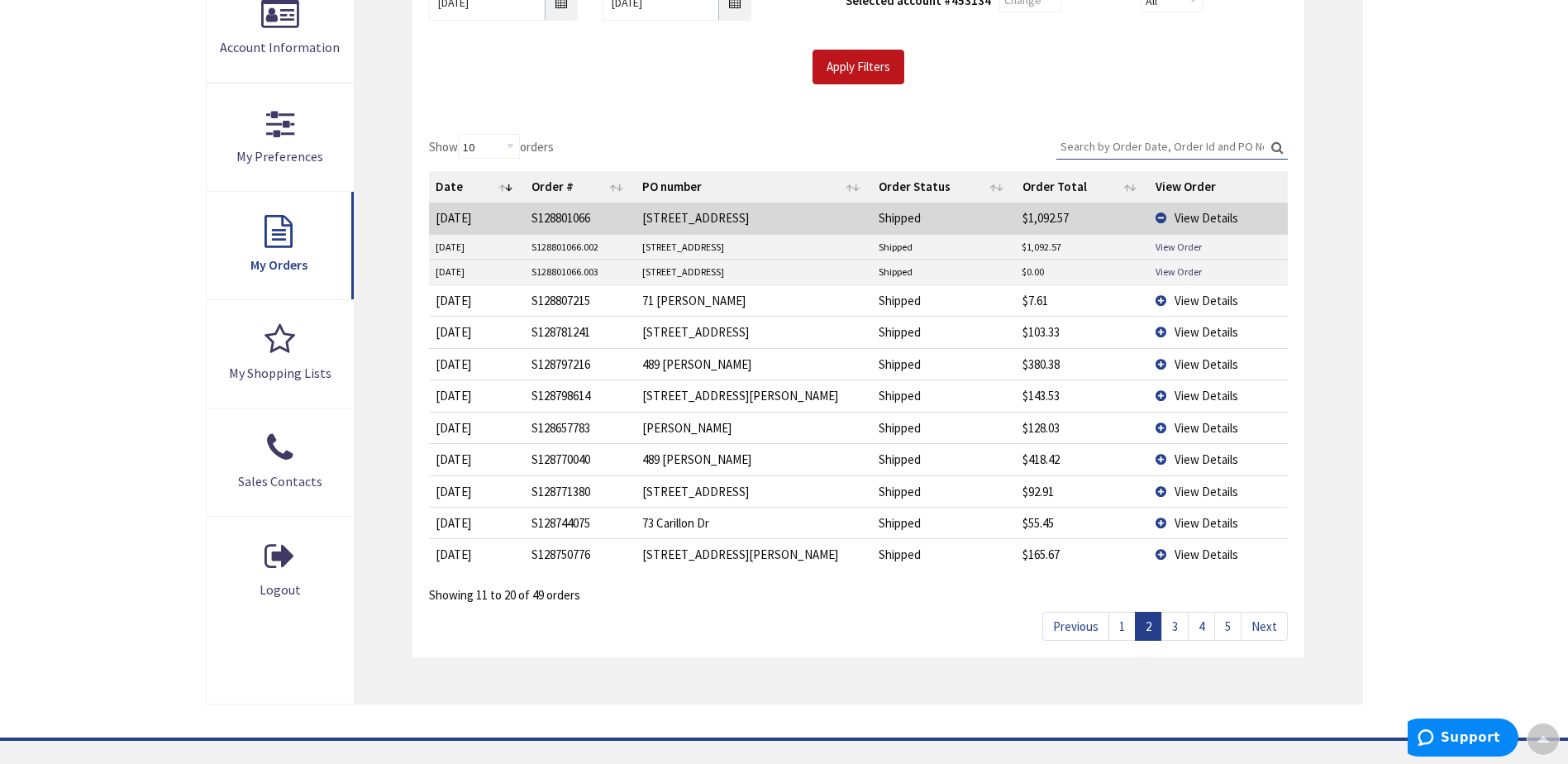
click at [1193, 363] on span "View Details" at bounding box center [1206, 364] width 63 height 16
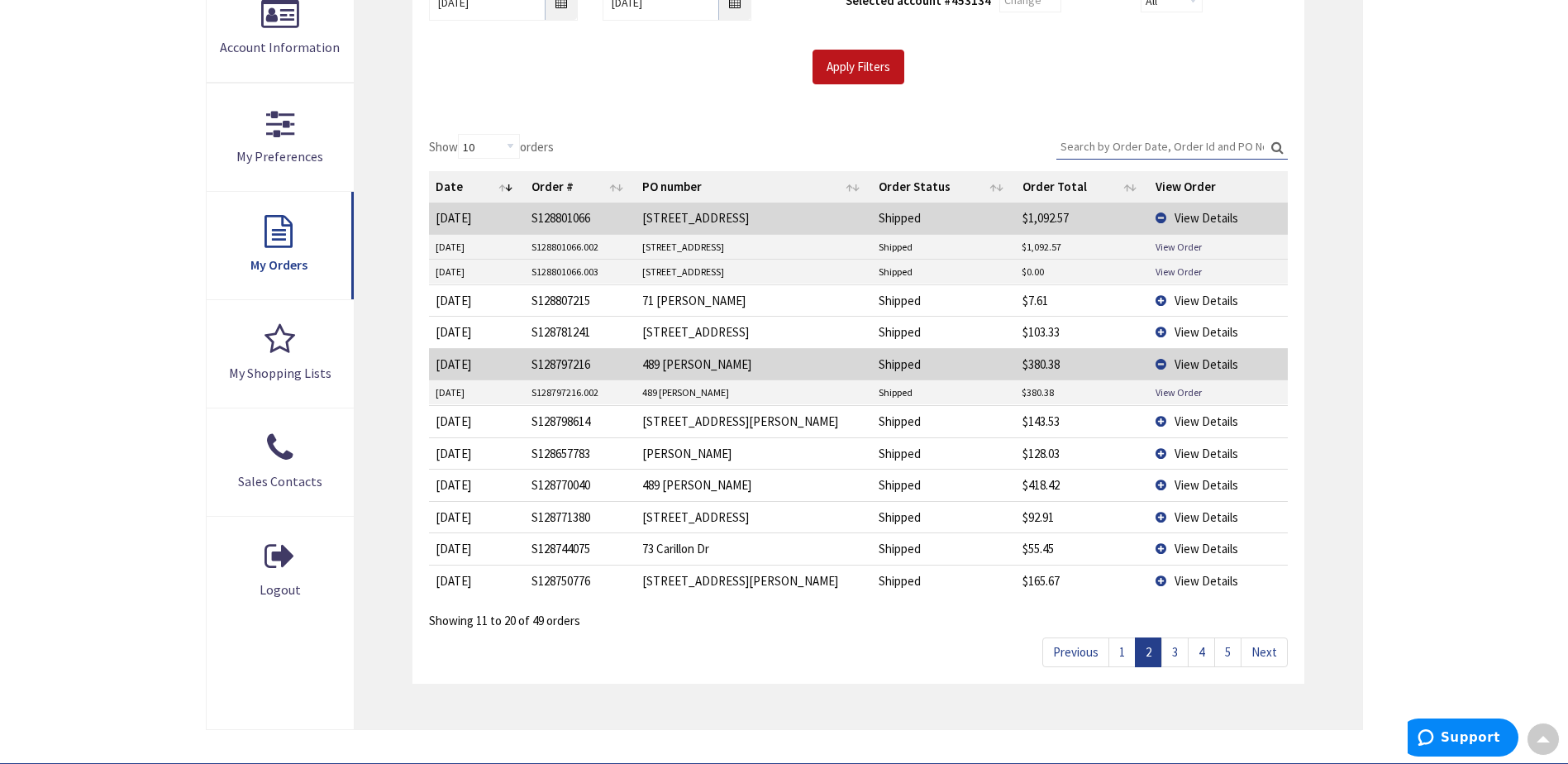
click at [1196, 484] on span "View Details" at bounding box center [1206, 485] width 63 height 16
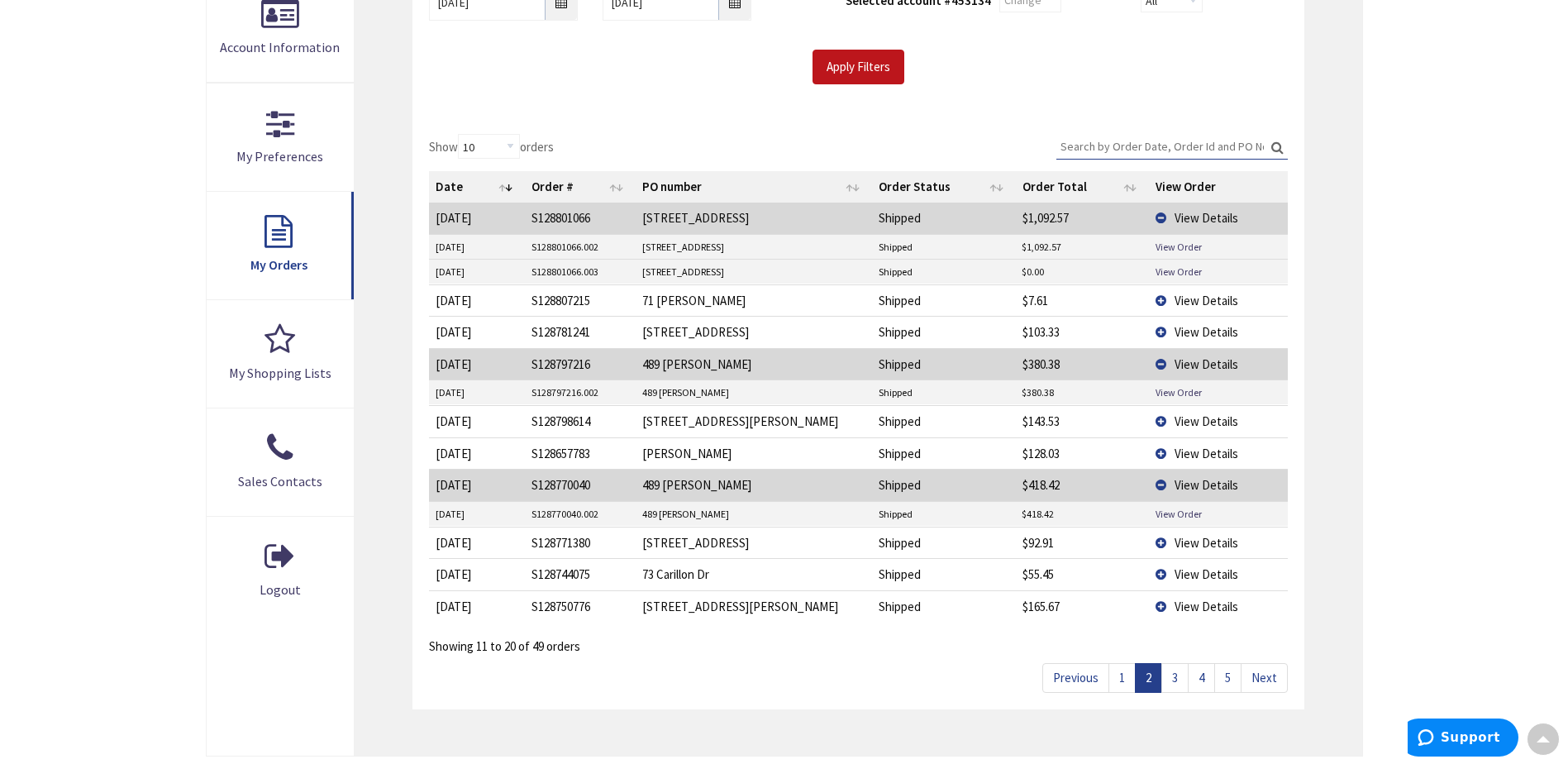
click at [1173, 681] on link "3" at bounding box center [1175, 678] width 27 height 29
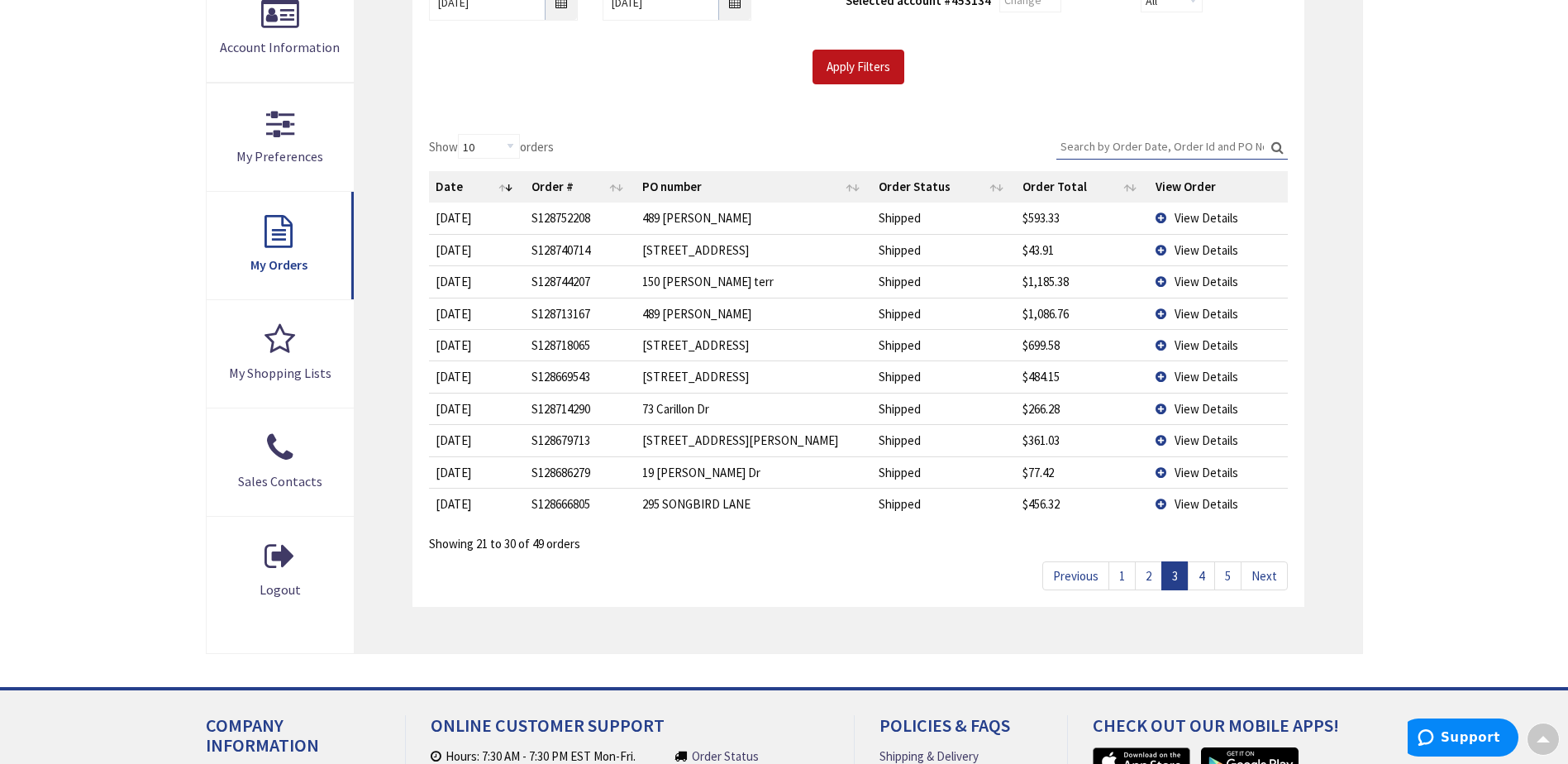
click at [1205, 213] on span "View Details" at bounding box center [1206, 218] width 63 height 16
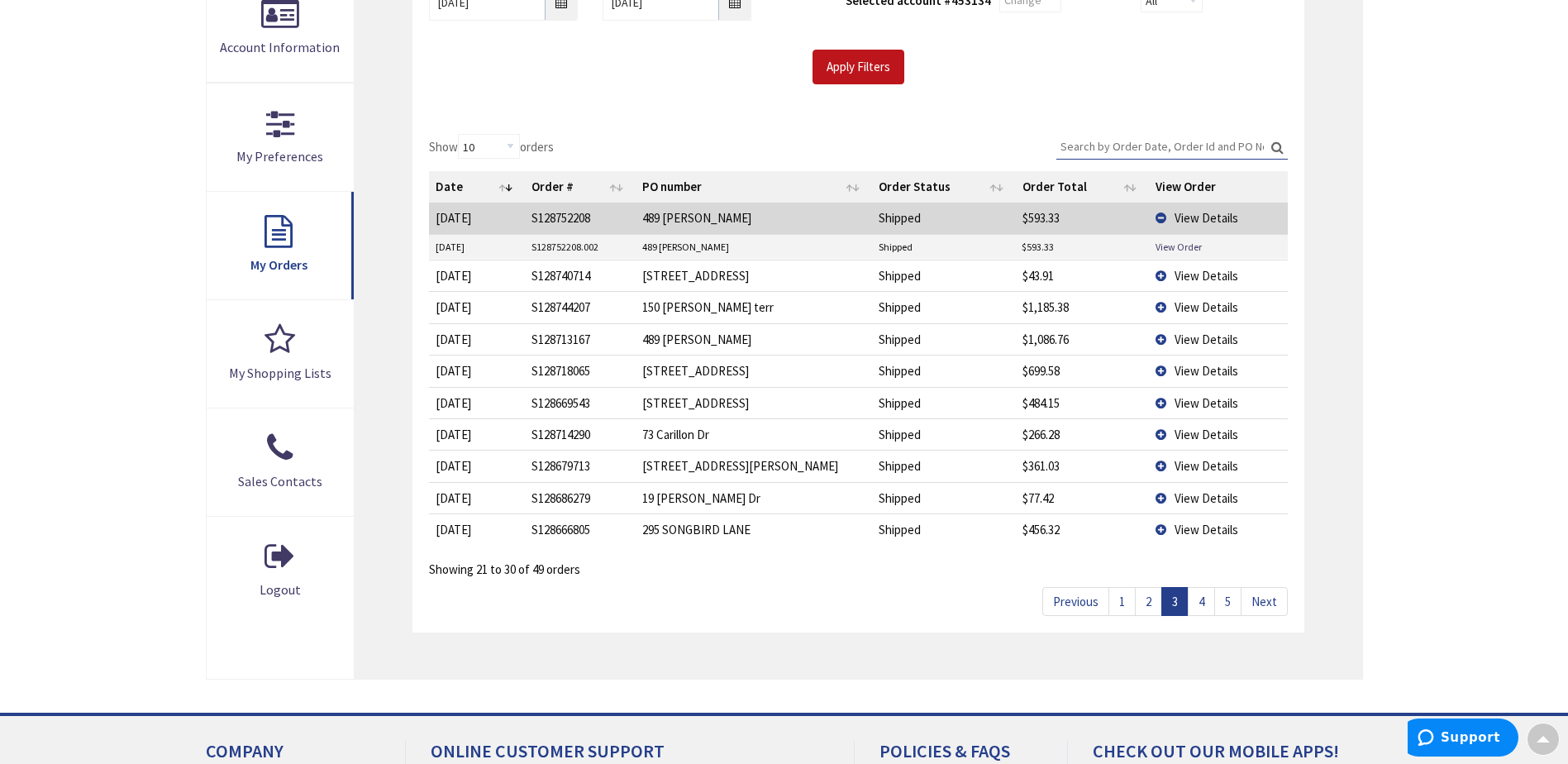
click at [1199, 304] on span "View Details" at bounding box center [1206, 307] width 63 height 16
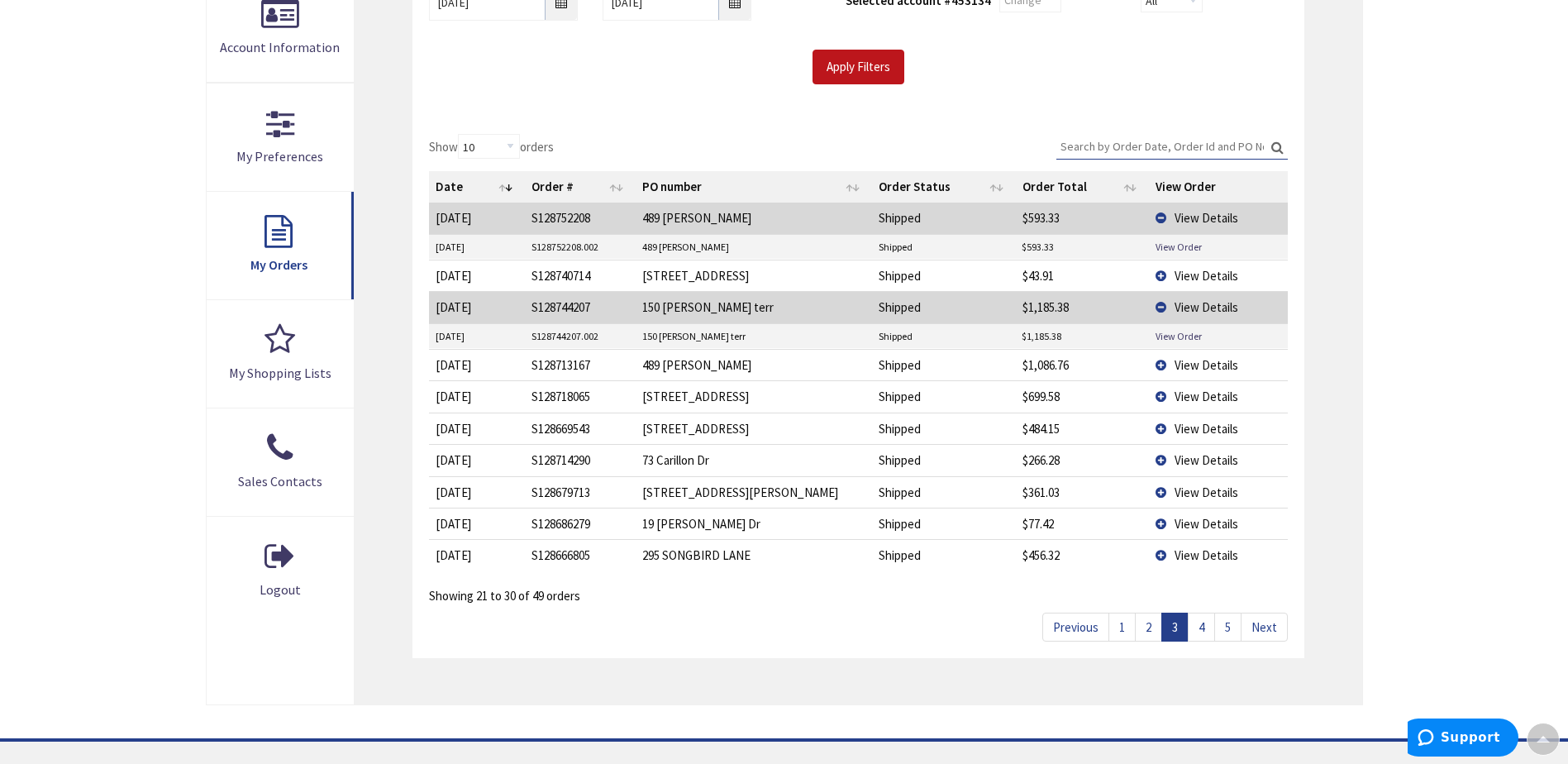
click at [1201, 366] on span "View Details" at bounding box center [1206, 365] width 63 height 16
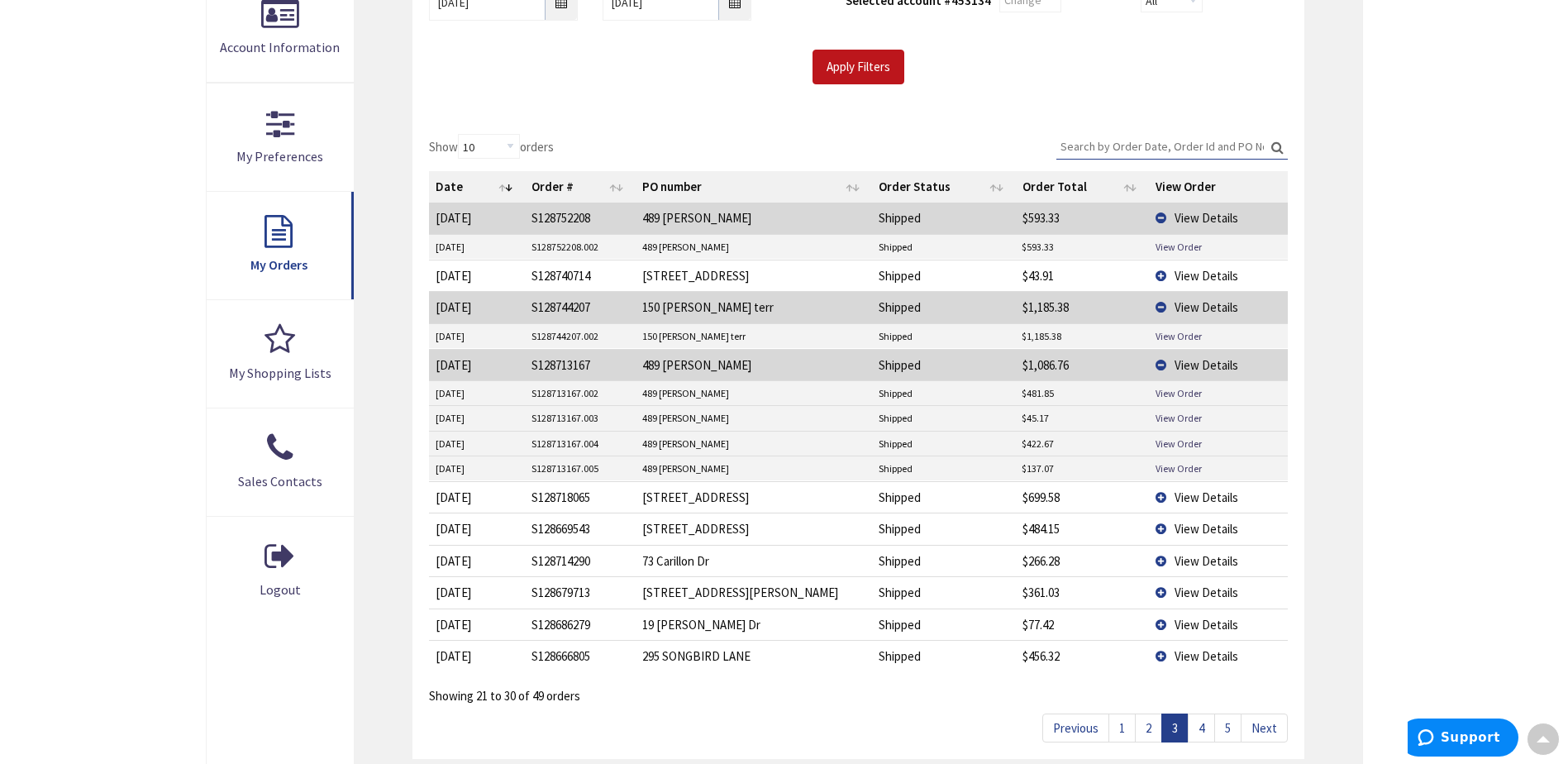
click at [1204, 495] on span "View Details" at bounding box center [1206, 498] width 63 height 16
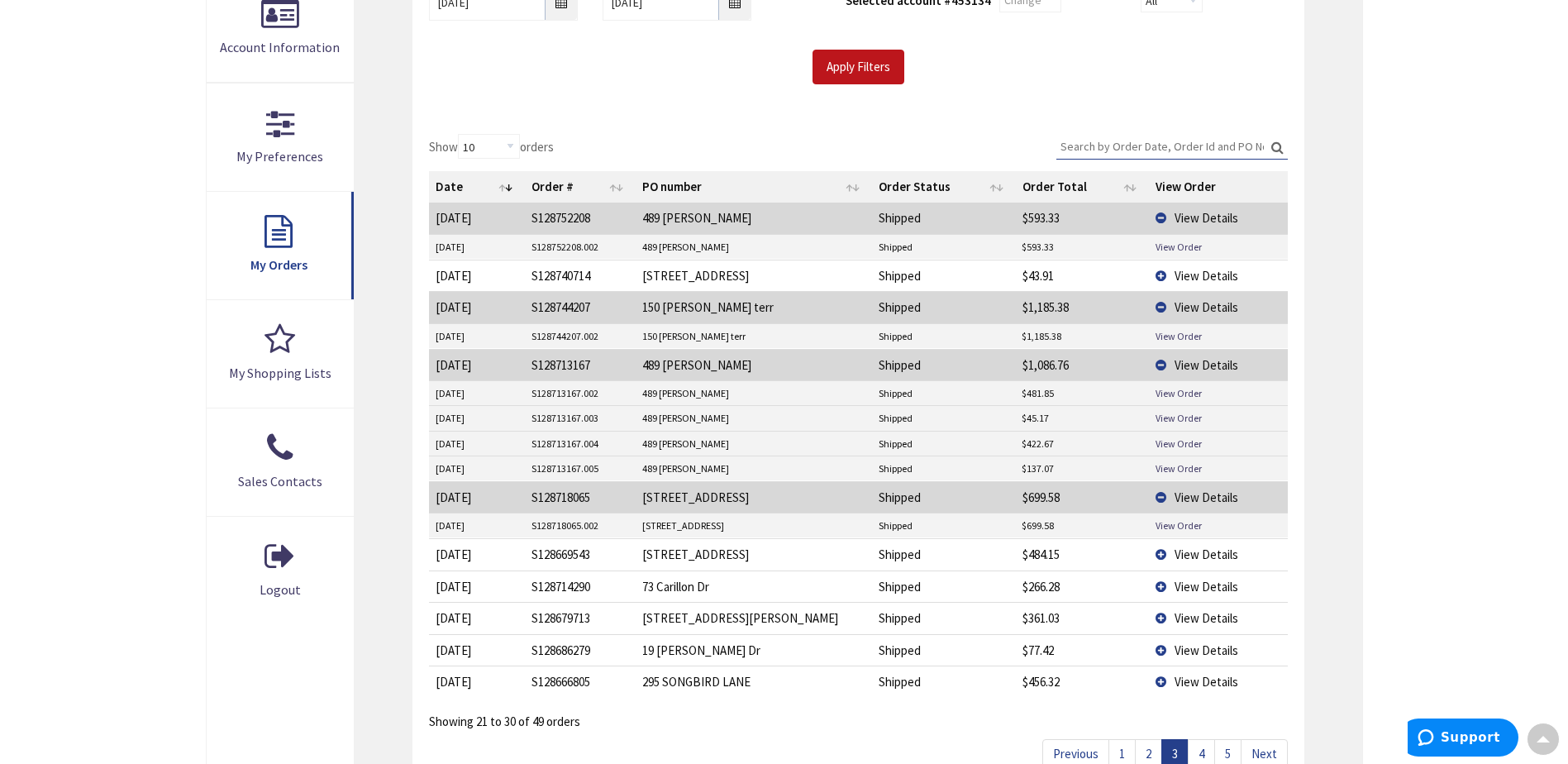
click at [1192, 555] on span "View Details" at bounding box center [1206, 555] width 63 height 16
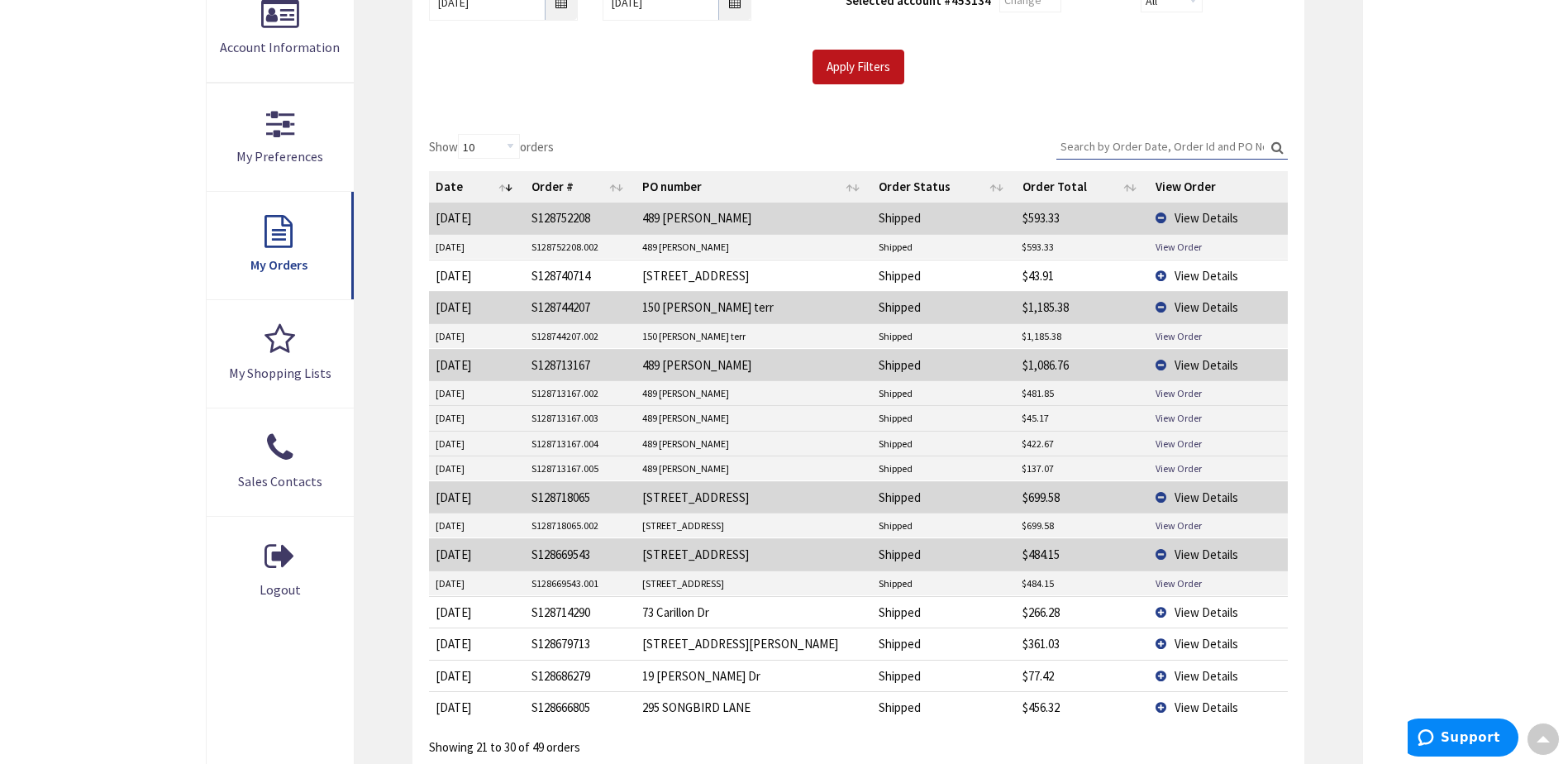
scroll to position [464, 0]
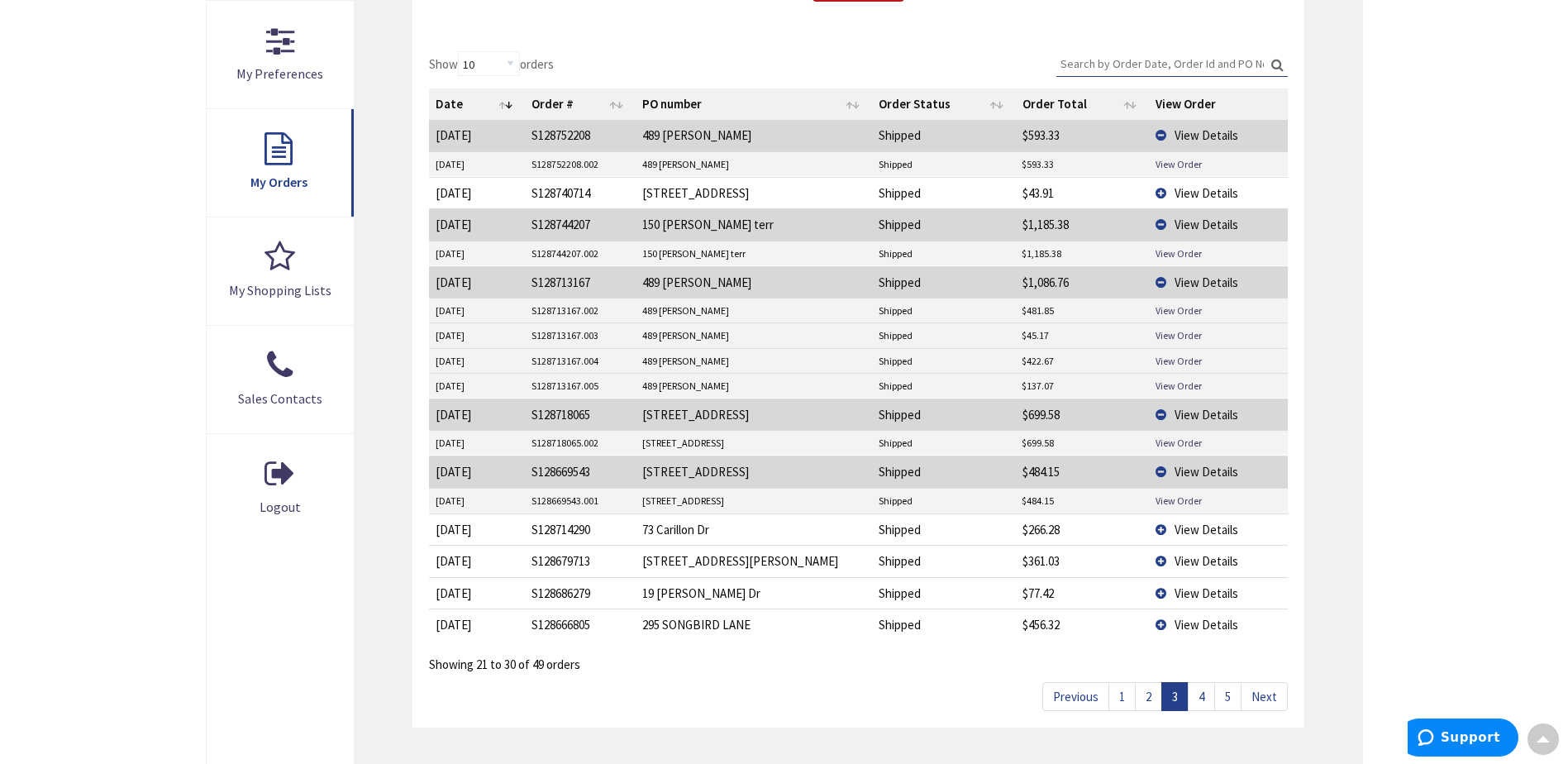
click at [1205, 561] on span "View Details" at bounding box center [1206, 561] width 63 height 16
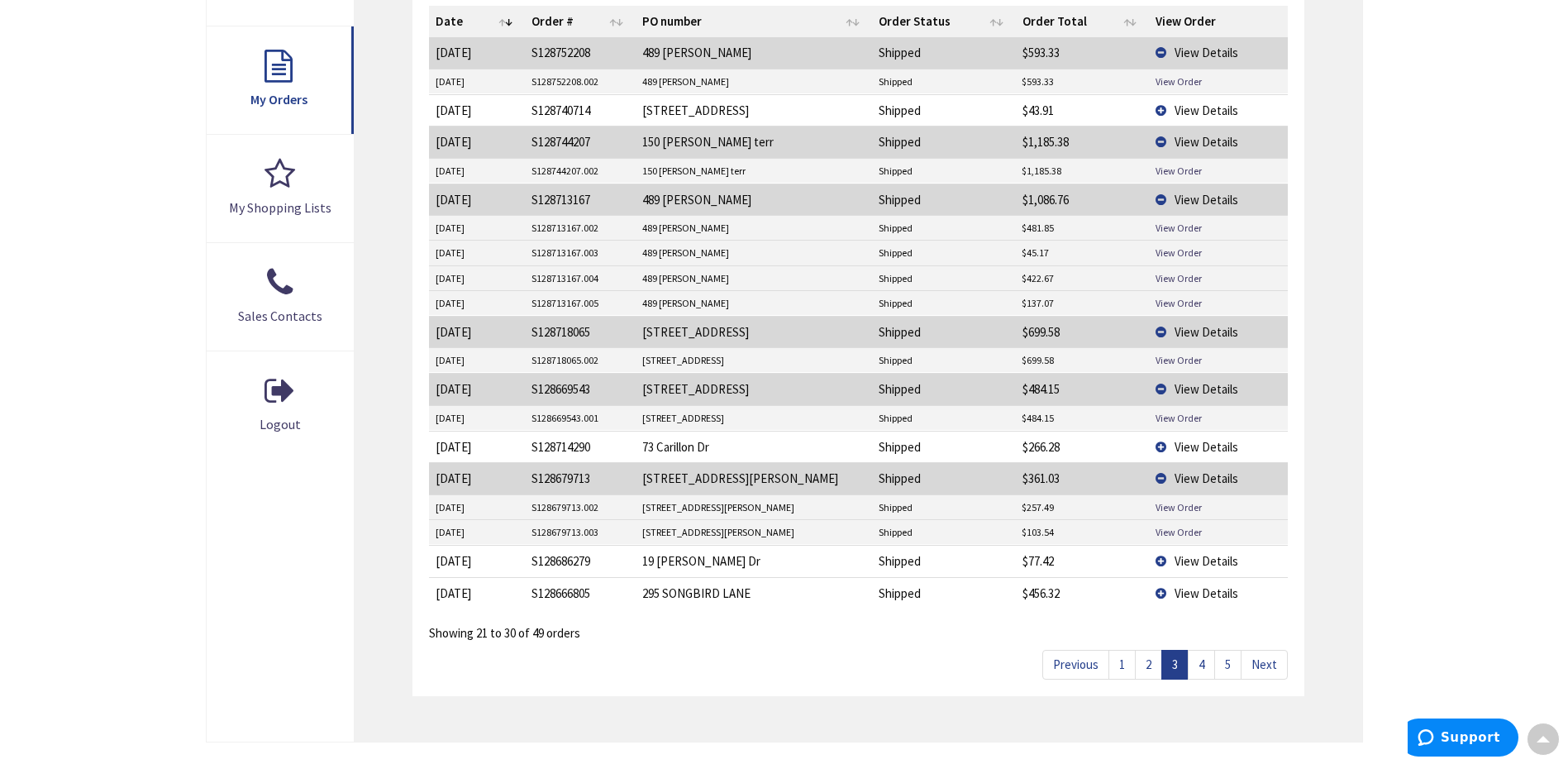
scroll to position [629, 0]
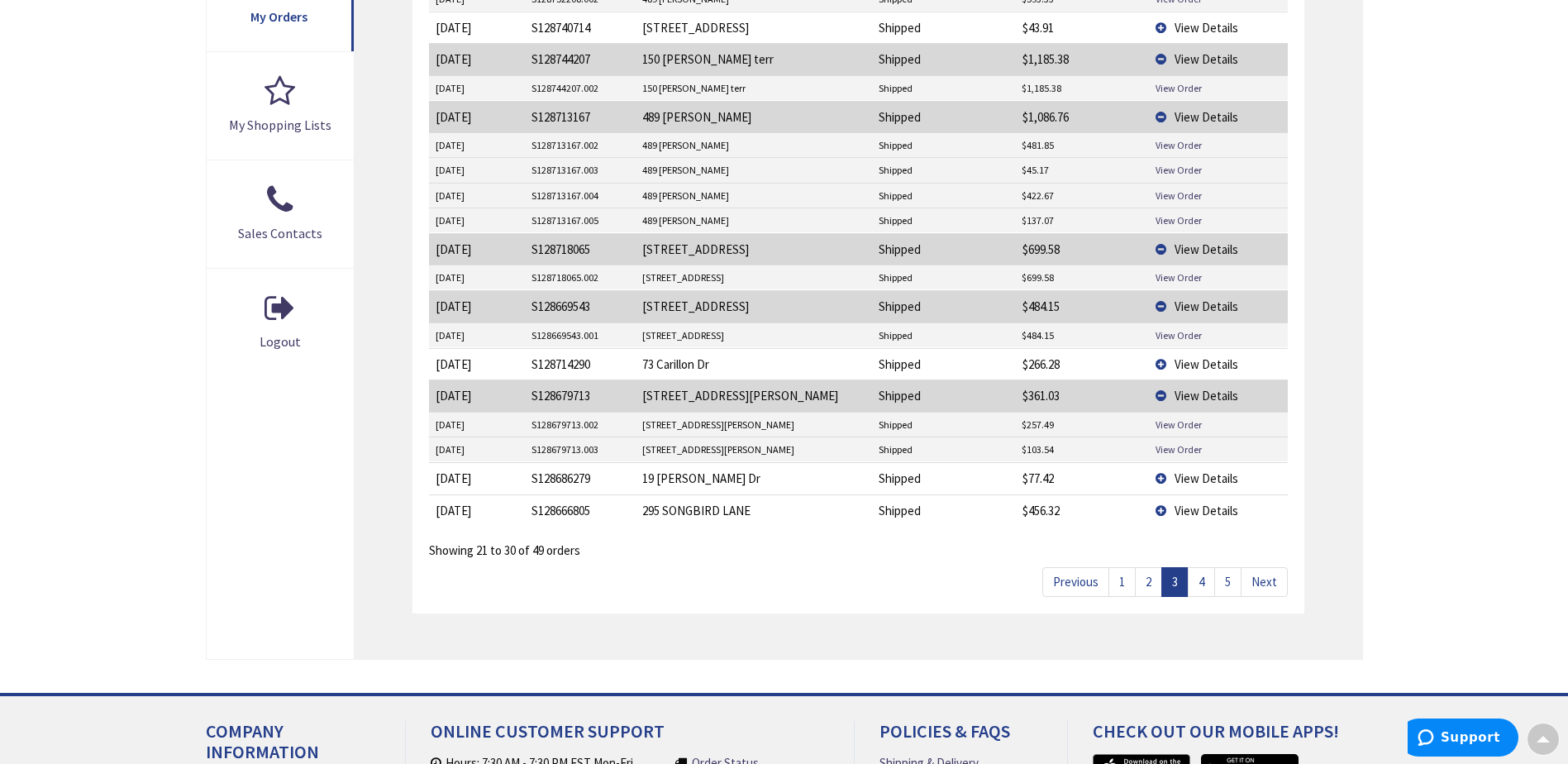
click at [1209, 513] on span "View Details" at bounding box center [1206, 511] width 63 height 16
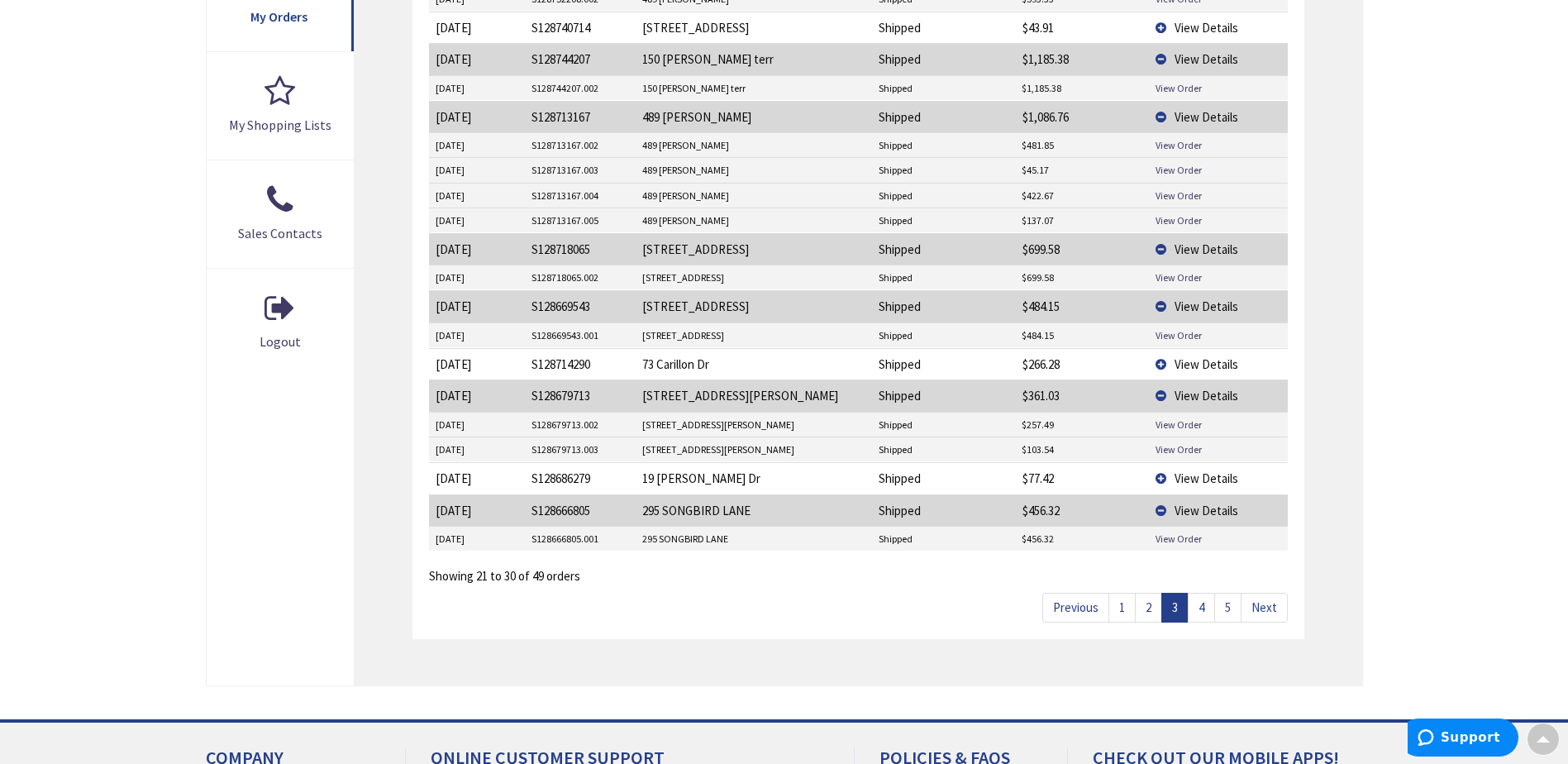
click at [1205, 612] on link "4" at bounding box center [1201, 608] width 27 height 29
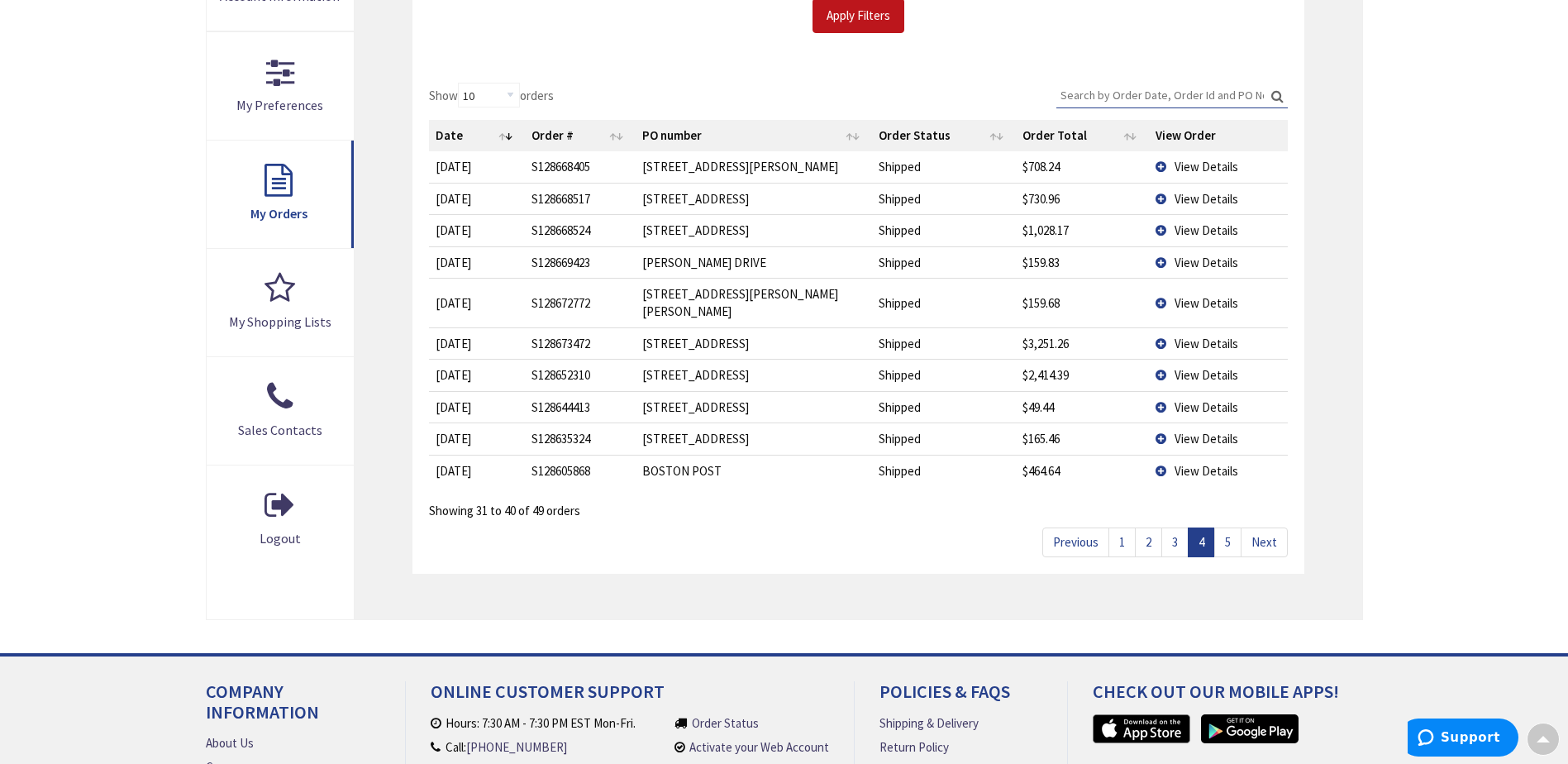
scroll to position [381, 0]
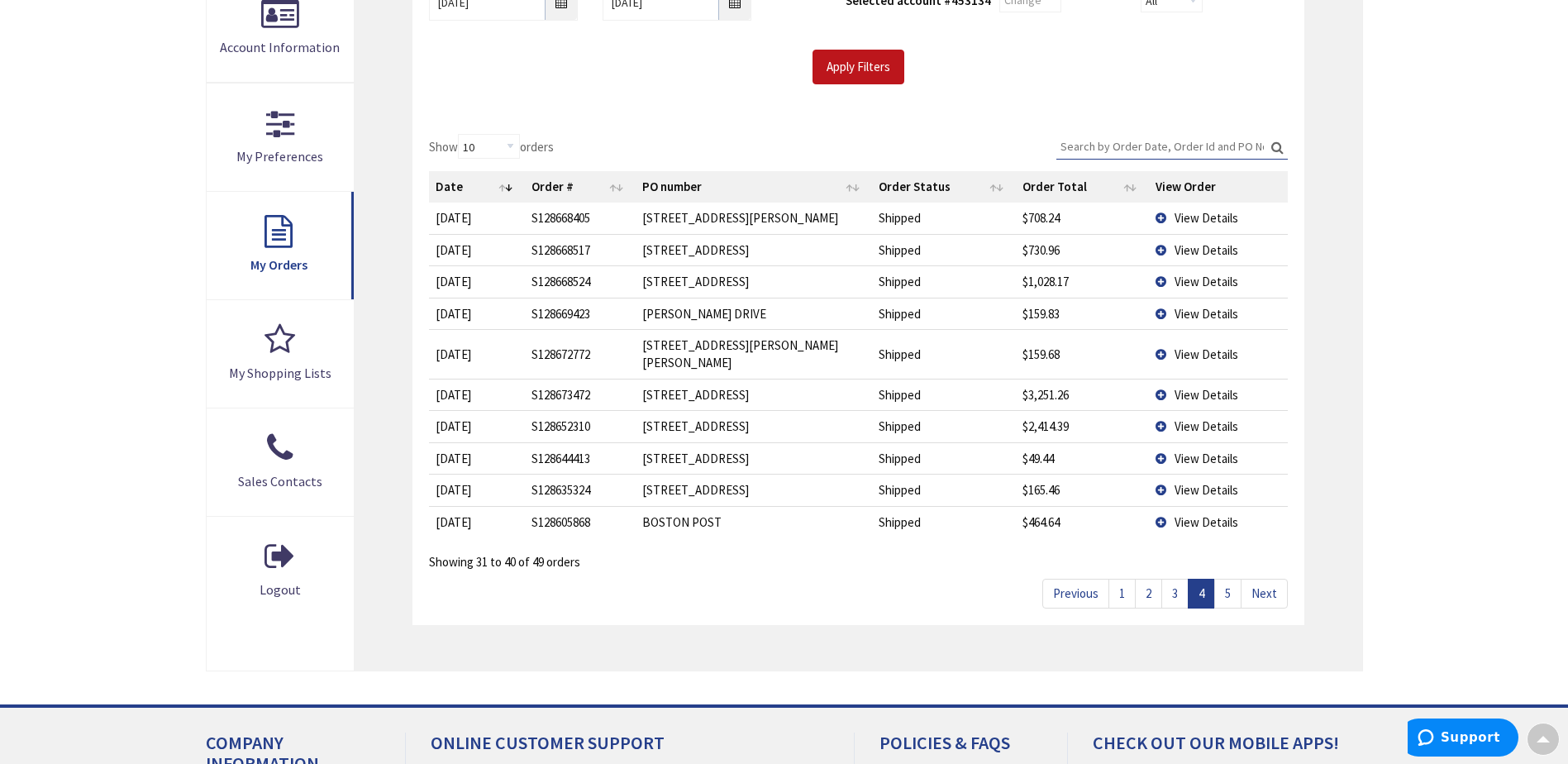
click at [1212, 211] on span "View Details" at bounding box center [1206, 218] width 63 height 16
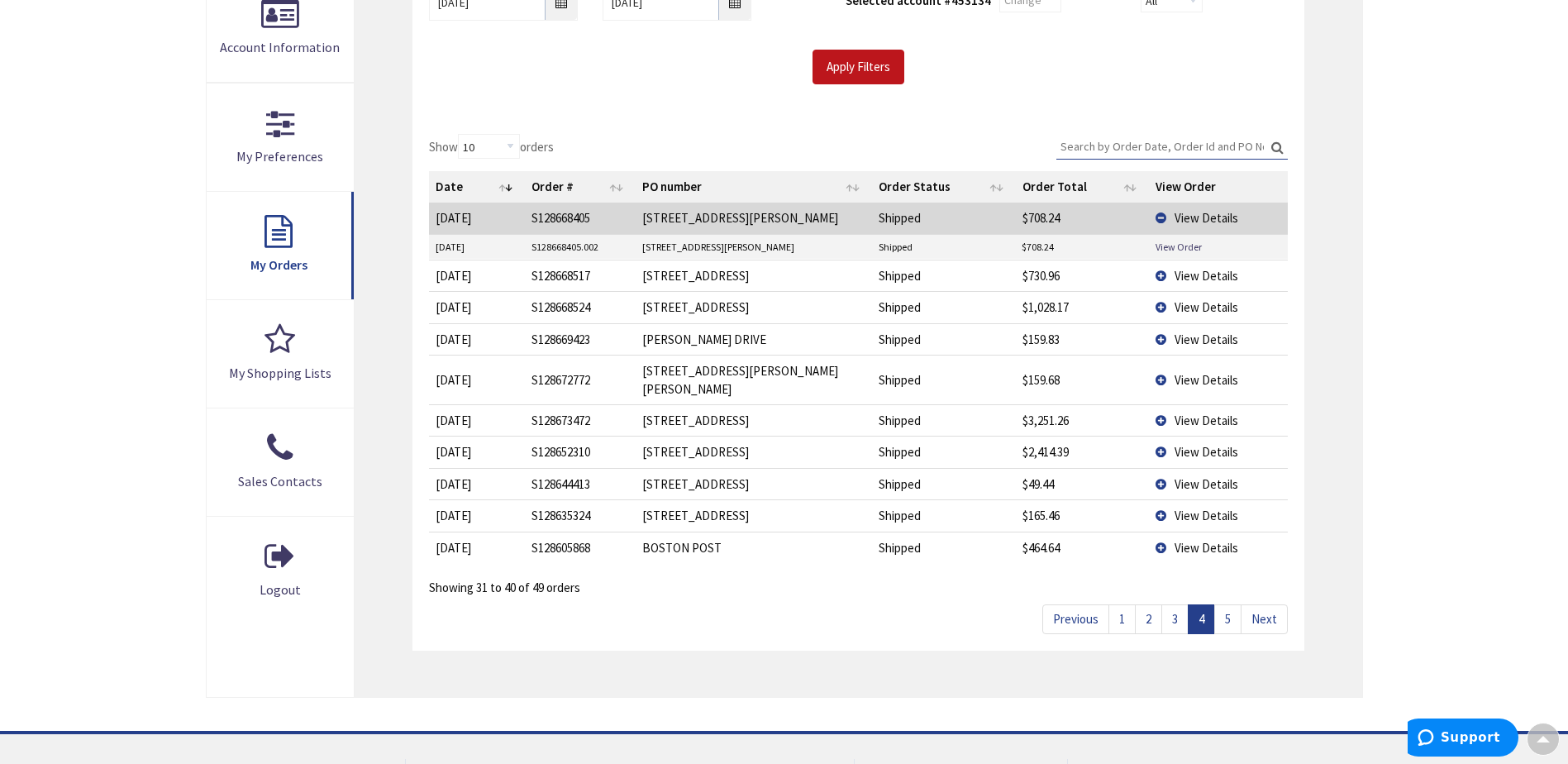
click at [1200, 276] on span "View Details" at bounding box center [1206, 276] width 63 height 16
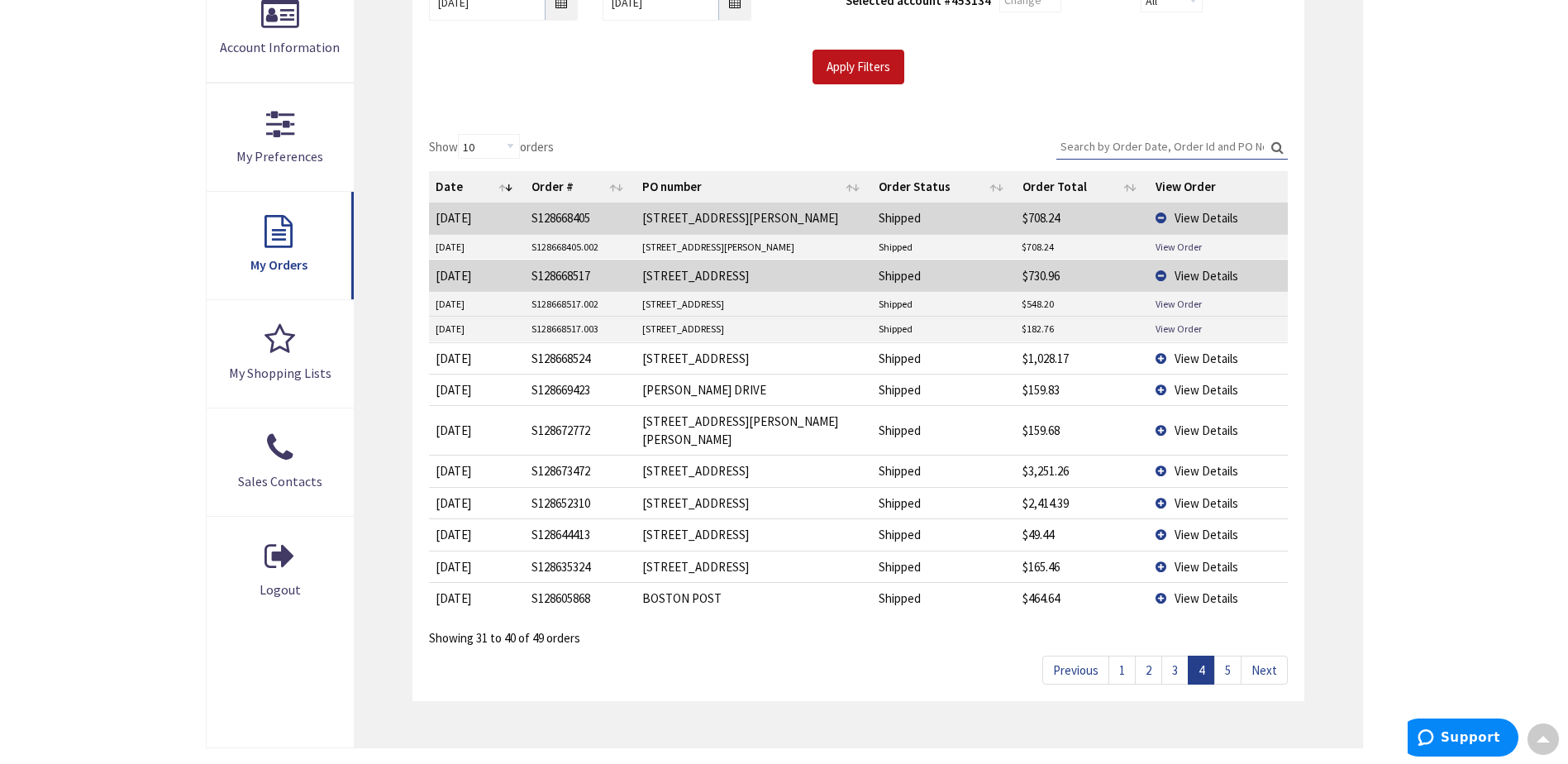
click at [1197, 355] on span "View Details" at bounding box center [1206, 358] width 63 height 16
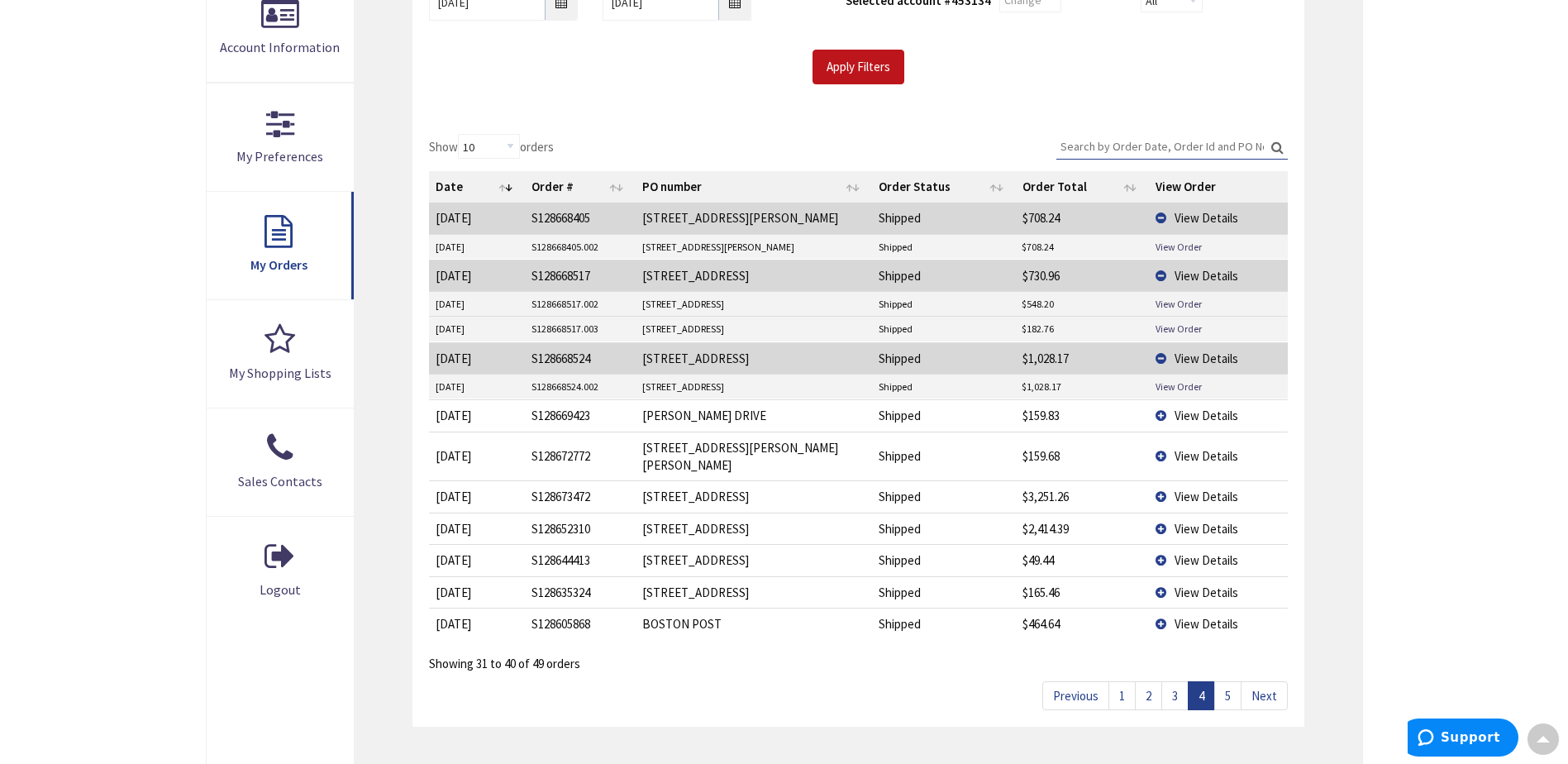
click at [1193, 489] on span "View Details" at bounding box center [1206, 497] width 63 height 16
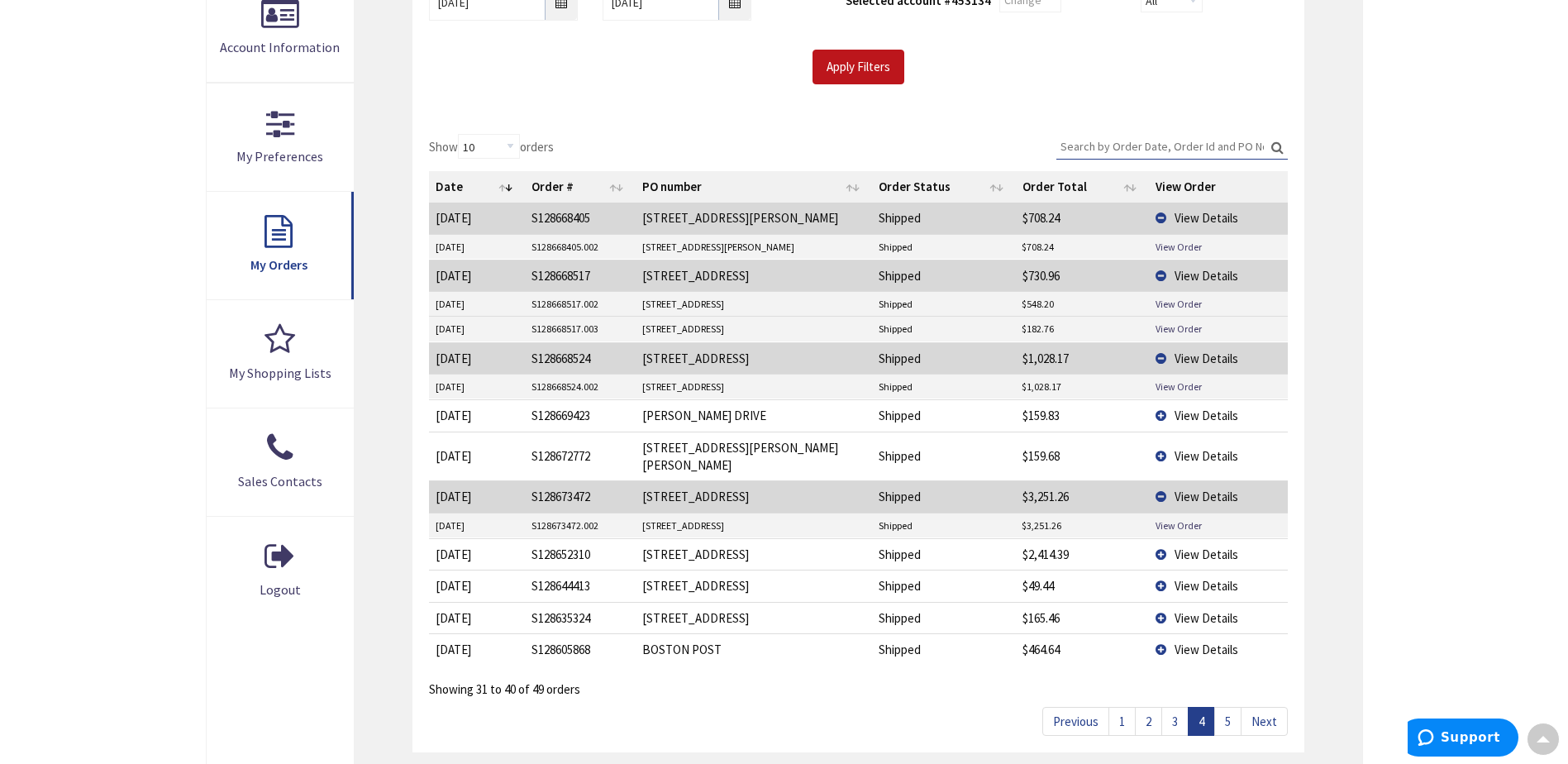
click at [1198, 547] on span "View Details" at bounding box center [1206, 555] width 63 height 16
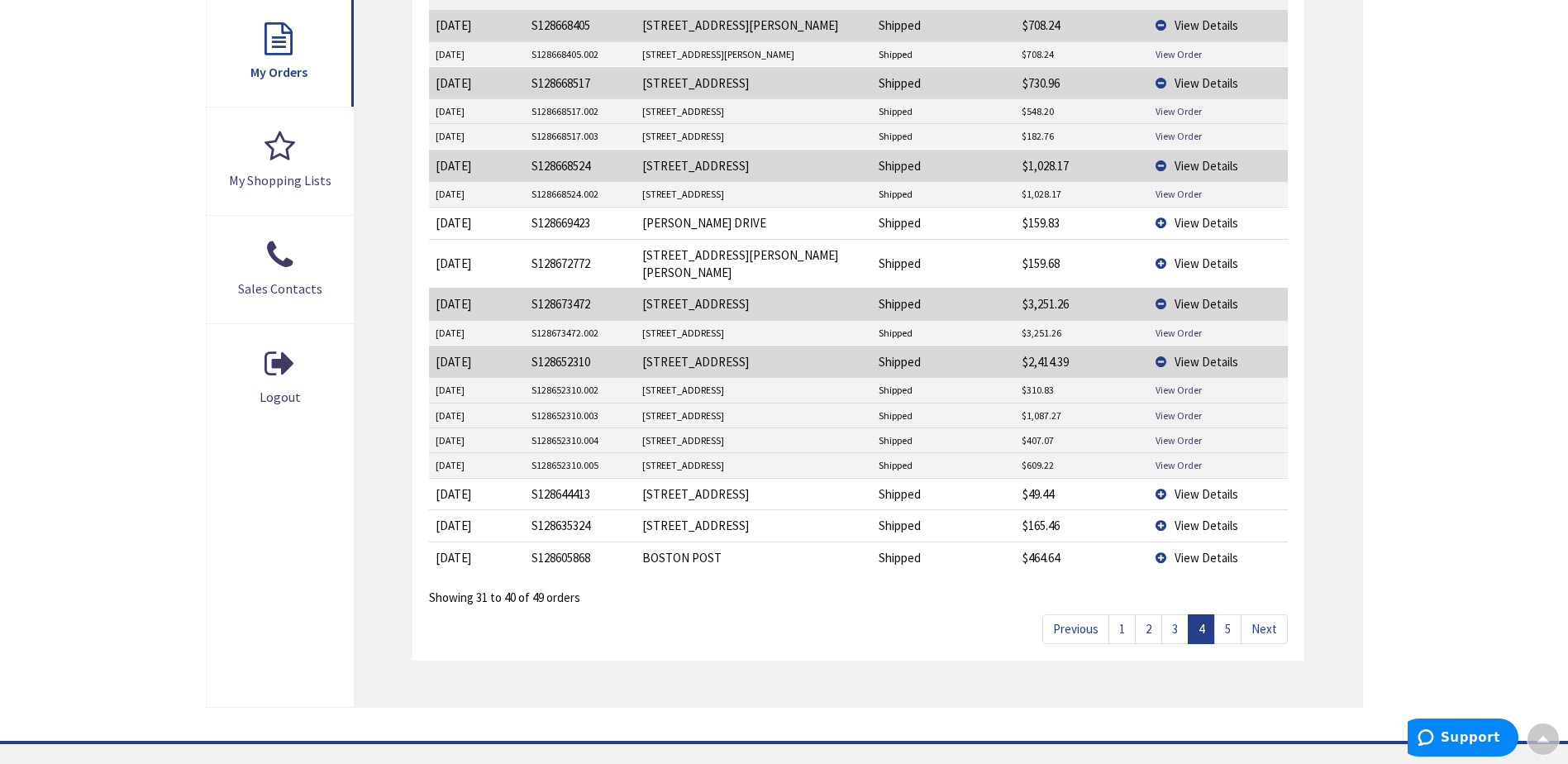
scroll to position [629, 0]
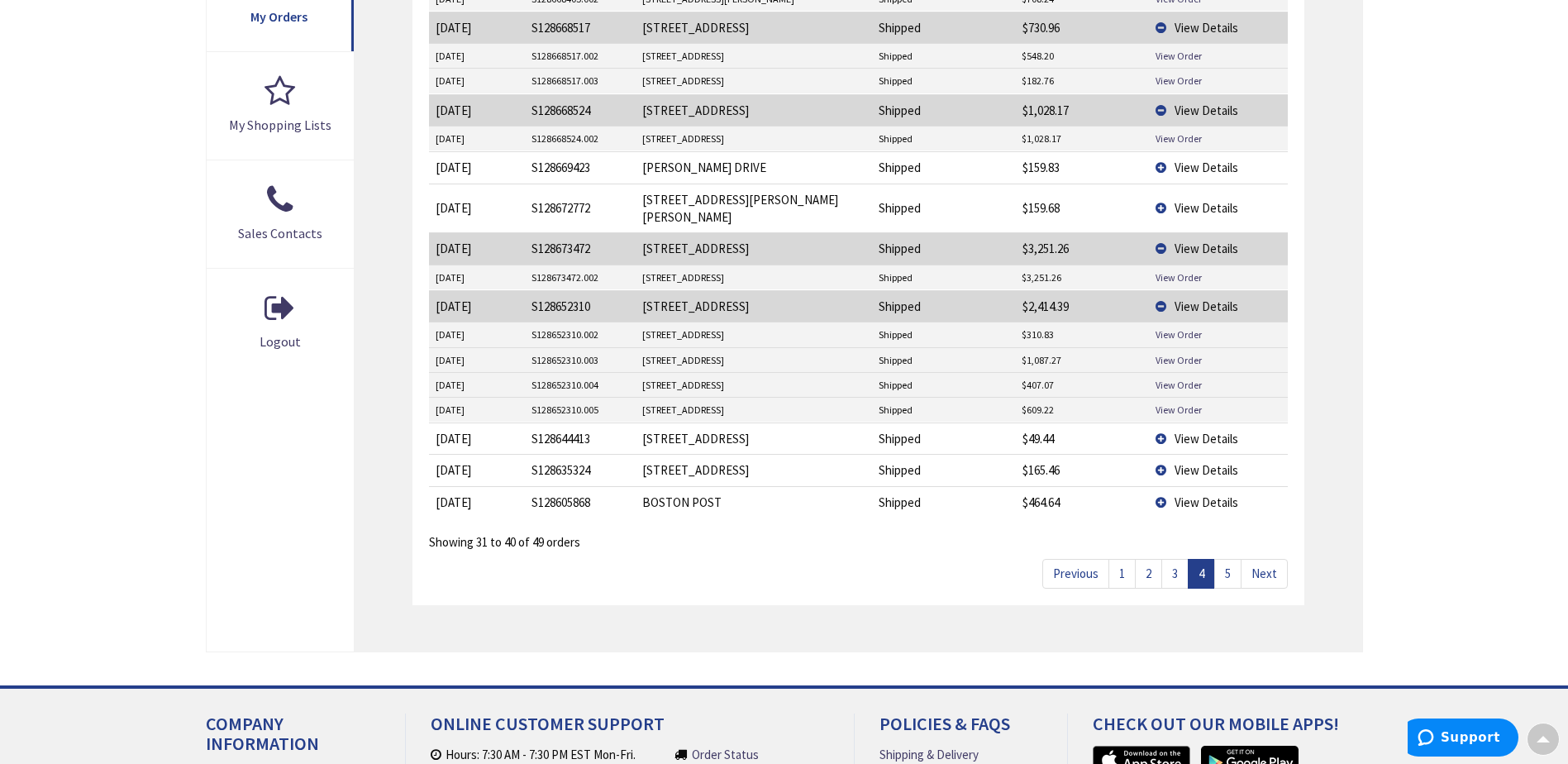
click at [1210, 495] on span "View Details" at bounding box center [1206, 502] width 63 height 16
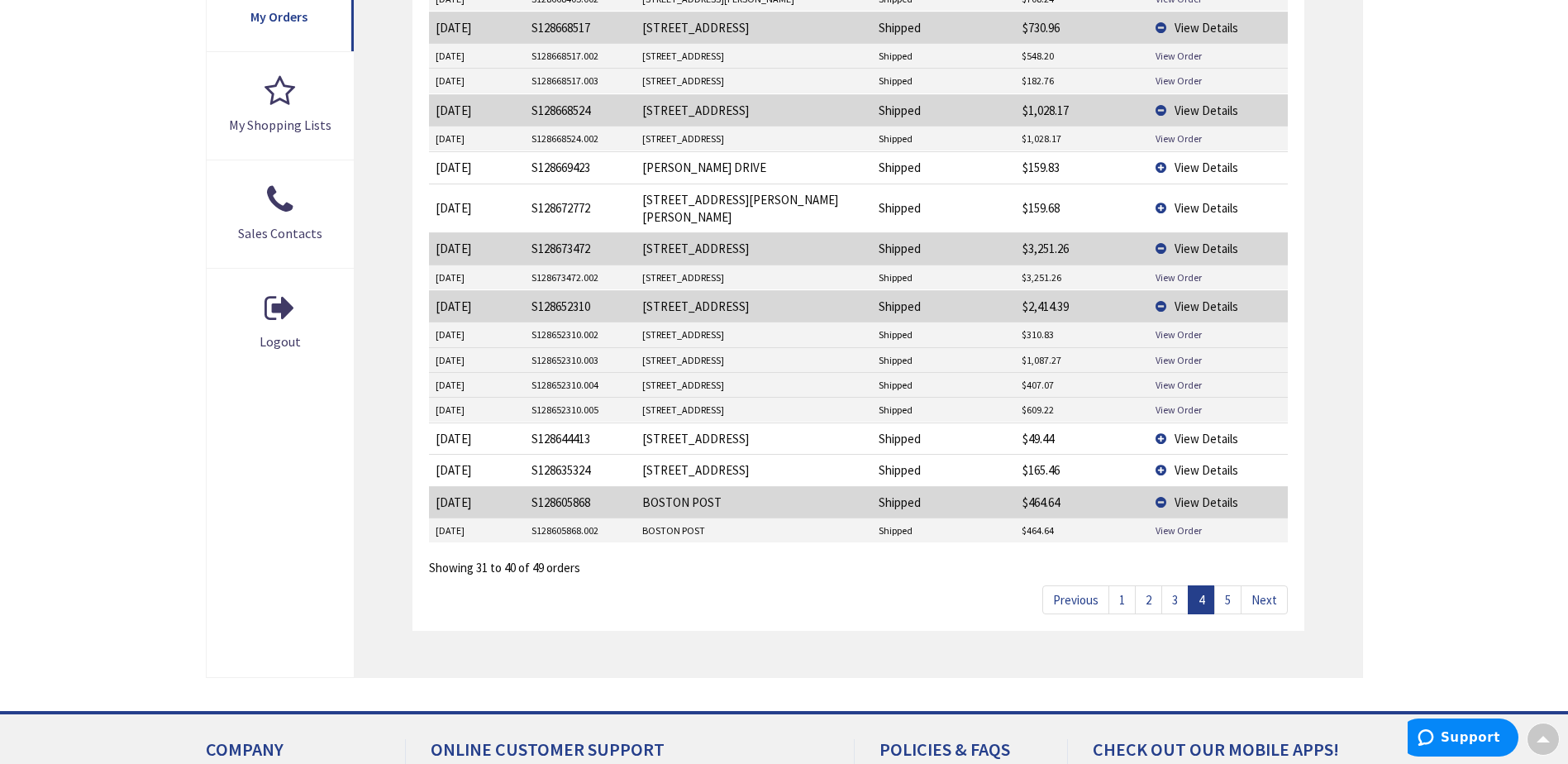
click at [1226, 588] on link "5" at bounding box center [1228, 600] width 27 height 29
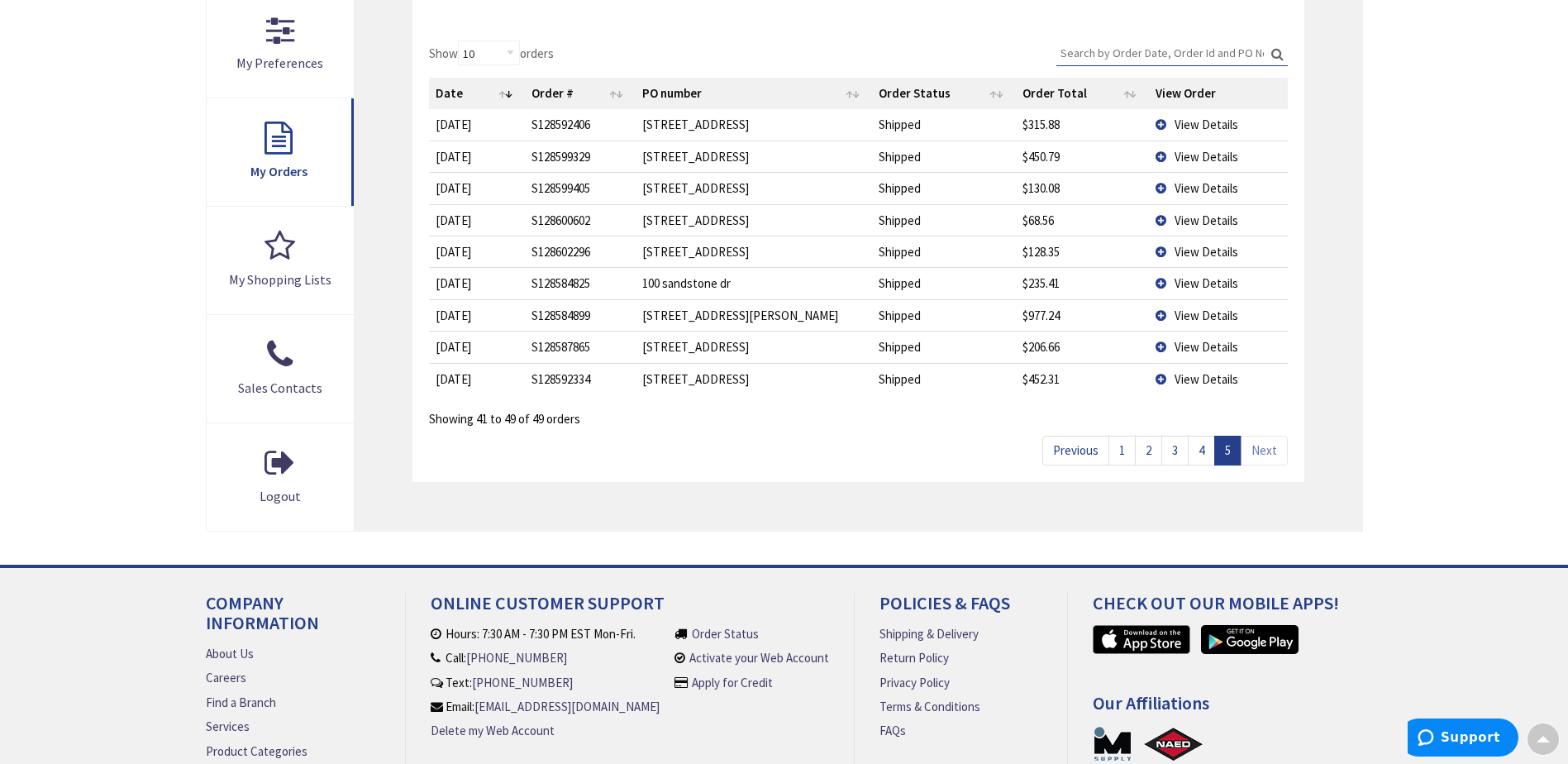
scroll to position [434, 0]
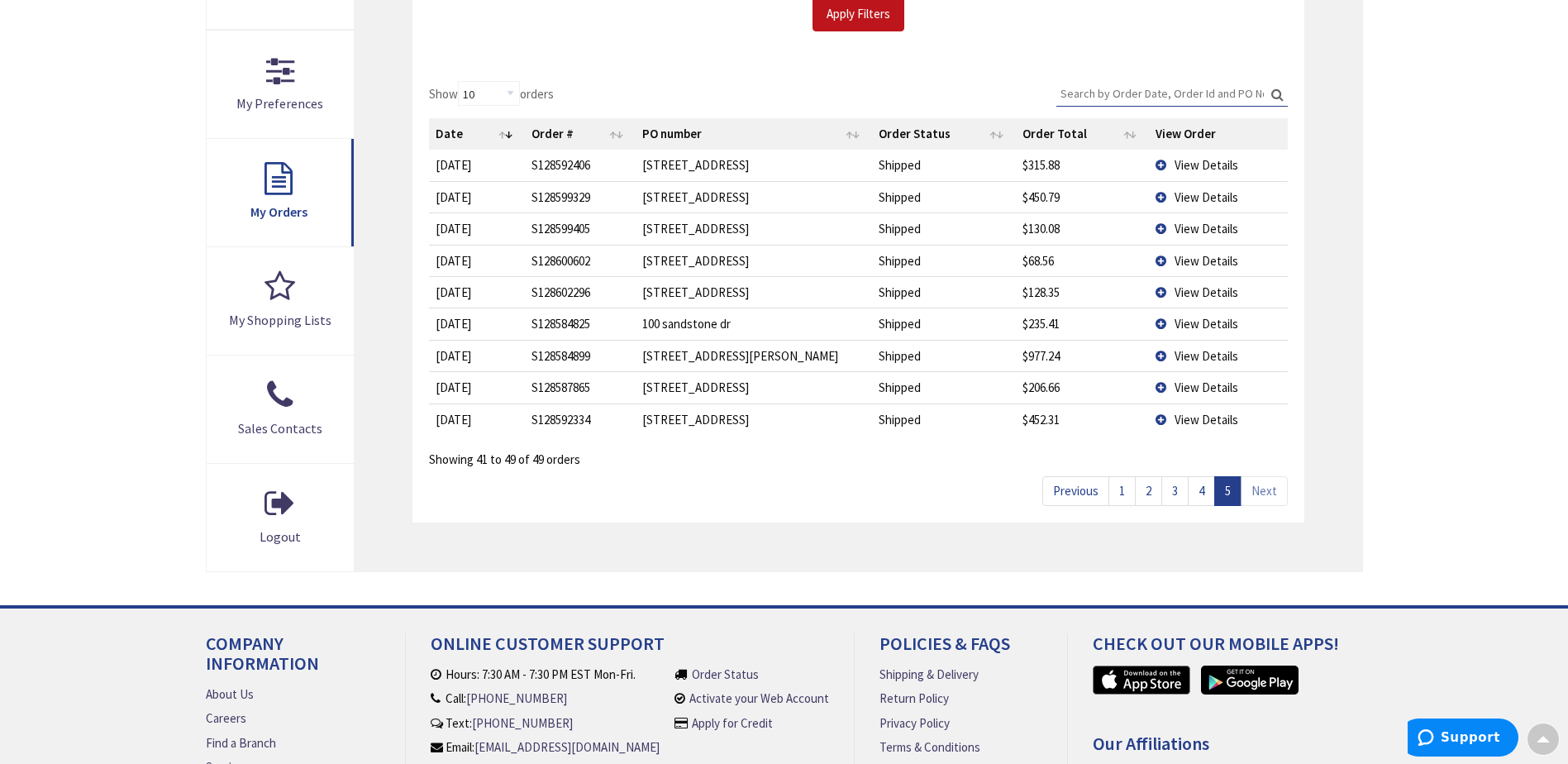
click at [1200, 420] on span "View Details" at bounding box center [1206, 420] width 63 height 16
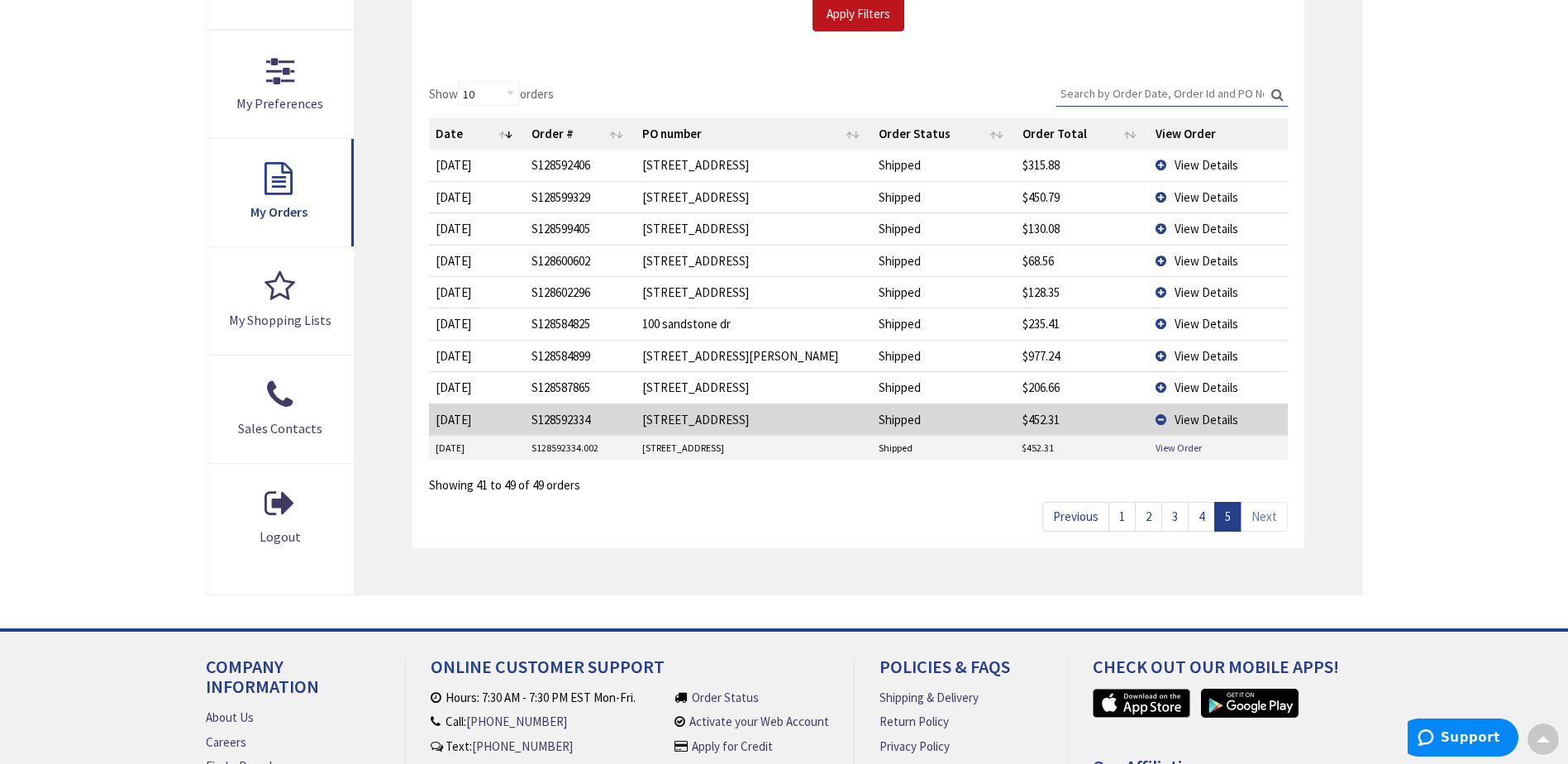
click at [1208, 522] on link "4" at bounding box center [1201, 517] width 27 height 29
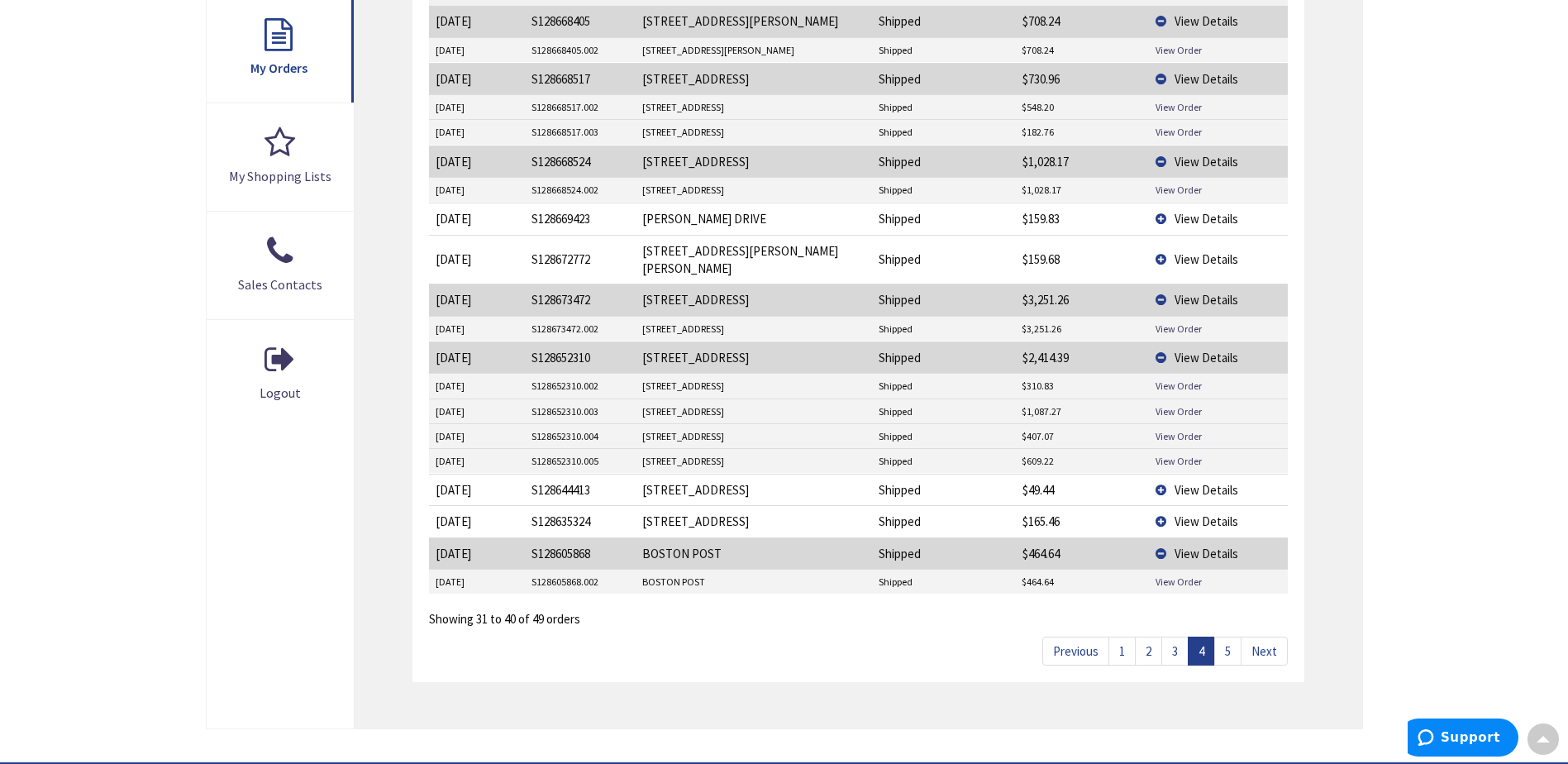
scroll to position [600, 0]
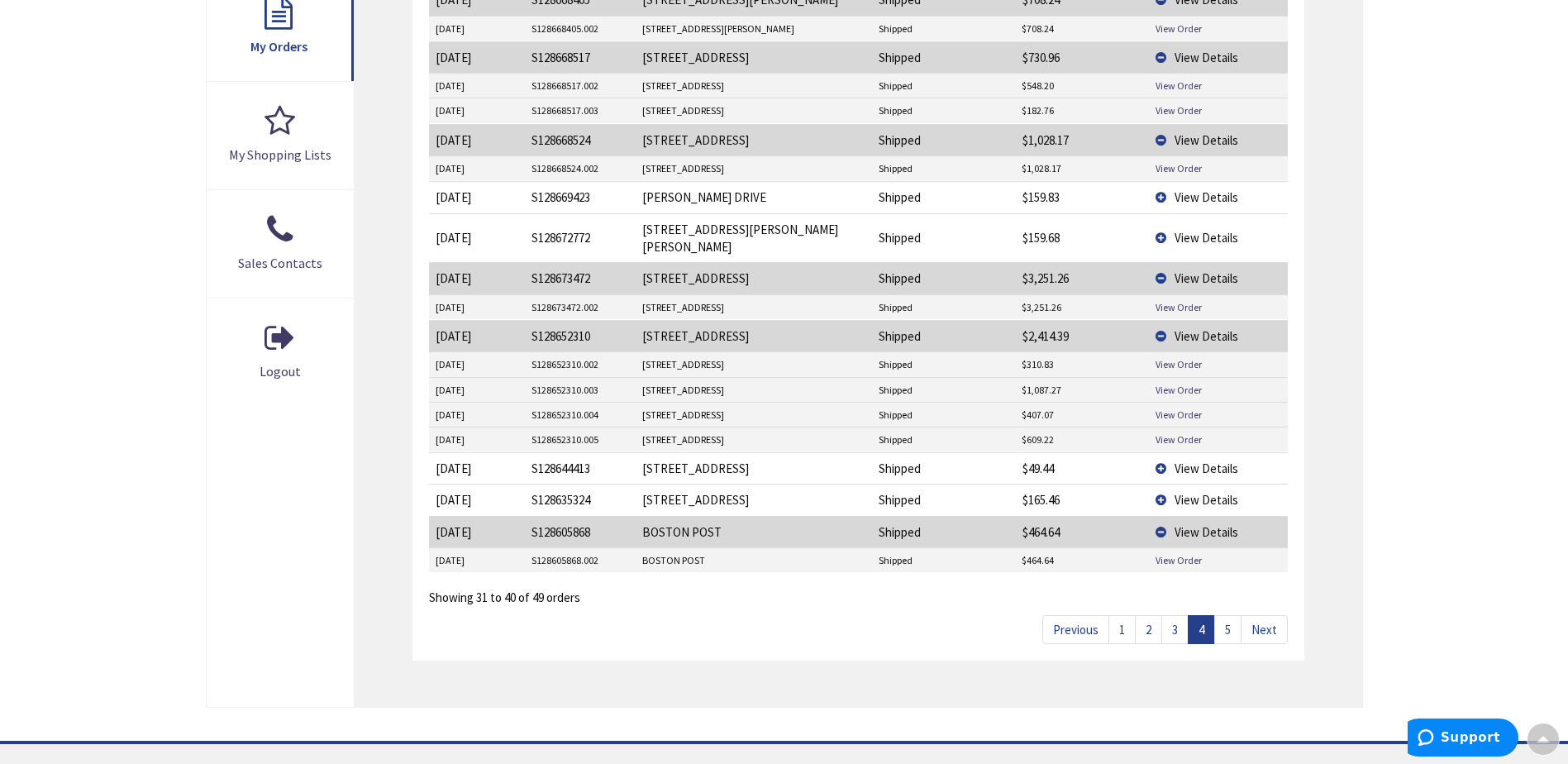
click at [1179, 615] on link "3" at bounding box center [1175, 629] width 27 height 29
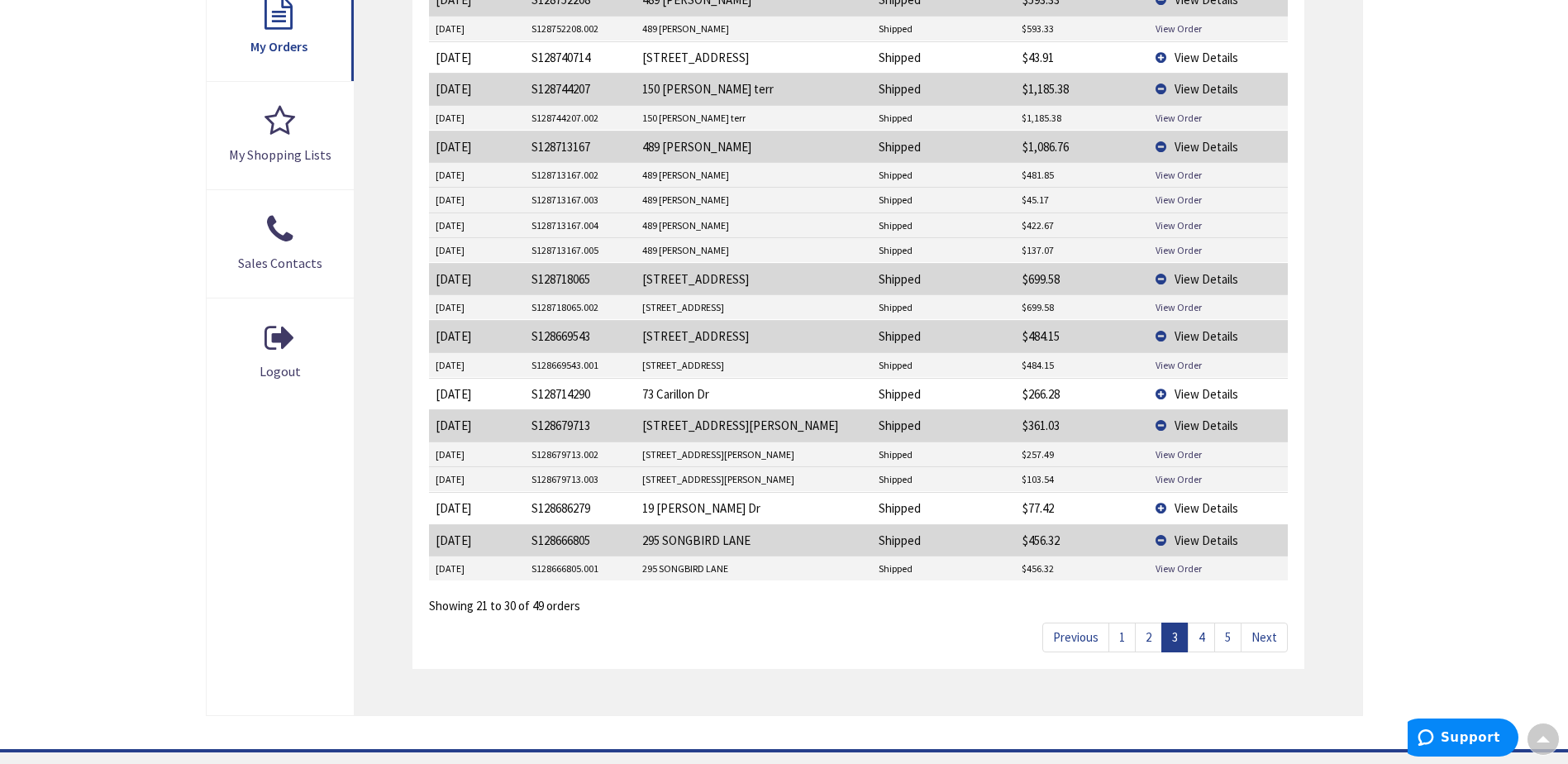
click at [1153, 636] on link "2" at bounding box center [1148, 637] width 27 height 29
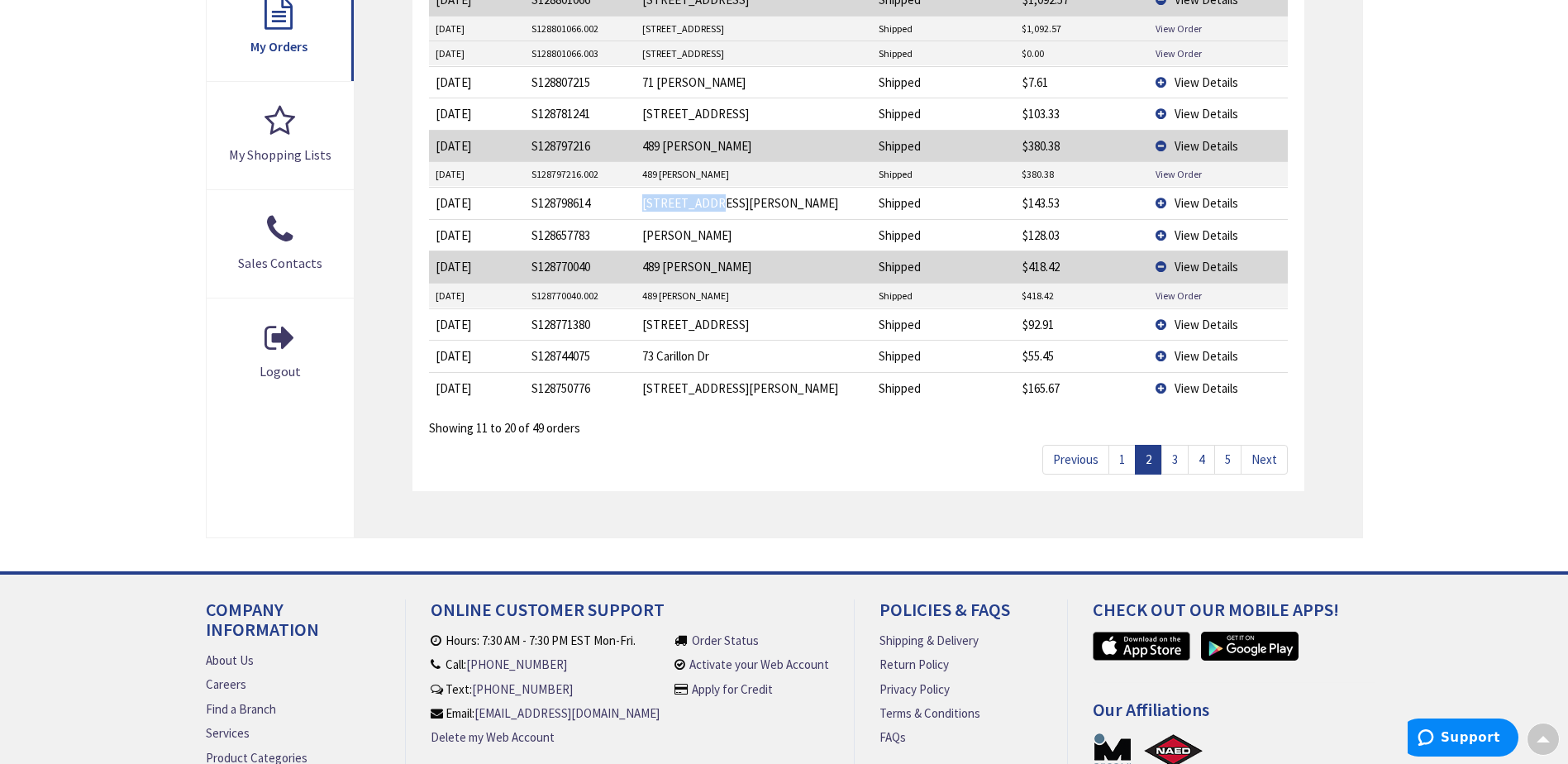
drag, startPoint x: 716, startPoint y: 201, endPoint x: 637, endPoint y: 209, distance: 79.4
click at [637, 209] on td "[STREET_ADDRESS][PERSON_NAME]" at bounding box center [754, 202] width 237 height 31
drag, startPoint x: 637, startPoint y: 209, endPoint x: 684, endPoint y: 201, distance: 47.7
copy td "[STREET_ADDRESS][PERSON_NAME]"
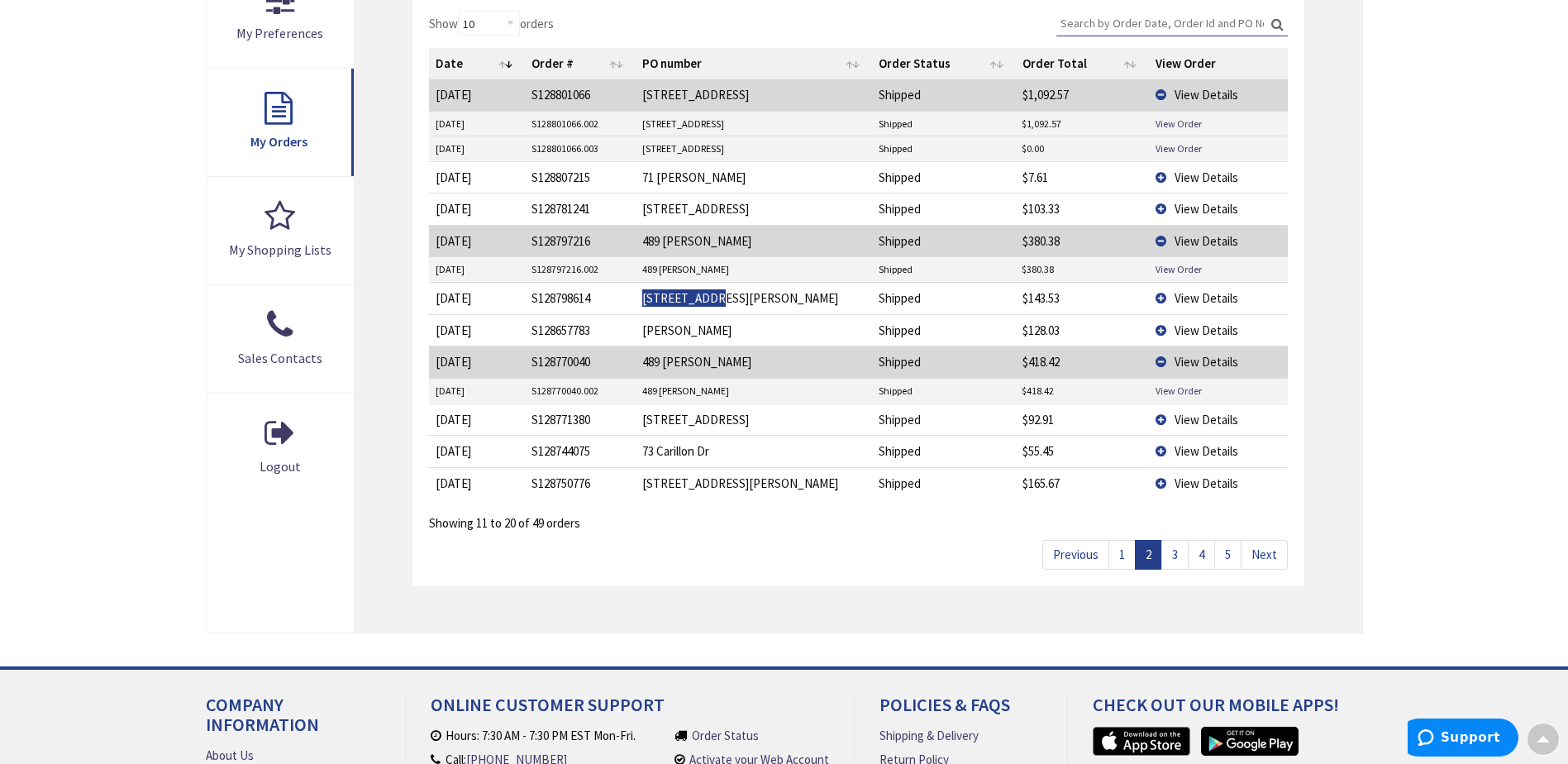
scroll to position [434, 0]
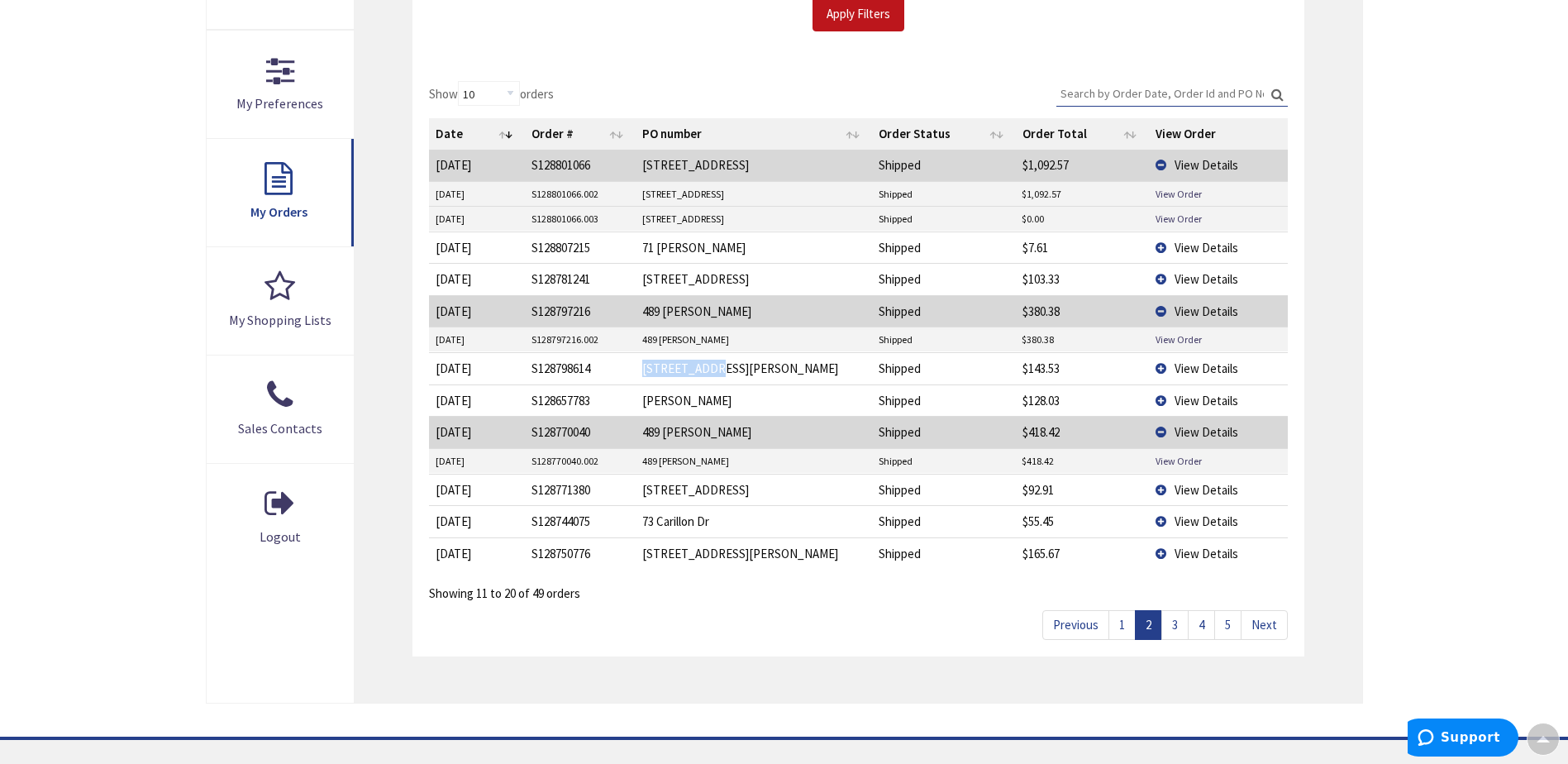
click at [1115, 617] on link "1" at bounding box center [1122, 625] width 27 height 29
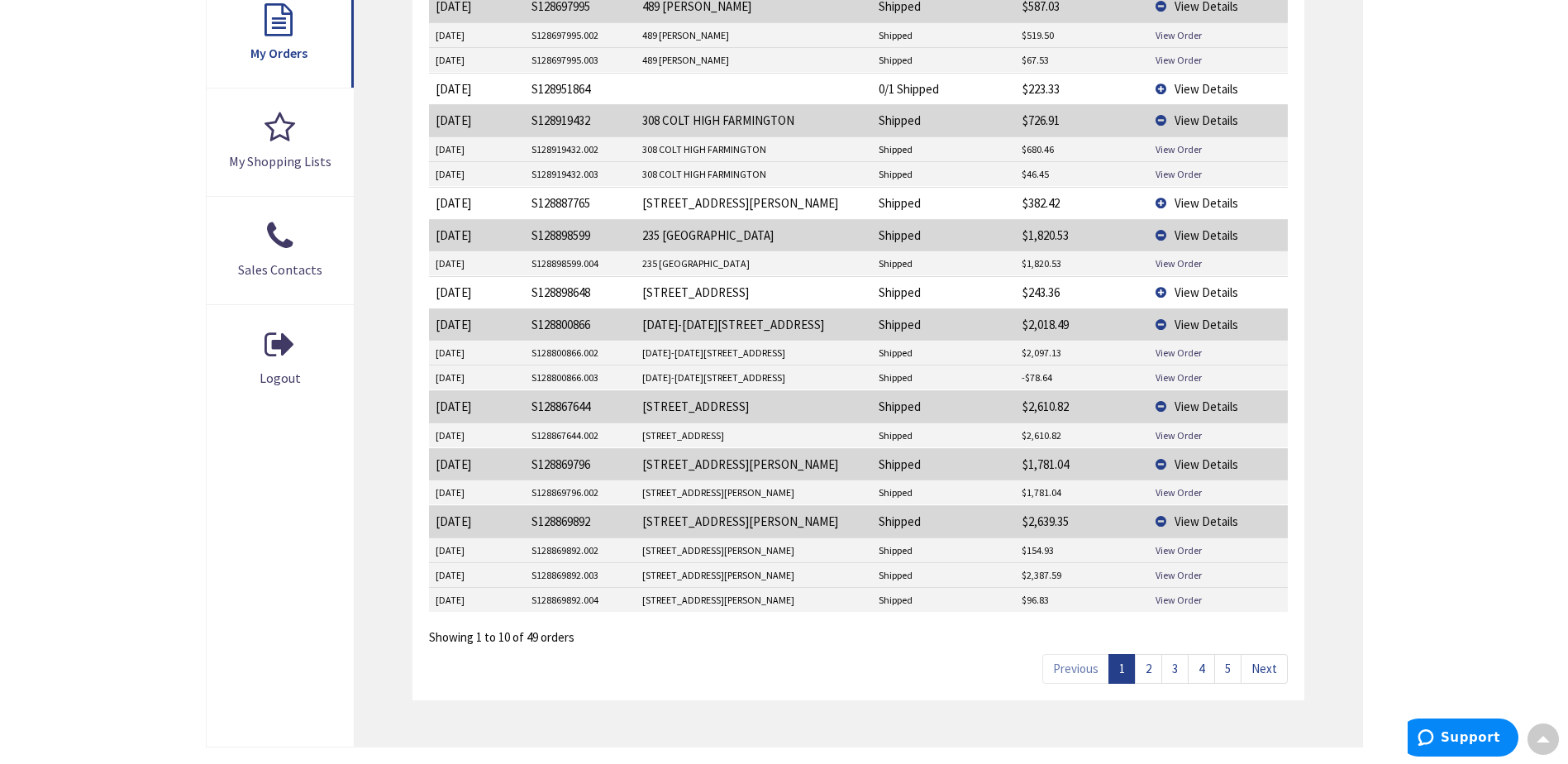
scroll to position [600, 0]
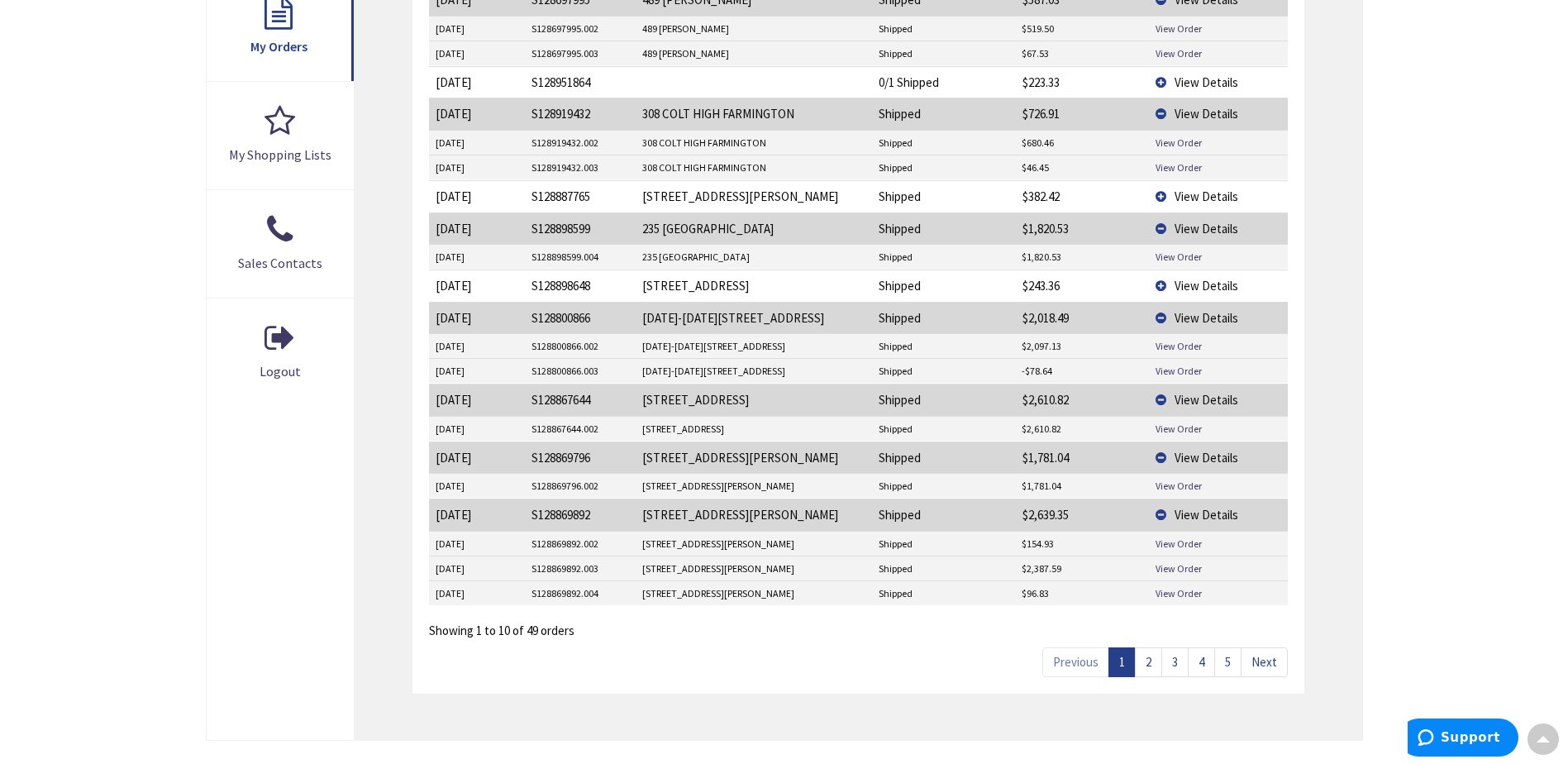
click at [1178, 665] on link "3" at bounding box center [1175, 662] width 27 height 29
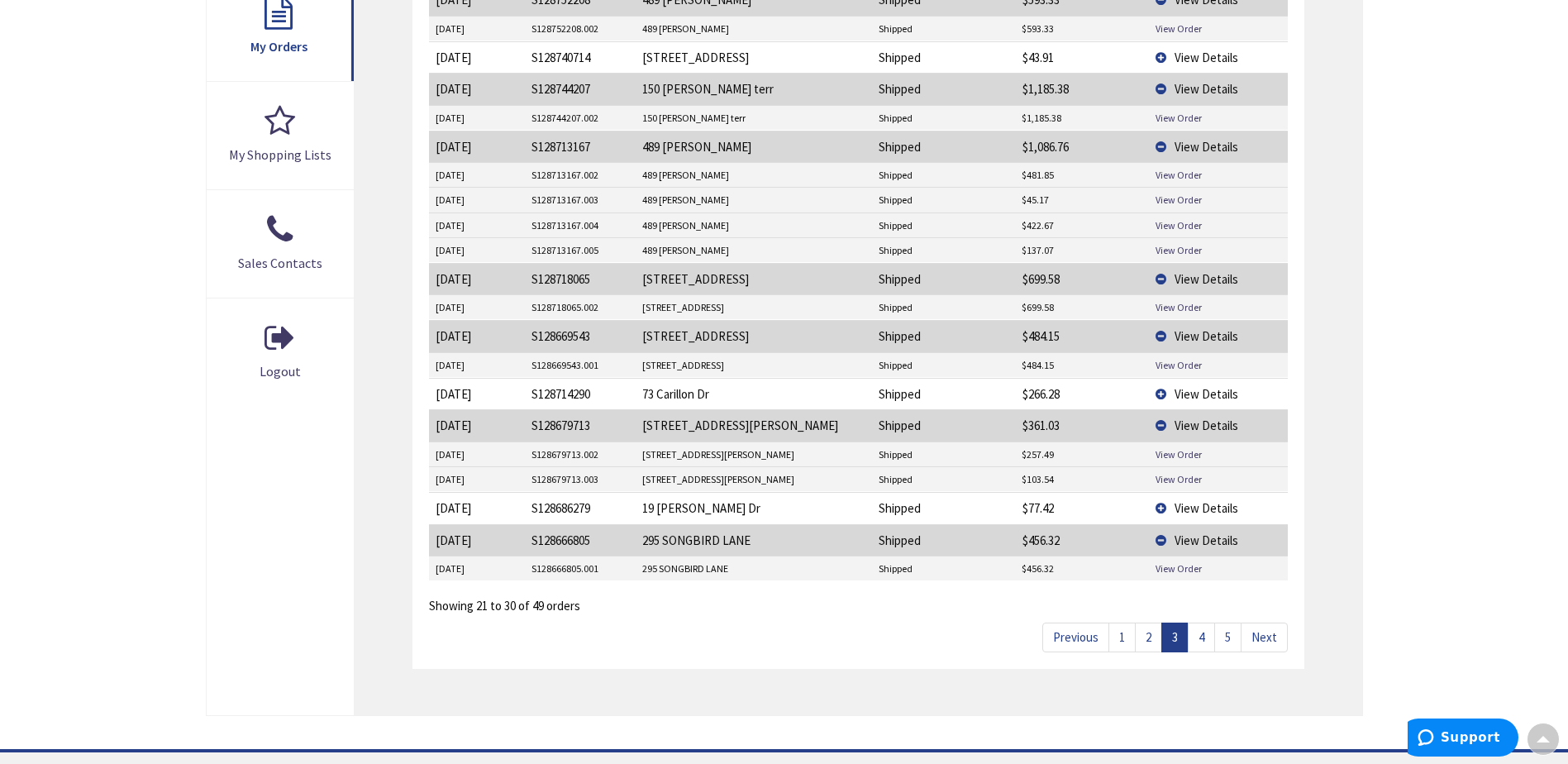
click at [1197, 645] on link "4" at bounding box center [1201, 637] width 27 height 29
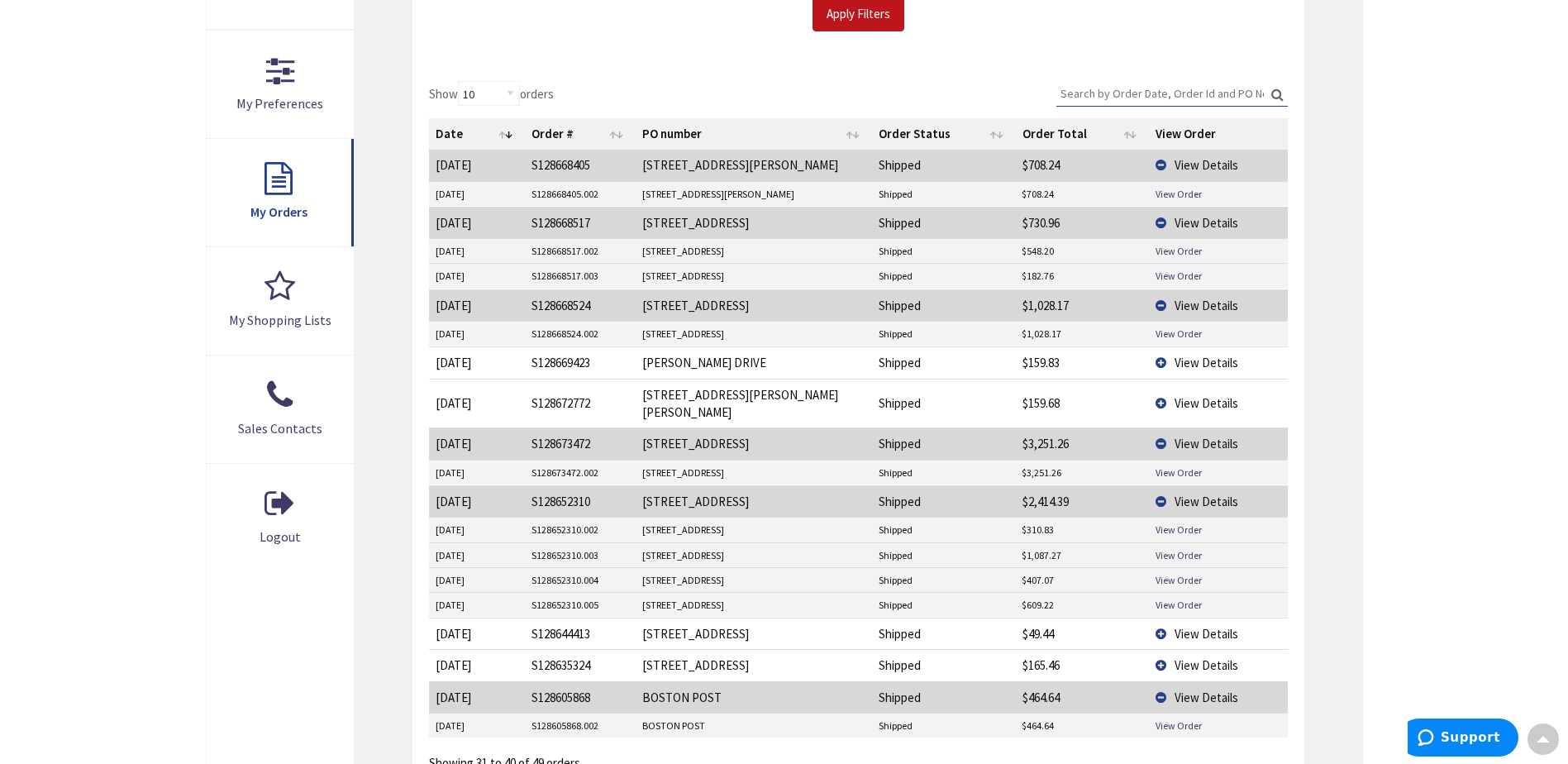
scroll to position [517, 0]
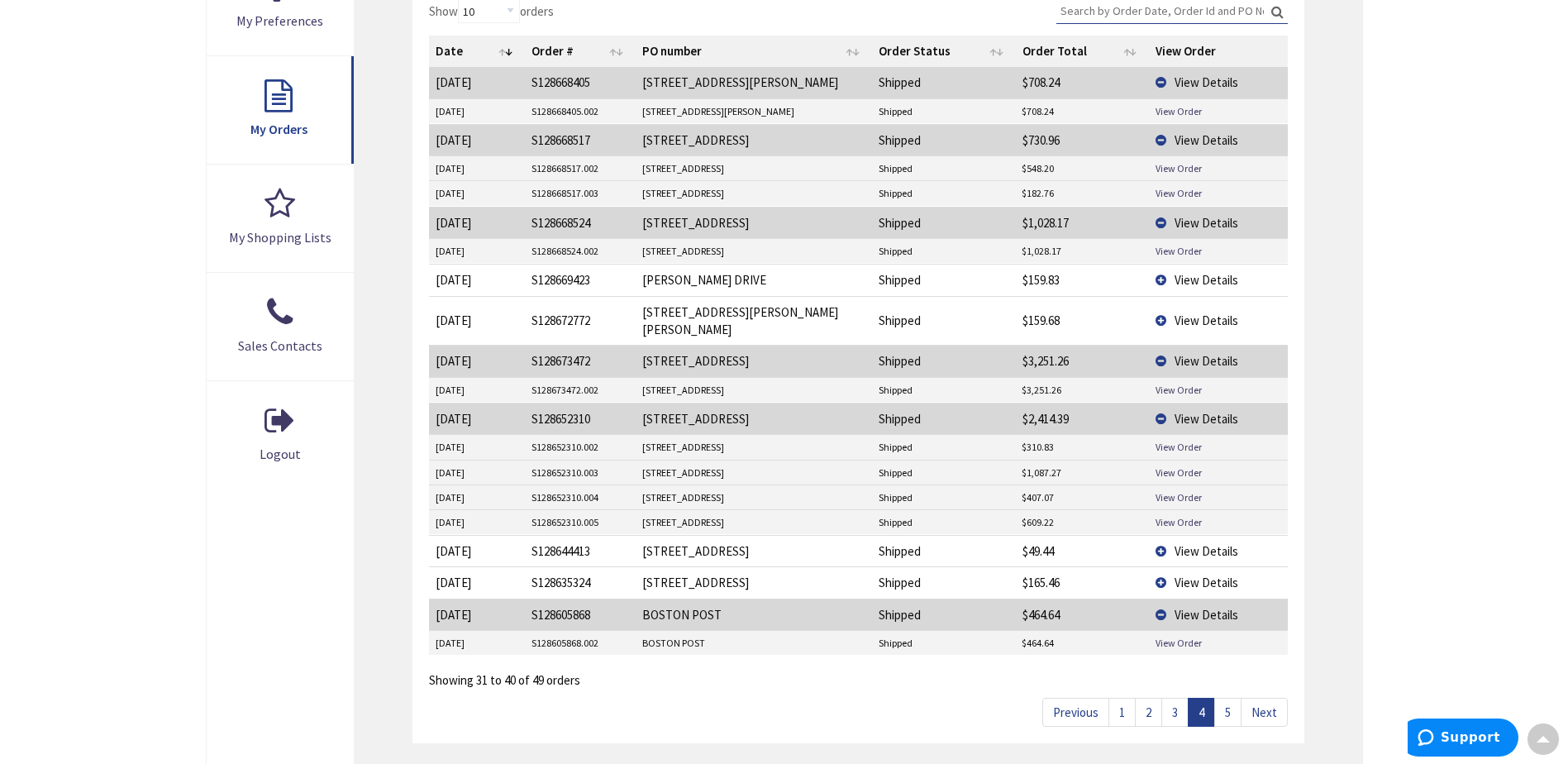
click at [1225, 699] on link "5" at bounding box center [1228, 713] width 27 height 29
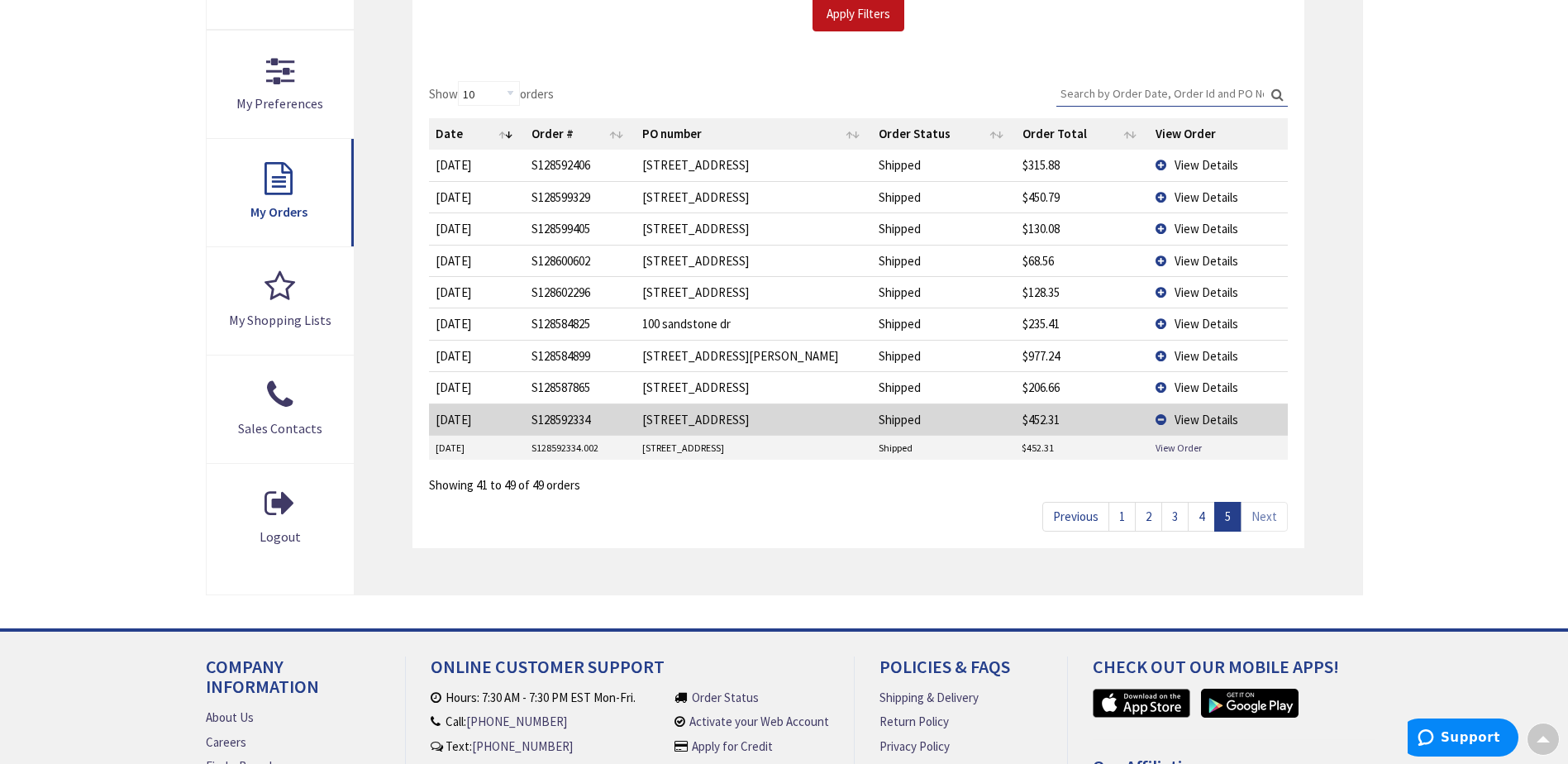
scroll to position [352, 0]
